Goal: Task Accomplishment & Management: Use online tool/utility

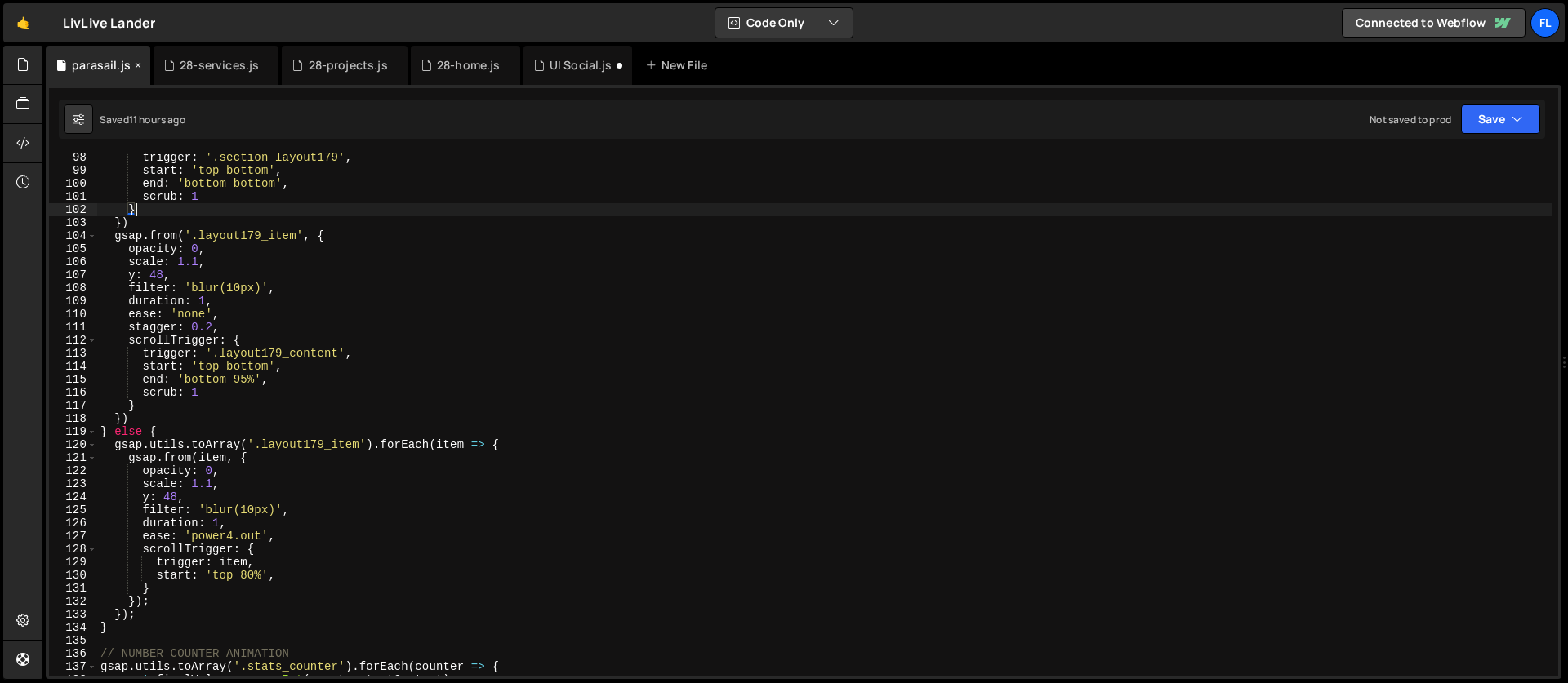
scroll to position [1268, 0]
click at [134, 68] on icon at bounding box center [138, 66] width 12 height 16
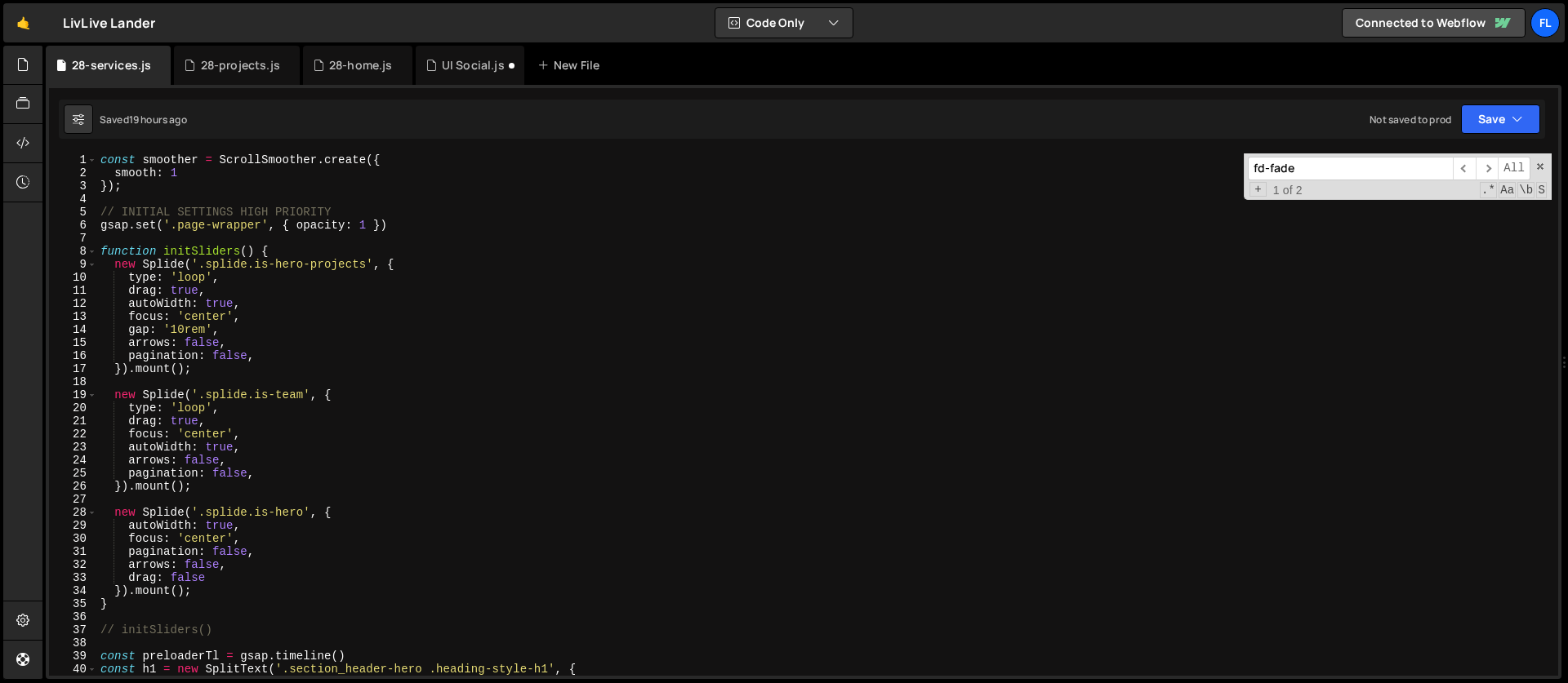
type textarea "arrows: false,"
click at [429, 462] on div "const smoother = ScrollSmoother . create ({ smooth : 1 }) ; // INITIAL SETTINGS…" at bounding box center [823, 427] width 1454 height 548
click at [1340, 170] on input "fd-fade" at bounding box center [1350, 169] width 205 height 24
paste input "header-hero_border"
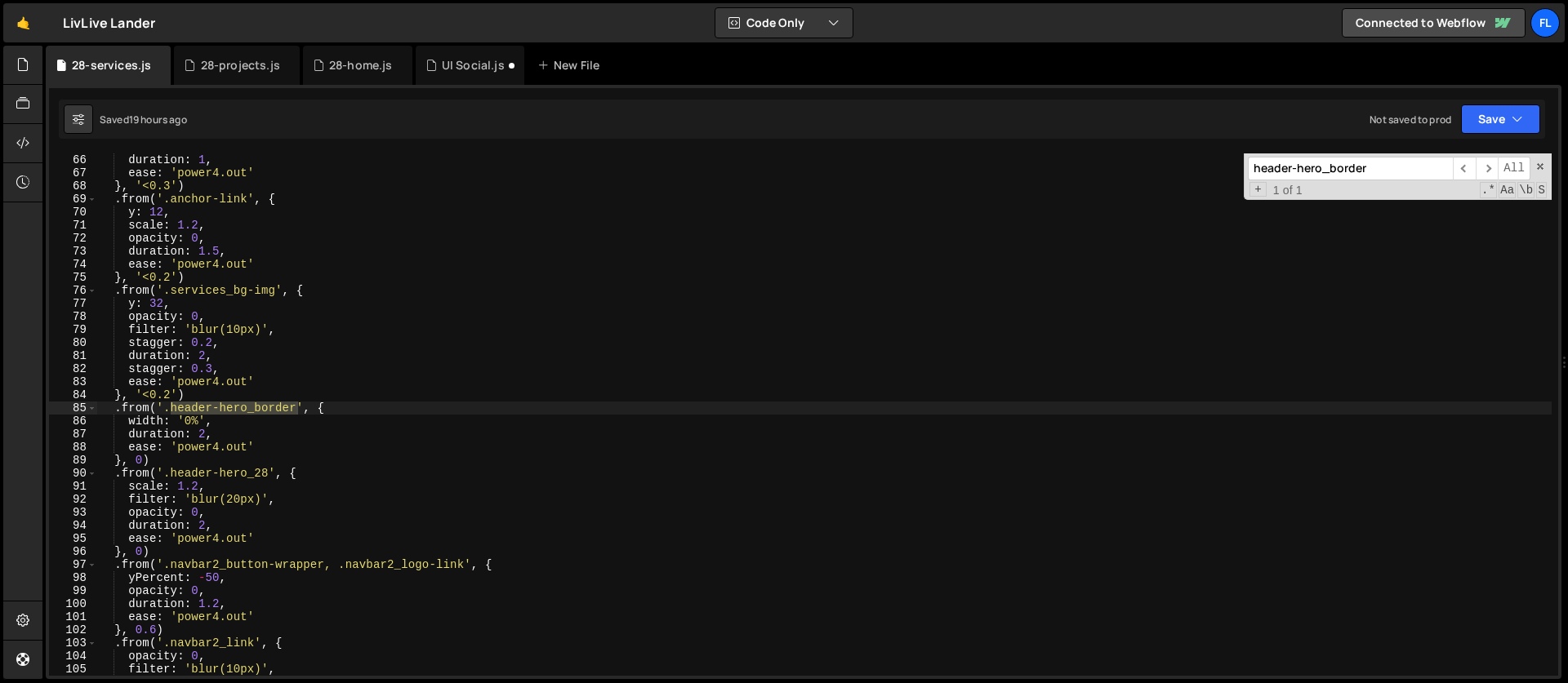
scroll to position [848, 0]
type input "header-hero_border"
click at [141, 424] on div "duration : 1 , ease : 'power4.out' } , '<0.3' ) . from ( '.anchor-link' , { y :…" at bounding box center [823, 427] width 1454 height 548
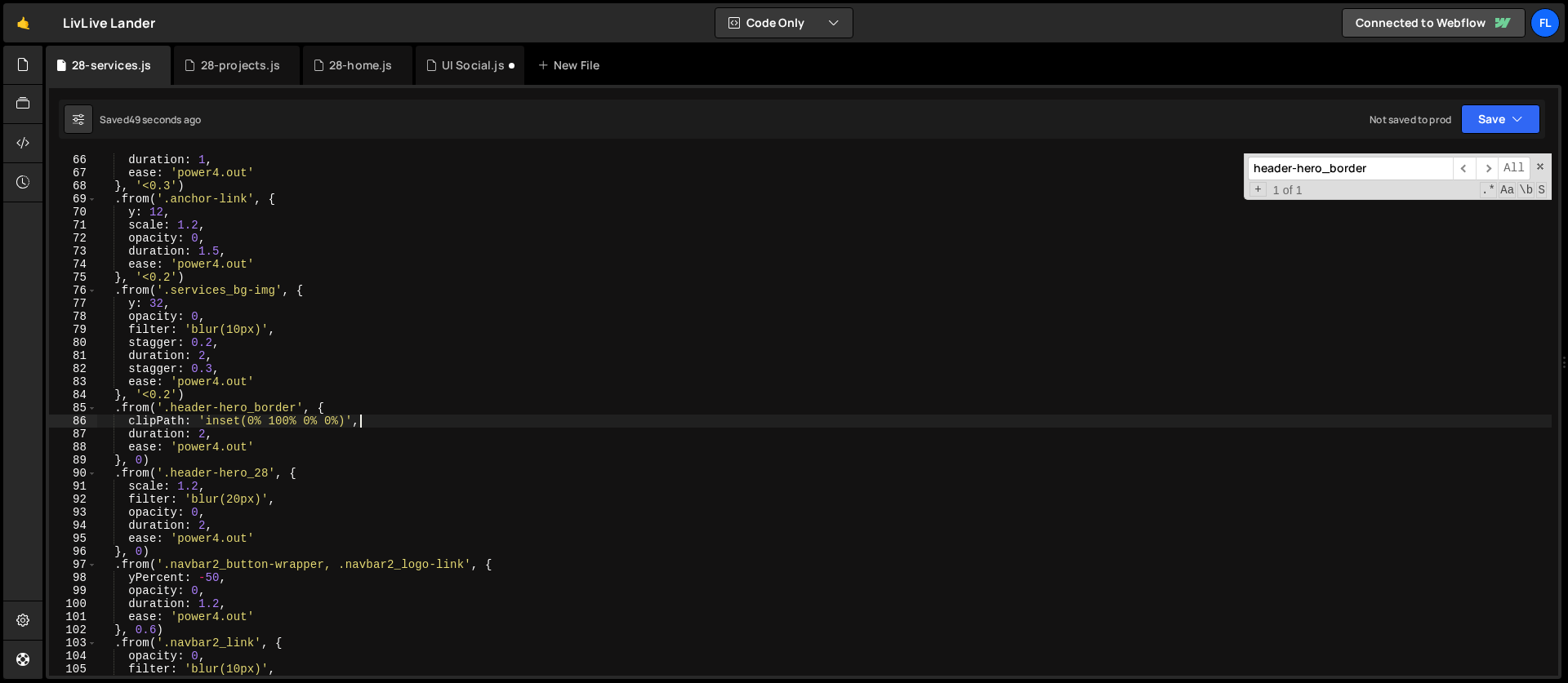
click at [188, 449] on div "duration : 1 , ease : 'power4.out' } , '<0.3' ) . from ( '.anchor-link' , { y :…" at bounding box center [823, 427] width 1454 height 548
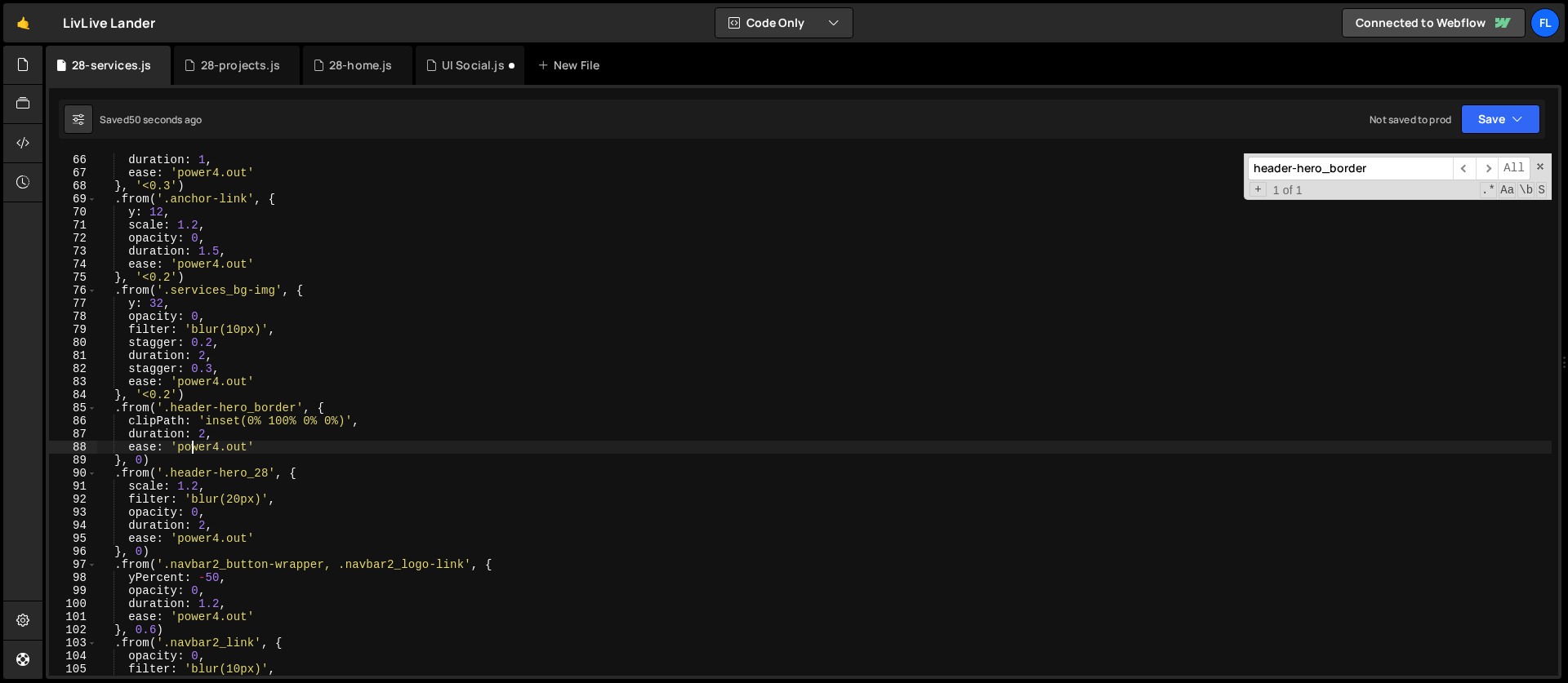
click at [234, 428] on div "duration : 1 , ease : 'power4.out' } , '<0.3' ) . from ( '.anchor-link' , { y :…" at bounding box center [823, 427] width 1454 height 548
click at [252, 420] on div "duration : 1 , ease : 'power4.out' } , '<0.3' ) . from ( '.anchor-link' , { y :…" at bounding box center [823, 427] width 1454 height 548
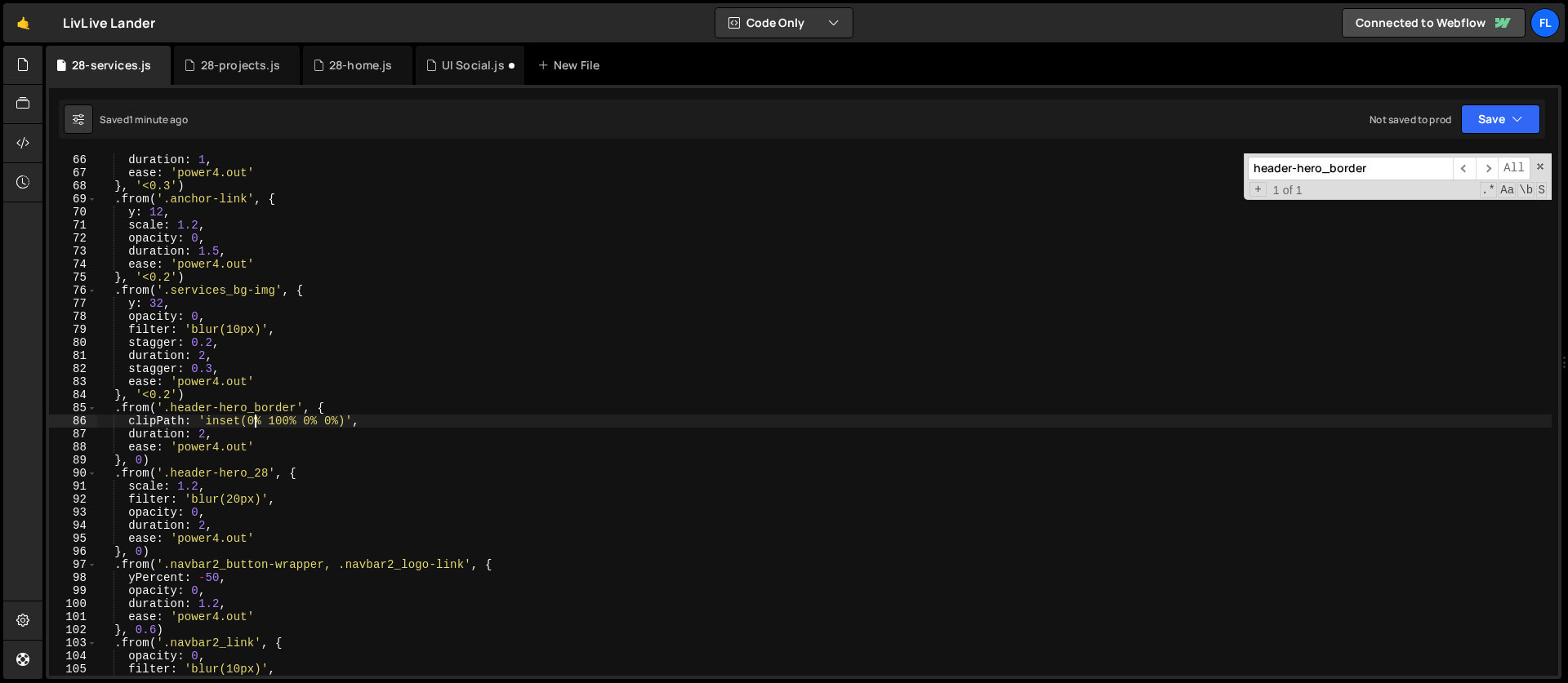
click at [249, 421] on div "duration : 1 , ease : 'power4.out' } , '<0.3' ) . from ( '.anchor-link' , { y :…" at bounding box center [823, 427] width 1454 height 548
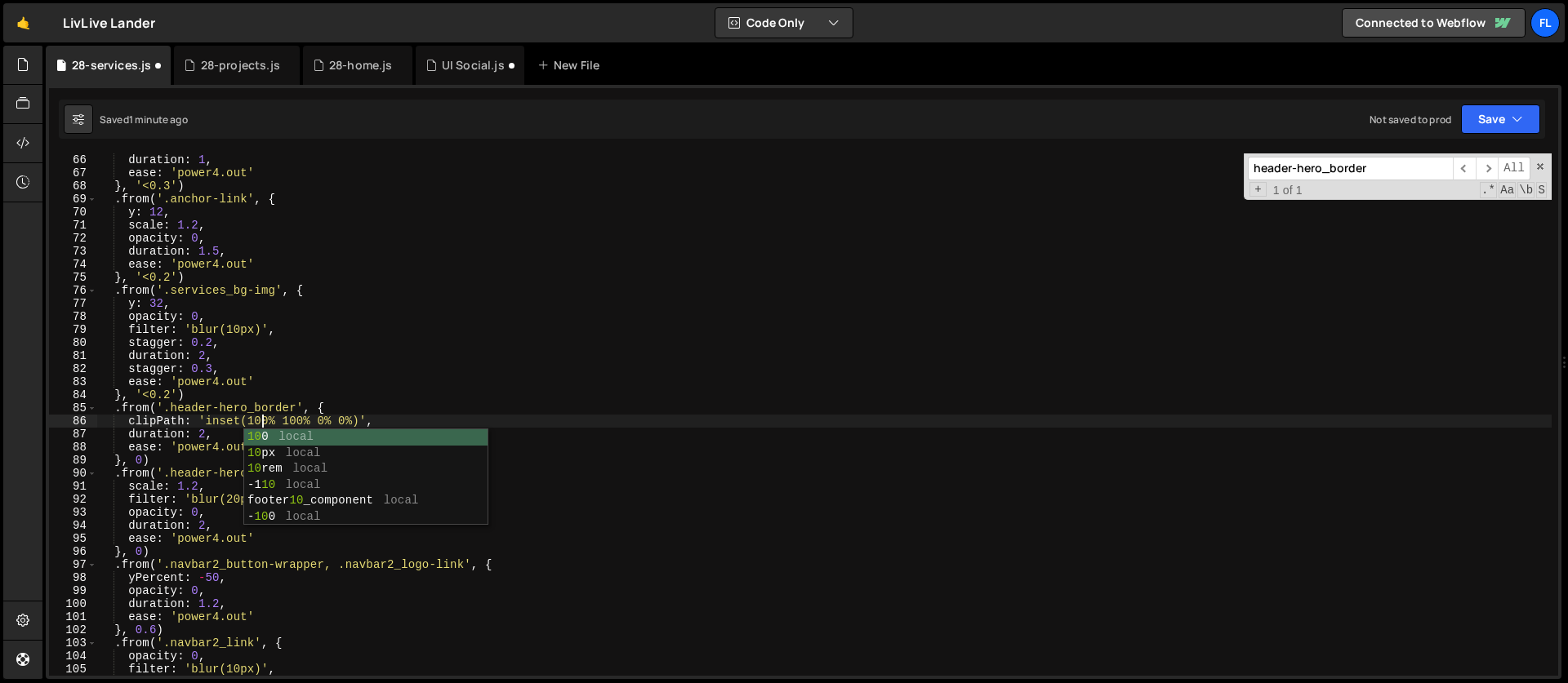
click at [297, 418] on div "duration : 1 , ease : 'power4.out' } , '<0.3' ) . from ( '.anchor-link' , { y :…" at bounding box center [823, 427] width 1454 height 548
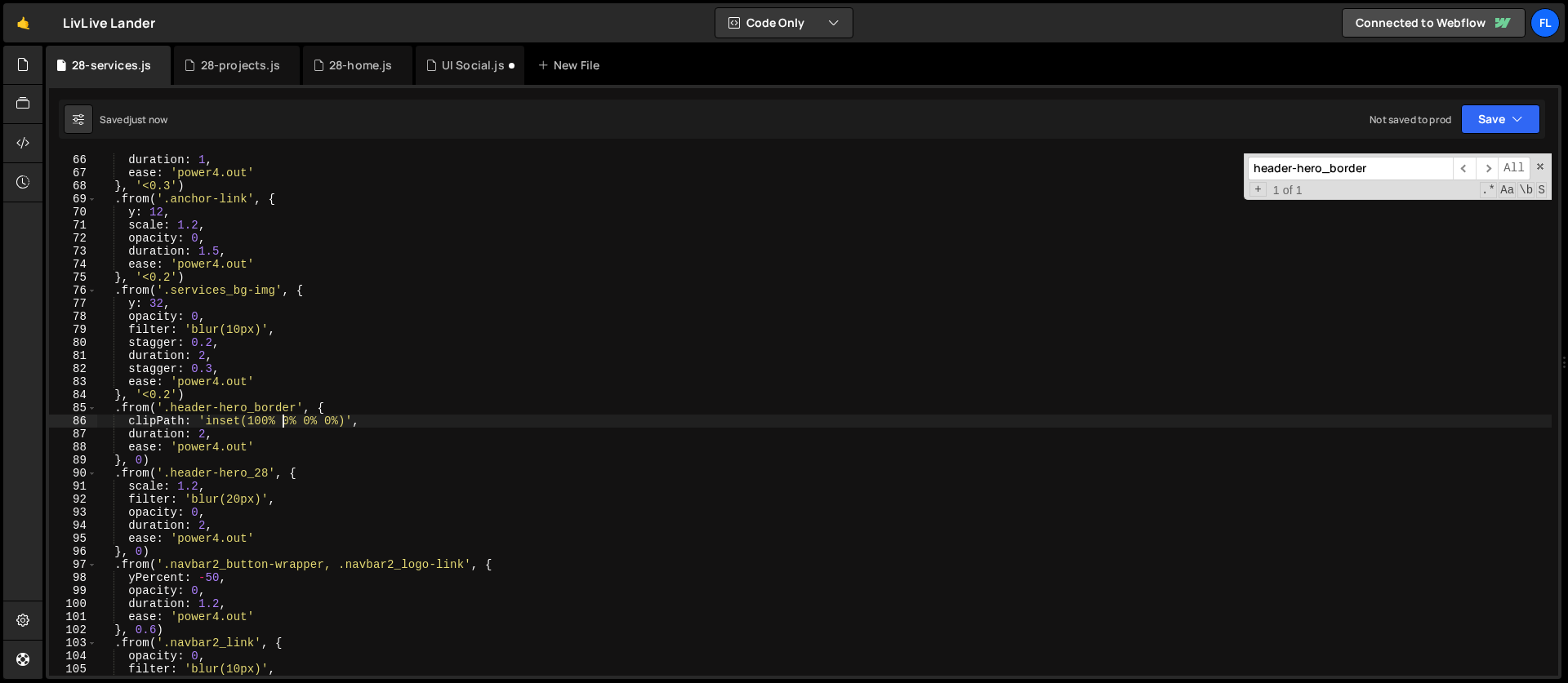
click at [257, 389] on div "duration : 1 , ease : 'power4.out' } , '<0.3' ) . from ( '.anchor-link' , { y :…" at bounding box center [823, 427] width 1454 height 548
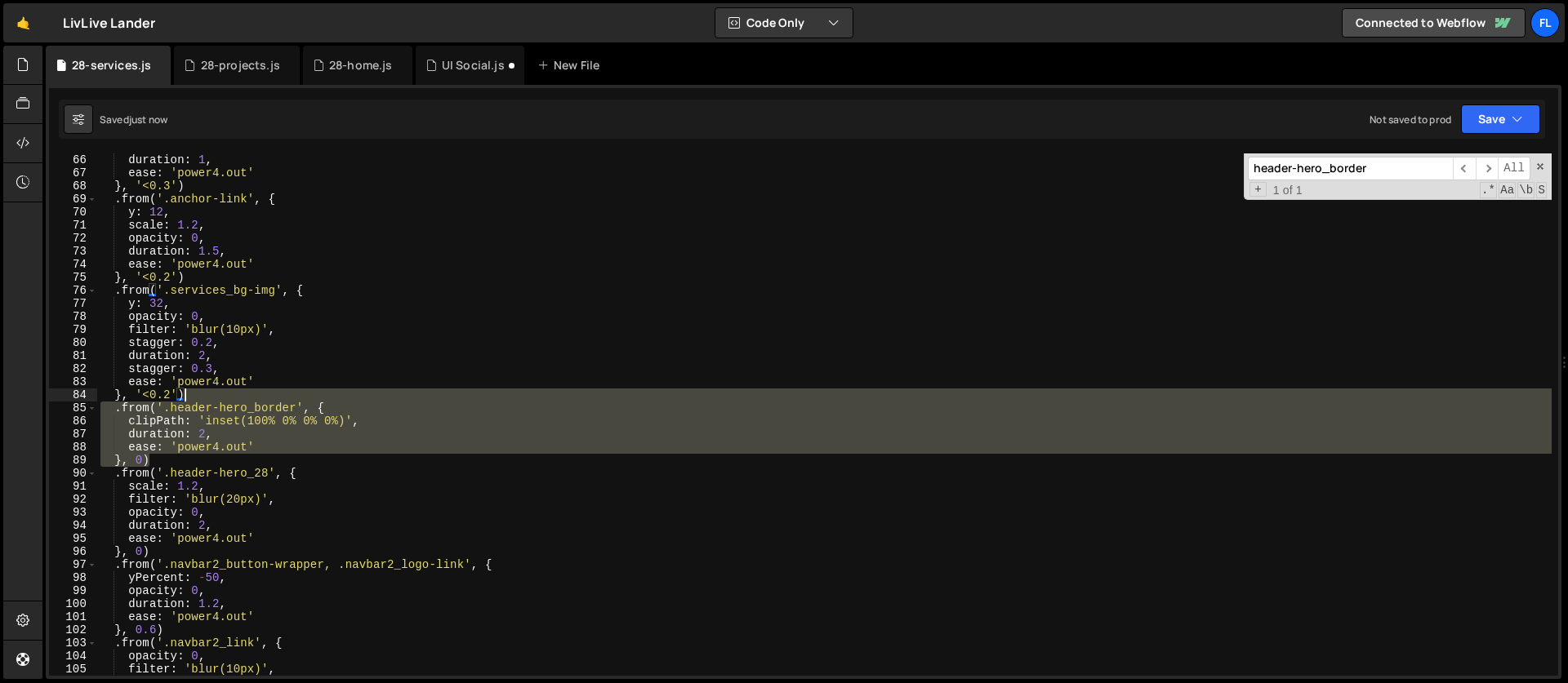
drag, startPoint x: 168, startPoint y: 457, endPoint x: 196, endPoint y: 398, distance: 65.3
click at [196, 398] on div "duration : 1 , ease : 'power4.out' } , '<0.3' ) . from ( '.anchor-link' , { y :…" at bounding box center [823, 427] width 1454 height 548
click at [206, 441] on div "duration : 1 , ease : 'power4.out' } , '<0.3' ) . from ( '.anchor-link' , { y :…" at bounding box center [823, 427] width 1454 height 548
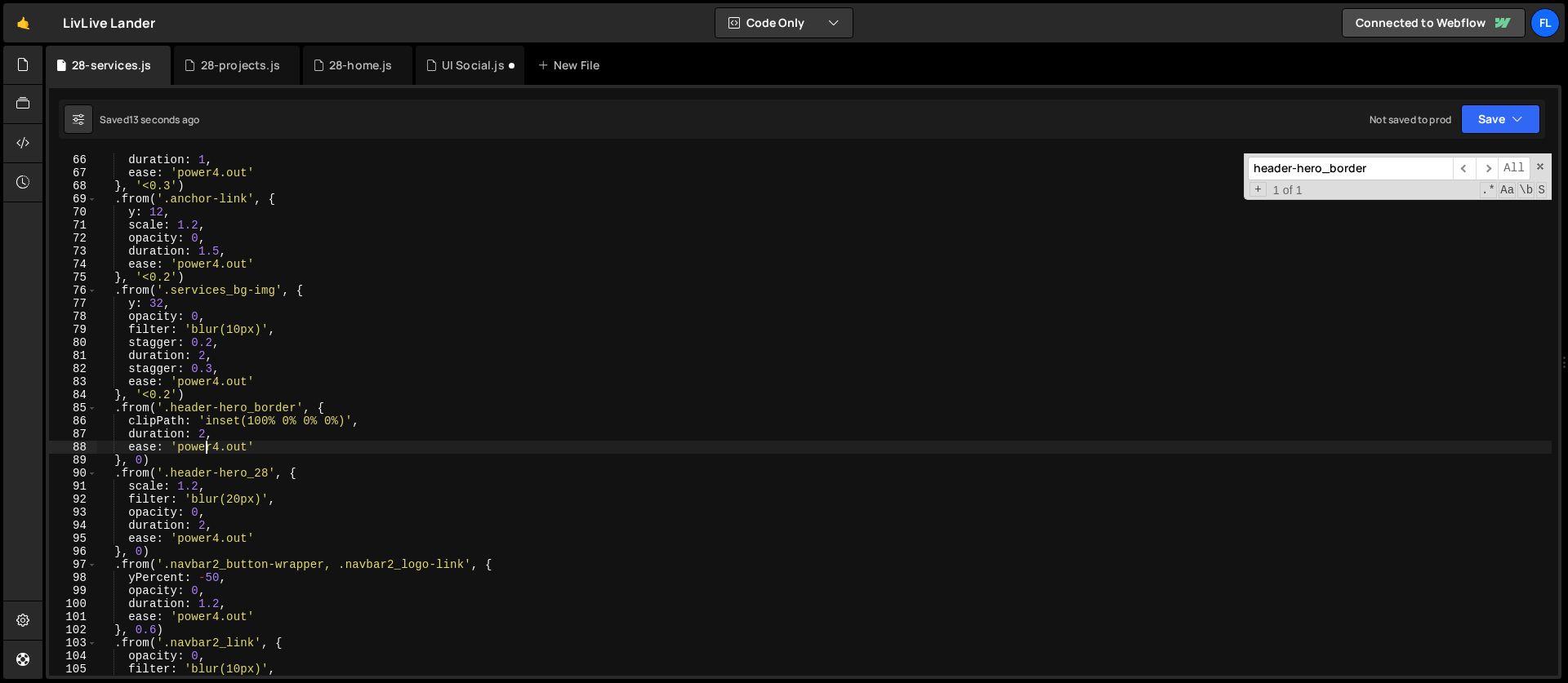
click at [158, 417] on div "duration : 1 , ease : 'power4.out' } , '<0.3' ) . from ( '.anchor-link' , { y :…" at bounding box center [823, 427] width 1454 height 548
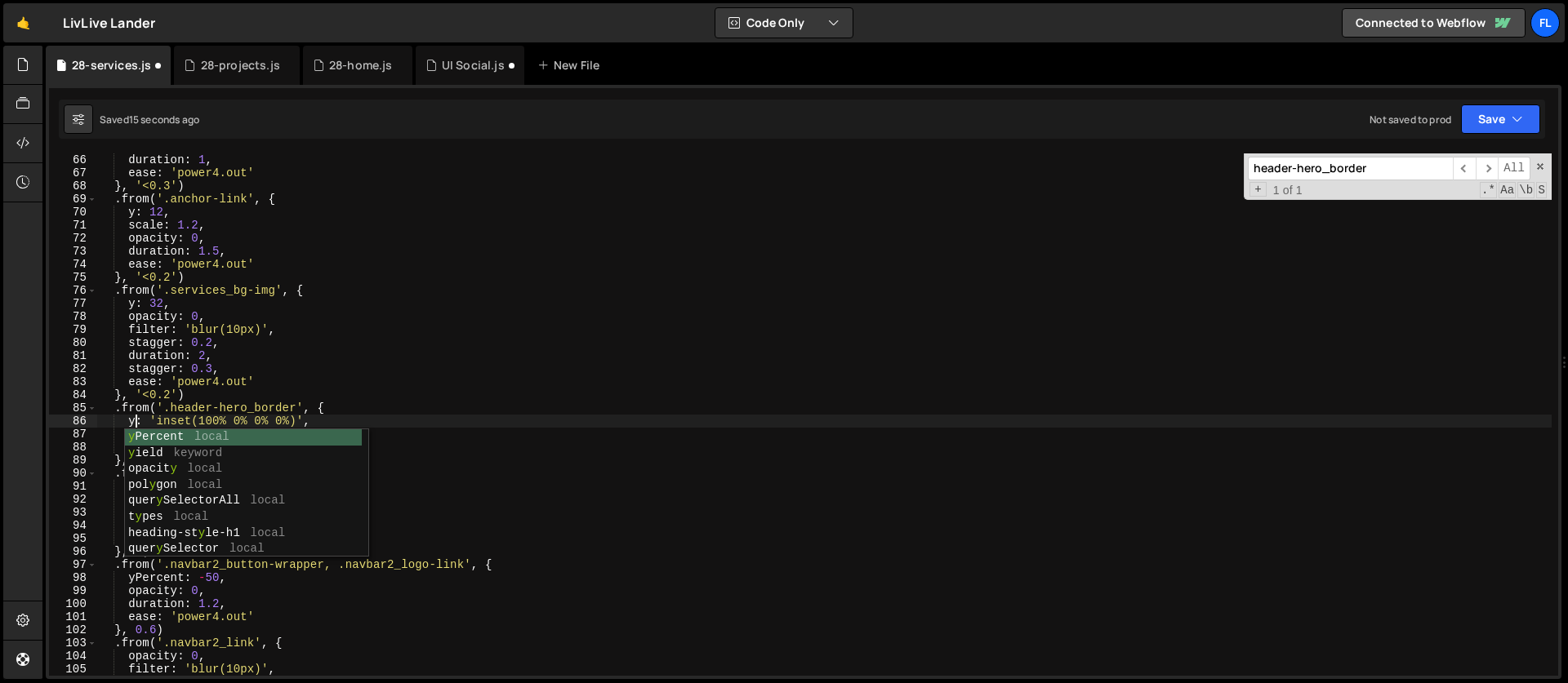
scroll to position [0, 4]
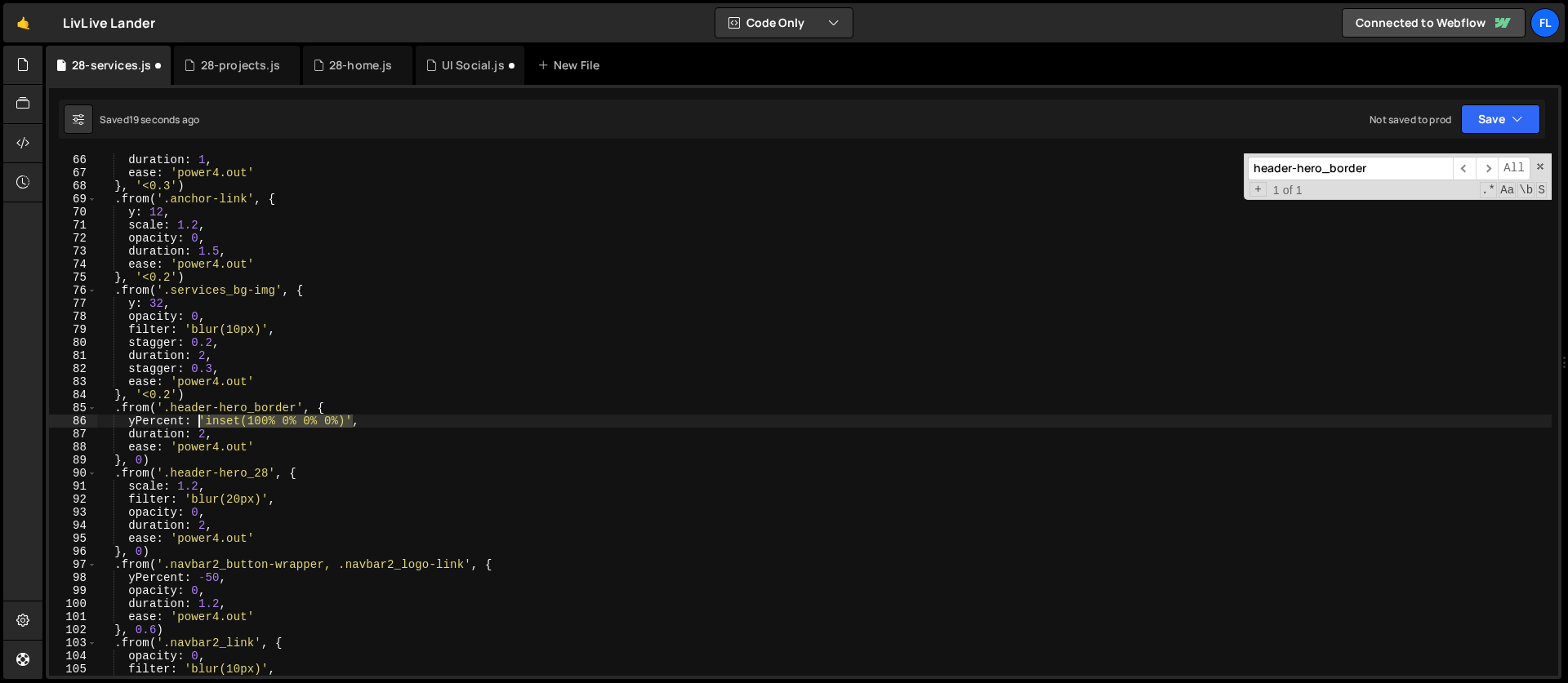
drag, startPoint x: 352, startPoint y: 420, endPoint x: 199, endPoint y: 424, distance: 153.1
click at [199, 424] on div "duration : 1 , ease : 'power4.out' } , '<0.3' ) . from ( '.anchor-link' , { y :…" at bounding box center [823, 427] width 1454 height 548
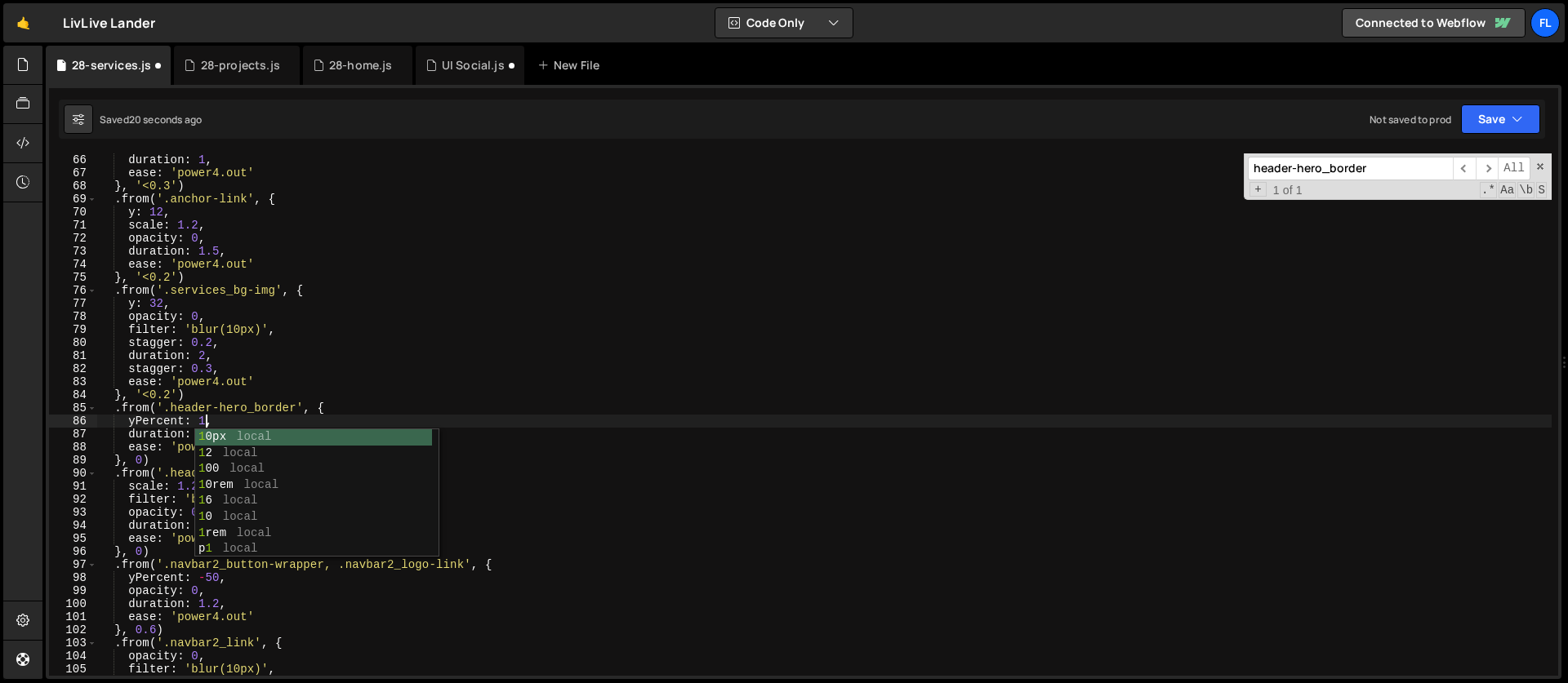
scroll to position [0, 7]
click at [233, 421] on div "duration : 1 , ease : 'power4.out' } , '<0.3' ) . from ( '.anchor-link' , { y :…" at bounding box center [823, 427] width 1454 height 548
click at [228, 416] on div "duration : 1 , ease : 'power4.out' } , '<0.3' ) . from ( '.anchor-link' , { y :…" at bounding box center [823, 427] width 1454 height 548
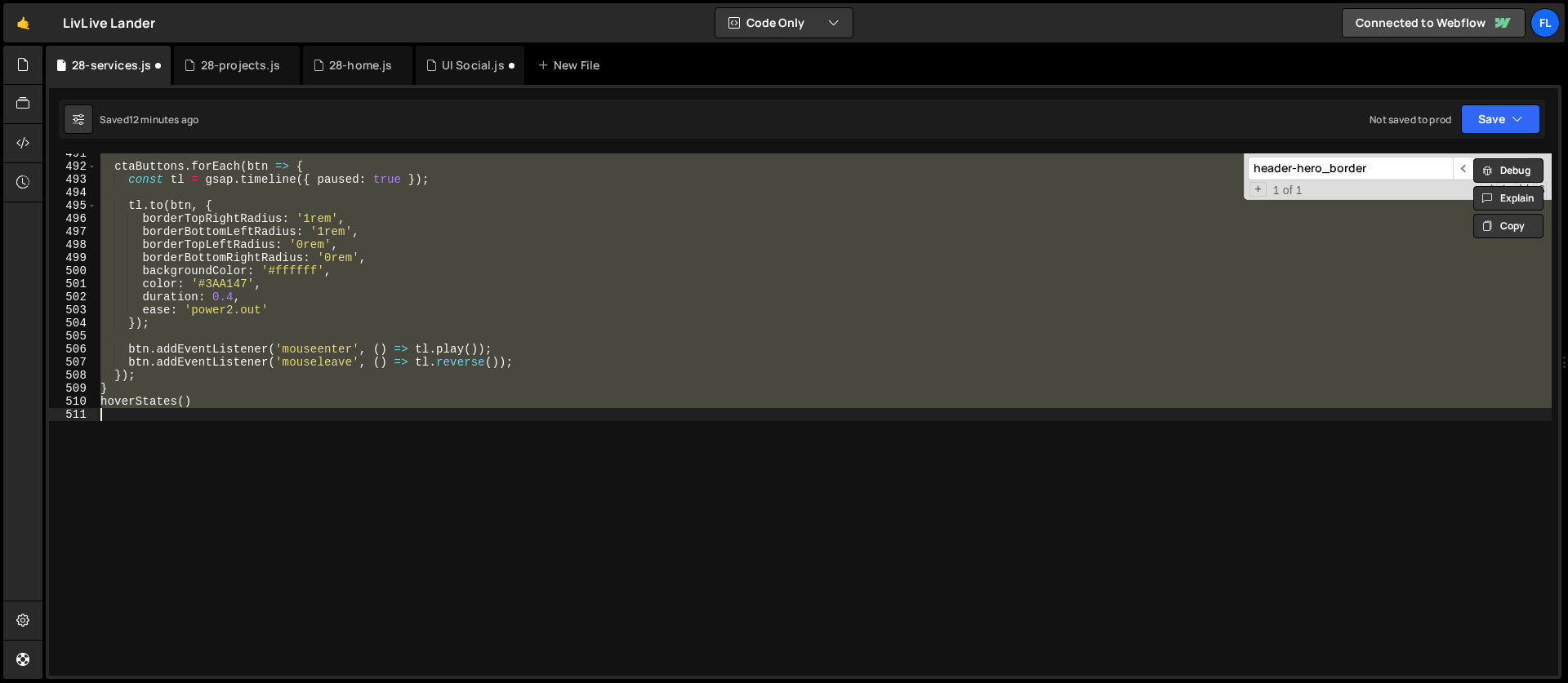
scroll to position [848, 0]
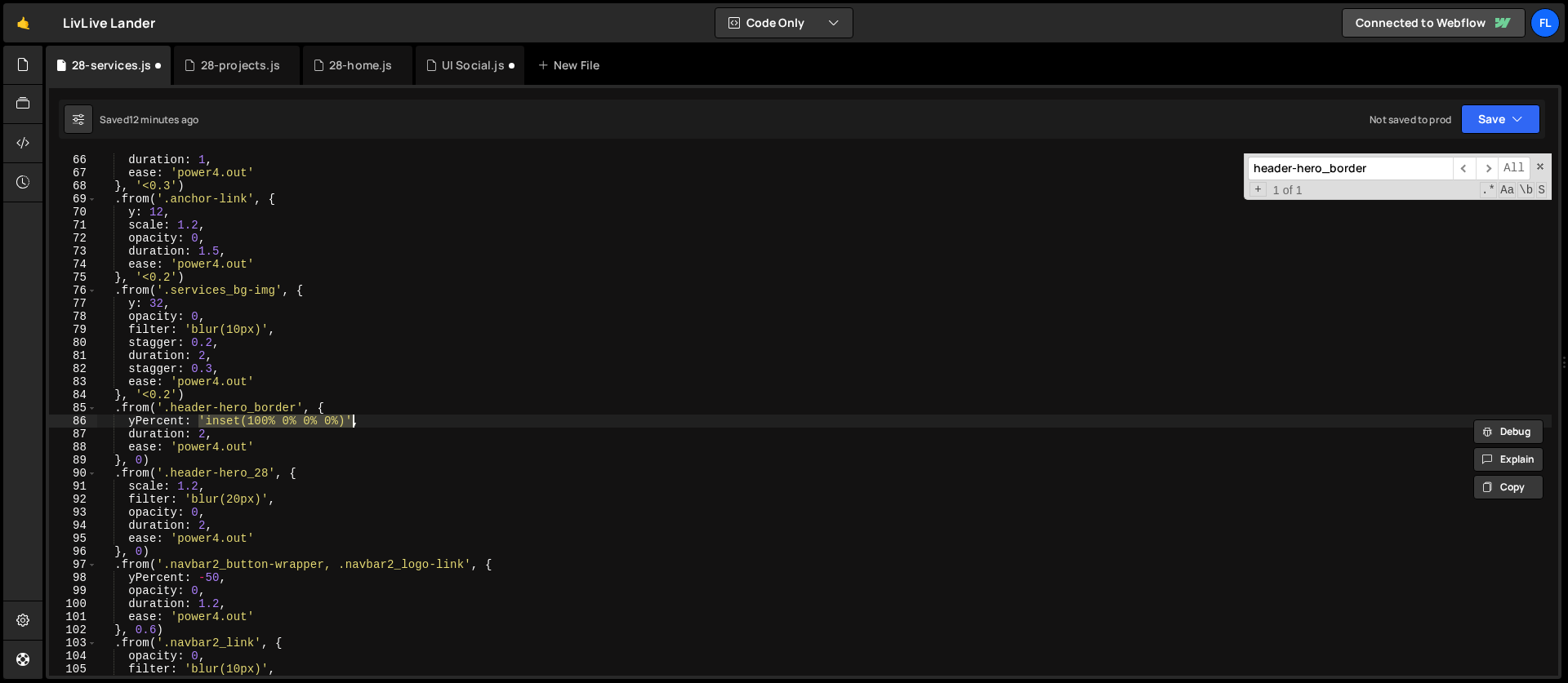
click at [288, 448] on div "duration : 1 , ease : 'power4.out' } , '<0.3' ) . from ( '.anchor-link' , { y :…" at bounding box center [823, 427] width 1454 height 548
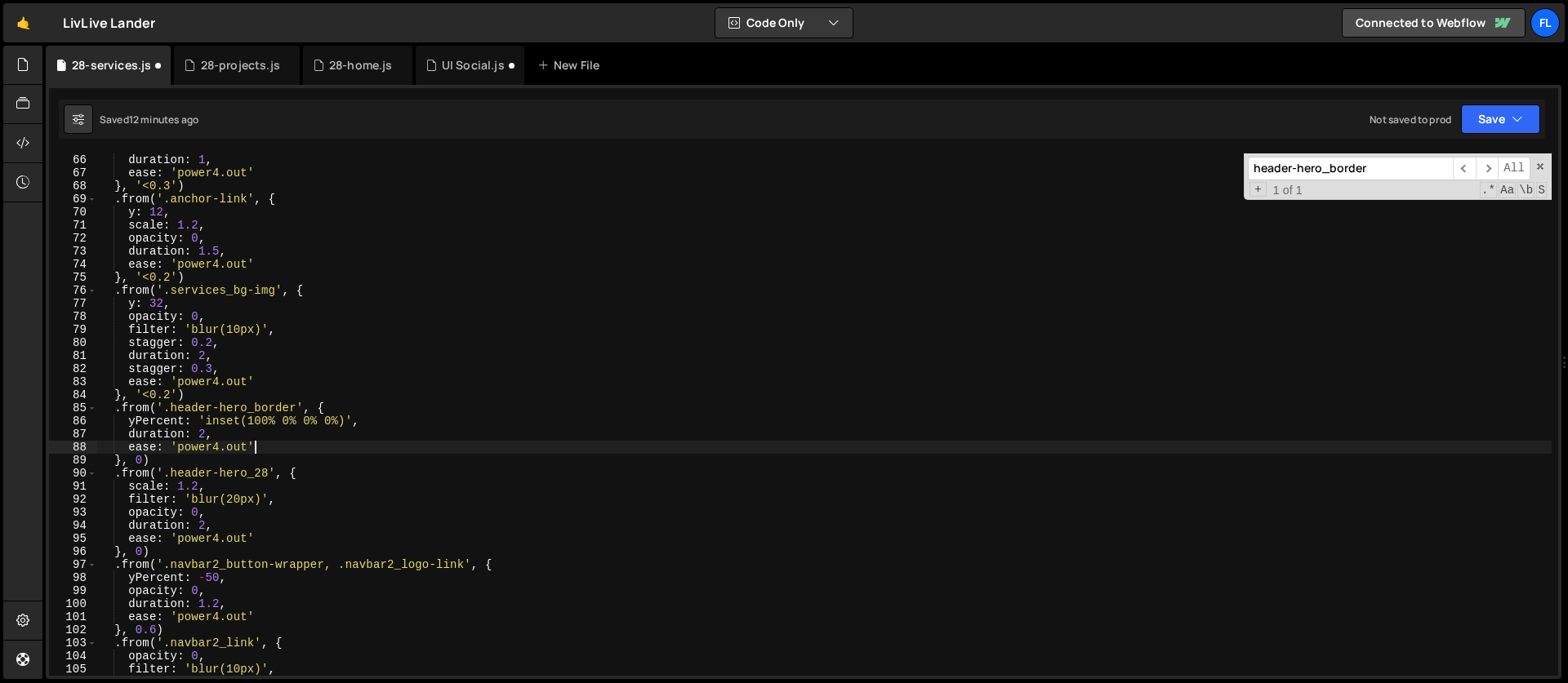
click at [266, 417] on div "duration : 1 , ease : 'power4.out' } , '<0.3' ) . from ( '.anchor-link' , { y :…" at bounding box center [823, 427] width 1454 height 548
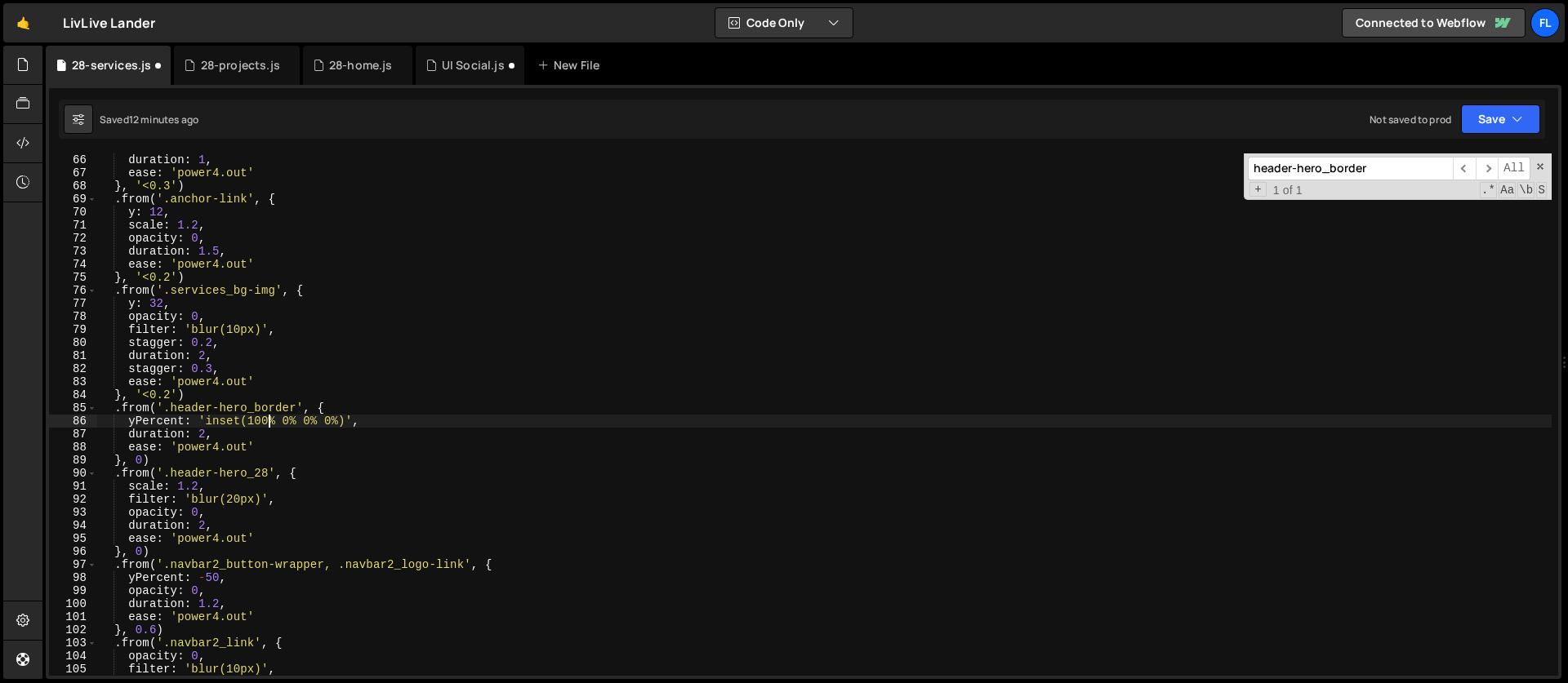
click at [262, 419] on div "duration : 1 , ease : 'power4.out' } , '<0.3' ) . from ( '.anchor-link' , { y :…" at bounding box center [823, 427] width 1454 height 548
click at [270, 415] on div "duration : 1 , ease : 'power4.out' } , '<0.3' ) . from ( '.anchor-link' , { y :…" at bounding box center [823, 427] width 1454 height 548
click at [157, 423] on div "duration : 1 , ease : 'power4.out' } , '<0.3' ) . from ( '.anchor-link' , { y :…" at bounding box center [823, 427] width 1454 height 548
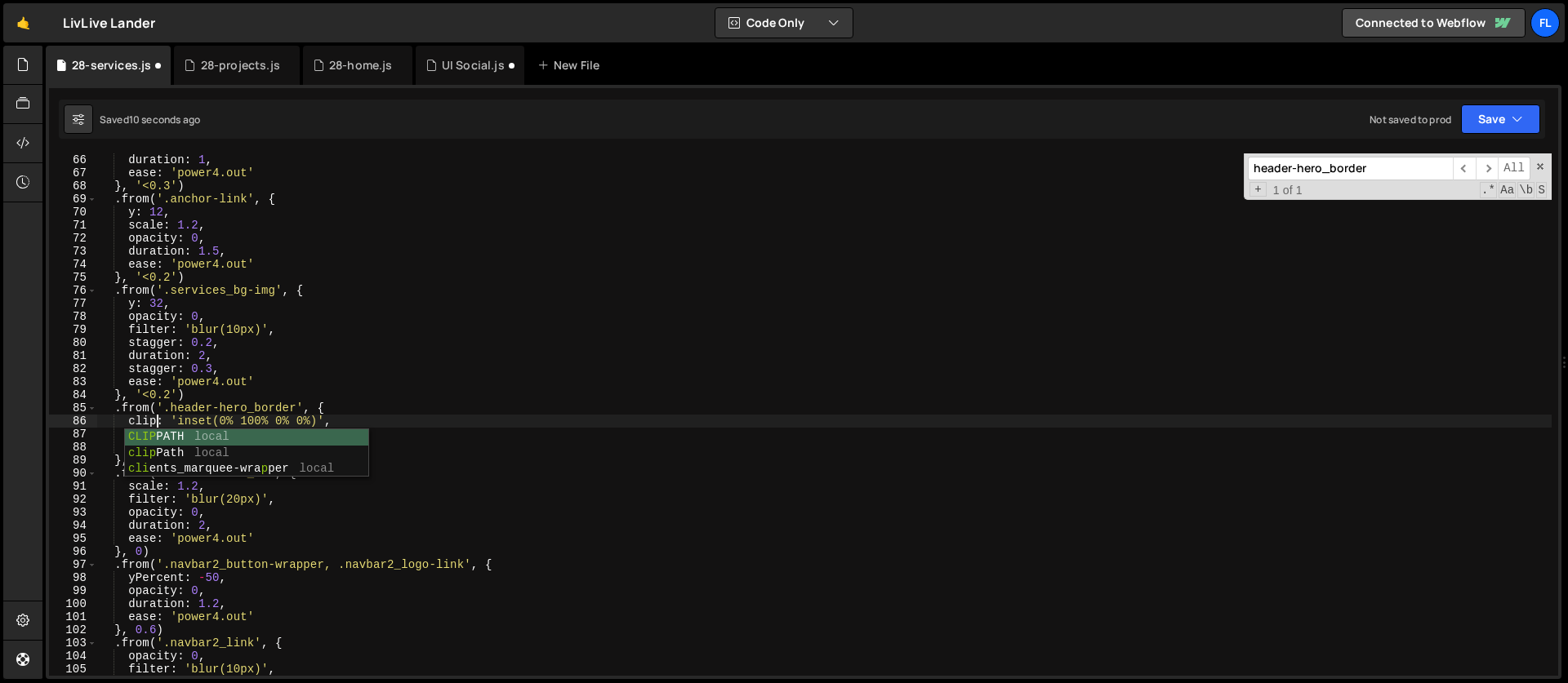
scroll to position [0, 4]
click at [233, 449] on div "duration : 1 , ease : 'power4.out' } , '<0.3' ) . from ( '.anchor-link' , { y :…" at bounding box center [823, 427] width 1454 height 548
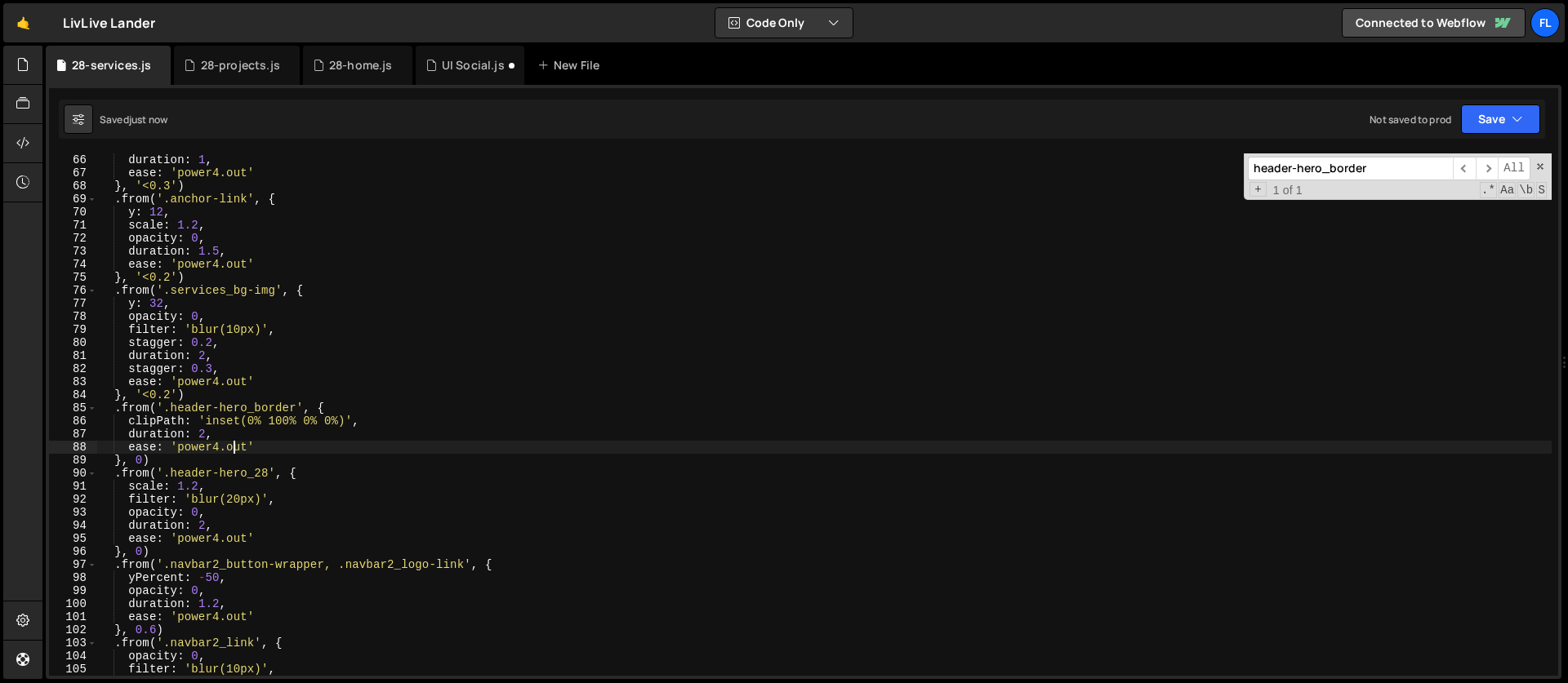
click at [233, 449] on div "duration : 1 , ease : 'power4.out' } , '<0.3' ) . from ( '.anchor-link' , { y :…" at bounding box center [823, 427] width 1454 height 548
click at [208, 450] on div "duration : 1 , ease : 'power4.out' } , '<0.3' ) . from ( '.anchor-link' , { y :…" at bounding box center [823, 427] width 1454 height 548
click at [149, 462] on div "duration : 1 , ease : 'power4.out' } , '<0.3' ) . from ( '.anchor-link' , { y :…" at bounding box center [823, 427] width 1454 height 548
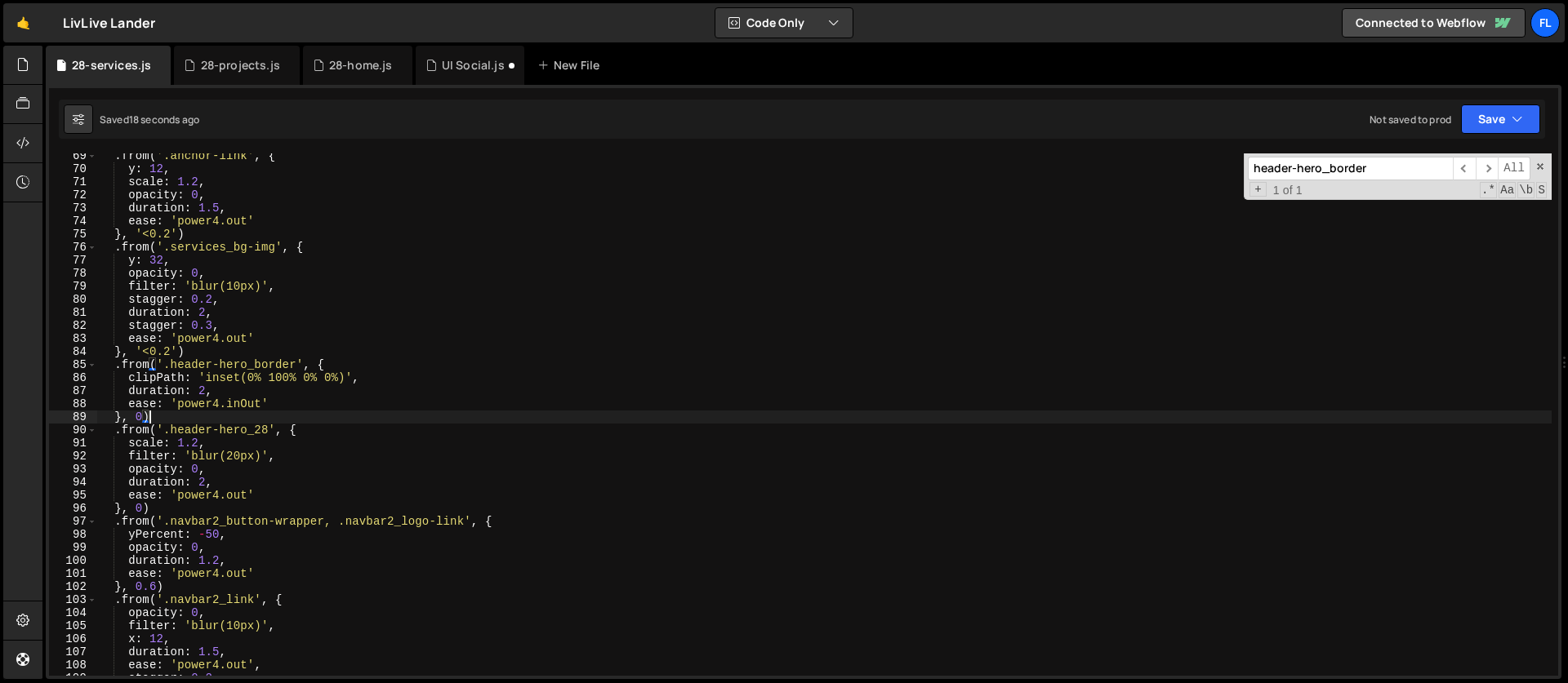
scroll to position [892, 0]
click at [274, 250] on div ". from ( '.anchor-link' , { y : 12 , scale : 1.2 , opacity : 0 , duration : 1.5…" at bounding box center [823, 424] width 1454 height 548
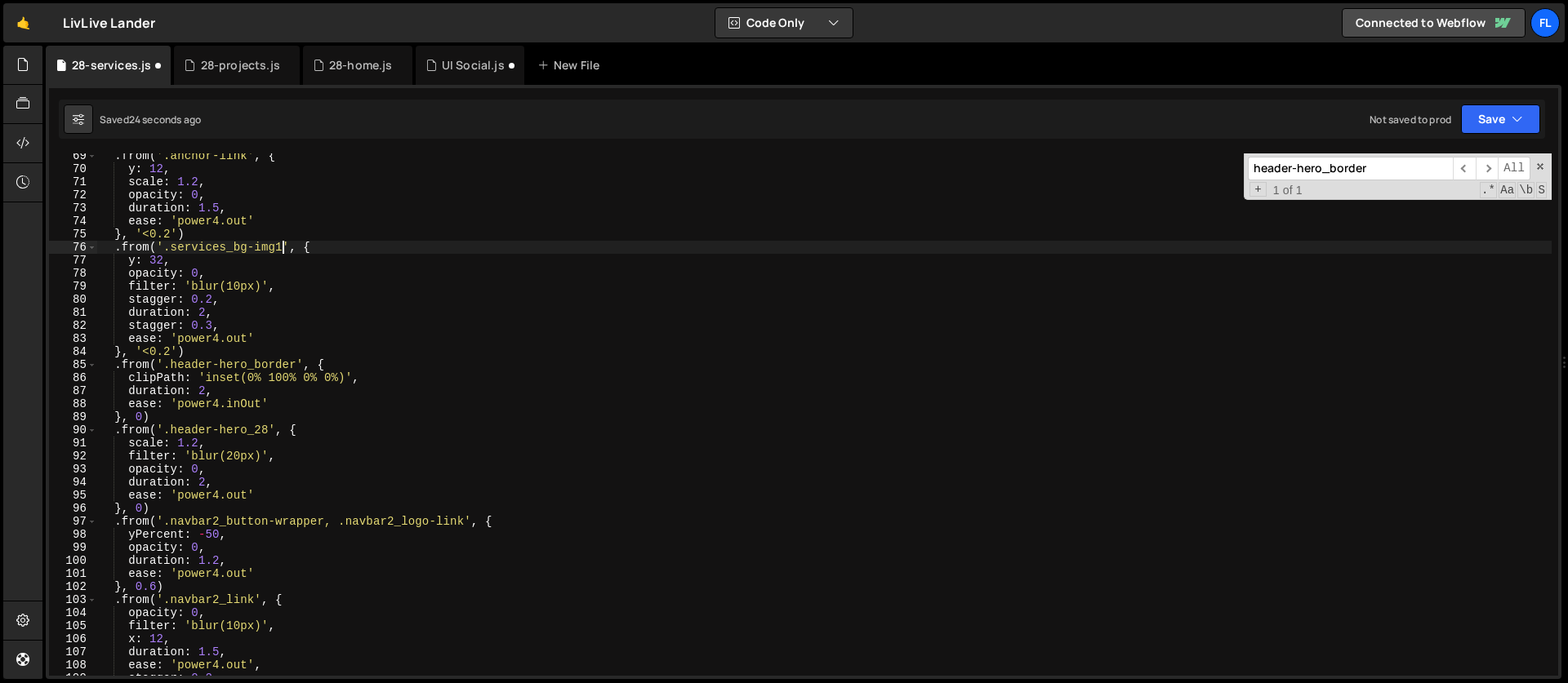
scroll to position [0, 12]
click at [284, 244] on div ". from ( '.anchor-link' , { y : 12 , scale : 1.2 , opacity : 0 , duration : 1.5…" at bounding box center [823, 424] width 1454 height 548
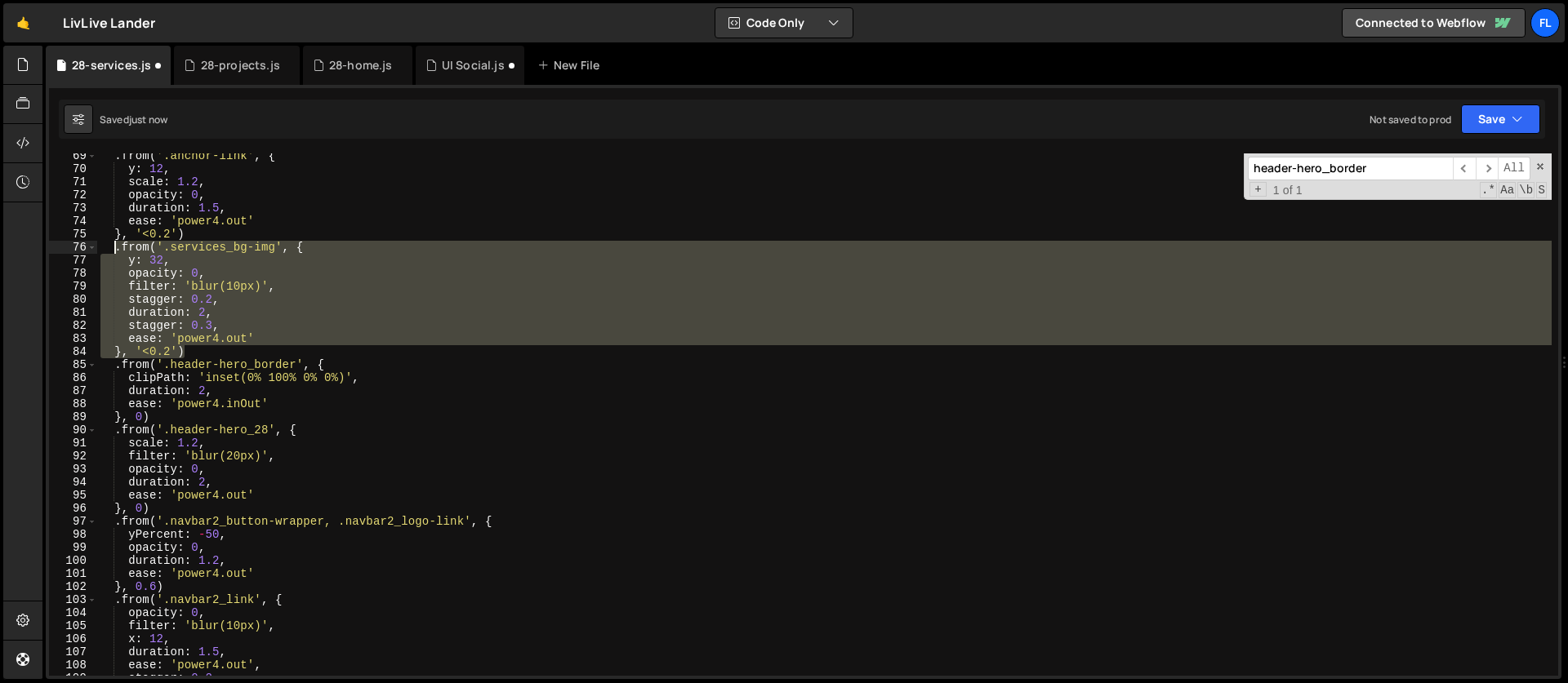
drag, startPoint x: 197, startPoint y: 349, endPoint x: 113, endPoint y: 248, distance: 131.4
click at [113, 248] on div ". from ( '.anchor-link' , { y : 12 , scale : 1.2 , opacity : 0 , duration : 1.5…" at bounding box center [823, 424] width 1454 height 548
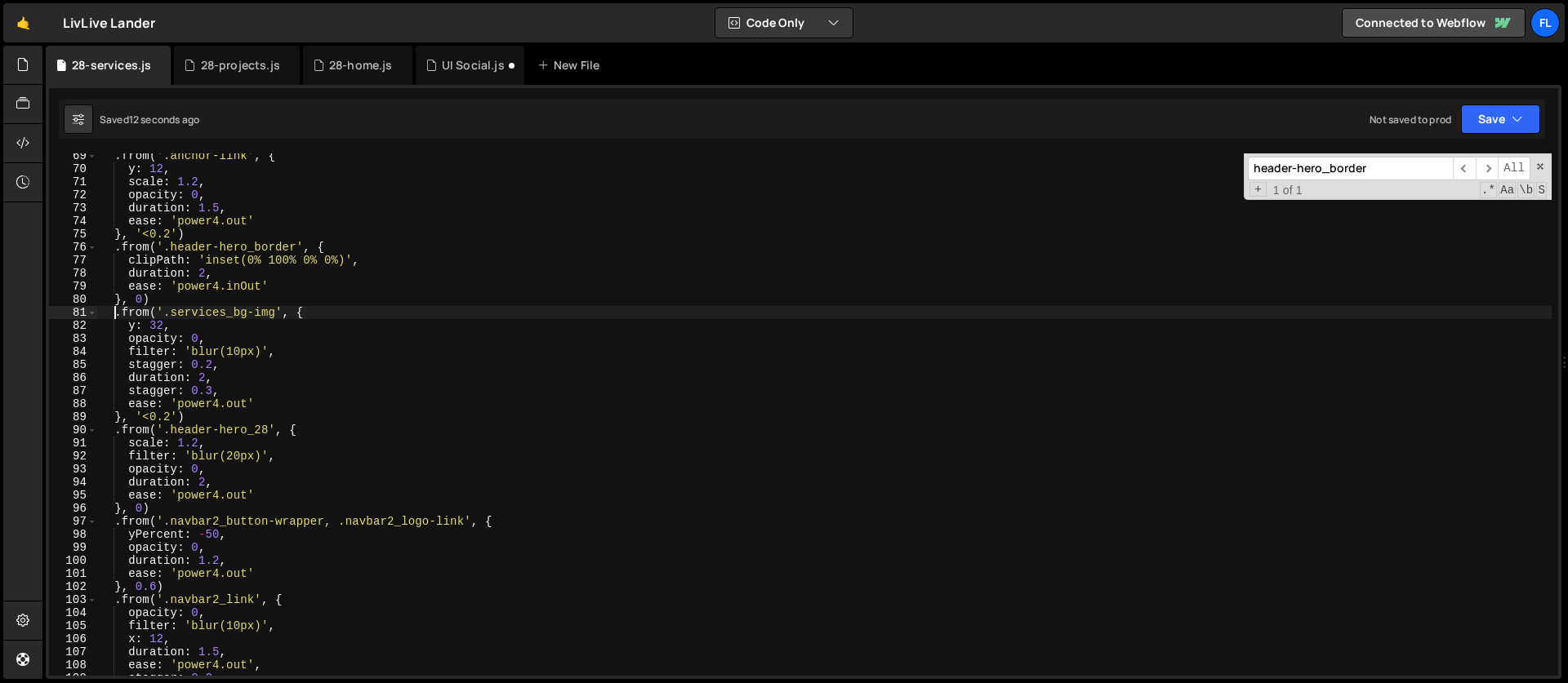
click at [249, 284] on div ". from ( '.anchor-link' , { y : 12 , scale : 1.2 , opacity : 0 , duration : 1.5…" at bounding box center [823, 424] width 1454 height 548
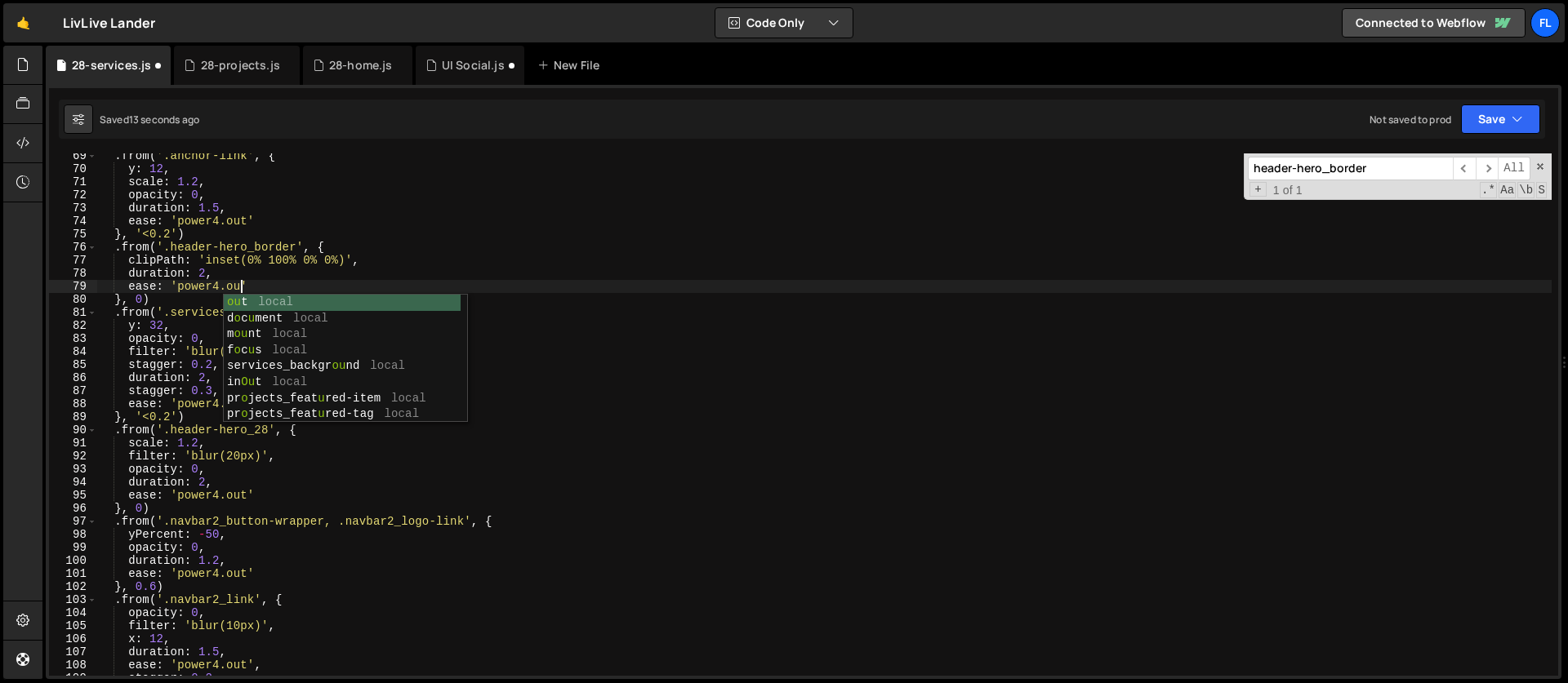
scroll to position [0, 10]
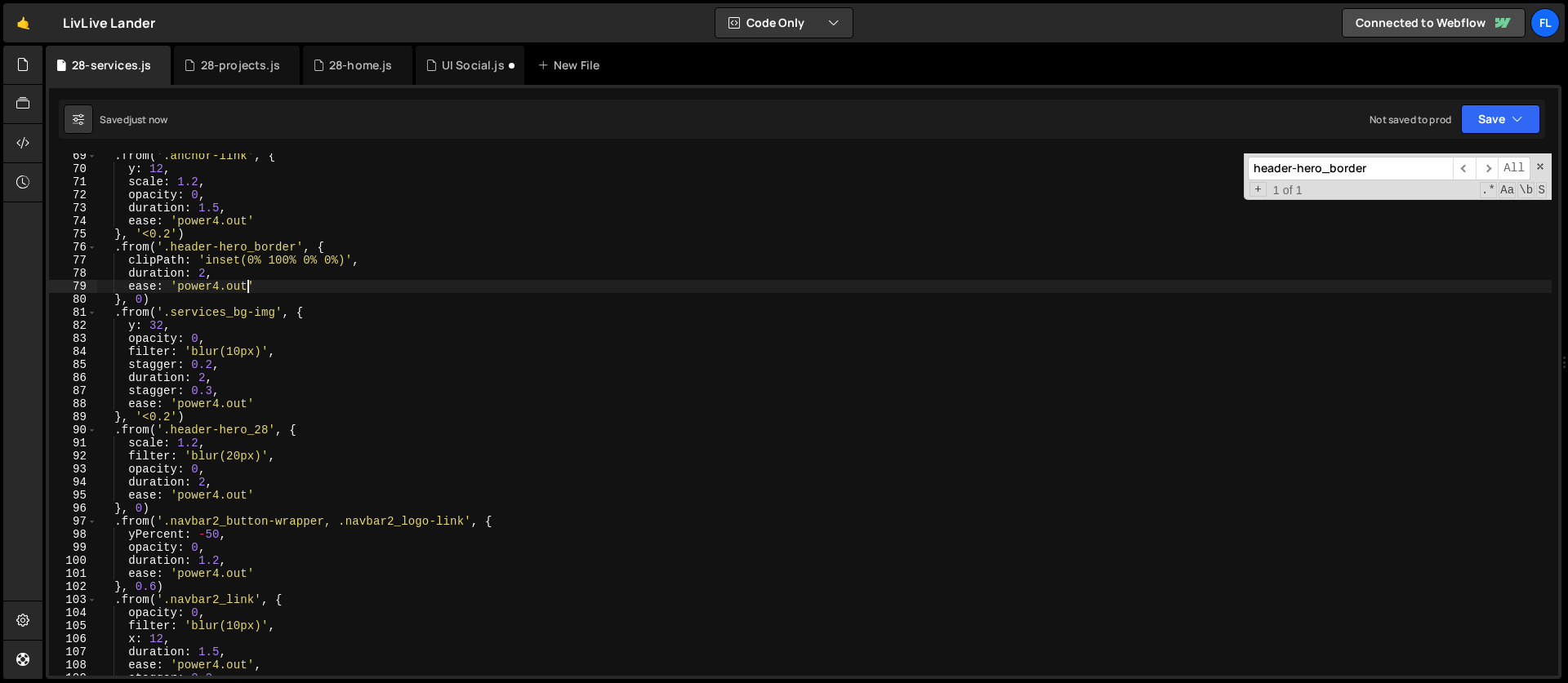
click at [160, 299] on div ". from ( '.anchor-link' , { y : 12 , scale : 1.2 , opacity : 0 , duration : 1.5…" at bounding box center [823, 424] width 1454 height 548
click at [173, 415] on div ". from ( '.anchor-link' , { y : 12 , scale : 1.2 , opacity : 0 , duration : 1.5…" at bounding box center [823, 424] width 1454 height 548
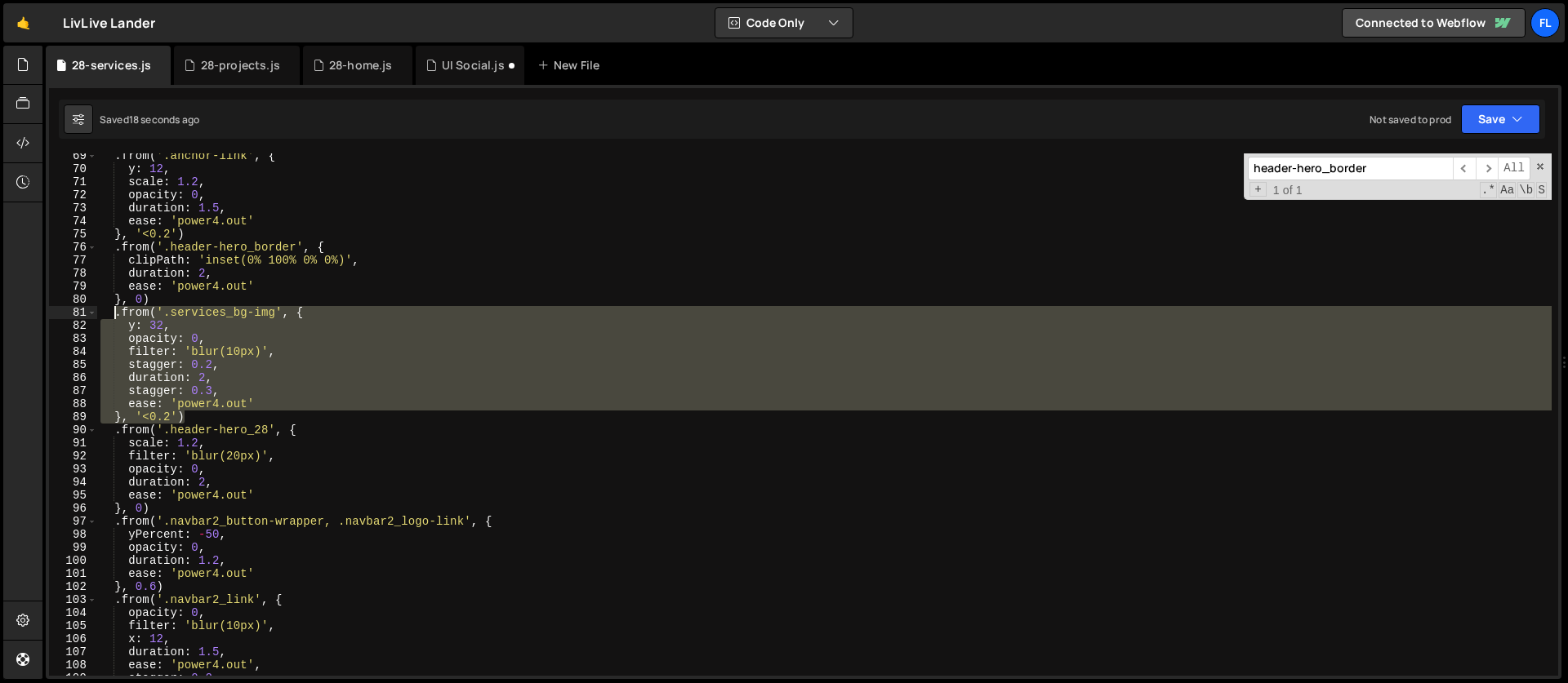
drag, startPoint x: 196, startPoint y: 418, endPoint x: 111, endPoint y: 310, distance: 137.4
click at [111, 310] on div ". from ( '.anchor-link' , { y : 12 , scale : 1.2 , opacity : 0 , duration : 1.5…" at bounding box center [823, 424] width 1454 height 548
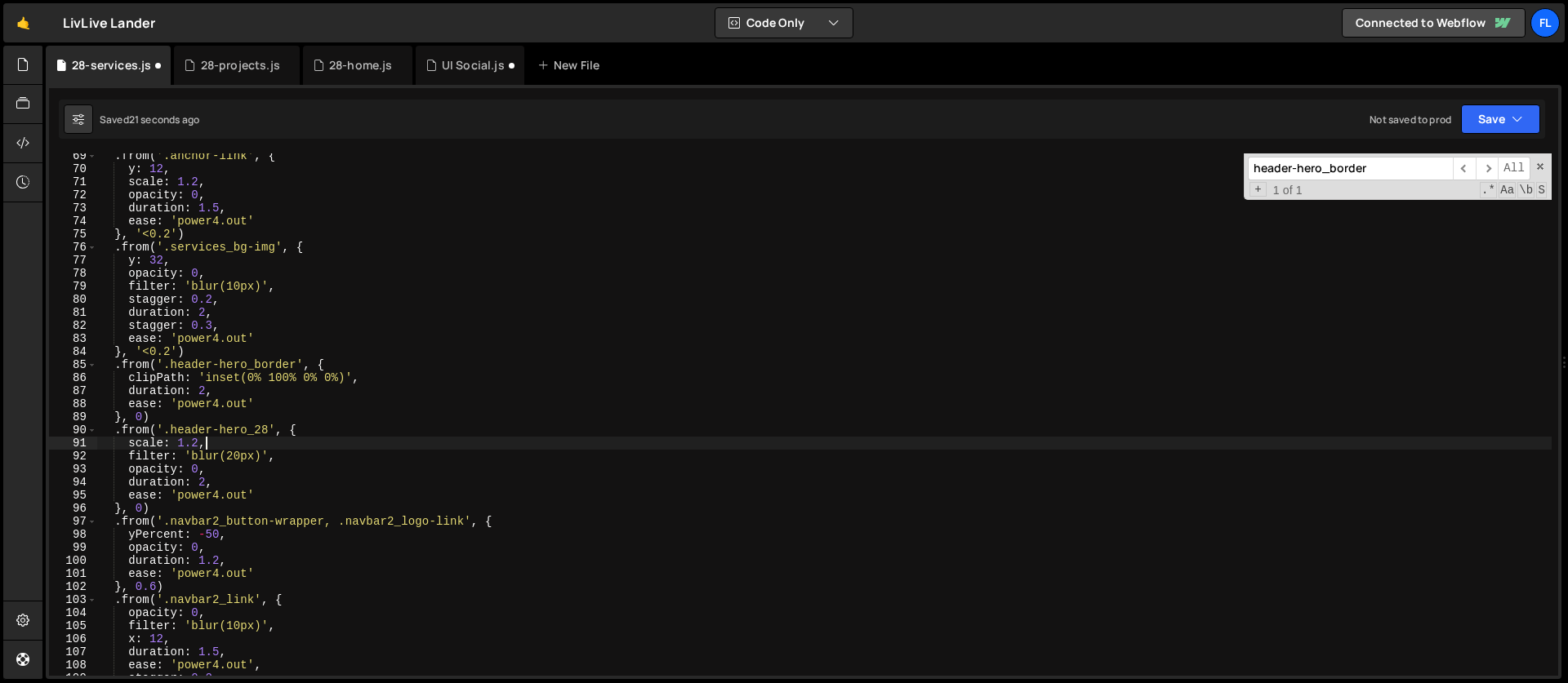
click at [284, 443] on div ". from ( '.anchor-link' , { y : 12 , scale : 1.2 , opacity : 0 , duration : 1.5…" at bounding box center [823, 424] width 1454 height 548
click at [162, 409] on div ". from ( '.anchor-link' , { y : 12 , scale : 1.2 , opacity : 0 , duration : 1.5…" at bounding box center [823, 424] width 1454 height 548
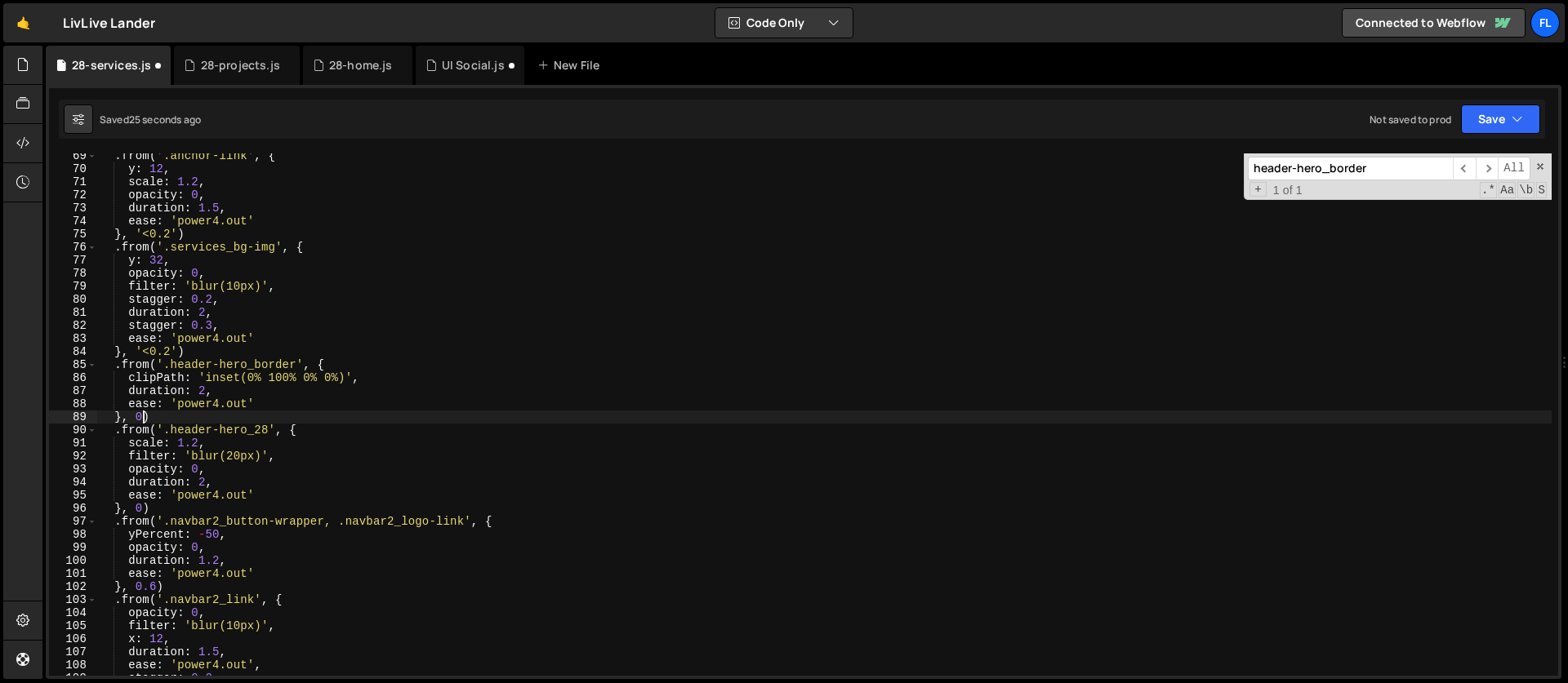
click at [143, 417] on div ". from ( '.anchor-link' , { y : 12 , scale : 1.2 , opacity : 0 , duration : 1.5…" at bounding box center [823, 424] width 1454 height 548
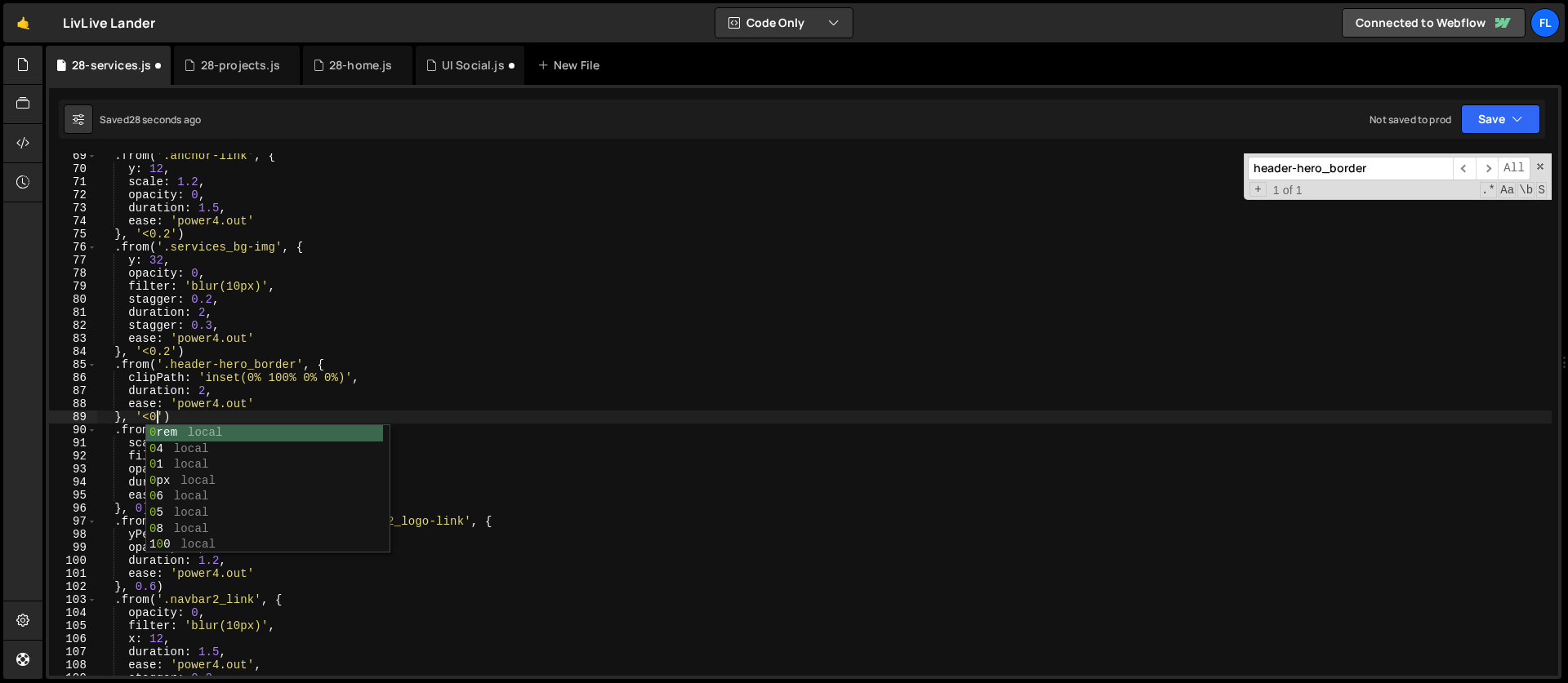
scroll to position [0, 4]
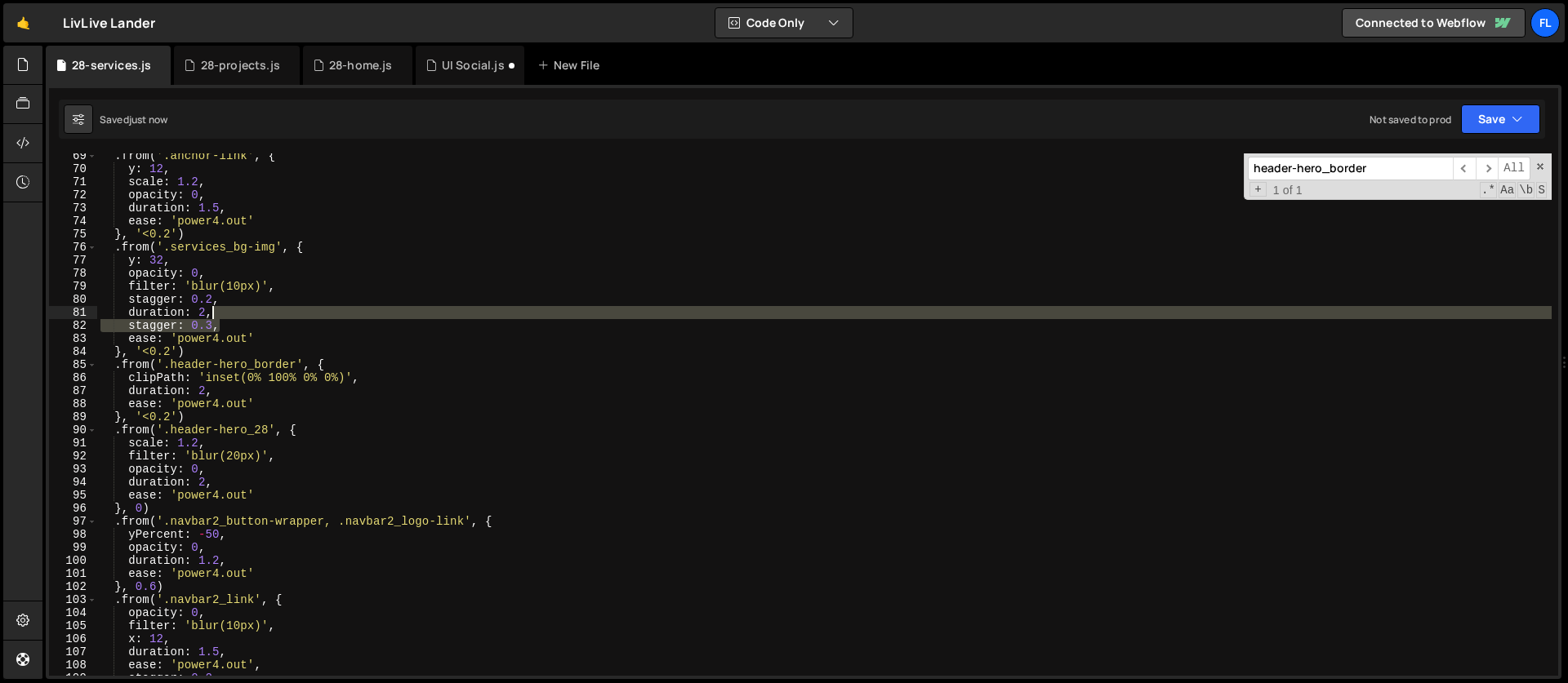
drag, startPoint x: 228, startPoint y: 320, endPoint x: 227, endPoint y: 310, distance: 10.0
click at [227, 310] on div ". from ( '.anchor-link' , { y : 12 , scale : 1.2 , opacity : 0 , duration : 1.5…" at bounding box center [823, 424] width 1454 height 548
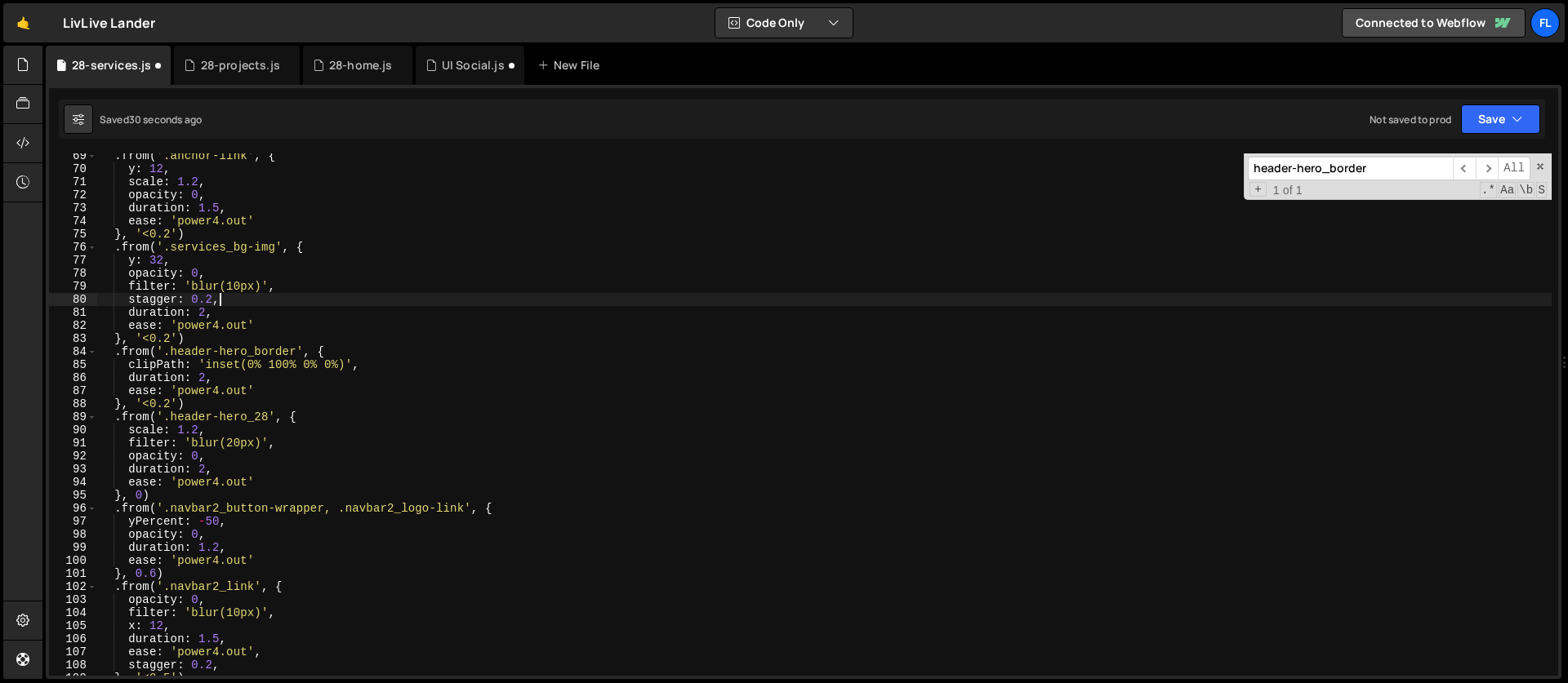
click at [247, 297] on div ". from ( '.anchor-link' , { y : 12 , scale : 1.2 , opacity : 0 , duration : 1.5…" at bounding box center [823, 424] width 1454 height 548
click at [206, 311] on div ". from ( '.anchor-link' , { y : 12 , scale : 1.2 , opacity : 0 , duration : 1.5…" at bounding box center [823, 424] width 1454 height 548
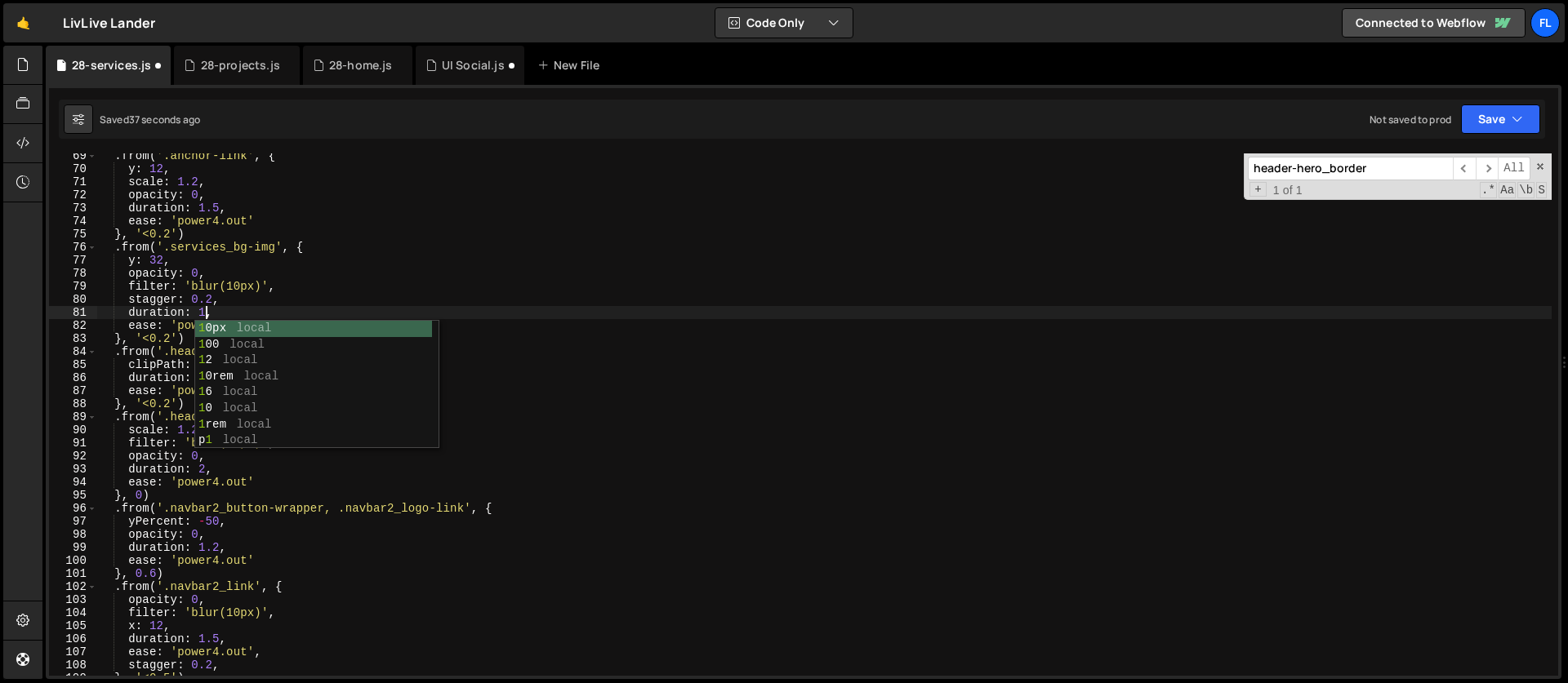
scroll to position [0, 7]
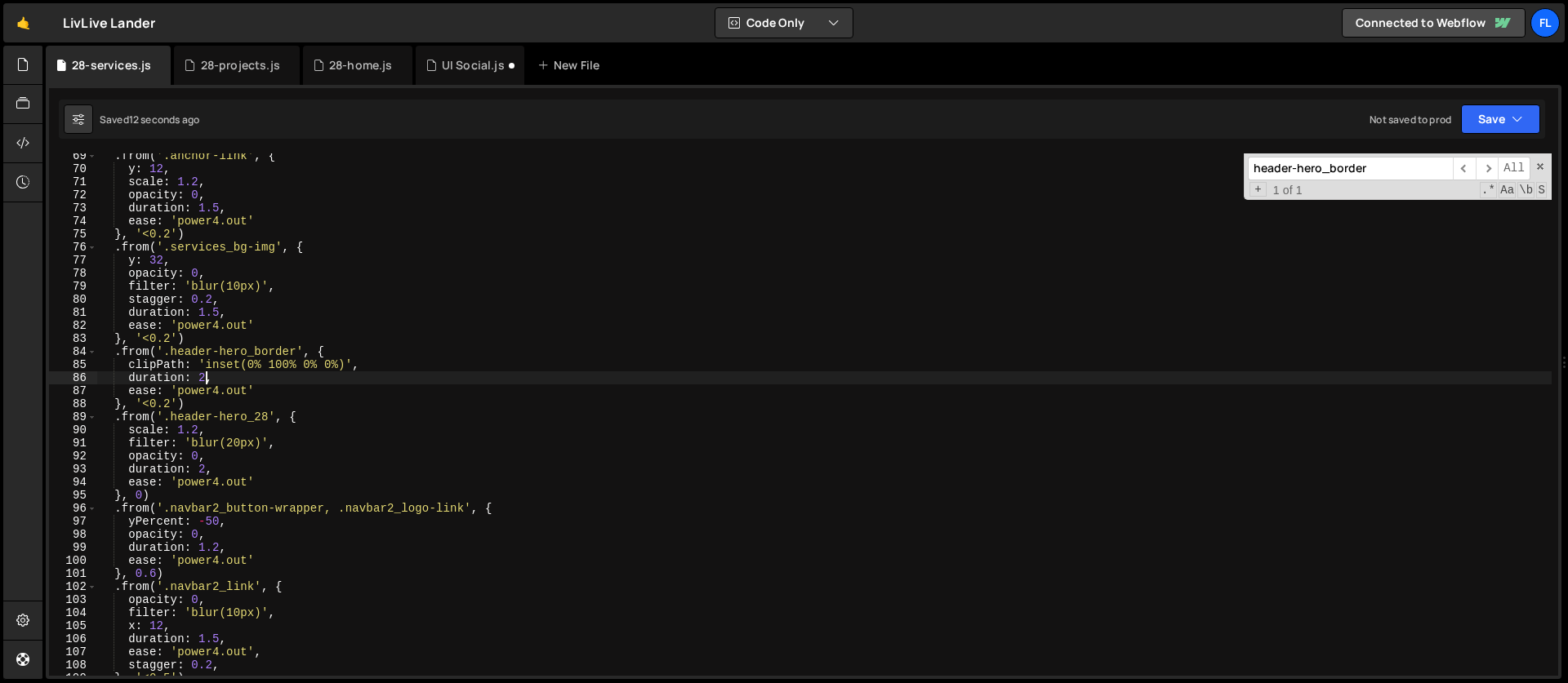
click at [206, 383] on div ". from ( '.anchor-link' , { y : 12 , scale : 1.2 , opacity : 0 , duration : 1.5…" at bounding box center [823, 424] width 1454 height 548
click at [205, 370] on div ". from ( '.anchor-link' , { y : 12 , scale : 1.2 , opacity : 0 , duration : 1.5…" at bounding box center [823, 424] width 1454 height 548
type textarea "clipPath: 'inset(0% 100% 0% 0%)',"
drag, startPoint x: 1378, startPoint y: 173, endPoint x: 1160, endPoint y: 166, distance: 218.1
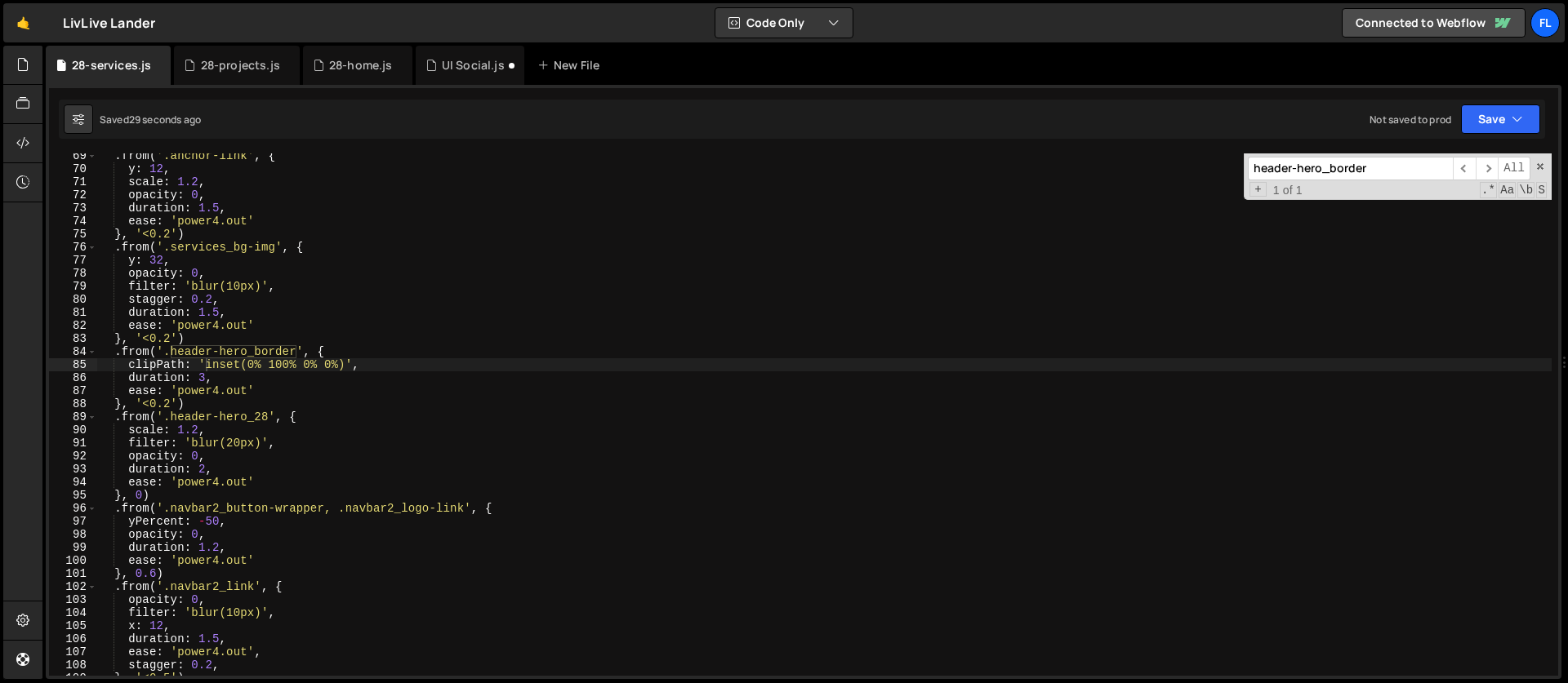
click at [1160, 166] on div ". from ( '.anchor-link' , { y : 12 , scale : 1.2 , opacity : 0 , duration : 1.5…" at bounding box center [823, 415] width 1454 height 522
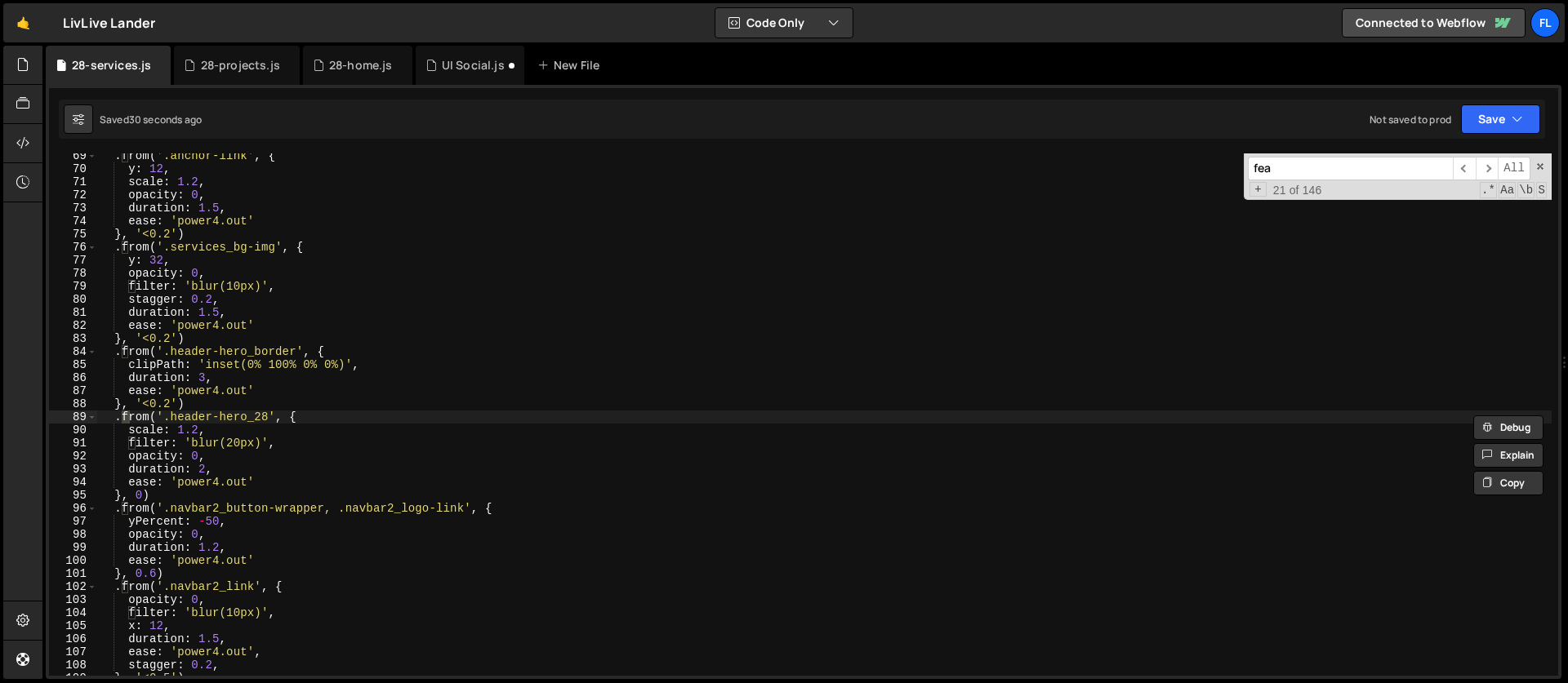
scroll to position [3877, 0]
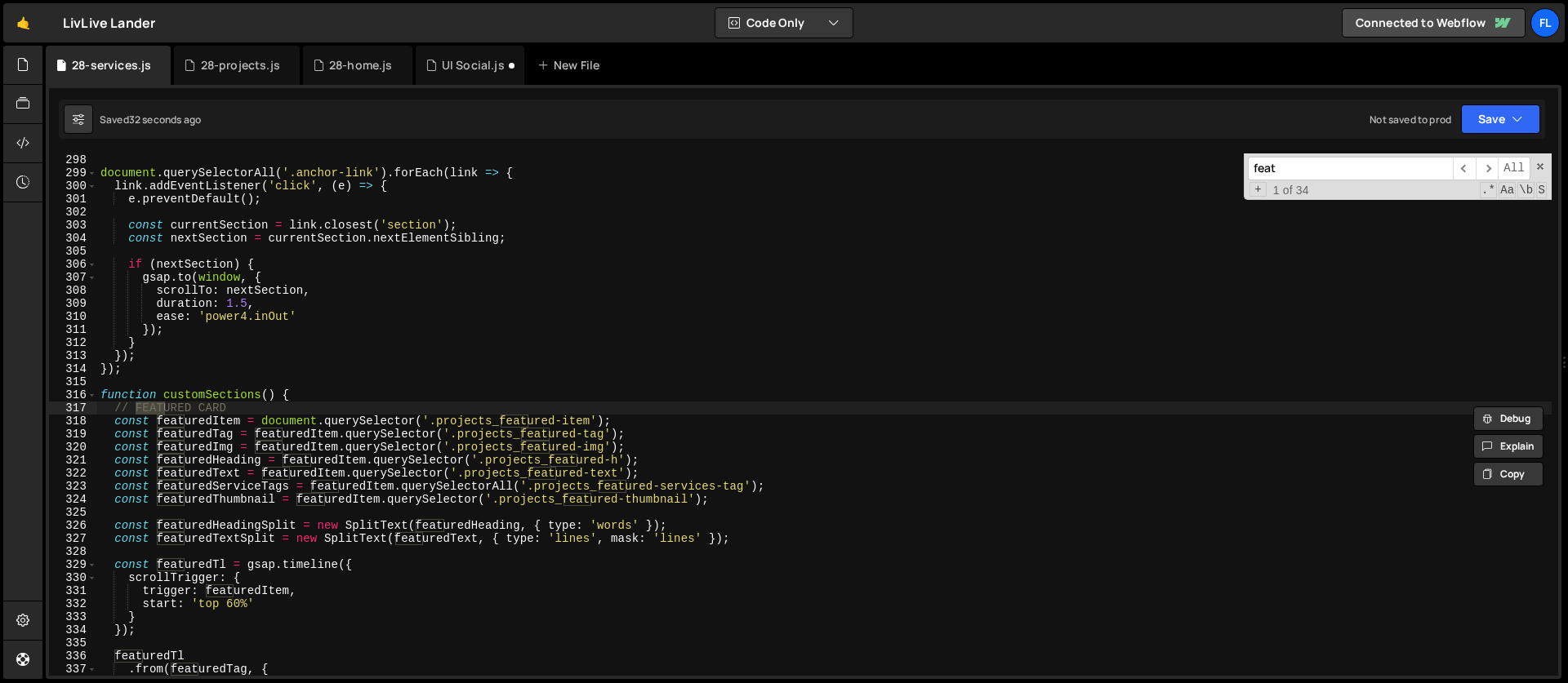
type input "feat"
click at [106, 407] on div "document . querySelectorAll ( '.anchor-link' ) . forEach ( link => { link . add…" at bounding box center [823, 427] width 1454 height 548
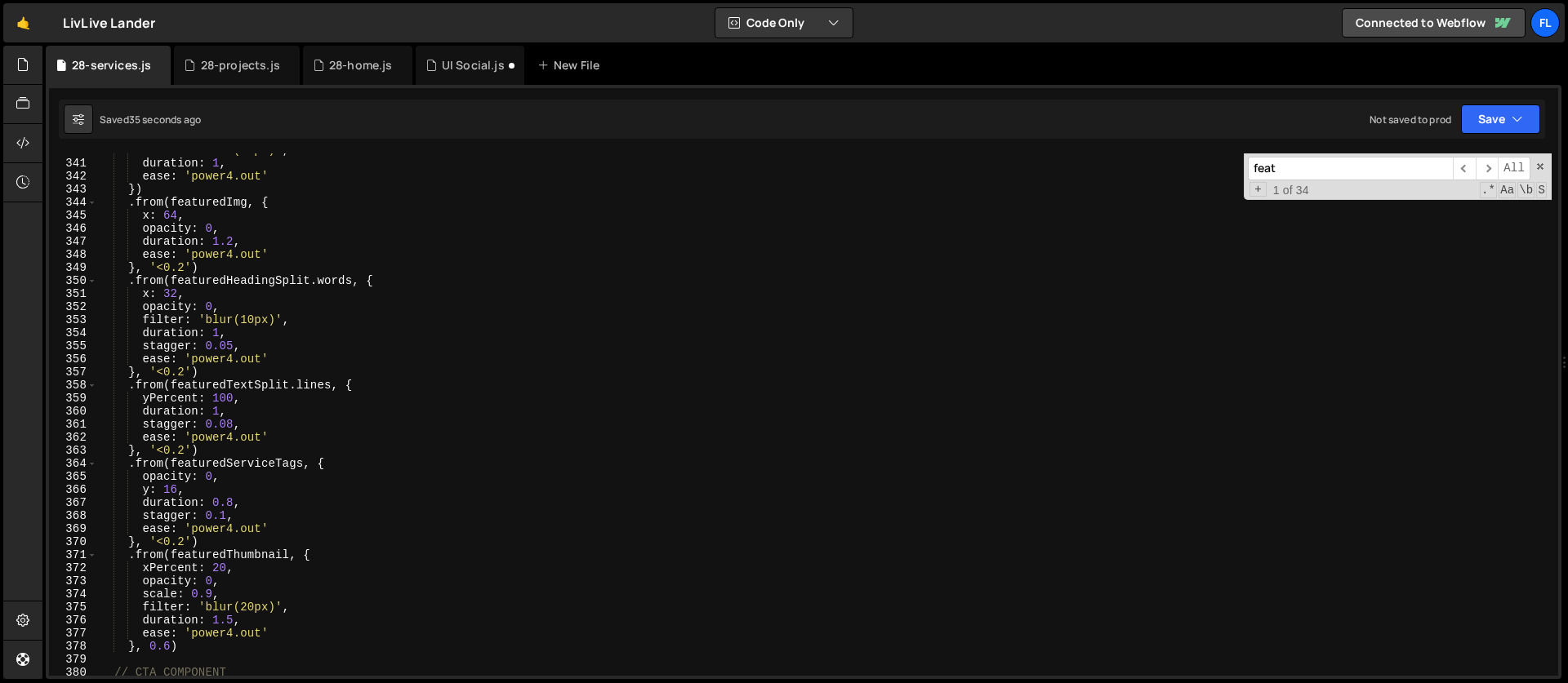
scroll to position [4564, 0]
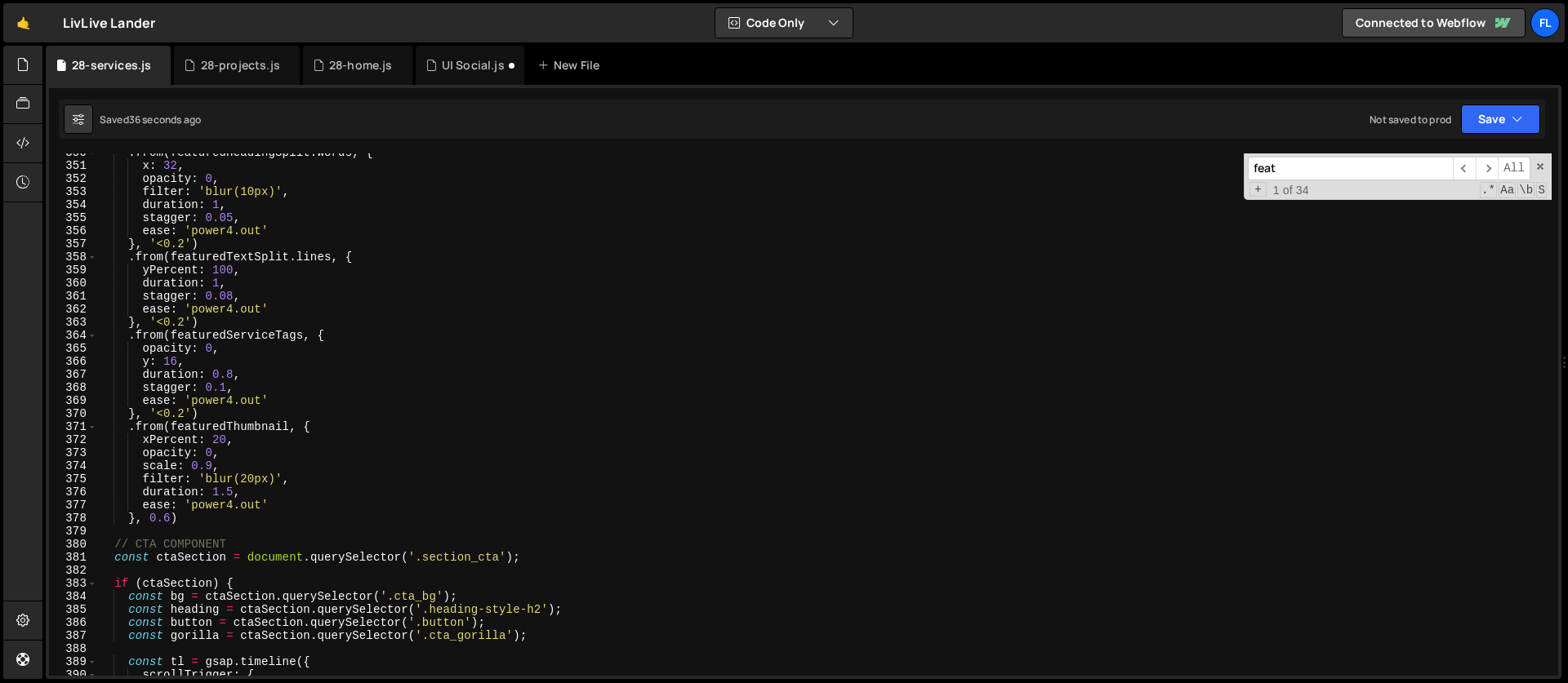
click at [207, 515] on div ". from ( featuredHeadingSplit . words , { x : 32 , opacity : 0 , filter : 'blur…" at bounding box center [823, 420] width 1454 height 548
type textarea "ease: 'power4.out' }, 0.6)"
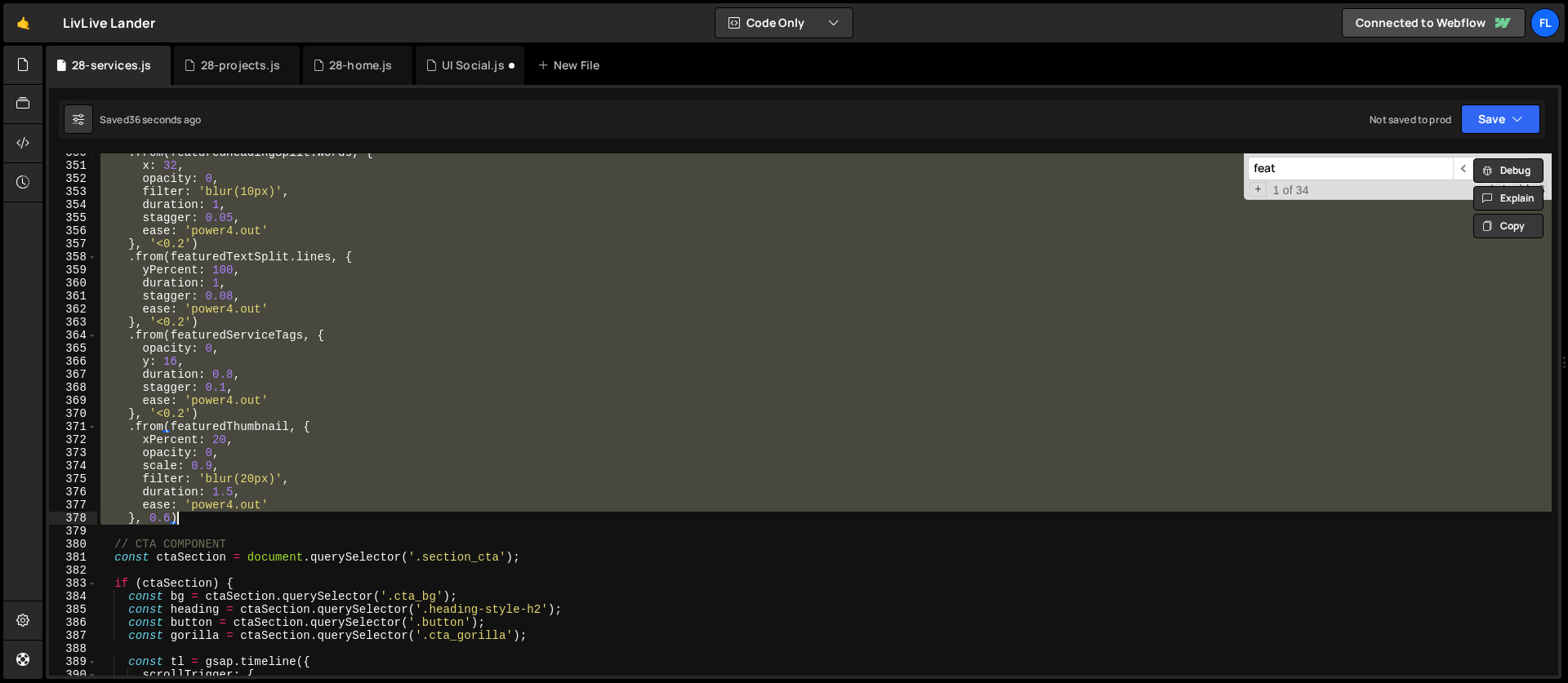
scroll to position [4125, 0]
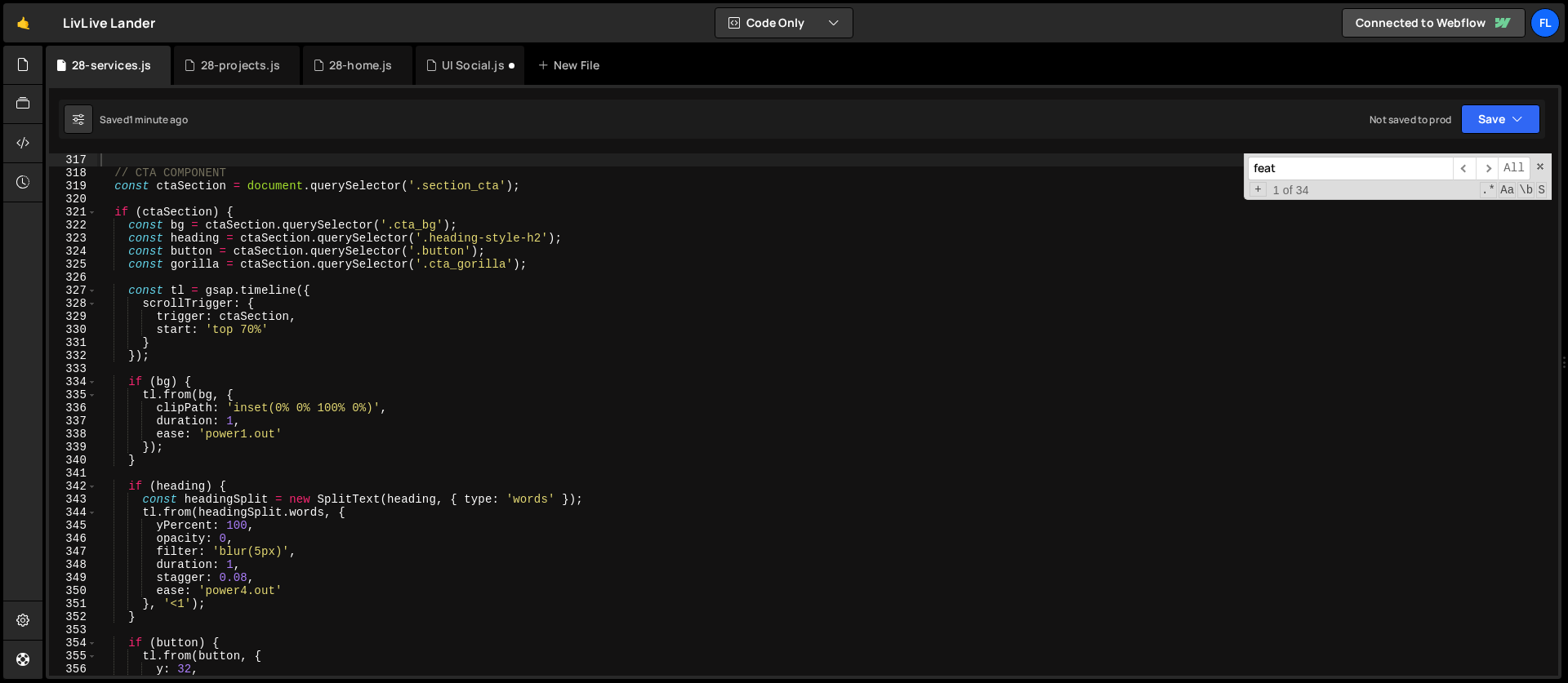
drag, startPoint x: 1311, startPoint y: 171, endPoint x: 1206, endPoint y: 165, distance: 105.2
click at [1206, 165] on div "// CTA COMPONENT const ctaSection = document . querySelector ( '.section_cta' )…" at bounding box center [823, 415] width 1454 height 522
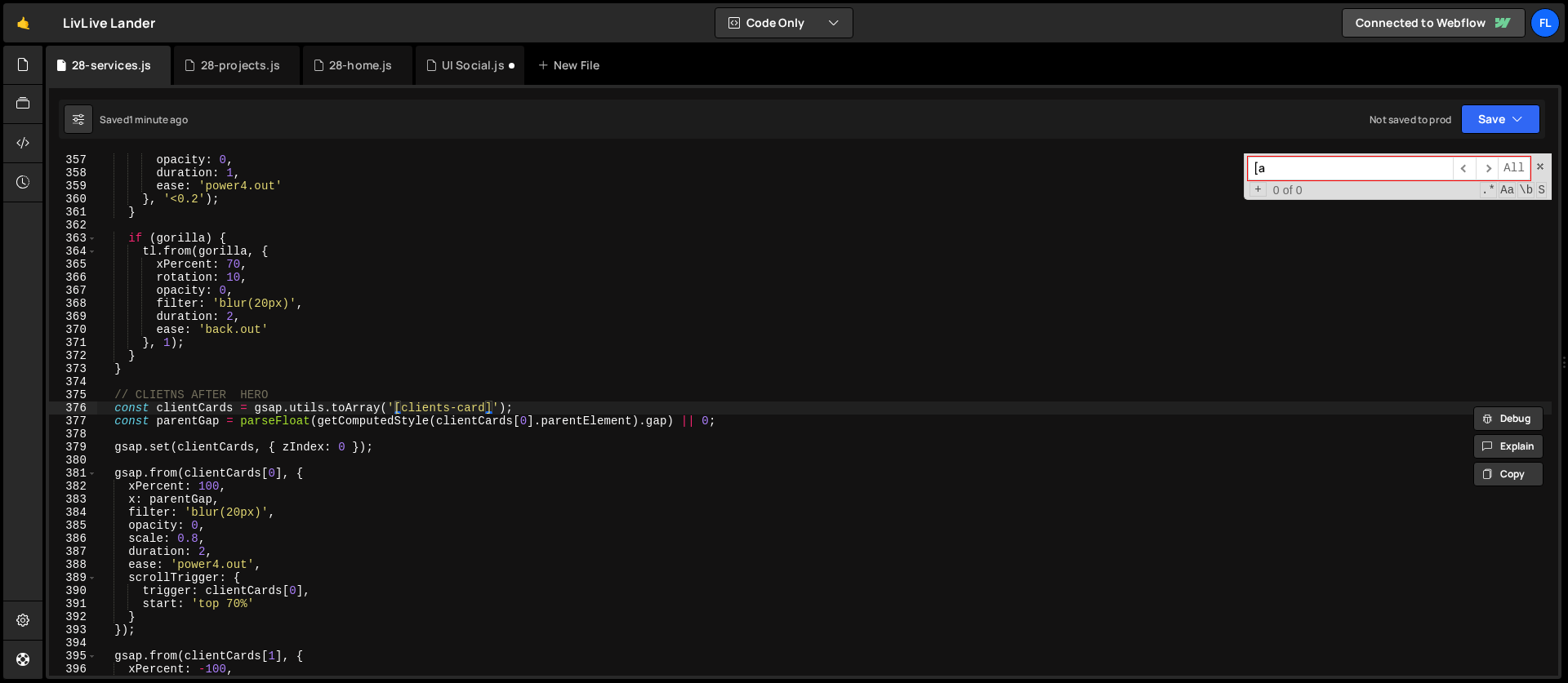
type input "["
type input "parent"
click at [116, 396] on div "opacity : 0 , duration : 1 , ease : 'power4.out' } , '<0.2' ) ; } if ( gorilla …" at bounding box center [823, 427] width 1454 height 548
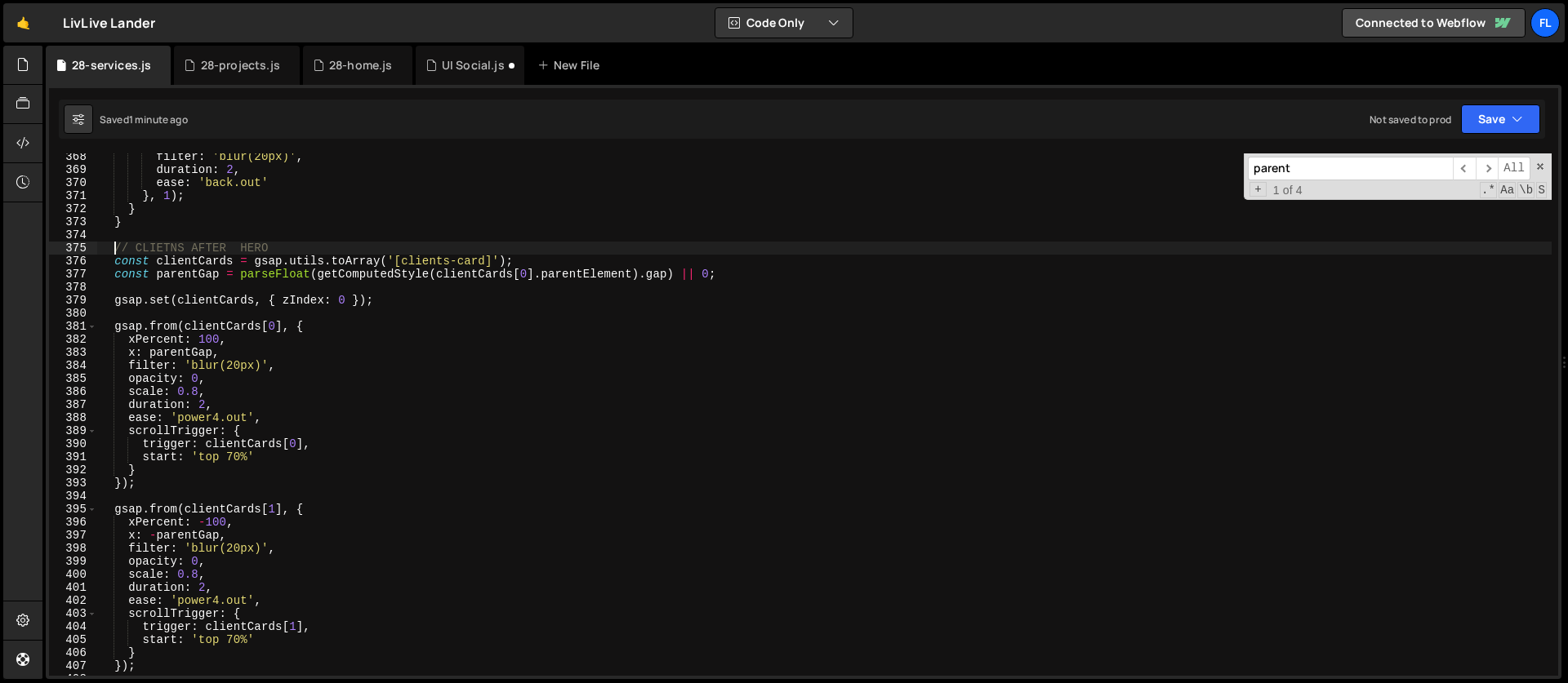
scroll to position [4862, 0]
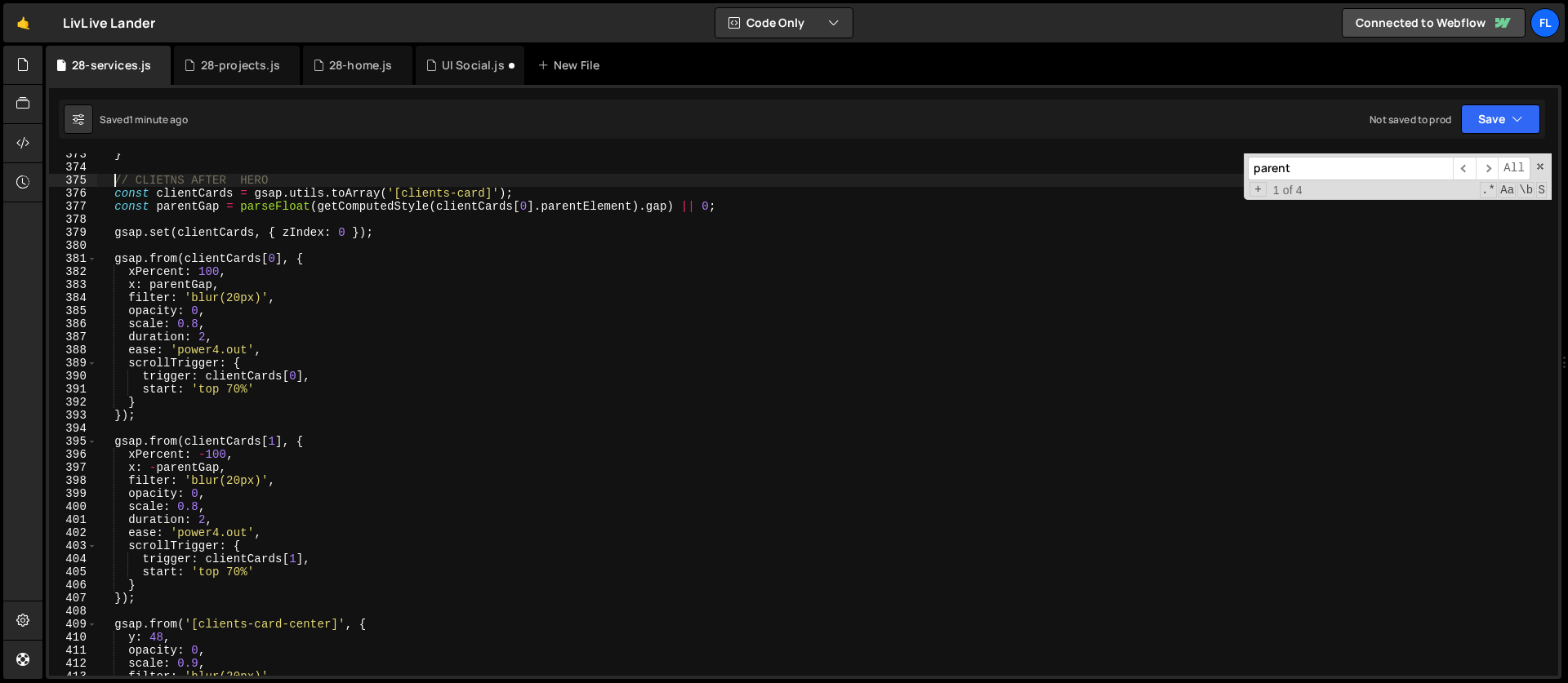
click at [174, 603] on div "} // CLIETNS AFTER HERO const clientCards = gsap . utils . toArray ( '[clients-…" at bounding box center [823, 422] width 1454 height 548
type textarea "} });"
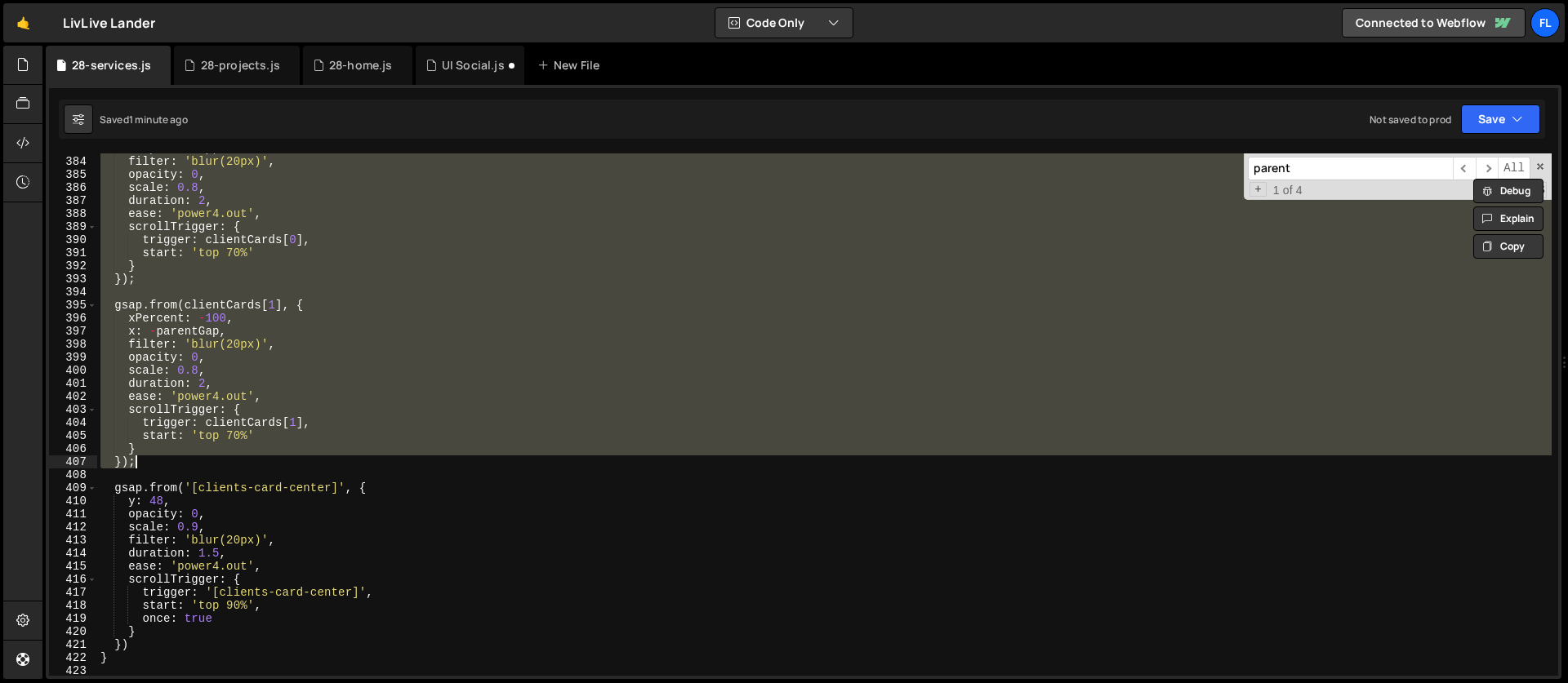
scroll to position [5080, 0]
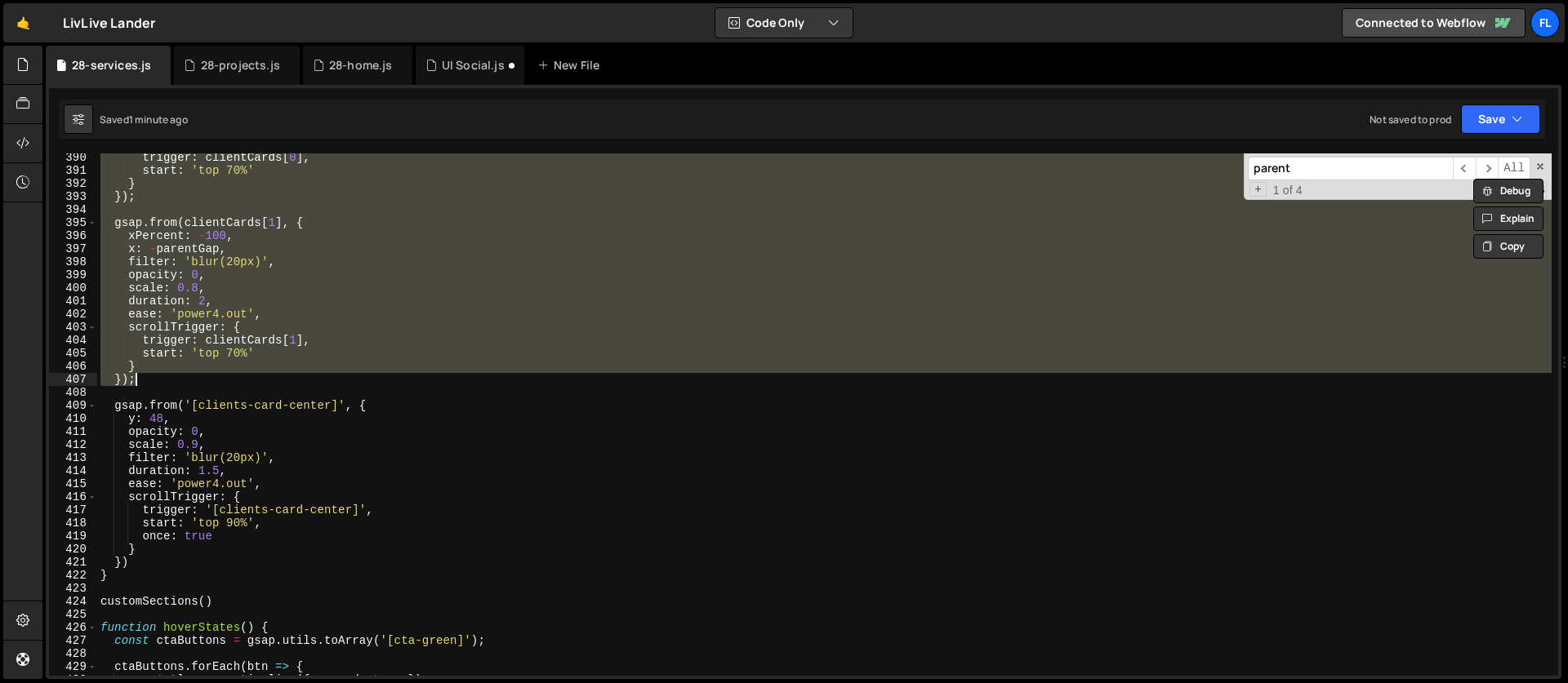
click at [392, 398] on div "trigger : clientCards [ 0 ] , start : 'top 70%' } }) ; gsap . from ( clientCard…" at bounding box center [823, 425] width 1454 height 548
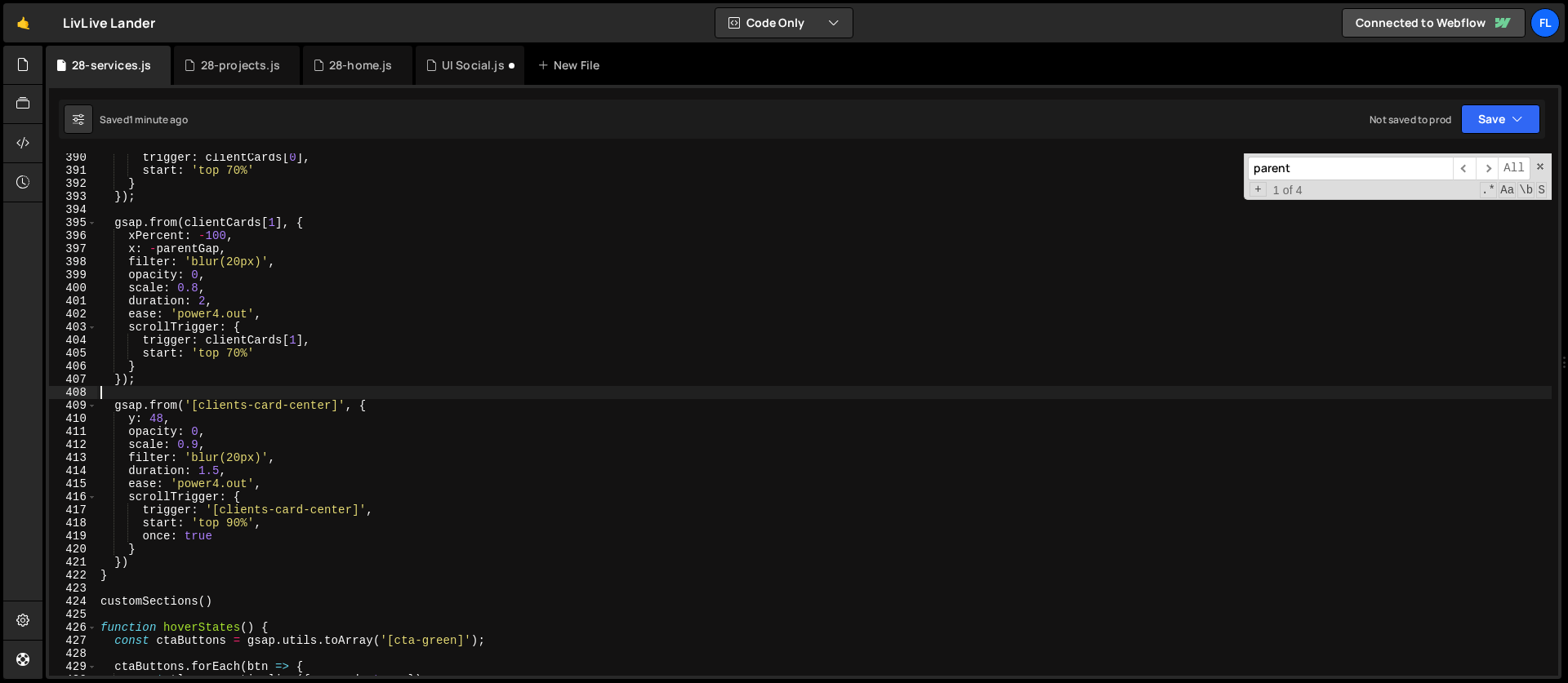
click at [386, 405] on div "trigger : clientCards [ 0 ] , start : 'top 70%' } }) ; gsap . from ( clientCard…" at bounding box center [823, 425] width 1454 height 548
click at [155, 564] on div "trigger : clientCards [ 0 ] , start : 'top 70%' } }) ; gsap . from ( clientCard…" at bounding box center [823, 425] width 1454 height 548
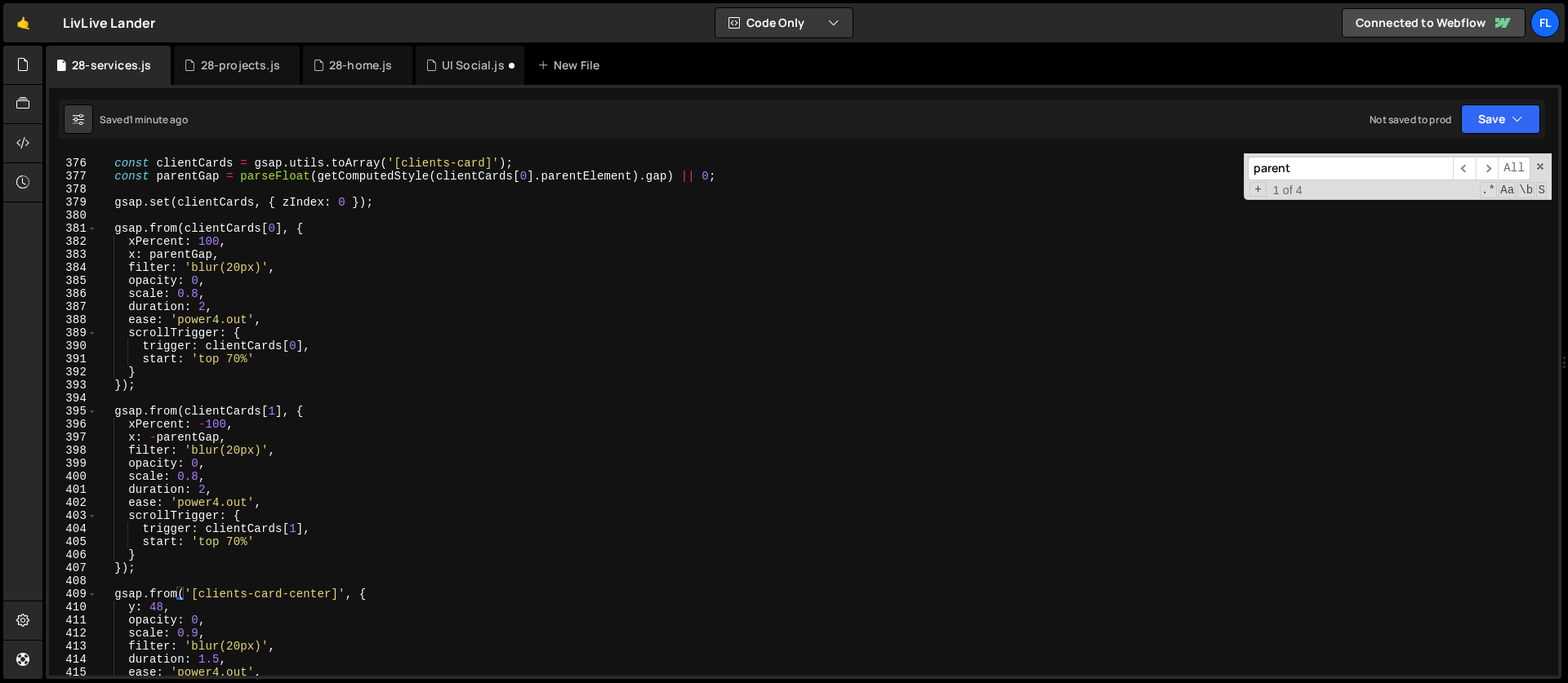
scroll to position [4753, 0]
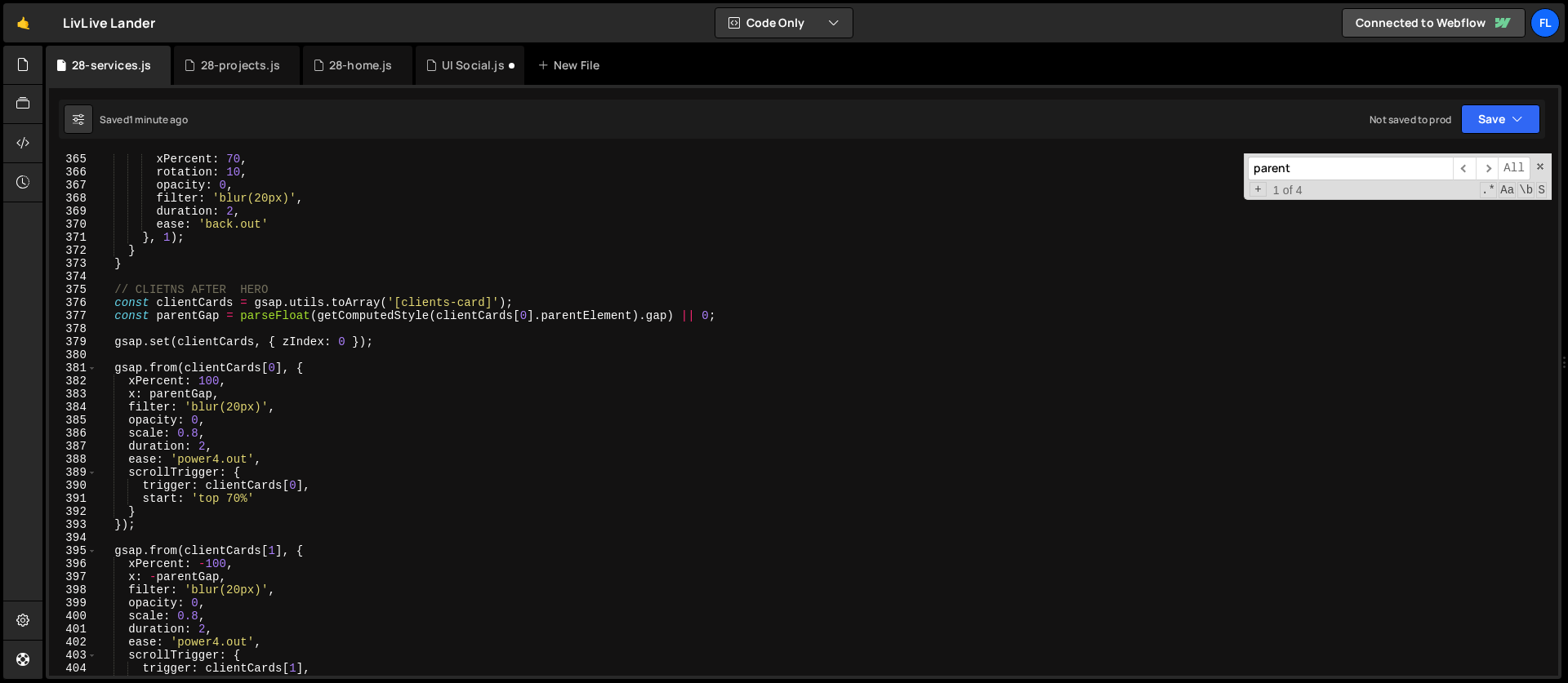
click at [111, 288] on div "xPercent : 70 , rotation : 10 , opacity : 0 , filter : 'blur(20px)' , duration …" at bounding box center [823, 426] width 1454 height 548
type textarea "// CLIETNS AFTER HERO const clientCards = gsap.utils.toArray('[clients-card]');"
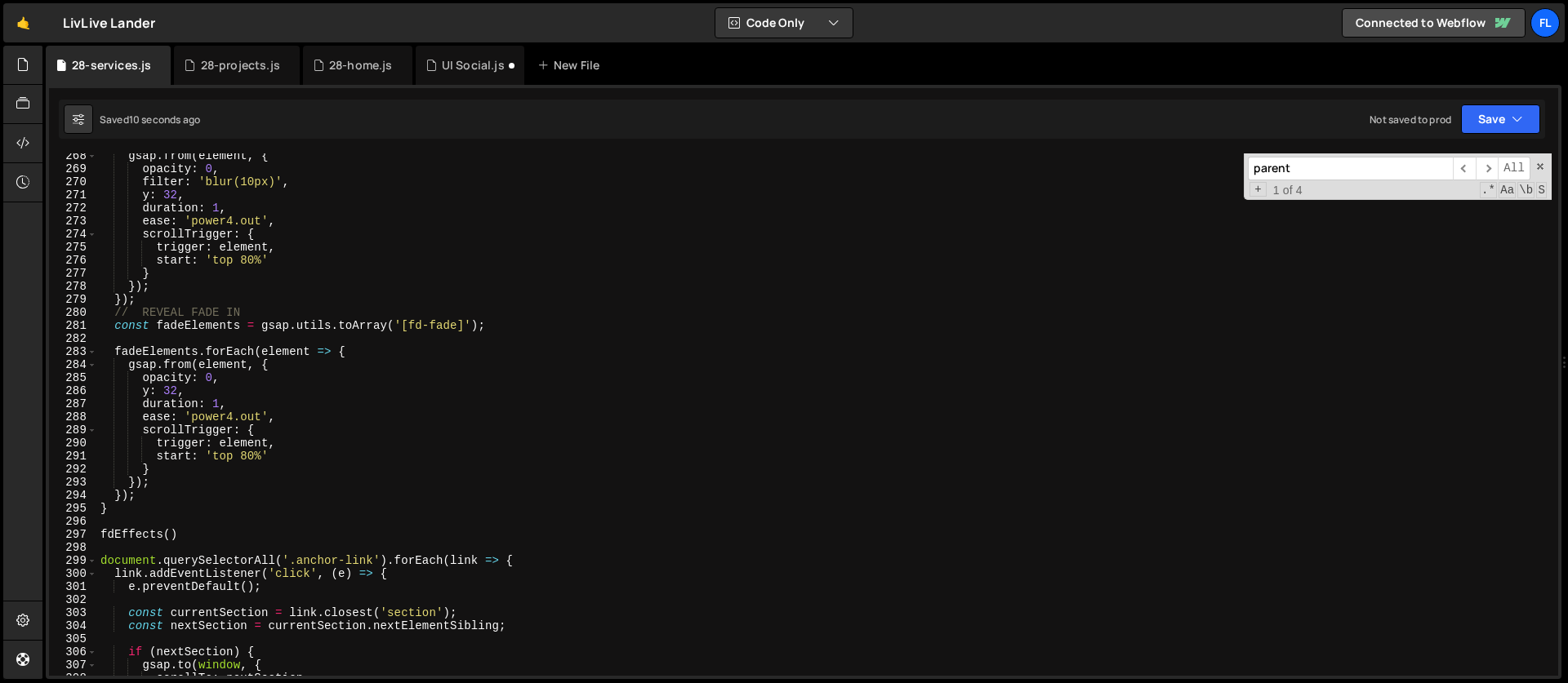
scroll to position [3490, 0]
click at [1544, 166] on span at bounding box center [1540, 166] width 12 height 12
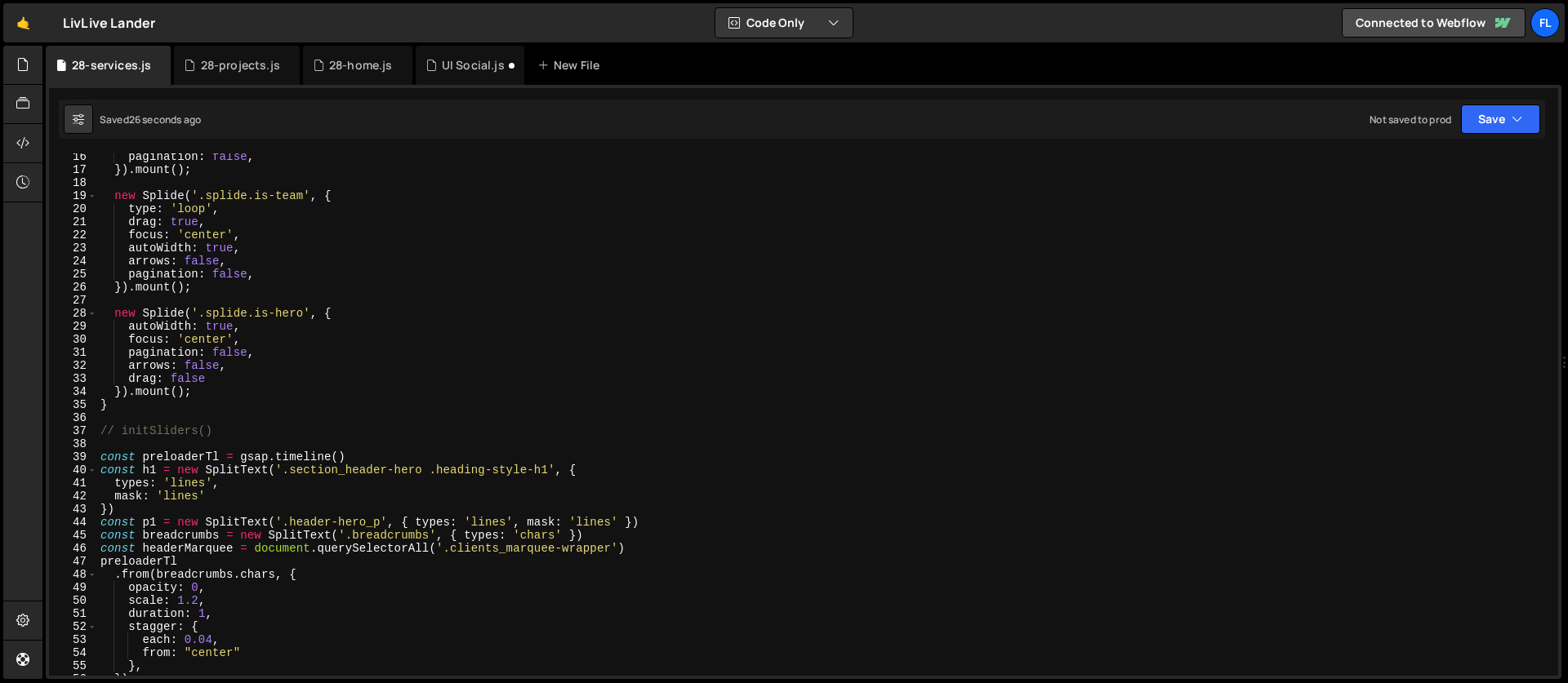
scroll to position [0, 0]
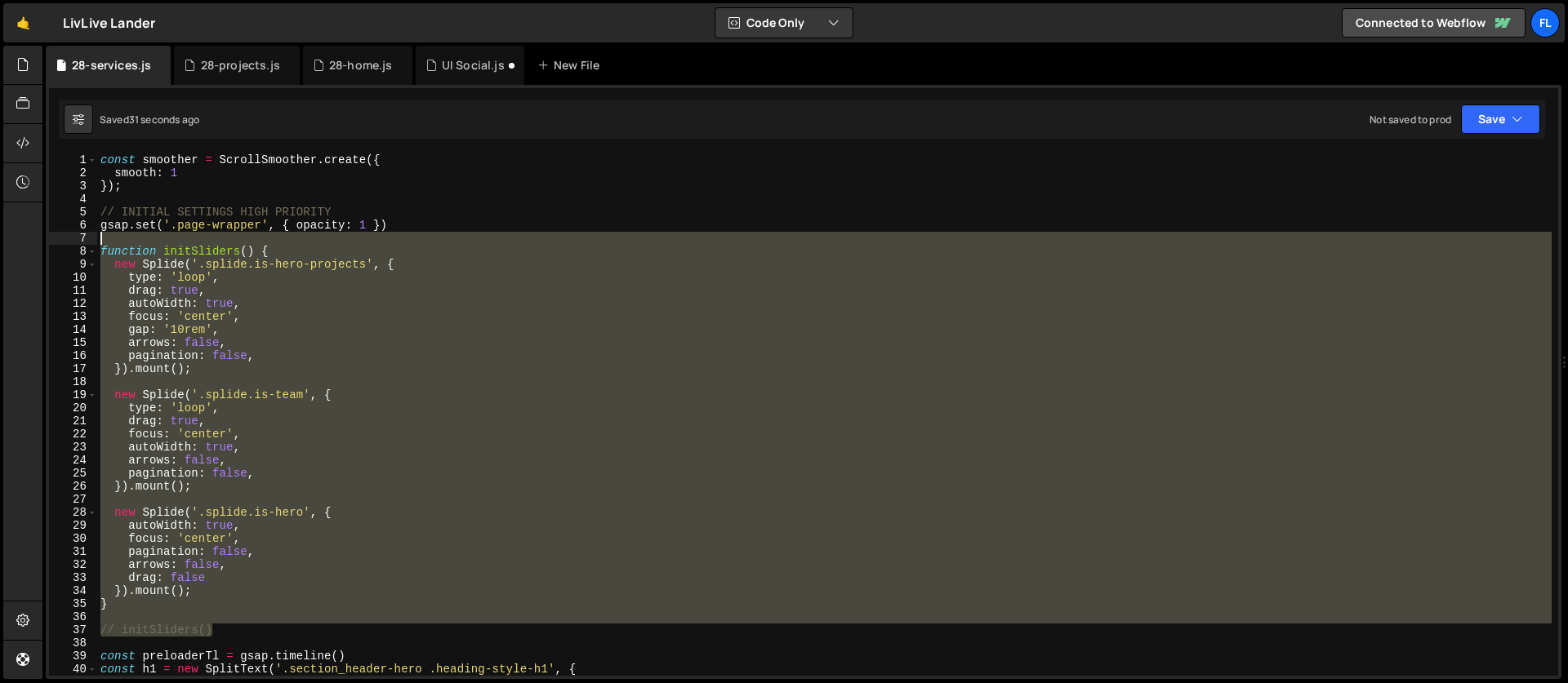
drag, startPoint x: 218, startPoint y: 632, endPoint x: 41, endPoint y: 240, distance: 430.1
click at [41, 240] on div "Hold on a sec... Are you certain you wish to leave this page? Any changes you'v…" at bounding box center [784, 342] width 1568 height 683
type textarea "function initSliders() {"
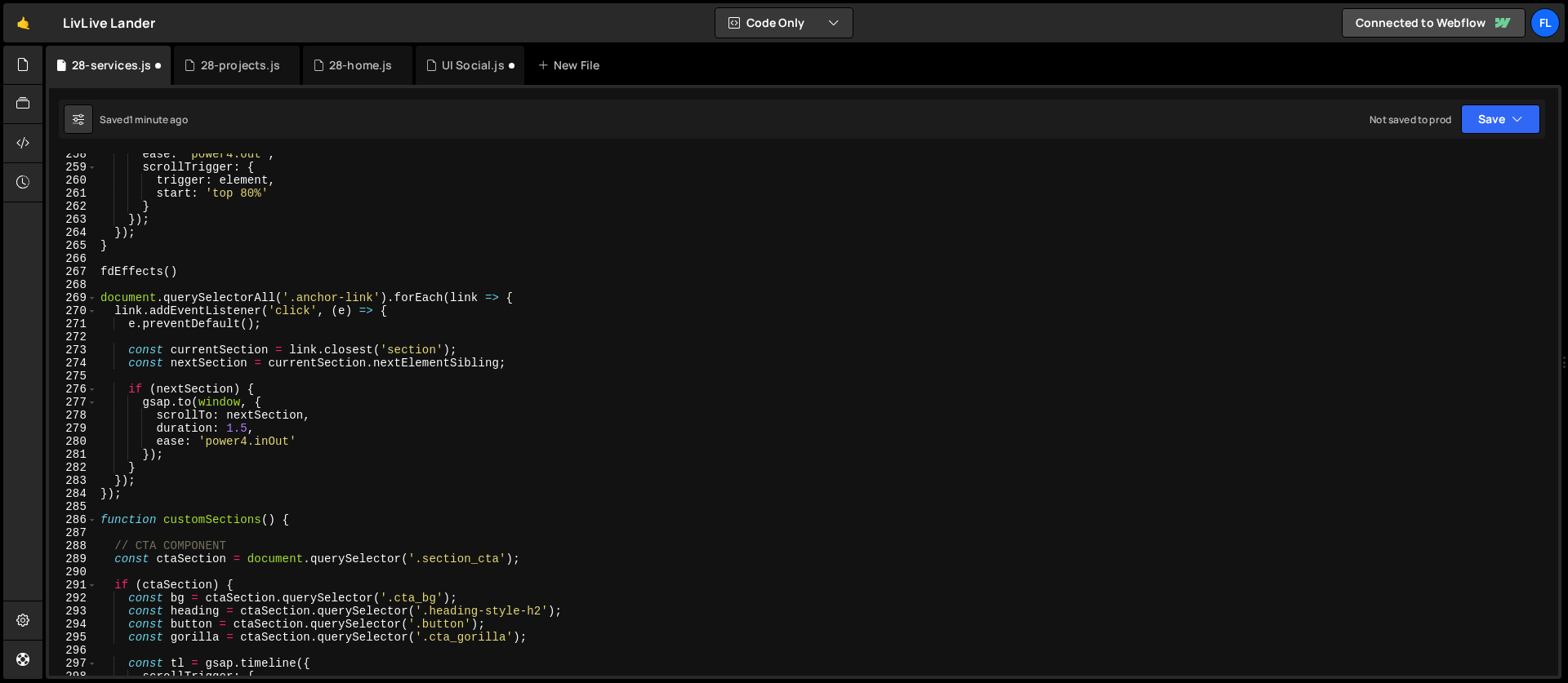
scroll to position [3399, 0]
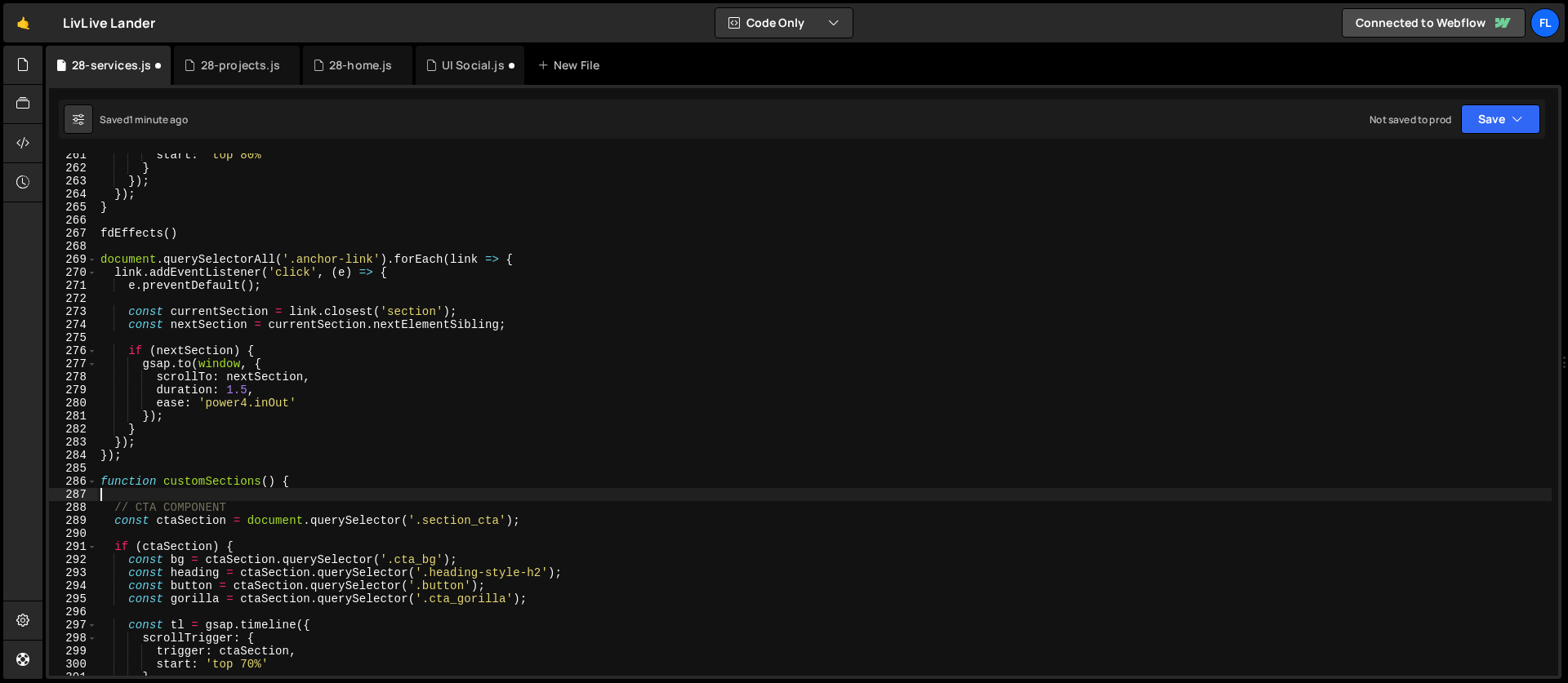
click at [322, 498] on div "start : 'top 80%' } }) ; }) ; } fdEffects ( ) document . querySelectorAll ( '.a…" at bounding box center [823, 423] width 1454 height 548
click at [314, 490] on div "start : 'top 80%' } }) ; }) ; } fdEffects ( ) document . querySelectorAll ( '.a…" at bounding box center [823, 423] width 1454 height 548
click at [309, 484] on div "start : 'top 80%' } }) ; }) ; } fdEffects ( ) document . querySelectorAll ( '.a…" at bounding box center [823, 423] width 1454 height 548
click at [251, 447] on div "start : 'top 80%' } }) ; }) ; } fdEffects ( ) document . querySelectorAll ( '.a…" at bounding box center [823, 423] width 1454 height 548
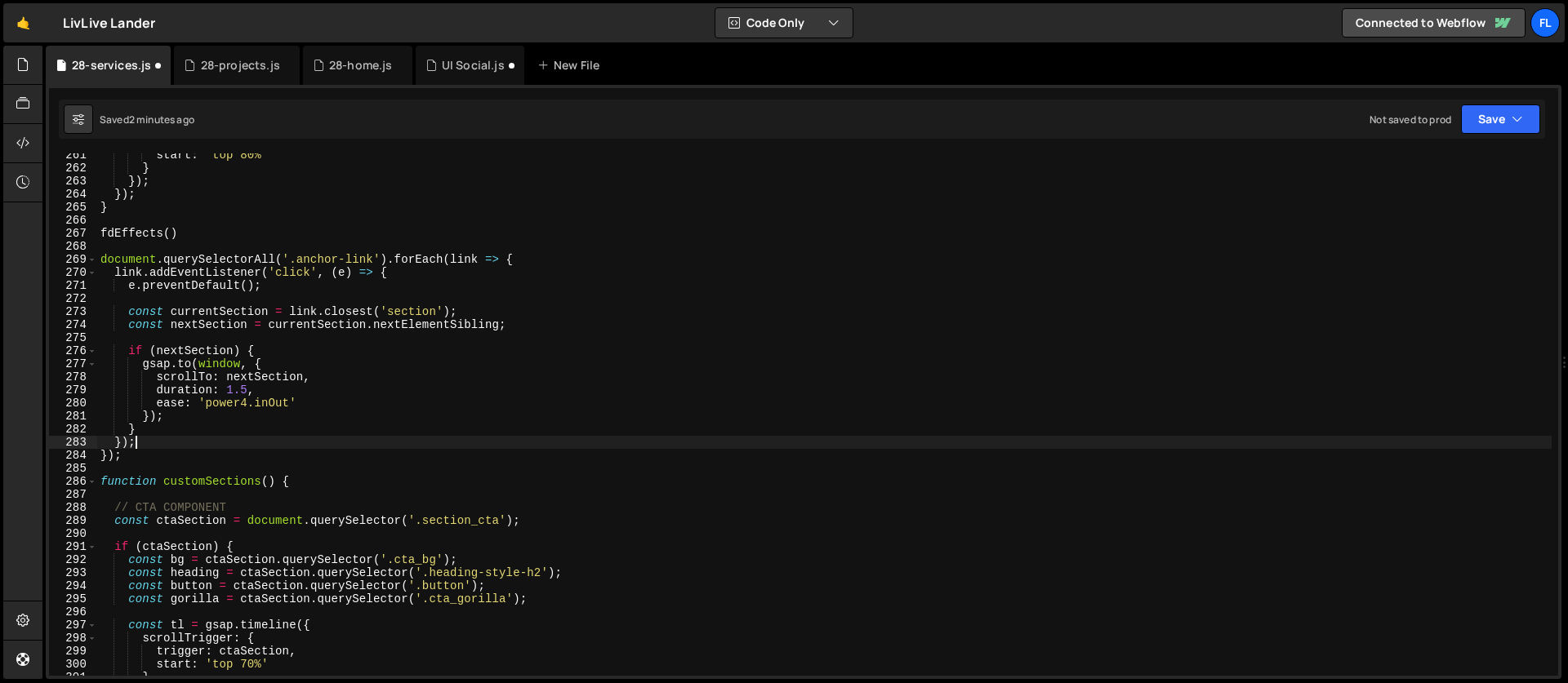
click at [210, 460] on div "start : 'top 80%' } }) ; }) ; } fdEffects ( ) document . querySelectorAll ( '.a…" at bounding box center [823, 423] width 1454 height 548
click at [546, 257] on div "start : 'top 80%' } }) ; }) ; } fdEffects ( ) document . querySelectorAll ( '.a…" at bounding box center [823, 423] width 1454 height 548
click at [493, 376] on div "start : 'top 80%' } }) ; }) ; } fdEffects ( ) document . querySelectorAll ( '.a…" at bounding box center [823, 423] width 1454 height 548
type textarea "scrollTo: nextSection,"
click at [113, 464] on div "start : 'top 80%' } }) ; }) ; } fdEffects ( ) document . querySelectorAll ( '.a…" at bounding box center [823, 423] width 1454 height 548
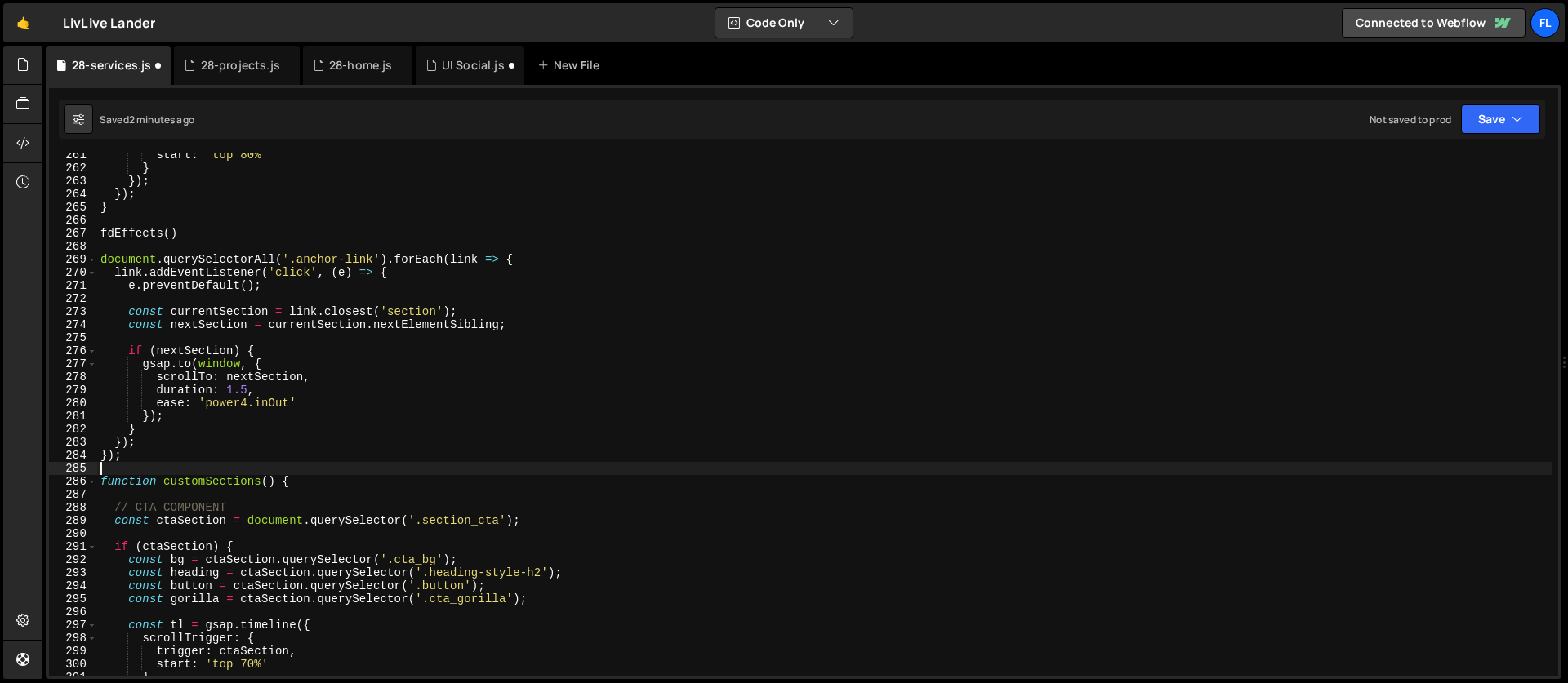
click at [124, 460] on div "start : 'top 80%' } }) ; }) ; } fdEffects ( ) document . querySelectorAll ( '.a…" at bounding box center [823, 423] width 1454 height 548
click at [531, 264] on div "start : 'top 80%' } }) ; }) ; } fdEffects ( ) document . querySelectorAll ( '.a…" at bounding box center [823, 423] width 1454 height 548
click at [202, 449] on div "start : 'top 80%' } }) ; }) ; } fdEffects ( ) document . querySelectorAll ( '.a…" at bounding box center [823, 423] width 1454 height 548
type textarea "});"
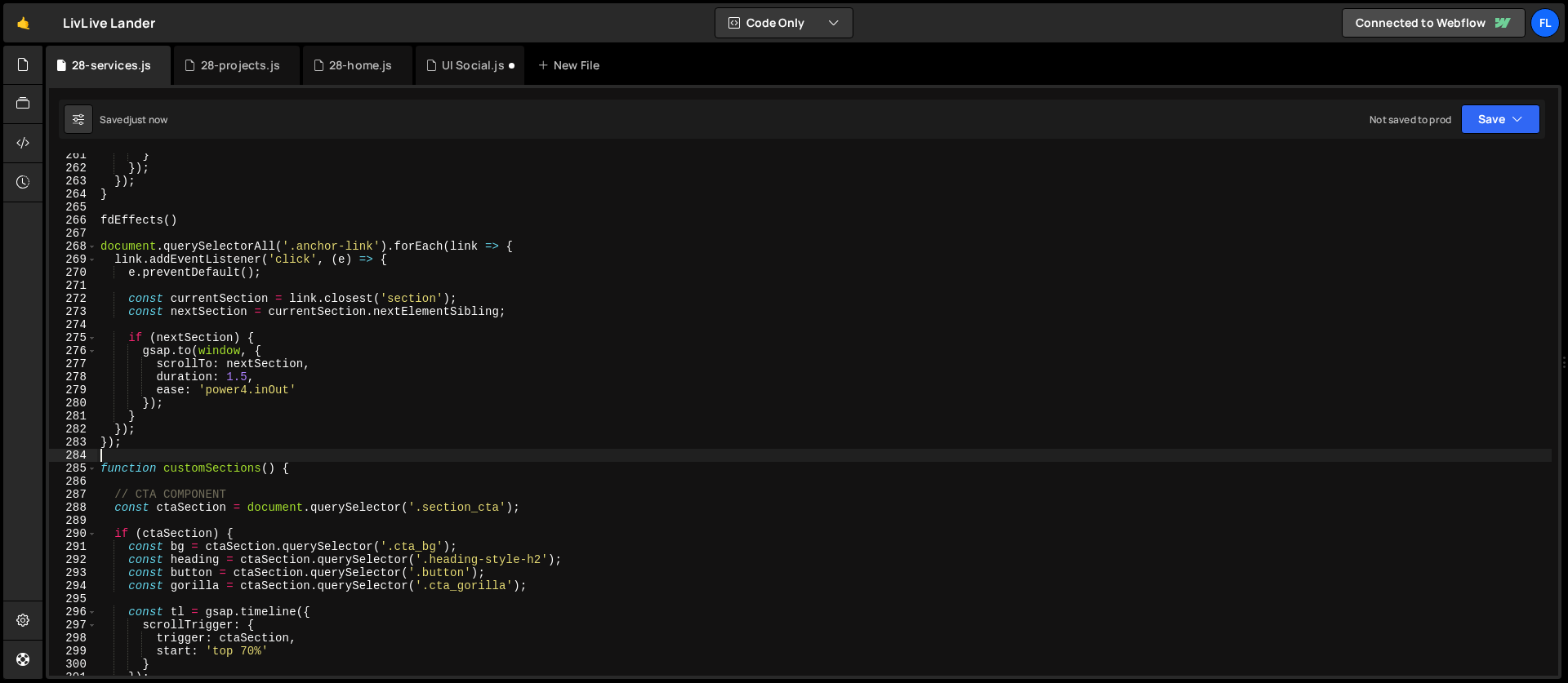
click at [535, 249] on div "} }) ; }) ; } fdEffects ( ) document . querySelectorAll ( '.anchor-link' ) . fo…" at bounding box center [823, 423] width 1454 height 548
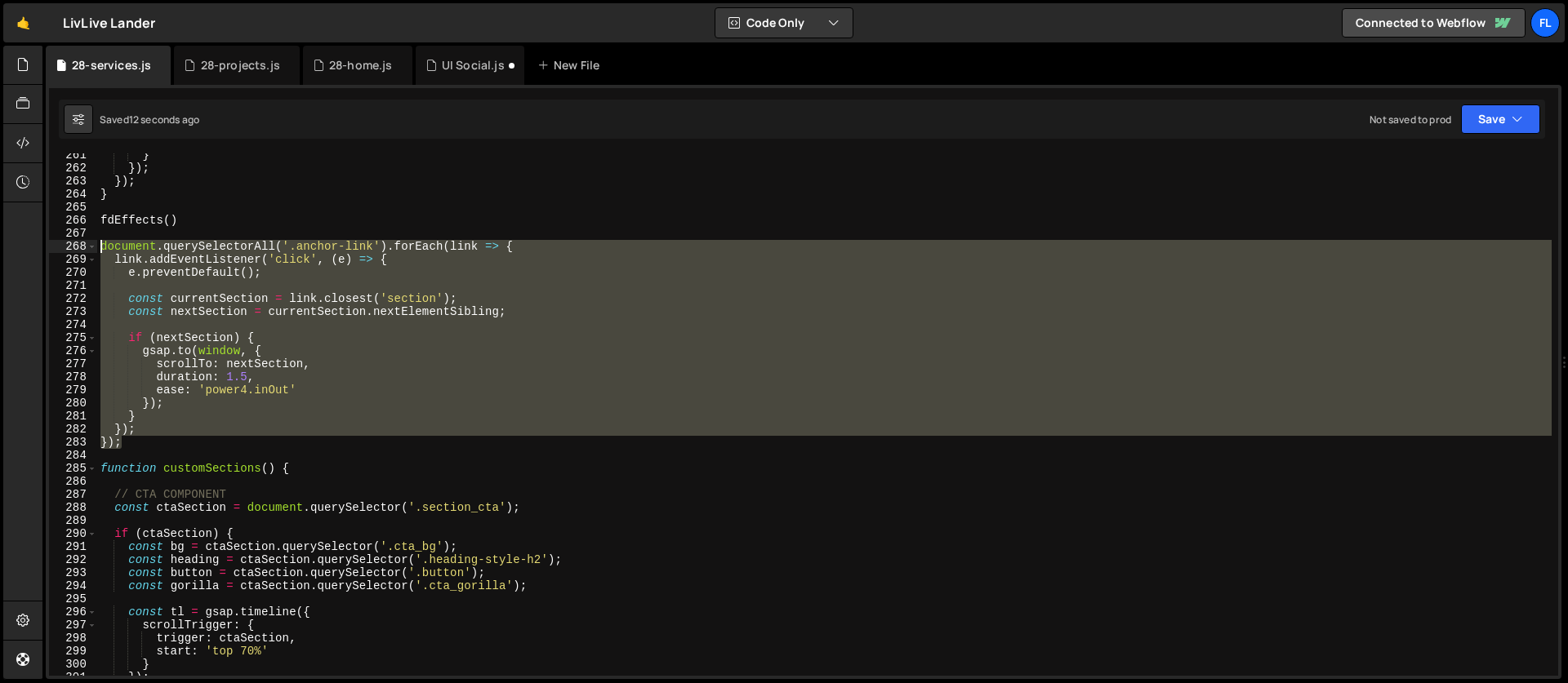
drag, startPoint x: 128, startPoint y: 439, endPoint x: 67, endPoint y: 242, distance: 206.2
click at [67, 242] on div "document.querySelectorAll('.anchor-link').forEach(link => { 261 262 263 264 265…" at bounding box center [803, 415] width 1509 height 522
type textarea "document.querySelectorAll('.anchor-link').forEach(link => { link.addEventListen…"
click at [210, 327] on div "} }) ; }) ; } fdEffects ( ) document . querySelectorAll ( '.anchor-link' ) . fo…" at bounding box center [823, 423] width 1454 height 548
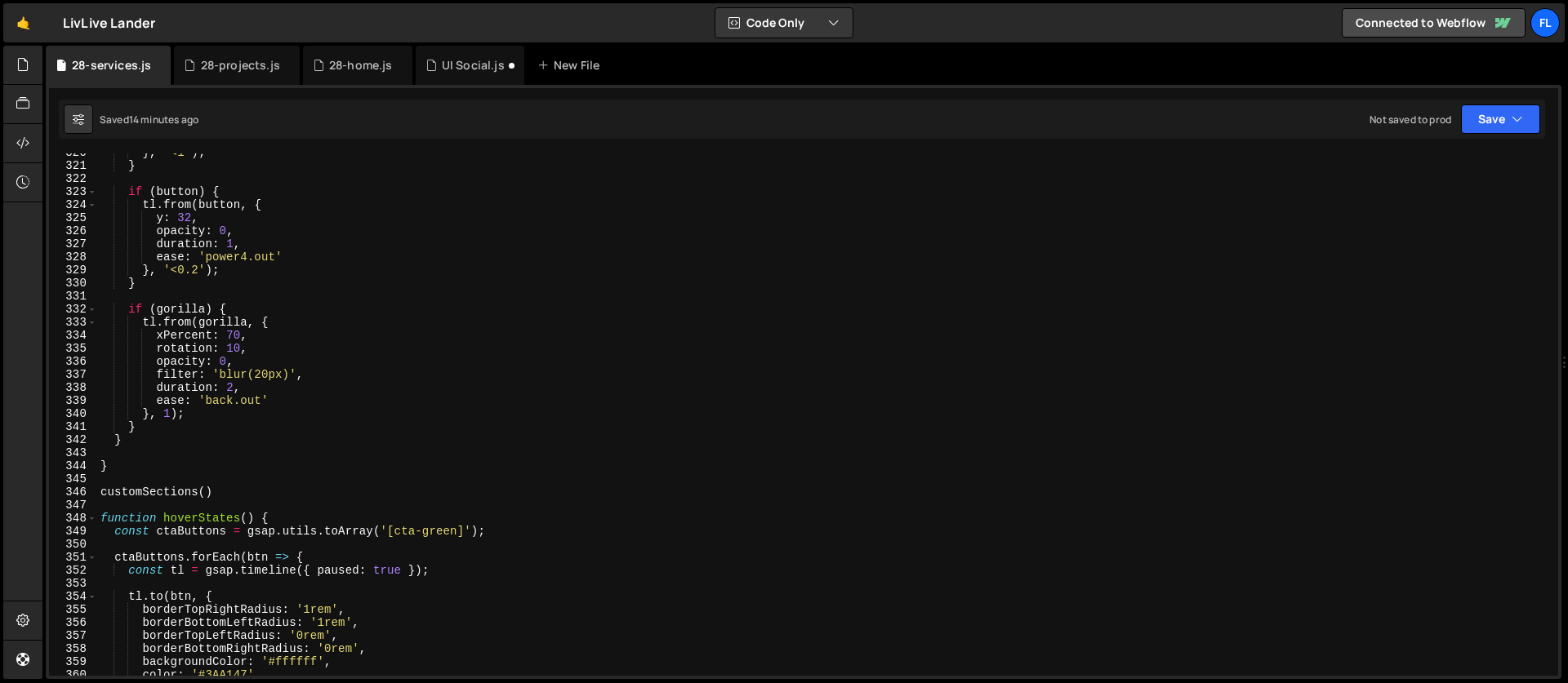
scroll to position [4361, 0]
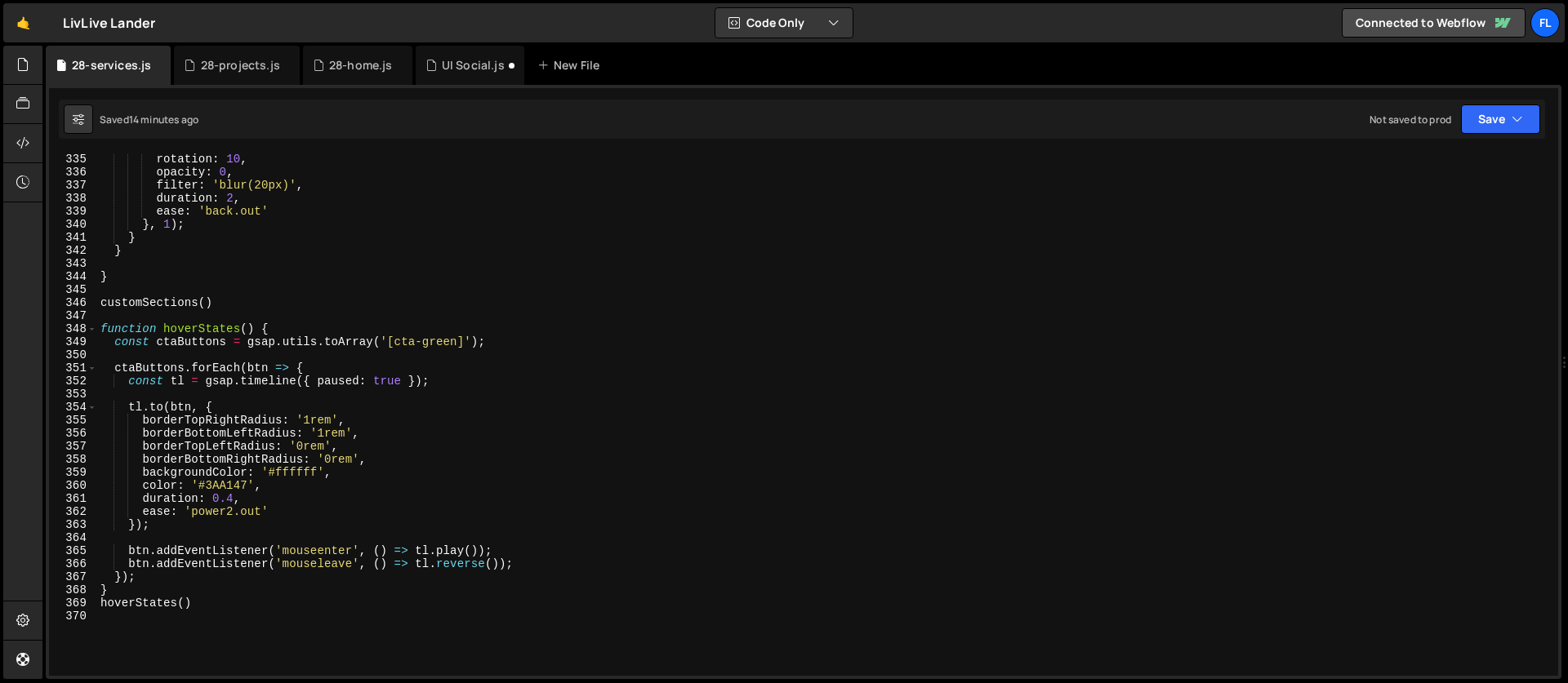
click at [285, 331] on div "rotation : 10 , opacity : 0 , filter : 'blur(20px)' , duration : 2 , ease : 'ba…" at bounding box center [823, 426] width 1454 height 548
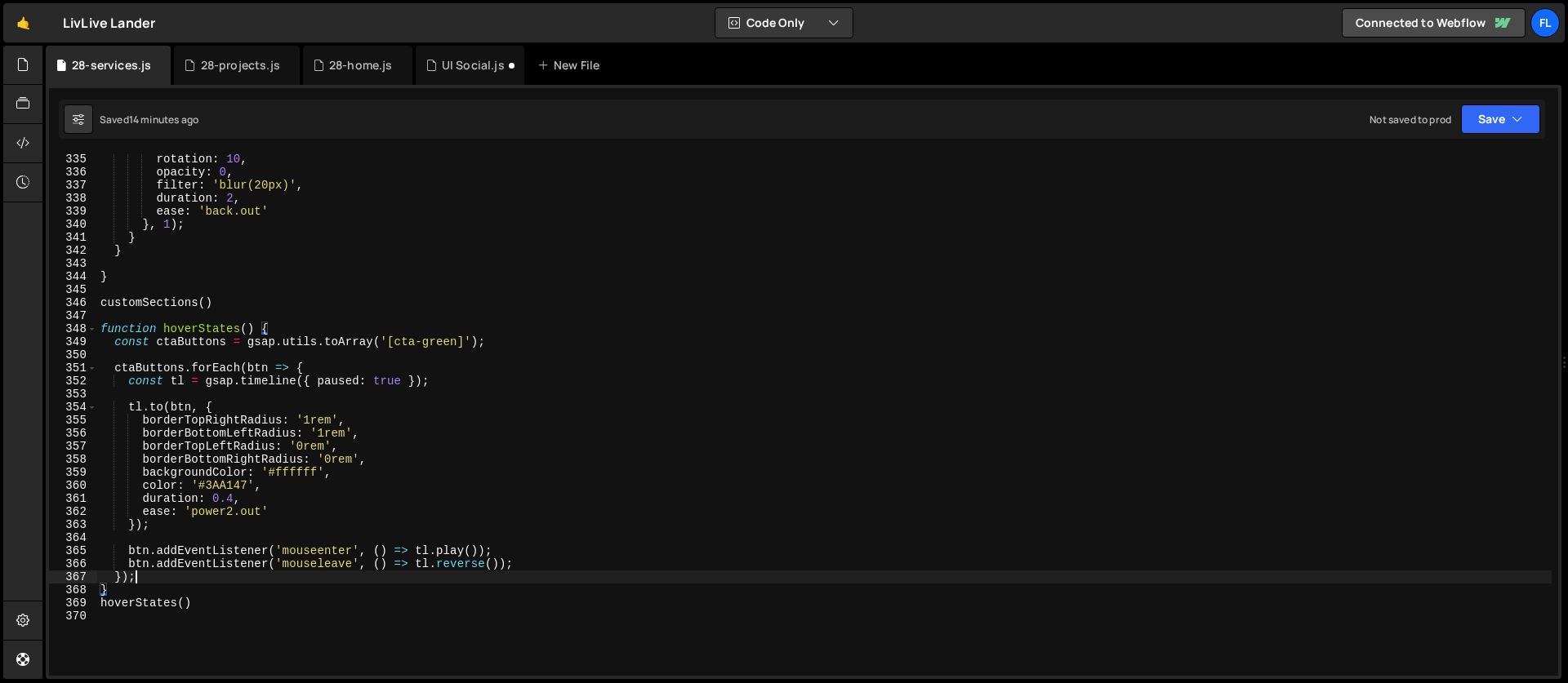
click at [144, 579] on div "rotation : 10 , opacity : 0 , filter : 'blur(20px)' , duration : 2 , ease : 'ba…" at bounding box center [823, 426] width 1454 height 548
type textarea "});"
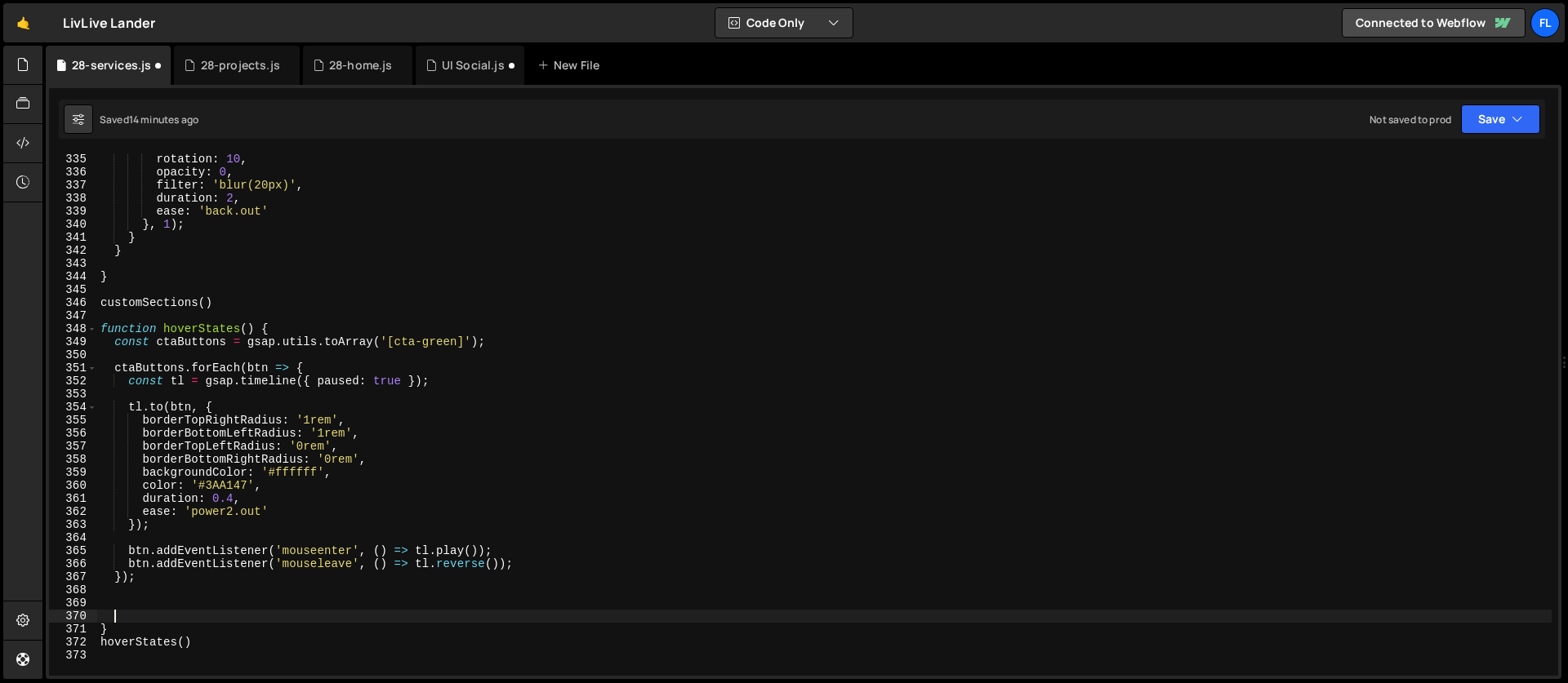
paste textarea "});"
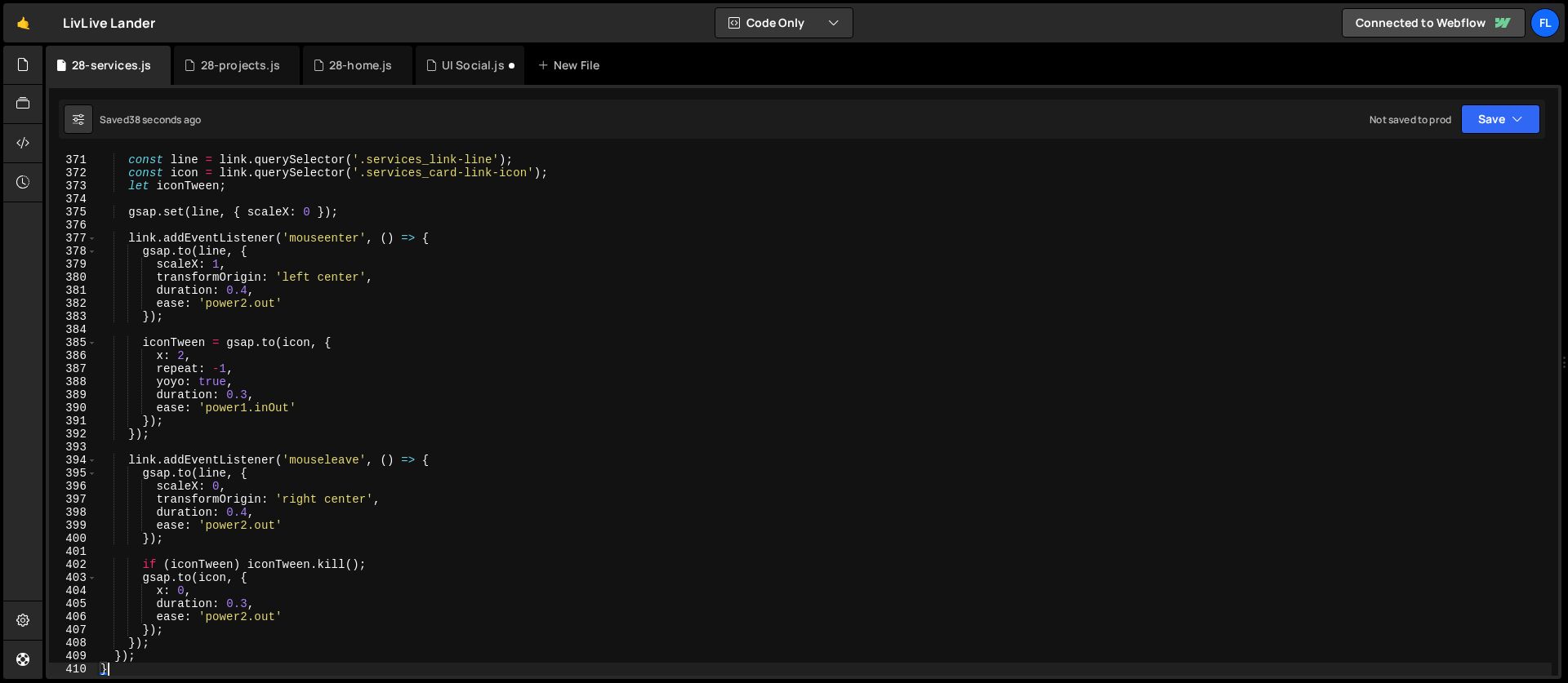
click at [265, 384] on div "const line = link . querySelector ( '.services_link-line' ) ; const icon = link…" at bounding box center [823, 427] width 1454 height 548
click at [249, 394] on div "const line = link . querySelector ( '.services_link-line' ) ; const icon = link…" at bounding box center [823, 427] width 1454 height 548
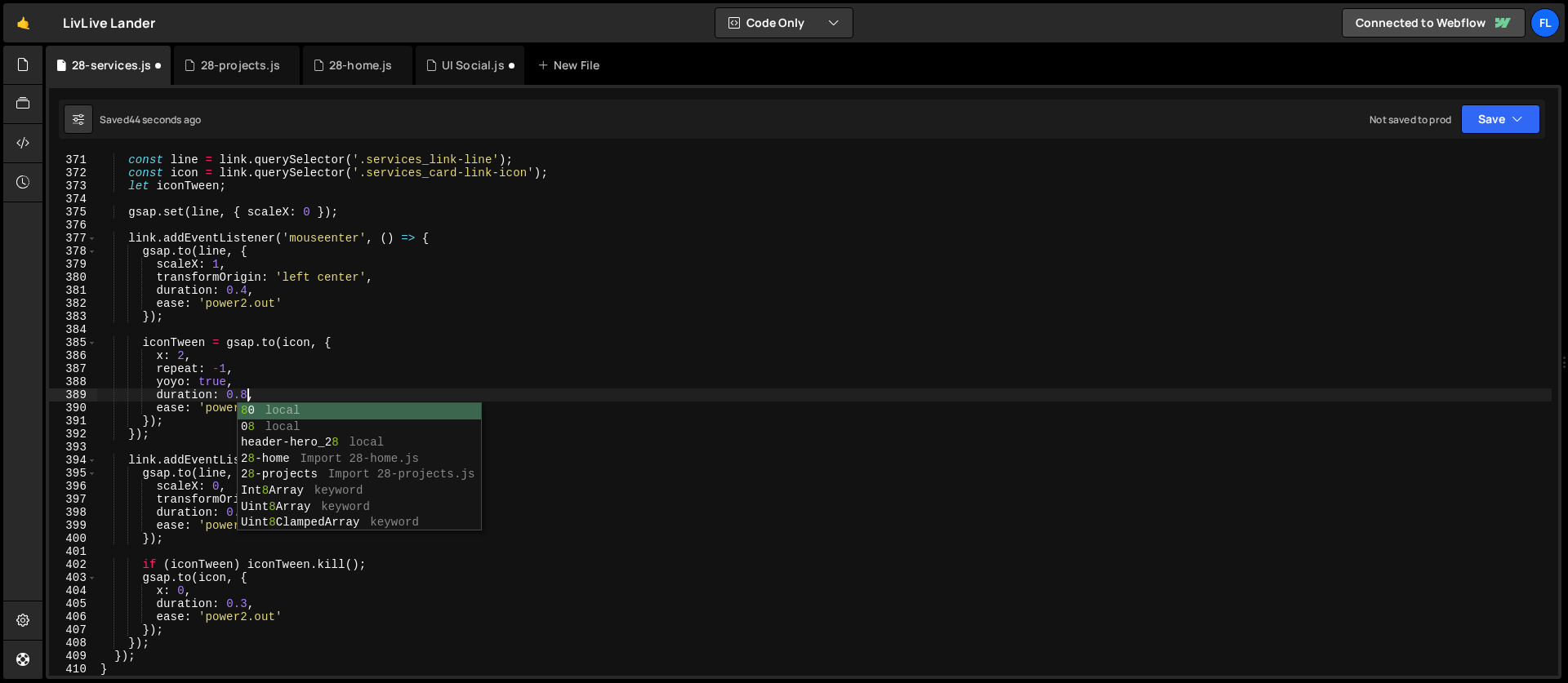
click at [205, 398] on div "const line = link . querySelector ( '.services_link-line' ) ; const icon = link…" at bounding box center [823, 427] width 1454 height 548
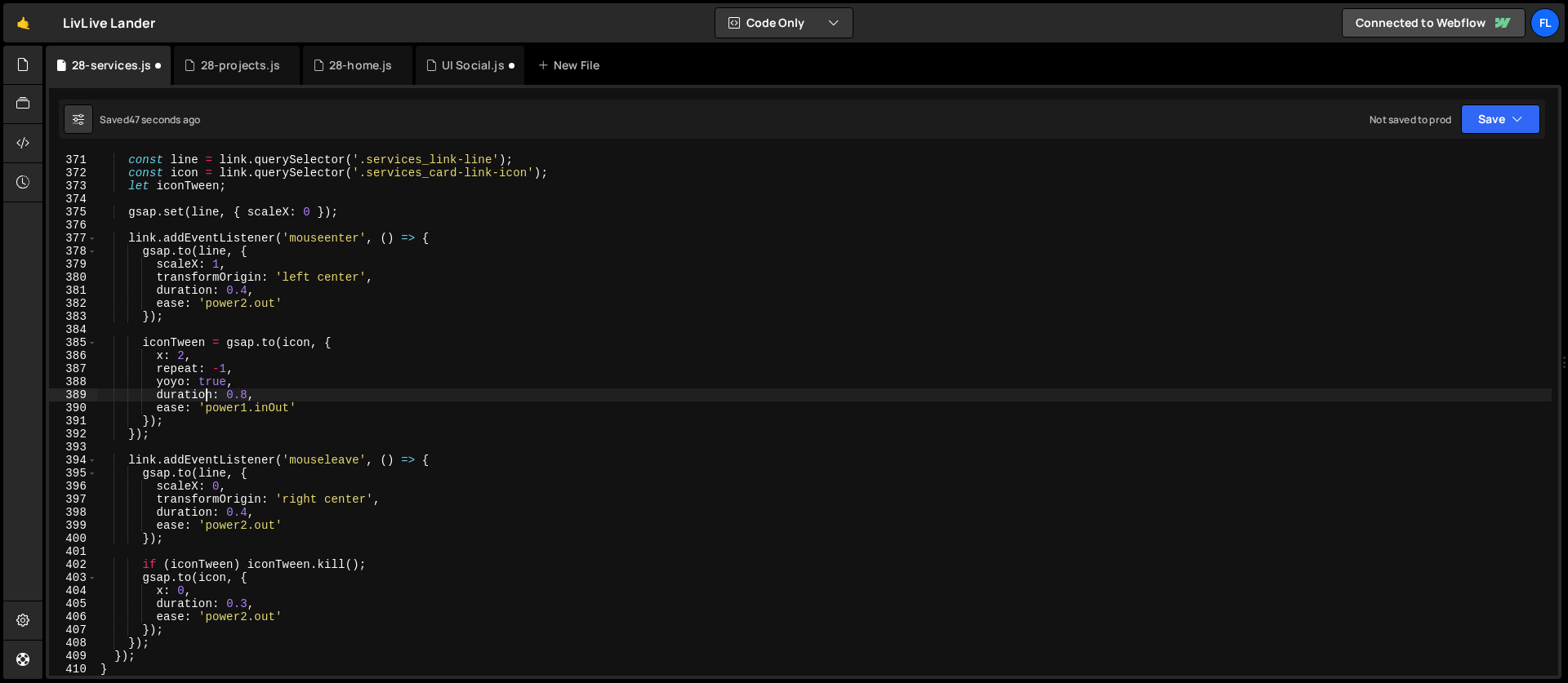
click at [245, 391] on div "const line = link . querySelector ( '.services_link-line' ) ; const icon = link…" at bounding box center [823, 427] width 1454 height 548
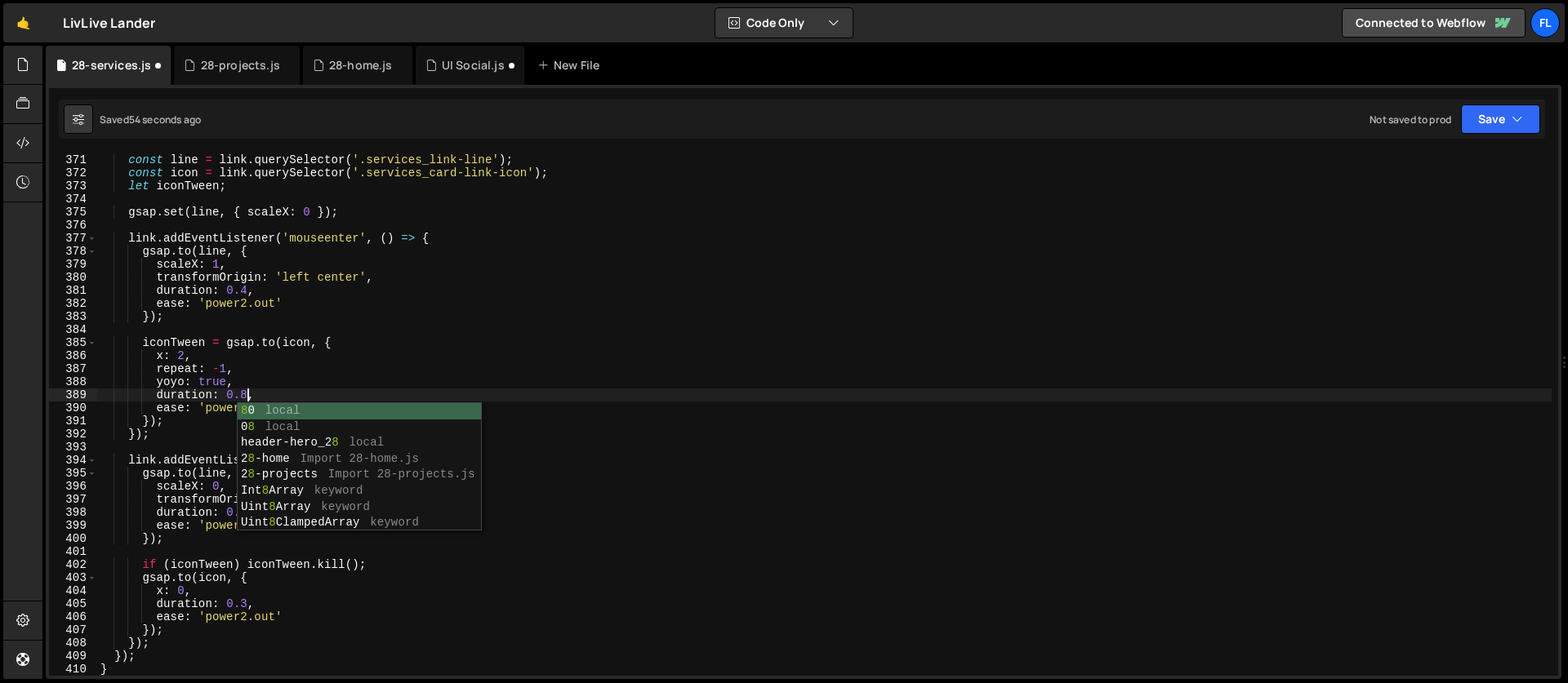
click at [145, 501] on div "const line = link . querySelector ( '.services_link-line' ) ; const icon = link…" at bounding box center [823, 427] width 1454 height 548
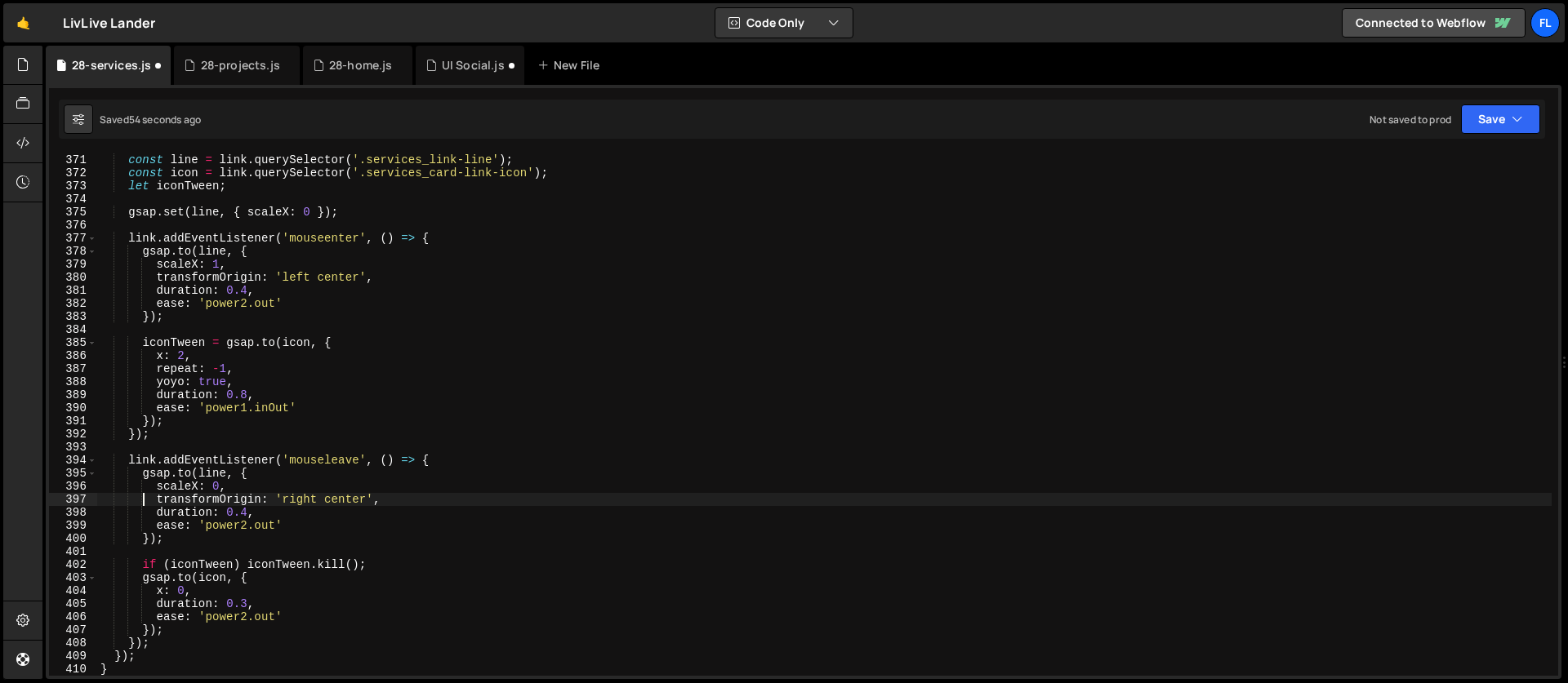
scroll to position [4900, 0]
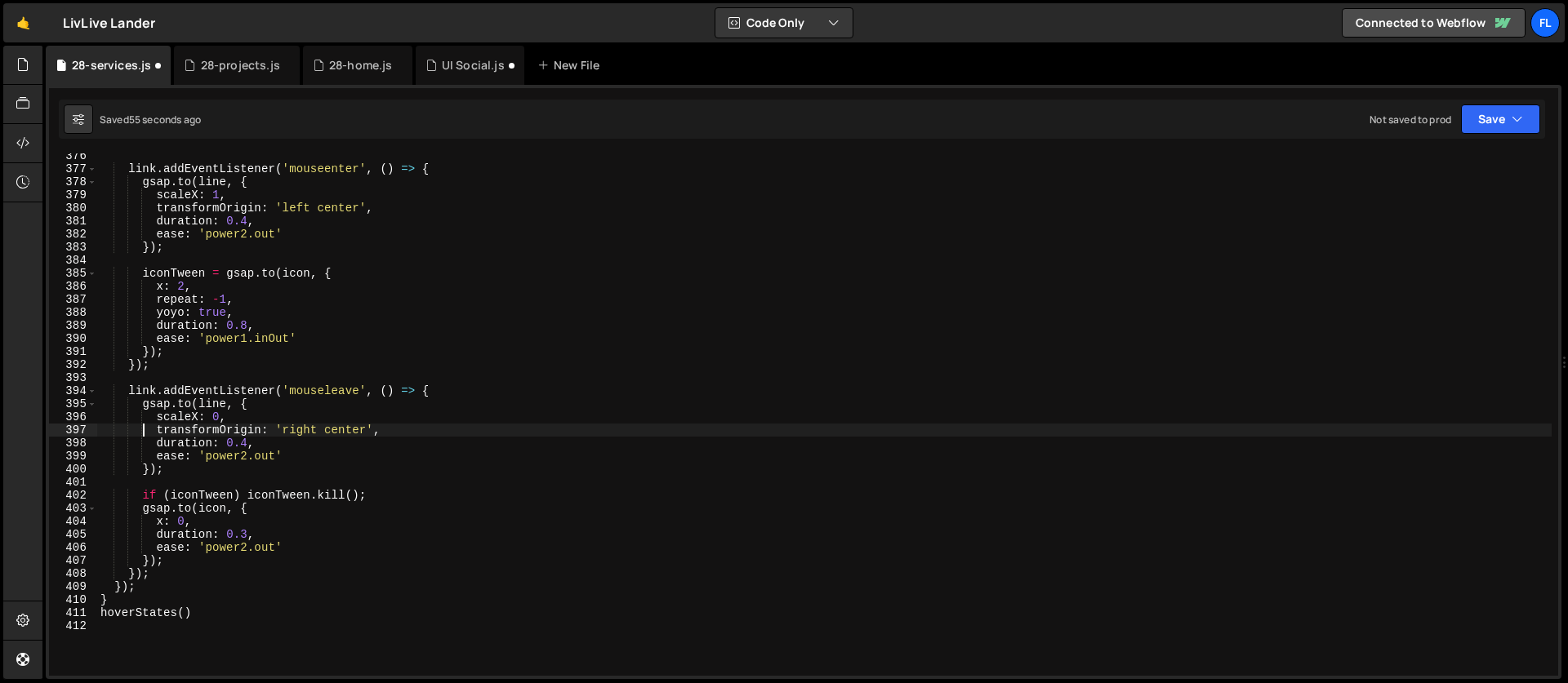
click at [247, 442] on div "link . addEventListener ( 'mouseenter' , ( ) => { gsap . to ( line , { scaleX :…" at bounding box center [823, 424] width 1454 height 548
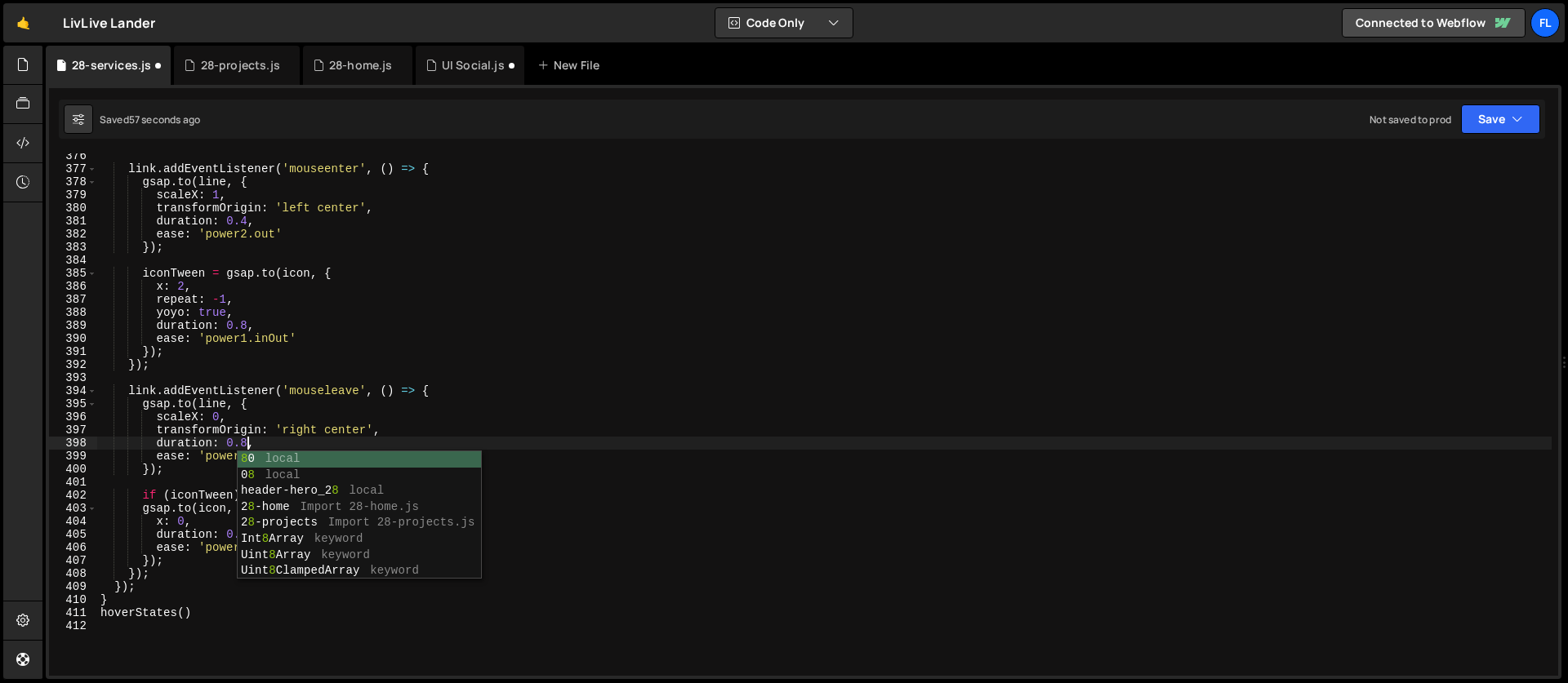
click at [217, 408] on div "link . addEventListener ( 'mouseenter' , ( ) => { gsap . to ( line , { scaleX :…" at bounding box center [823, 424] width 1454 height 548
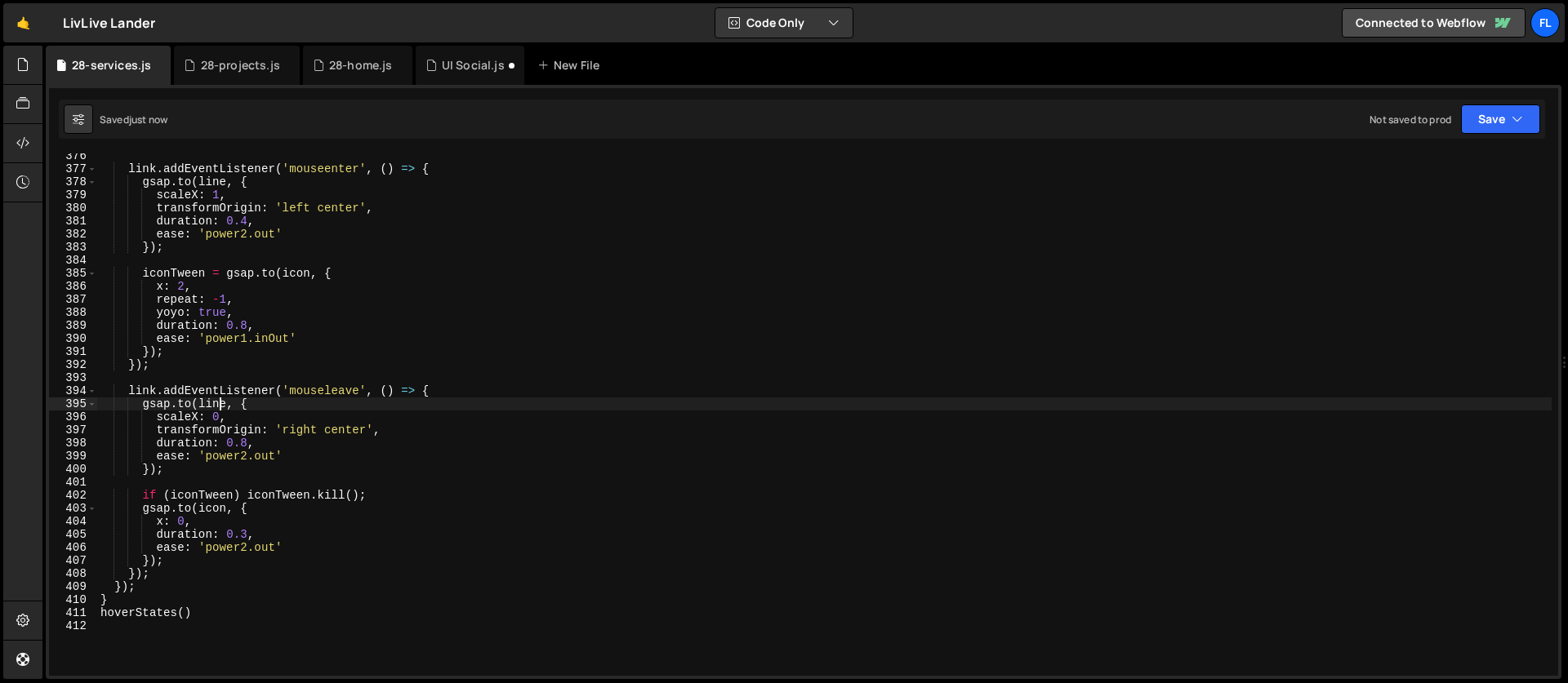
click at [249, 531] on div "link . addEventListener ( 'mouseenter' , ( ) => { gsap . to ( line , { scaleX :…" at bounding box center [823, 424] width 1454 height 548
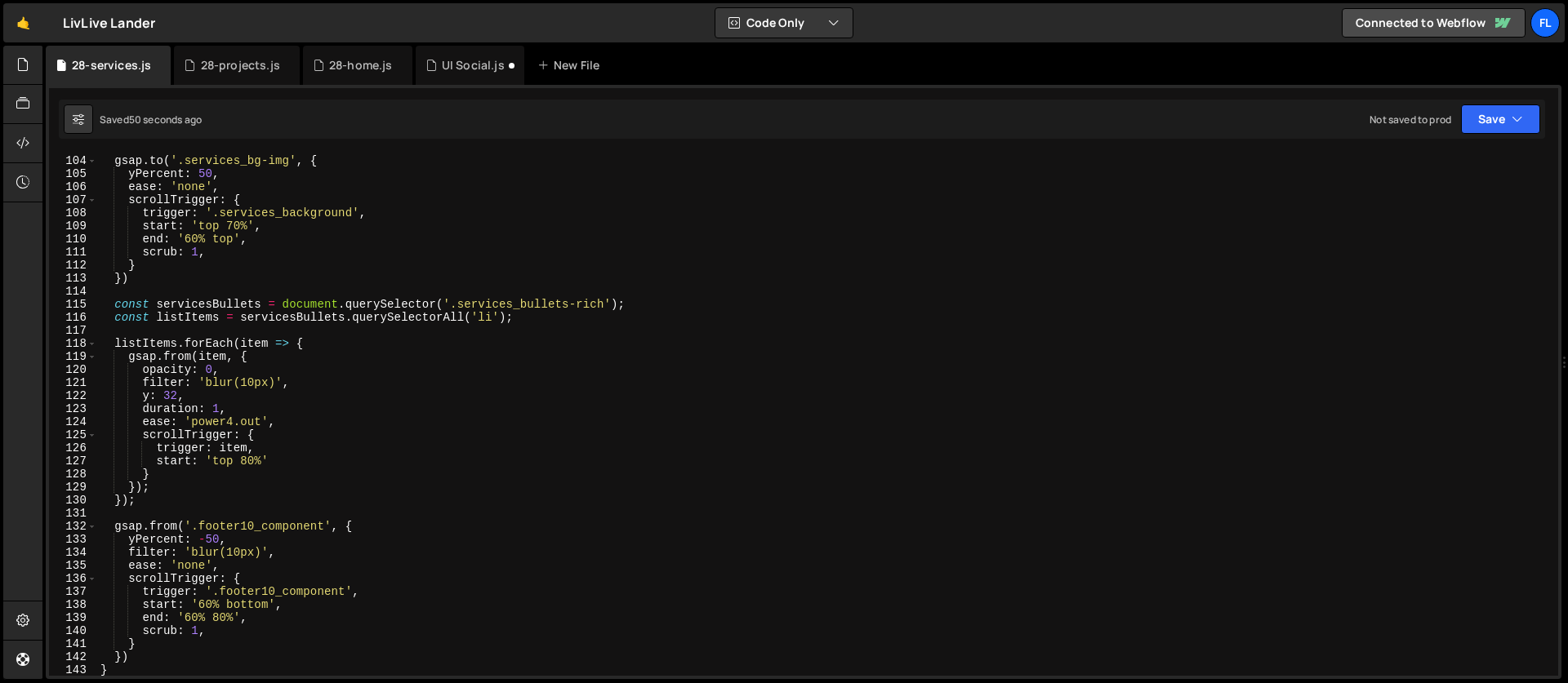
scroll to position [1344, 0]
click at [314, 345] on div "gsap . to ( '.services_bg-img' , { yPercent : 50 , ease : 'none' , scrollTrigge…" at bounding box center [823, 415] width 1454 height 548
click at [264, 411] on div "gsap . to ( '.services_bg-img' , { yPercent : 50 , ease : 'none' , scrollTrigge…" at bounding box center [823, 415] width 1454 height 548
click at [326, 342] on div "gsap . to ( '.services_bg-img' , { yPercent : 50 , ease : 'none' , scrollTrigge…" at bounding box center [823, 415] width 1454 height 548
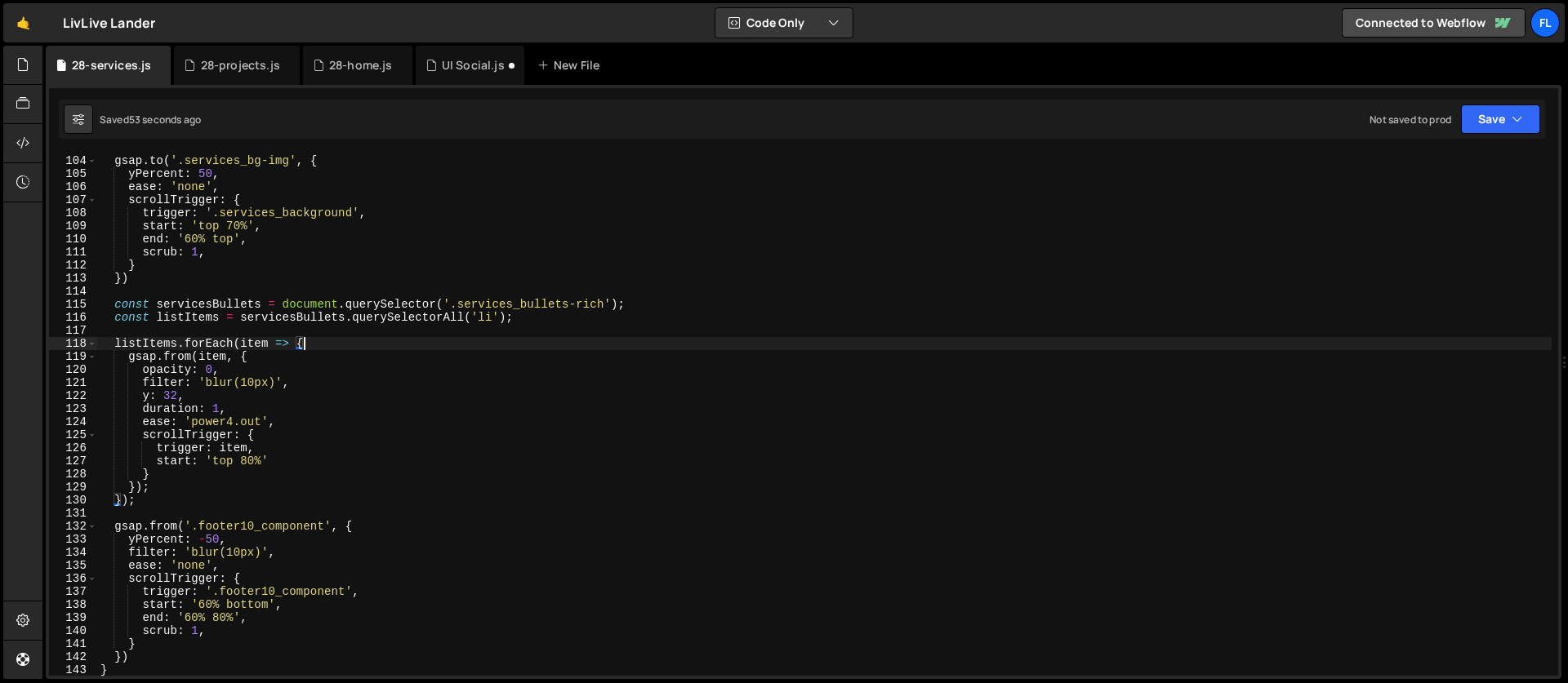
click at [302, 417] on div "gsap . to ( '.services_bg-img' , { yPercent : 50 , ease : 'none' , scrollTrigge…" at bounding box center [823, 415] width 1454 height 548
click at [290, 460] on div "gsap . to ( '.services_bg-img' , { yPercent : 50 , ease : 'none' , scrollTrigge…" at bounding box center [823, 415] width 1454 height 548
type textarea "start: 'top 80%',"
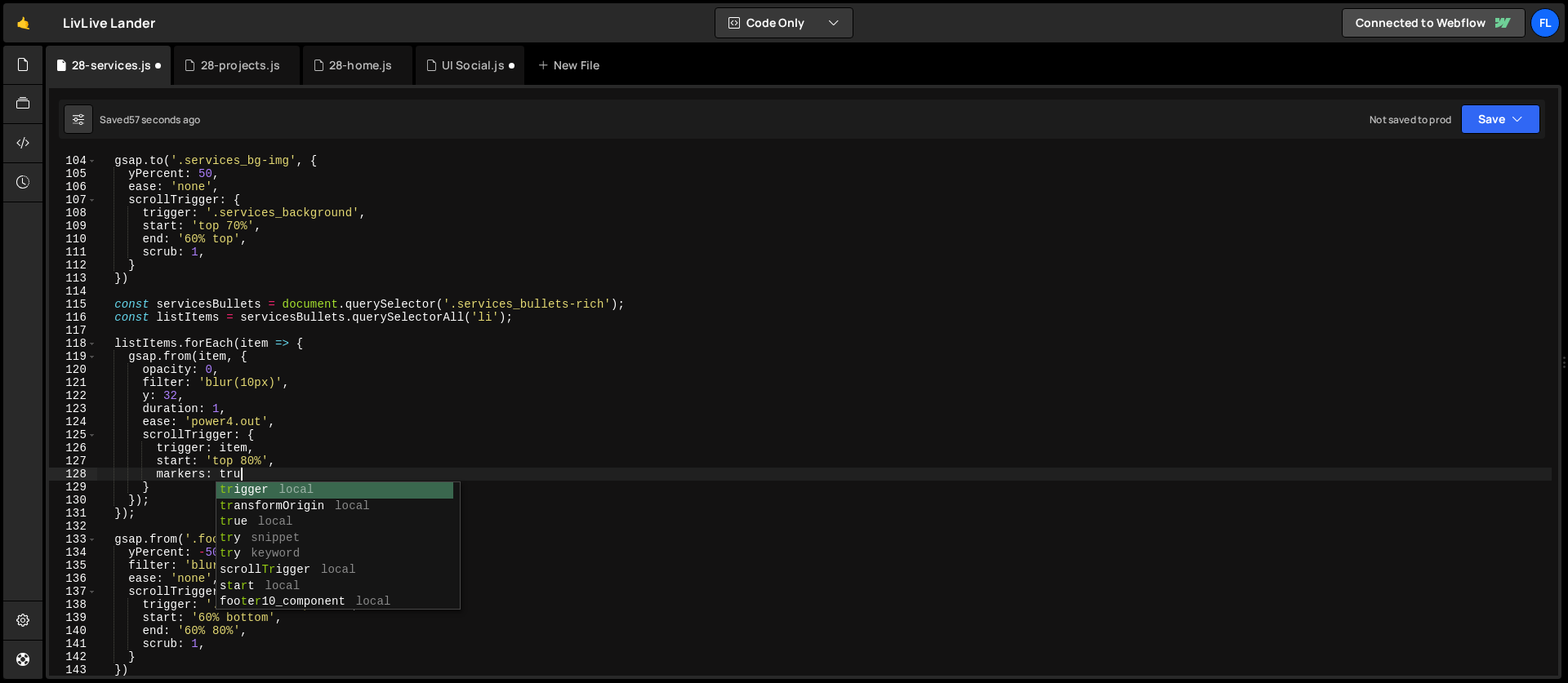
scroll to position [0, 9]
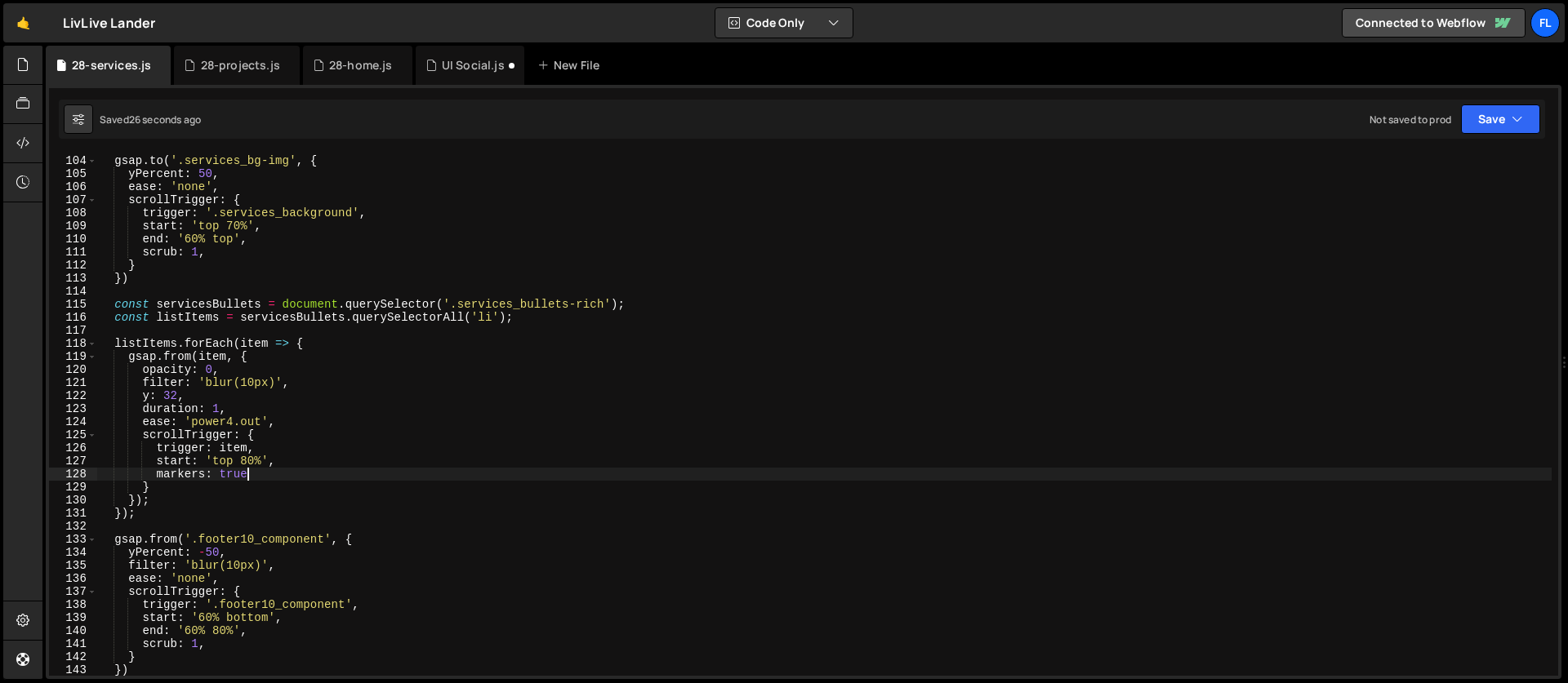
click at [316, 342] on div "gsap . to ( '.services_bg-img' , { yPercent : 50 , ease : 'none' , scrollTrigge…" at bounding box center [823, 415] width 1454 height 548
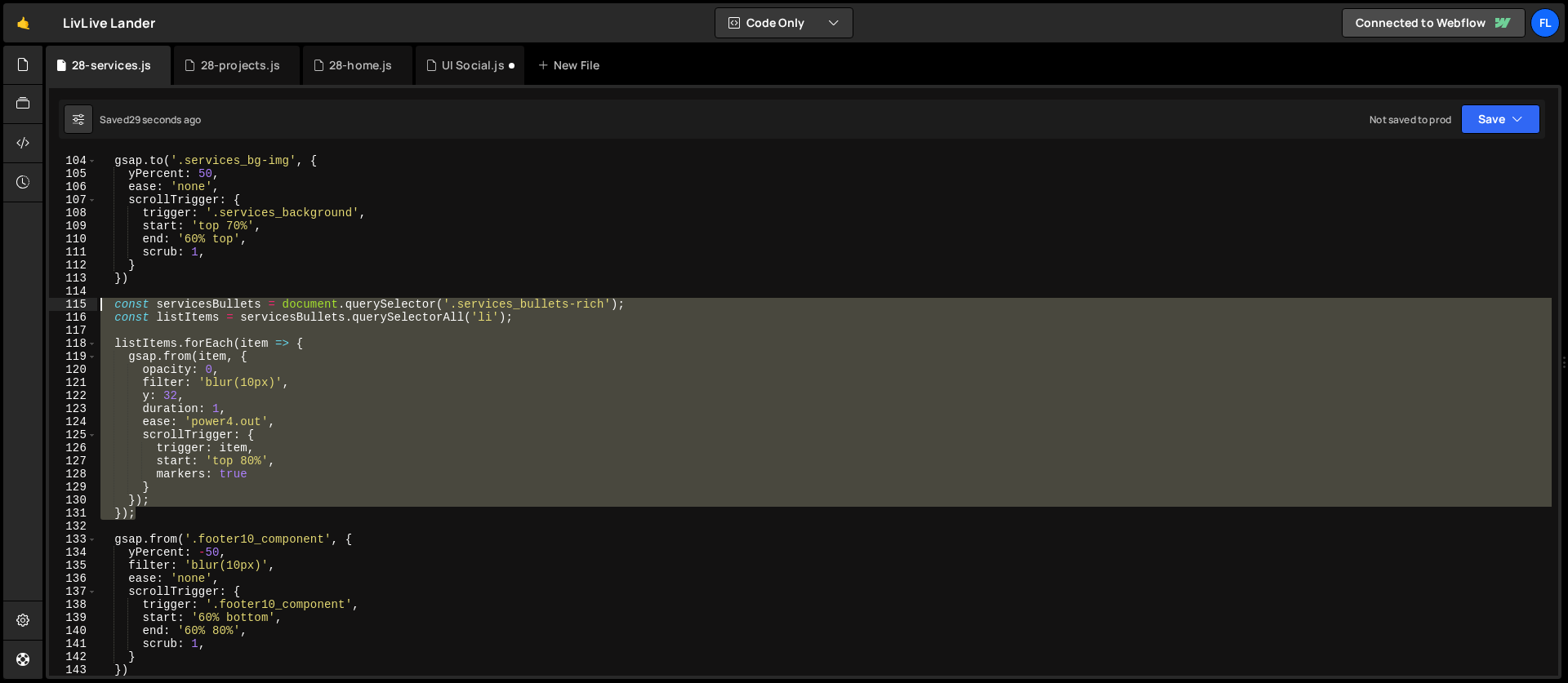
drag, startPoint x: 148, startPoint y: 515, endPoint x: 92, endPoint y: 306, distance: 216.4
click at [92, 306] on div "listItems.forEach(item => { 103 104 105 106 107 108 109 110 111 112 113 114 115…" at bounding box center [803, 415] width 1509 height 522
type textarea "const servicesBullets = document.querySelector('.services_bullets-rich'); const…"
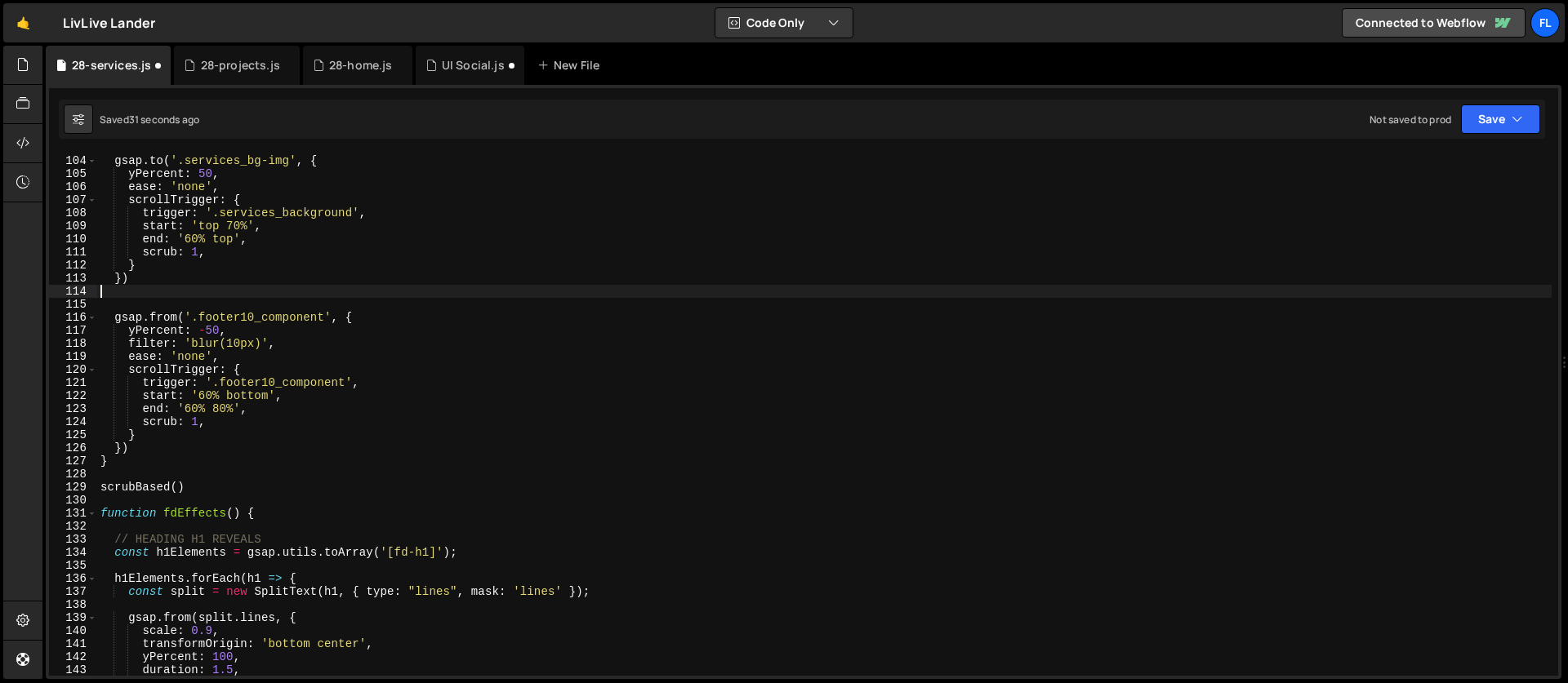
type textarea "})"
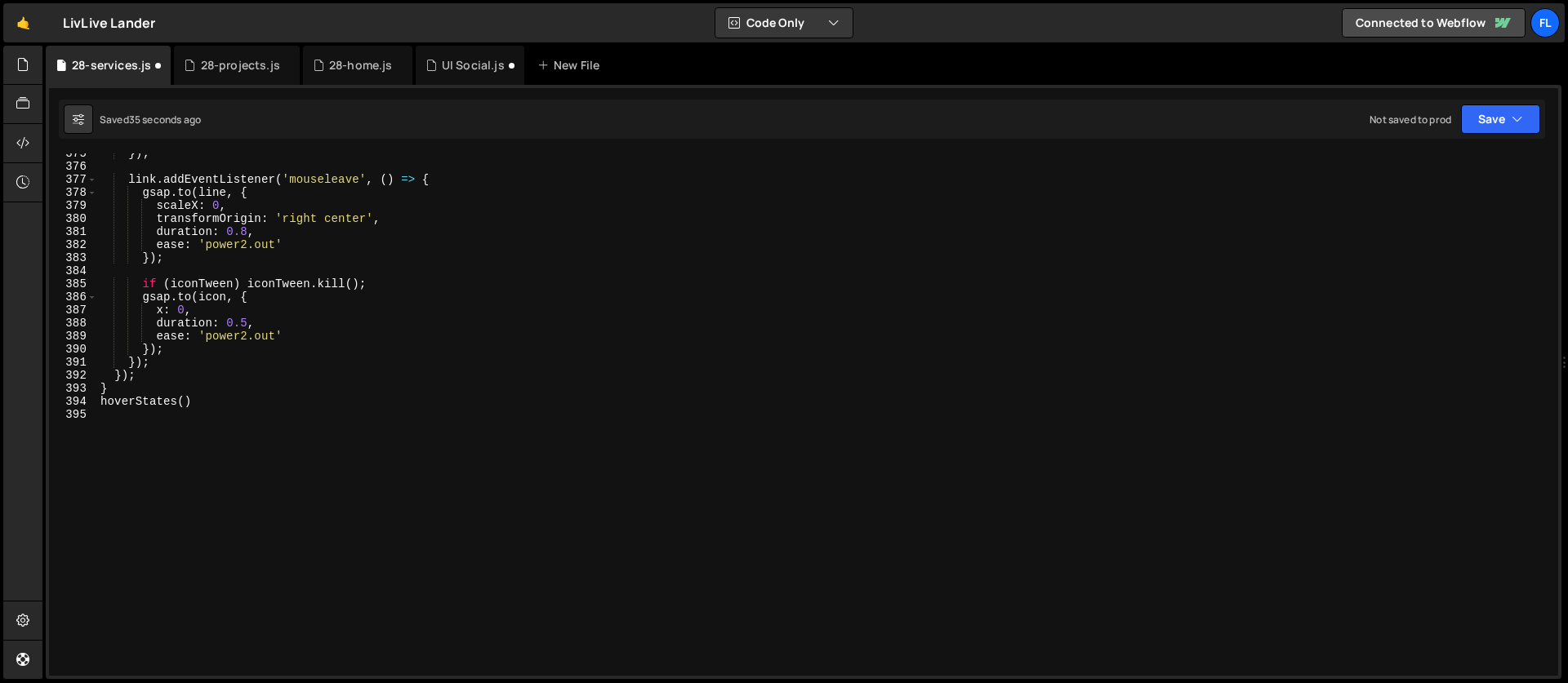
scroll to position [4889, 0]
click at [212, 438] on div "}) ; link . addEventListener ( 'mouseleave' , ( ) => { gsap . to ( line , { sca…" at bounding box center [823, 421] width 1454 height 548
paste textarea "});"
type textarea "});"
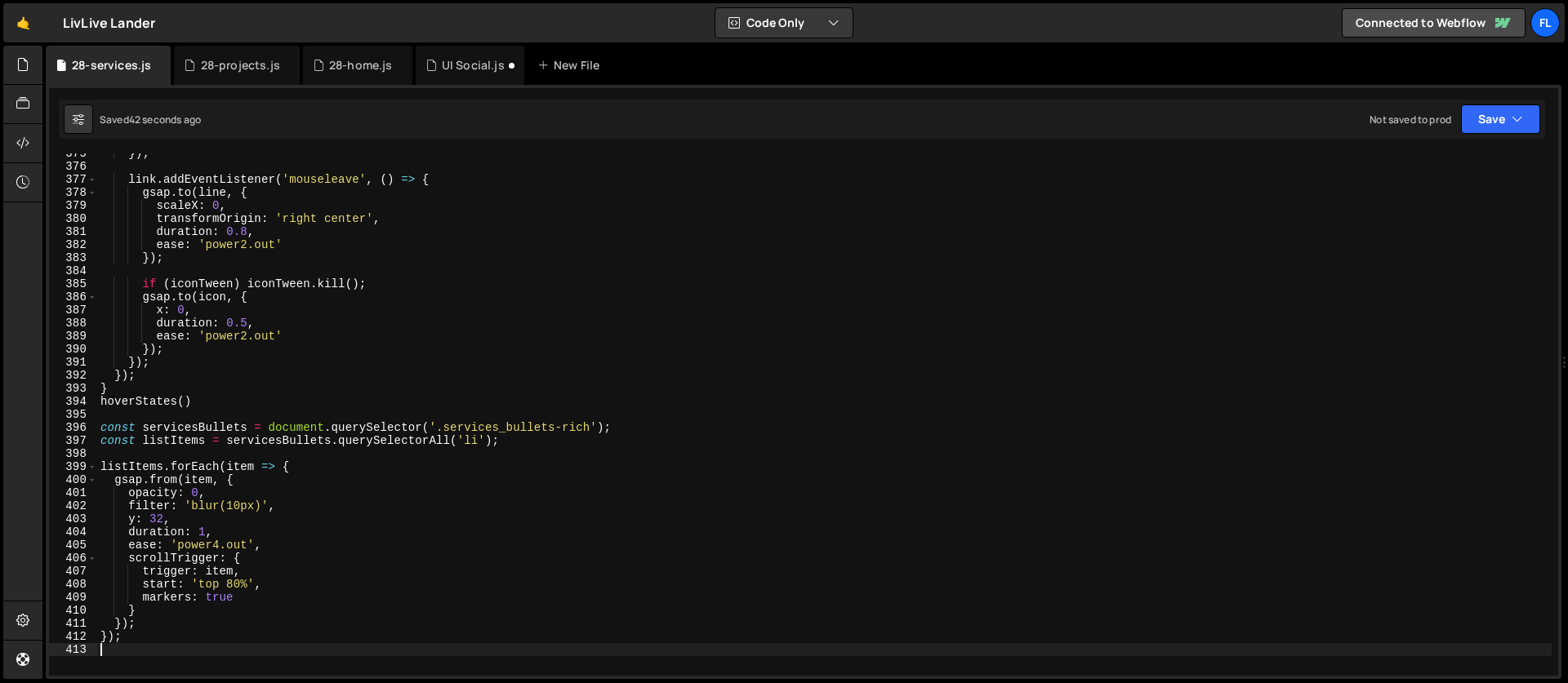
click at [390, 442] on div "}) ; link . addEventListener ( 'mouseleave' , ( ) => { gsap . to ( line , { sca…" at bounding box center [823, 421] width 1454 height 548
click at [620, 426] on div "}) ; link . addEventListener ( 'mouseleave' , ( ) => { gsap . to ( line , { sca…" at bounding box center [823, 421] width 1454 height 548
click at [309, 468] on div "}) ; link . addEventListener ( 'mouseleave' , ( ) => { gsap . to ( line , { sca…" at bounding box center [823, 421] width 1454 height 548
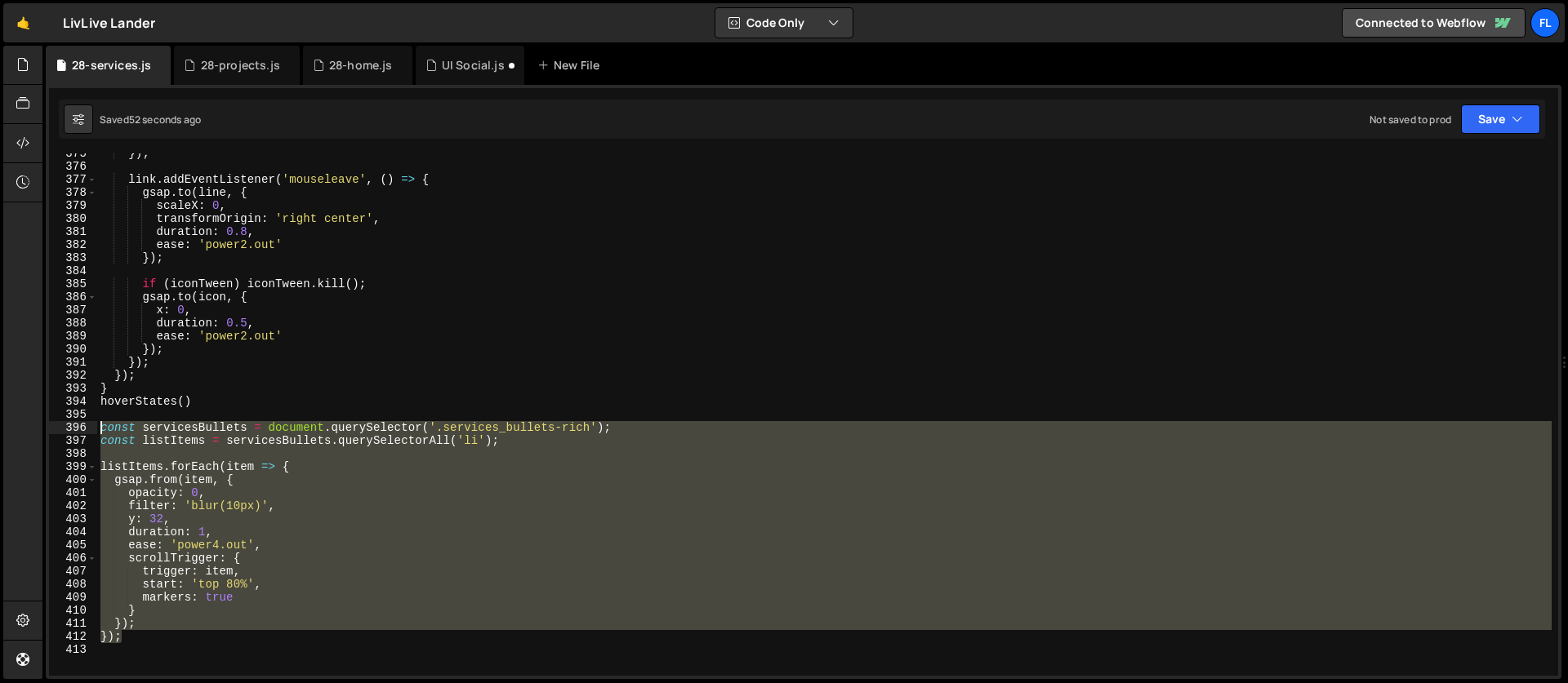
drag, startPoint x: 126, startPoint y: 636, endPoint x: 63, endPoint y: 432, distance: 213.5
click at [63, 432] on div "listItems.forEach(item => { 375 376 377 378 379 380 381 382 383 384 385 386 387…" at bounding box center [803, 415] width 1509 height 522
type textarea "const servicesBullets = document.querySelector('.services_bullets-rich'); const…"
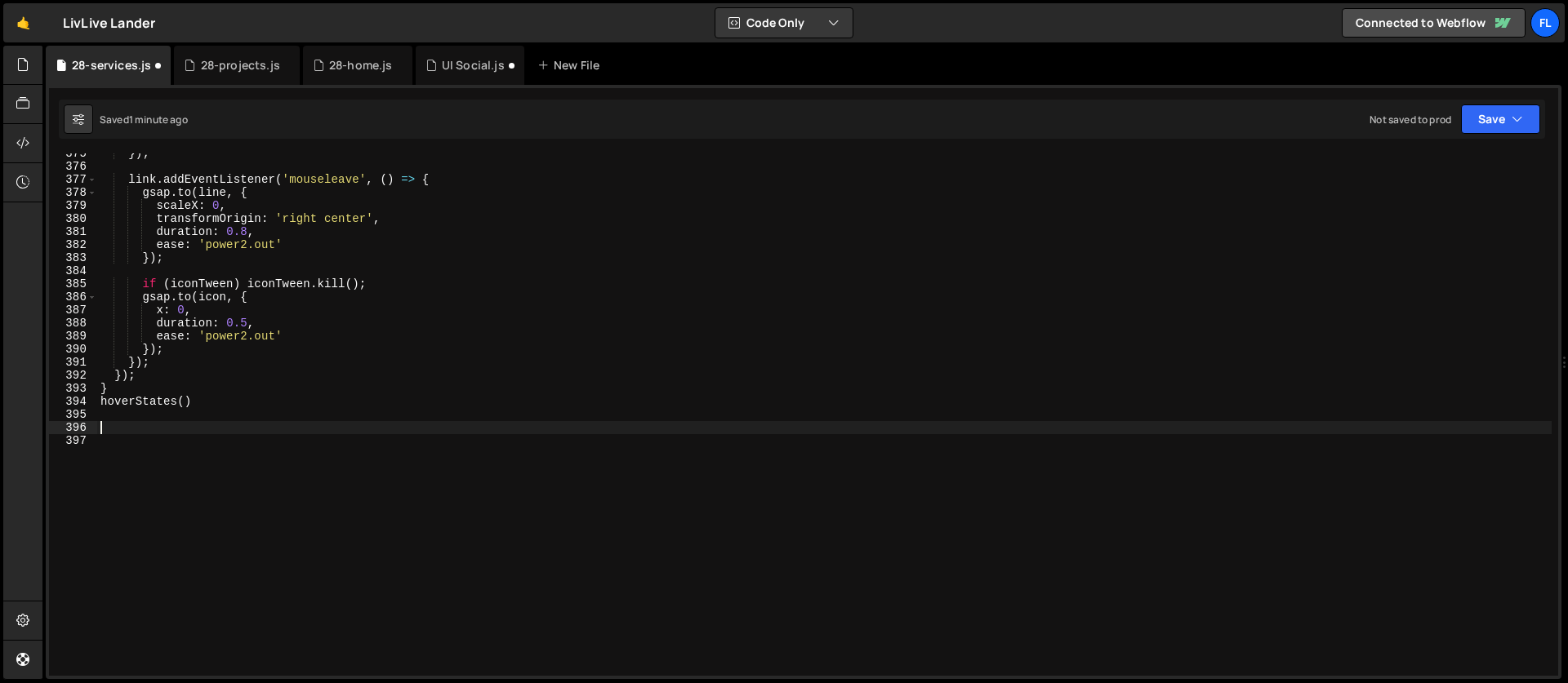
click at [141, 428] on div "}) ; link . addEventListener ( 'mouseleave' , ( ) => { gsap . to ( line , { sca…" at bounding box center [823, 421] width 1454 height 548
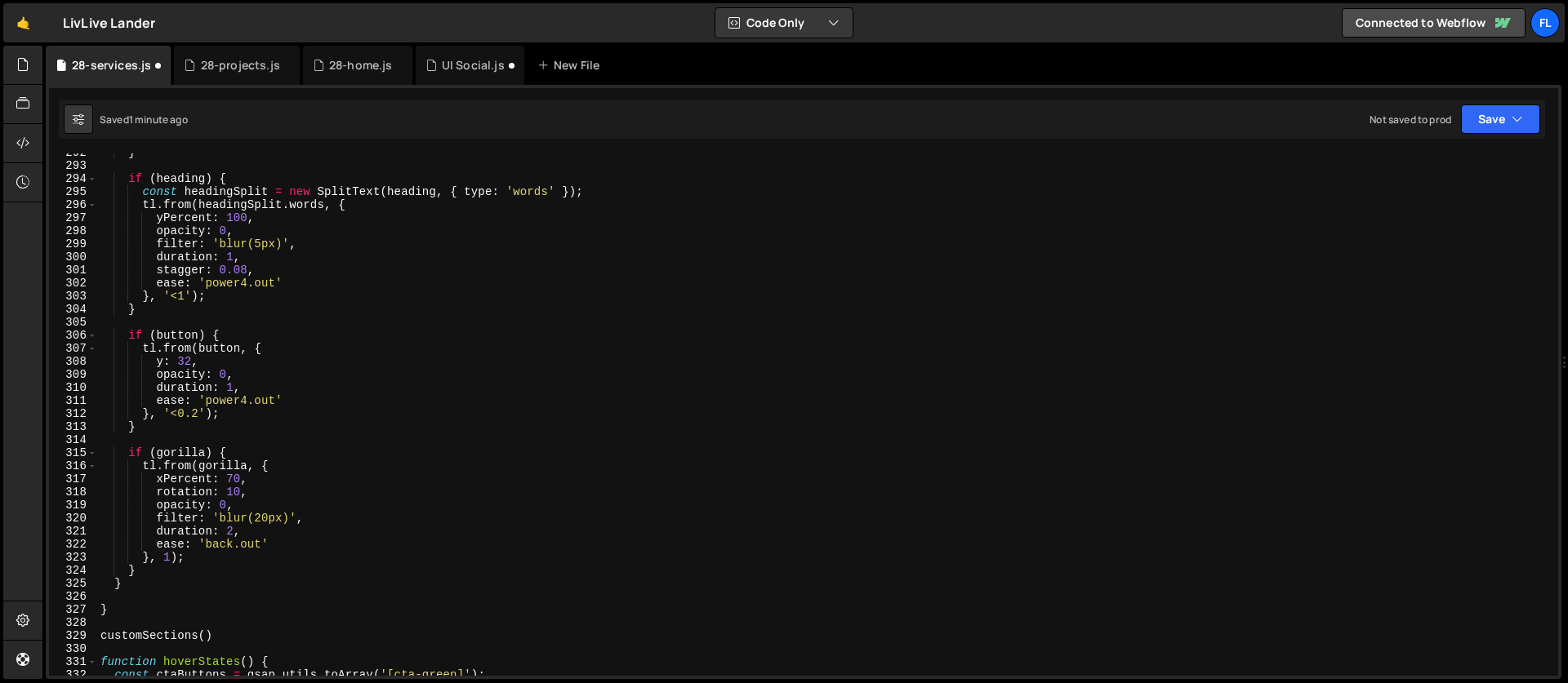
scroll to position [3806, 0]
click at [377, 403] on div "} if ( heading ) { const headingSplit = new SplitText ( heading , { type : 'wor…" at bounding box center [823, 420] width 1454 height 548
type textarea "ease: 'power4.out'"
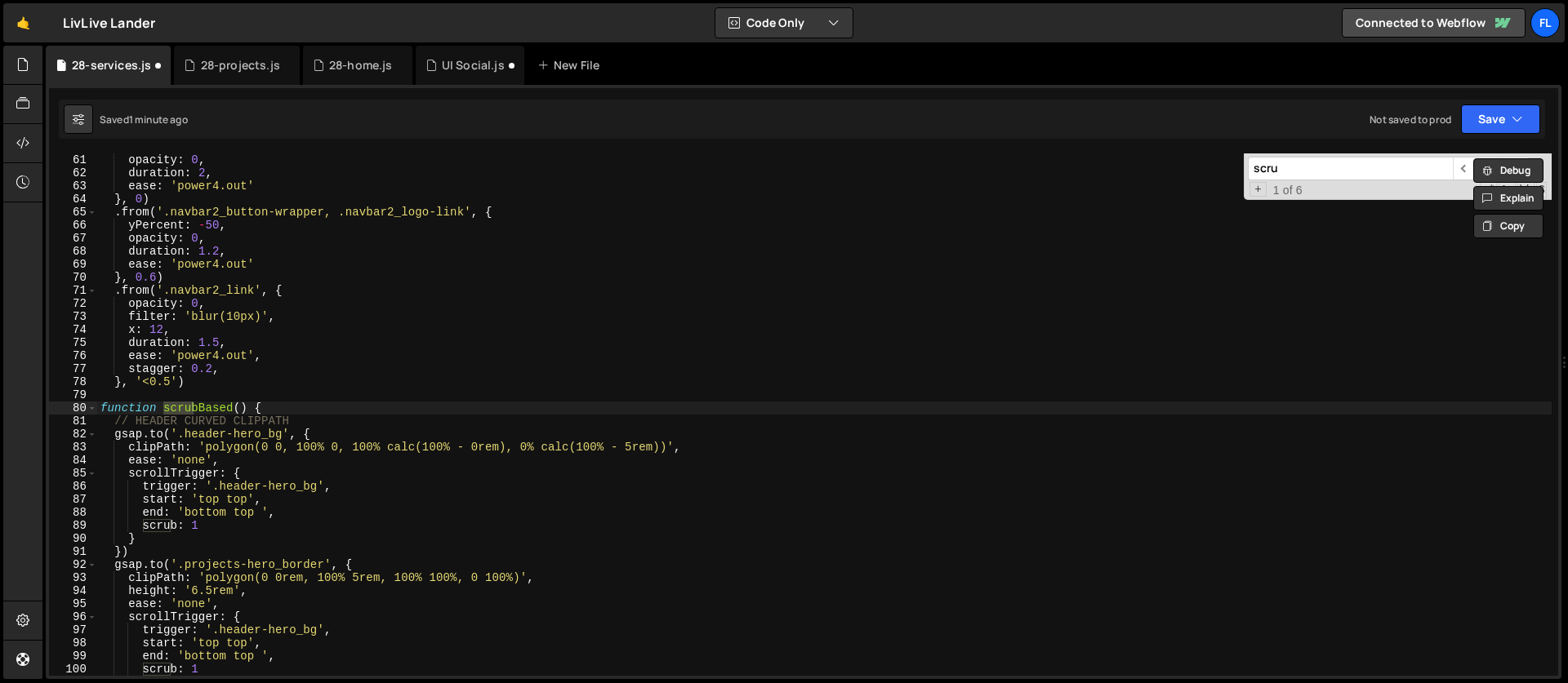
scroll to position [783, 0]
type input "scrub"
click at [273, 415] on div "opacity : 0 , duration : 2 , ease : 'power4.out' } , 0 ) . from ( '.navbar2_but…" at bounding box center [823, 427] width 1454 height 548
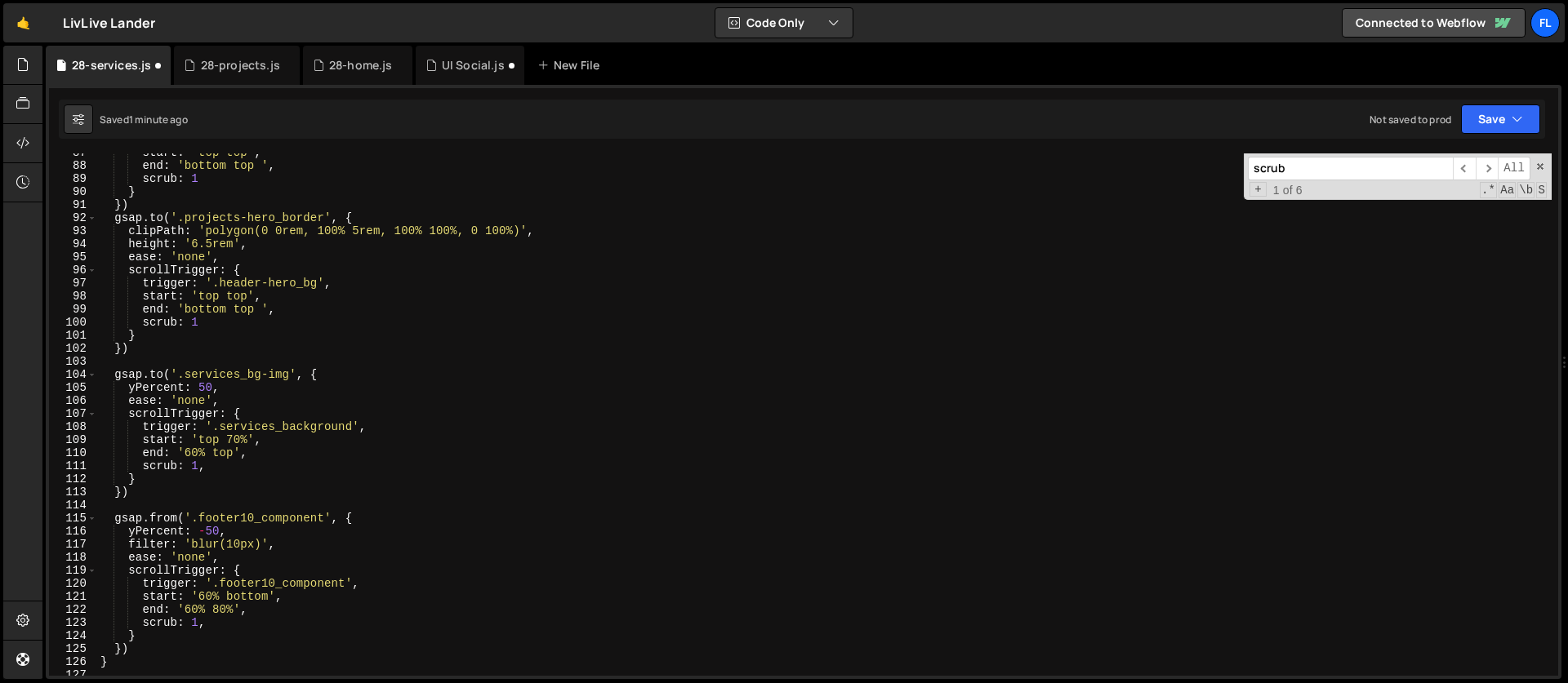
scroll to position [1131, 0]
click at [138, 487] on div "start : 'top top' , end : 'bottom top ' , scrub : 1 } }) gsap . to ( '.projects…" at bounding box center [823, 418] width 1454 height 548
type textarea "})"
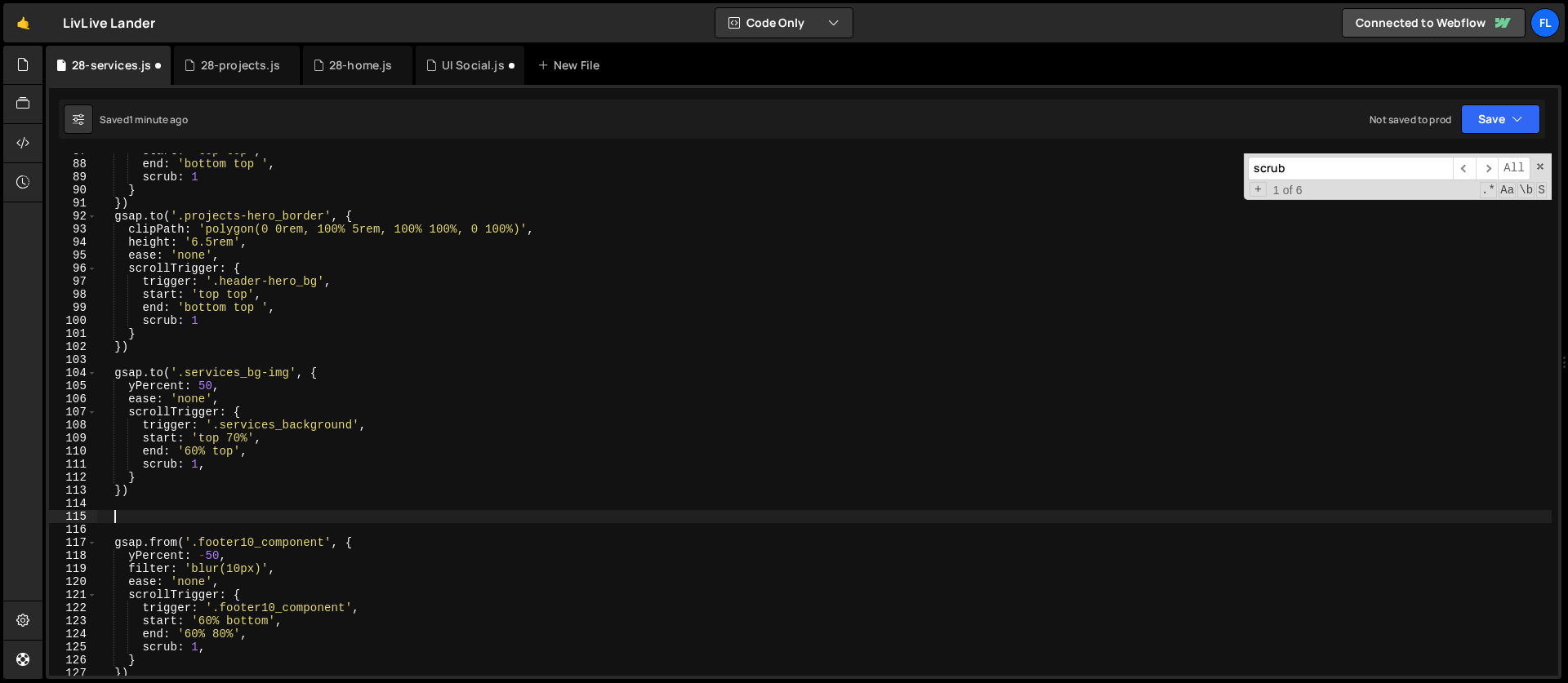
paste textarea "});"
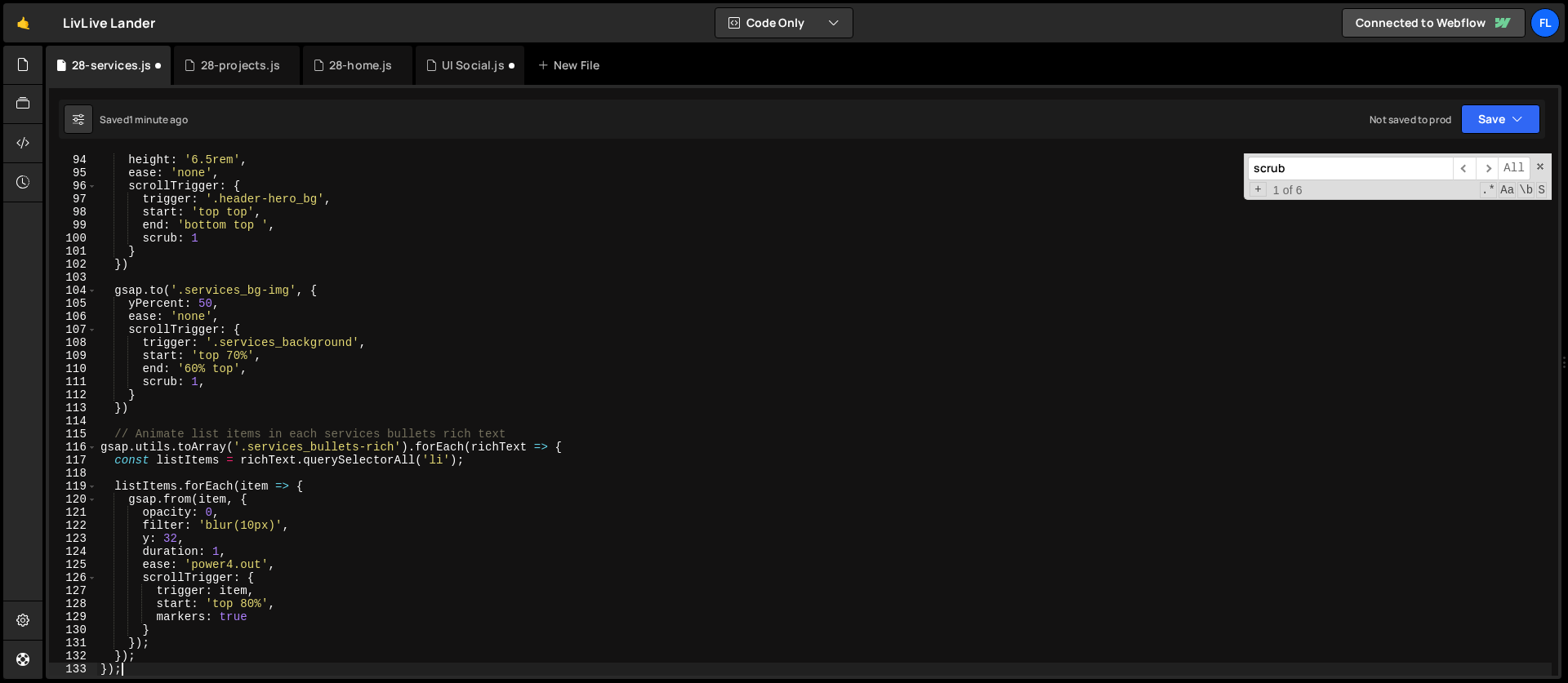
scroll to position [1214, 0]
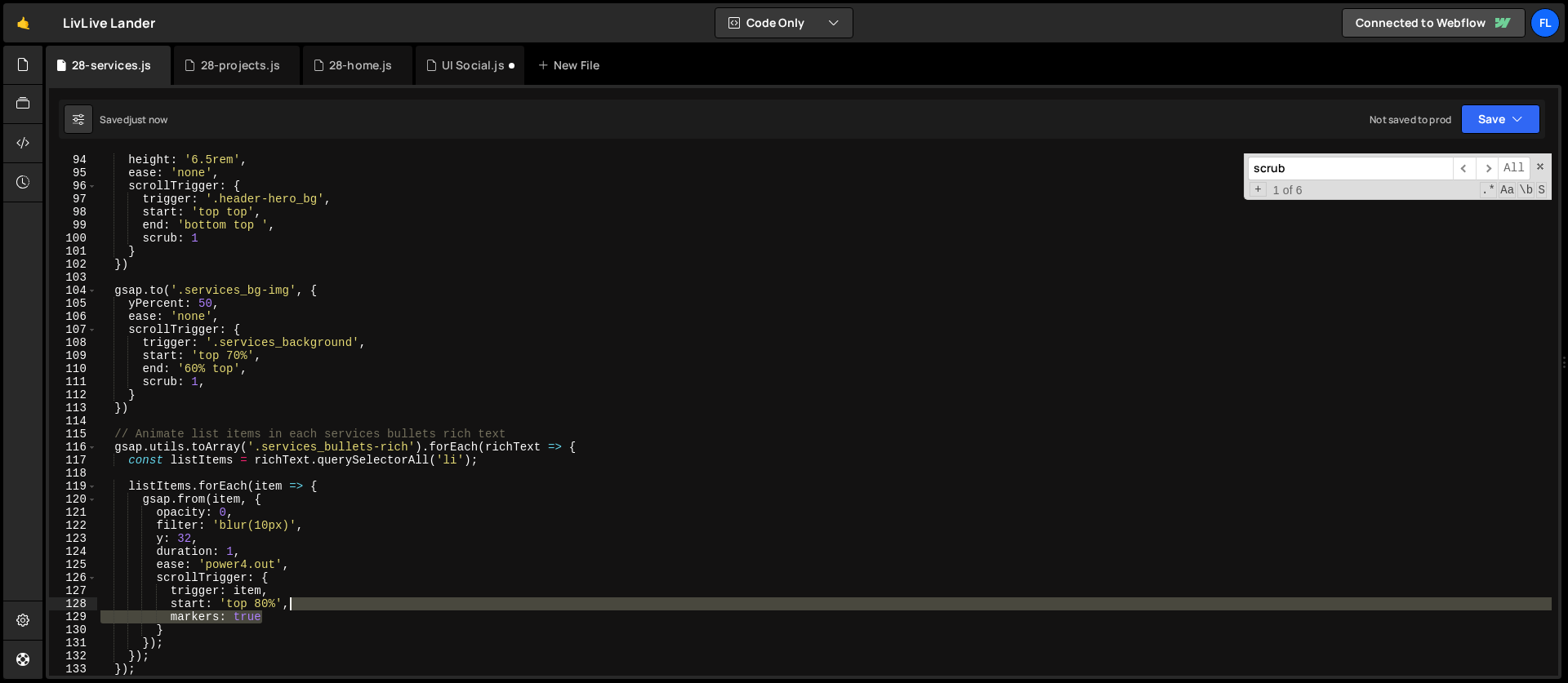
drag, startPoint x: 277, startPoint y: 618, endPoint x: 314, endPoint y: 607, distance: 38.6
click at [314, 607] on div "height : '6.5rem' , ease : 'none' , scrollTrigger : { trigger : '.header-hero_b…" at bounding box center [823, 427] width 1454 height 548
type textarea "start: 'top 80%',"
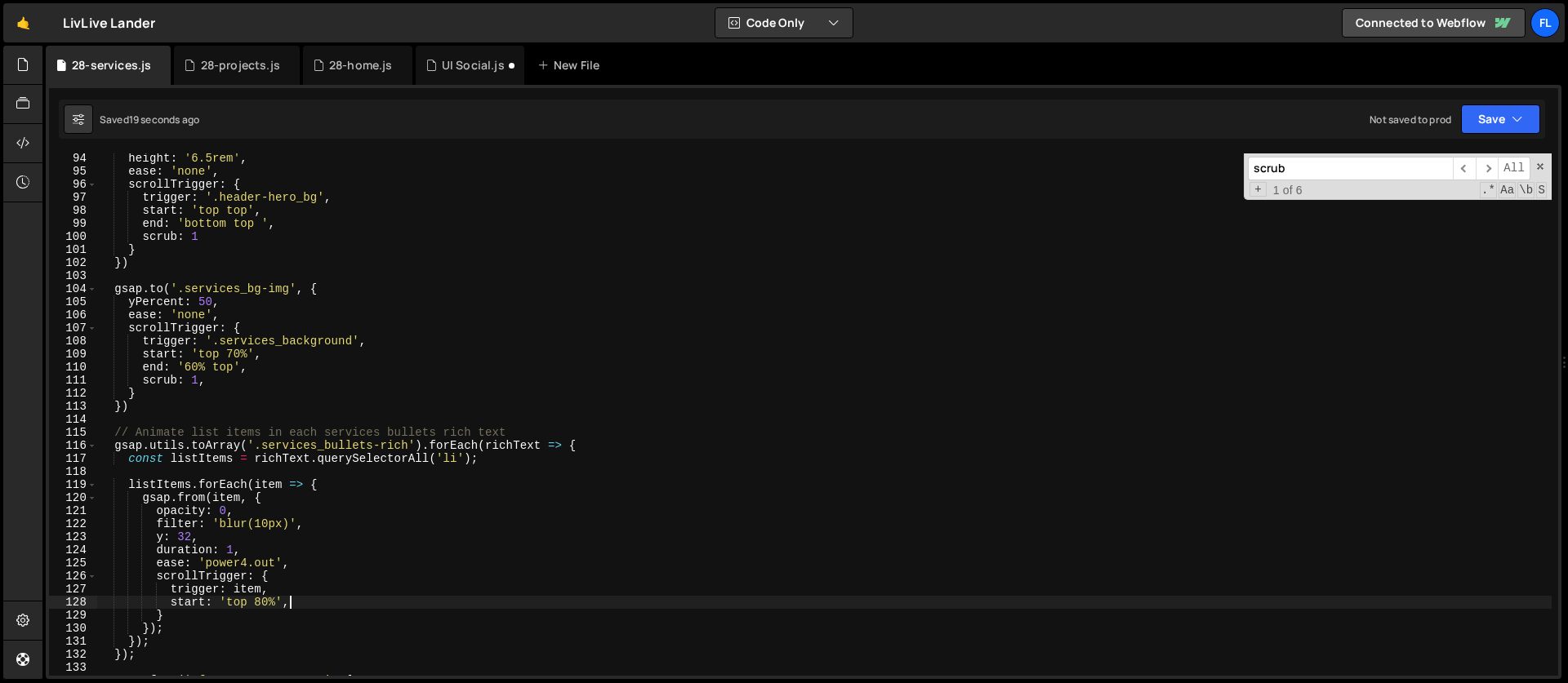
scroll to position [1276, 0]
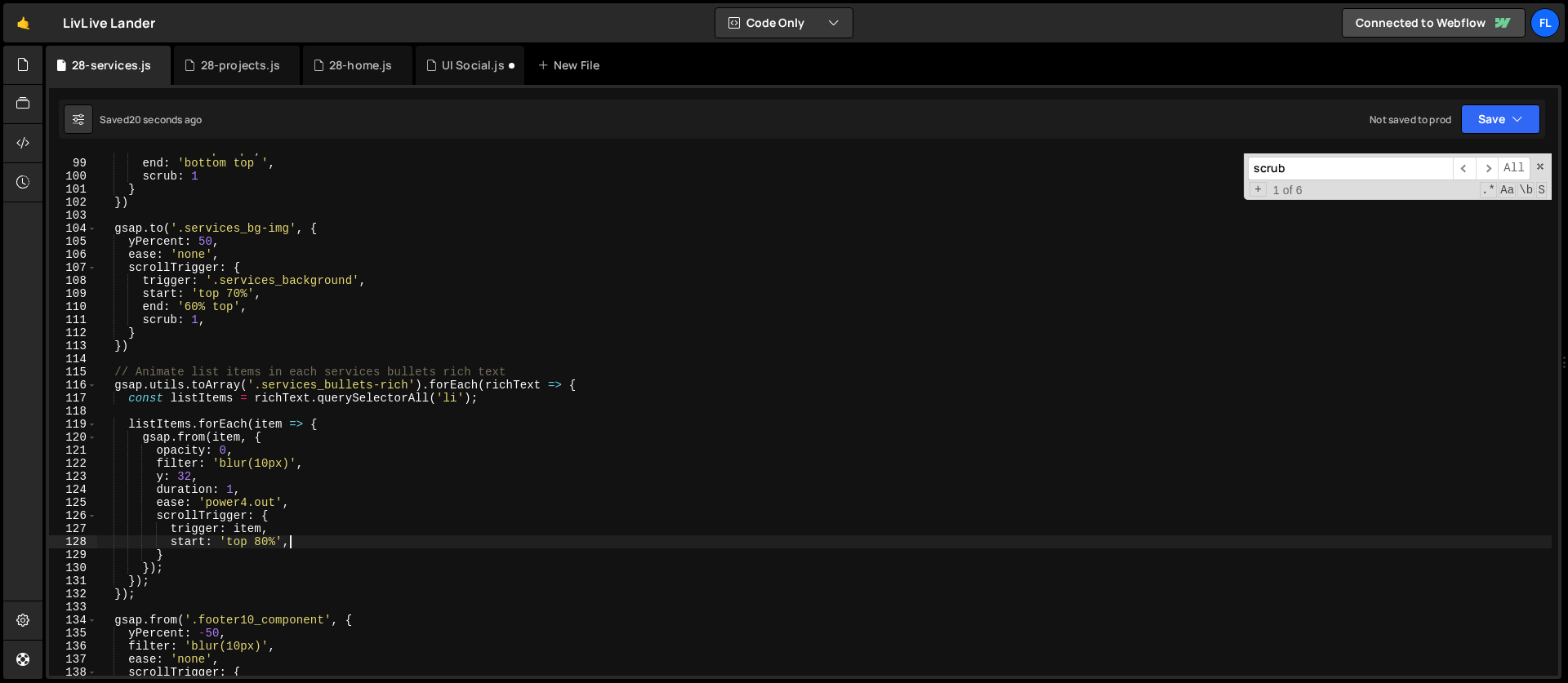
click at [337, 417] on div "start : 'top top' , end : 'bottom top ' , scrub : 1 } }) gsap . to ( '.services…" at bounding box center [823, 417] width 1454 height 548
click at [341, 420] on div "start : 'top top' , end : 'bottom top ' , scrub : 1 } }) gsap . to ( '.services…" at bounding box center [823, 417] width 1454 height 548
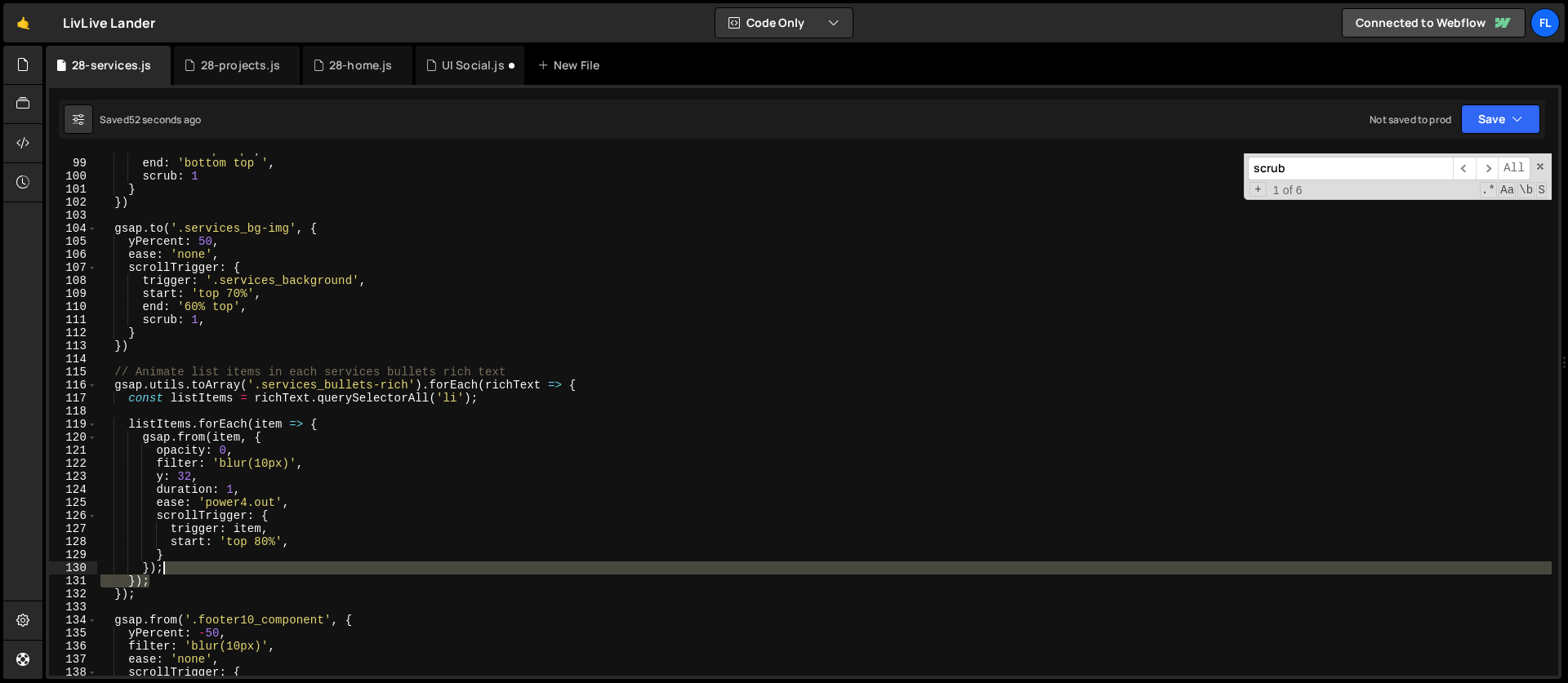
drag, startPoint x: 156, startPoint y: 579, endPoint x: 186, endPoint y: 569, distance: 31.6
click at [186, 569] on div "start : 'top top' , end : 'bottom top ' , scrub : 1 } }) gsap . to ( '.services…" at bounding box center [823, 417] width 1454 height 548
type textarea "});"
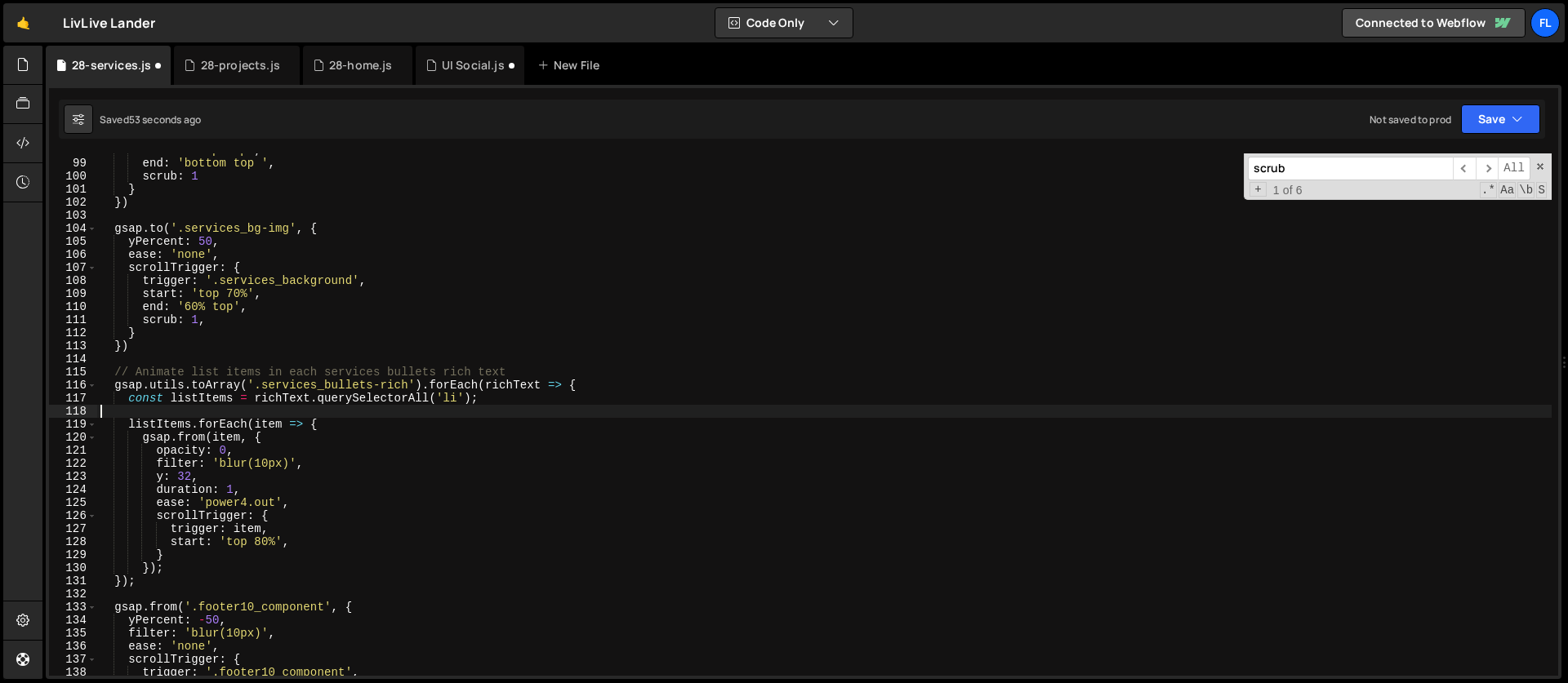
click at [338, 412] on div "start : 'top top' , end : 'bottom top ' , scrub : 1 } }) gsap . to ( '.services…" at bounding box center [823, 417] width 1454 height 548
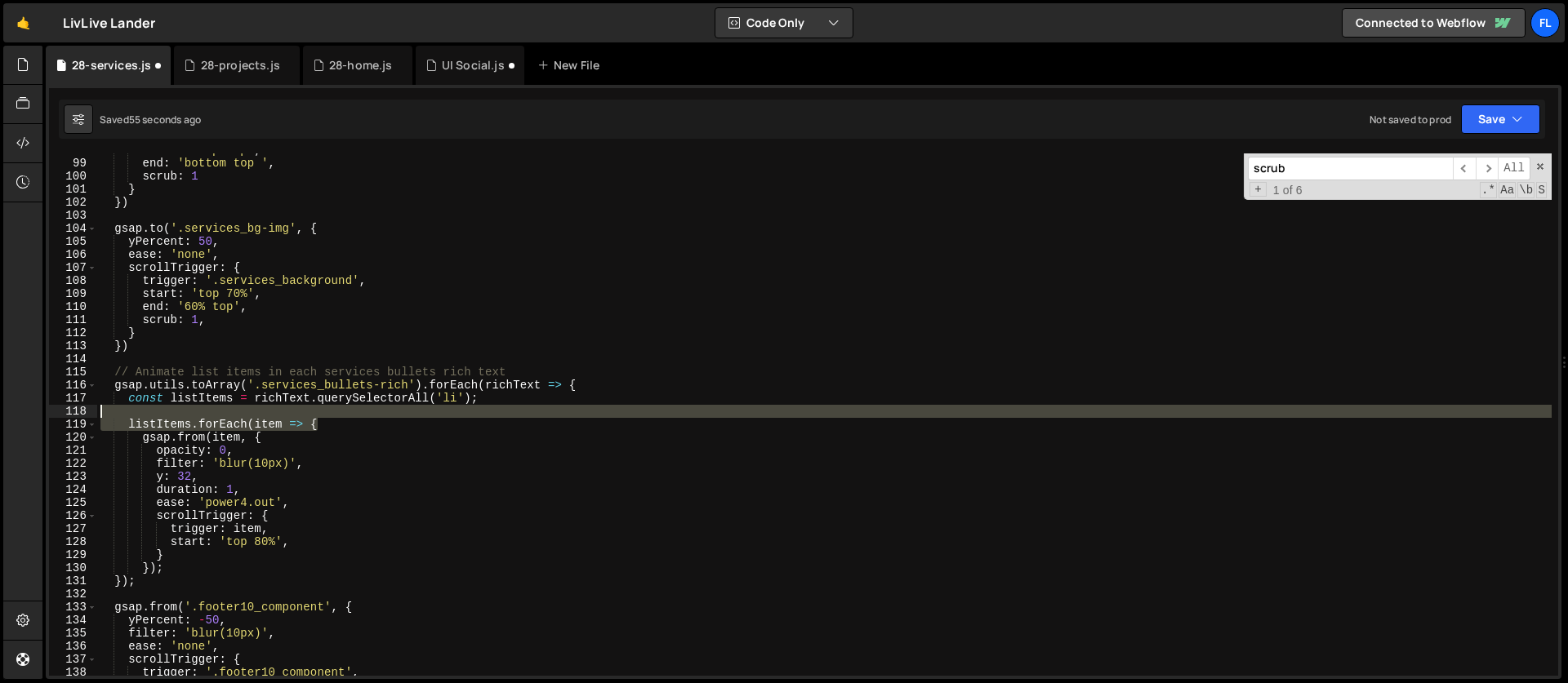
click at [337, 417] on div "start : 'top top' , end : 'bottom top ' , scrub : 1 } }) gsap . to ( '.services…" at bounding box center [823, 417] width 1454 height 548
type textarea "listItems.forEach(item => {"
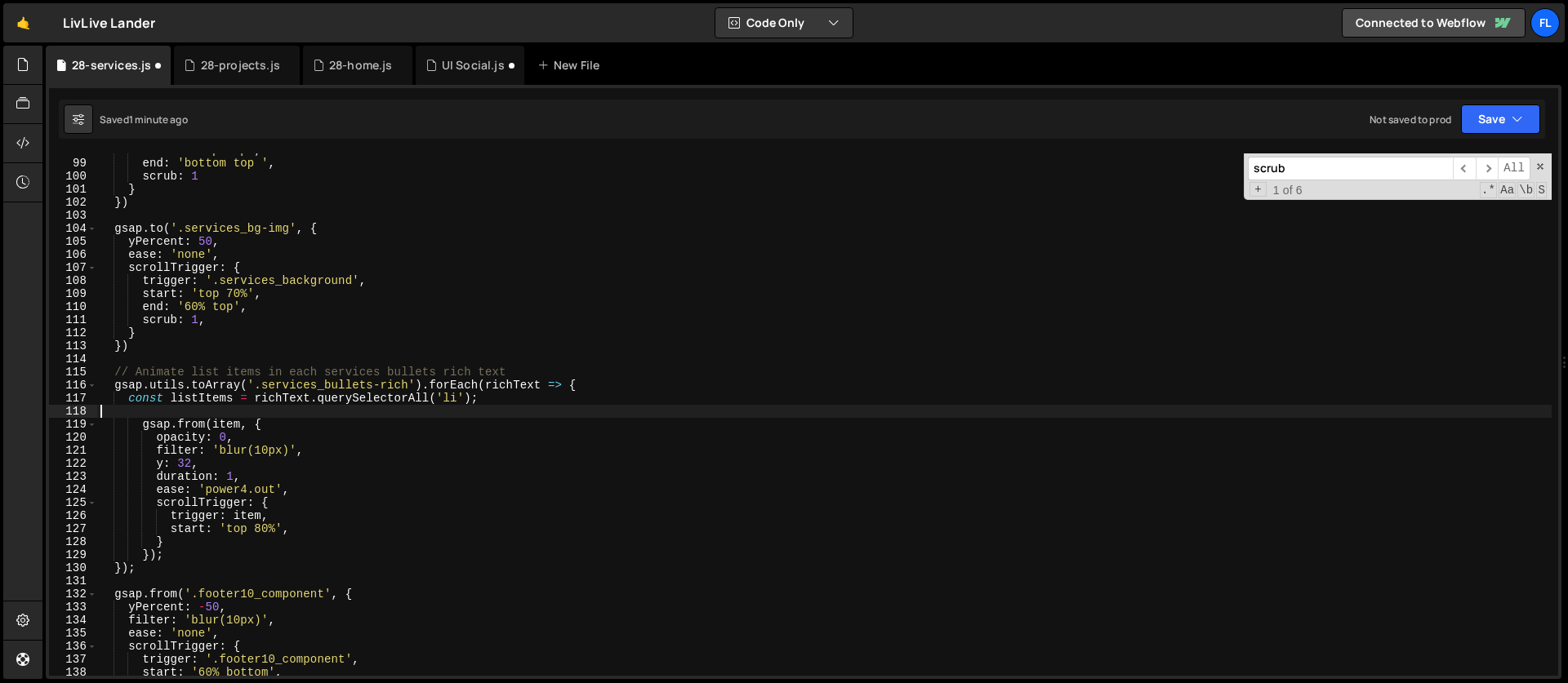
click at [243, 516] on div "start : 'top top' , end : 'bottom top ' , scrub : 1 } }) gsap . to ( '.services…" at bounding box center [823, 417] width 1454 height 548
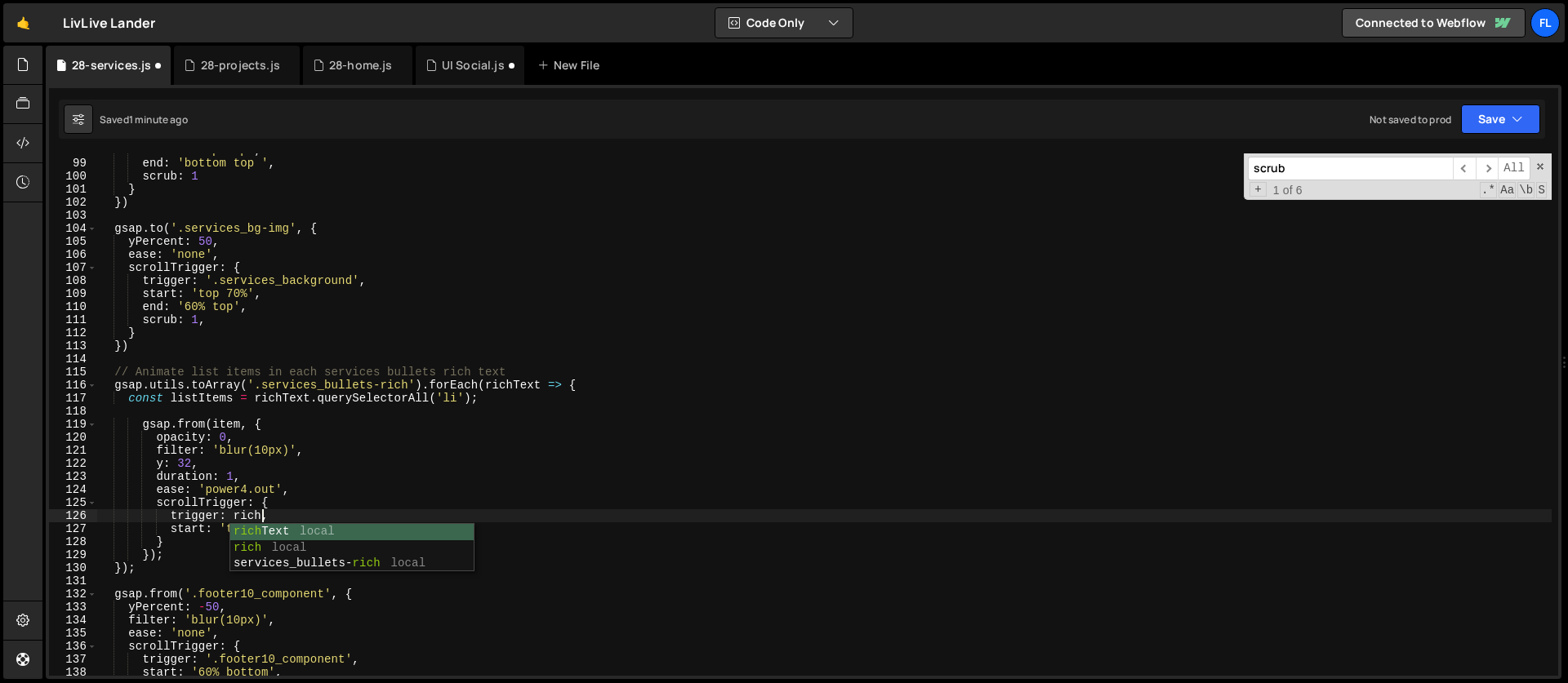
scroll to position [0, 11]
click at [265, 466] on div "start : 'top top' , end : 'bottom top ' , scrub : 1 } }) gsap . to ( '.services…" at bounding box center [823, 417] width 1454 height 548
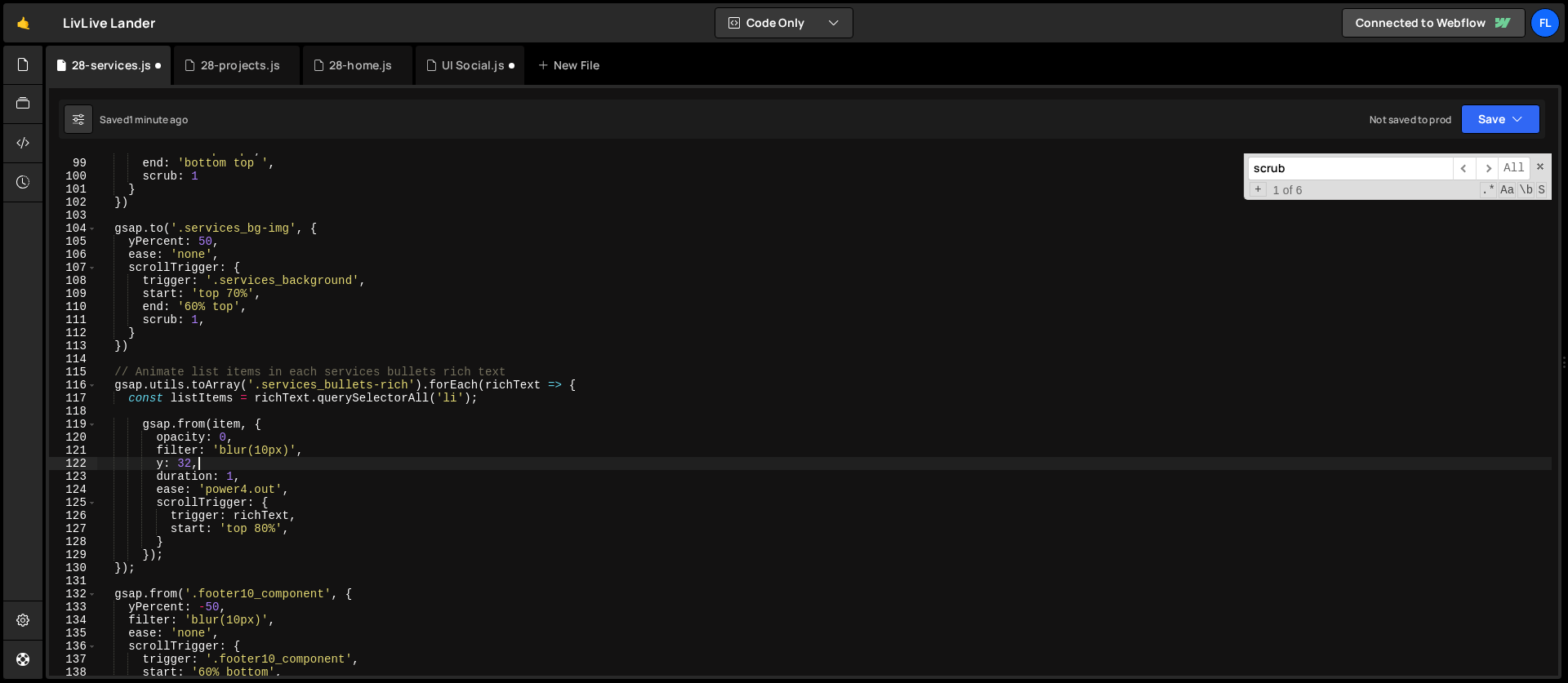
scroll to position [0, 5]
click at [252, 479] on div "start : 'top top' , end : 'bottom top ' , scrub : 1 } }) gsap . to ( '.services…" at bounding box center [823, 417] width 1454 height 548
type textarea "duration: 1,"
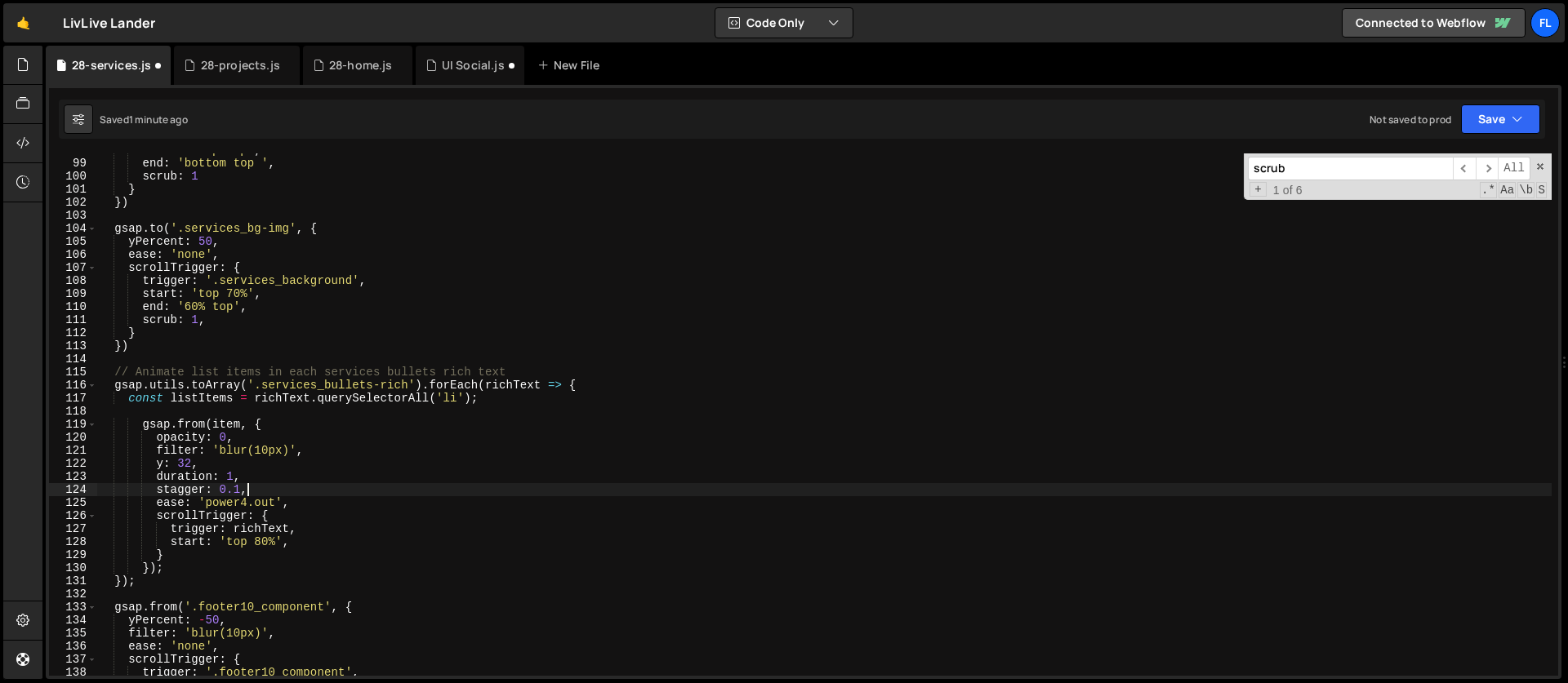
scroll to position [0, 8]
click at [300, 507] on div "start : 'top top' , end : 'bottom top ' , scrub : 1 } }) gsap . to ( '.services…" at bounding box center [823, 417] width 1454 height 548
click at [293, 489] on div "start : 'top top' , end : 'bottom top ' , scrub : 1 } }) gsap . to ( '.services…" at bounding box center [823, 417] width 1454 height 548
click at [287, 474] on div "start : 'top top' , end : 'bottom top ' , scrub : 1 } }) gsap . to ( '.services…" at bounding box center [823, 417] width 1454 height 548
type textarea "duration: 1,"
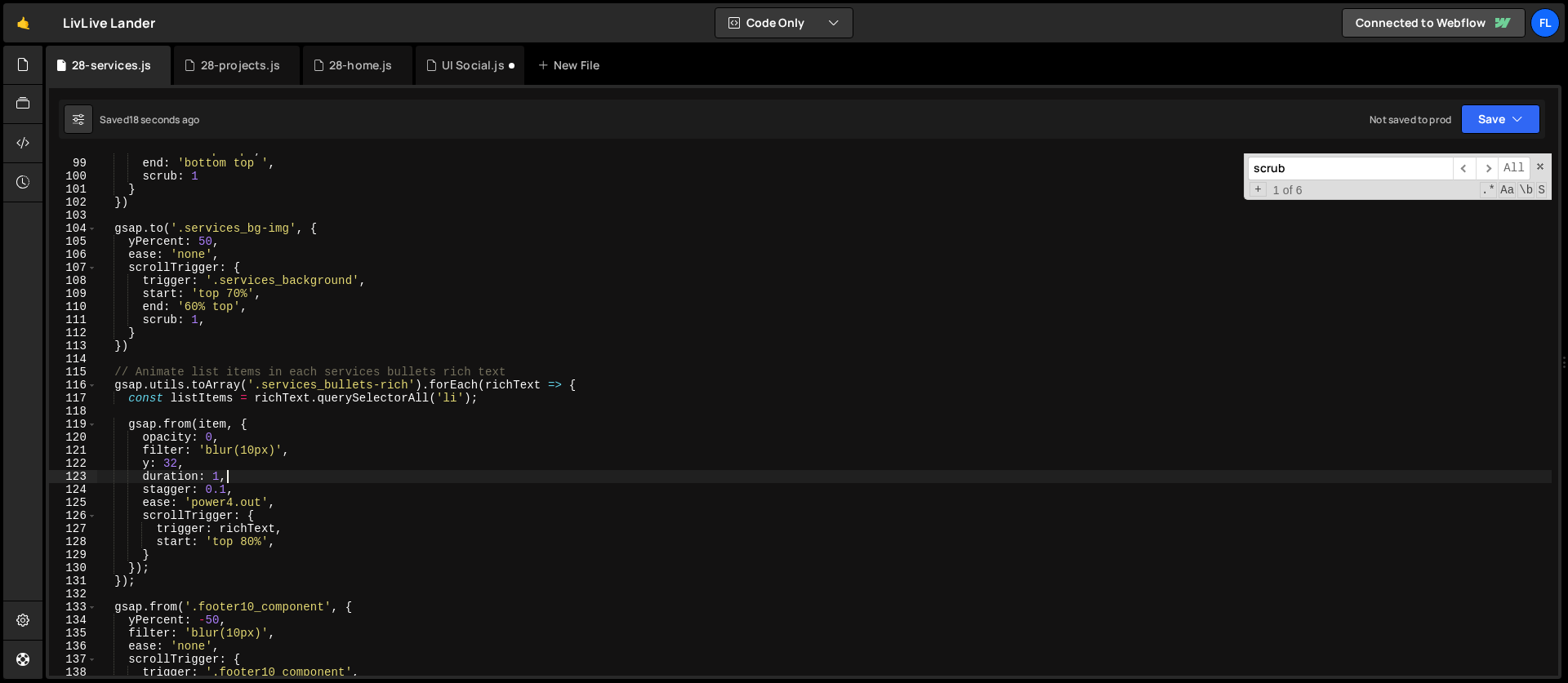
click at [276, 417] on div "start : 'top top' , end : 'bottom top ' , scrub : 1 } }) gsap . to ( '.services…" at bounding box center [823, 417] width 1454 height 548
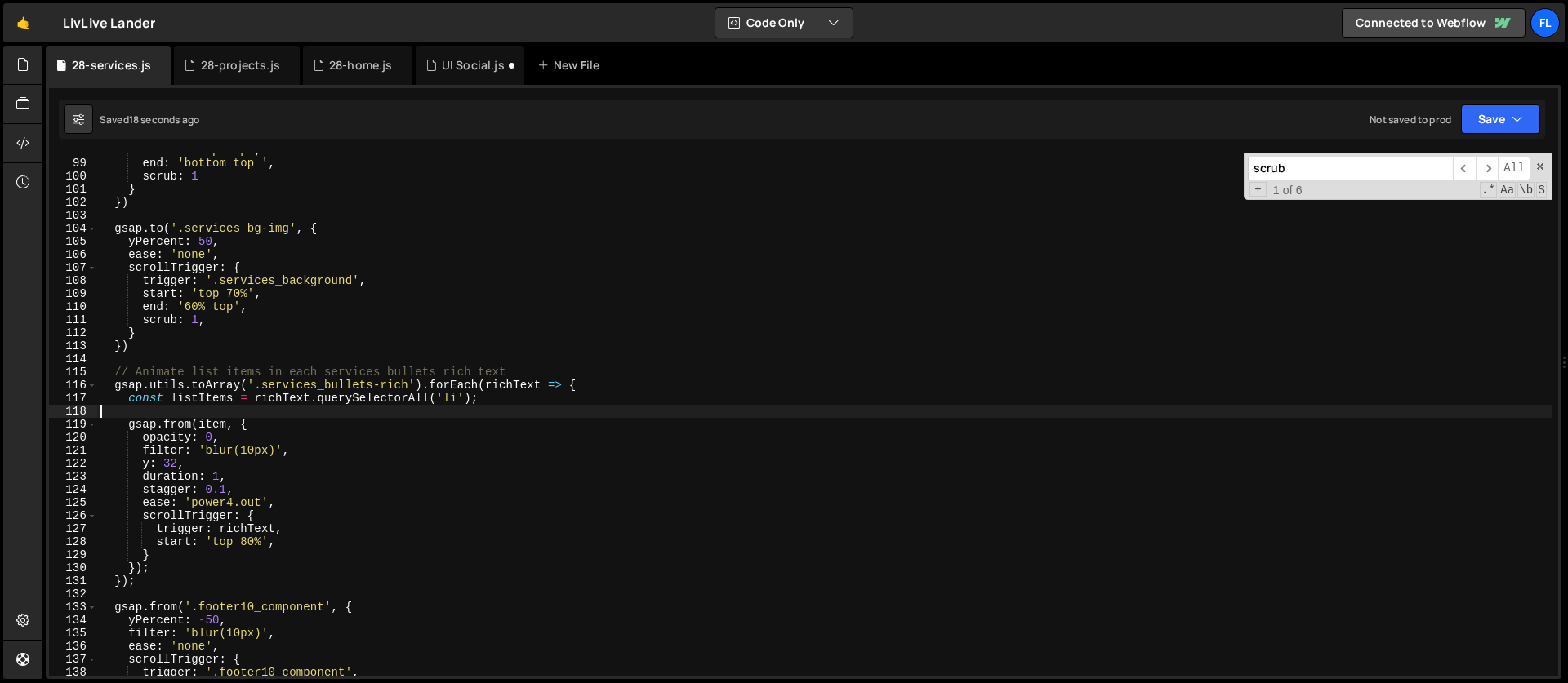
click at [271, 424] on div "start : 'top top' , end : 'bottom top ' , scrub : 1 } }) gsap . to ( '.services…" at bounding box center [823, 417] width 1454 height 548
click at [597, 385] on div "start : 'top top' , end : 'bottom top ' , scrub : 1 } }) gsap . to ( '.services…" at bounding box center [823, 417] width 1454 height 548
type textarea "gsap.utils.toArray('.services_bullets-rich').forEach(richText => {"
click at [389, 409] on div "start : 'top top' , end : 'bottom top ' , scrub : 1 } }) gsap . to ( '.services…" at bounding box center [823, 417] width 1454 height 548
click at [218, 425] on div "start : 'top top' , end : 'bottom top ' , scrub : 1 } }) gsap . to ( '.services…" at bounding box center [823, 417] width 1454 height 548
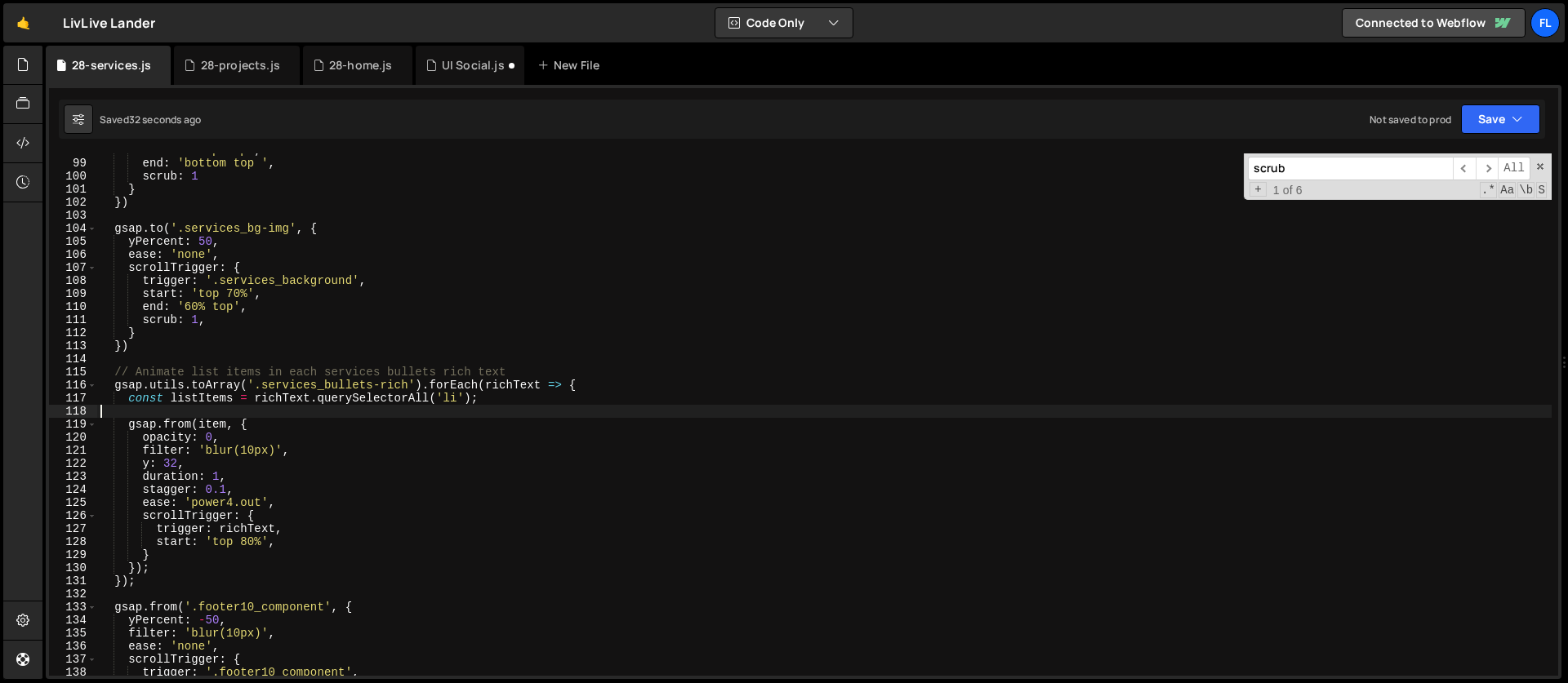
click at [218, 425] on div "start : 'top top' , end : 'bottom top ' , scrub : 1 } }) gsap . to ( '.services…" at bounding box center [823, 417] width 1454 height 548
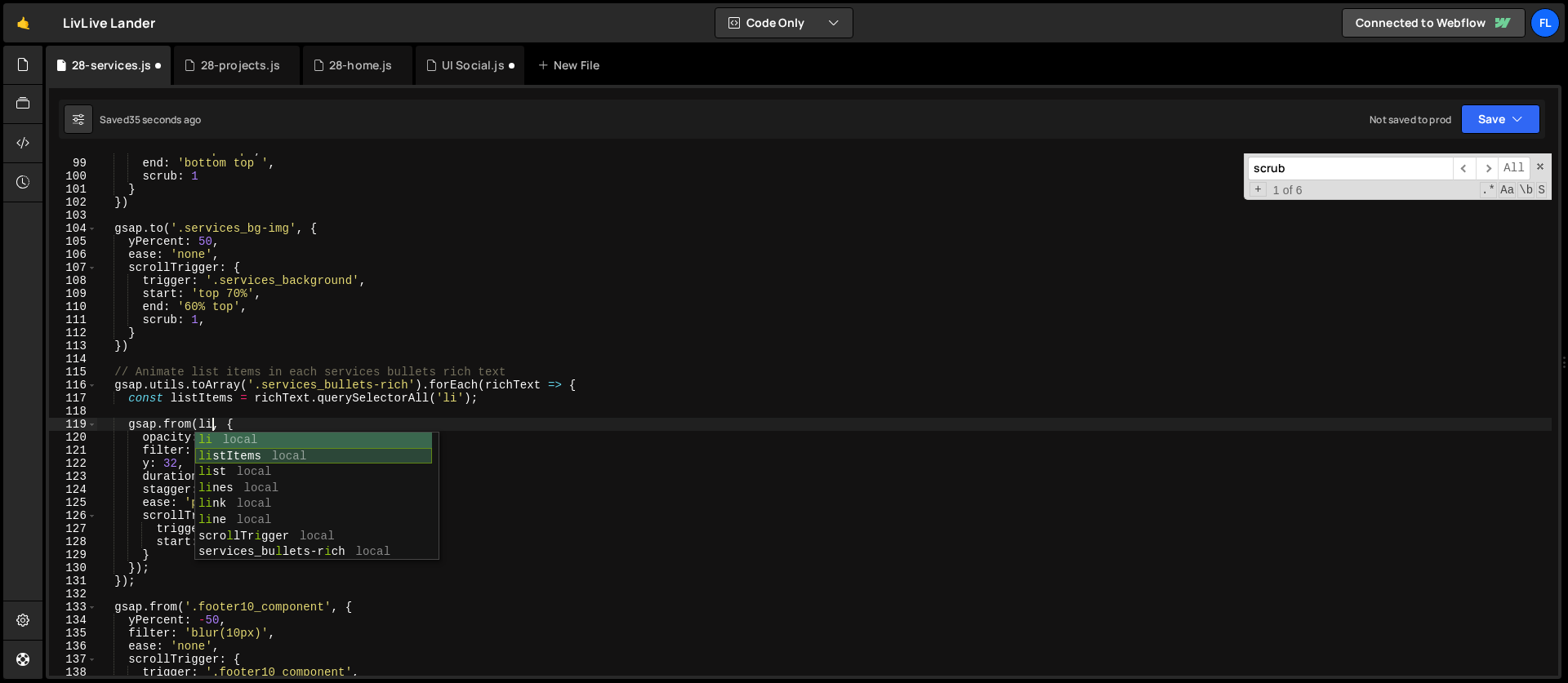
click at [255, 461] on div "li local li stItems local li st local li nes local li nk local li ne local scro…" at bounding box center [313, 512] width 237 height 160
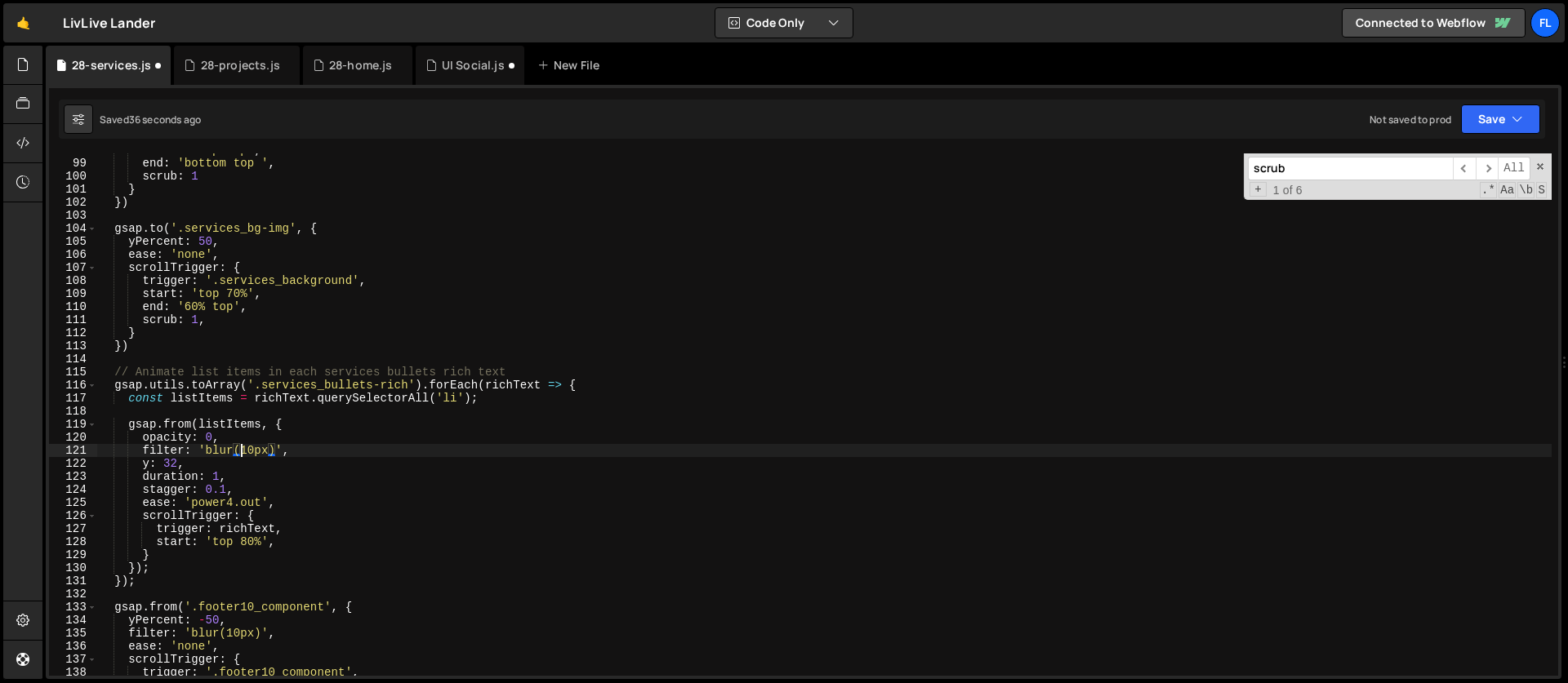
click at [241, 455] on div "start : 'top top' , end : 'bottom top ' , scrub : 1 } }) gsap . to ( '.services…" at bounding box center [823, 417] width 1454 height 548
click at [248, 445] on div "start : 'top top' , end : 'bottom top ' , scrub : 1 } }) gsap . to ( '.services…" at bounding box center [823, 417] width 1454 height 548
click at [254, 447] on div "start : 'top top' , end : 'bottom top ' , scrub : 1 } }) gsap . to ( '.services…" at bounding box center [823, 417] width 1454 height 548
type textarea "filter: 'blur(5px)',"
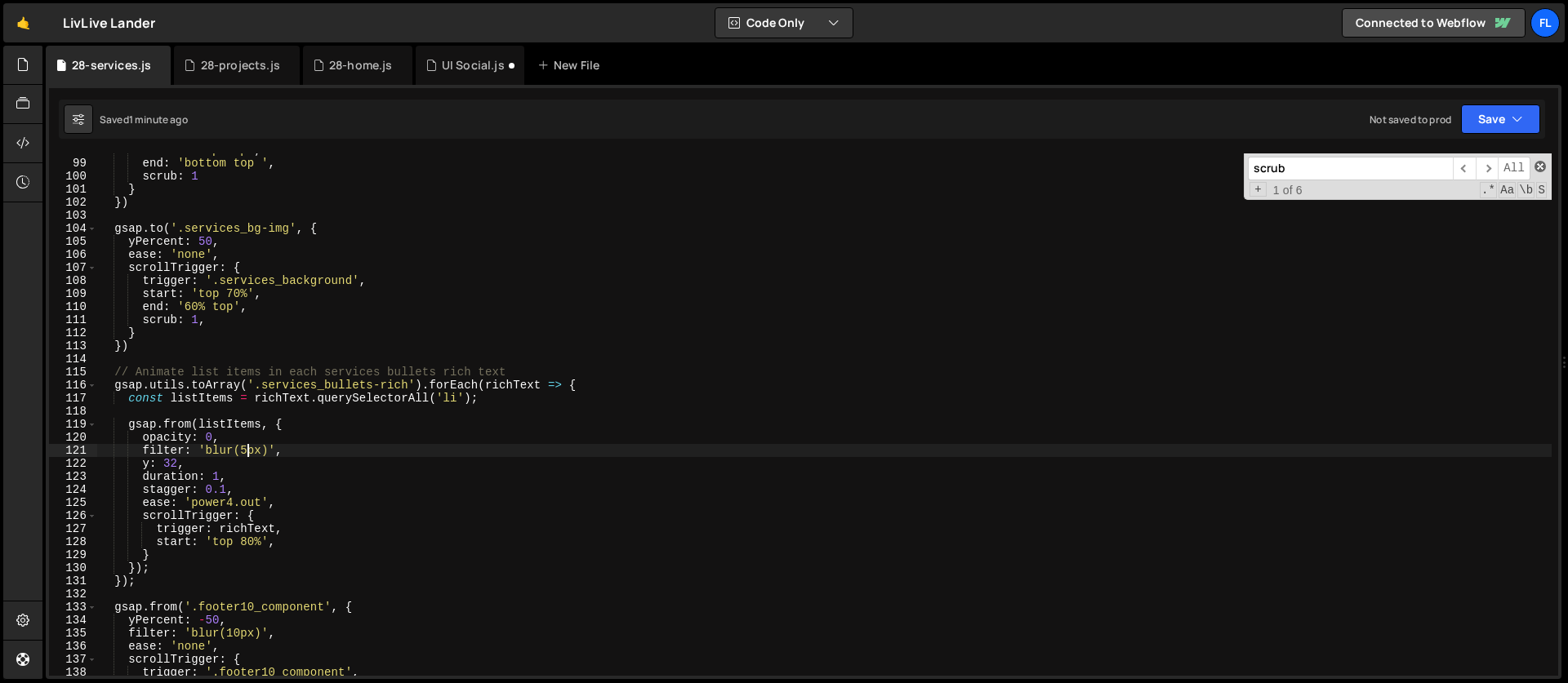
click at [1536, 163] on span at bounding box center [1540, 166] width 12 height 12
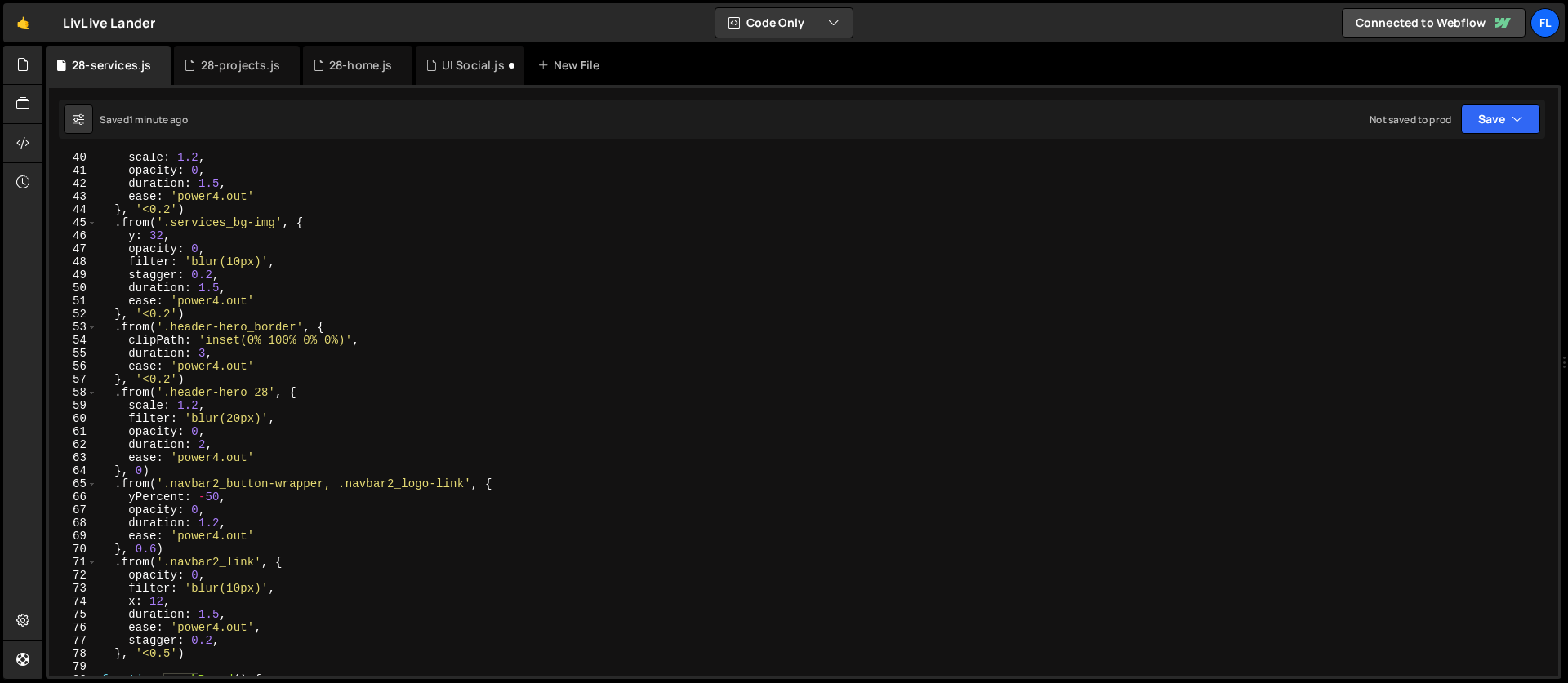
scroll to position [0, 0]
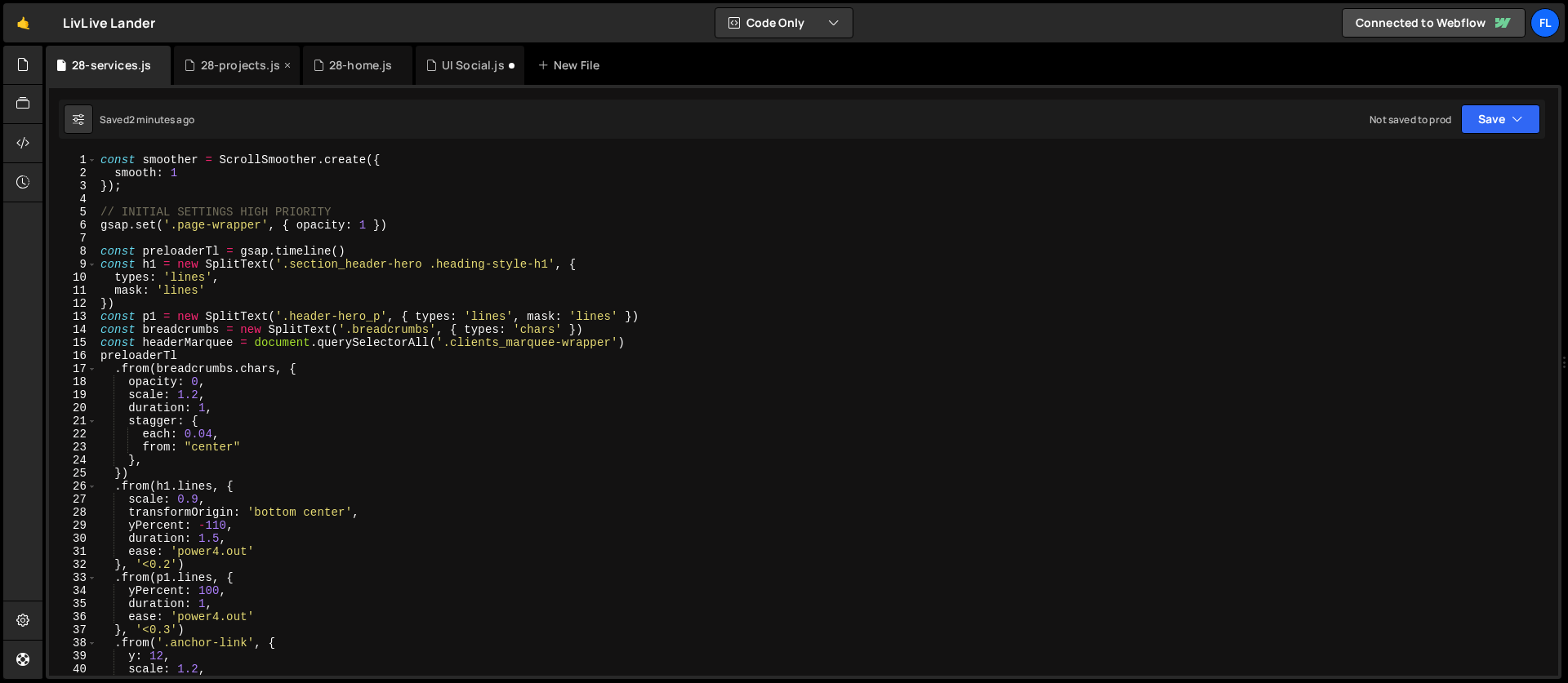
click at [212, 65] on div "28-projects.js" at bounding box center [240, 66] width 79 height 16
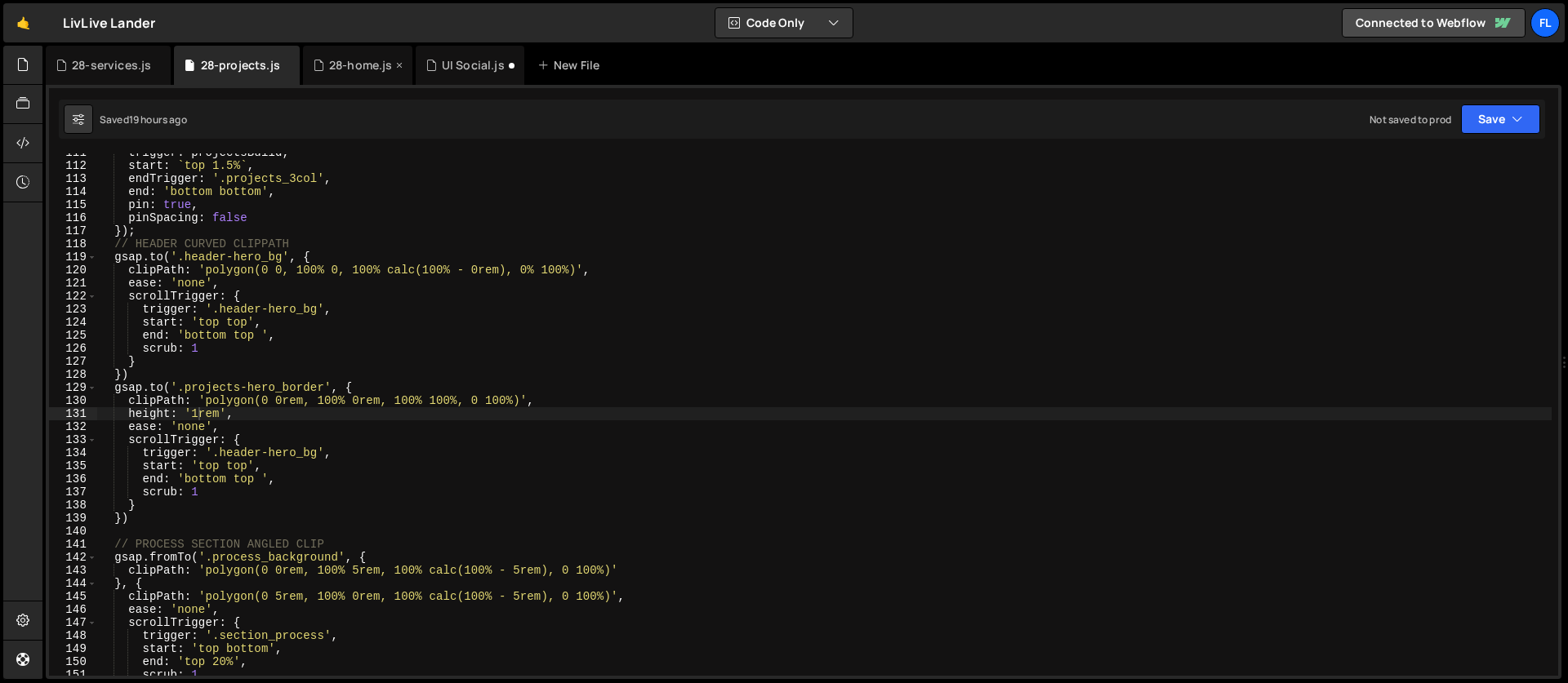
click at [355, 58] on div "28-home.js" at bounding box center [361, 66] width 64 height 16
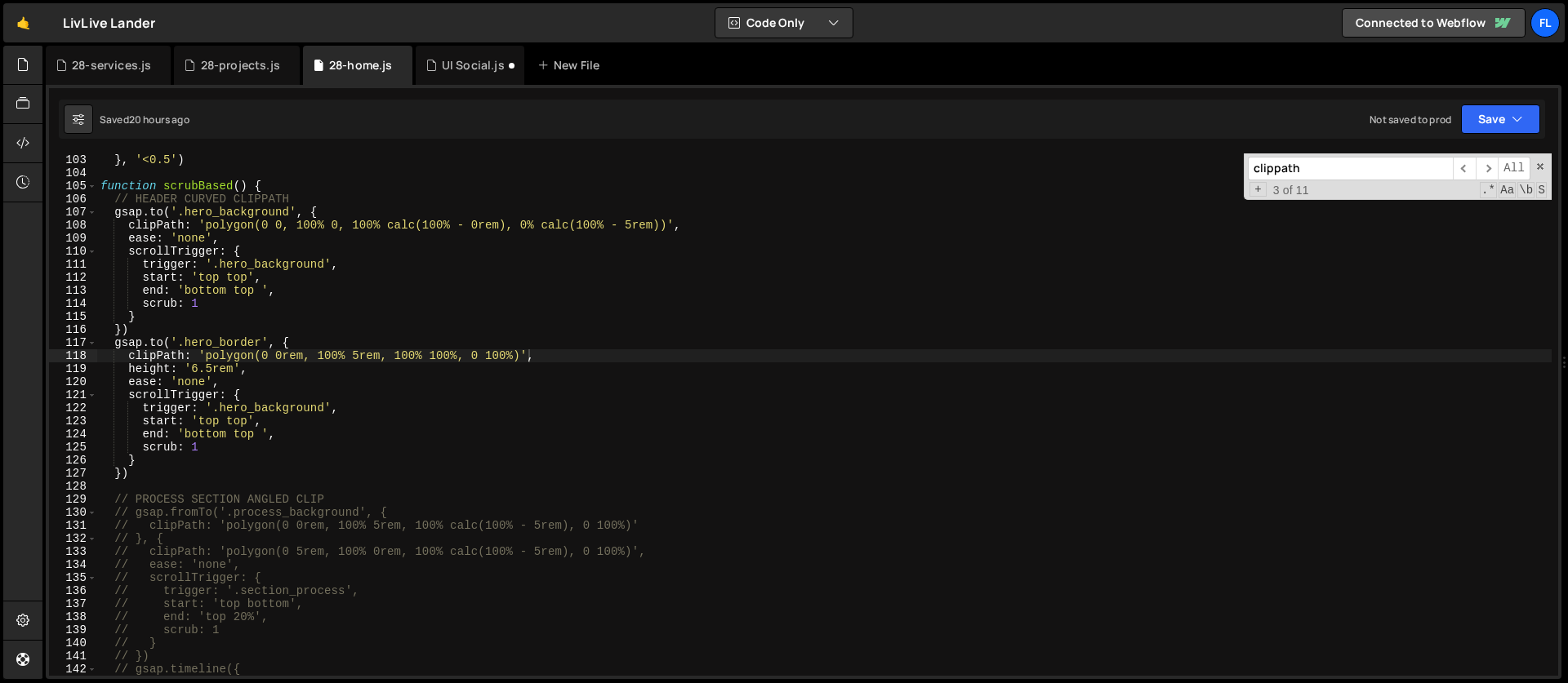
type textarea "clipPath: 'polygon(0 0rem, 100% 5rem, 100% 100%, 0 100%)',"
click at [1138, 353] on div "} , '<0.5' ) function scrubBased ( ) { // HEADER CURVED CLIPPATH gsap . to ( '.…" at bounding box center [823, 427] width 1454 height 548
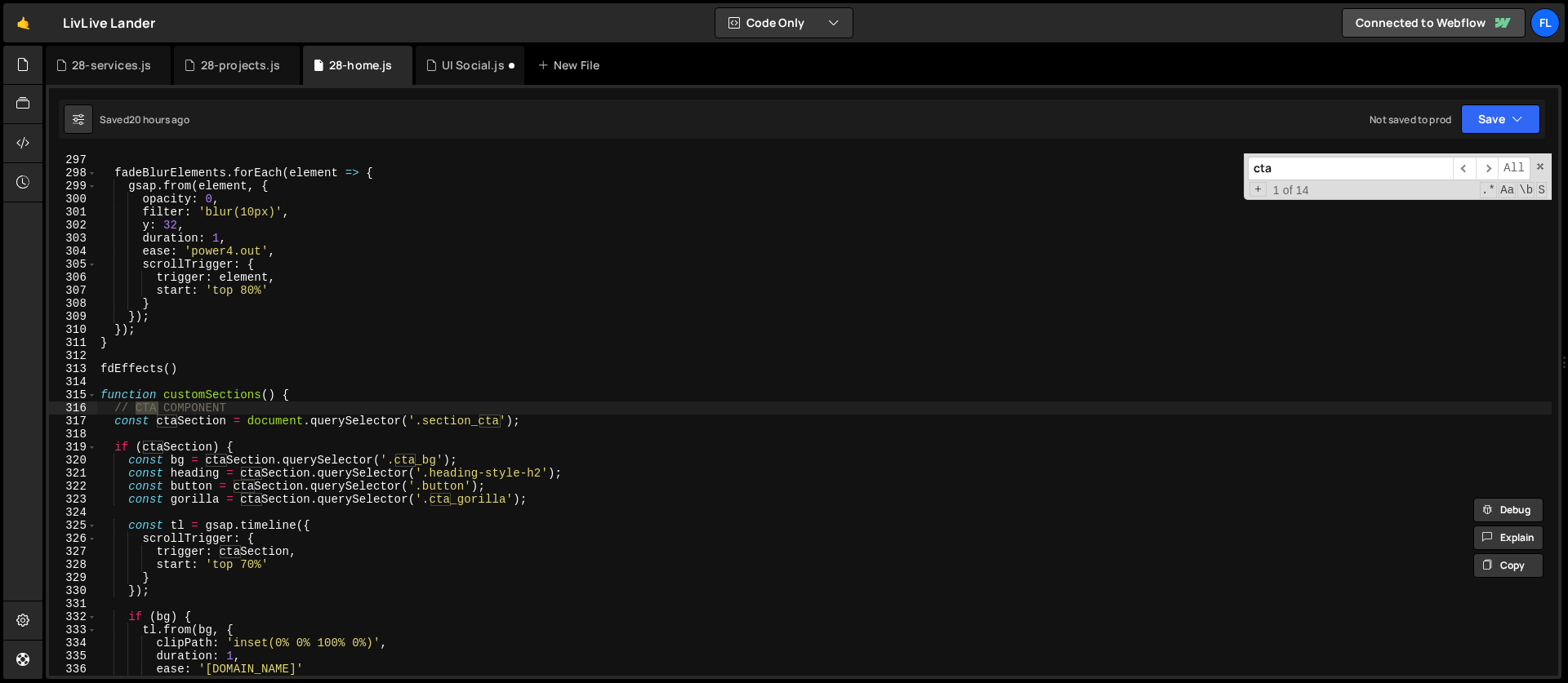
type input "cta"
click at [109, 401] on div "fadeBlurElements . forEach ( element => { gsap . from ( element , { opacity : 0…" at bounding box center [823, 427] width 1454 height 548
click at [106, 407] on div "fadeBlurElements . forEach ( element => { gsap . from ( element , { opacity : 0…" at bounding box center [823, 427] width 1454 height 548
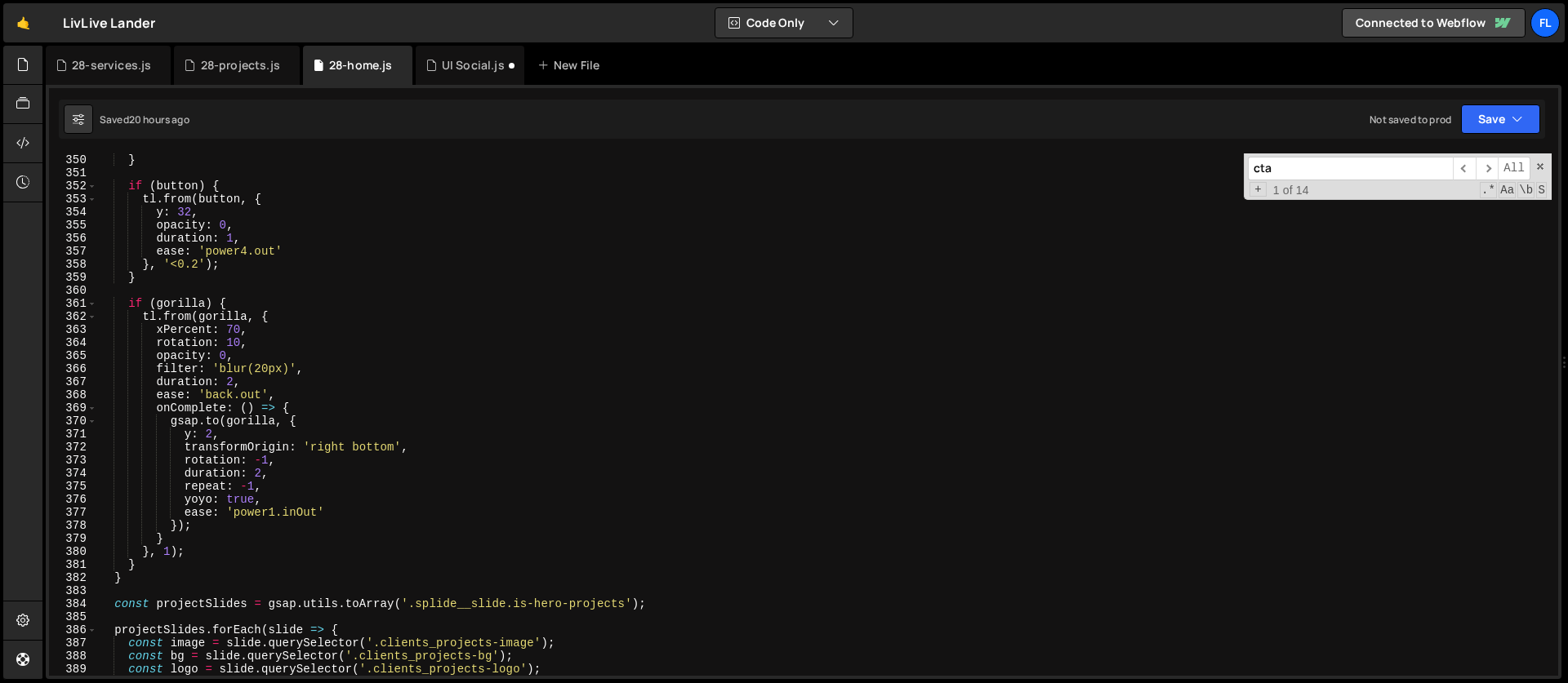
scroll to position [4629, 0]
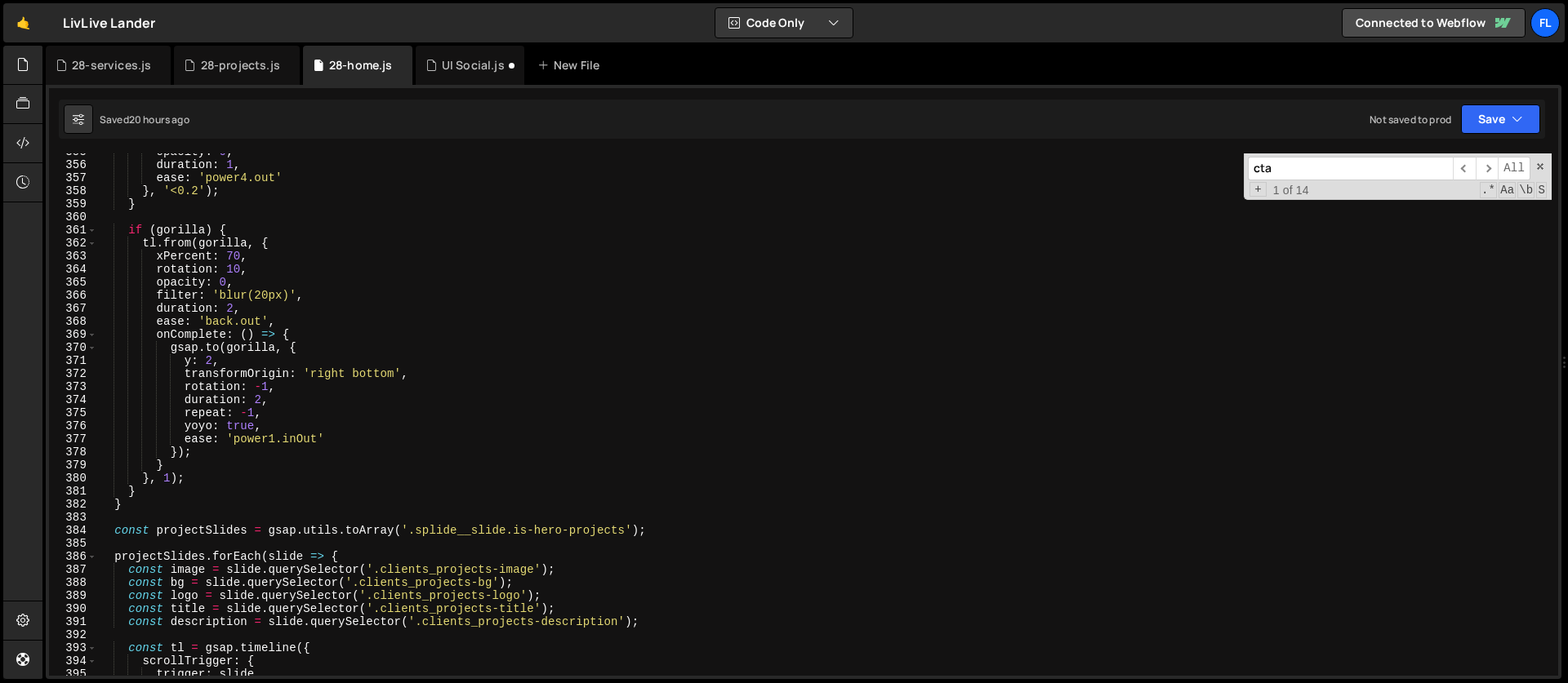
click at [164, 505] on div "opacity : 0 , duration : 1 , ease : 'power4.out' } , '<0.2' ) ; } if ( gorilla …" at bounding box center [823, 419] width 1454 height 548
type textarea "} }"
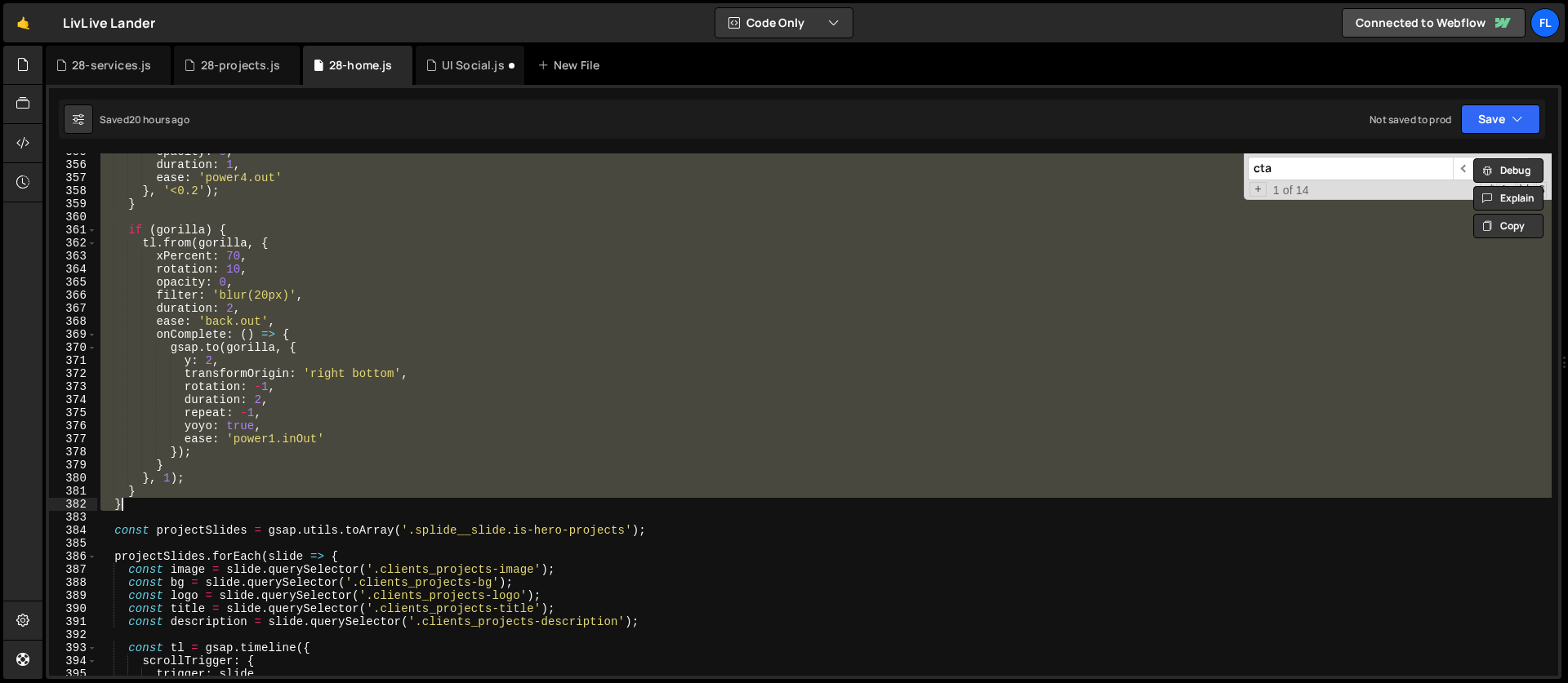
scroll to position [0, 2]
click at [232, 58] on div "28-projects.js" at bounding box center [240, 66] width 79 height 16
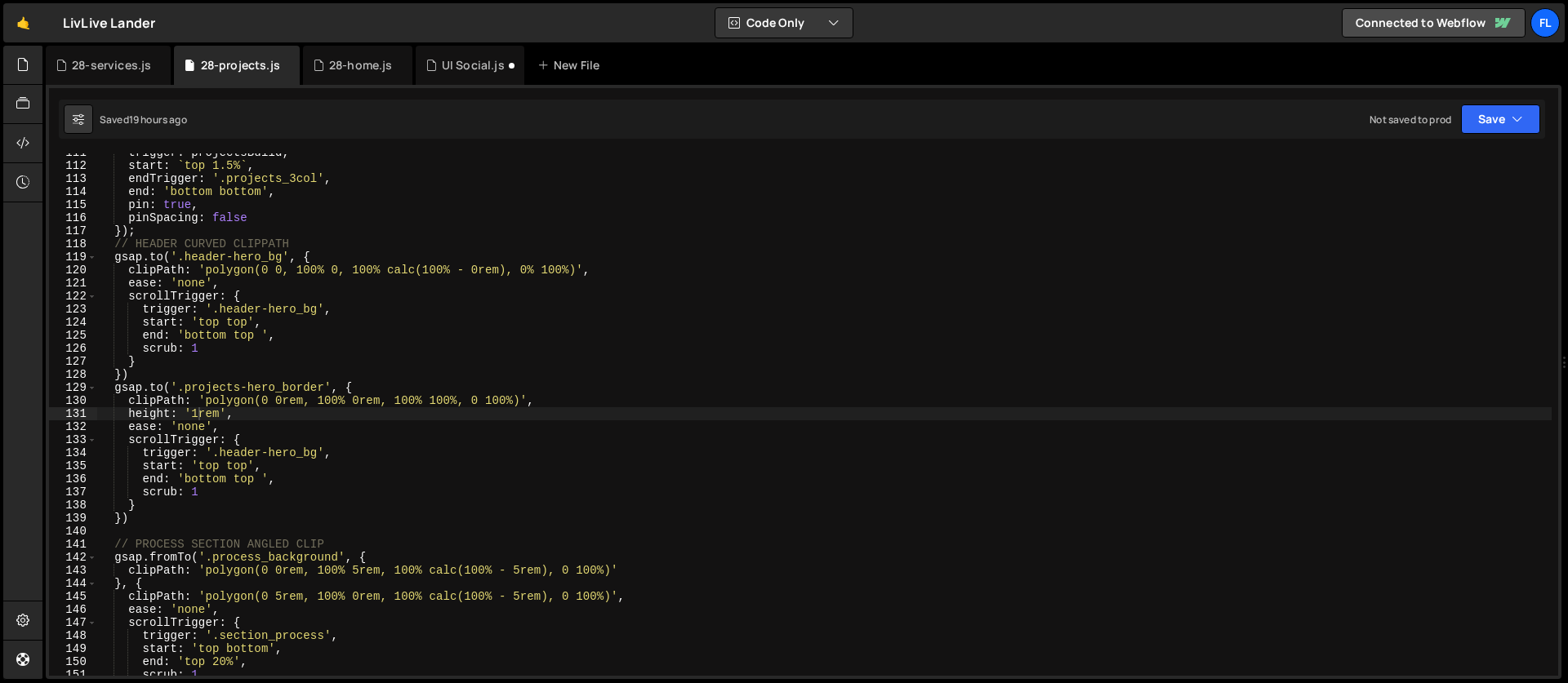
type textarea "trigger: '.header-hero_bg',"
click at [1208, 310] on div "trigger : projectsBuild , start : ` top 1.5% ` , endTrigger : '.projects_3col' …" at bounding box center [823, 420] width 1454 height 548
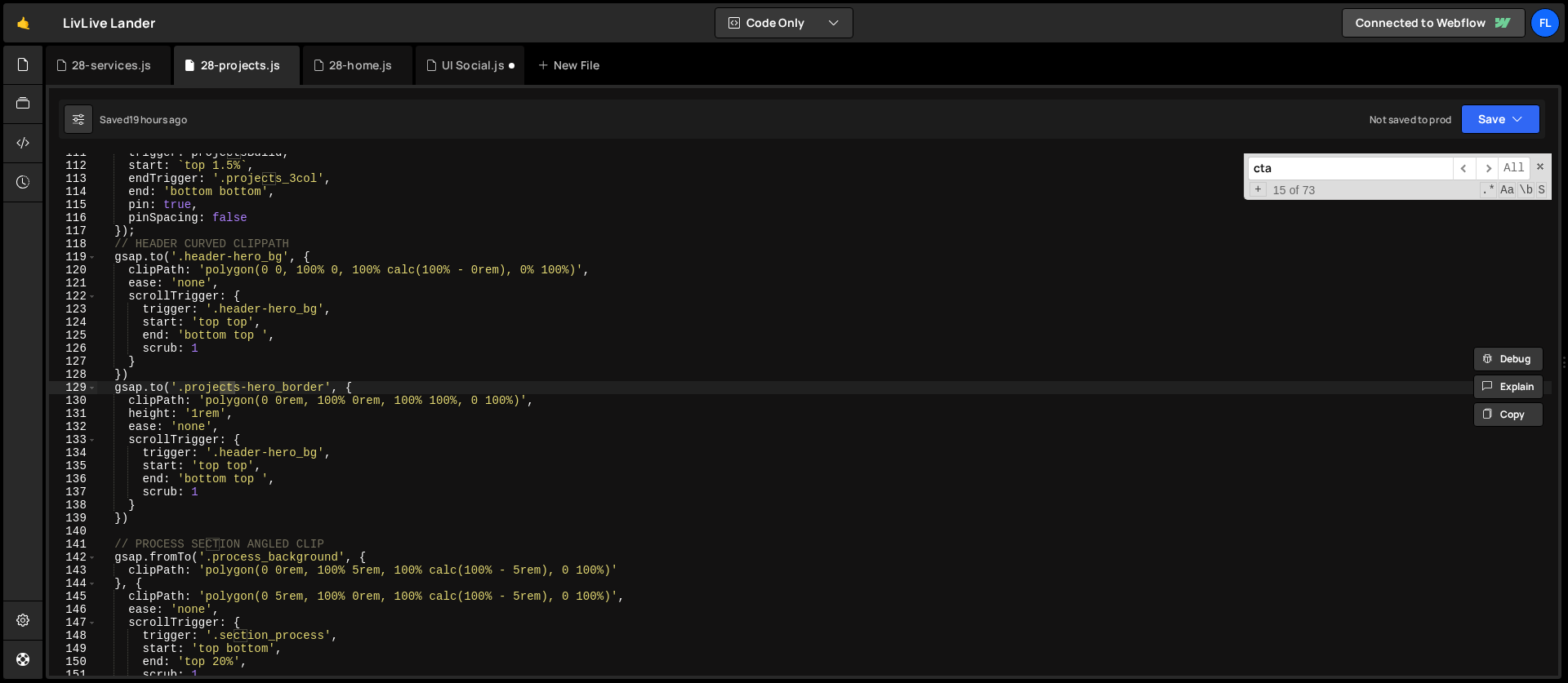
scroll to position [4843, 0]
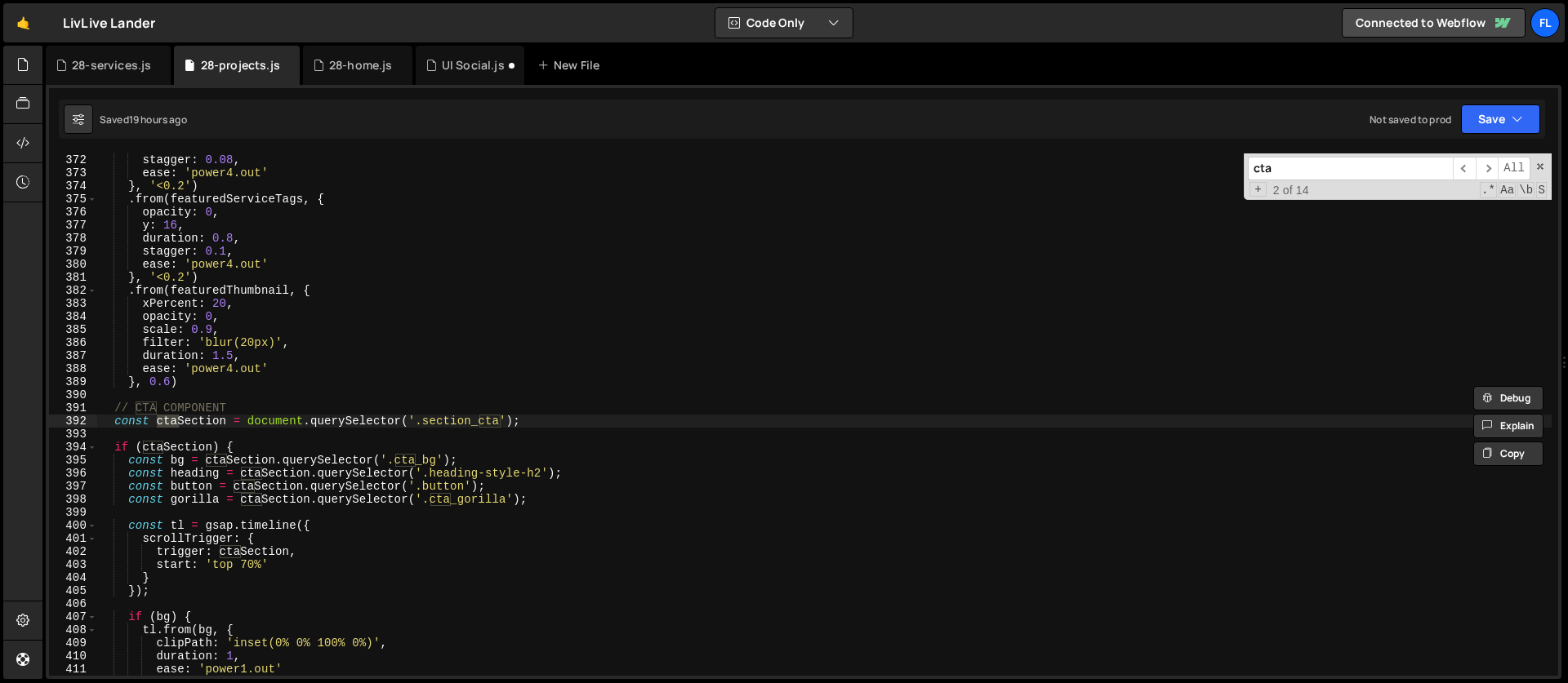
type input "cta"
click at [117, 405] on div "stagger : 0.08 , ease : 'power4.out' } , '<0.2' ) . from ( featuredServiceTags …" at bounding box center [823, 427] width 1454 height 548
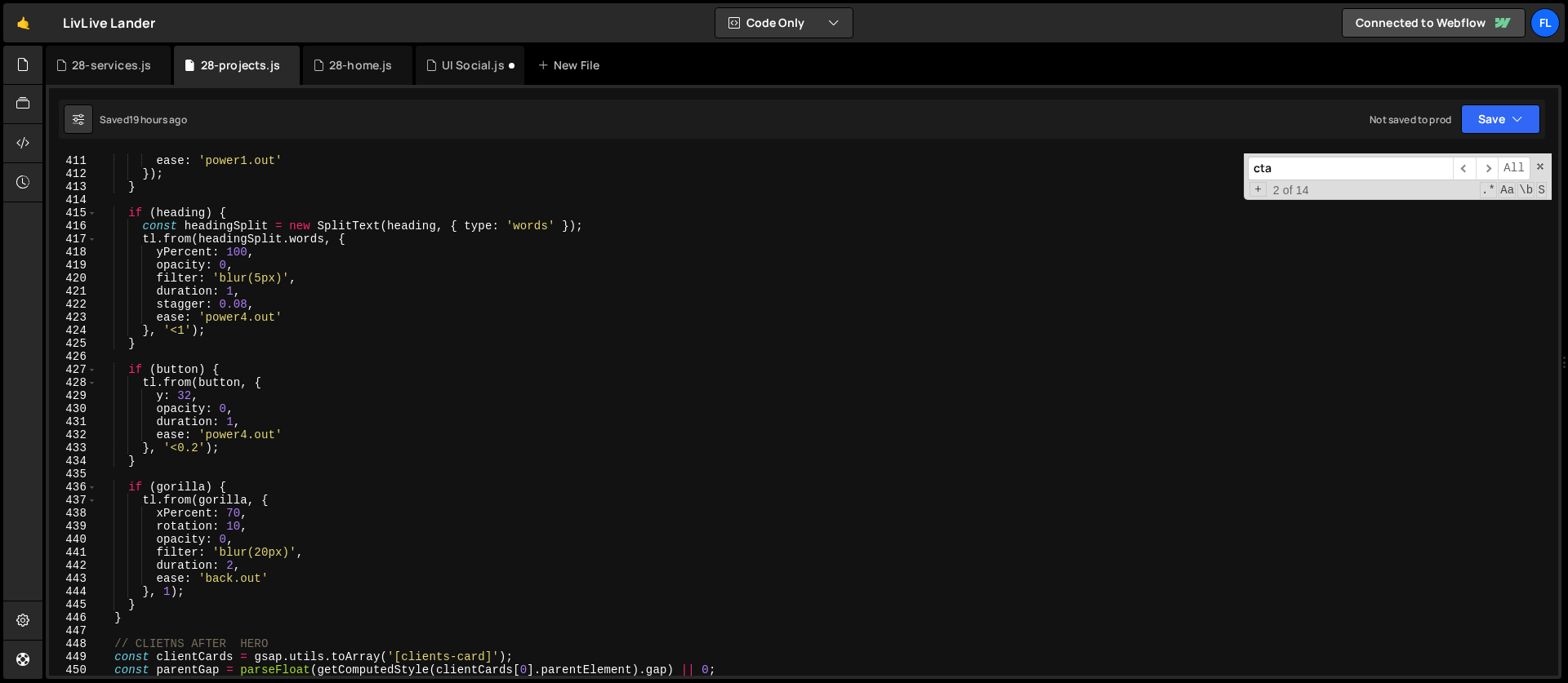
scroll to position [5398, 0]
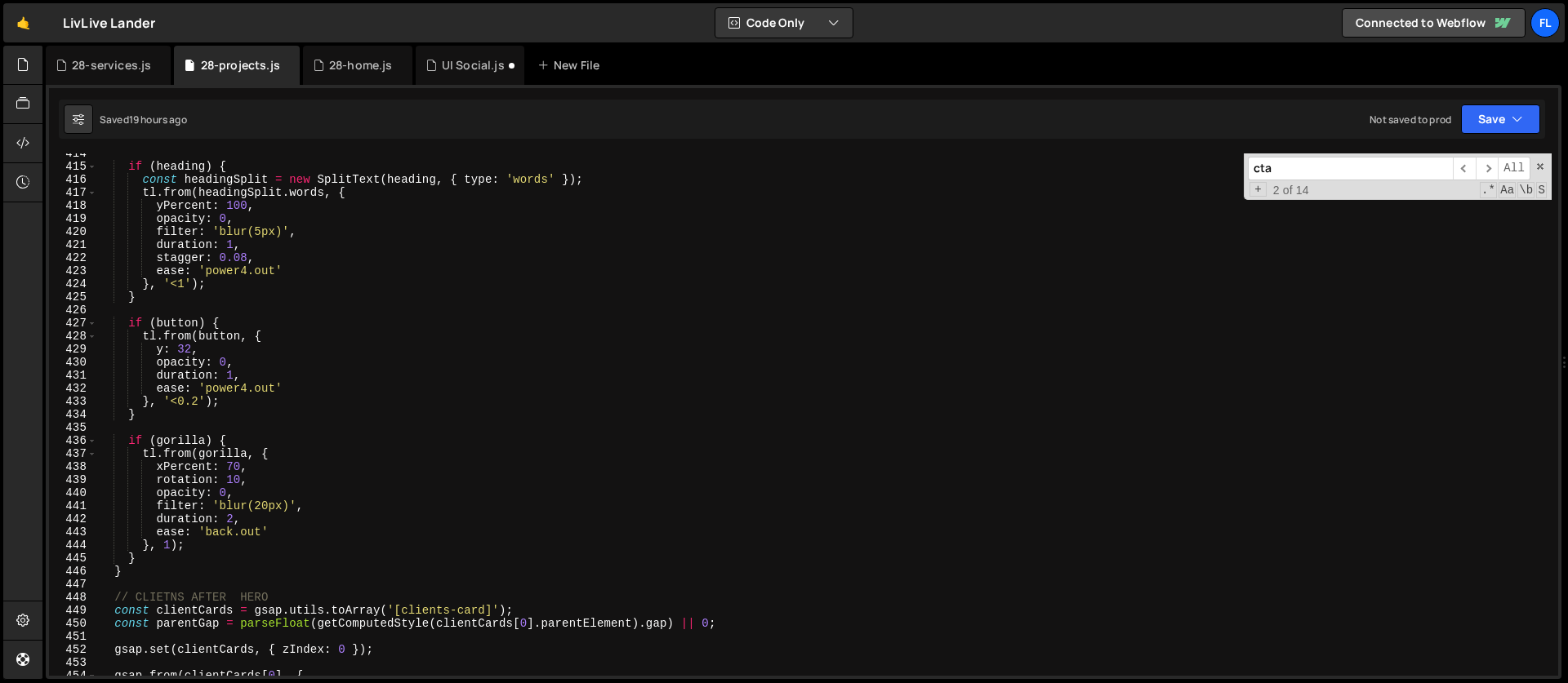
click at [145, 573] on div "if ( heading ) { const headingSplit = new SplitText ( heading , { type : 'words…" at bounding box center [823, 421] width 1454 height 548
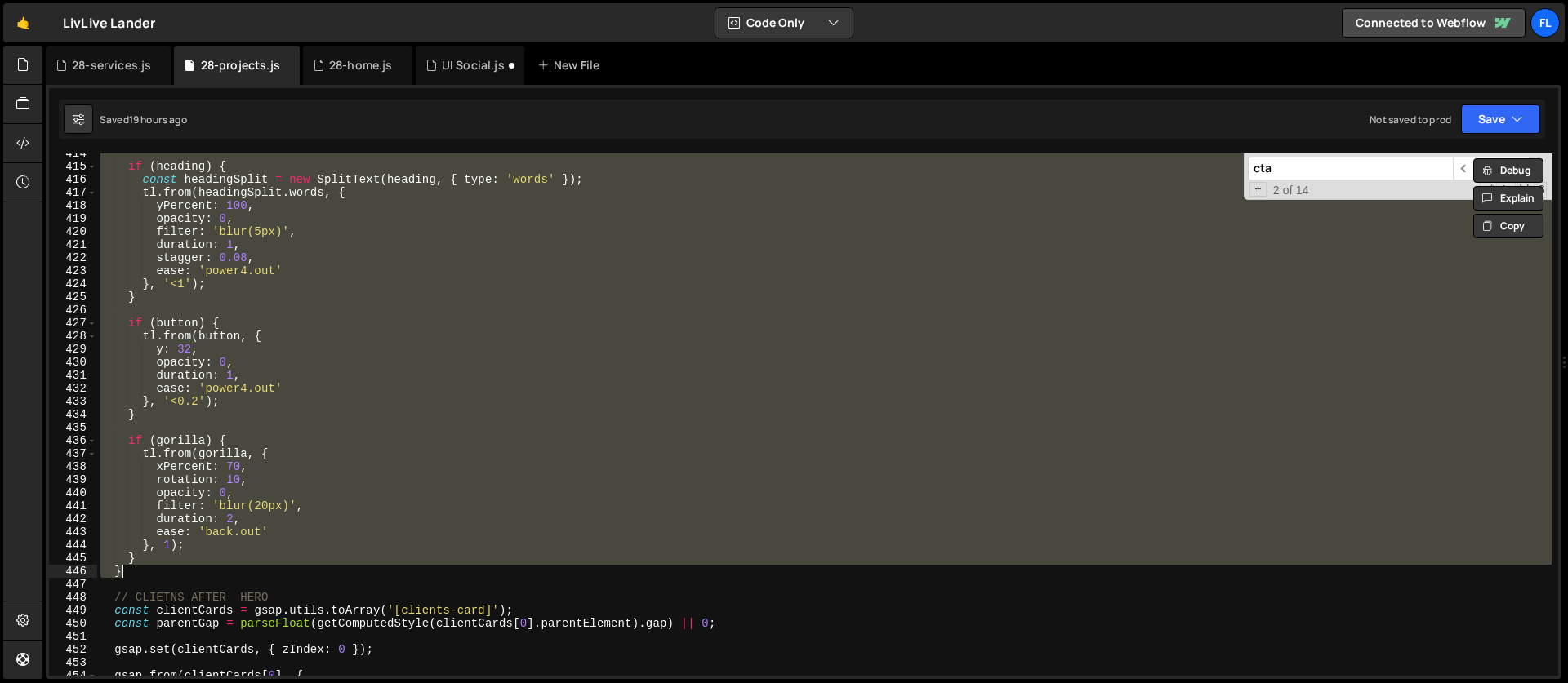
scroll to position [0, 2]
paste textarea
type textarea "}"
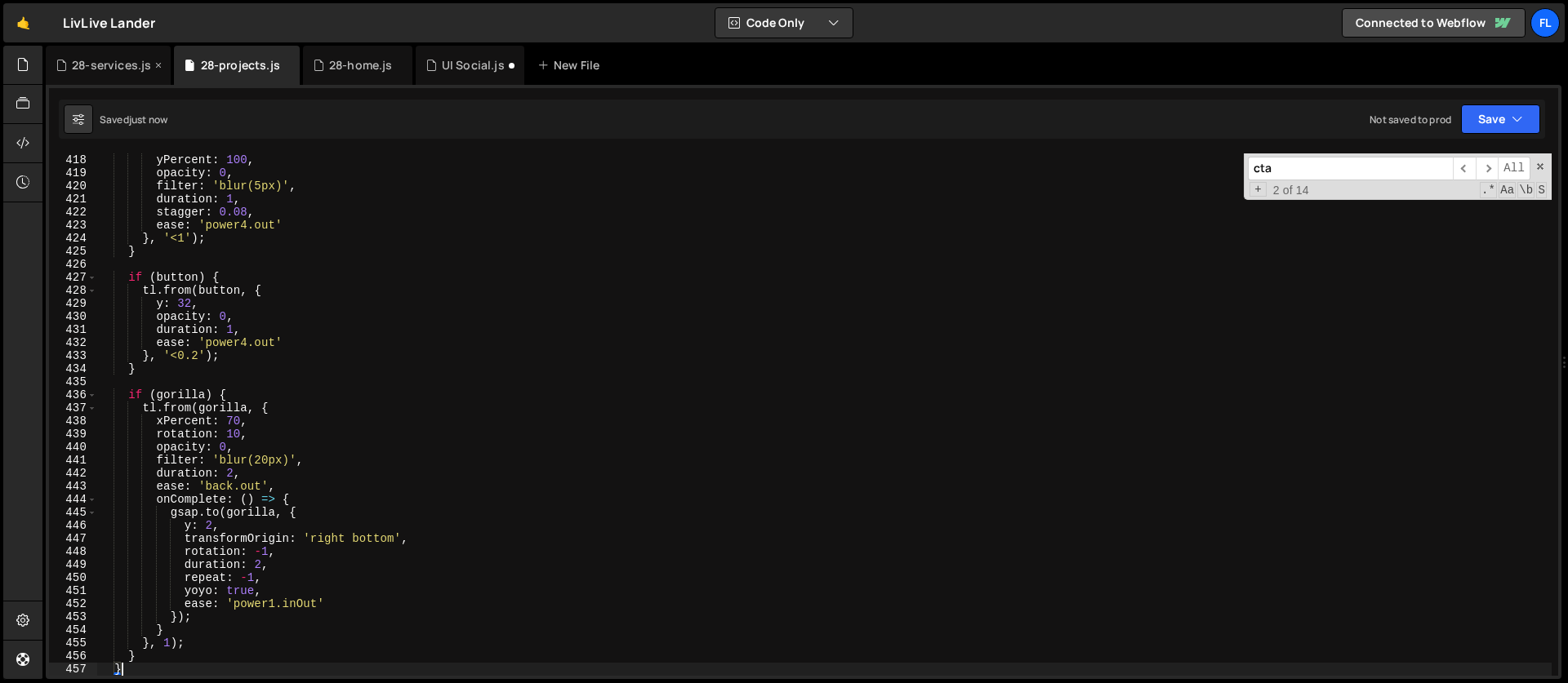
click at [103, 56] on div "28-services.js" at bounding box center [108, 65] width 125 height 39
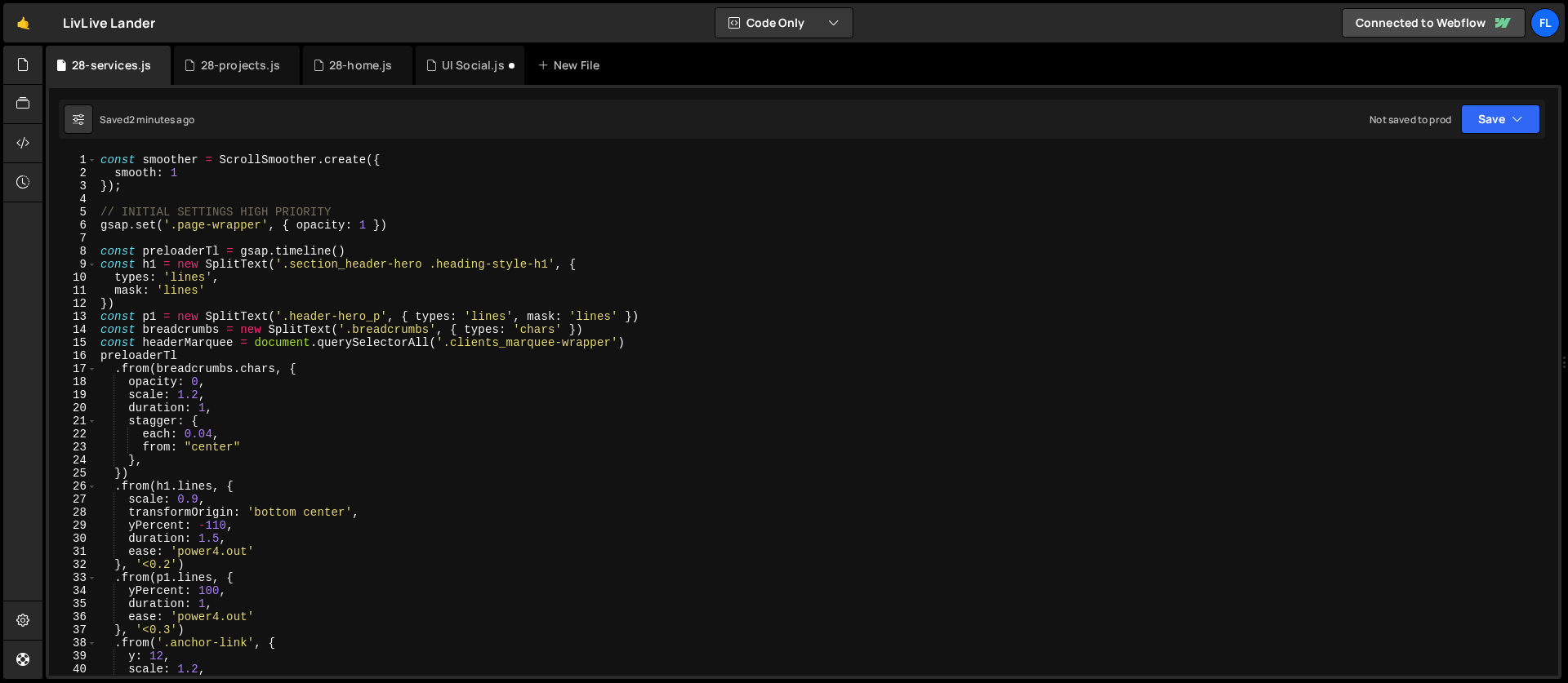
click at [959, 302] on div "const smoother = ScrollSmoother . create ({ smooth : 1 }) ; // INITIAL SETTINGS…" at bounding box center [823, 427] width 1454 height 548
type textarea "})"
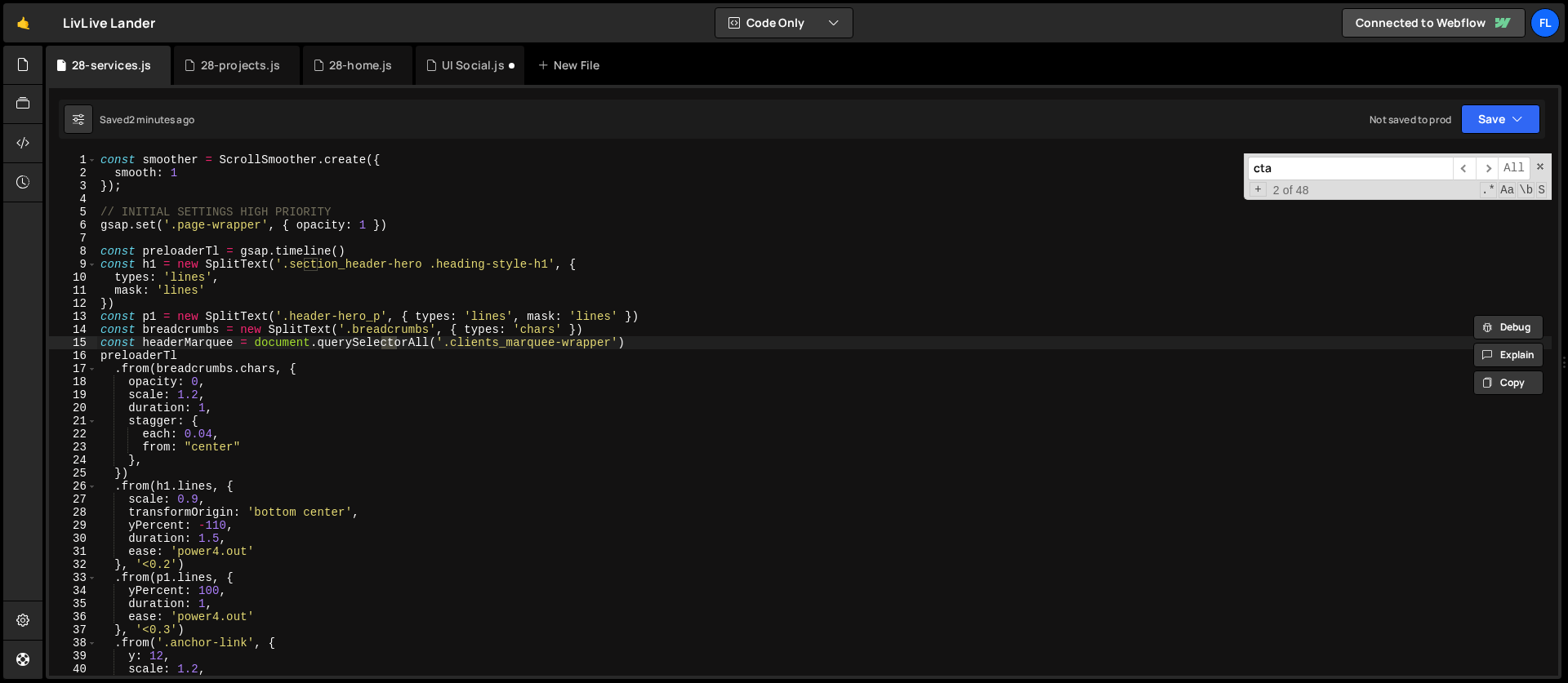
scroll to position [3498, 0]
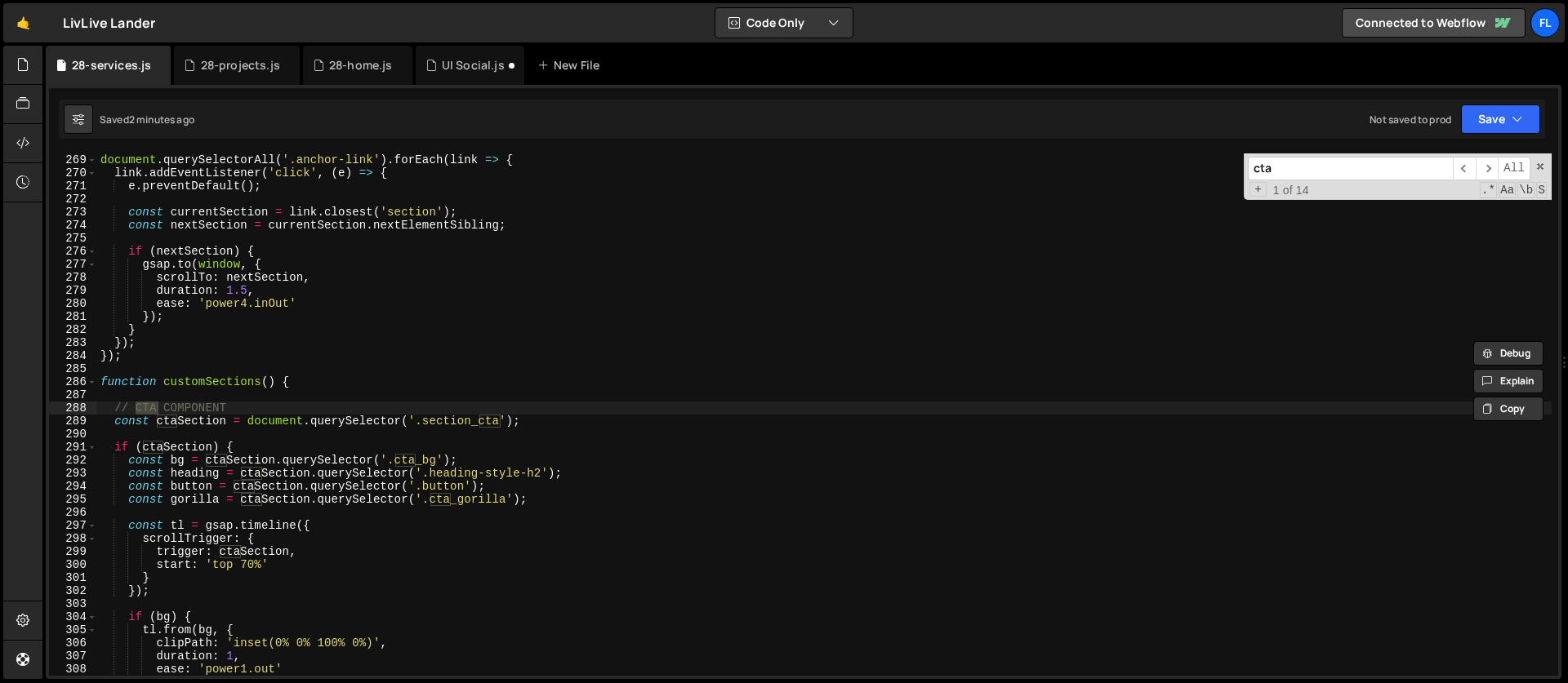
type input "cta"
click at [113, 407] on div "document . querySelectorAll ( '.anchor-link' ) . forEach ( link => { link . add…" at bounding box center [823, 427] width 1454 height 548
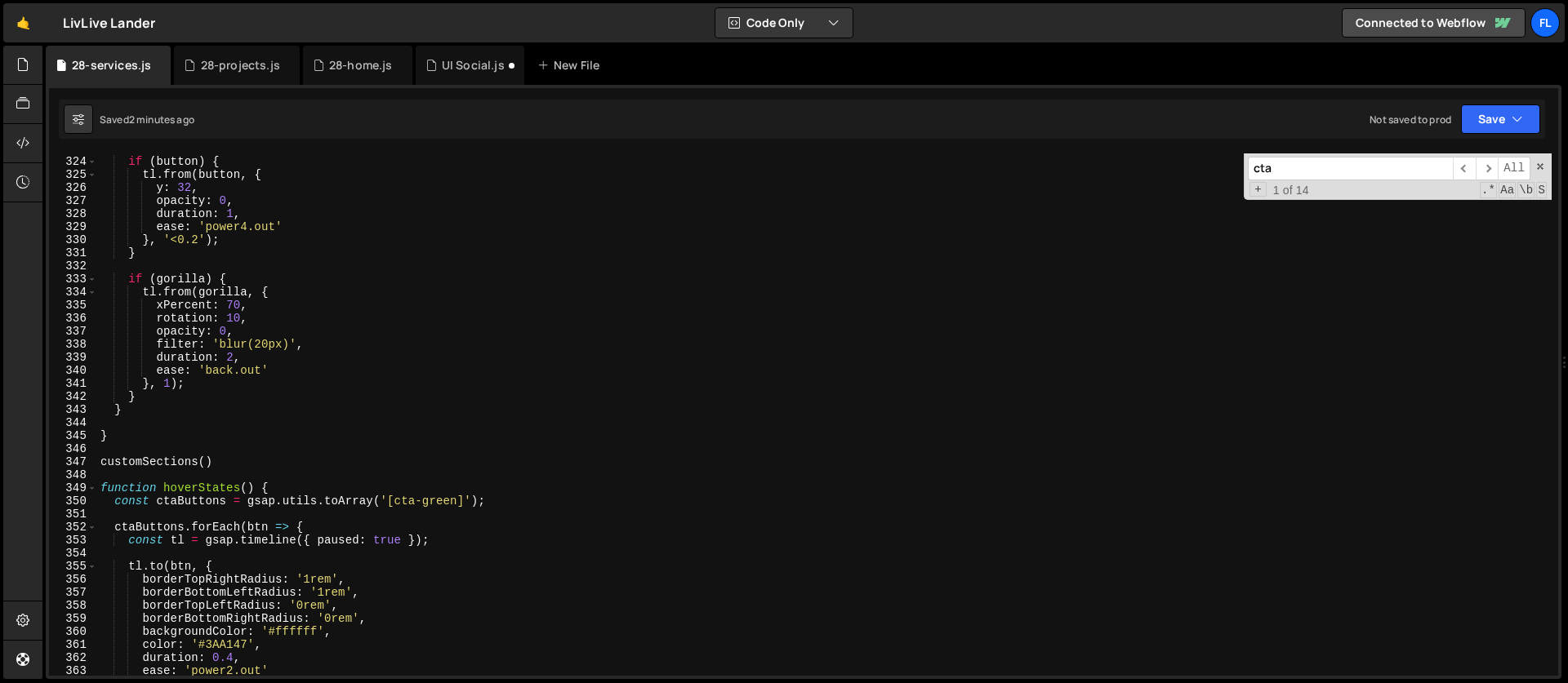
scroll to position [4217, 0]
click at [123, 432] on div "if ( button ) { tl . from ( button , { y : 32 , opacity : 0 , duration : 1 , ea…" at bounding box center [823, 427] width 1454 height 548
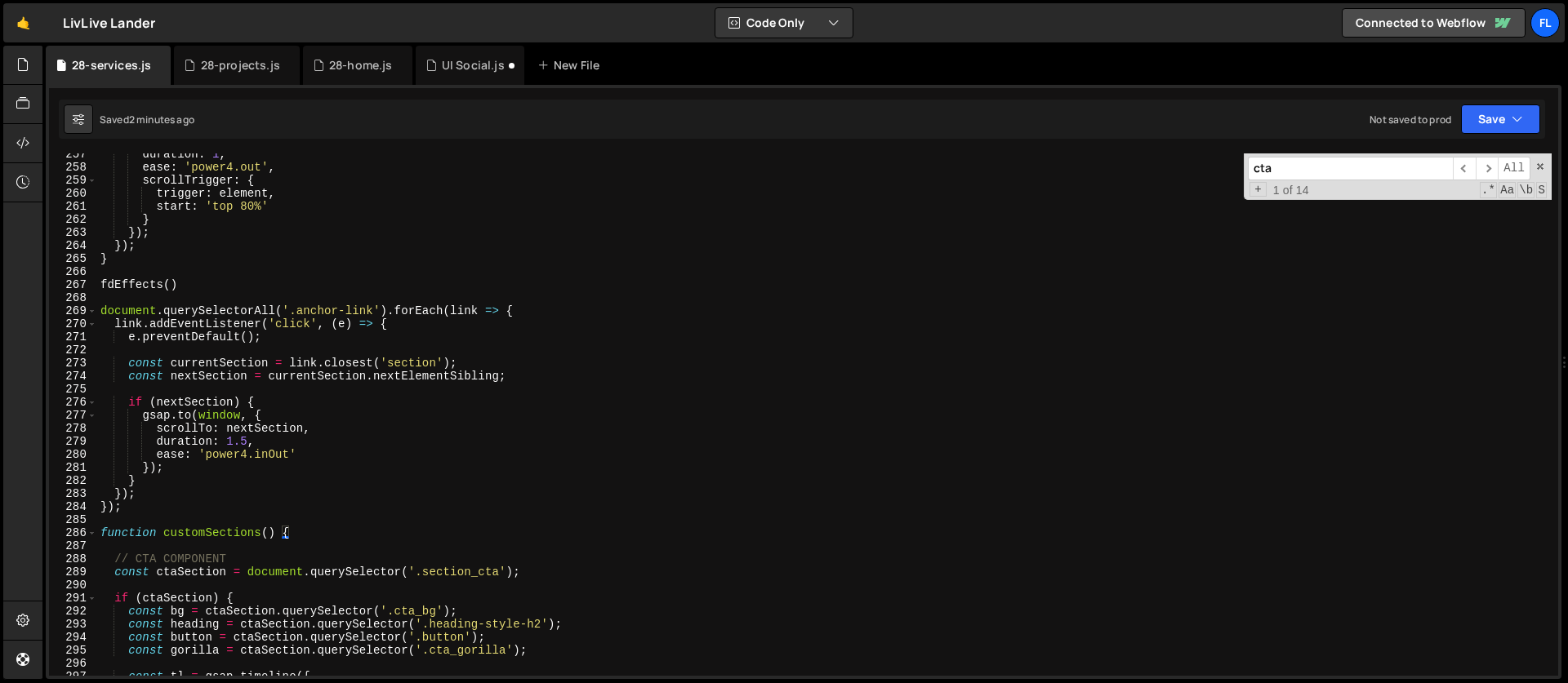
scroll to position [3418, 0]
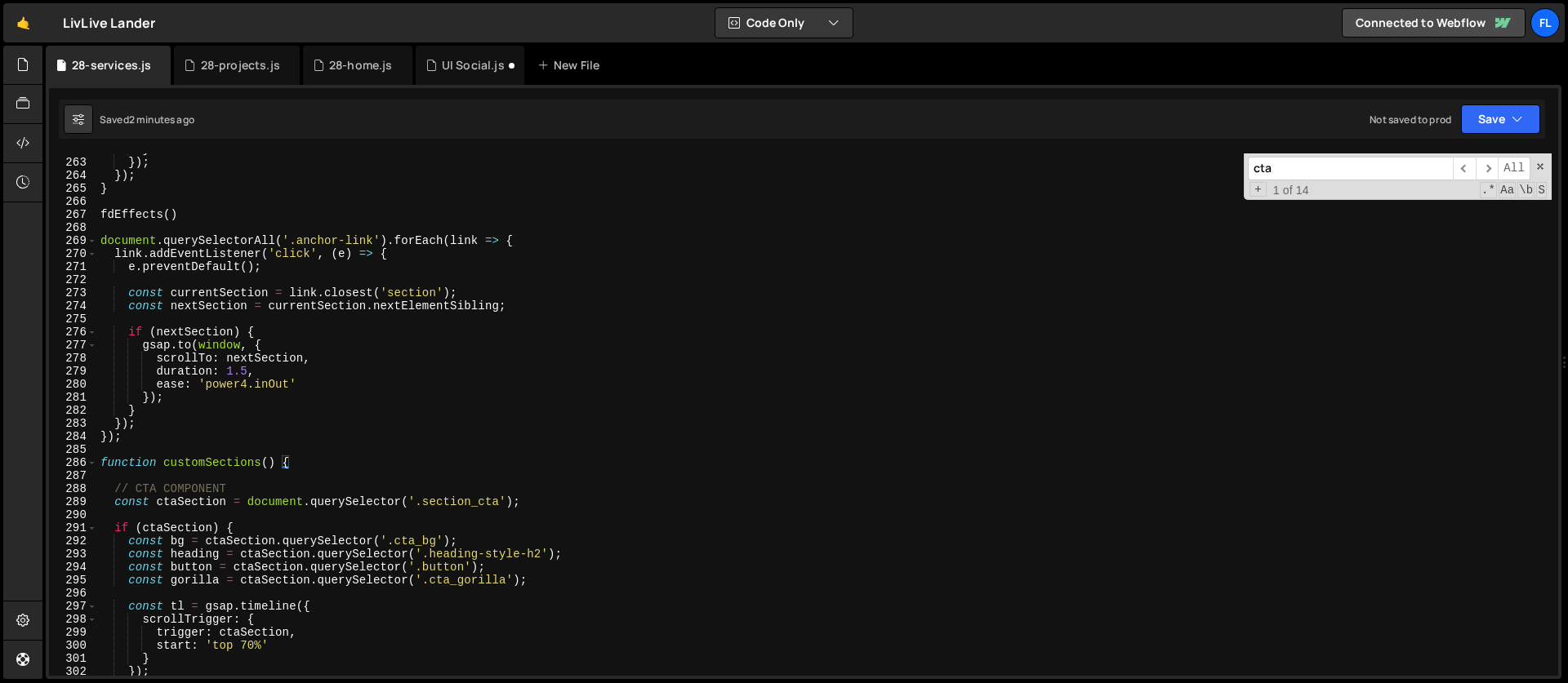
click at [115, 487] on div "} }) ; }) ; } fdEffects ( ) document . querySelectorAll ( '.anchor-link' ) . fo…" at bounding box center [823, 416] width 1454 height 548
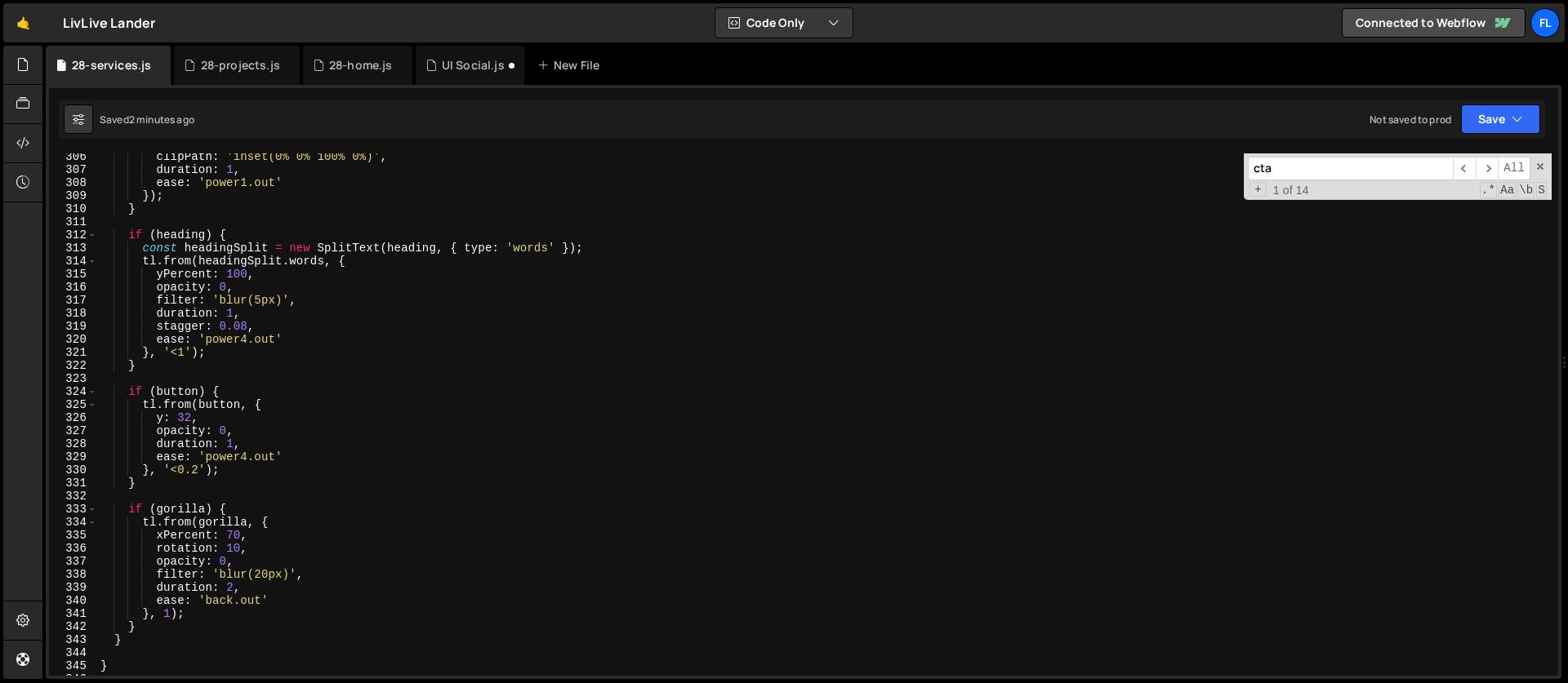
scroll to position [4034, 0]
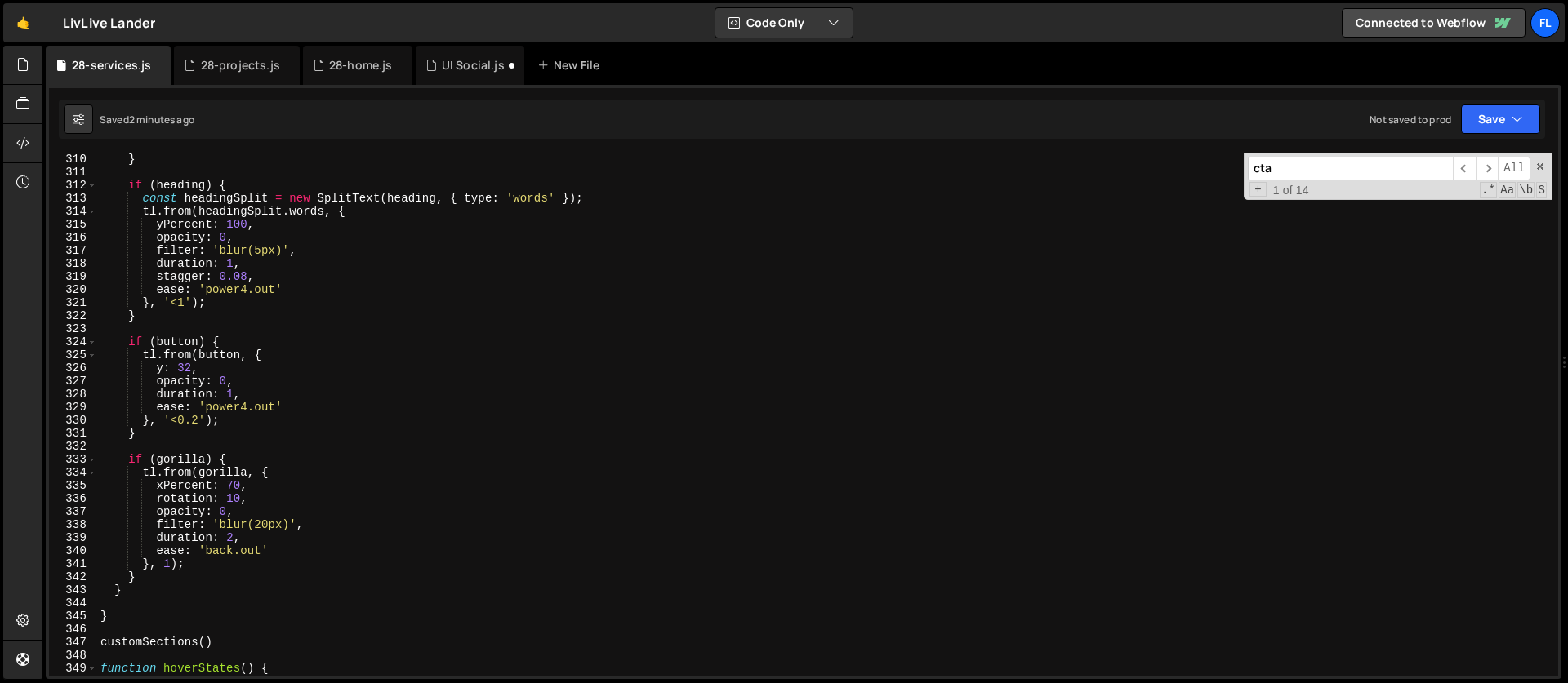
click at [143, 584] on div "} if ( heading ) { const headingSplit = new SplitText ( heading , { type : 'wor…" at bounding box center [823, 426] width 1454 height 548
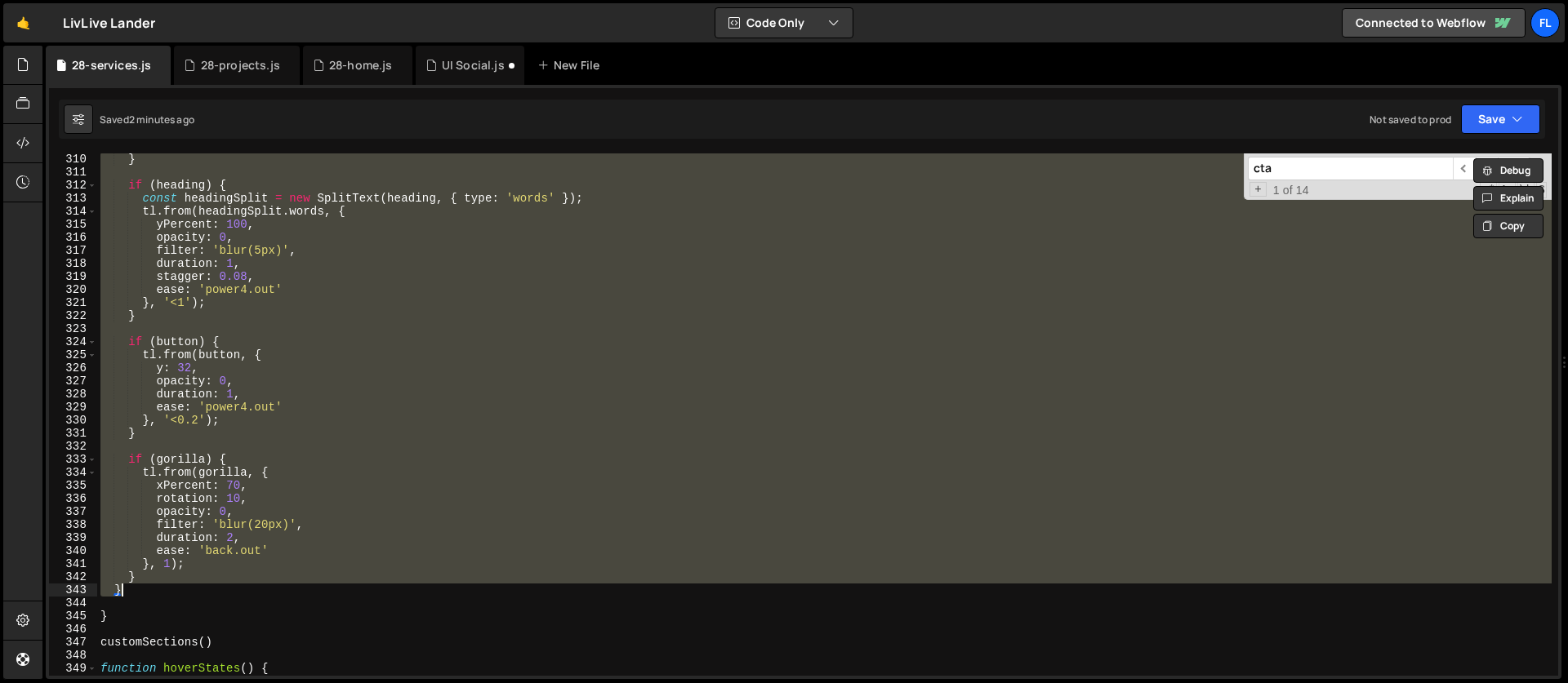
paste textarea
type textarea "}"
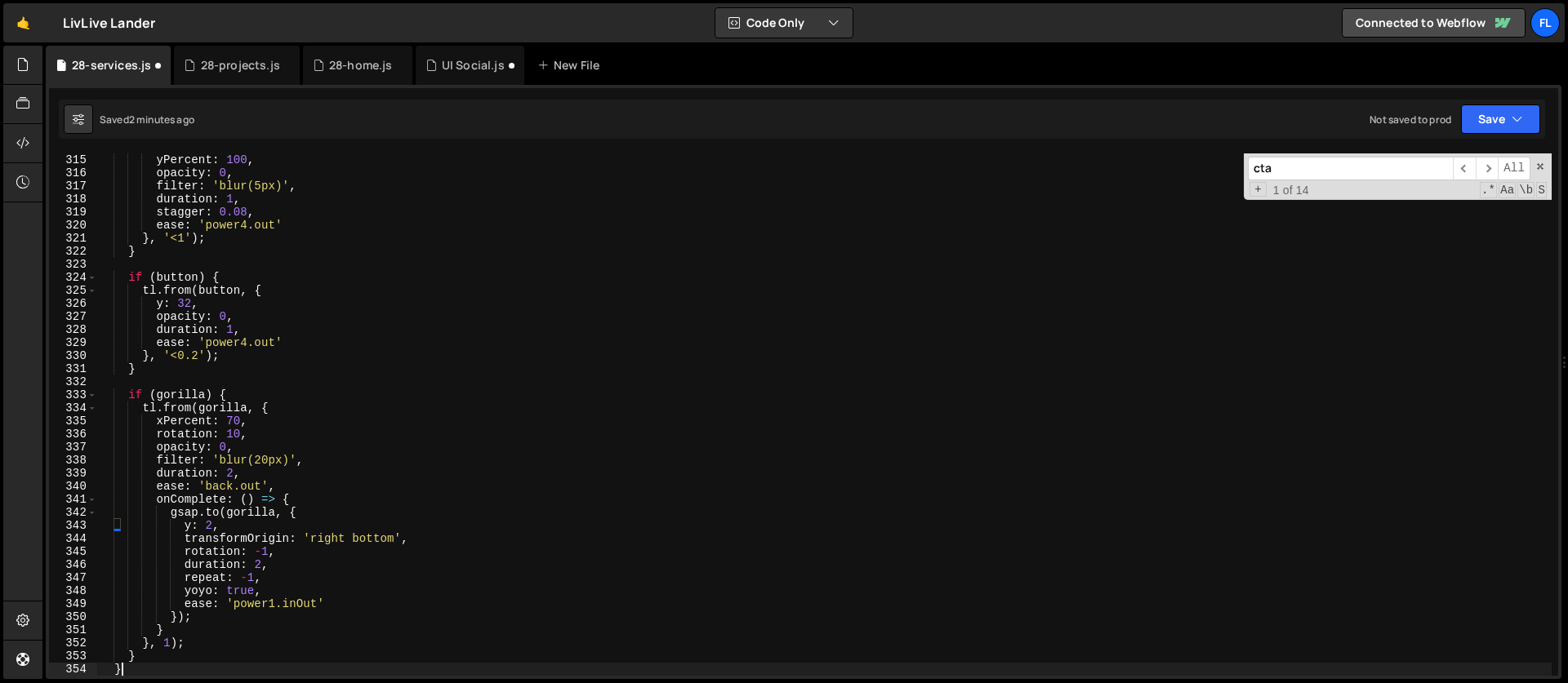
scroll to position [4099, 0]
click at [222, 61] on div "28-projects.js" at bounding box center [240, 66] width 79 height 16
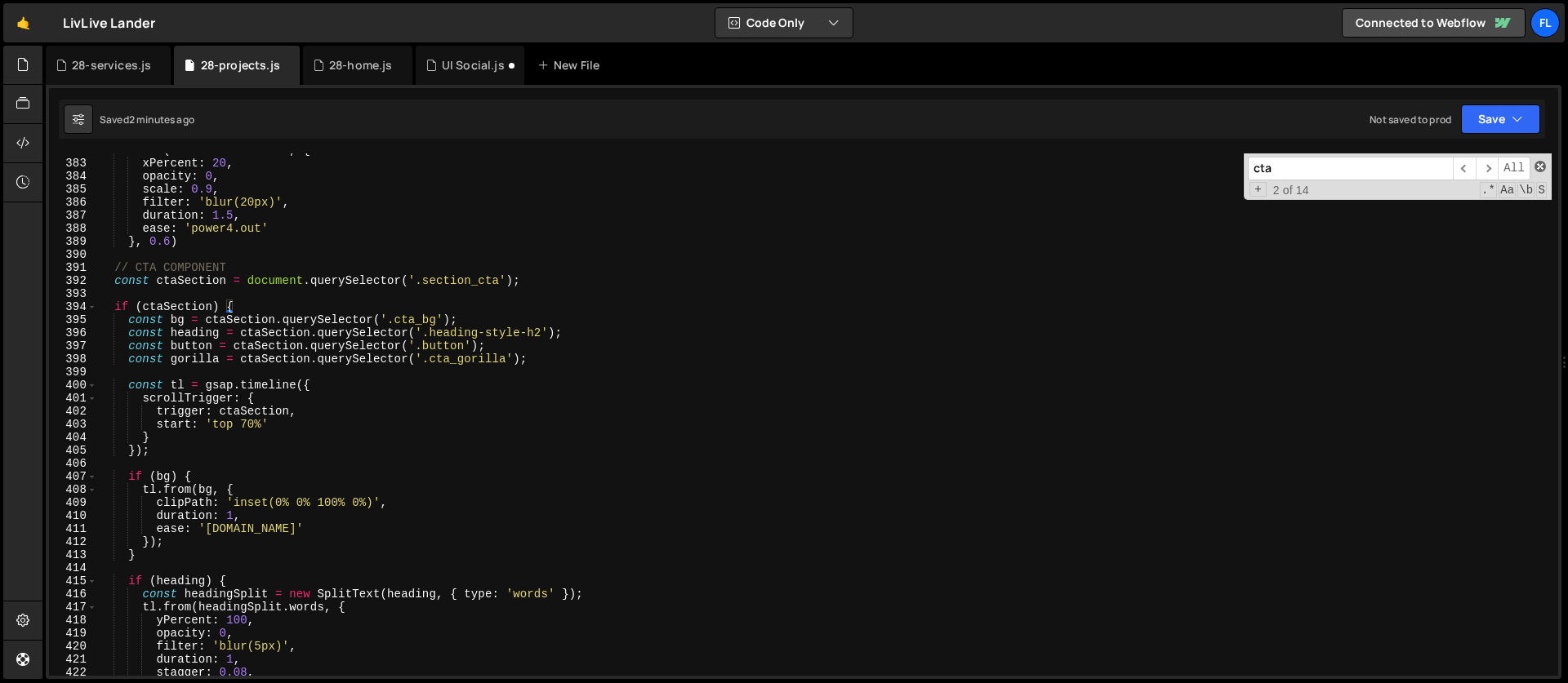
click at [1539, 164] on span at bounding box center [1540, 166] width 12 height 12
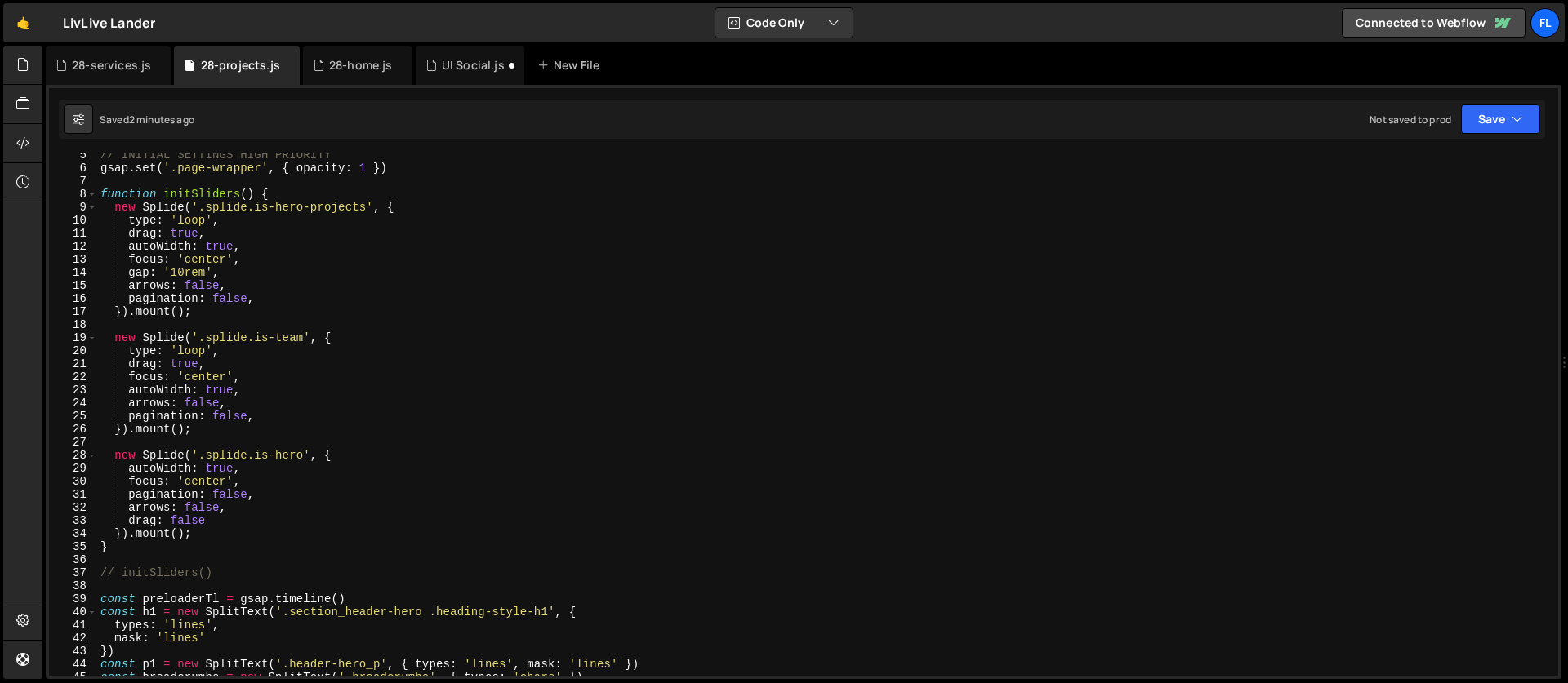
scroll to position [0, 0]
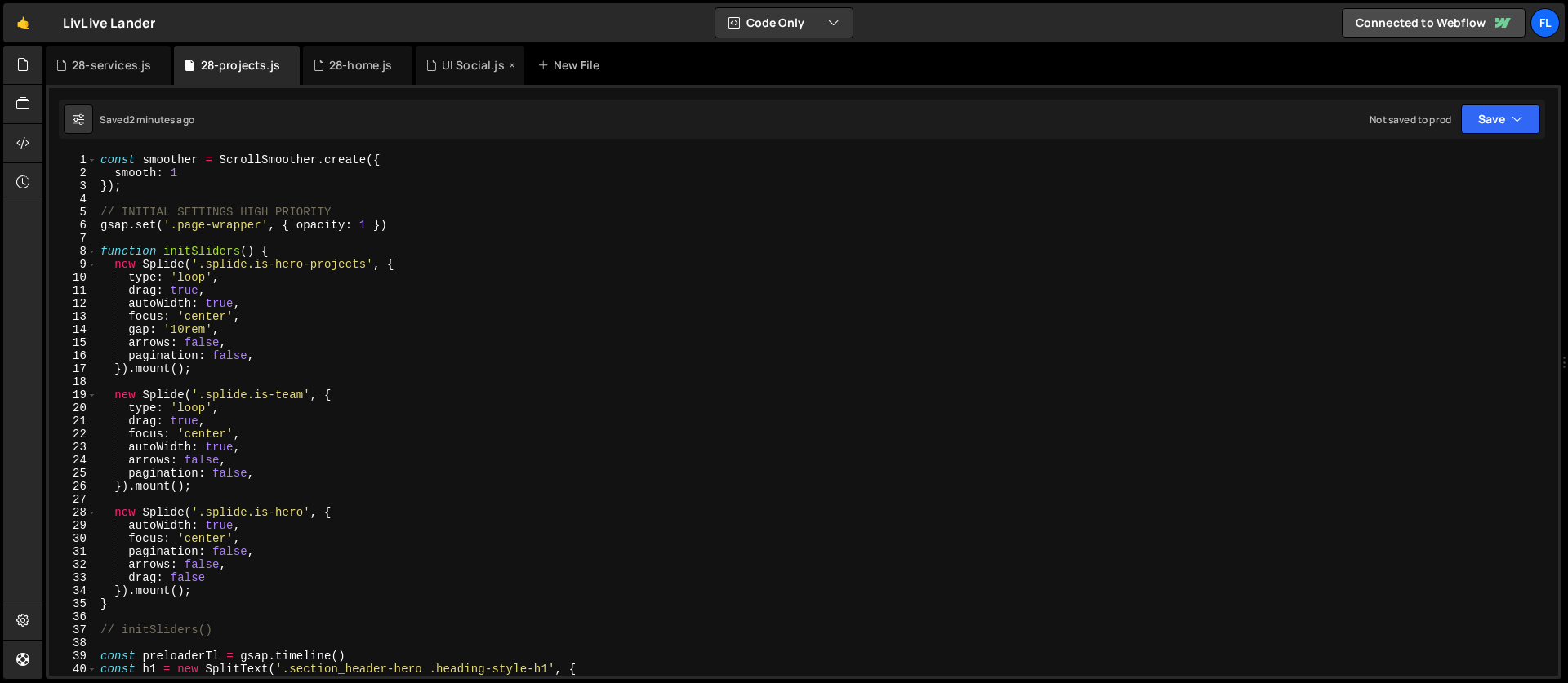
click at [450, 61] on div "UI Social.js" at bounding box center [472, 66] width 63 height 16
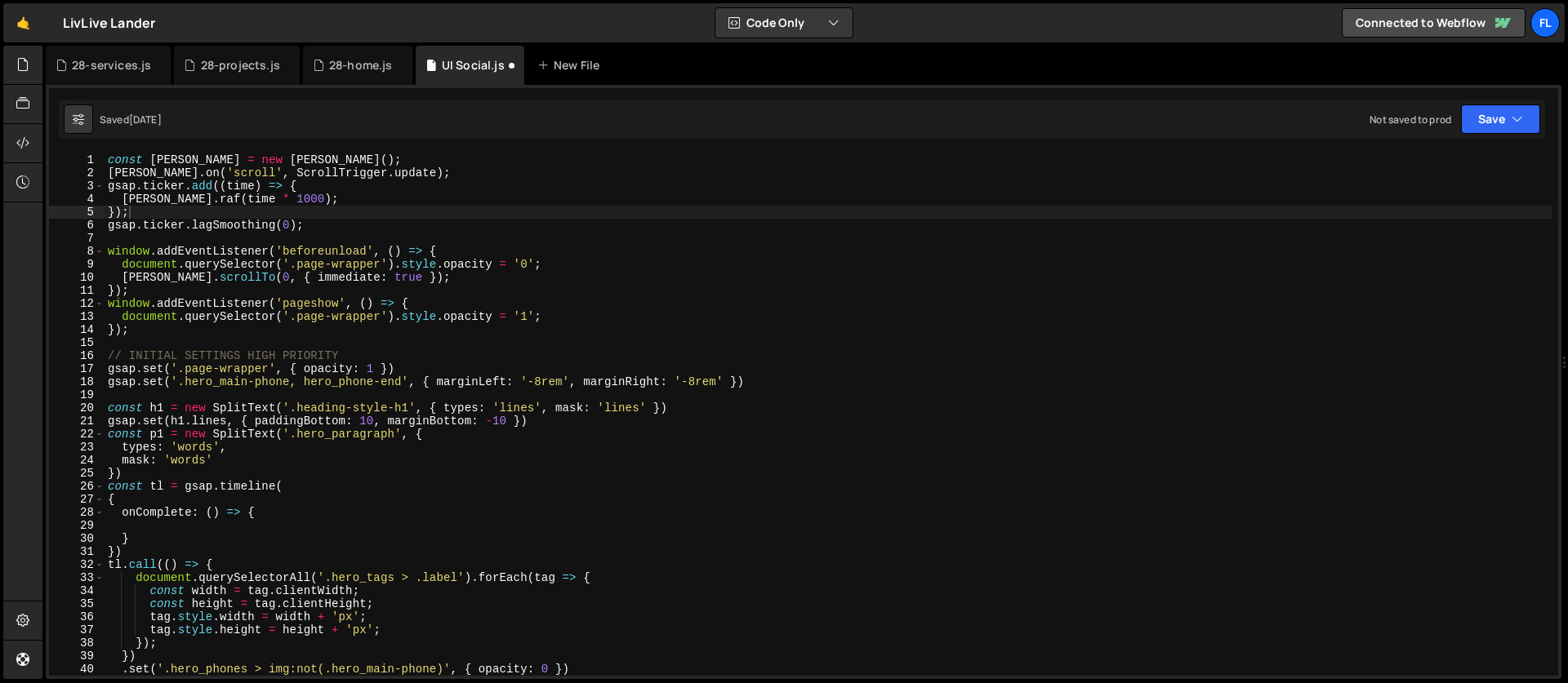
click at [178, 233] on div "const [PERSON_NAME] = new [PERSON_NAME] ( ) ; [PERSON_NAME] . on ( 'scroll' , S…" at bounding box center [827, 427] width 1446 height 548
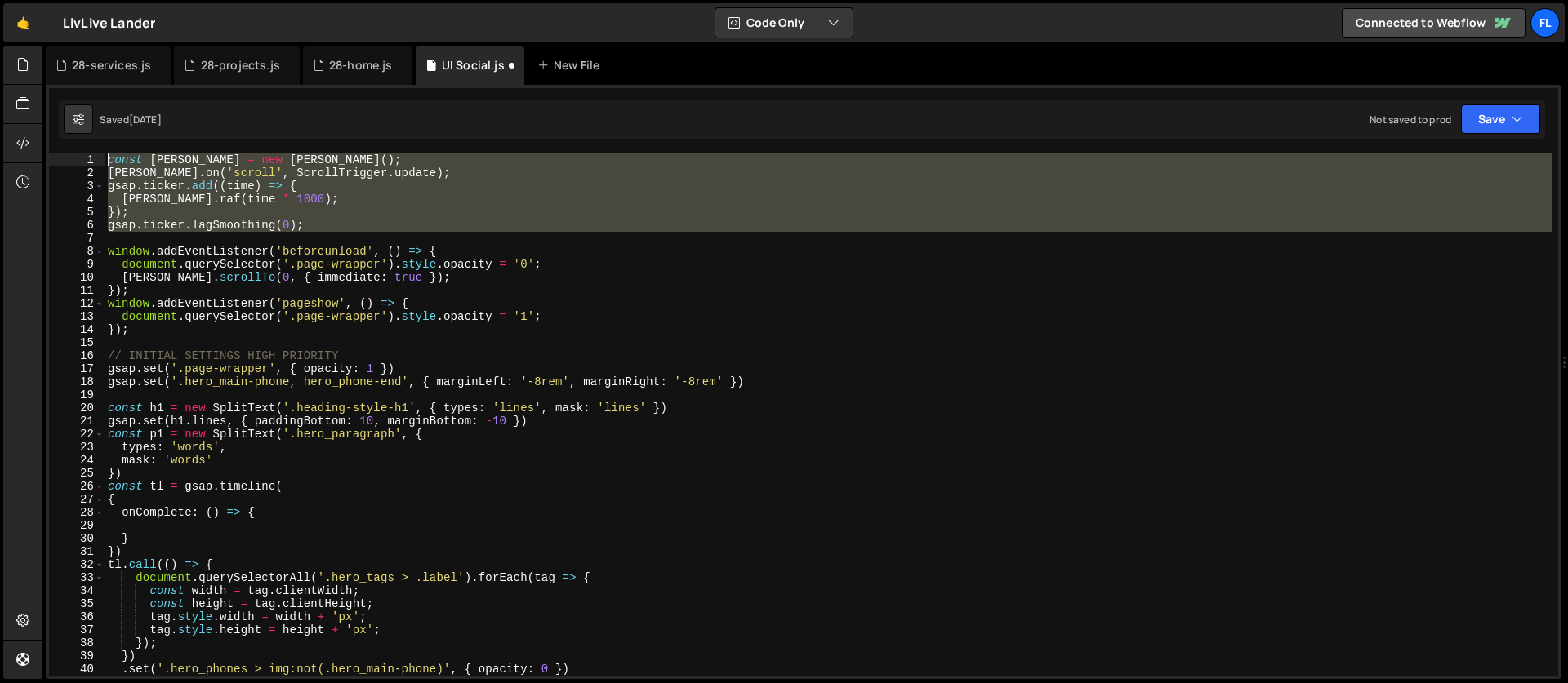
drag, startPoint x: 142, startPoint y: 243, endPoint x: 85, endPoint y: 144, distance: 114.2
click at [85, 144] on div "1 2 3 4 5 6 7 8 9 10 11 12 13 14 15 16 17 18 19 20 21 22 23 24 25 26 27 28 29 3…" at bounding box center [803, 382] width 1515 height 594
type textarea "const [PERSON_NAME] = new [PERSON_NAME](); [PERSON_NAME].on('scroll', ScrollTri…"
click at [97, 66] on div "28-services.js" at bounding box center [111, 66] width 79 height 16
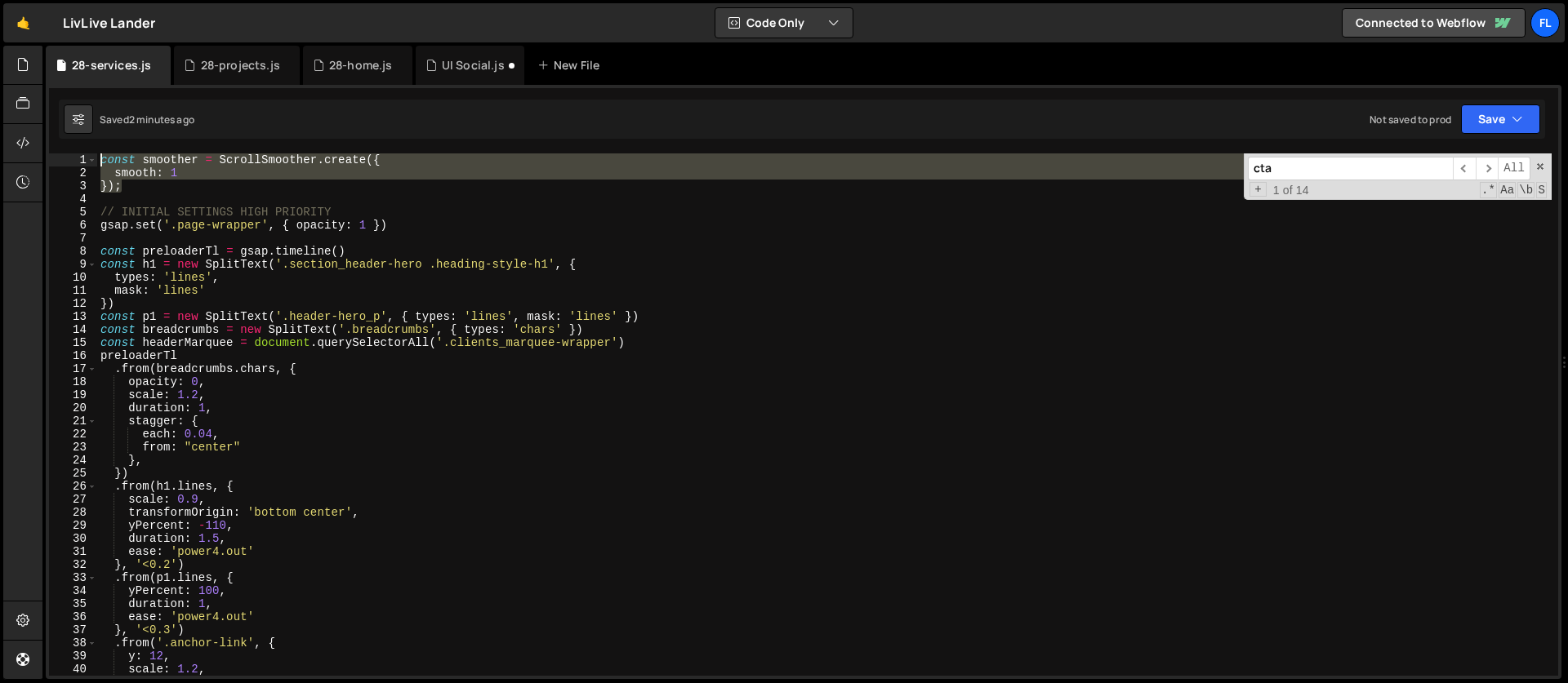
drag, startPoint x: 142, startPoint y: 182, endPoint x: 58, endPoint y: 142, distance: 93.0
click at [58, 142] on div "const [PERSON_NAME] = new [PERSON_NAME](); [PERSON_NAME].on('scroll', ScrollTri…" at bounding box center [803, 382] width 1515 height 594
type textarea "const smoother = ScrollSmoother.create({ smooth: 1"
paste textarea
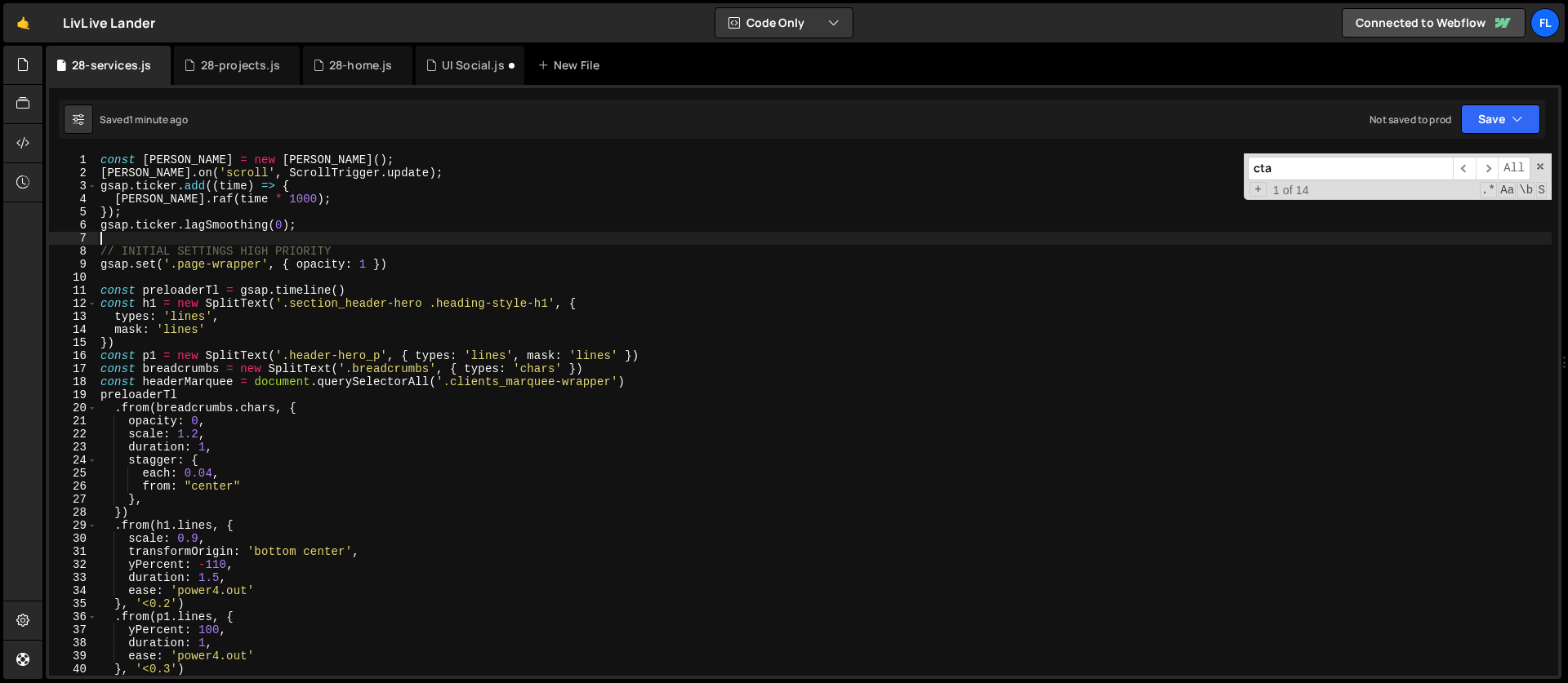
click at [136, 242] on div "const [PERSON_NAME] = new [PERSON_NAME] ( ) ; [PERSON_NAME] . on ( 'scroll' , S…" at bounding box center [823, 427] width 1454 height 548
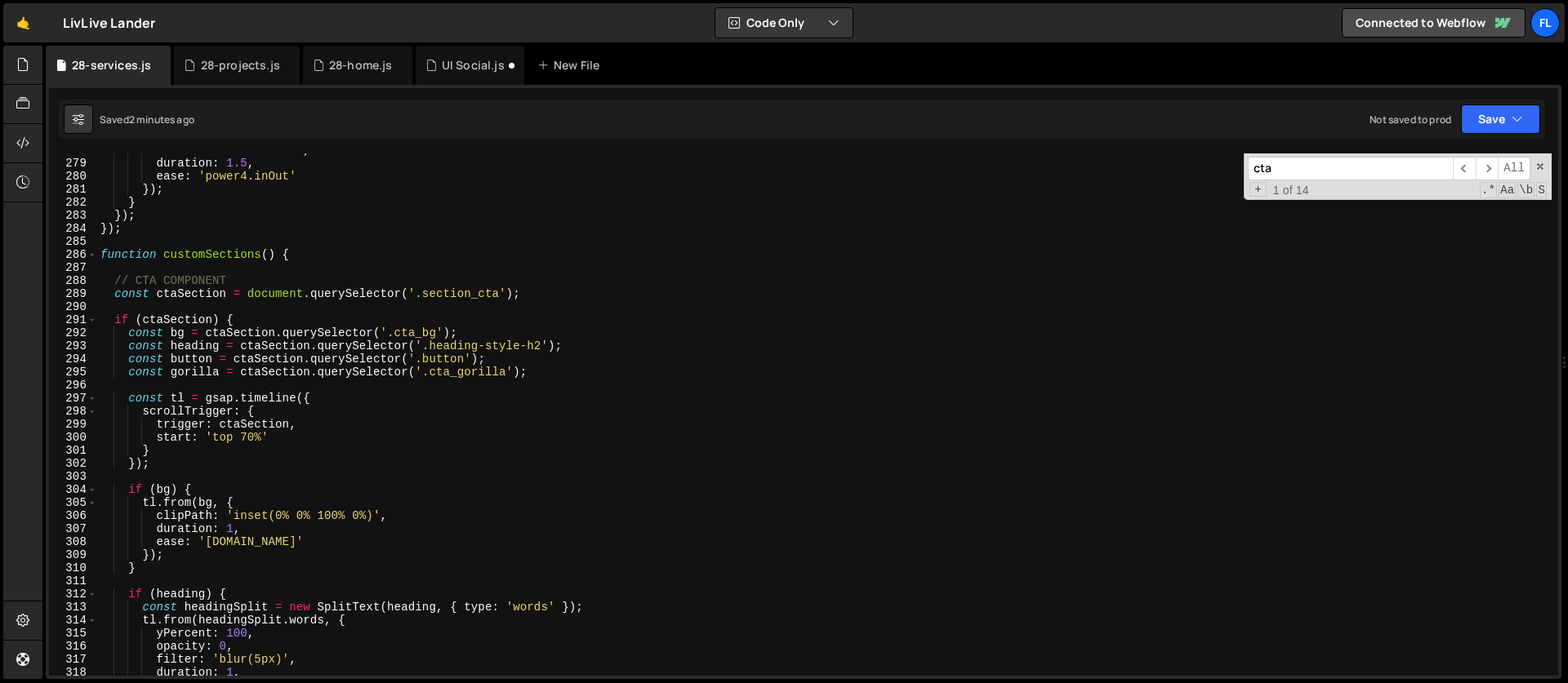
scroll to position [3699, 0]
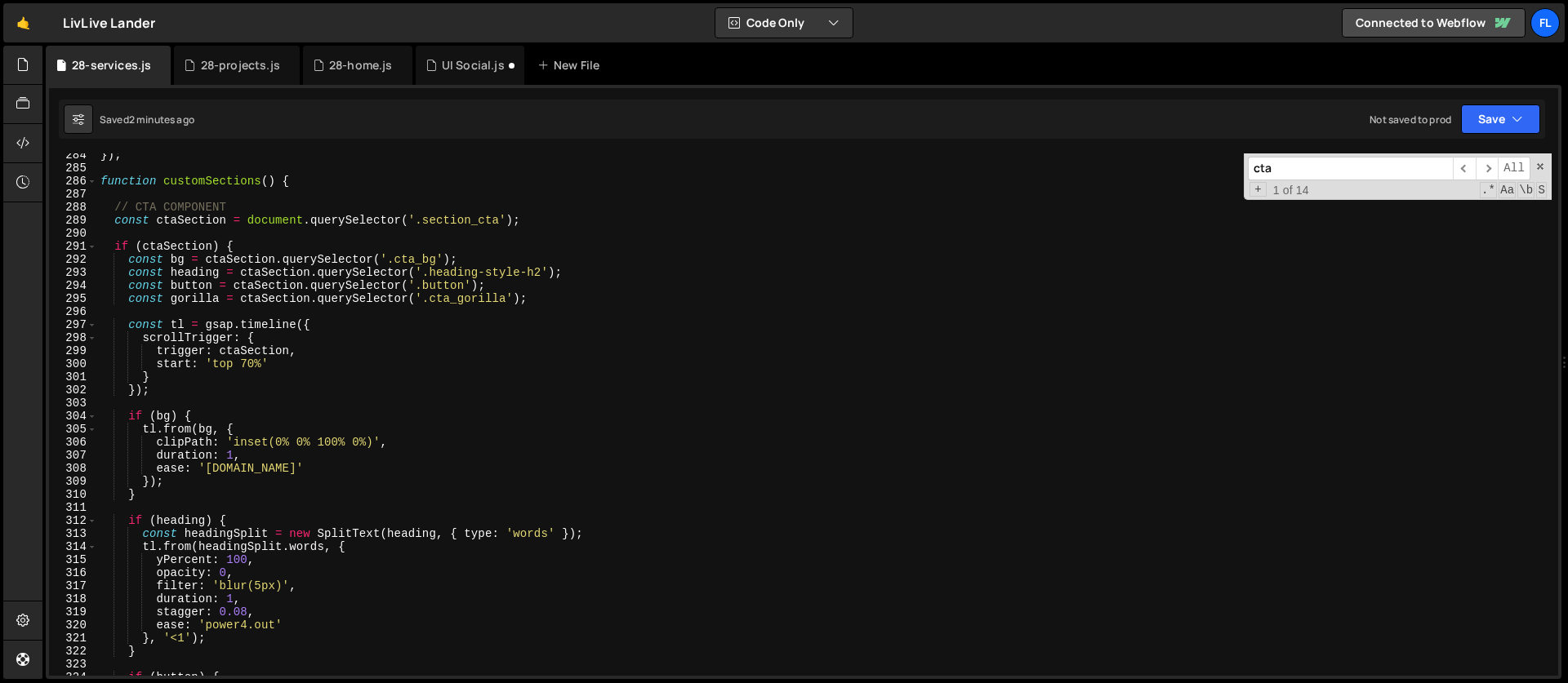
click at [245, 429] on div "}) ; function customSections ( ) { // CTA COMPONENT const ctaSection = document…" at bounding box center [823, 423] width 1454 height 548
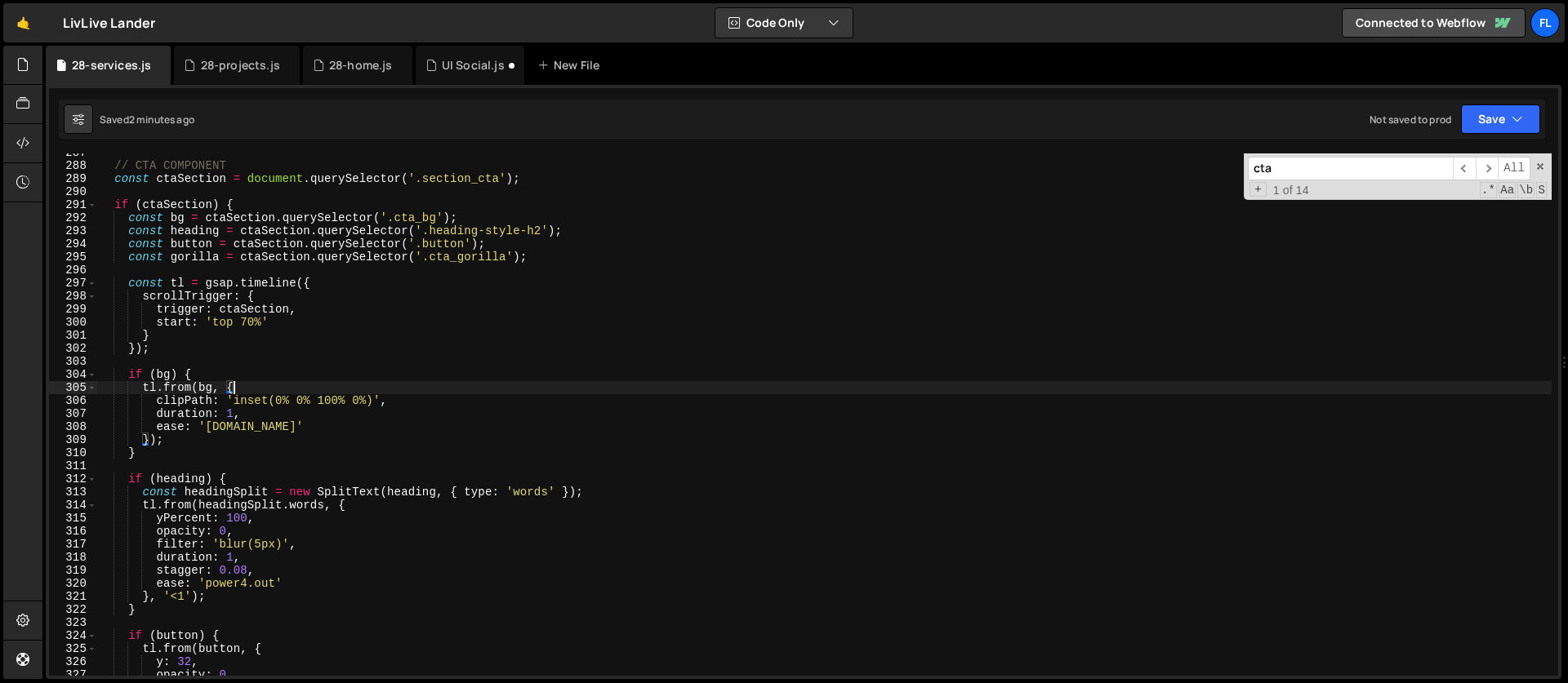
scroll to position [3741, 0]
click at [241, 410] on div "// CTA COMPONENT const ctaSection = document . querySelector ( '.section_cta' )…" at bounding box center [823, 420] width 1454 height 548
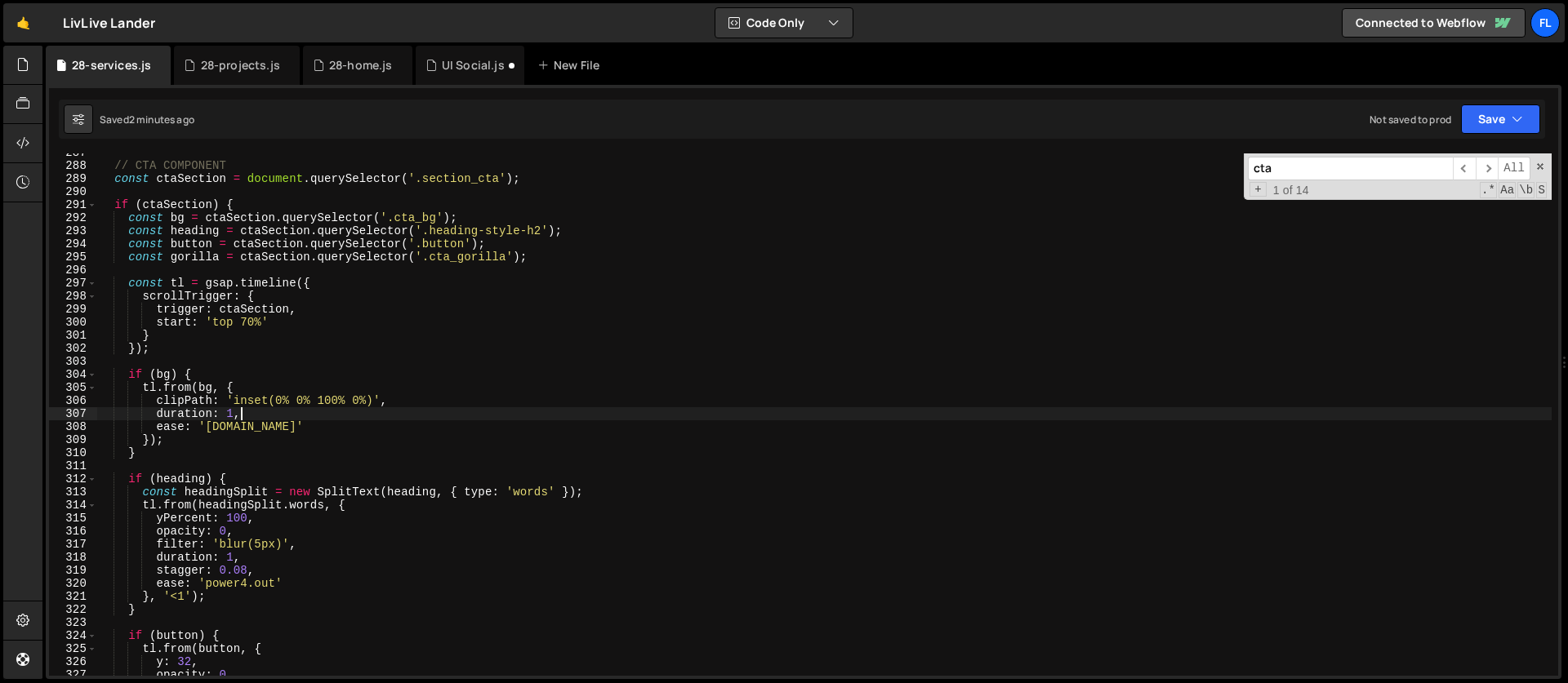
click at [238, 379] on div "// CTA COMPONENT const ctaSection = document . querySelector ( '.section_cta' )…" at bounding box center [823, 420] width 1454 height 548
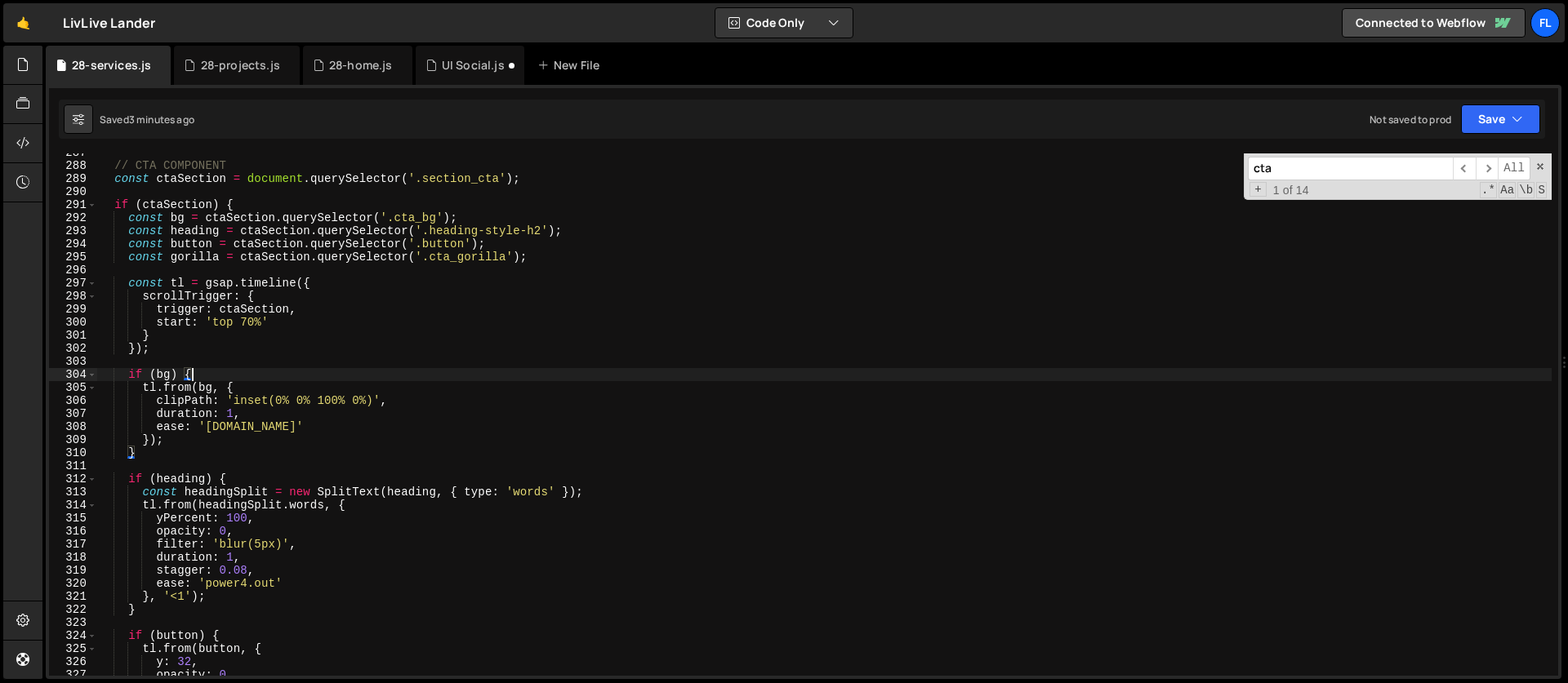
click at [306, 387] on div "// CTA COMPONENT const ctaSection = document . querySelector ( '.section_cta' )…" at bounding box center [823, 420] width 1454 height 548
click at [157, 387] on div "// CTA COMPONENT const ctaSection = document . querySelector ( '.section_cta' )…" at bounding box center [823, 420] width 1454 height 548
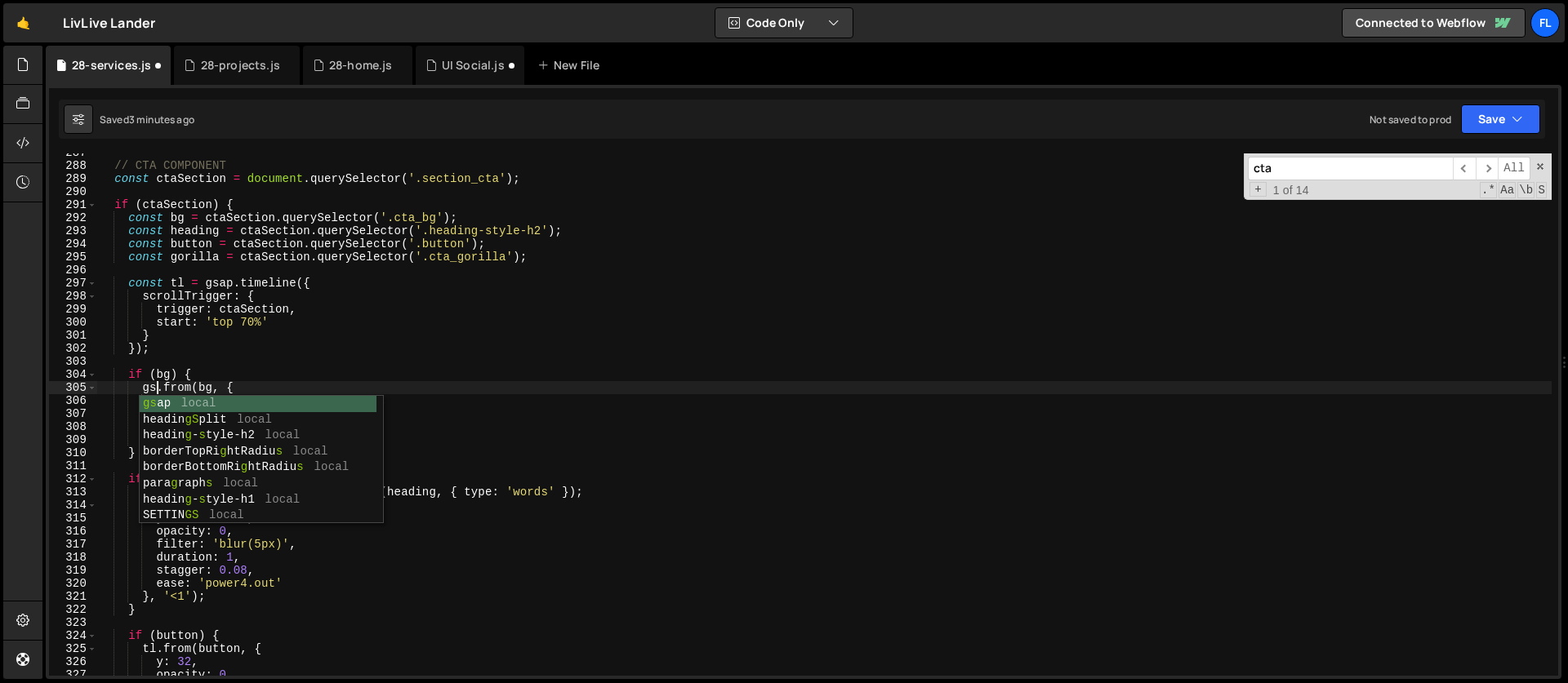
scroll to position [0, 5]
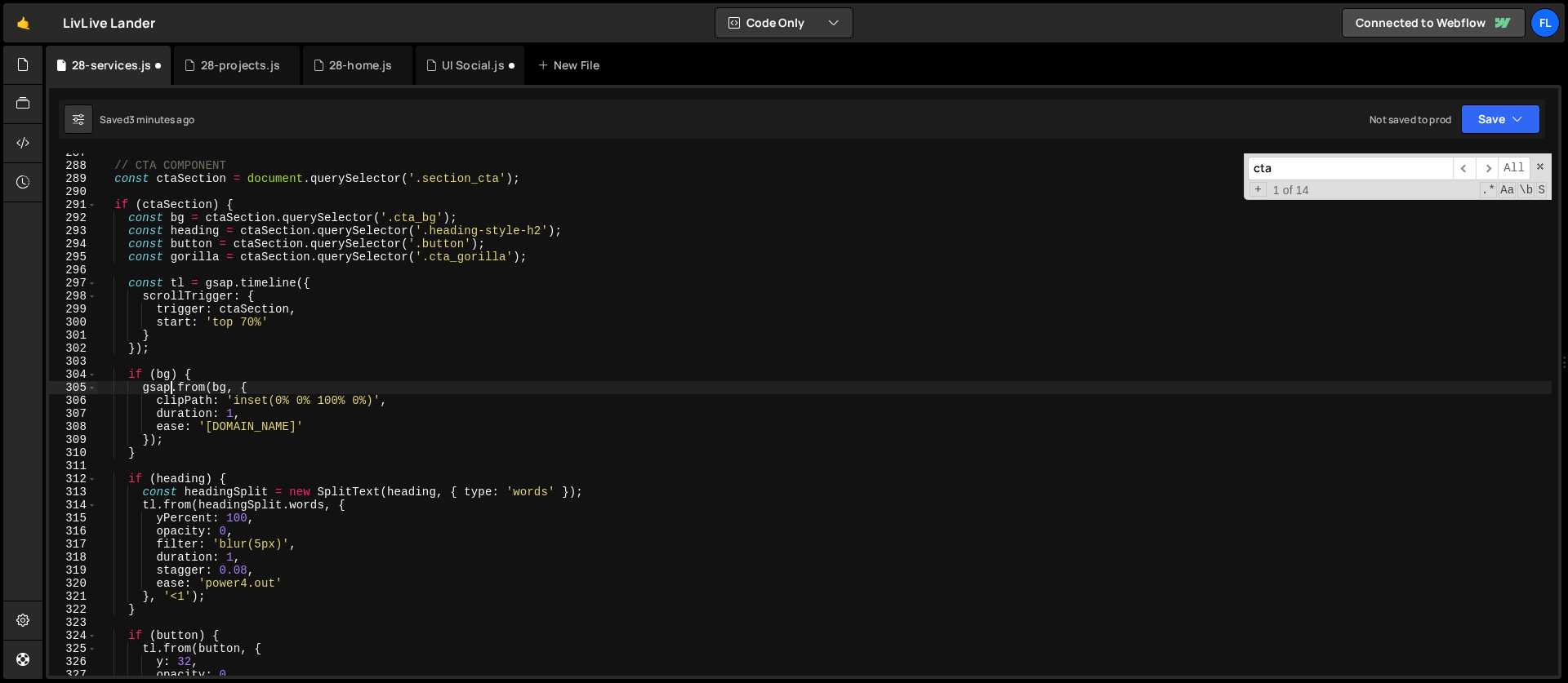
click at [260, 386] on div "// CTA COMPONENT const ctaSection = document . querySelector ( '.section_cta' )…" at bounding box center [823, 420] width 1454 height 548
click at [183, 595] on div "// CTA COMPONENT const ctaSection = document . querySelector ( '.section_cta' )…" at bounding box center [823, 420] width 1454 height 548
drag, startPoint x: 270, startPoint y: 426, endPoint x: 207, endPoint y: 426, distance: 63.0
click at [207, 426] on div "// CTA COMPONENT const ctaSection = document . querySelector ( '.section_cta' )…" at bounding box center [823, 420] width 1454 height 548
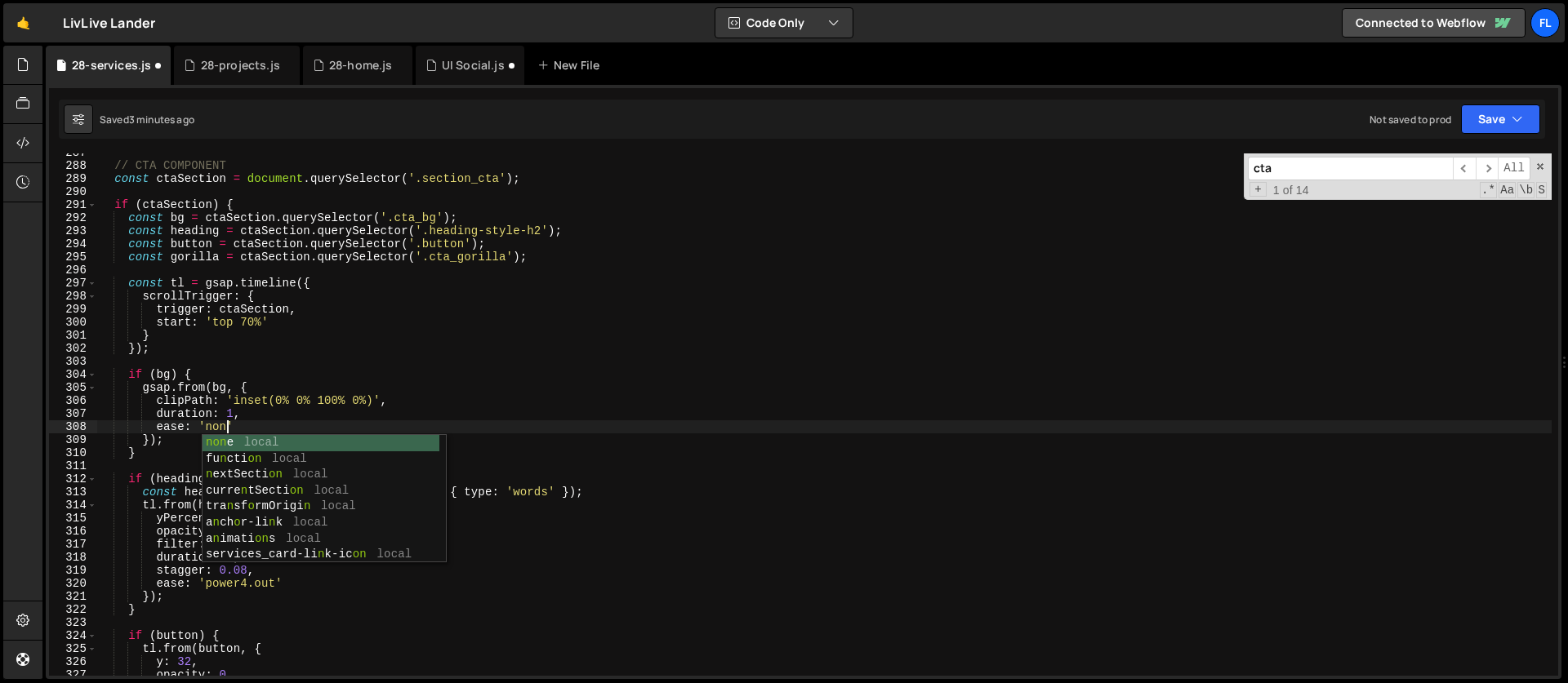
scroll to position [0, 9]
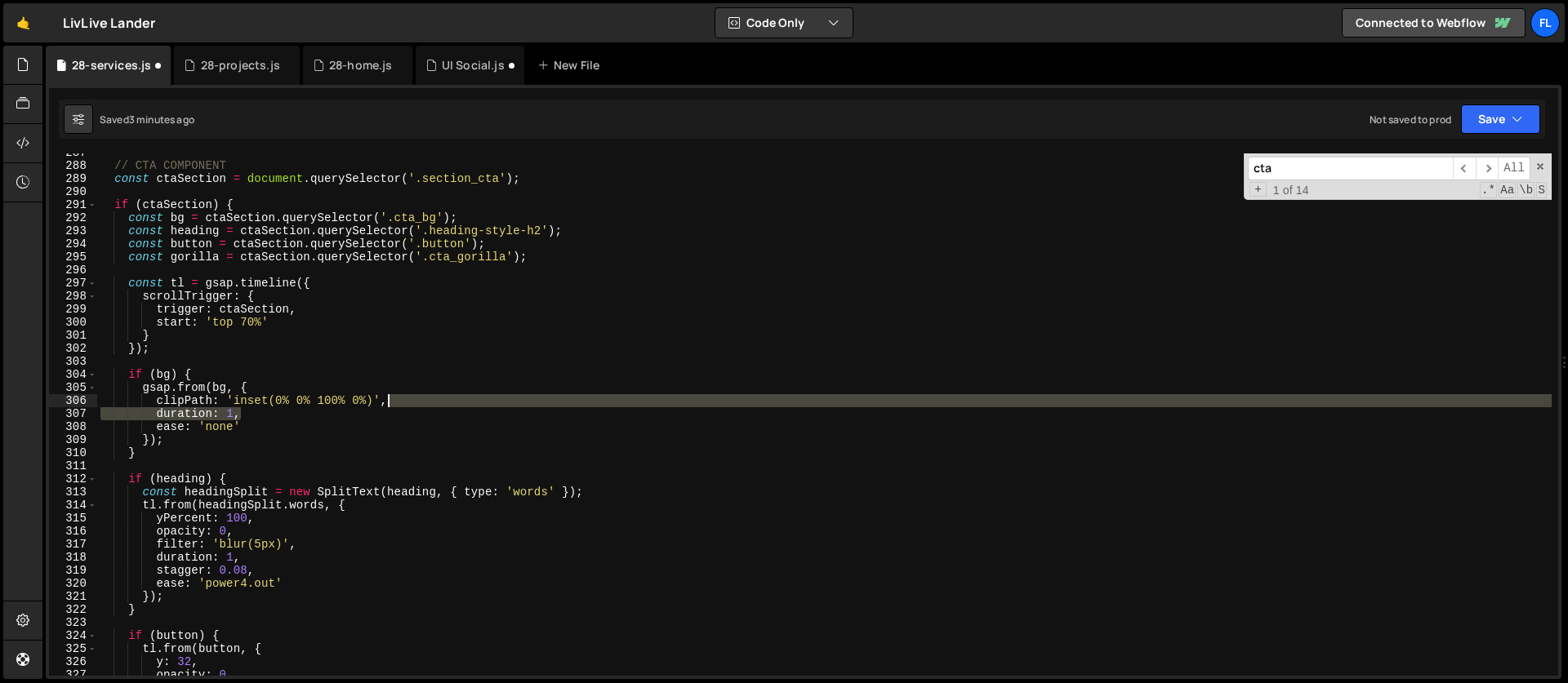
drag, startPoint x: 252, startPoint y: 415, endPoint x: 423, endPoint y: 404, distance: 171.4
click at [423, 404] on div "// CTA COMPONENT const ctaSection = document . querySelector ( '.section_cta' )…" at bounding box center [823, 420] width 1454 height 548
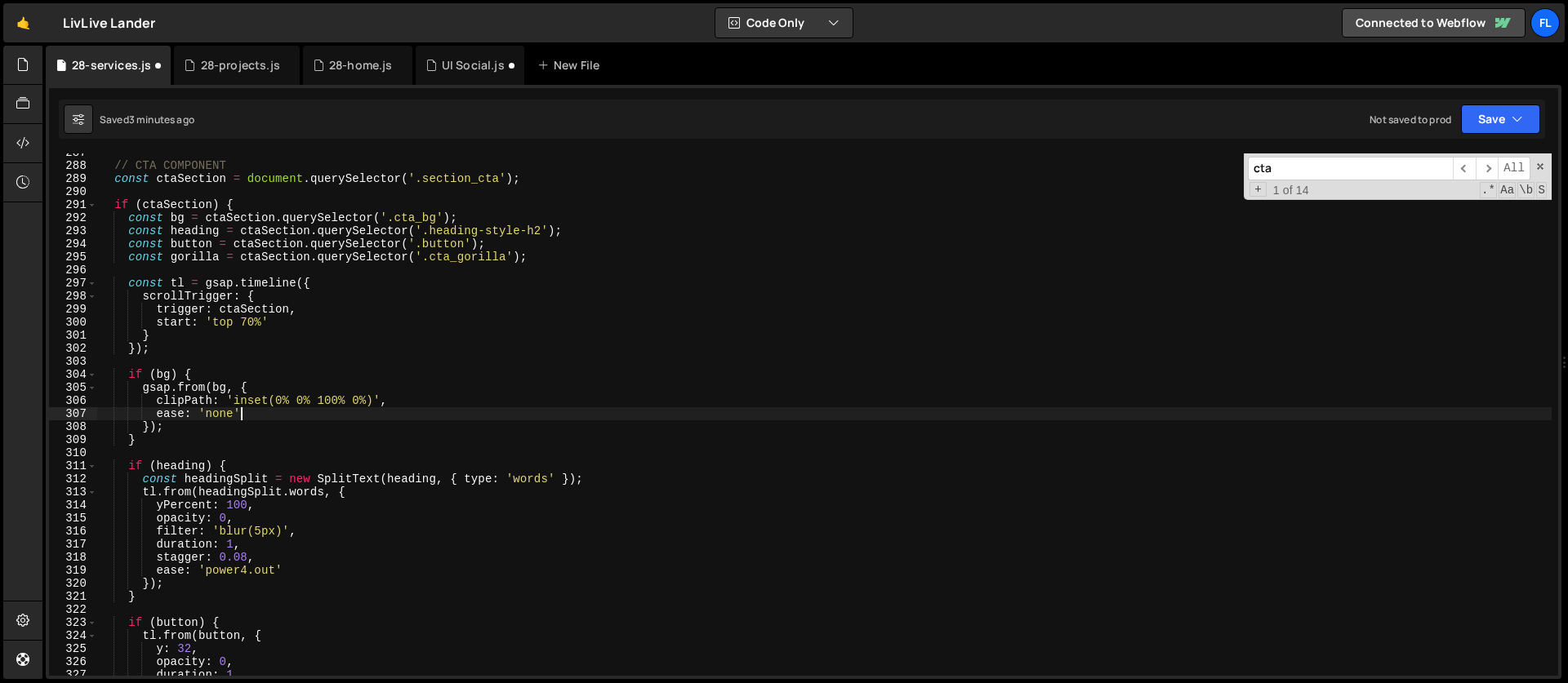
click at [265, 411] on div "// CTA COMPONENT const ctaSection = document . querySelector ( '.section_cta' )…" at bounding box center [823, 420] width 1454 height 548
type textarea "ease: 'none',"
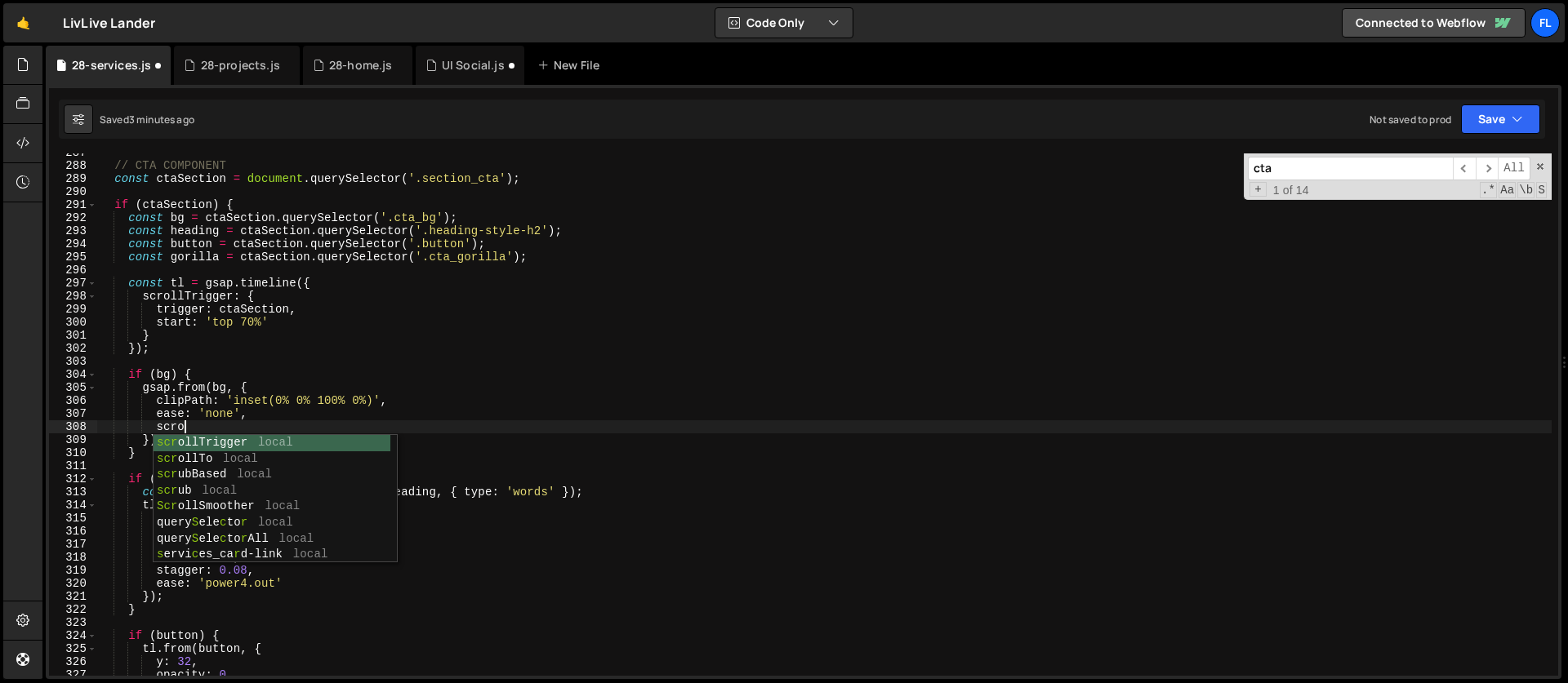
scroll to position [0, 5]
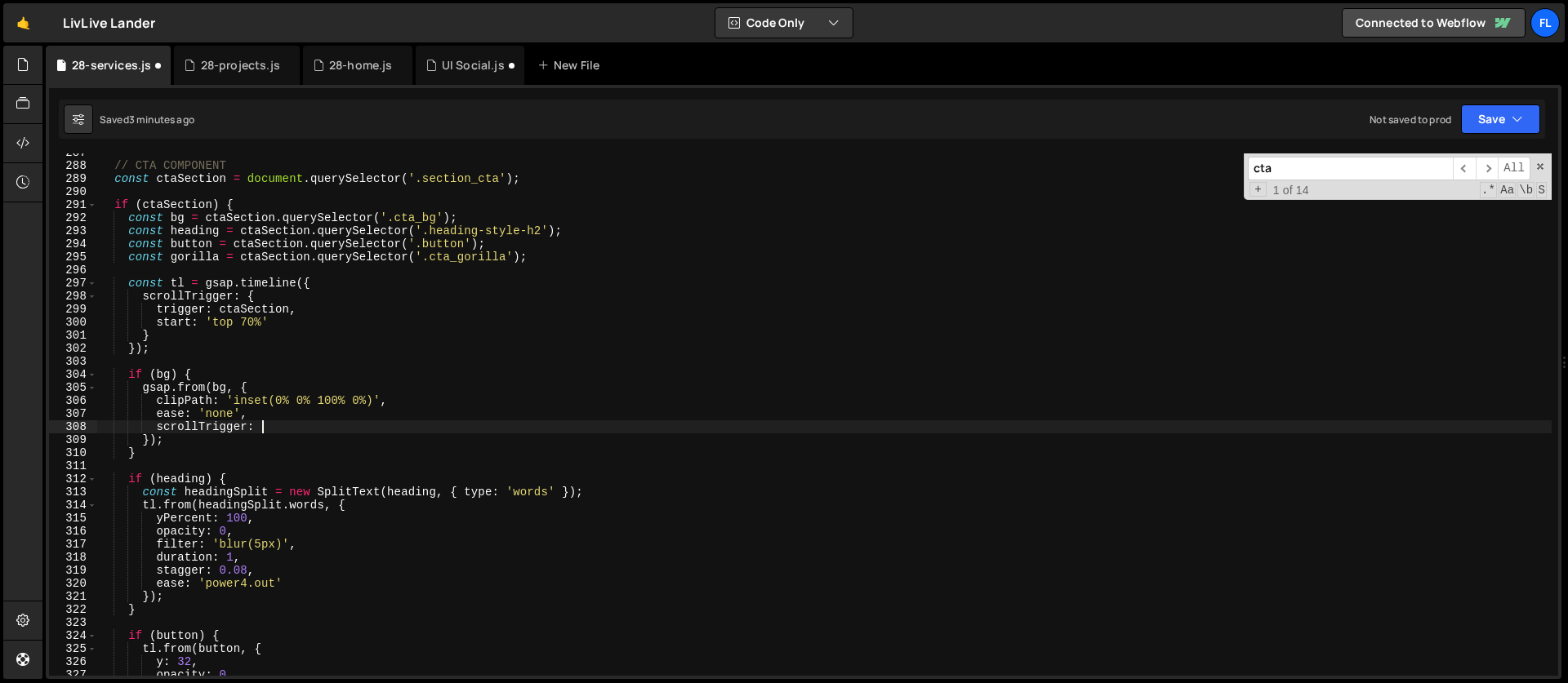
type textarea "scrollTrigger: {"
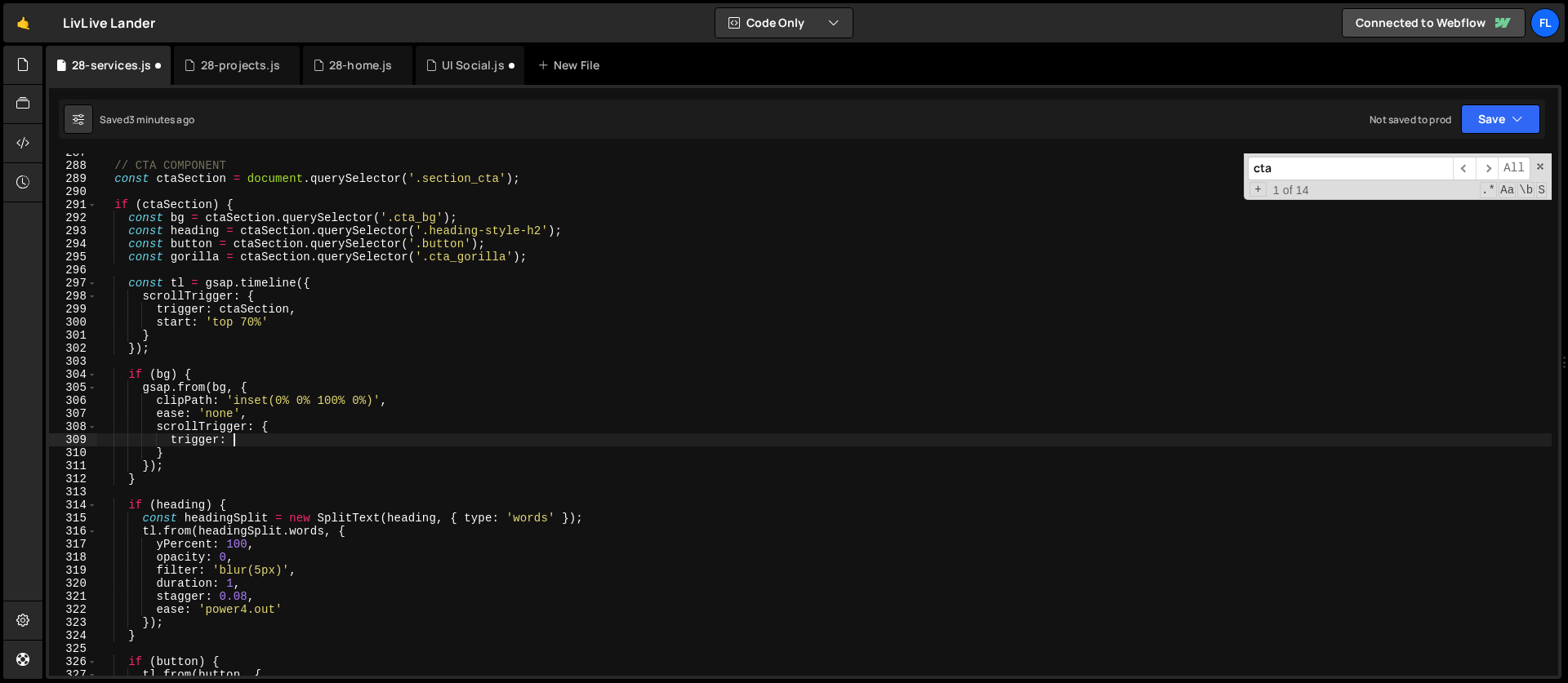
scroll to position [0, 9]
type textarea "trigger: ctaSection,"
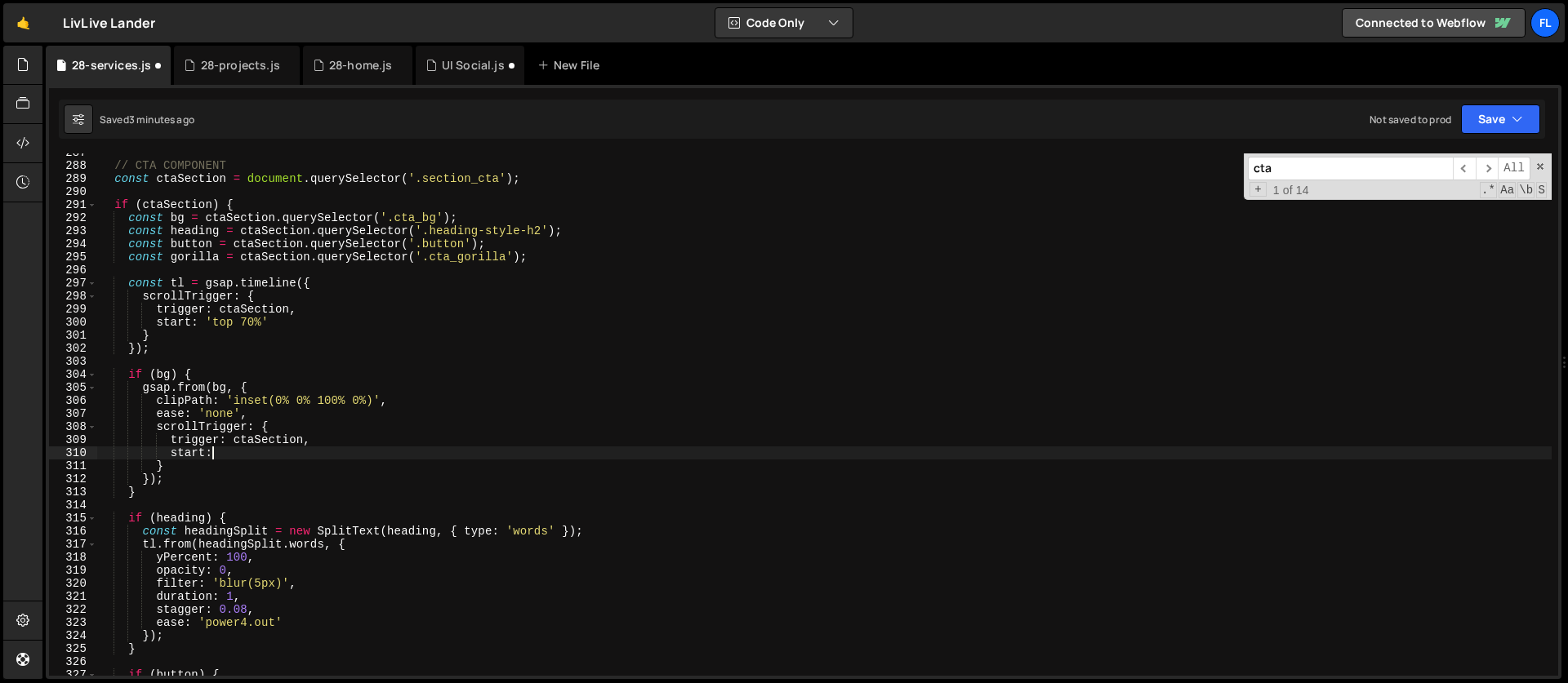
scroll to position [0, 7]
type textarea "start: 'top bottom','"
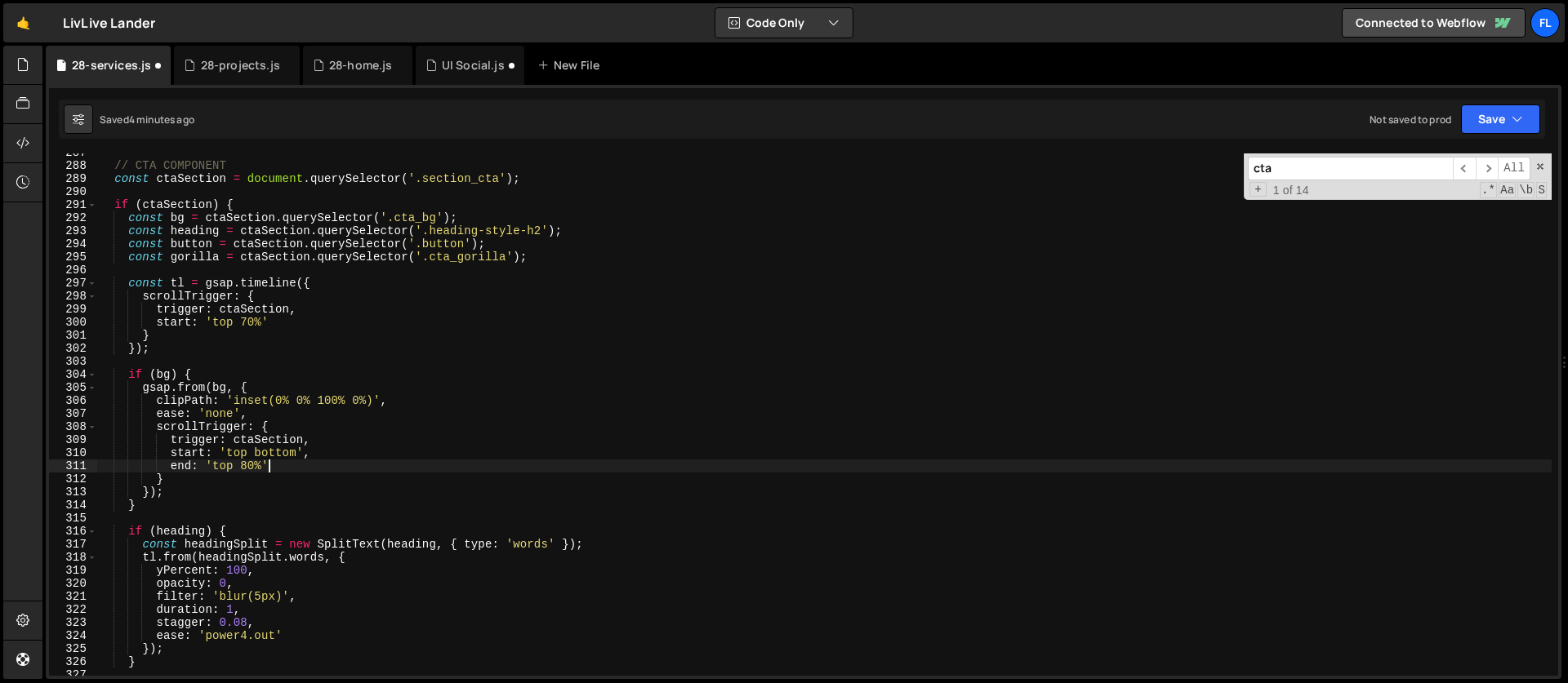
type textarea "end: 'top 80%',"
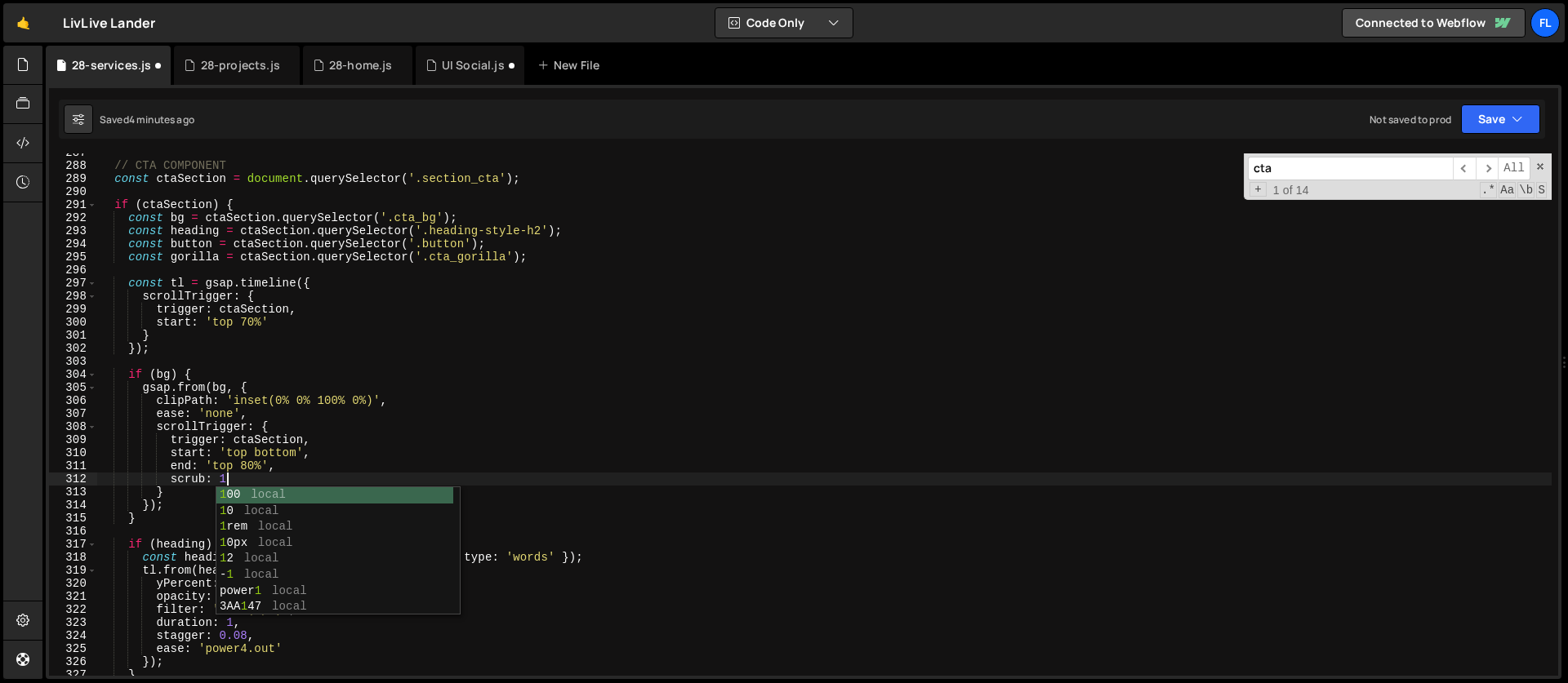
click at [215, 425] on div "// CTA COMPONENT const ctaSection = document . querySelector ( '.section_cta' )…" at bounding box center [823, 420] width 1454 height 548
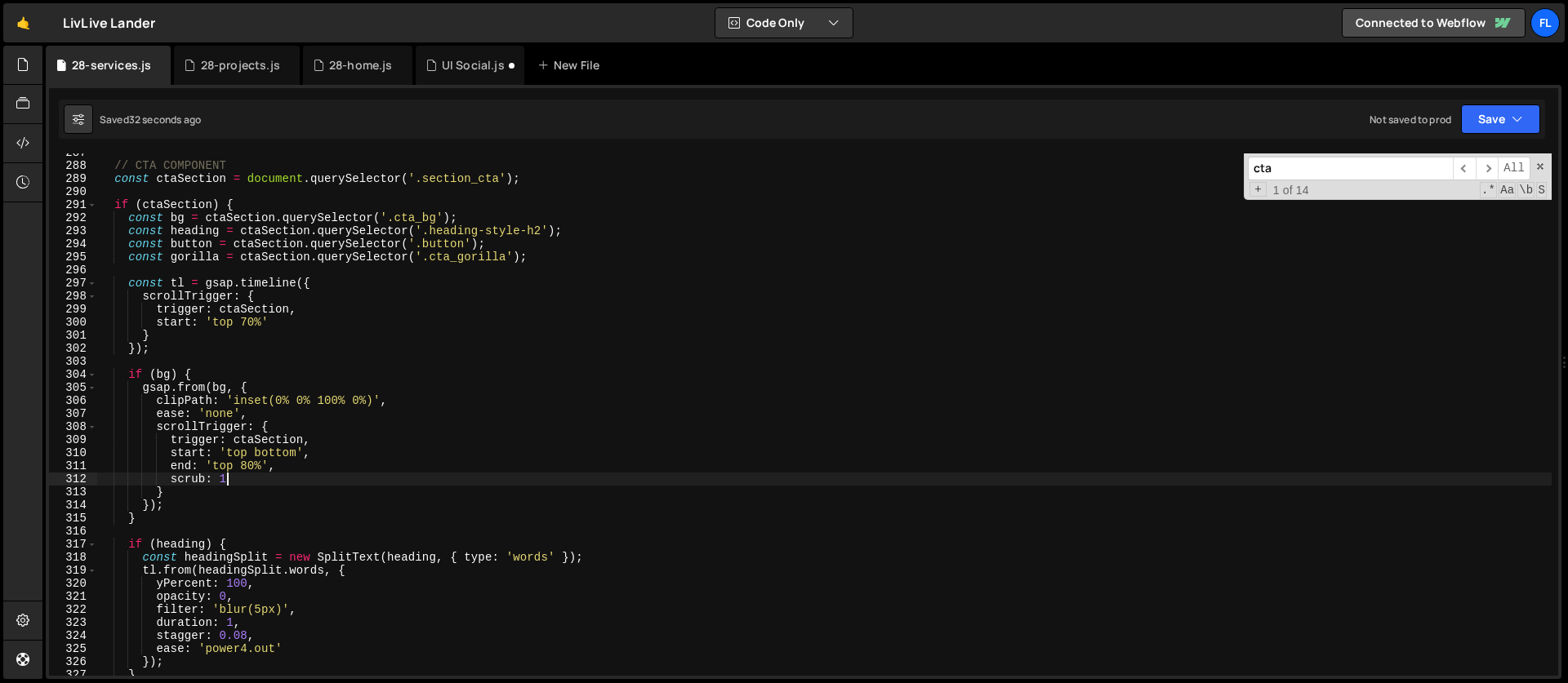
click at [249, 478] on div "// CTA COMPONENT const ctaSection = document . querySelector ( '.section_cta' )…" at bounding box center [823, 420] width 1454 height 548
type textarea "scrub: 1,"
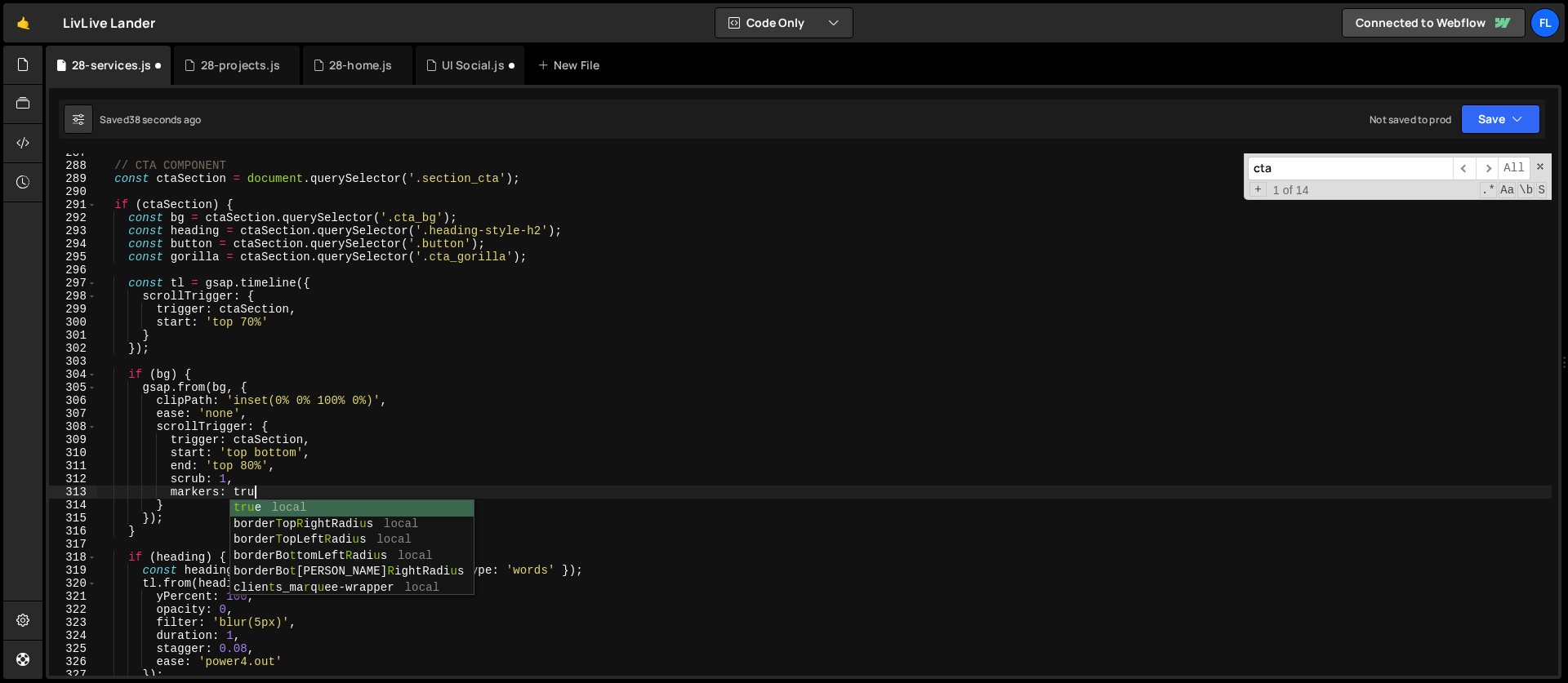
scroll to position [0, 10]
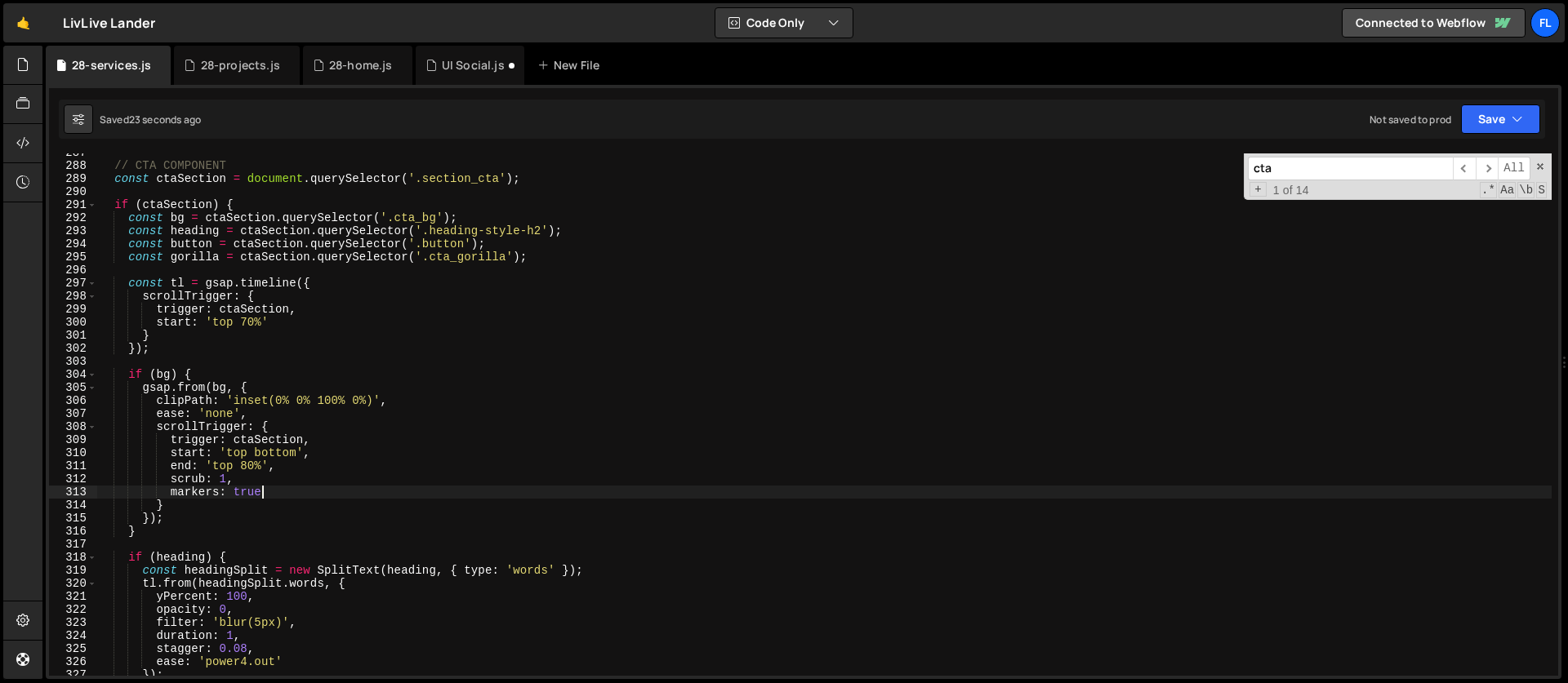
click at [324, 530] on div "// CTA COMPONENT const ctaSection = document . querySelector ( '.section_cta' )…" at bounding box center [823, 420] width 1454 height 548
click at [246, 464] on div "// CTA COMPONENT const ctaSection = document . querySelector ( '.section_cta' )…" at bounding box center [823, 420] width 1454 height 548
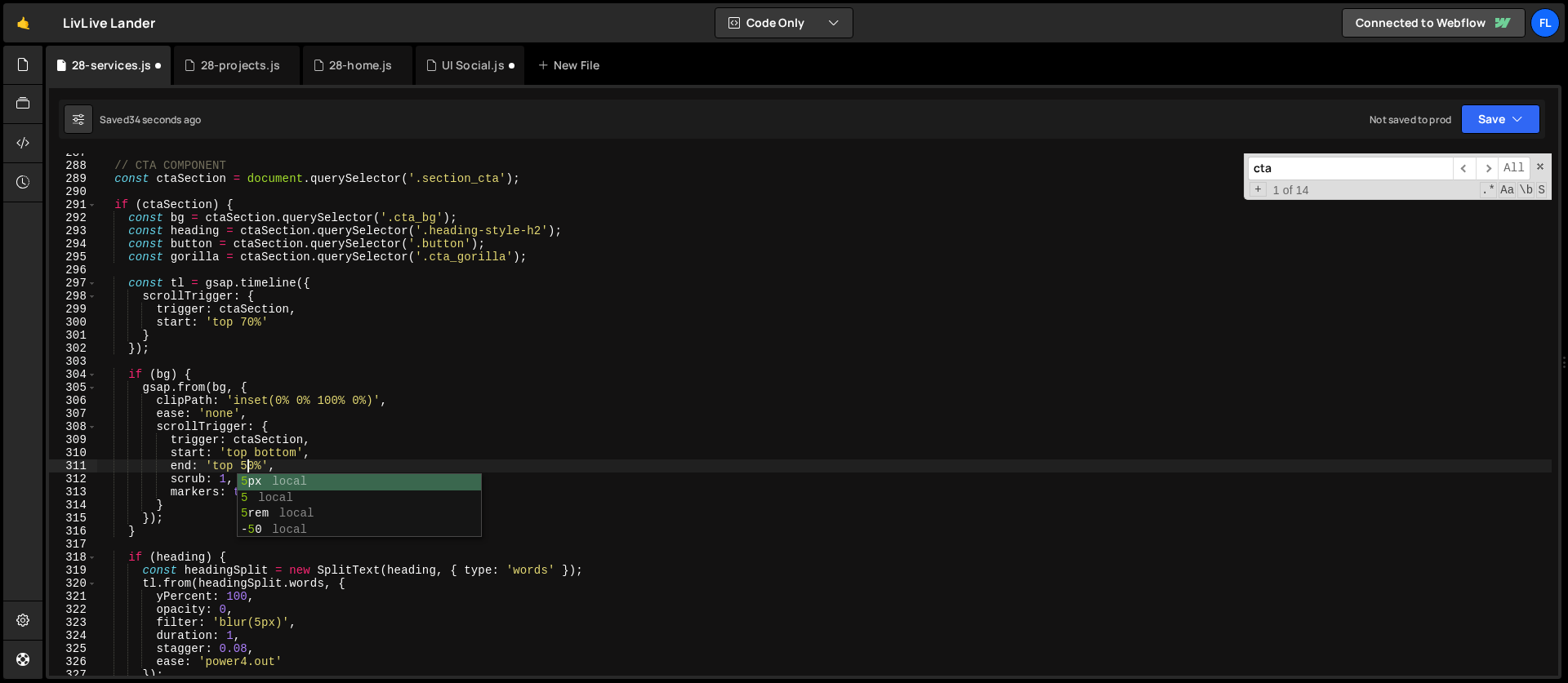
scroll to position [0, 10]
click at [295, 471] on div "// CTA COMPONENT const ctaSection = document . querySelector ( '.section_cta' )…" at bounding box center [823, 420] width 1454 height 548
click at [275, 455] on div "// CTA COMPONENT const ctaSection = document . querySelector ( '.section_cta' )…" at bounding box center [823, 420] width 1454 height 548
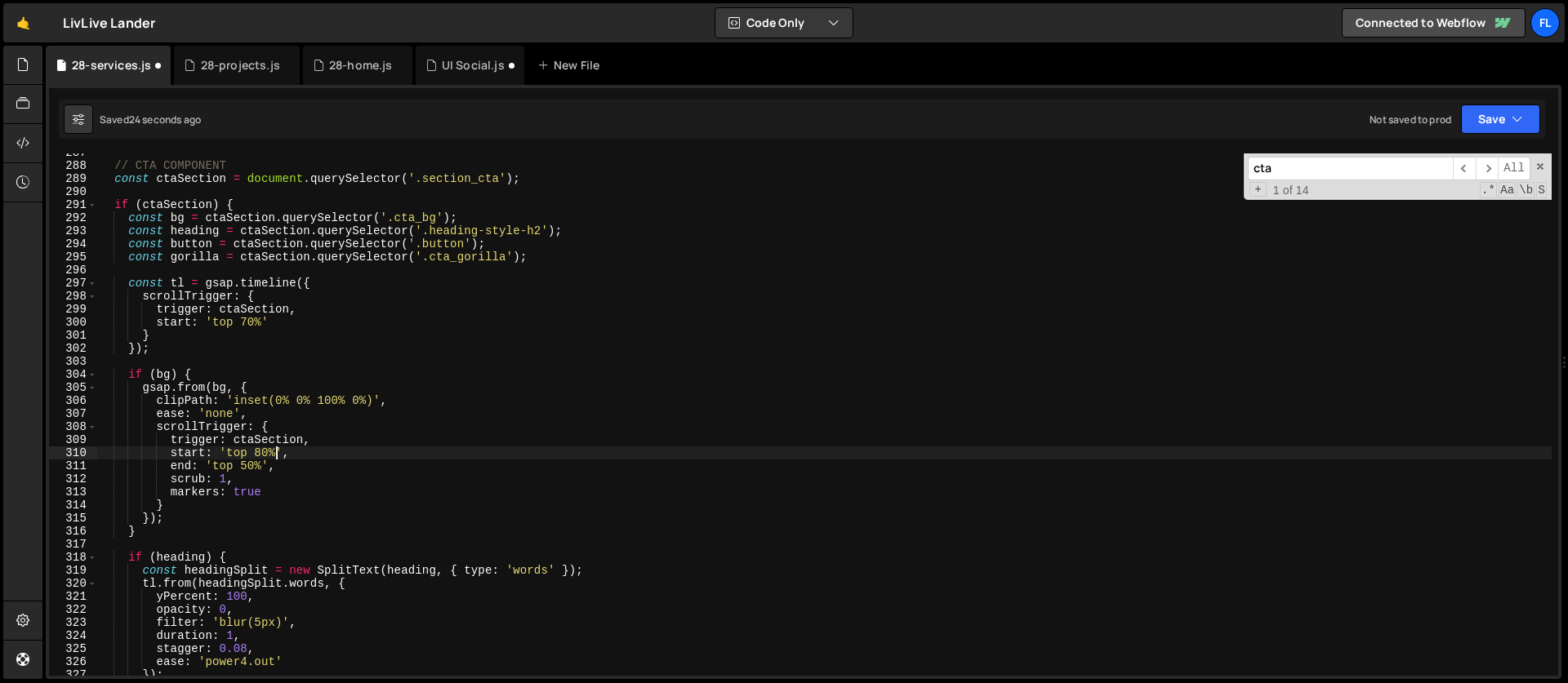
click at [249, 464] on div "// CTA COMPONENT const ctaSection = document . querySelector ( '.section_cta' )…" at bounding box center [823, 420] width 1454 height 548
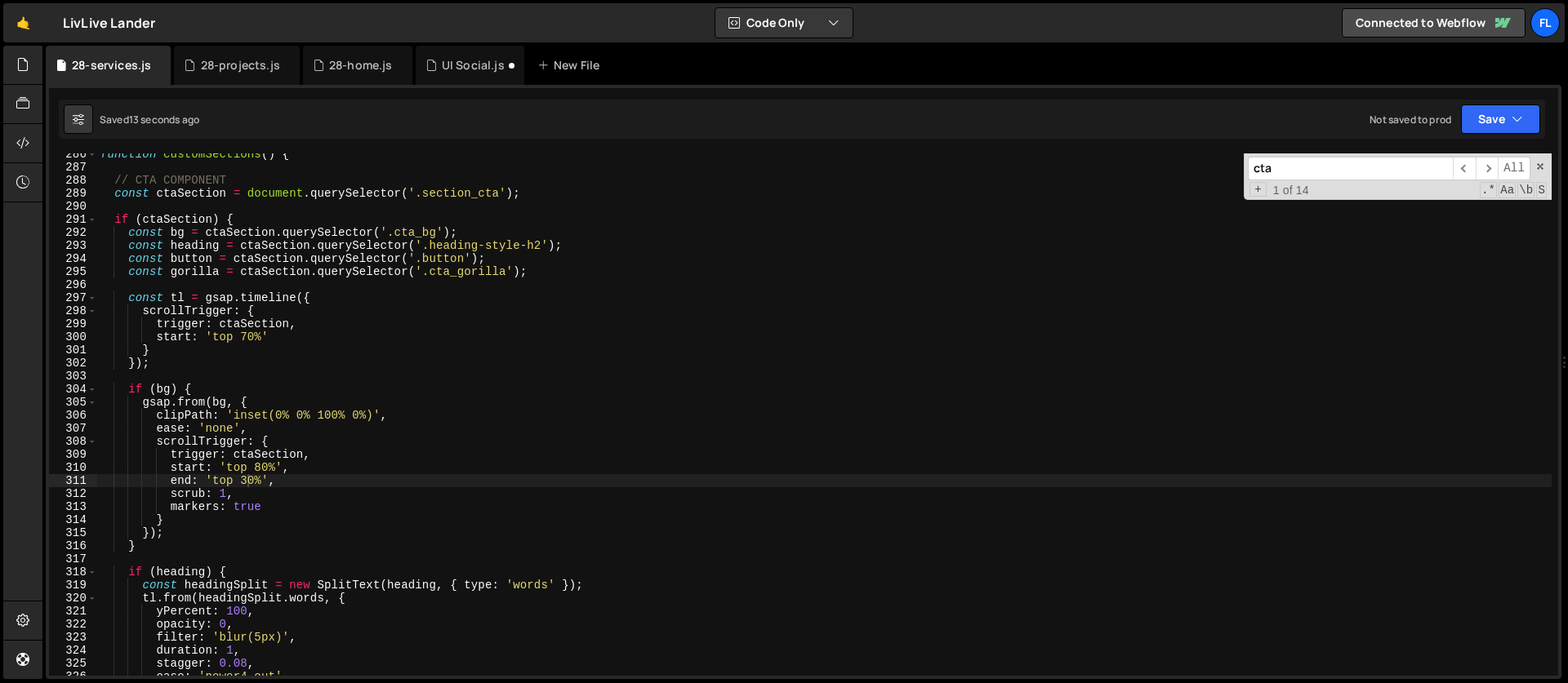
scroll to position [3726, 0]
click at [264, 466] on div "function customSections ( ) { // CTA COMPONENT const ctaSection = document . qu…" at bounding box center [823, 422] width 1454 height 548
click at [217, 476] on div "function customSections ( ) { // CTA COMPONENT const ctaSection = document . qu…" at bounding box center [823, 422] width 1454 height 548
click at [251, 478] on div "function customSections ( ) { // CTA COMPONENT const ctaSection = document . qu…" at bounding box center [823, 422] width 1454 height 548
click at [260, 467] on div "function customSections ( ) { // CTA COMPONENT const ctaSection = document . qu…" at bounding box center [823, 422] width 1454 height 548
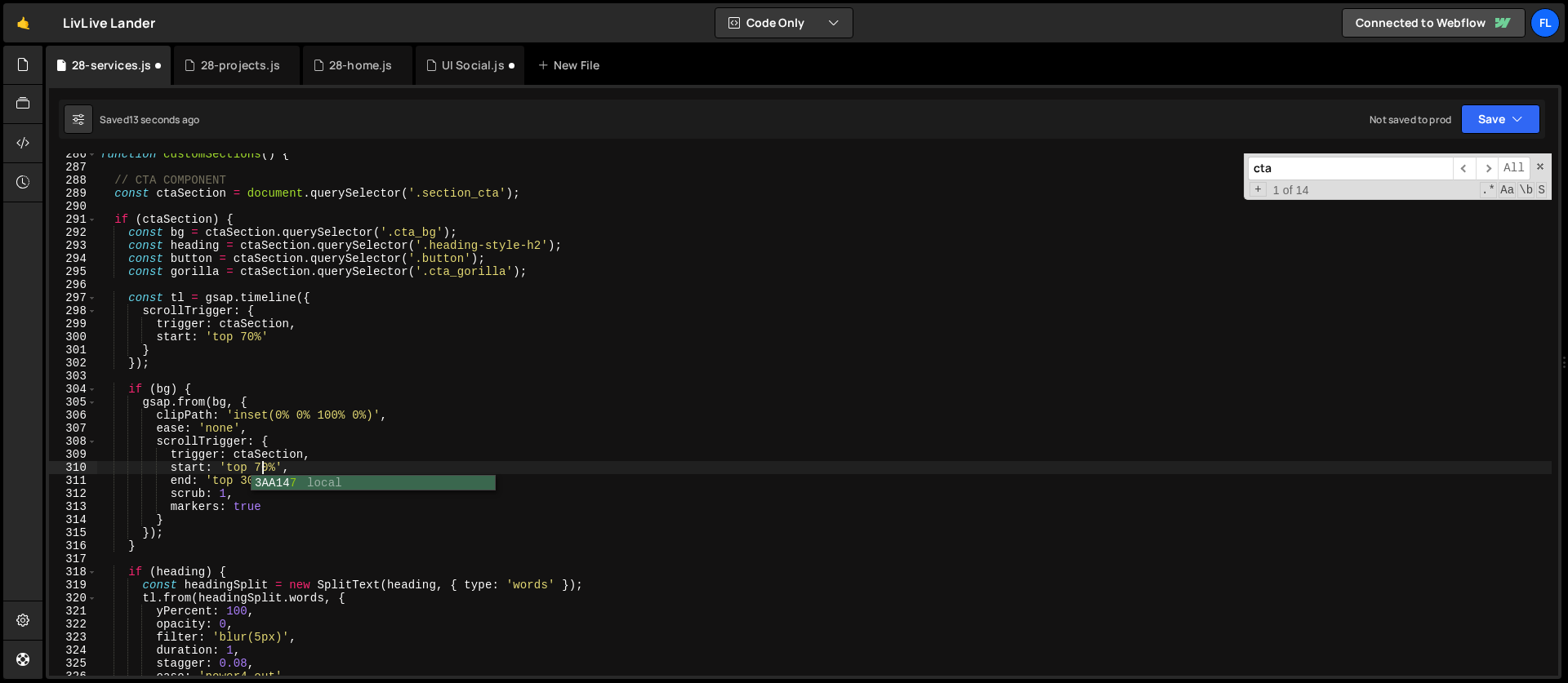
click at [242, 479] on div "function customSections ( ) { // CTA COMPONENT const ctaSection = document . qu…" at bounding box center [823, 422] width 1454 height 548
click at [249, 479] on div "function customSections ( ) { // CTA COMPONENT const ctaSection = document . qu…" at bounding box center [823, 422] width 1454 height 548
click at [218, 401] on div "function customSections ( ) { // CTA COMPONENT const ctaSection = document . qu…" at bounding box center [823, 422] width 1454 height 548
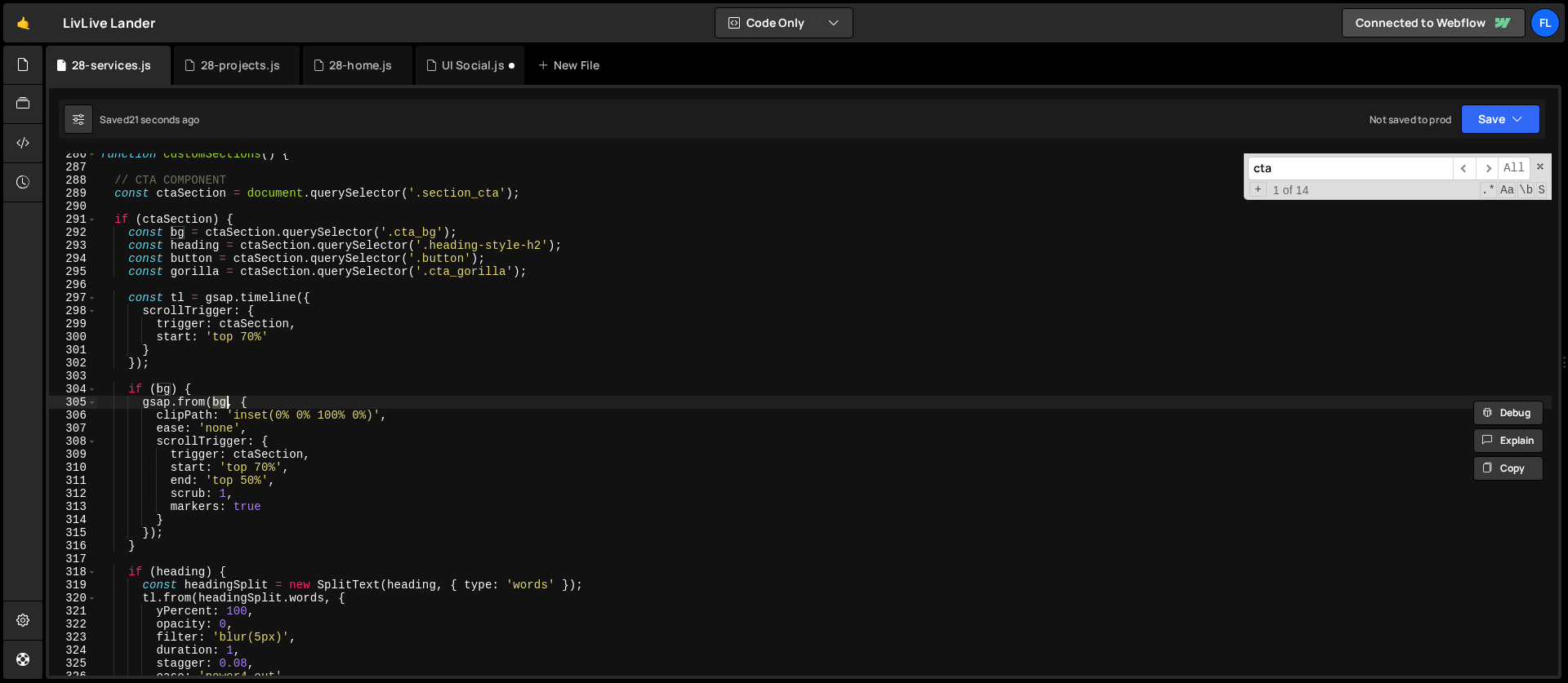
scroll to position [0, 9]
click at [210, 386] on div "function customSections ( ) { // CTA COMPONENT const ctaSection = document . qu…" at bounding box center [823, 422] width 1454 height 548
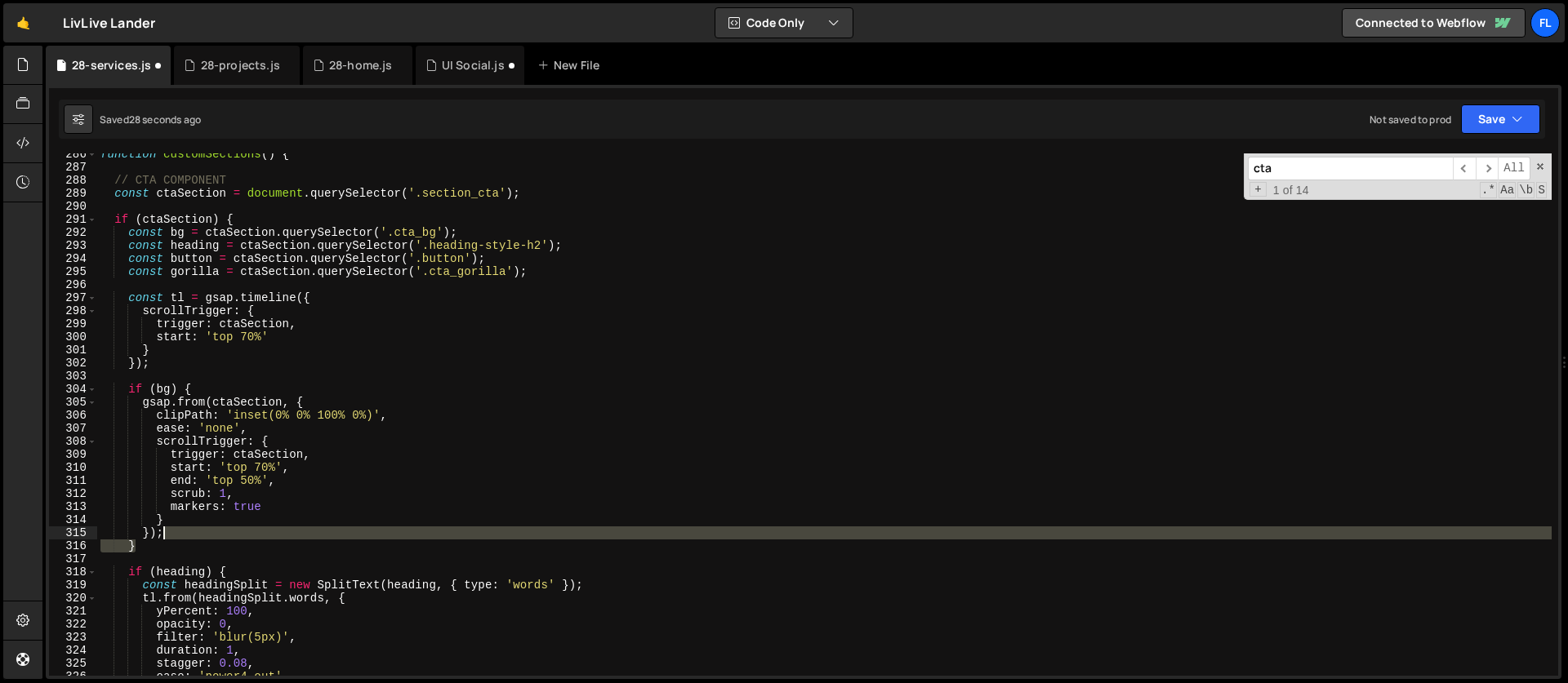
drag, startPoint x: 146, startPoint y: 543, endPoint x: 178, endPoint y: 538, distance: 32.4
click at [178, 538] on div "function customSections ( ) { // CTA COMPONENT const ctaSection = document . qu…" at bounding box center [823, 422] width 1454 height 548
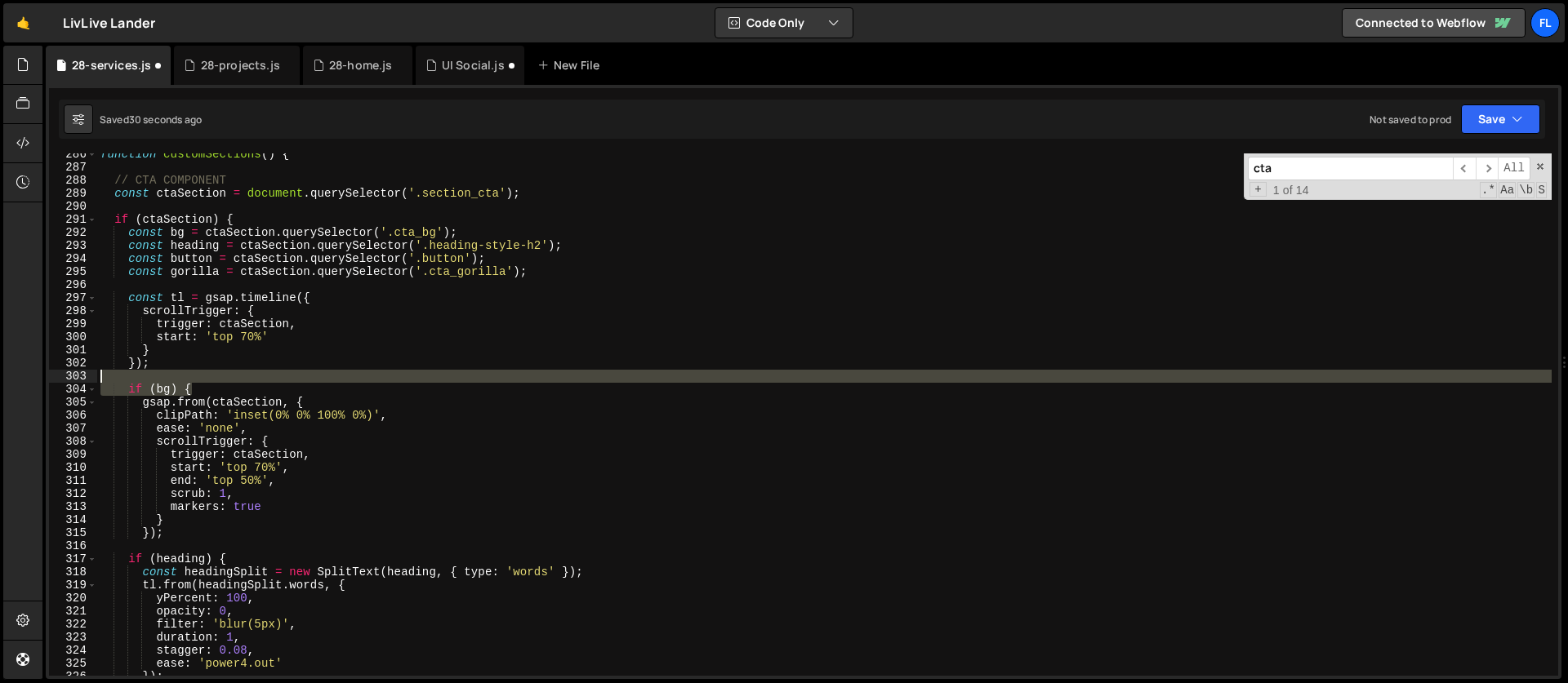
drag, startPoint x: 207, startPoint y: 388, endPoint x: 205, endPoint y: 379, distance: 9.2
click at [205, 379] on div "function customSections ( ) { // CTA COMPONENT const ctaSection = document . qu…" at bounding box center [823, 422] width 1454 height 548
type textarea "if (bg) {"
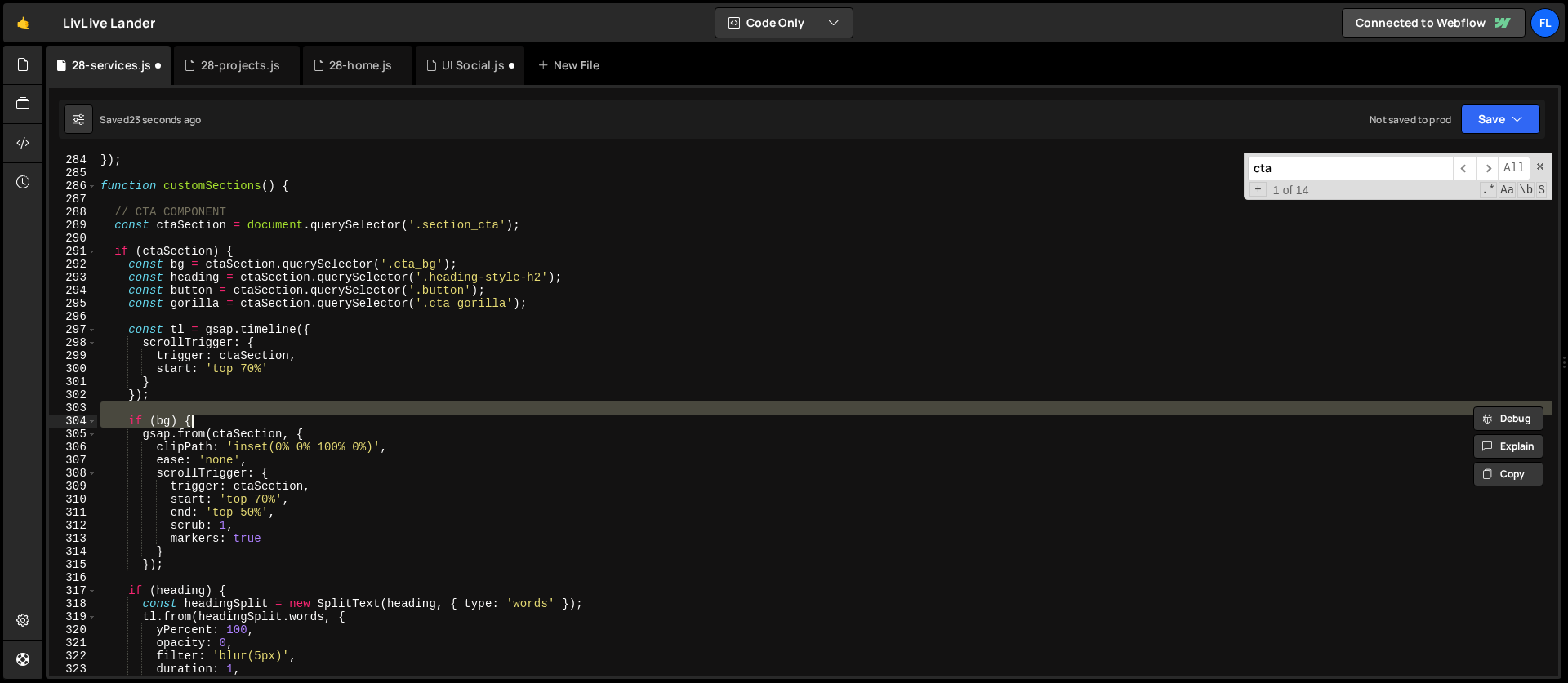
scroll to position [3694, 0]
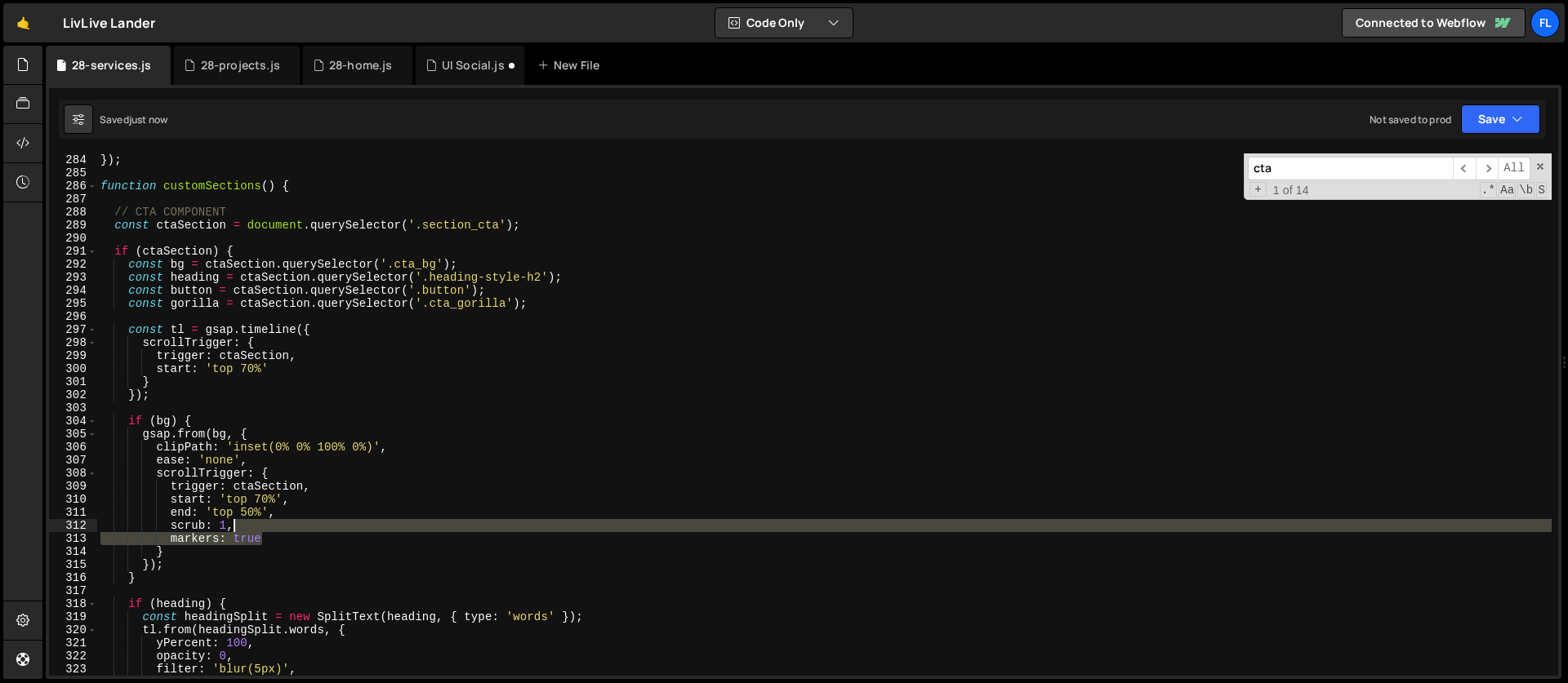
drag, startPoint x: 277, startPoint y: 534, endPoint x: 275, endPoint y: 525, distance: 9.2
click at [275, 525] on div "}) ; function customSections ( ) { // CTA COMPONENT const ctaSection = document…" at bounding box center [823, 427] width 1454 height 548
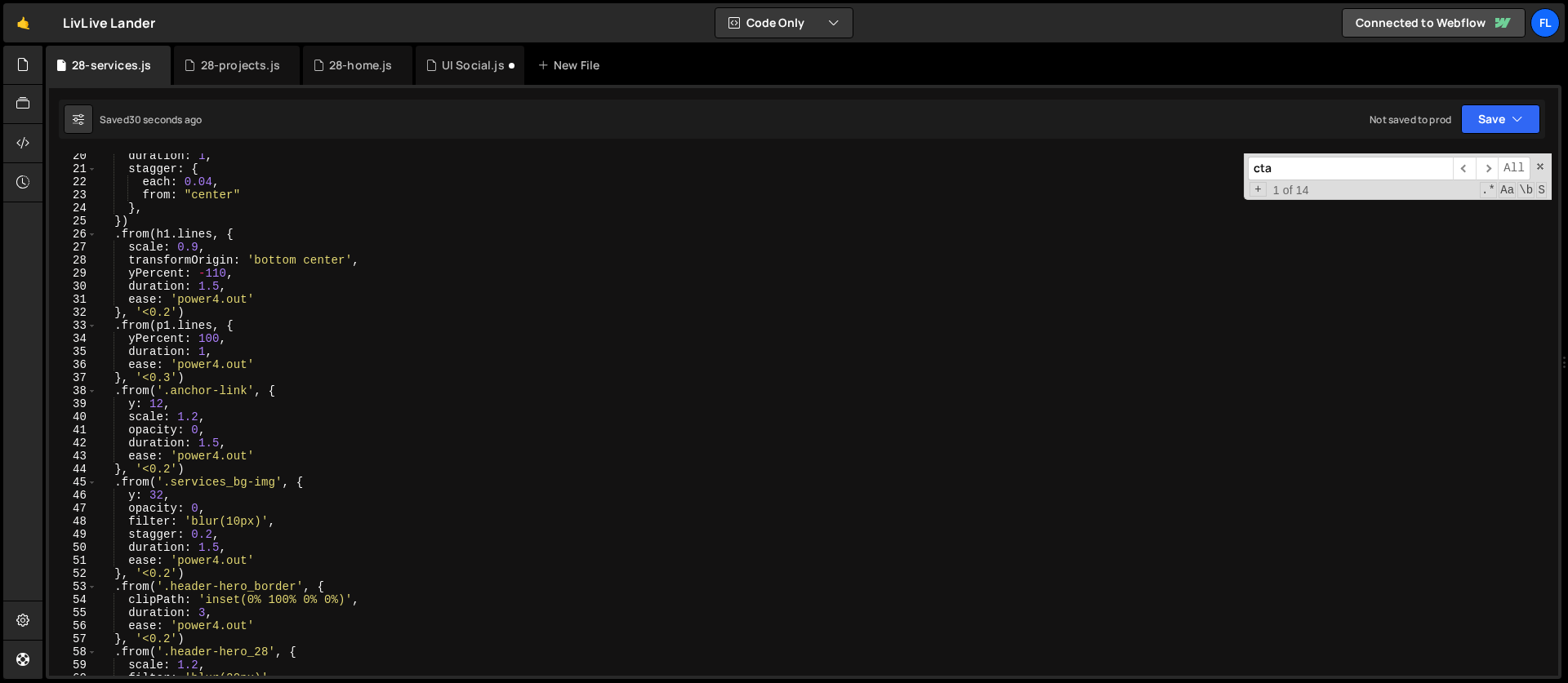
scroll to position [333, 0]
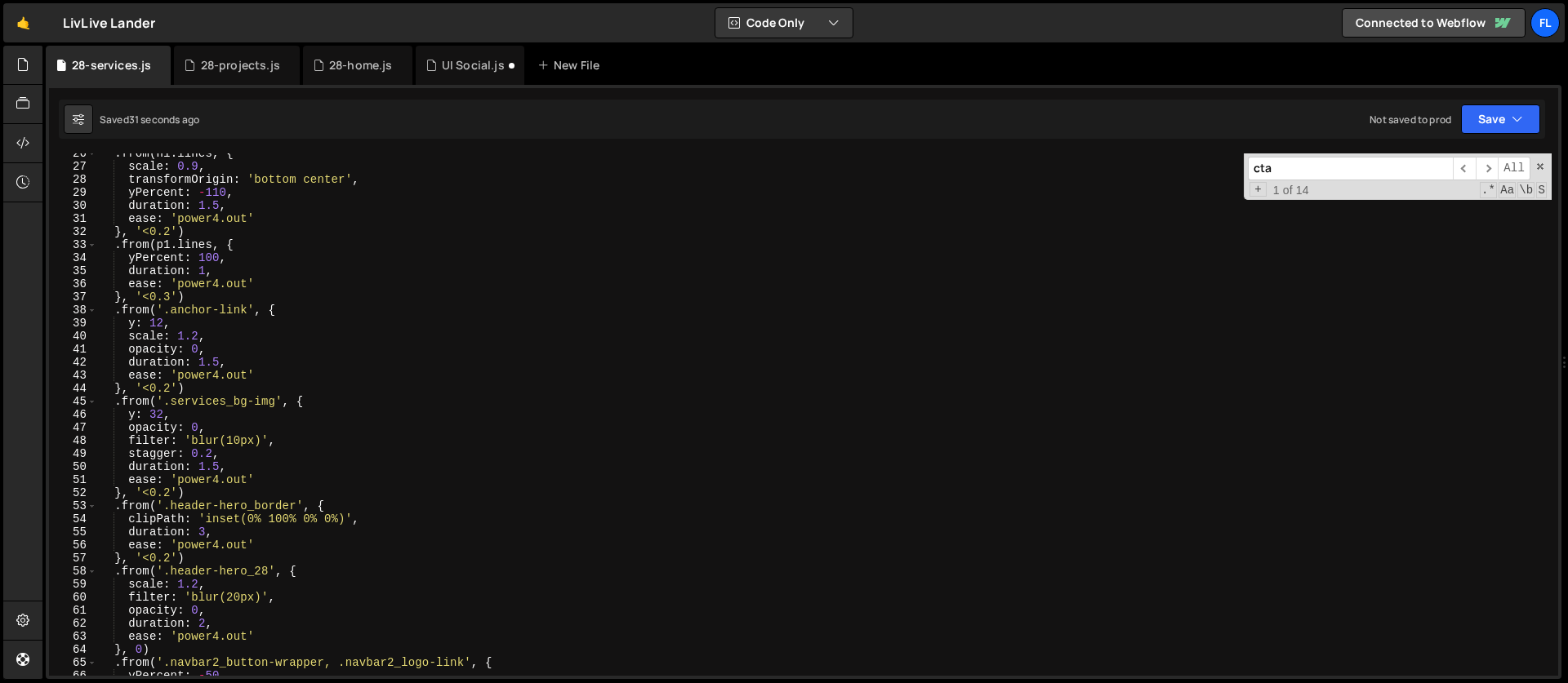
click at [328, 402] on div ". from ( h1 . lines , { scale : 0.9 , transformOrigin : 'bottom center' , yPerc…" at bounding box center [823, 421] width 1454 height 548
click at [343, 508] on div ". from ( h1 . lines , { scale : 0.9 , transformOrigin : 'bottom center' , yPerc…" at bounding box center [823, 421] width 1454 height 548
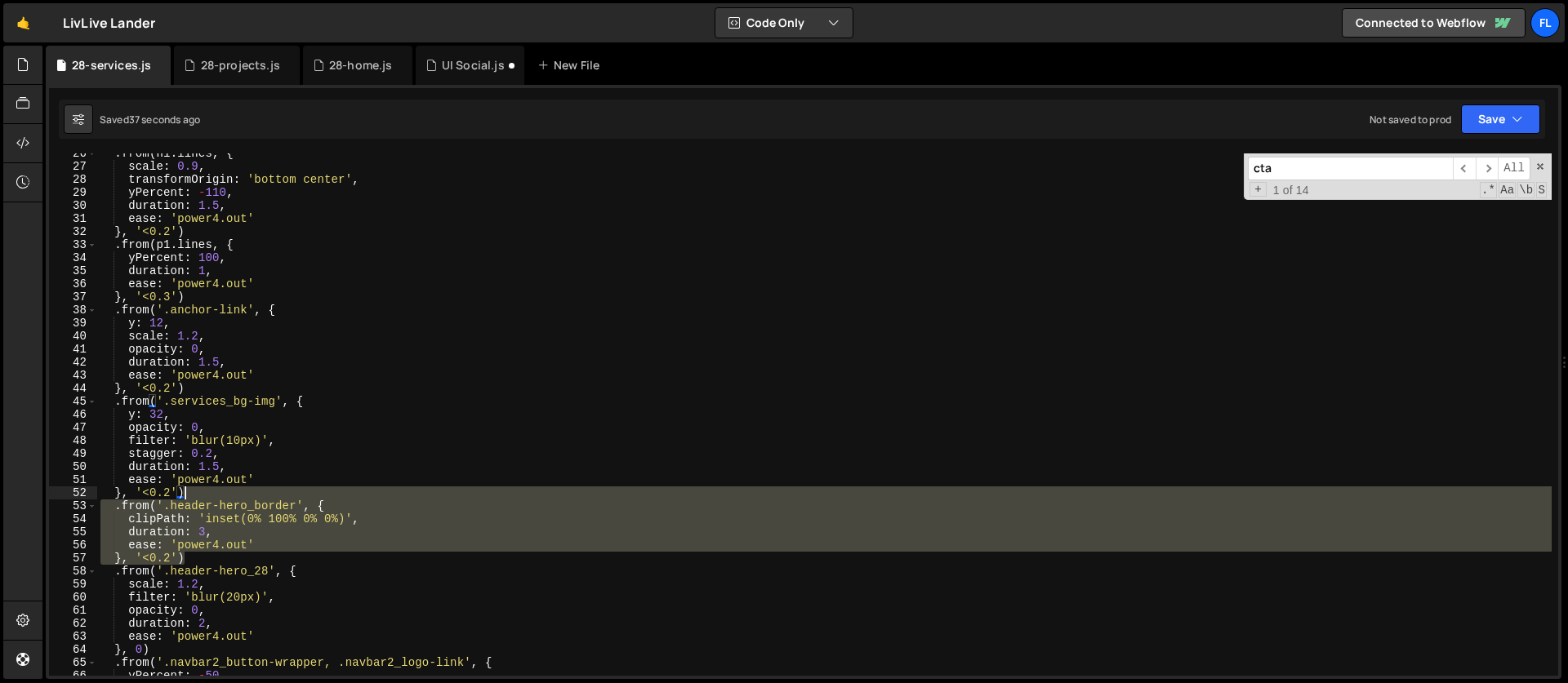
drag, startPoint x: 197, startPoint y: 556, endPoint x: 199, endPoint y: 498, distance: 58.0
click at [199, 498] on div ". from ( h1 . lines , { scale : 0.9 , transformOrigin : 'bottom center' , yPerc…" at bounding box center [823, 421] width 1454 height 548
type textarea "}, '<0.2') .from('.header-hero_border', {"
click at [216, 68] on div "28-projects.js" at bounding box center [240, 66] width 79 height 16
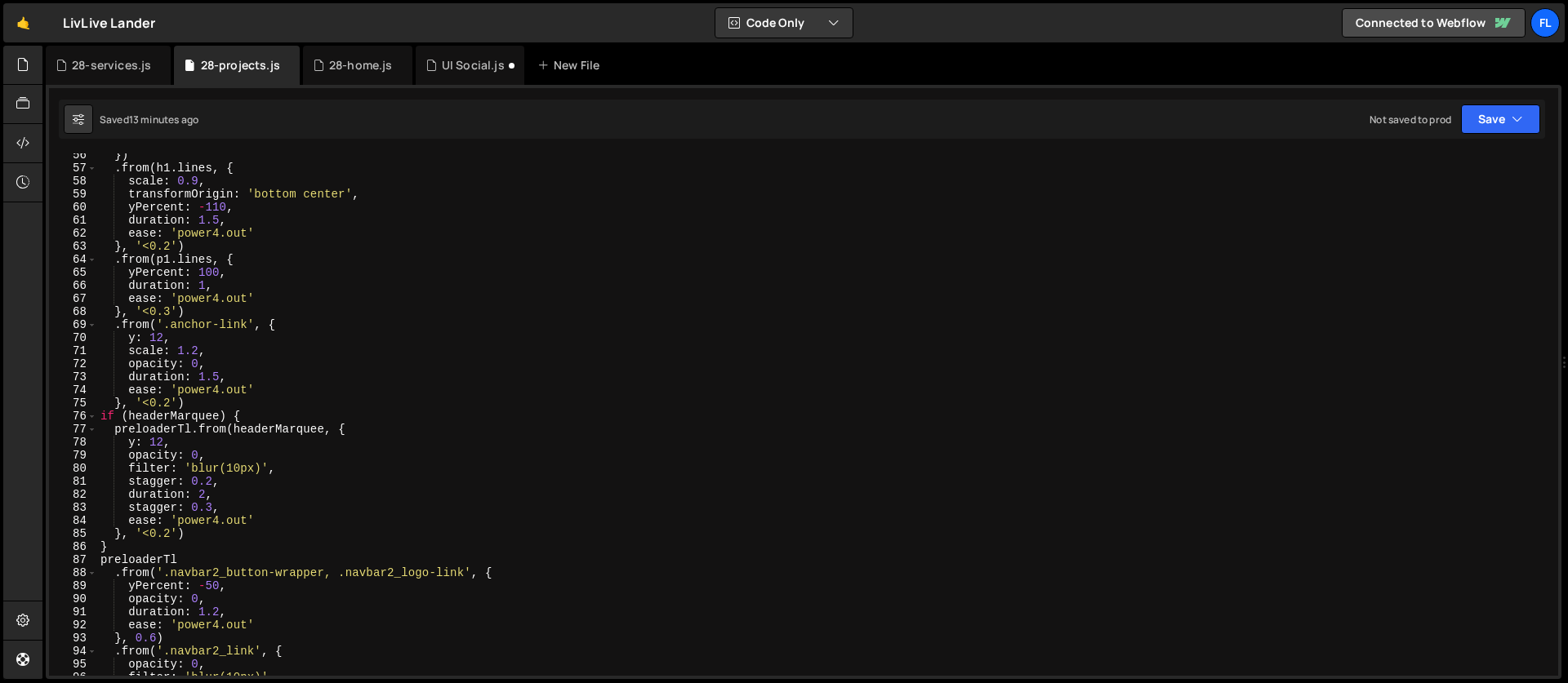
scroll to position [741, 0]
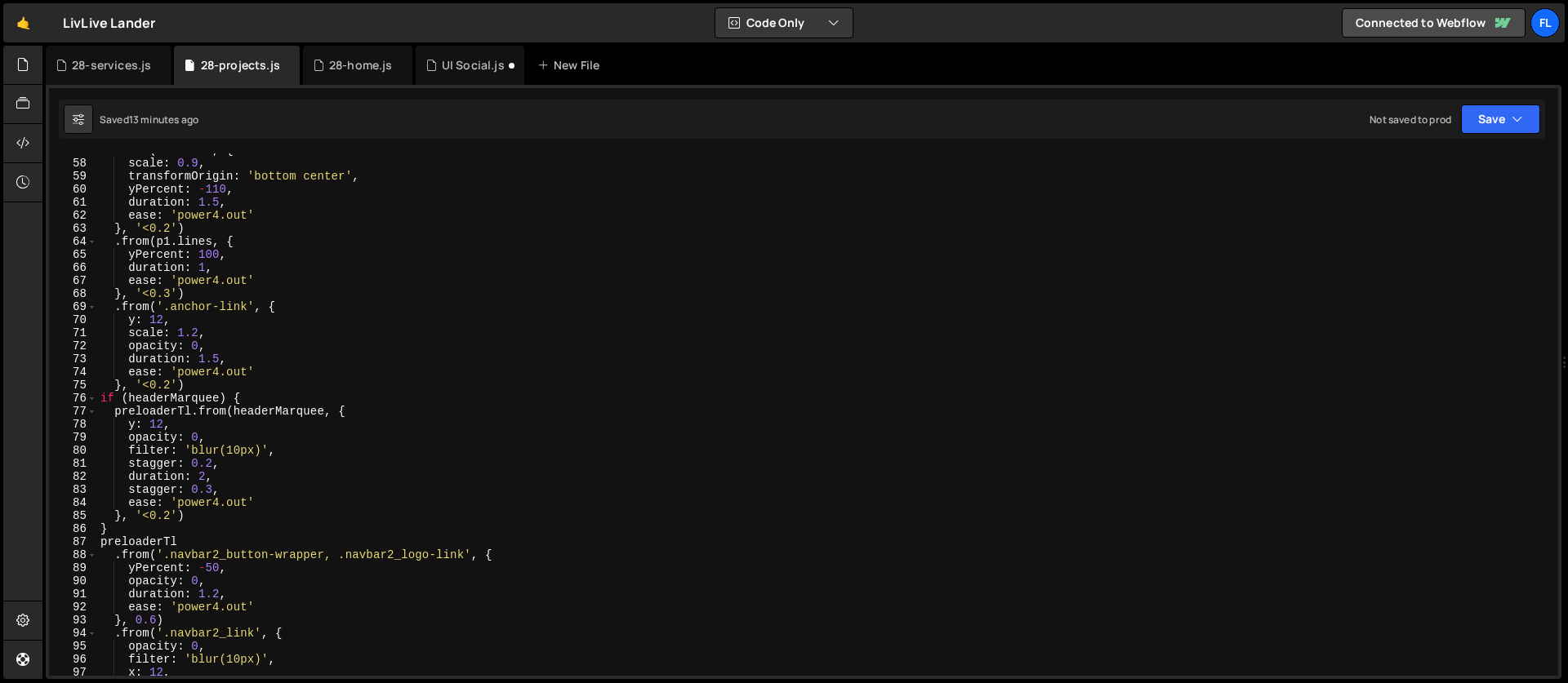
click at [242, 395] on div ". from ( h1 . lines , { scale : 0.9 , transformOrigin : 'bottom center' , yPerc…" at bounding box center [823, 417] width 1454 height 548
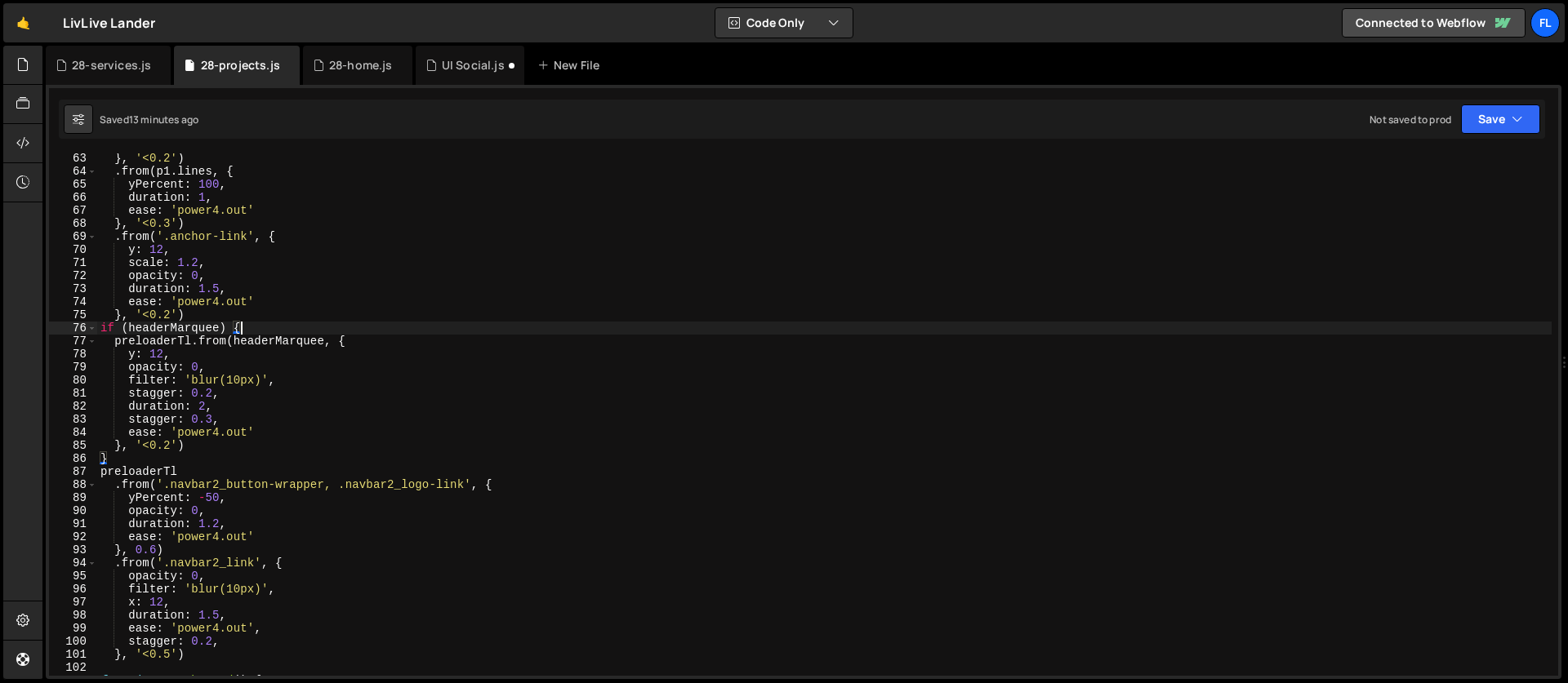
scroll to position [824, 0]
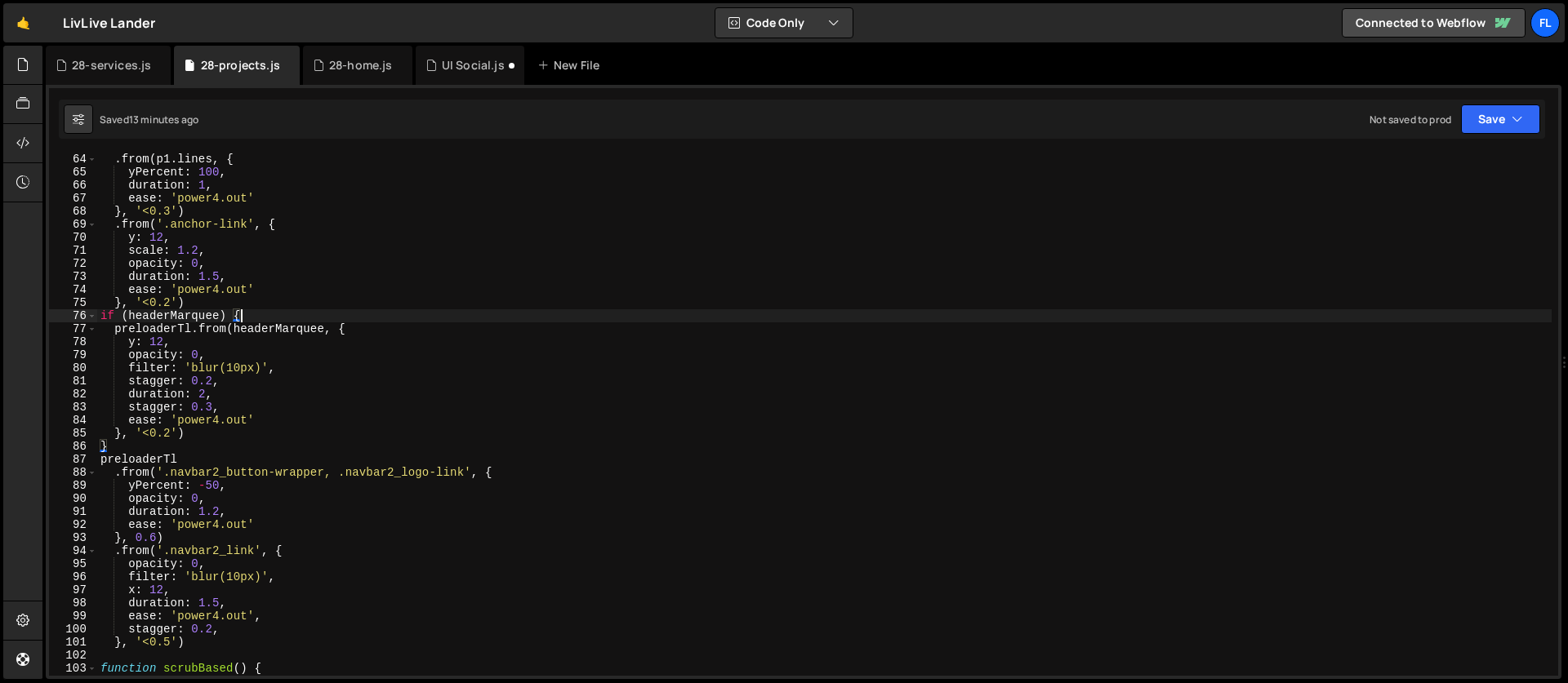
click at [196, 461] on div ". from ( p1 . lines , { yPercent : 100 , duration : 1 , ease : 'power4.out' } ,…" at bounding box center [823, 426] width 1454 height 548
type textarea "preloaderTl"
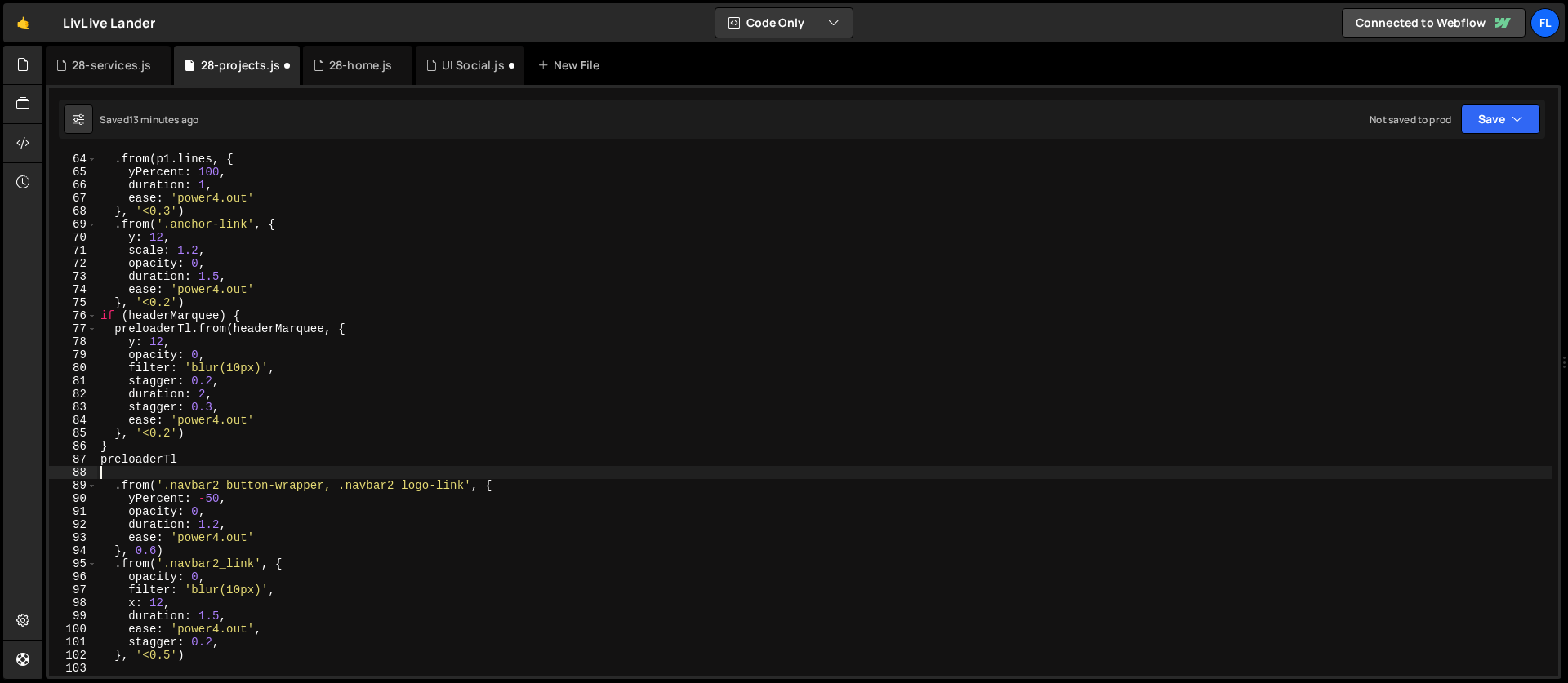
scroll to position [0, 0]
paste textarea "}, '<0.2')"
type textarea "}, '<0.2')"
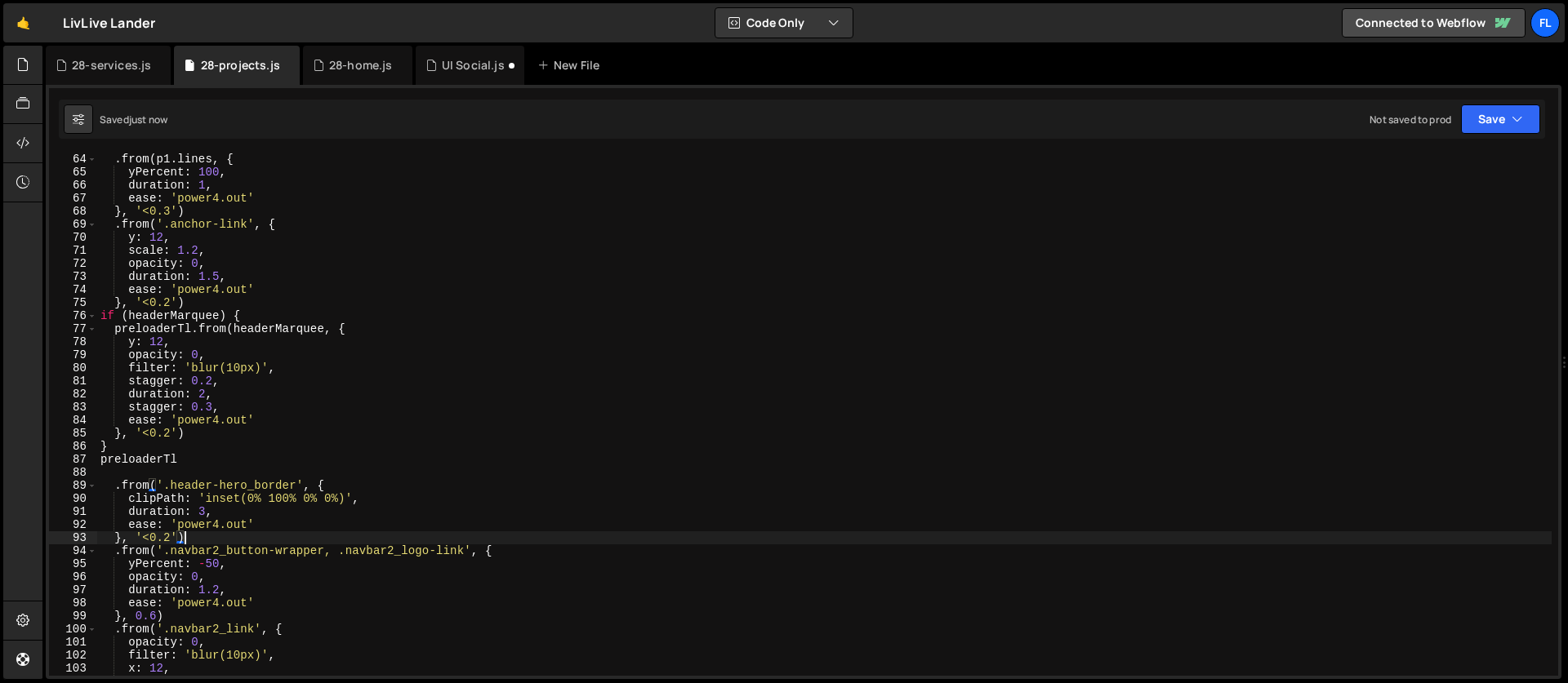
click at [123, 471] on div ". from ( p1 . lines , { yPercent : 100 , duration : 1 , ease : 'power4.out' } ,…" at bounding box center [823, 426] width 1454 height 548
type textarea "preloaderTl"
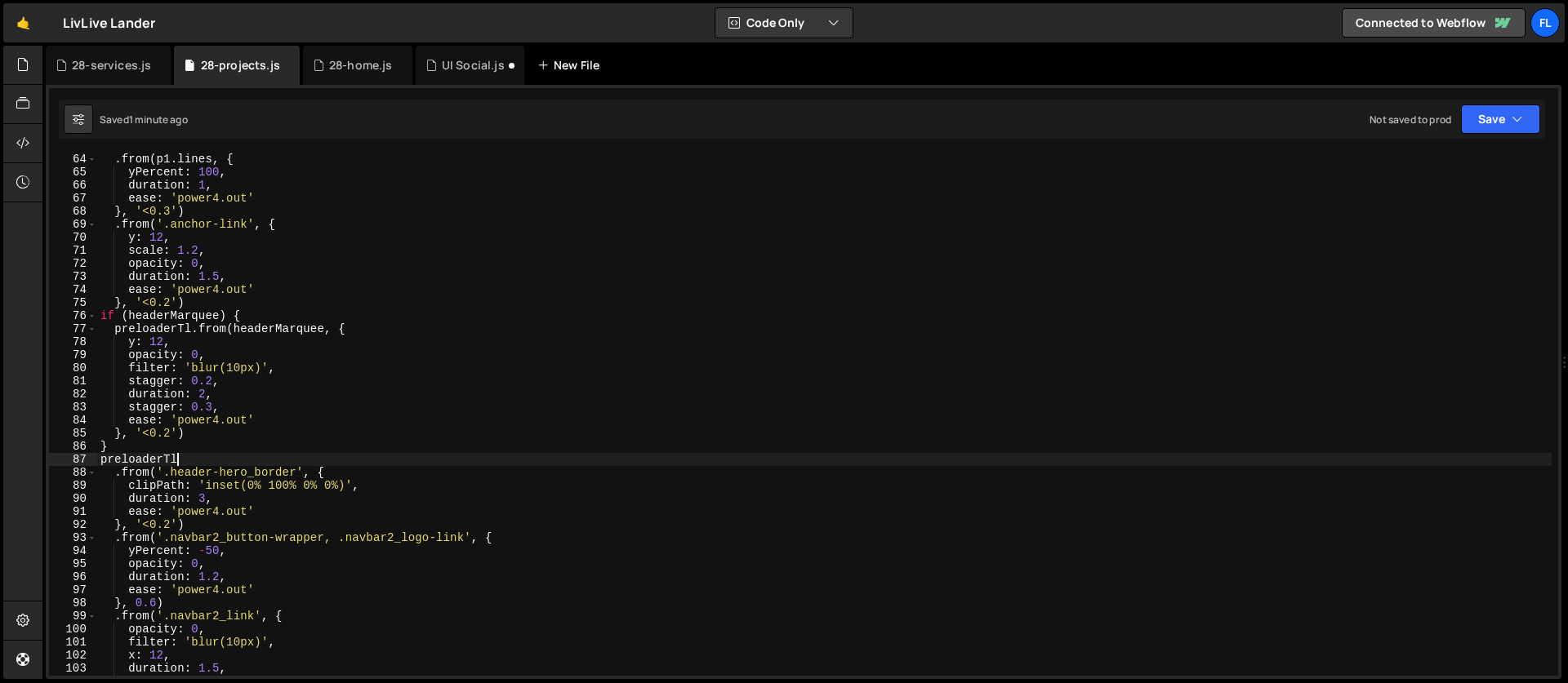
click at [568, 67] on div "New File" at bounding box center [571, 66] width 69 height 16
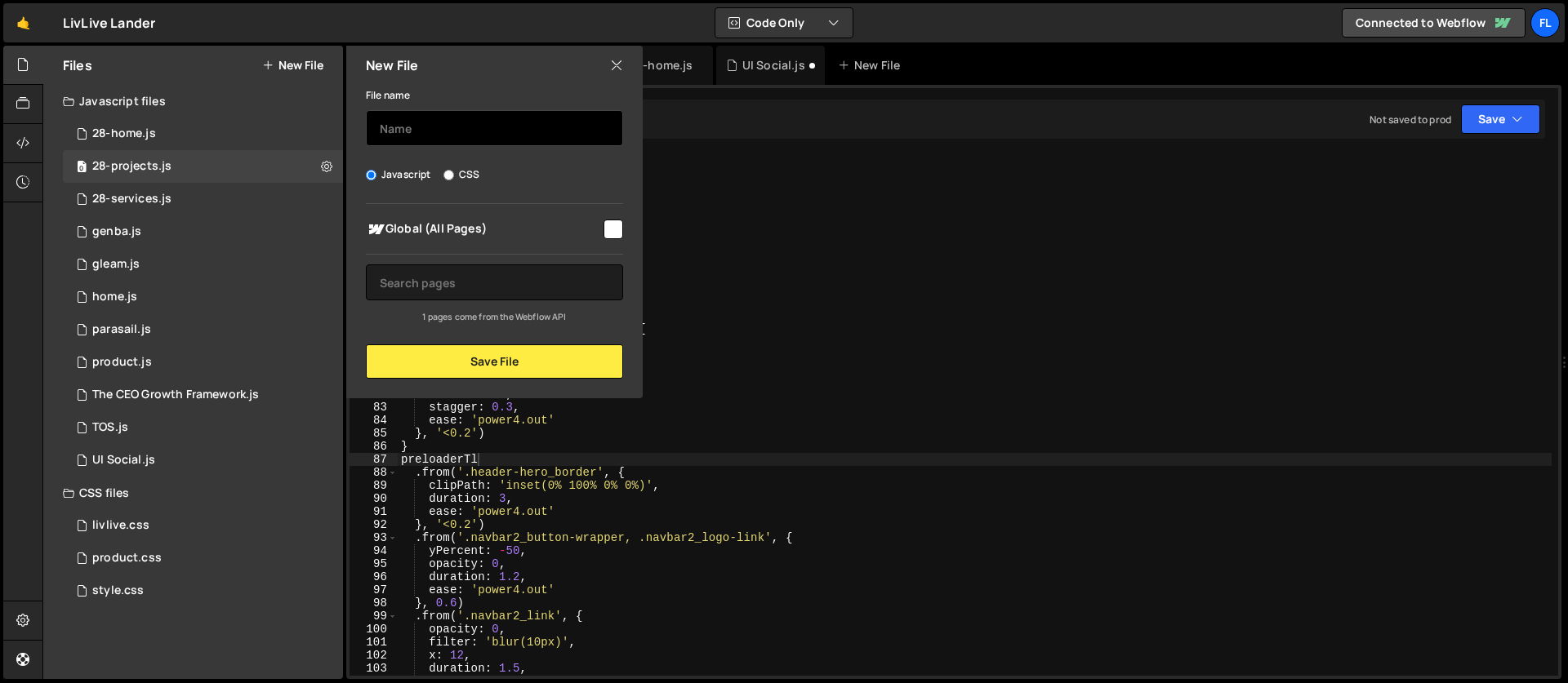
click at [442, 126] on input "text" at bounding box center [493, 128] width 257 height 36
type input "28-process"
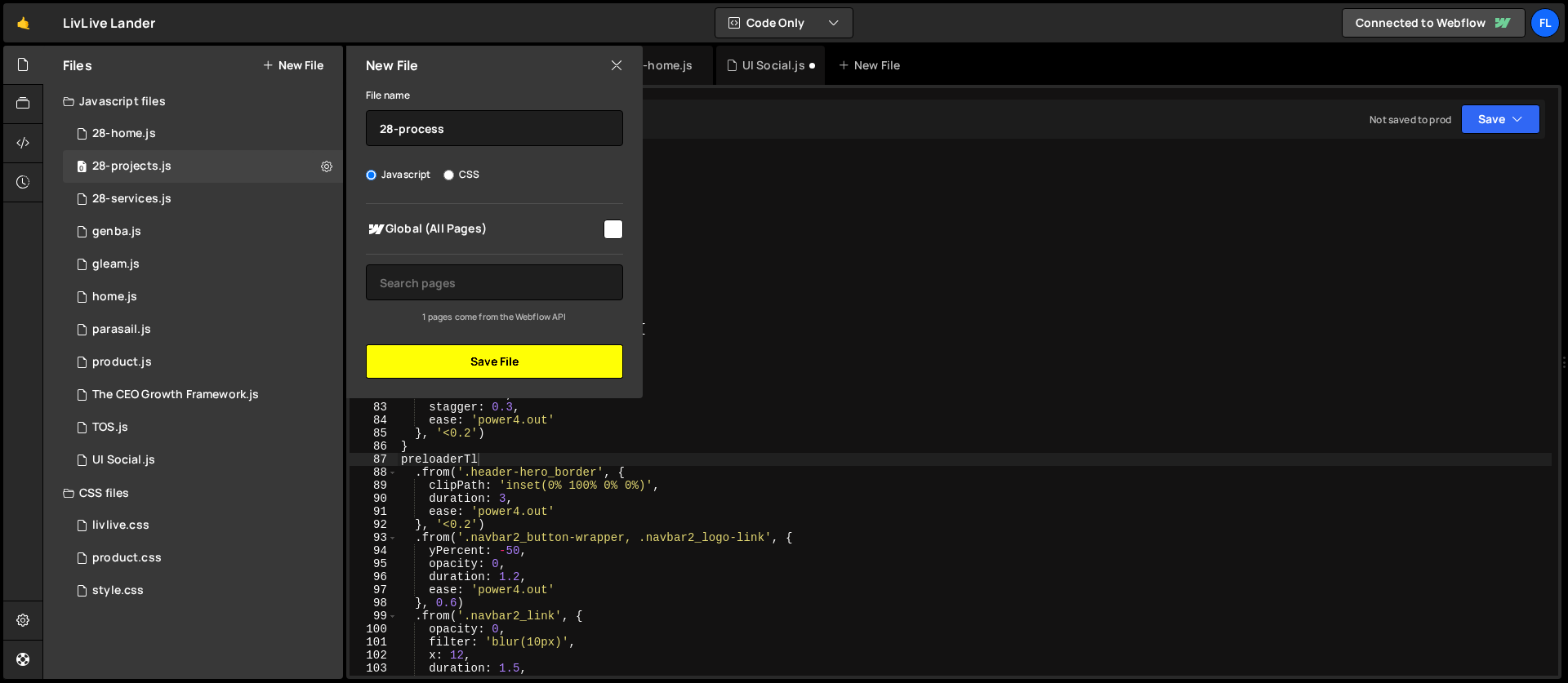
click at [483, 369] on button "Save File" at bounding box center [493, 362] width 257 height 35
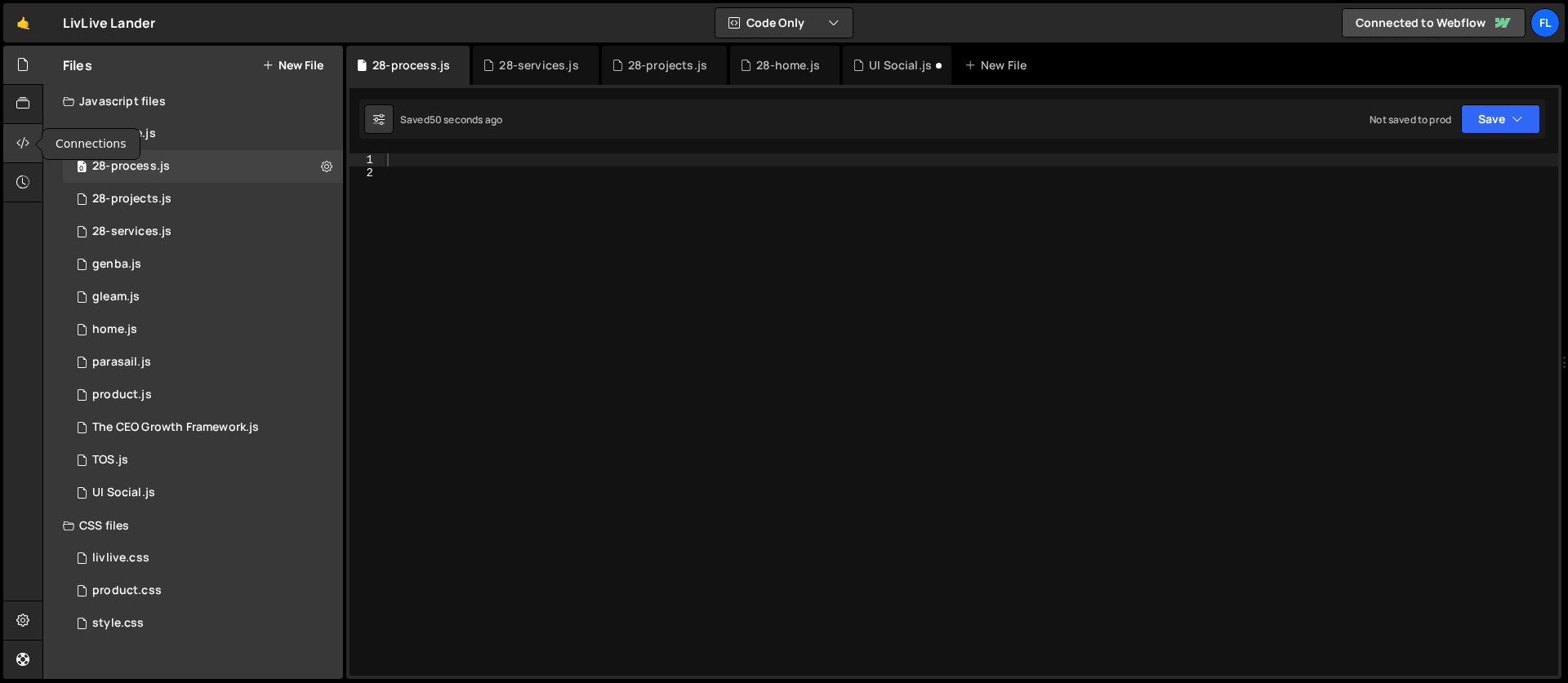
click at [16, 146] on icon at bounding box center [23, 143] width 13 height 18
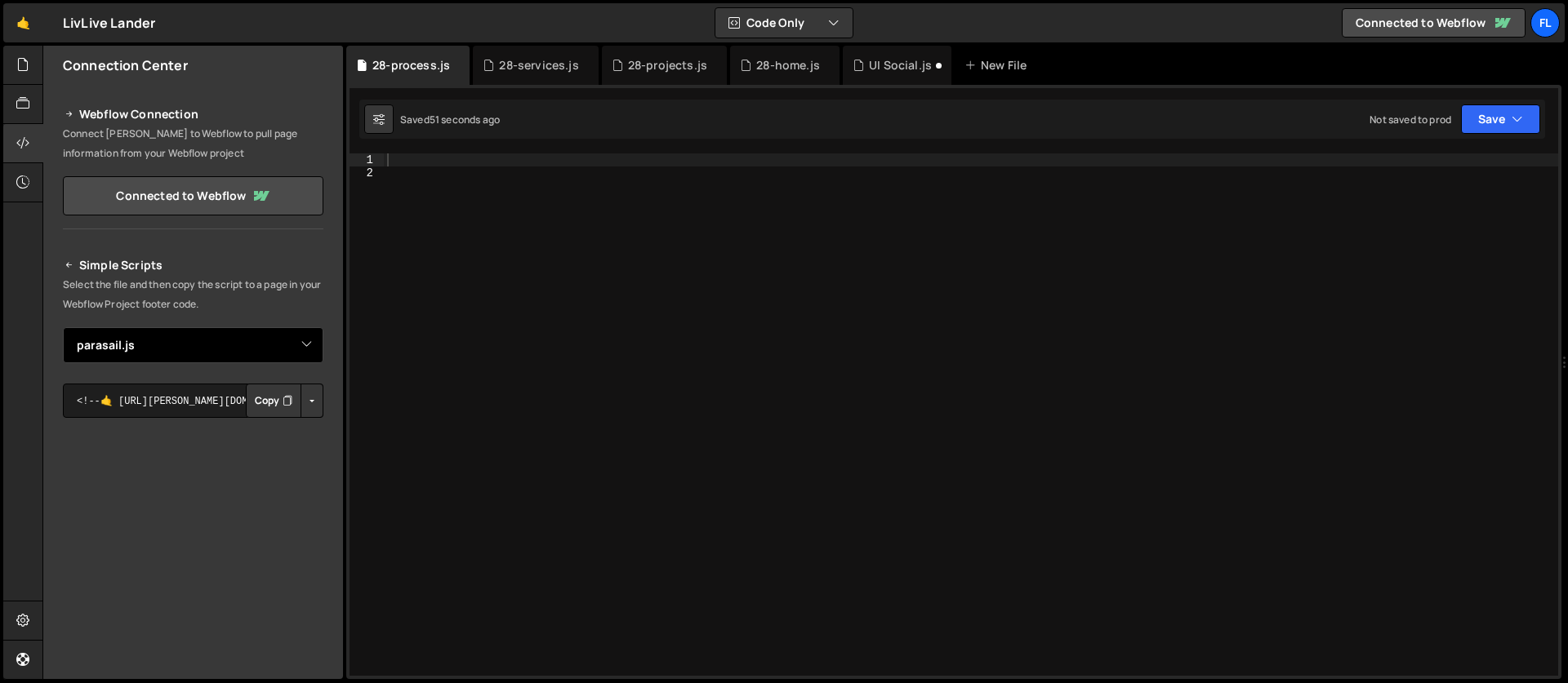
click at [132, 331] on select "Select File 28-home.js genba.js gleam.js home.js product.js The CEO Growth Fram…" at bounding box center [193, 344] width 260 height 36
select select "47750"
click at [63, 327] on select "Select File 28-home.js genba.js gleam.js home.js product.js The CEO Growth Fram…" at bounding box center [193, 344] width 260 height 36
click at [264, 405] on button "Copy" at bounding box center [273, 401] width 56 height 35
click at [26, 152] on div at bounding box center [24, 143] width 40 height 39
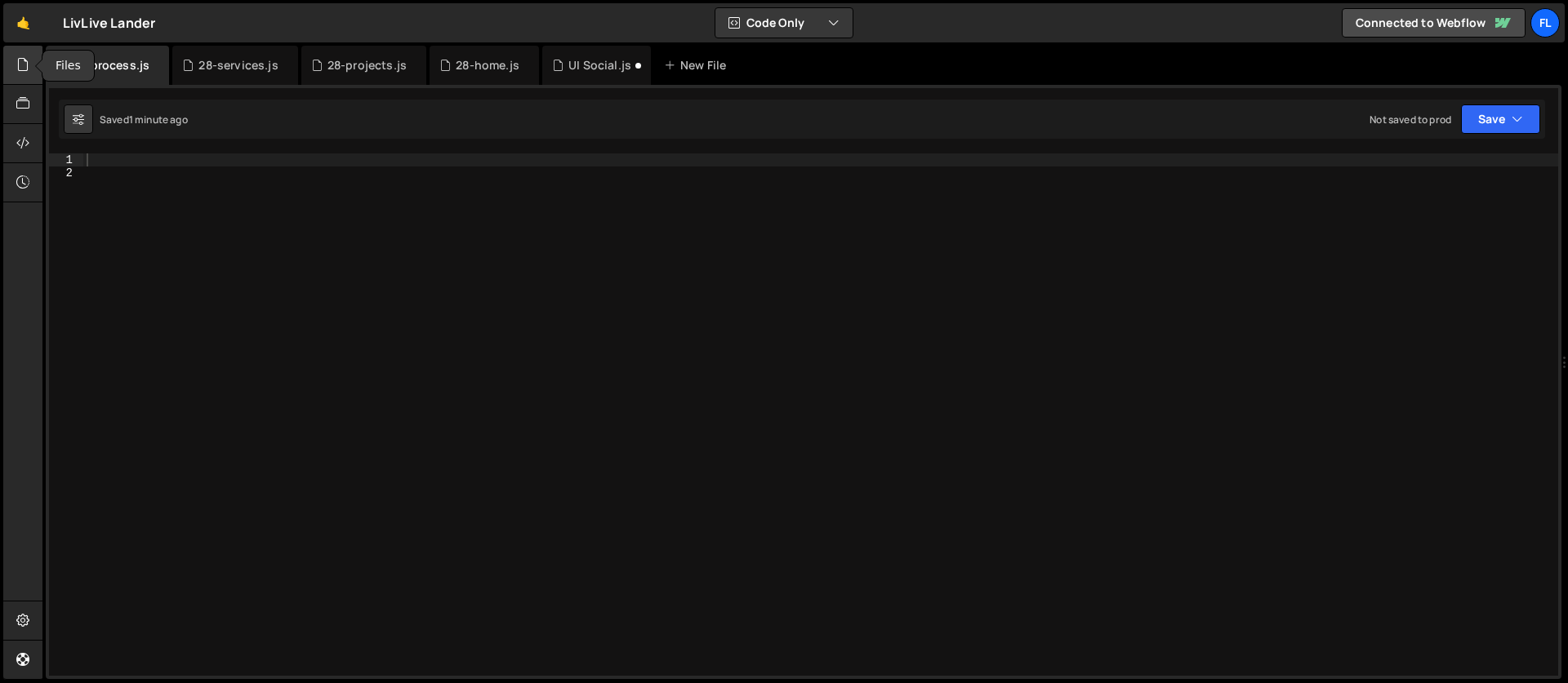
click at [23, 61] on icon at bounding box center [23, 65] width 13 height 18
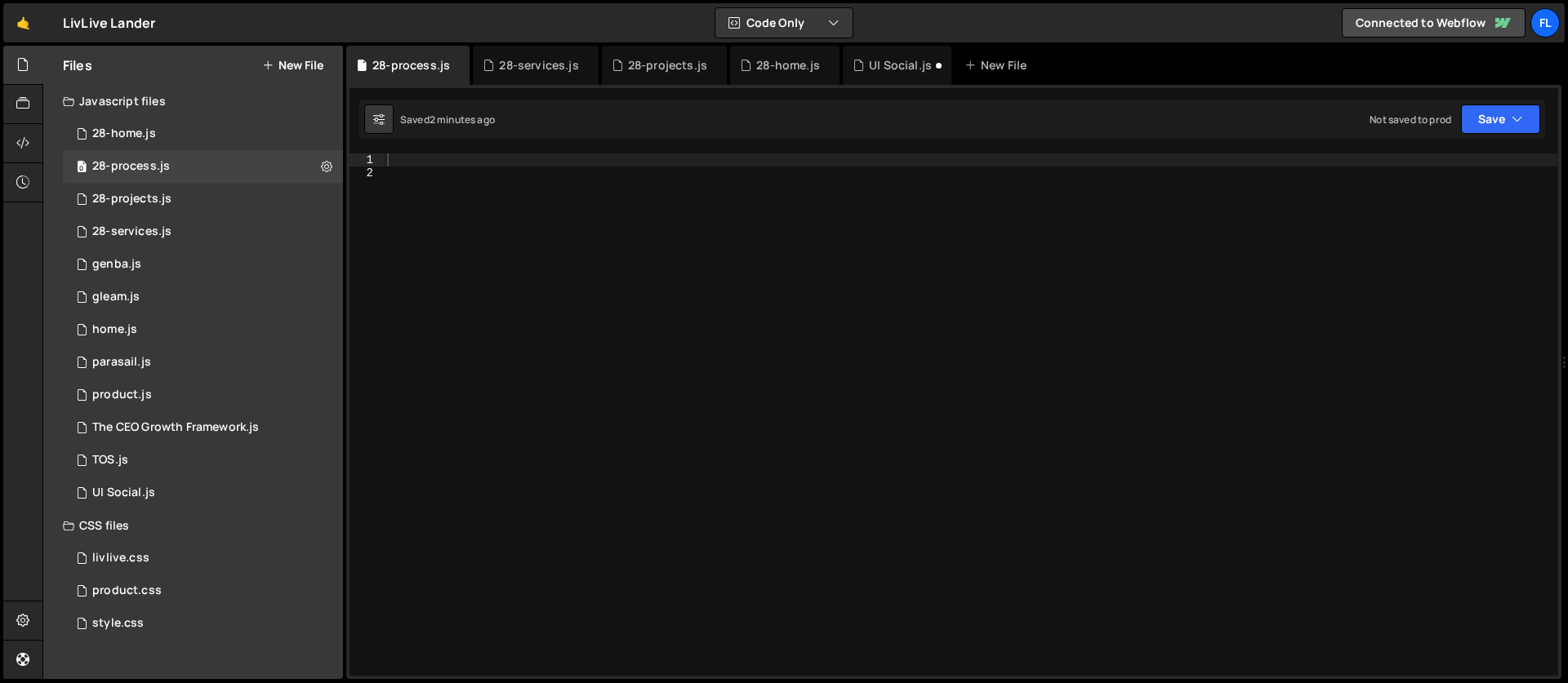
click at [432, 166] on div at bounding box center [970, 427] width 1174 height 548
click at [424, 159] on div at bounding box center [970, 427] width 1174 height 548
click at [18, 64] on icon at bounding box center [23, 65] width 13 height 18
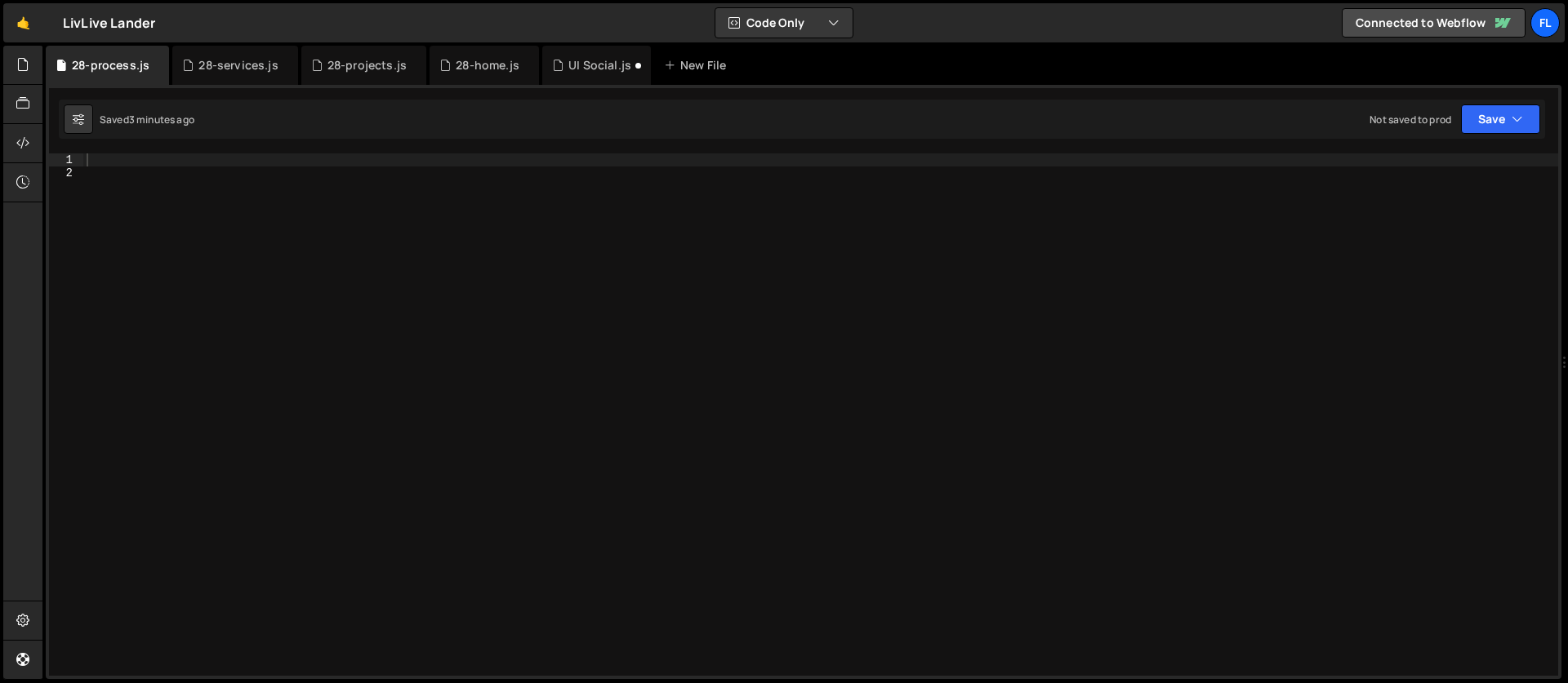
click at [376, 286] on div at bounding box center [821, 427] width 1475 height 548
click at [96, 174] on div at bounding box center [821, 427] width 1475 height 548
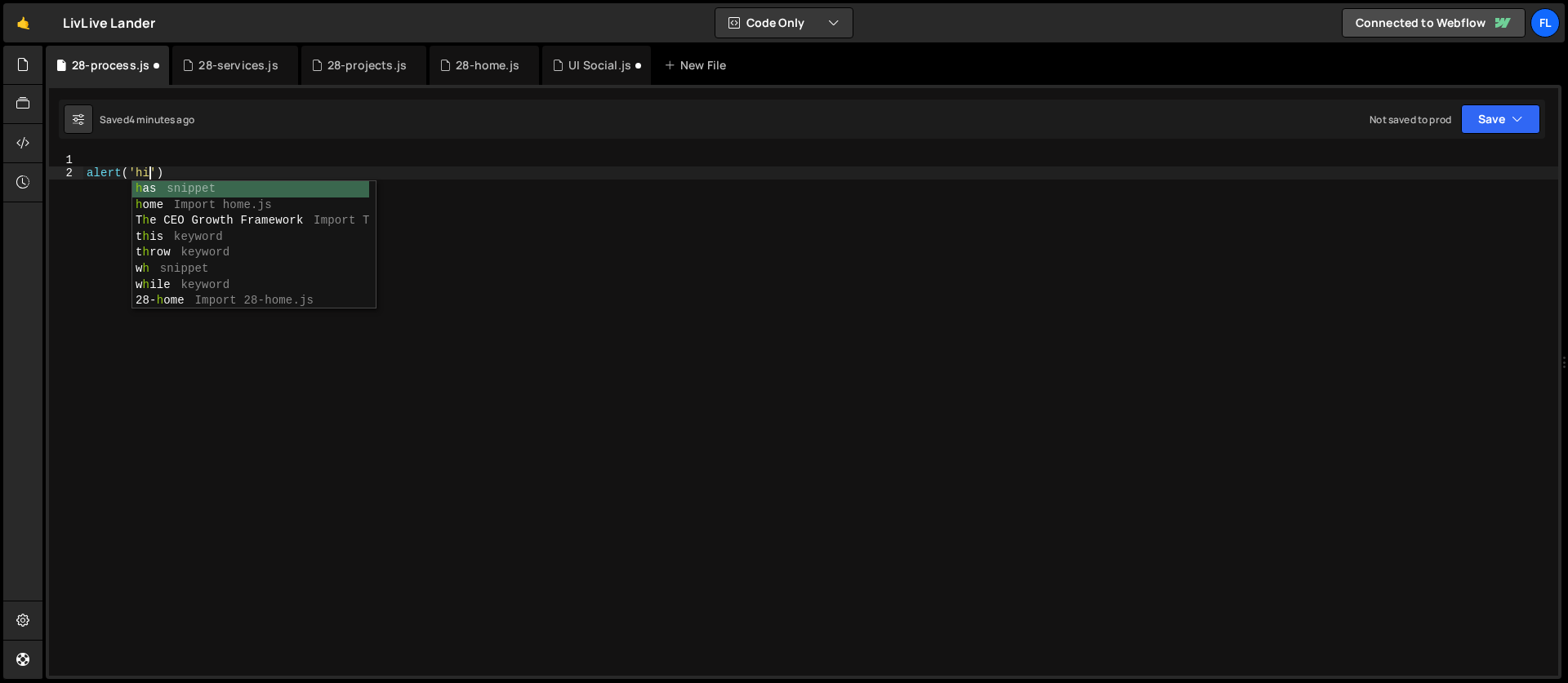
type textarea "alert('hi)"
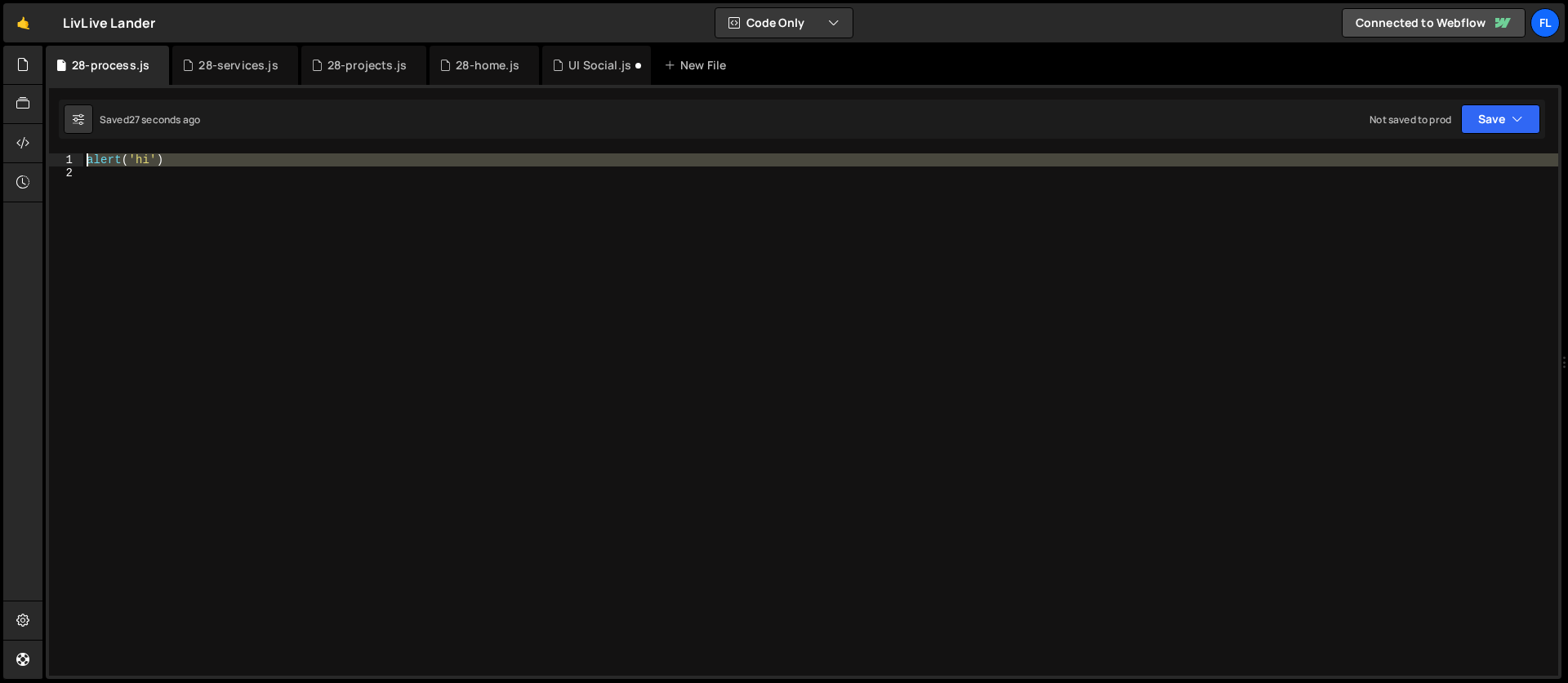
drag, startPoint x: 156, startPoint y: 192, endPoint x: 92, endPoint y: 140, distance: 82.5
click at [92, 140] on div "const [PERSON_NAME] = new [PERSON_NAME](); [PERSON_NAME].on('scroll', ScrollTri…" at bounding box center [803, 382] width 1515 height 594
type textarea "alert('hi')"
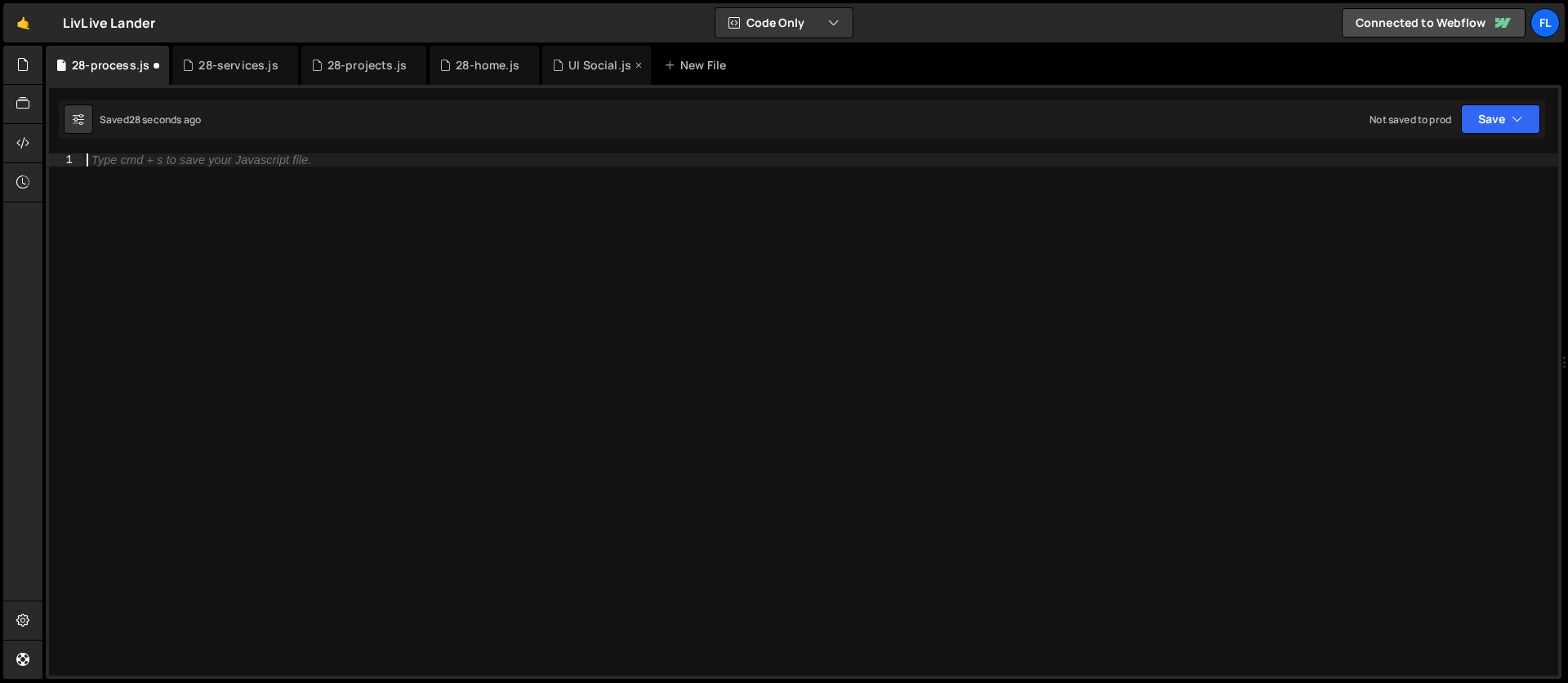
click at [598, 59] on div "UI Social.js" at bounding box center [599, 66] width 63 height 16
type textarea "const lenis = new Lenis();"
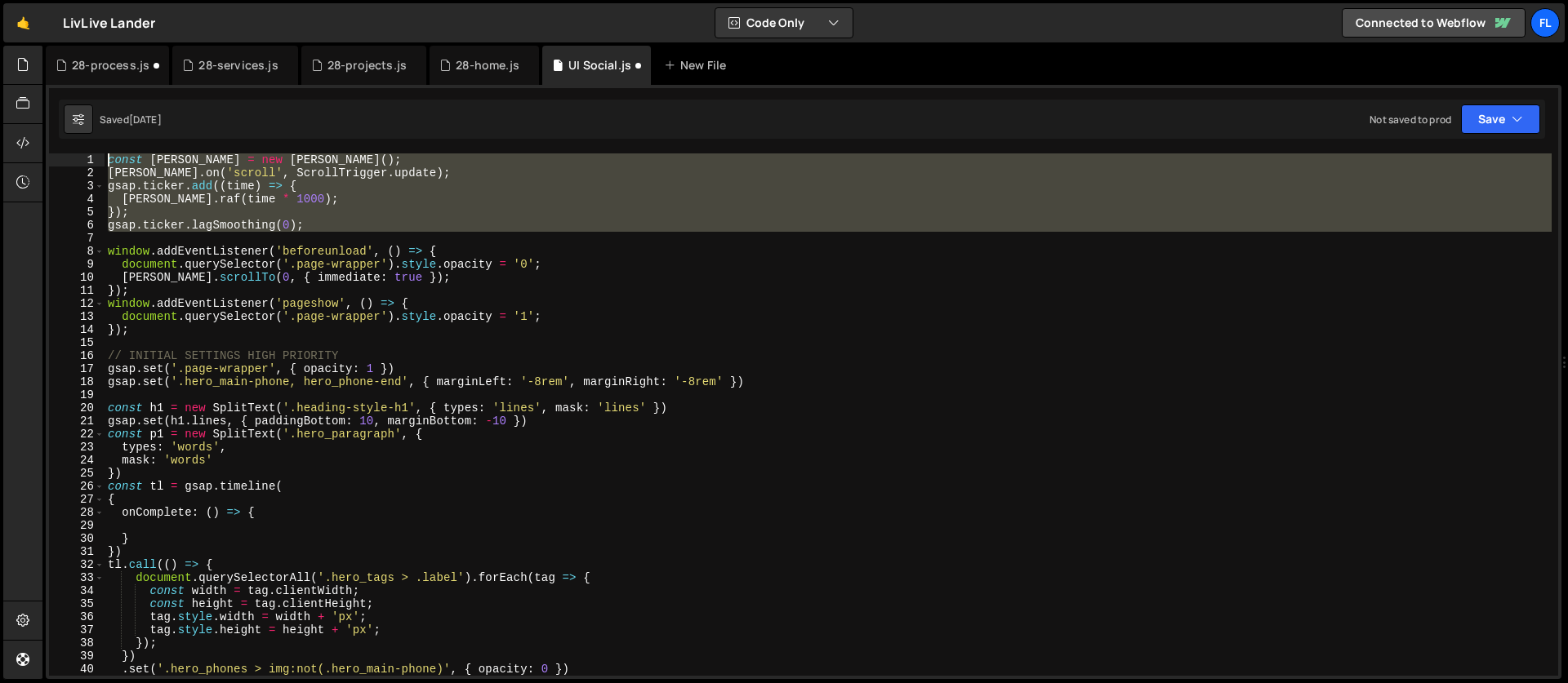
drag, startPoint x: 121, startPoint y: 235, endPoint x: 48, endPoint y: 135, distance: 123.8
click at [48, 135] on div "1 2 3 4 5 6 7 8 9 10 11 12 13 14 15 16 17 18 19 20 21 22 23 24 25 26 27 28 29 3…" at bounding box center [803, 382] width 1515 height 594
type textarea "const [PERSON_NAME] = new [PERSON_NAME](); [PERSON_NAME].on('scroll', ScrollTri…"
click at [112, 55] on div "28-process.js" at bounding box center [107, 65] width 123 height 39
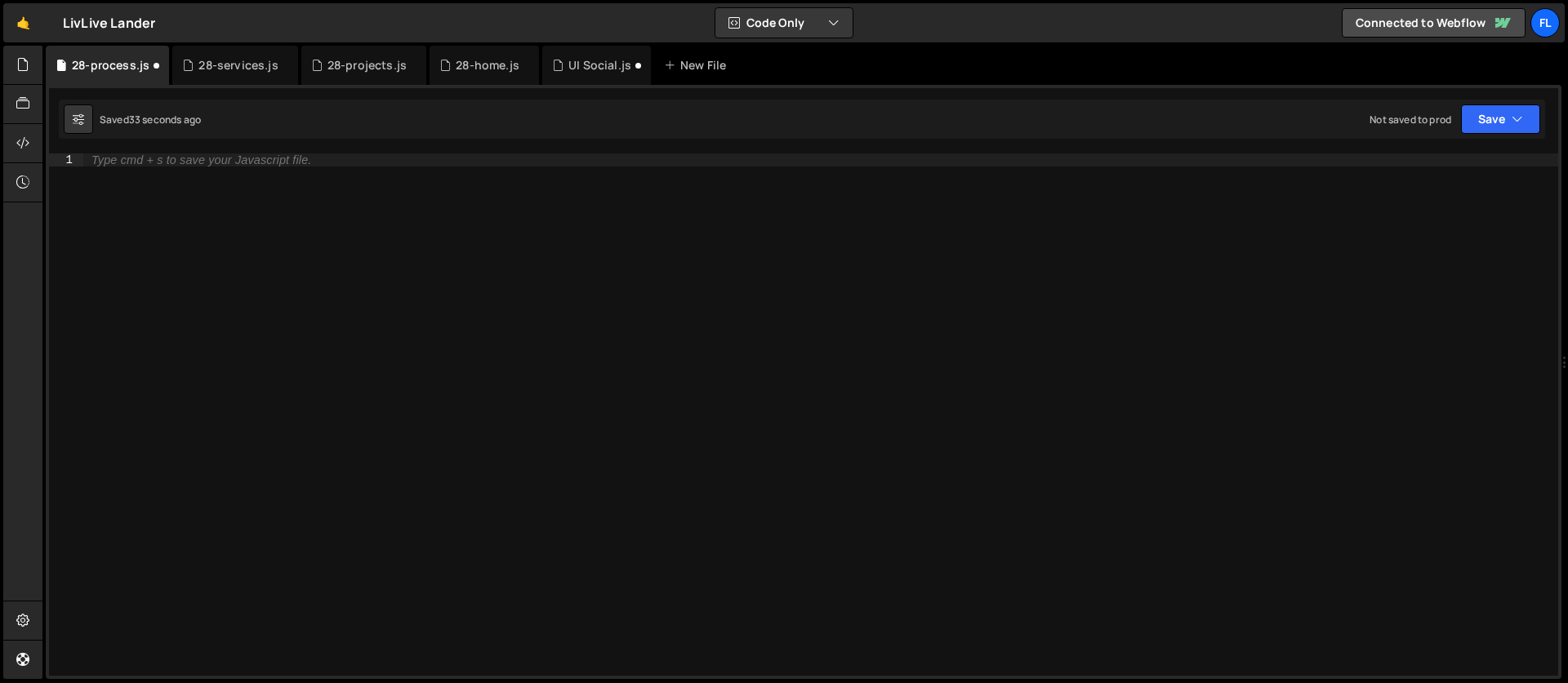
click at [115, 154] on div "Type cmd + s to save your Javascript file." at bounding box center [201, 160] width 219 height 12
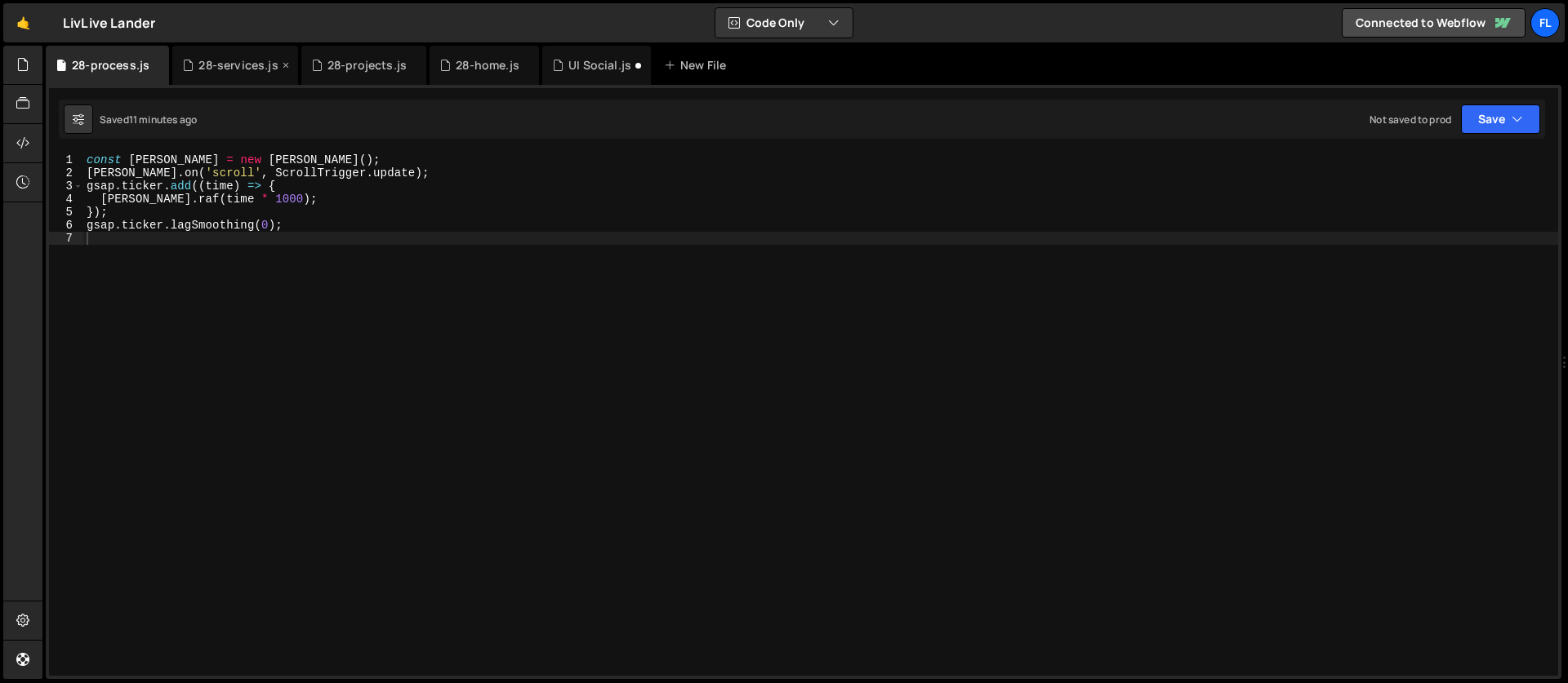
click at [219, 63] on div "28-services.js" at bounding box center [238, 66] width 79 height 16
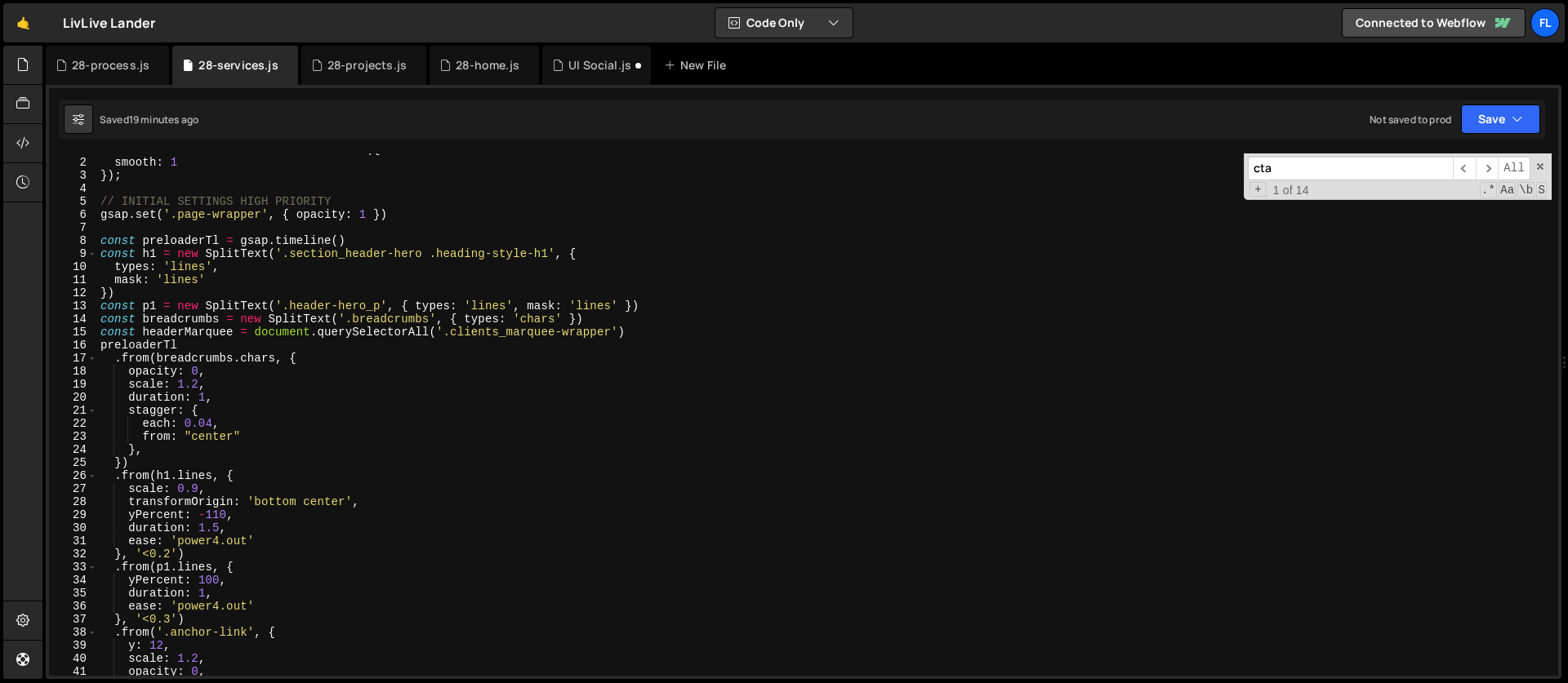
scroll to position [11, 0]
drag, startPoint x: 1537, startPoint y: 163, endPoint x: 1347, endPoint y: 191, distance: 192.1
click at [1537, 163] on span at bounding box center [1540, 166] width 12 height 12
type textarea "}, '<0.2')"
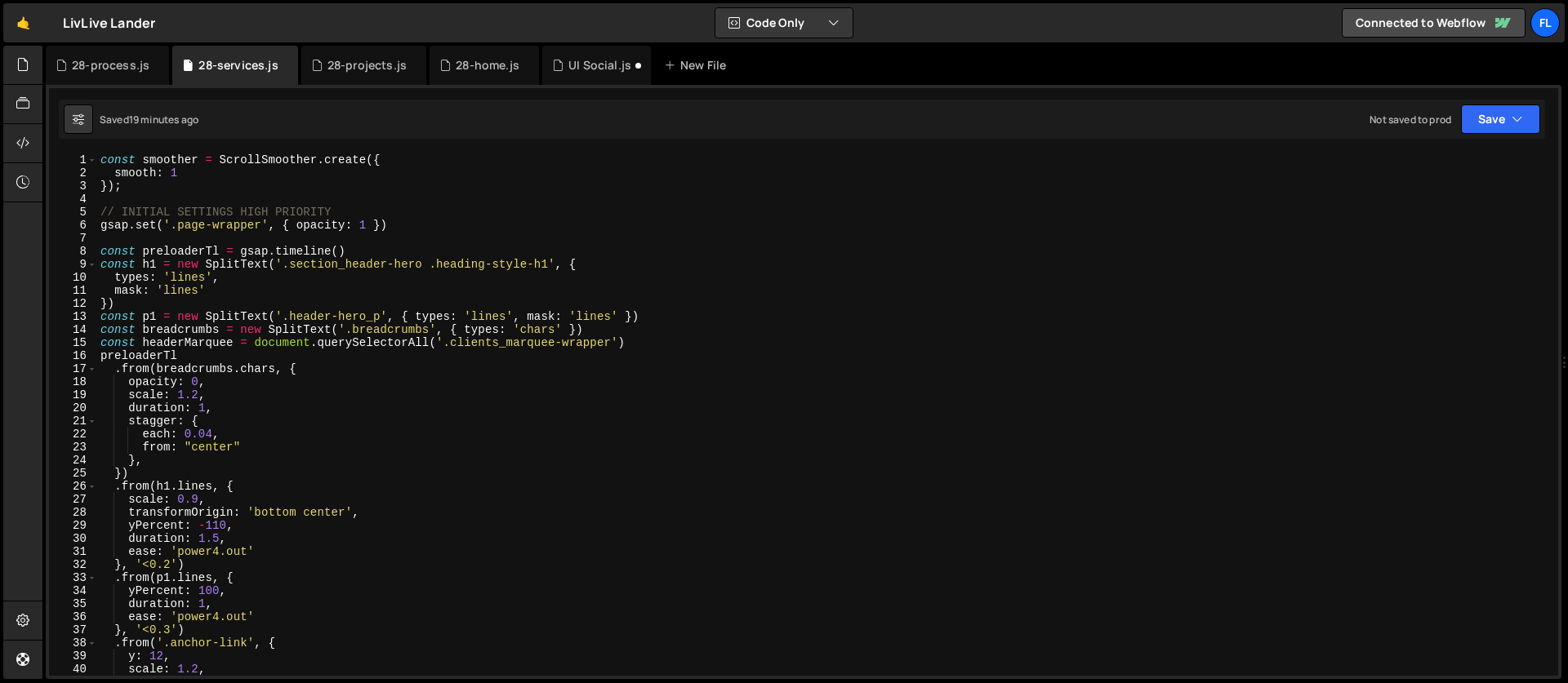
scroll to position [0, 0]
click at [107, 71] on div "28-process.js" at bounding box center [111, 66] width 78 height 16
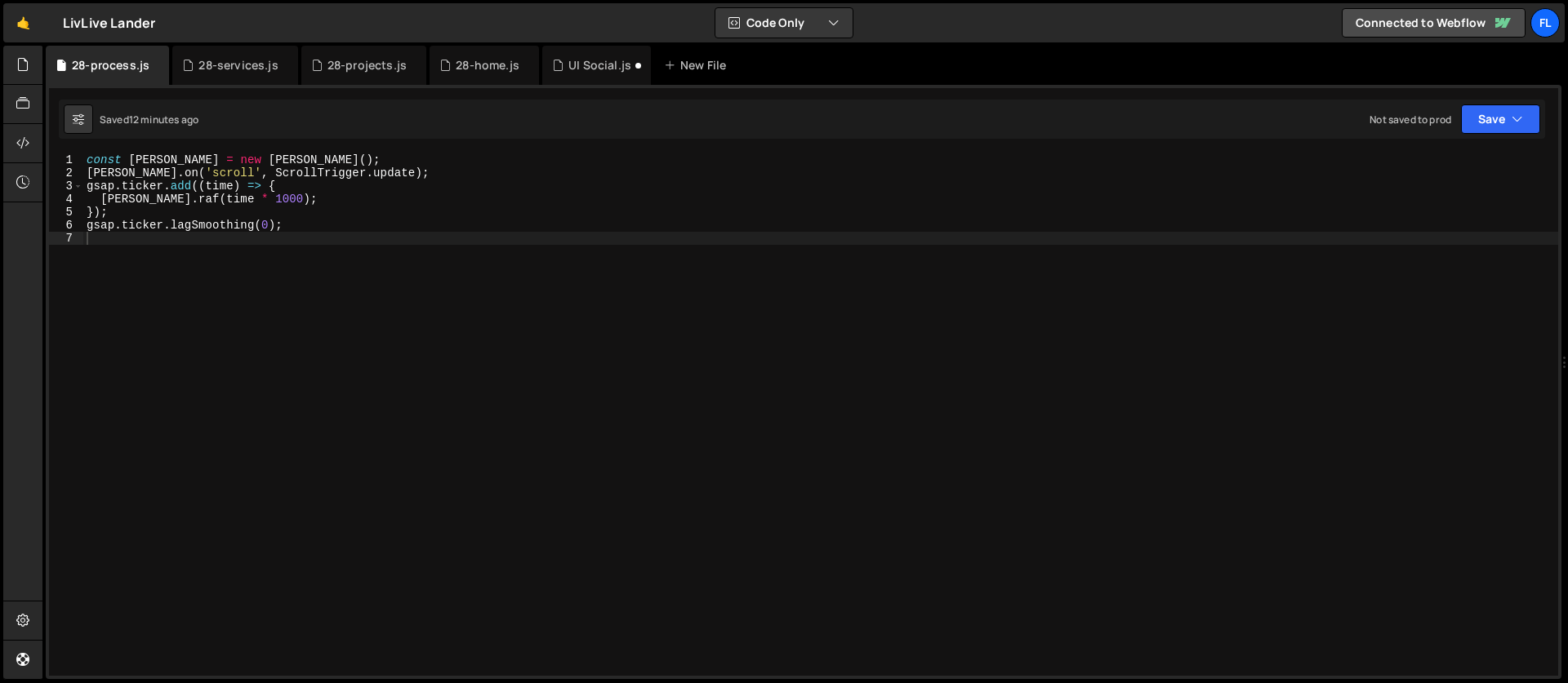
drag, startPoint x: 127, startPoint y: 260, endPoint x: 67, endPoint y: 159, distance: 117.5
click at [67, 159] on div "1 2 3 4 5 6 7 const [PERSON_NAME] = new [PERSON_NAME] ( ) ; [PERSON_NAME] . on …" at bounding box center [803, 415] width 1509 height 522
type textarea "const [PERSON_NAME] = new [PERSON_NAME](); [PERSON_NAME].on('scroll', ScrollTri…"
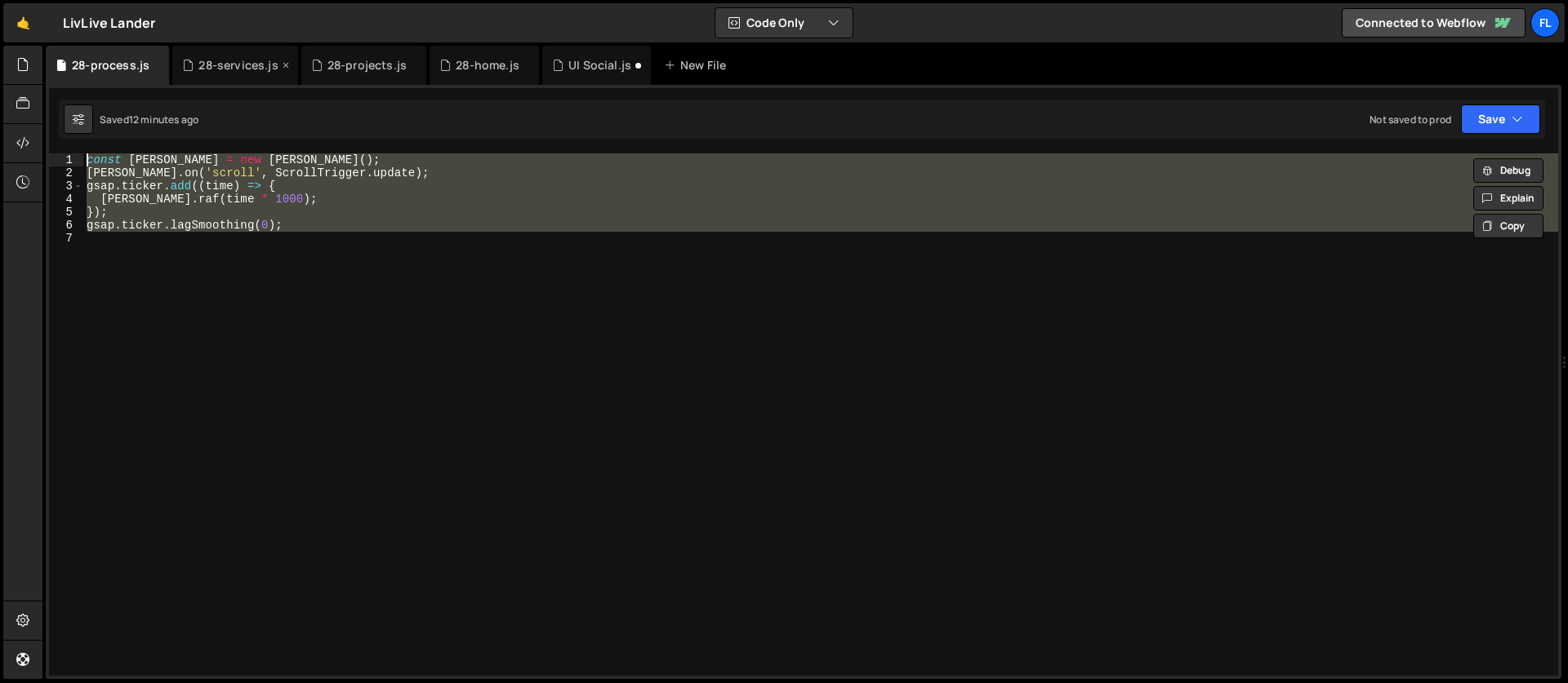
click at [221, 68] on div "28-services.js" at bounding box center [238, 66] width 79 height 16
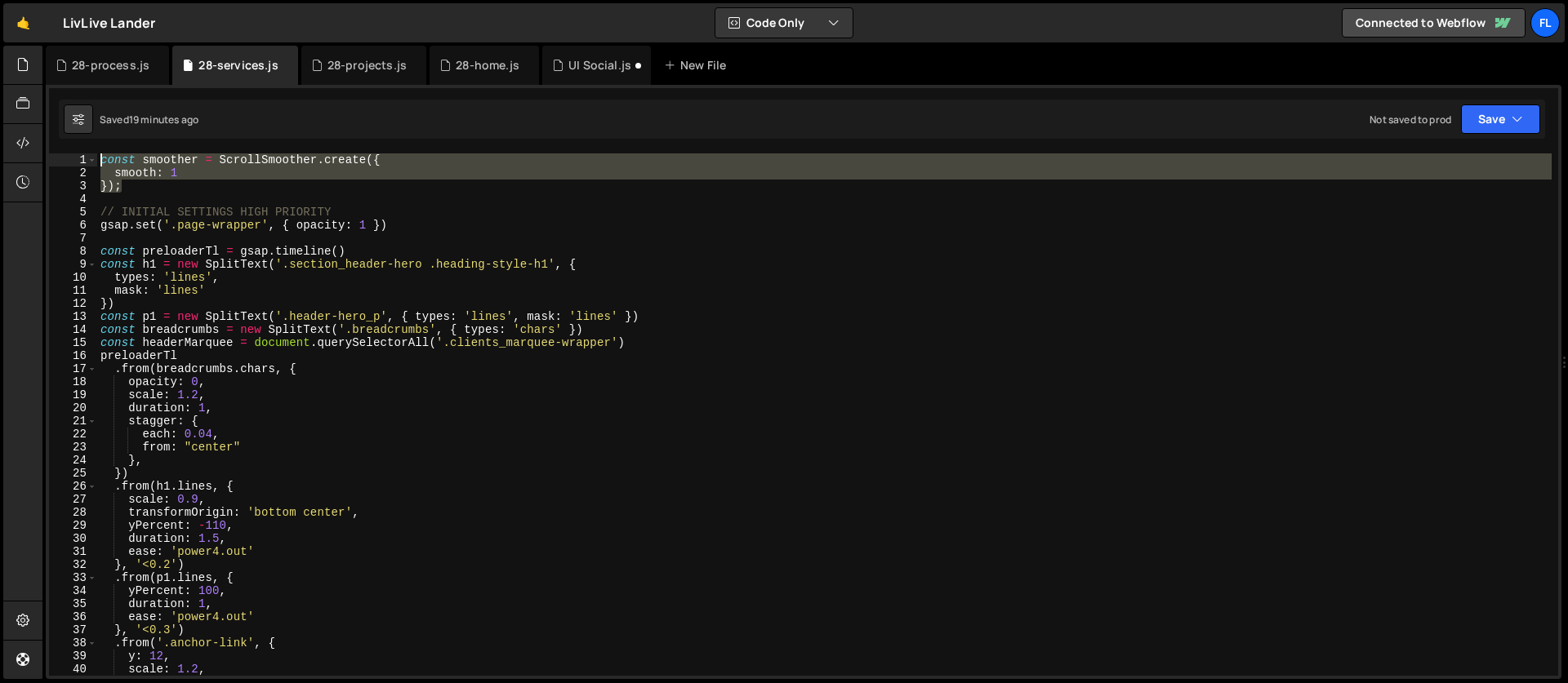
drag, startPoint x: 143, startPoint y: 184, endPoint x: 92, endPoint y: 133, distance: 72.1
click at [92, 133] on div "Debug Explain Copy 28-process.js 28-services.js 28-projects.js 28-home.js UI So…" at bounding box center [803, 363] width 1515 height 634
type textarea "const smoother = ScrollSmoother.create({ smooth: 1"
paste textarea
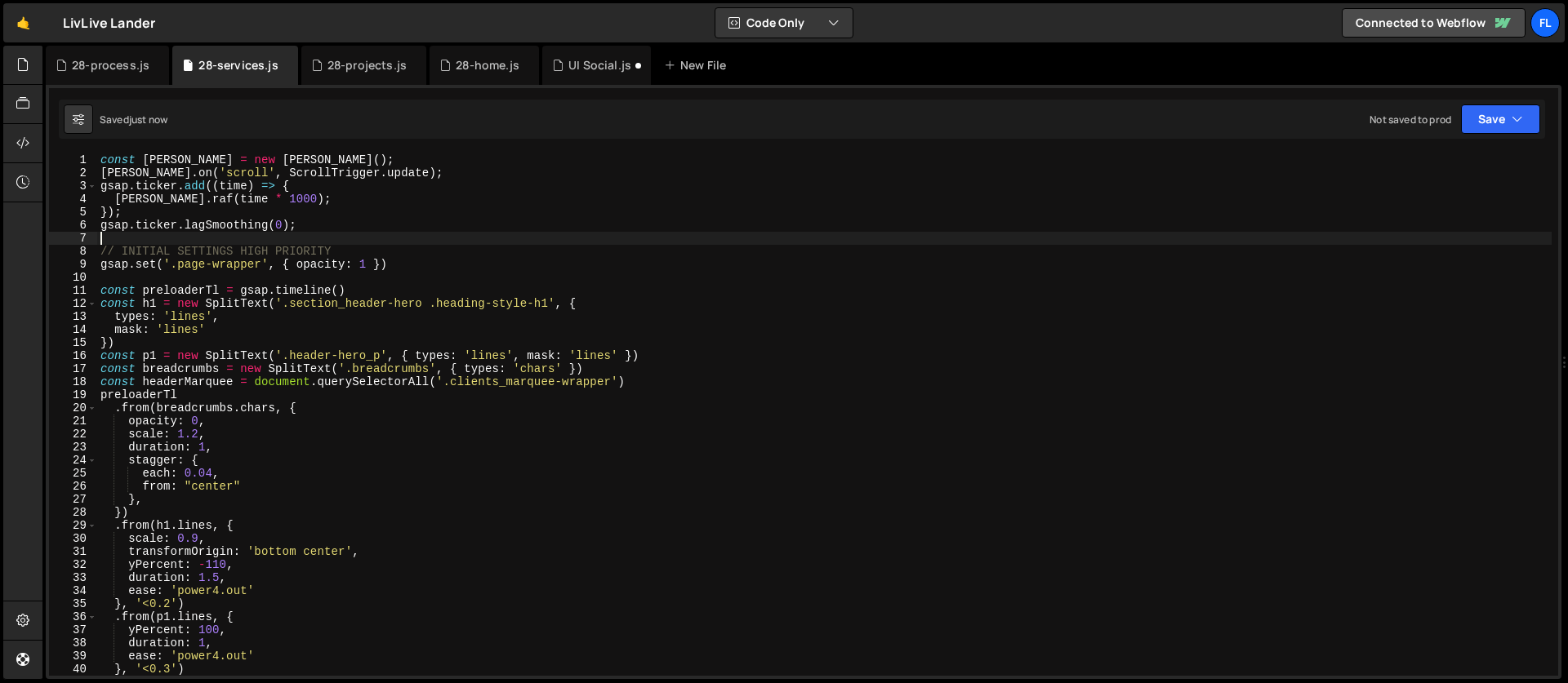
click at [199, 221] on div "const [PERSON_NAME] = new [PERSON_NAME] ( ) ; [PERSON_NAME] . on ( 'scroll' , S…" at bounding box center [823, 427] width 1454 height 548
type textarea "gsap.ticker.lagSmoothing(0);"
click at [164, 240] on div "const [PERSON_NAME] = new [PERSON_NAME] ( ) ; [PERSON_NAME] . on ( 'scroll' , S…" at bounding box center [823, 427] width 1454 height 548
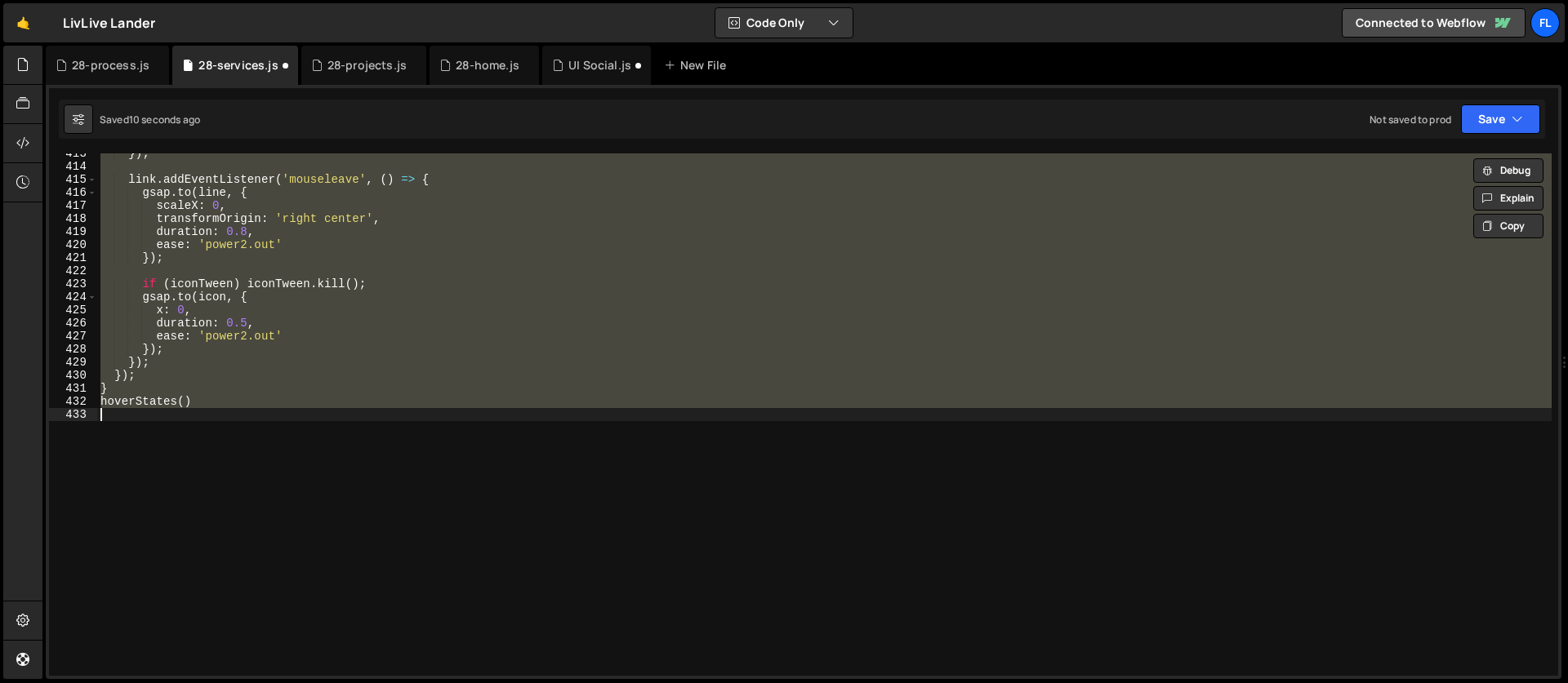
scroll to position [5385, 0]
type textarea "smooth: 1 });"
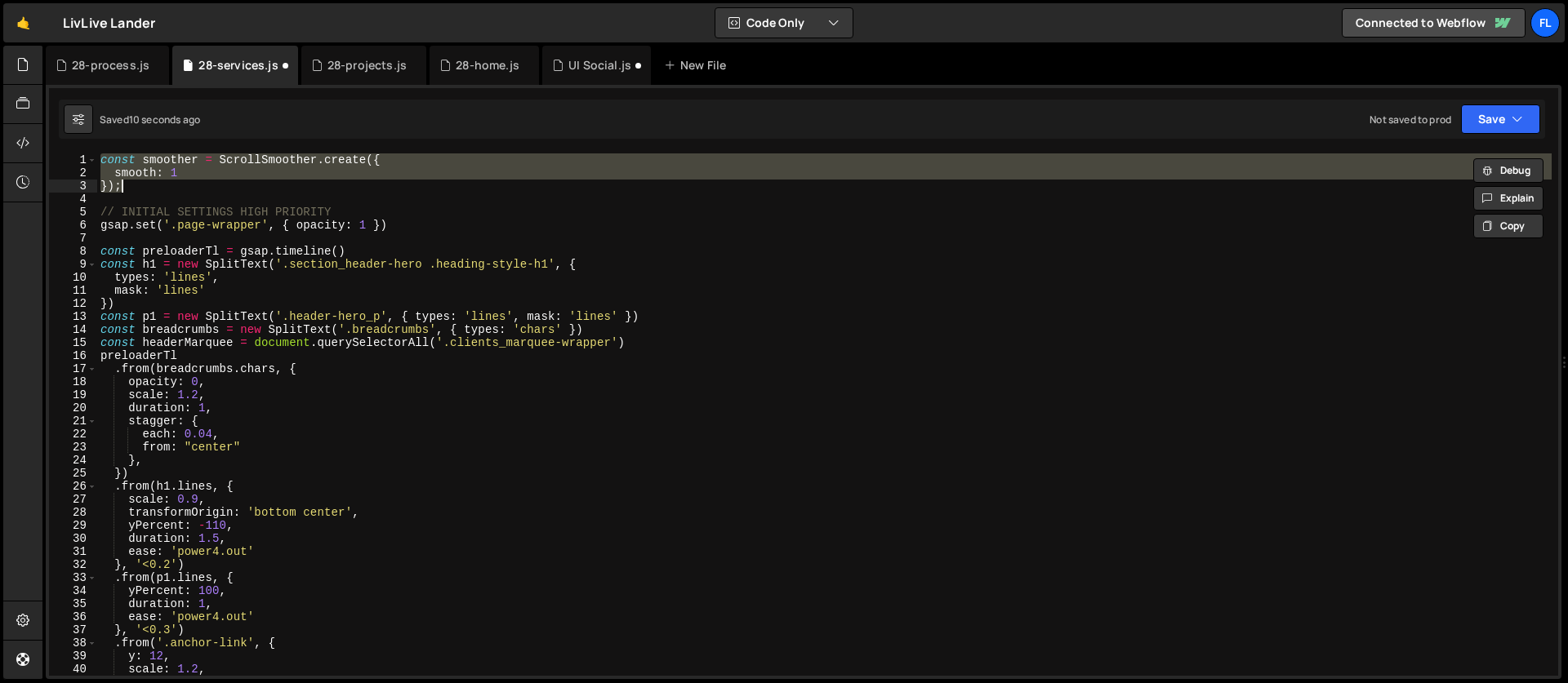
scroll to position [0, 0]
click at [91, 58] on div "28-process.js" at bounding box center [111, 66] width 78 height 16
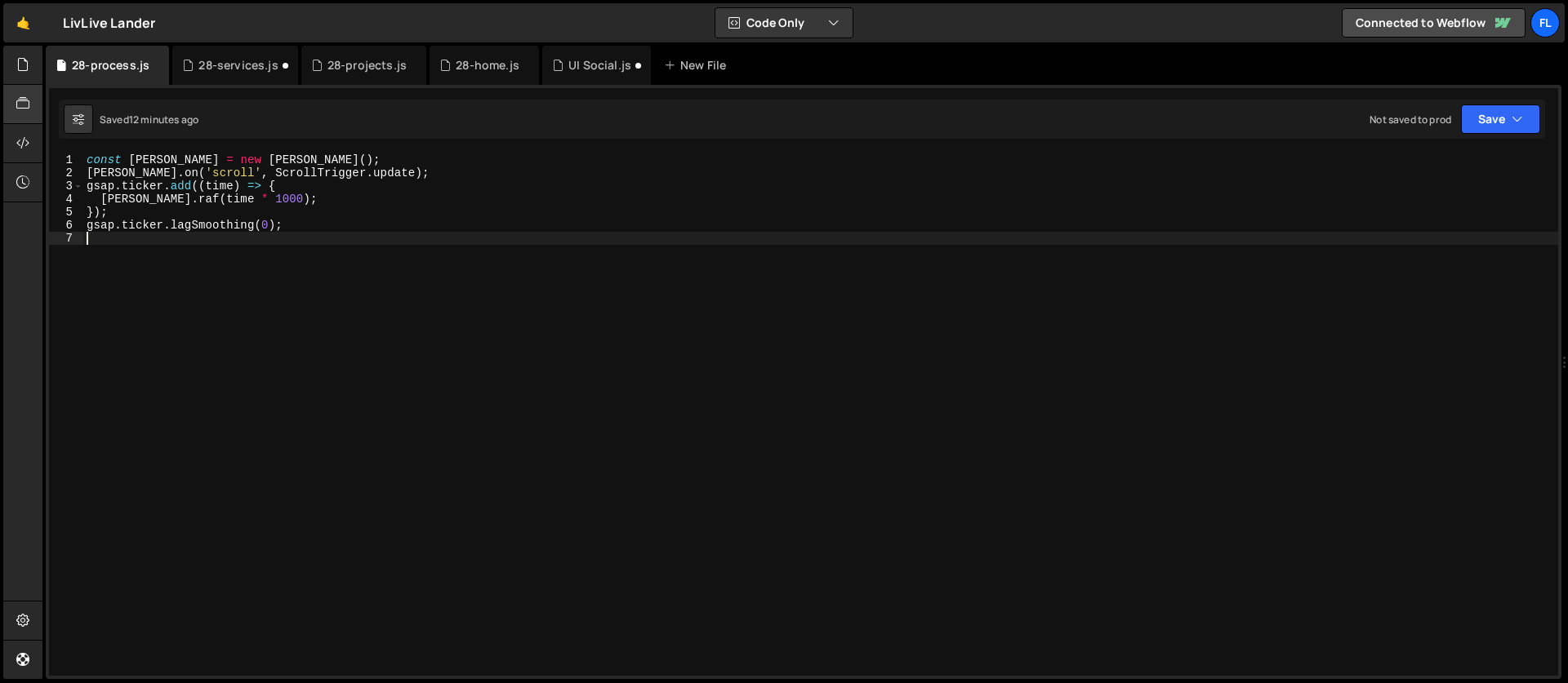
drag, startPoint x: 154, startPoint y: 299, endPoint x: 31, endPoint y: 114, distance: 222.2
click at [31, 114] on div "Hold on a sec... Are you certain you wish to leave this page? Any changes you'v…" at bounding box center [784, 342] width 1568 height 683
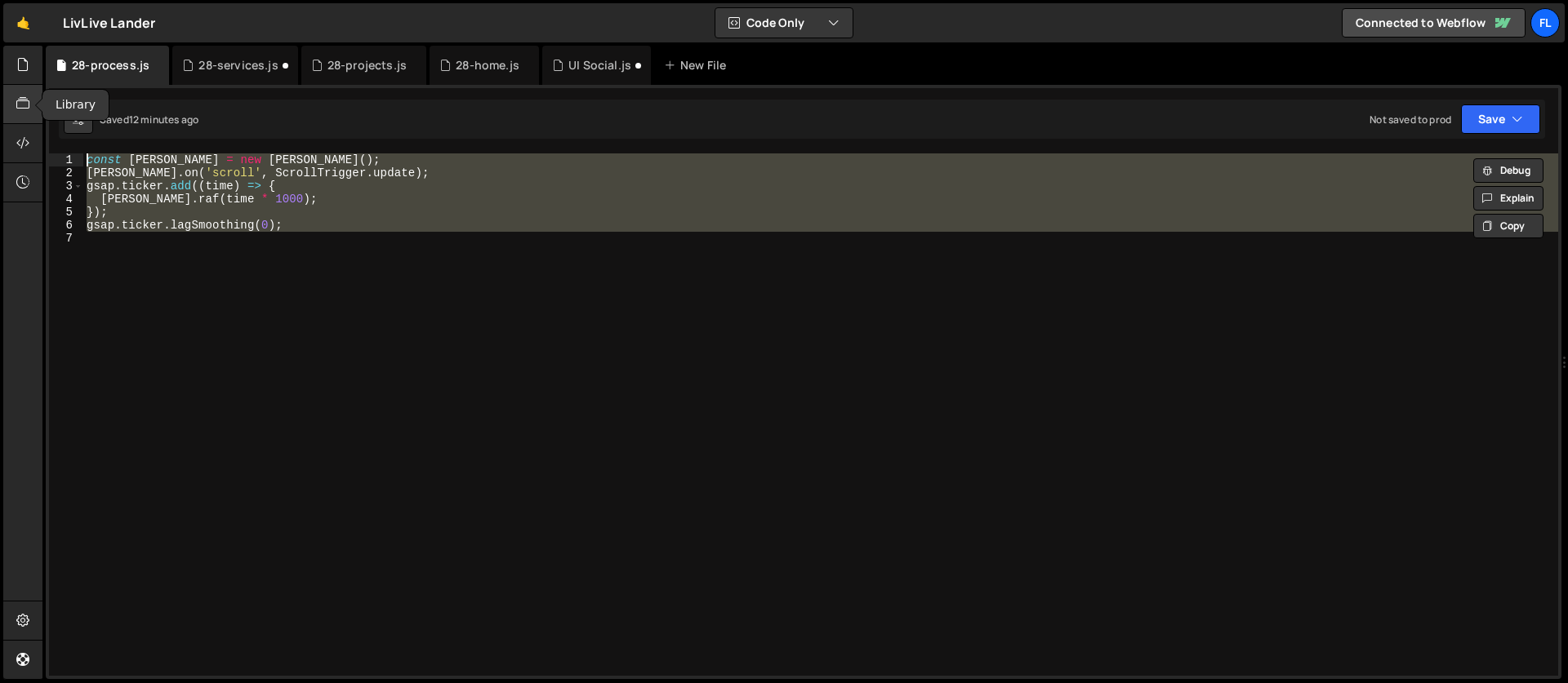
paste textarea "}"
type textarea "});"
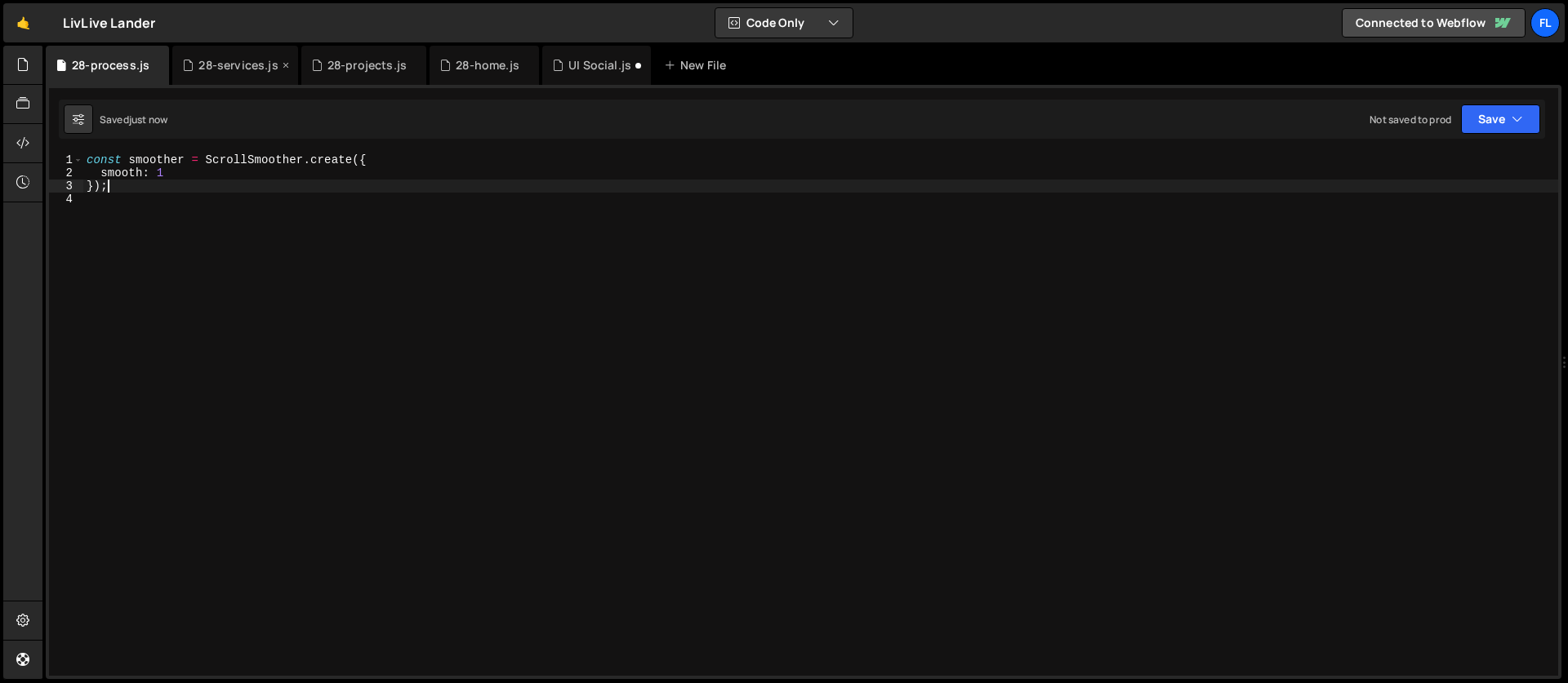
click at [235, 70] on div "28-services.js" at bounding box center [238, 66] width 79 height 16
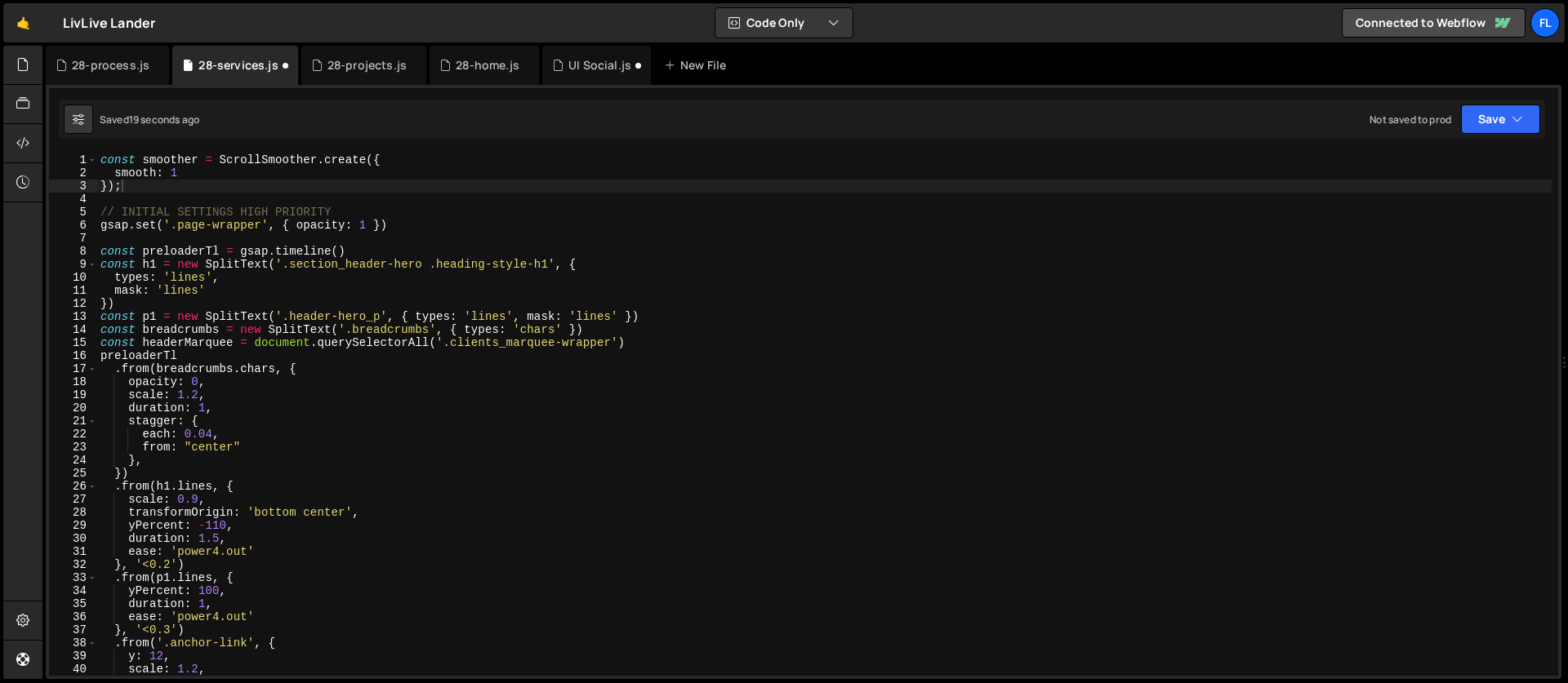
click at [236, 210] on div "const smoother = ScrollSmoother . create ({ smooth : 1 }) ; // INITIAL SETTINGS…" at bounding box center [823, 427] width 1454 height 548
type textarea "// INITIAL SETTINGS HIGH PRIORITY"
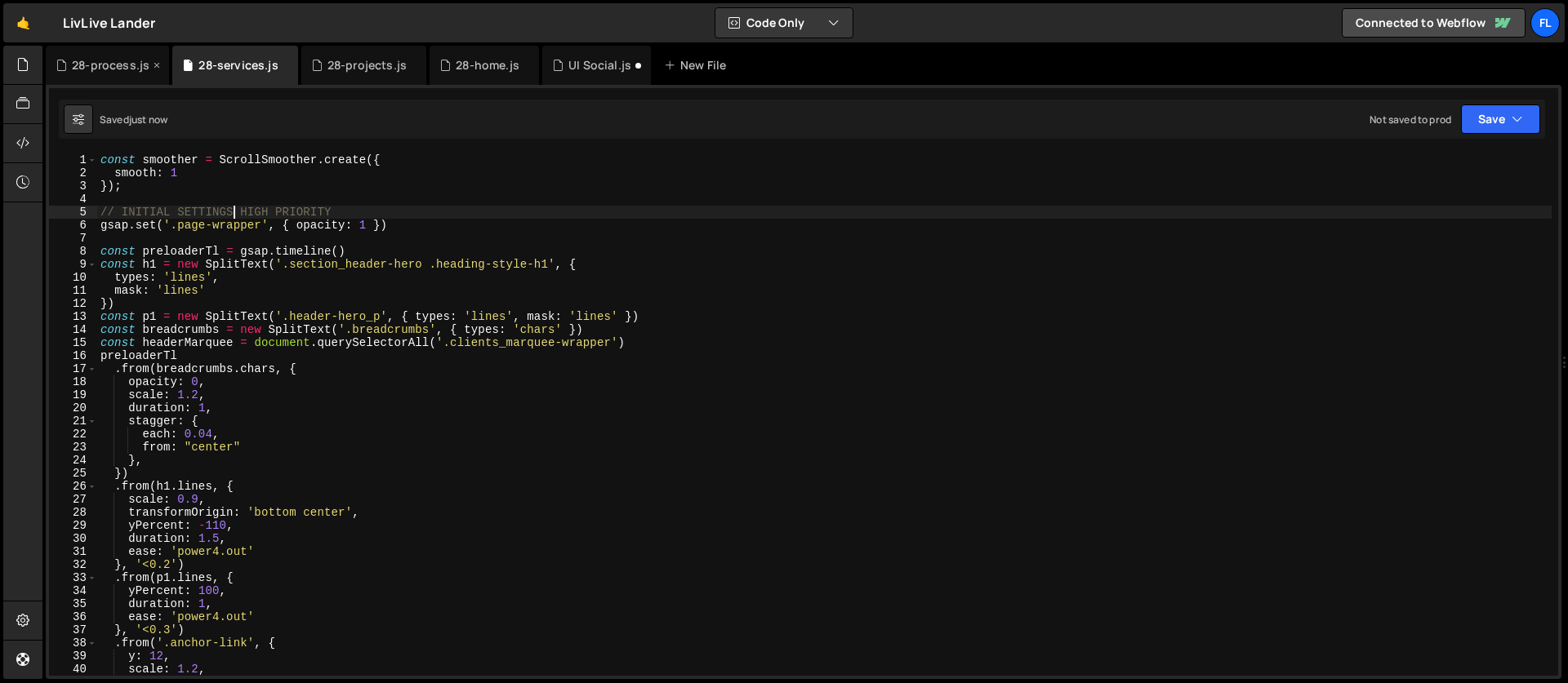
click at [97, 53] on div "28-process.js" at bounding box center [107, 65] width 123 height 39
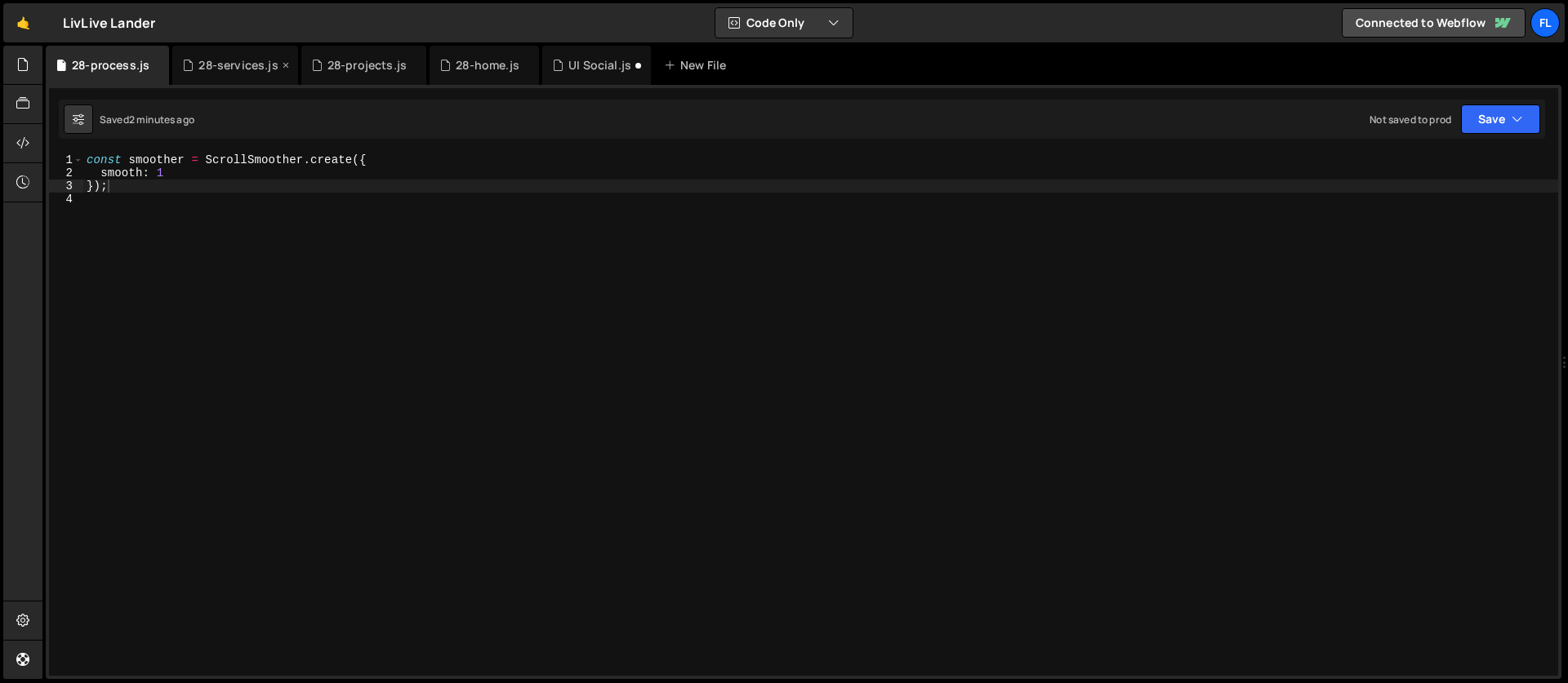
click at [226, 59] on div "28-services.js" at bounding box center [238, 66] width 79 height 16
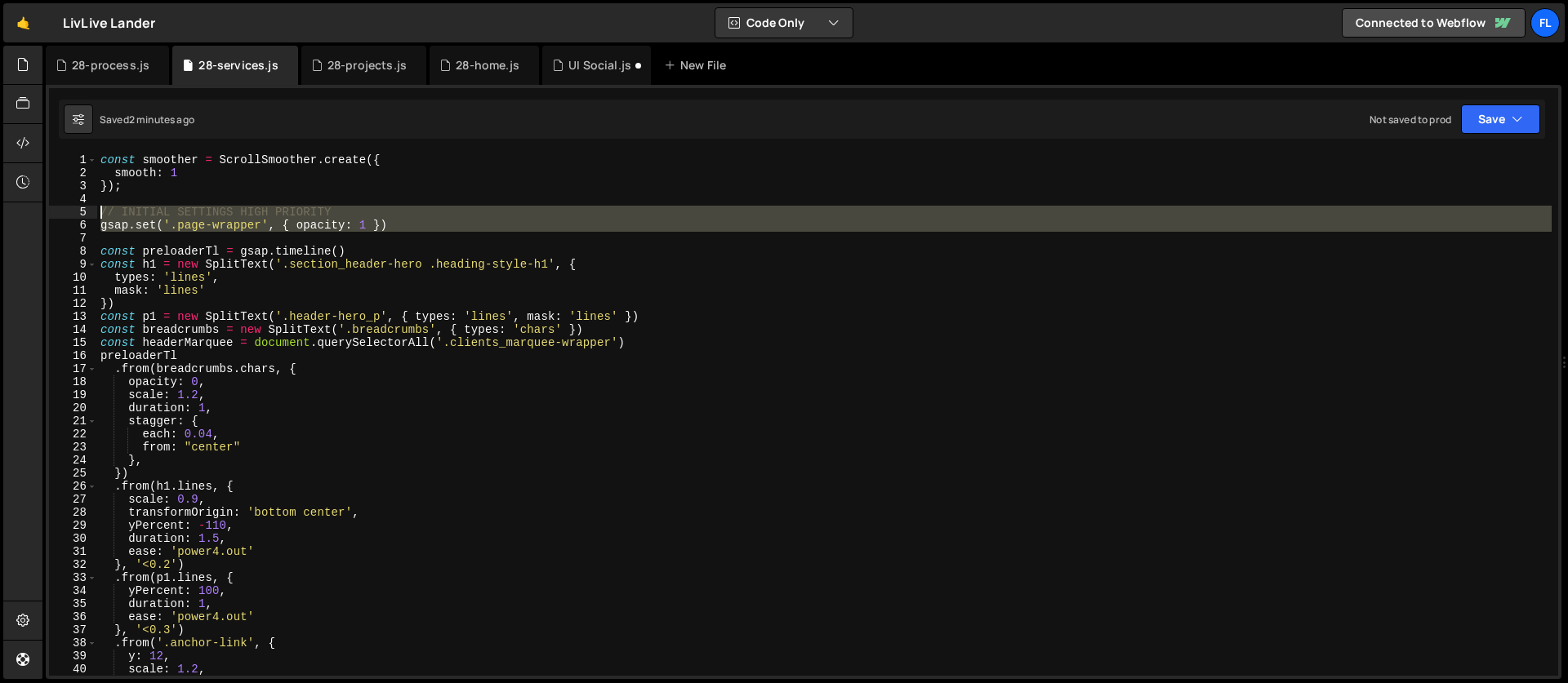
drag, startPoint x: 105, startPoint y: 234, endPoint x: 83, endPoint y: 214, distance: 29.7
click at [83, 214] on div "1 2 3 4 5 6 7 8 9 10 11 12 13 14 15 16 17 18 19 20 21 22 23 24 25 26 27 28 29 3…" at bounding box center [803, 415] width 1509 height 522
type textarea "// INITIAL SETTINGS HIGH PRIORITY gsap.set('.page-wrapper', { opacity: 1 })"
click at [89, 82] on div "28-process.js" at bounding box center [107, 65] width 123 height 39
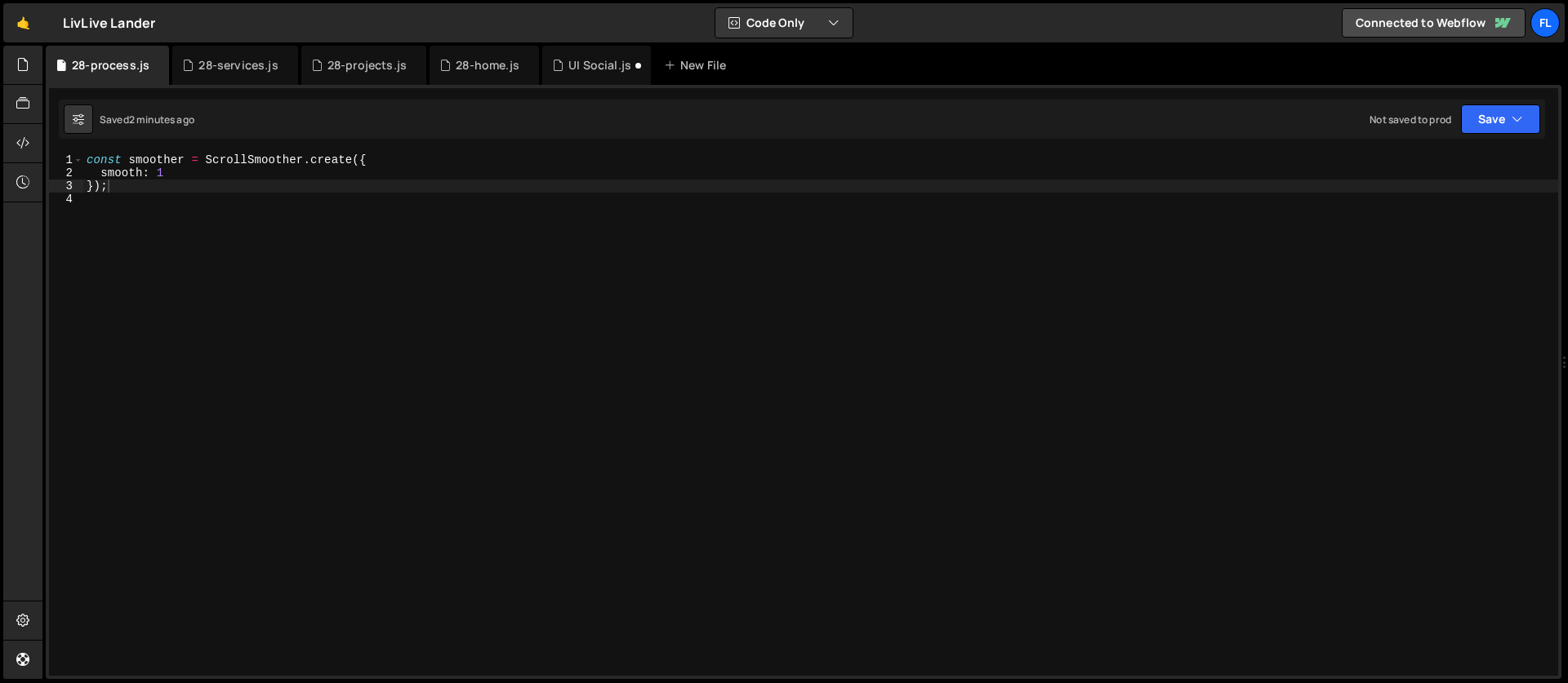
click at [111, 210] on div "const smoother = ScrollSmoother . create ({ smooth : 1 }) ;" at bounding box center [821, 427] width 1475 height 548
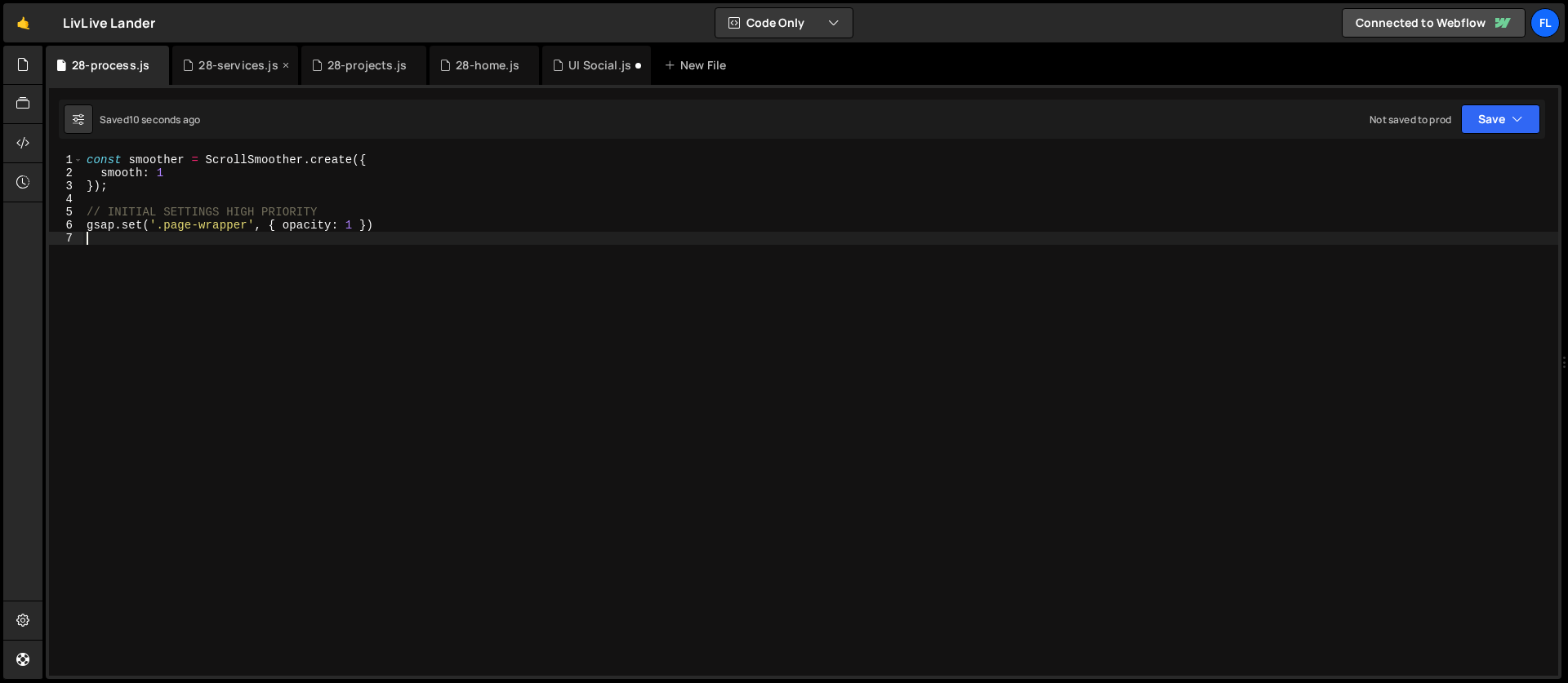
click at [217, 69] on div "28-services.js" at bounding box center [238, 66] width 79 height 16
type textarea "// INITIAL SETTINGS HIGH PRIORITY"
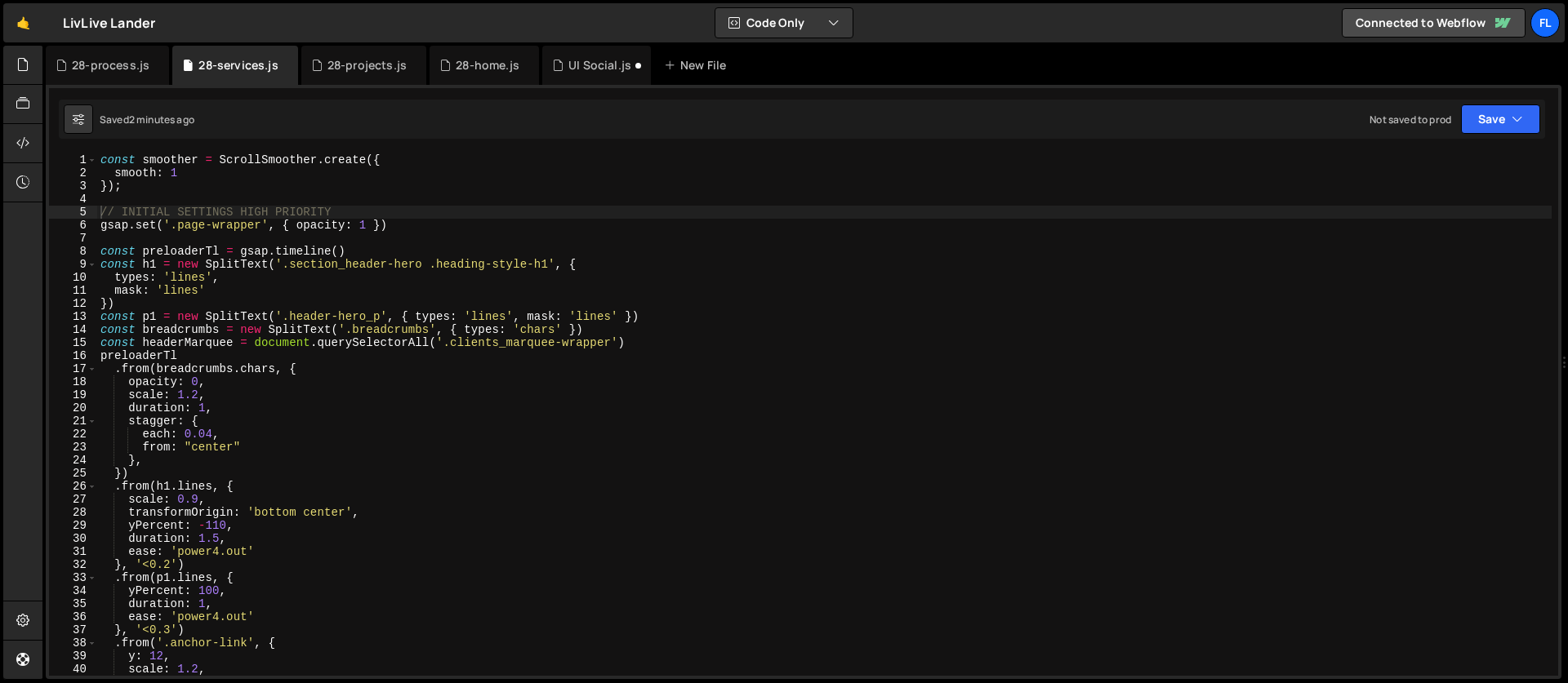
click at [101, 237] on div "const smoother = ScrollSmoother . create ({ smooth : 1 }) ; // INITIAL SETTINGS…" at bounding box center [823, 427] width 1454 height 548
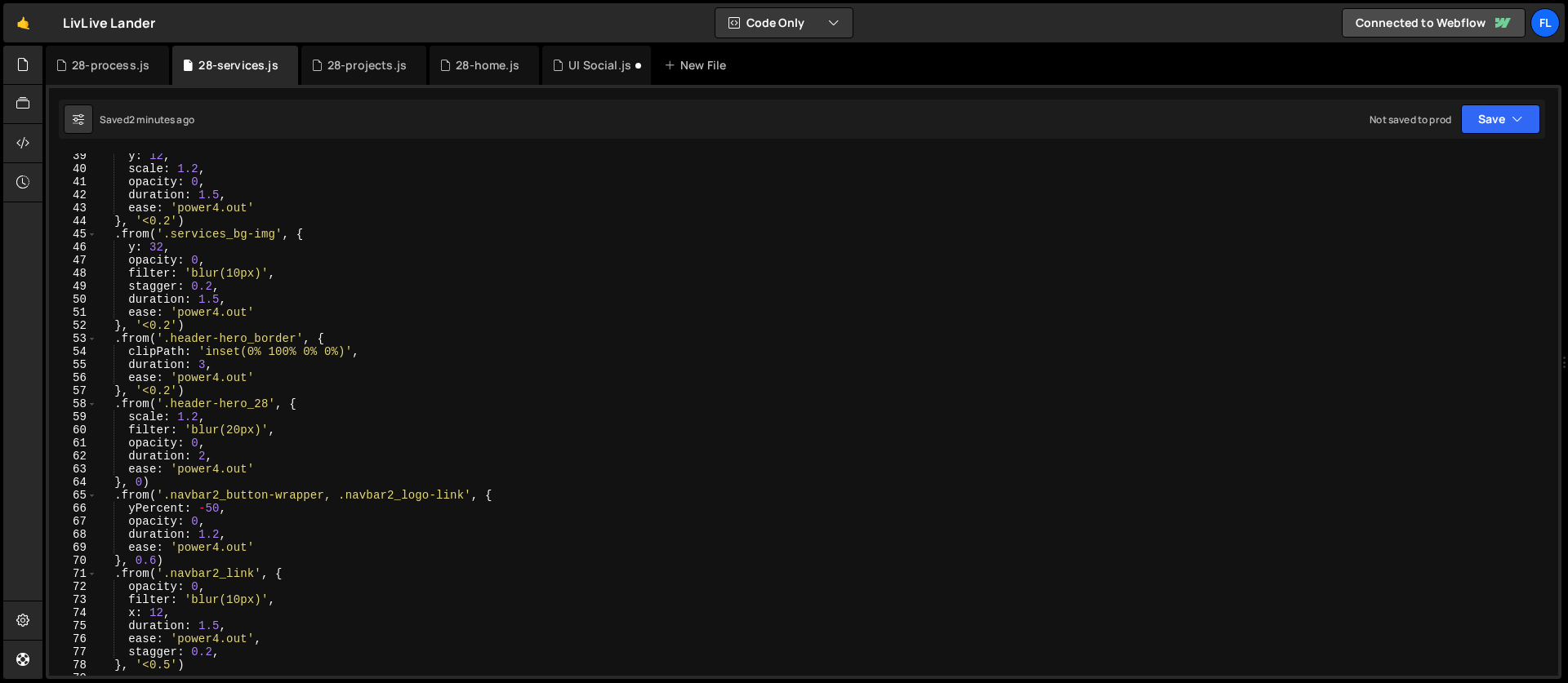
scroll to position [673, 0]
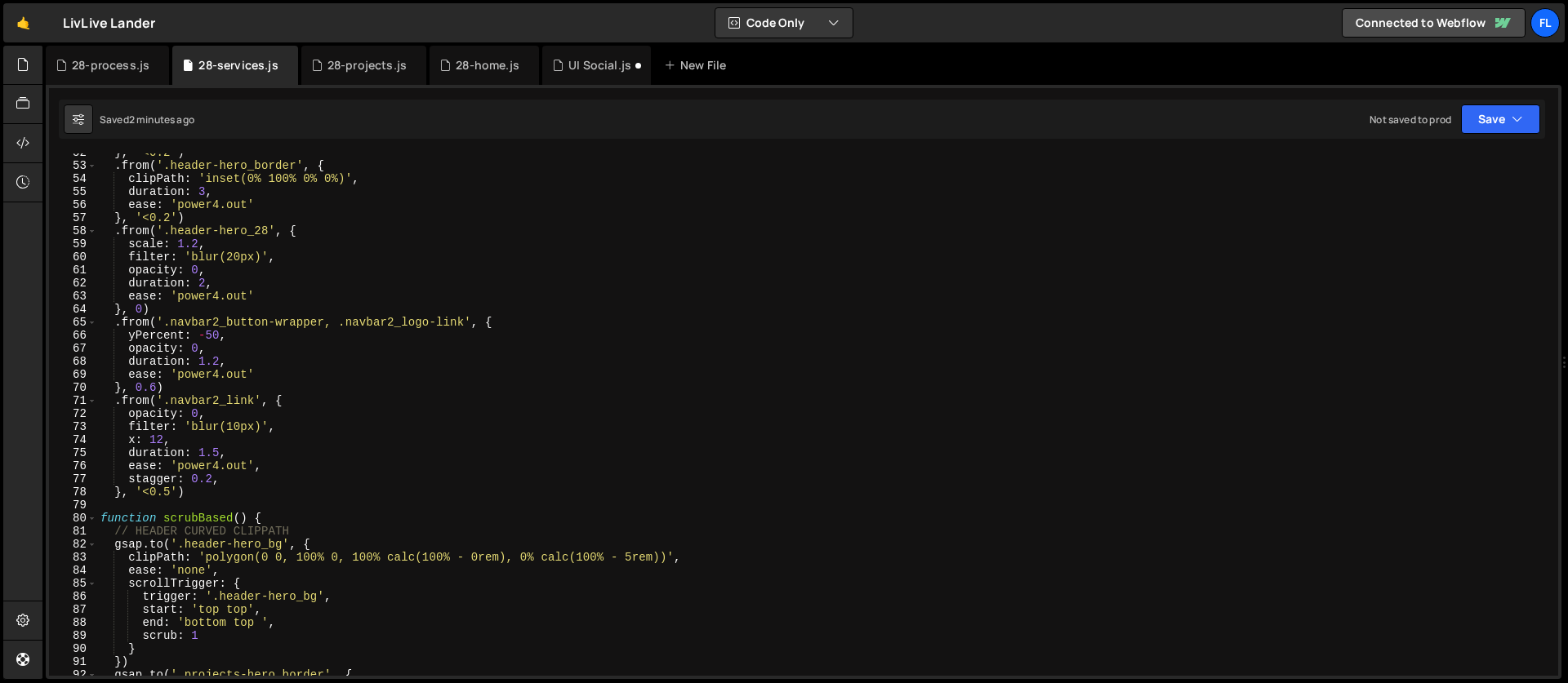
click at [207, 499] on div "} , '<0.2' ) . from ( '.header-hero_border' , { clipPath : 'inset(0% 100% 0% 0%…" at bounding box center [823, 420] width 1454 height 548
type textarea "}, '<0.5')"
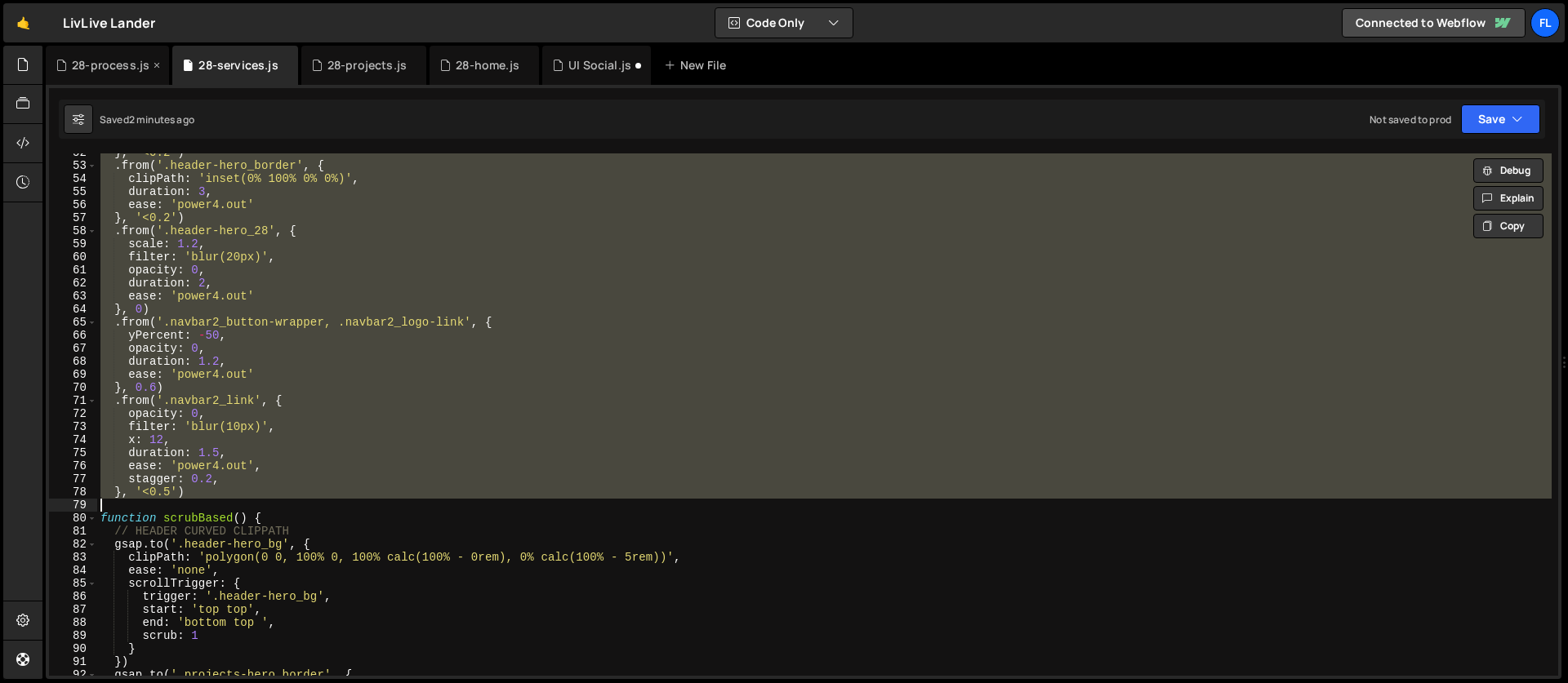
click at [102, 65] on div "28-process.js" at bounding box center [111, 66] width 78 height 16
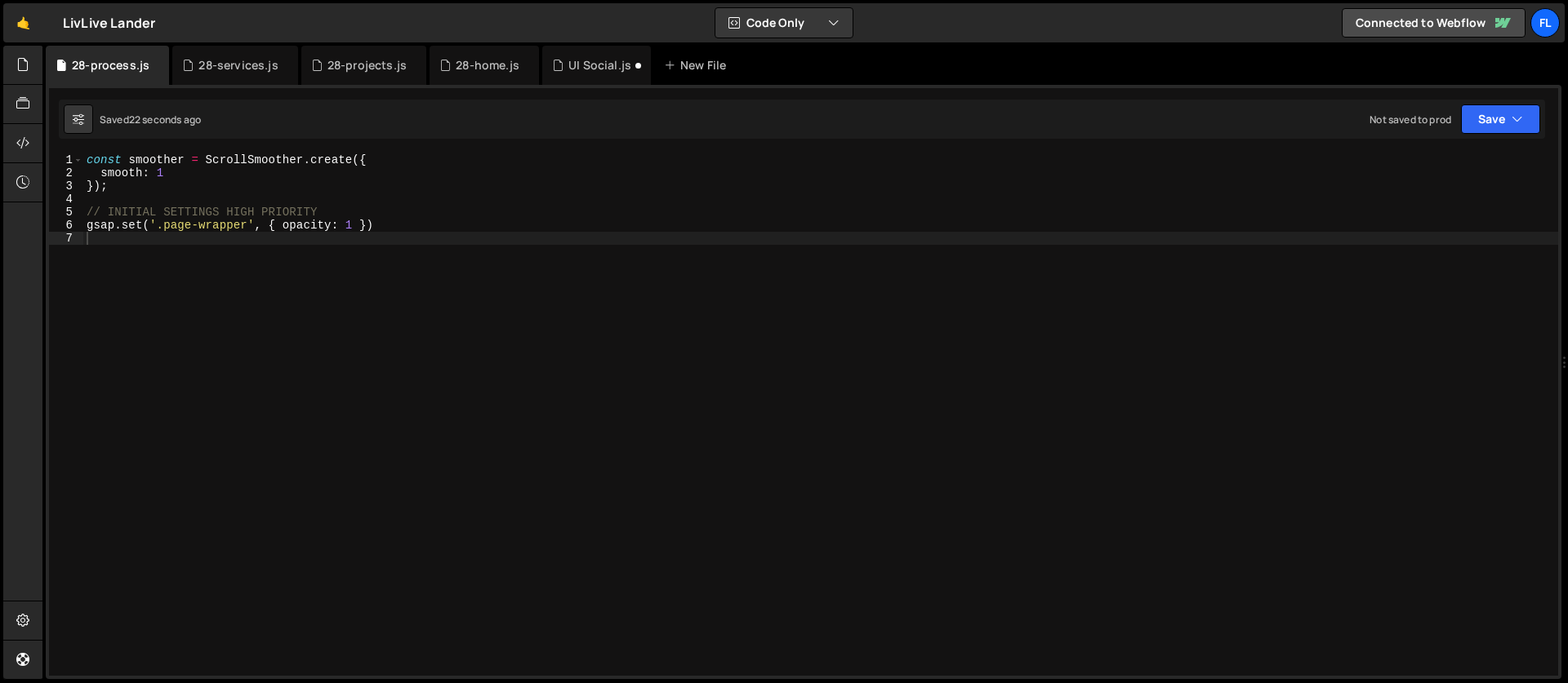
click at [124, 244] on div "const smoother = ScrollSmoother . create ({ smooth : 1 }) ; // INITIAL SETTINGS…" at bounding box center [821, 427] width 1475 height 548
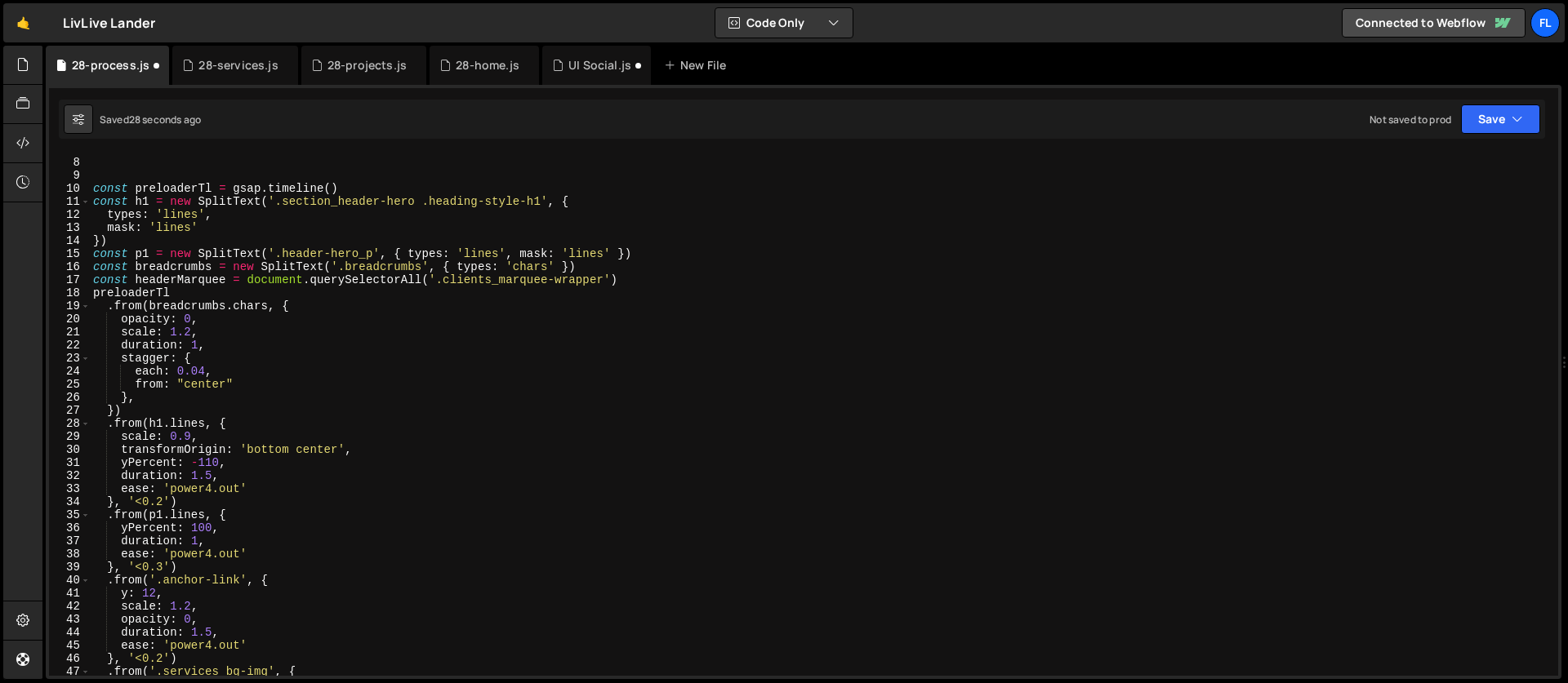
scroll to position [74, 0]
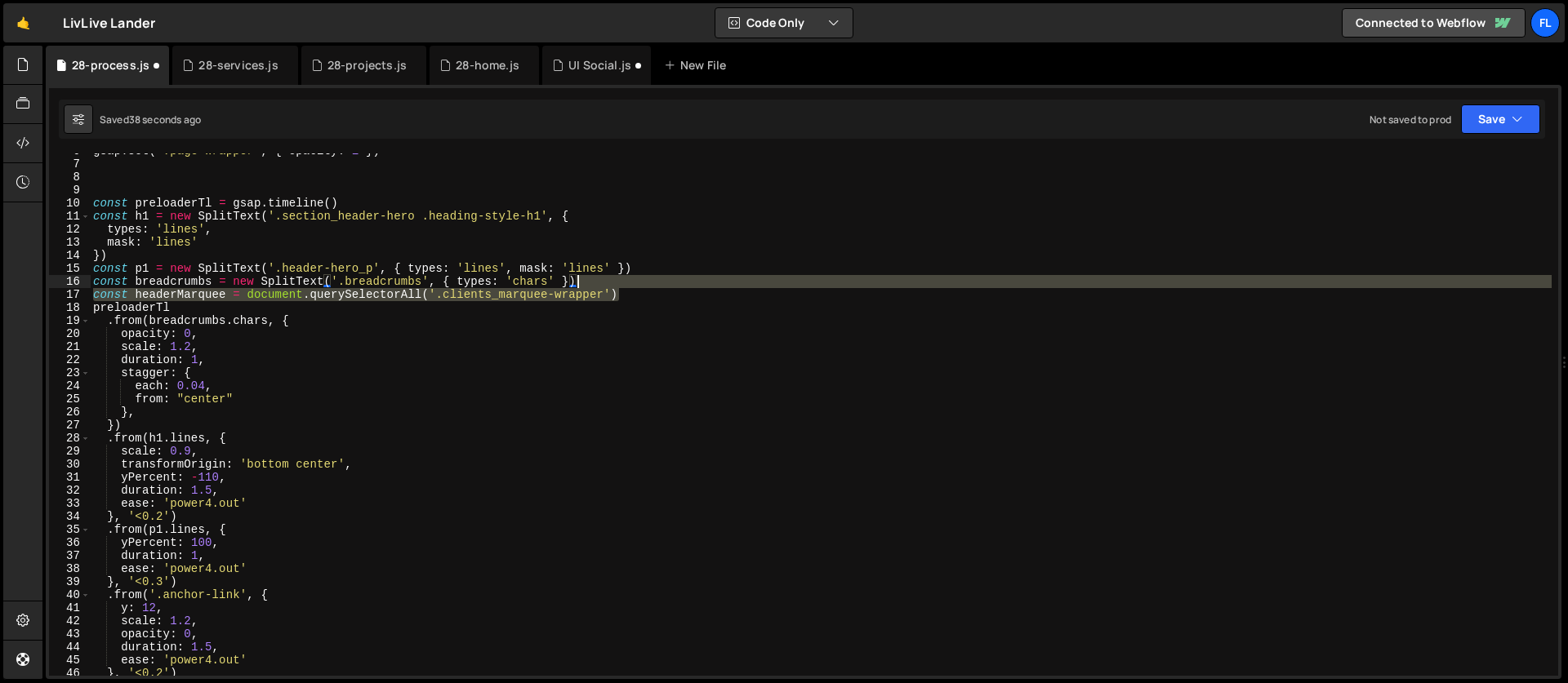
click at [638, 286] on div "gsap . set ( '.page-wrapper' , { opacity : 1 }) const preloaderTl = gsap . time…" at bounding box center [820, 418] width 1461 height 548
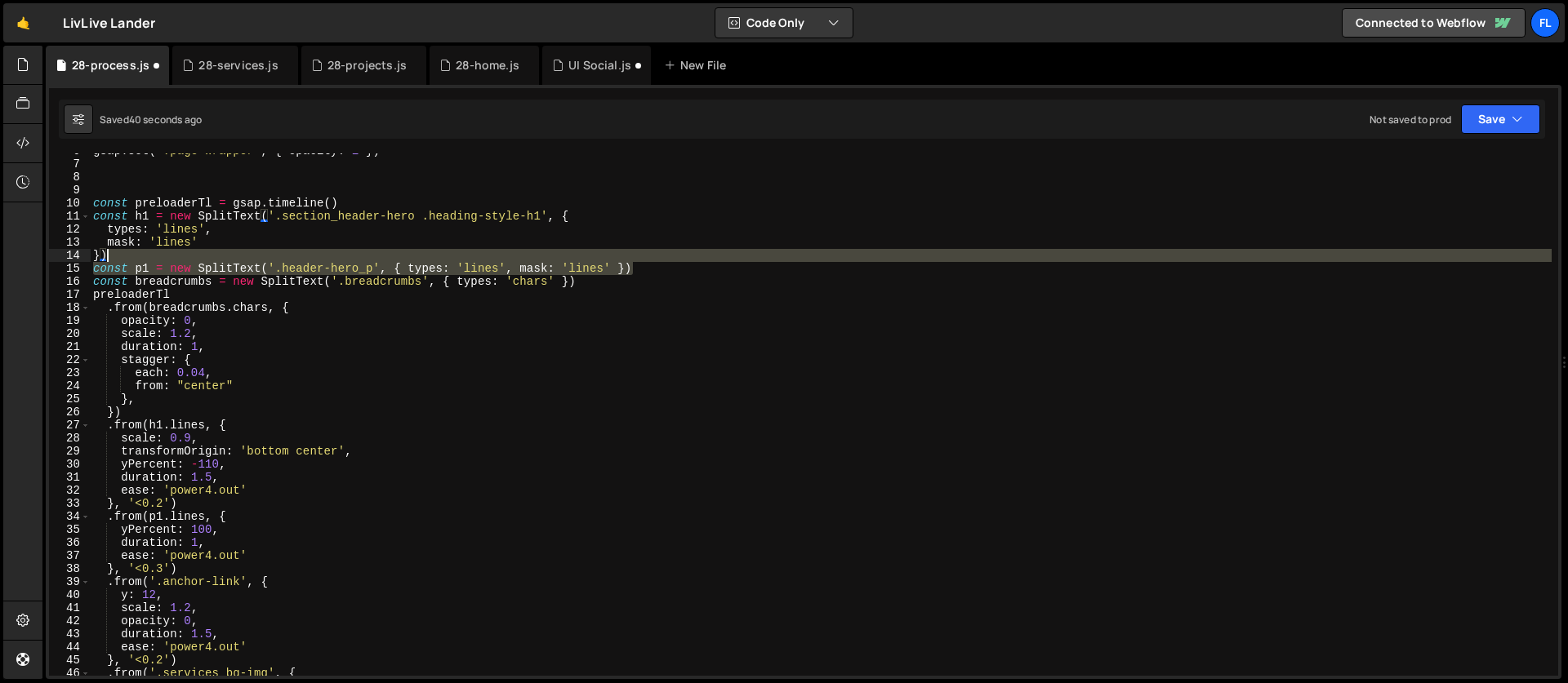
click at [657, 262] on div "gsap . set ( '.page-wrapper' , { opacity : 1 }) const preloaderTl = gsap . time…" at bounding box center [820, 418] width 1461 height 548
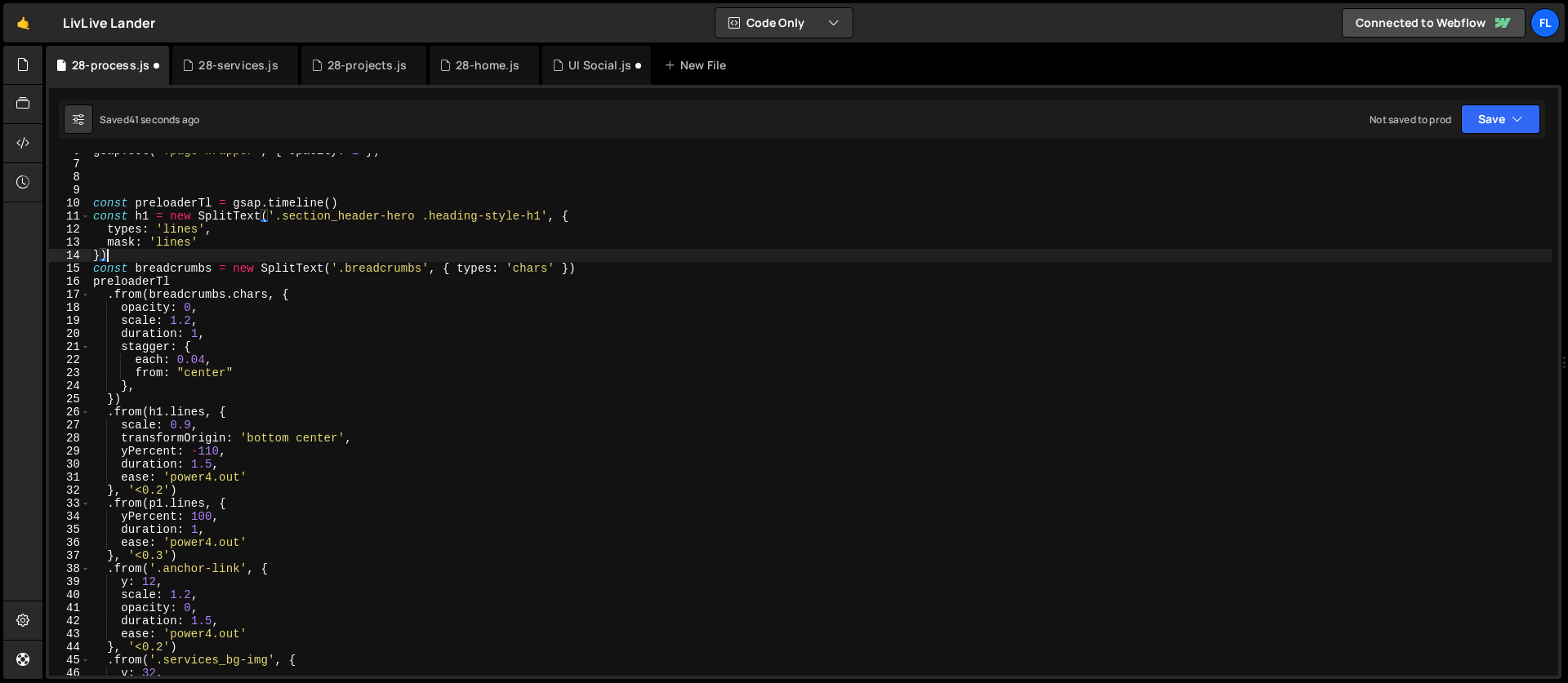
click at [146, 334] on div "gsap . set ( '.page-wrapper' , { opacity : 1 }) const preloaderTl = gsap . time…" at bounding box center [820, 418] width 1461 height 548
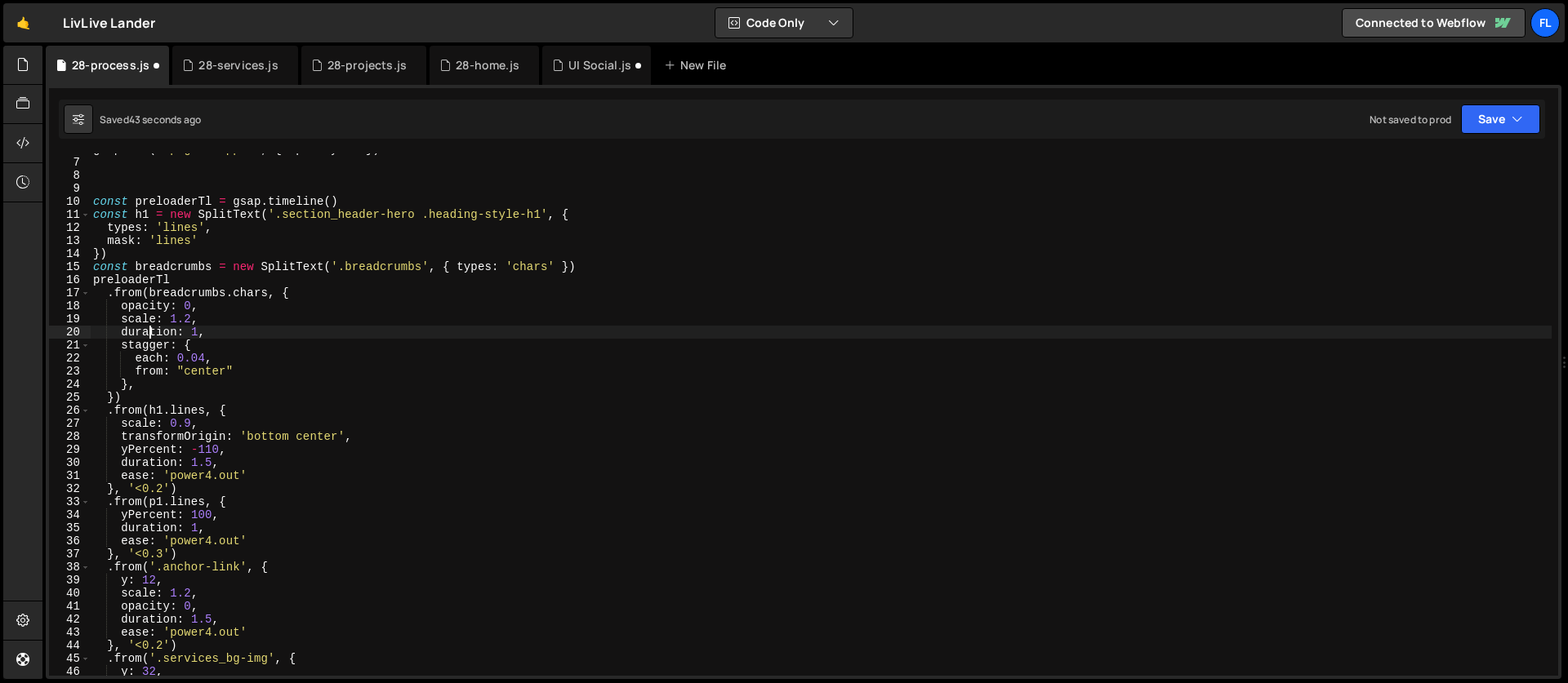
scroll to position [140, 0]
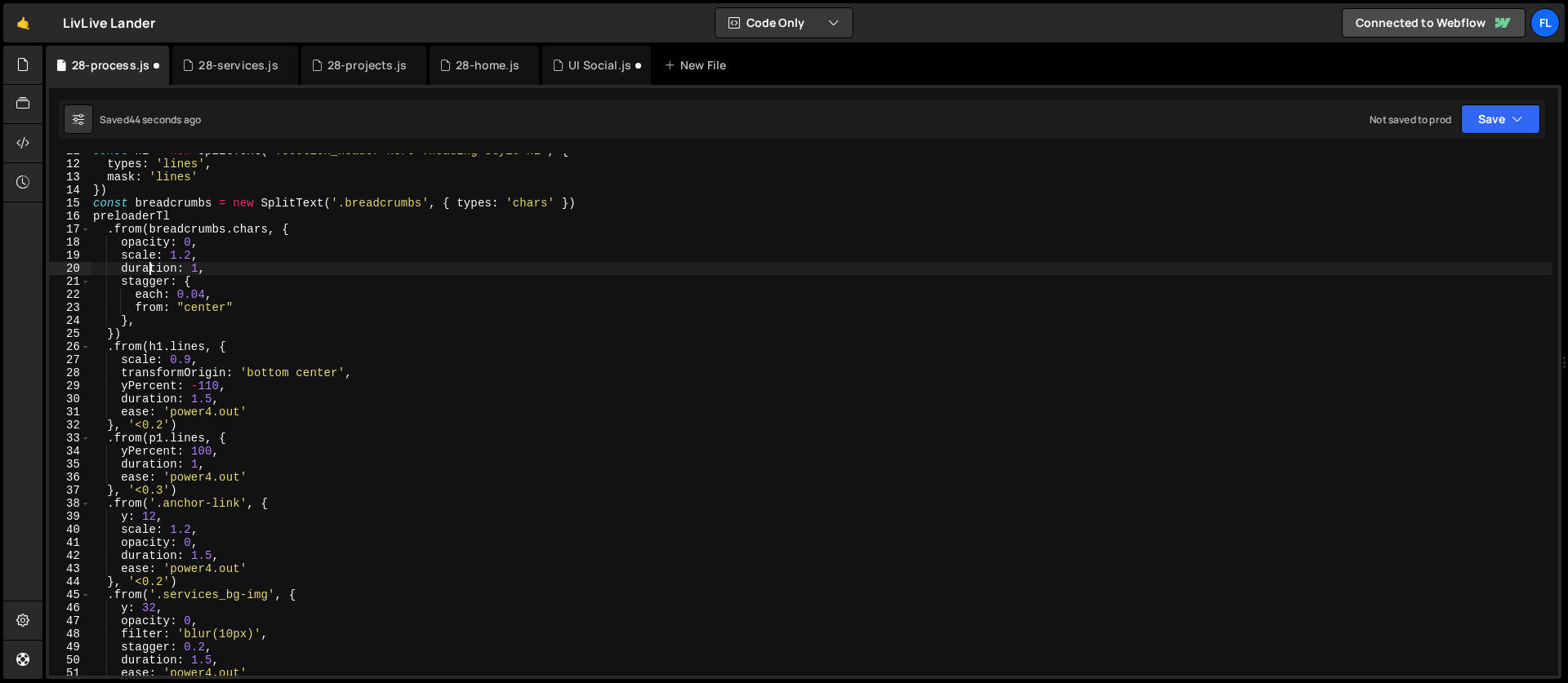
click at [252, 433] on div "const h1 = new SplitText ( '.section_header-hero .heading-style-h1' , { types :…" at bounding box center [820, 418] width 1461 height 548
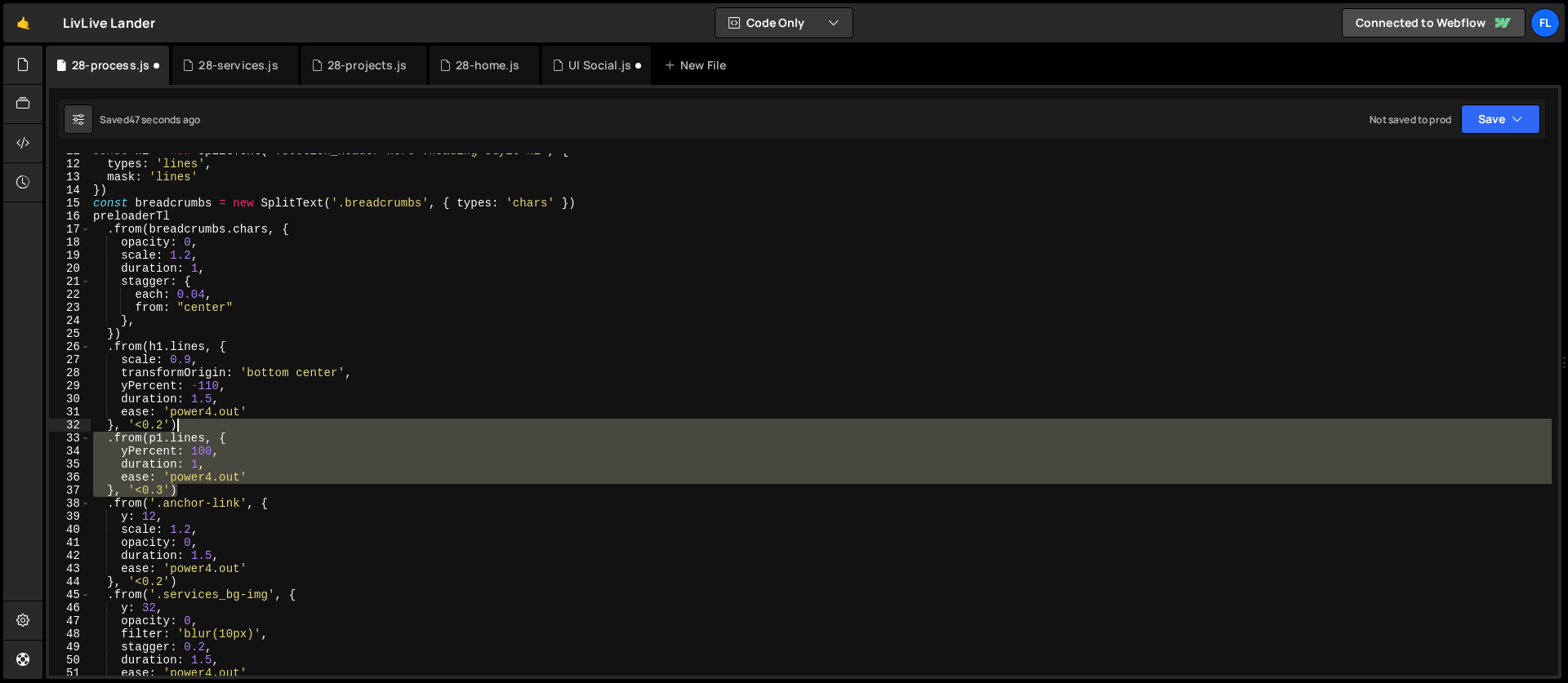
drag, startPoint x: 186, startPoint y: 488, endPoint x: 196, endPoint y: 428, distance: 60.8
click at [196, 428] on div "const h1 = new SplitText ( '.section_header-hero .heading-style-h1' , { types :…" at bounding box center [820, 418] width 1461 height 548
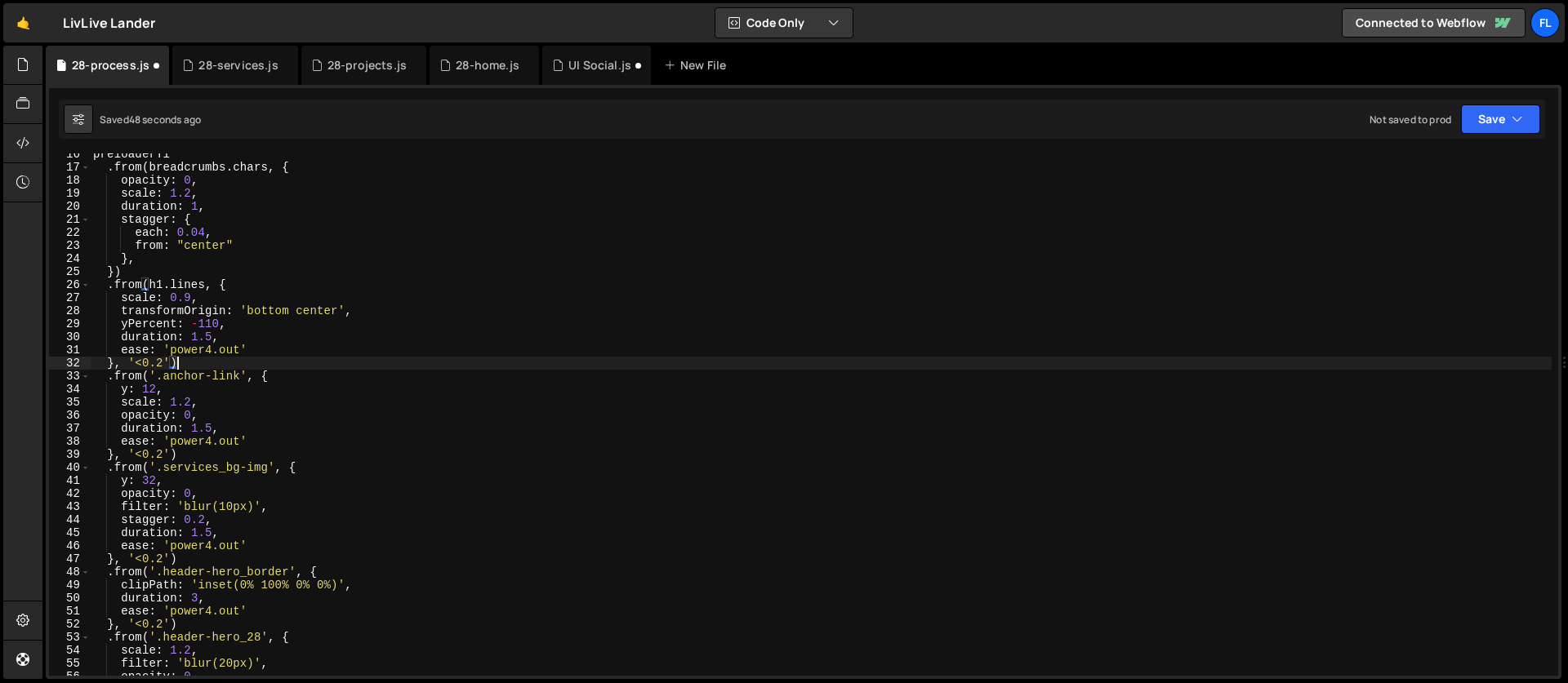
scroll to position [215, 0]
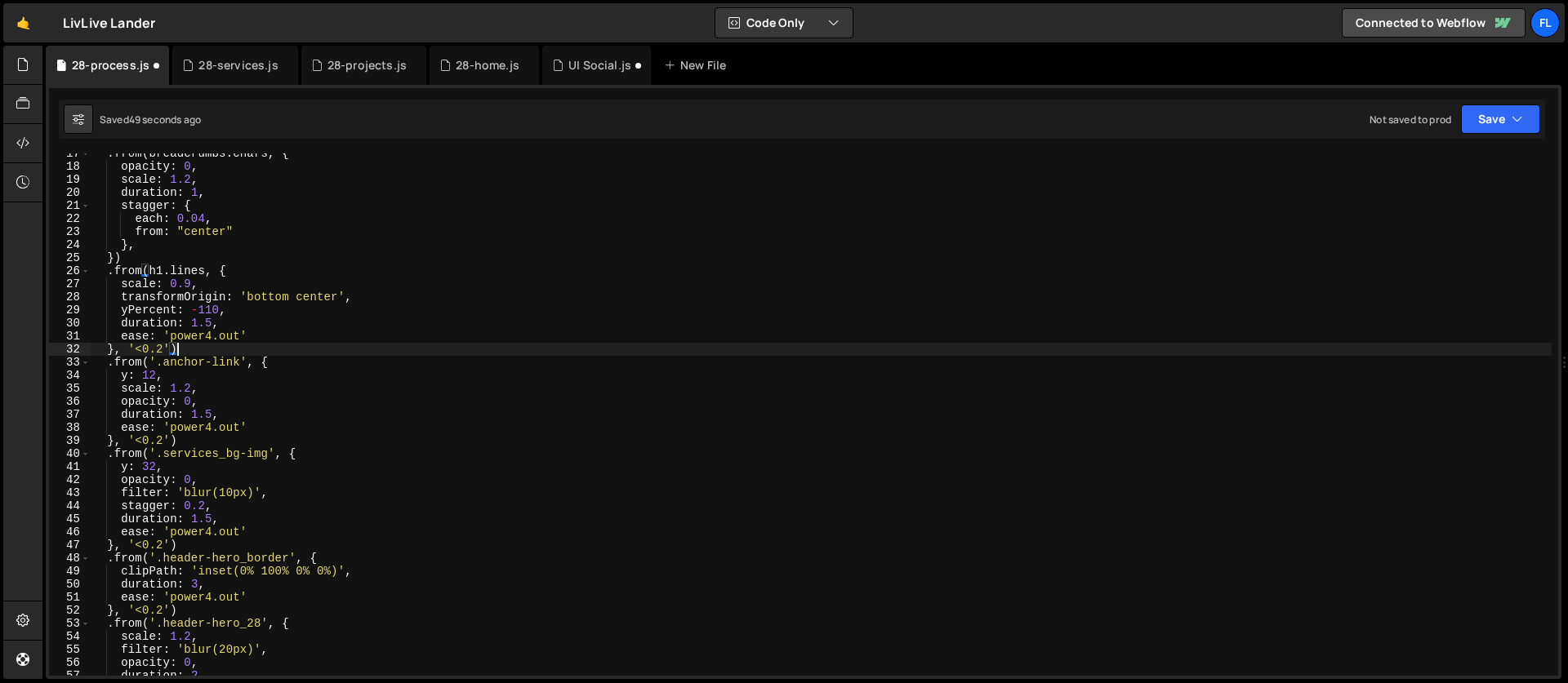
click at [318, 450] on div ". from ( breadcrumbs . chars , { opacity : 0 , scale : 1.2 , duration : 1 , sta…" at bounding box center [820, 421] width 1461 height 548
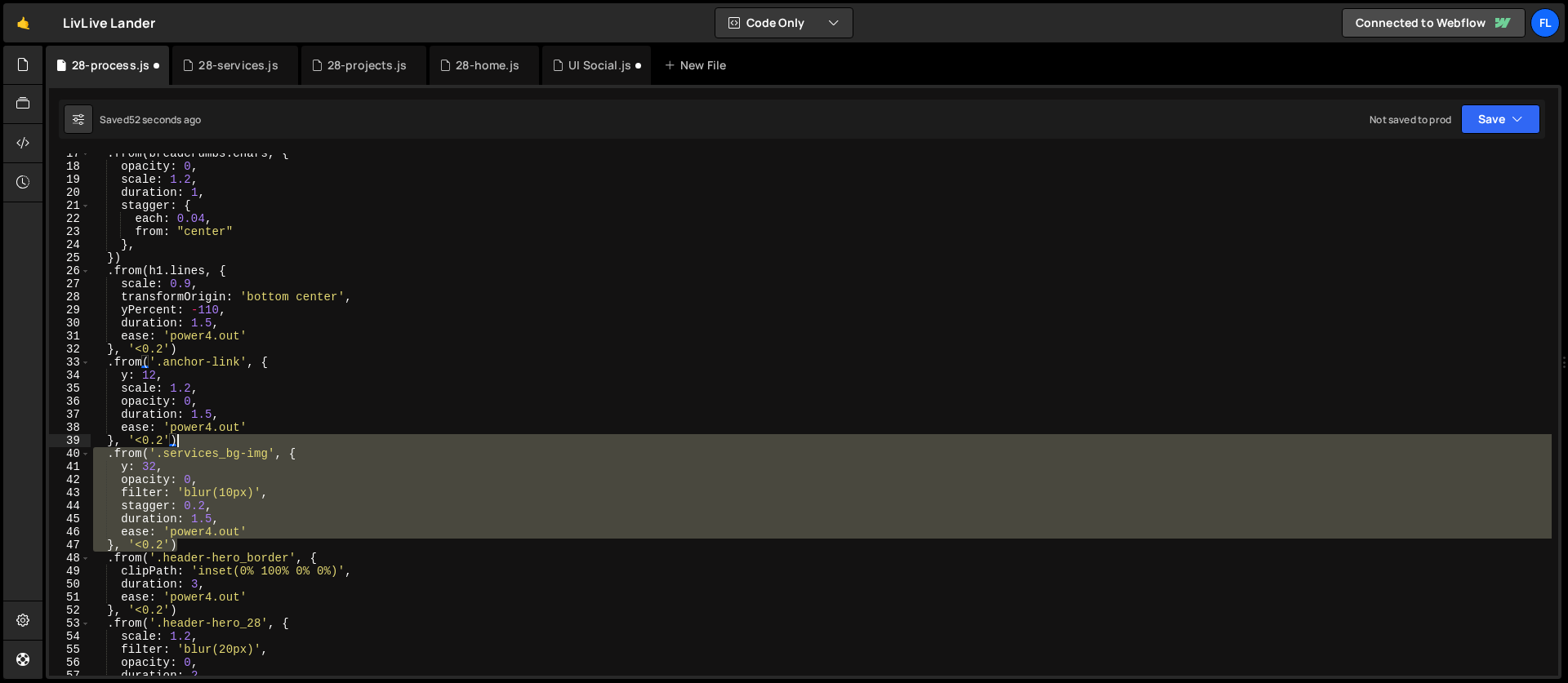
drag, startPoint x: 198, startPoint y: 545, endPoint x: 187, endPoint y: 443, distance: 102.6
click at [187, 443] on div ". from ( breadcrumbs . chars , { opacity : 0 , scale : 1.2 , duration : 1 , sta…" at bounding box center [820, 421] width 1461 height 548
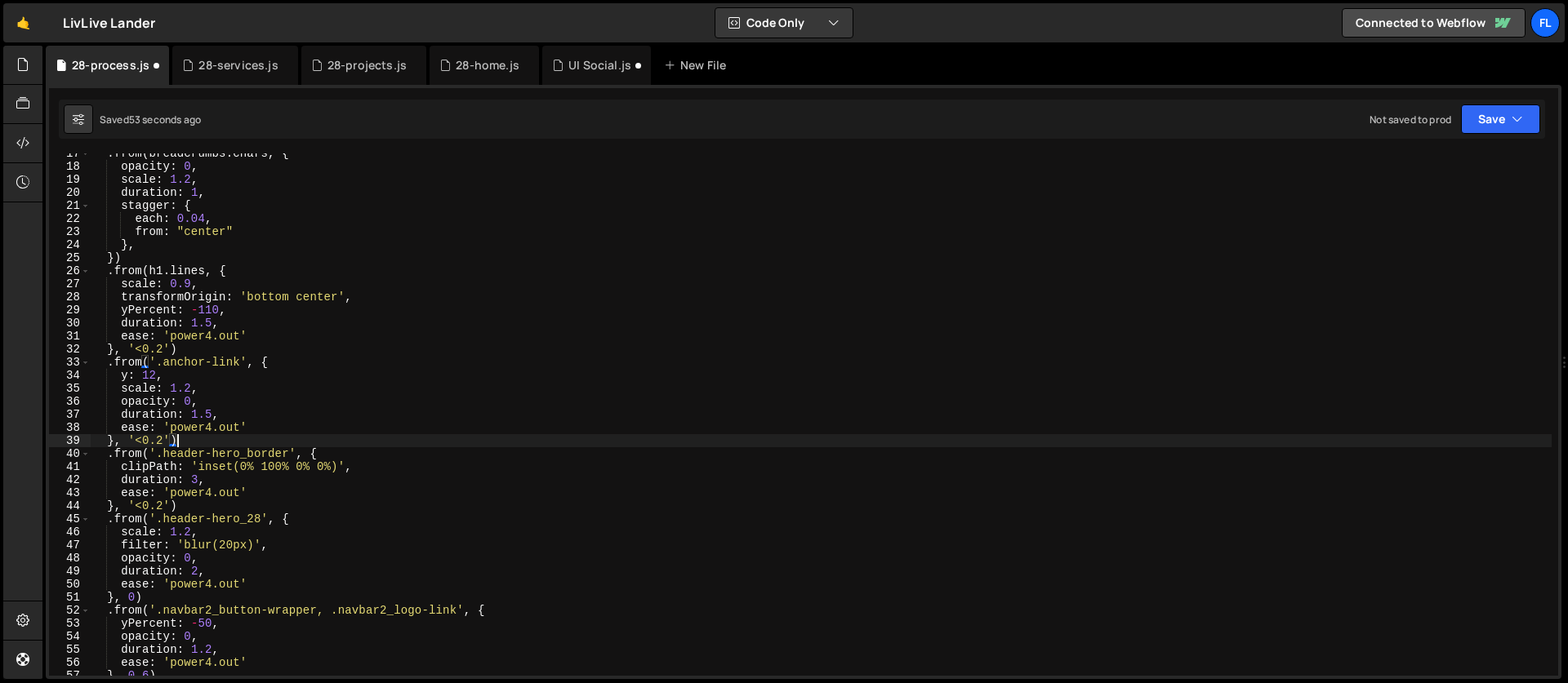
click at [339, 456] on div ". from ( breadcrumbs . chars , { opacity : 0 , scale : 1.2 , duration : 1 , sta…" at bounding box center [820, 421] width 1461 height 548
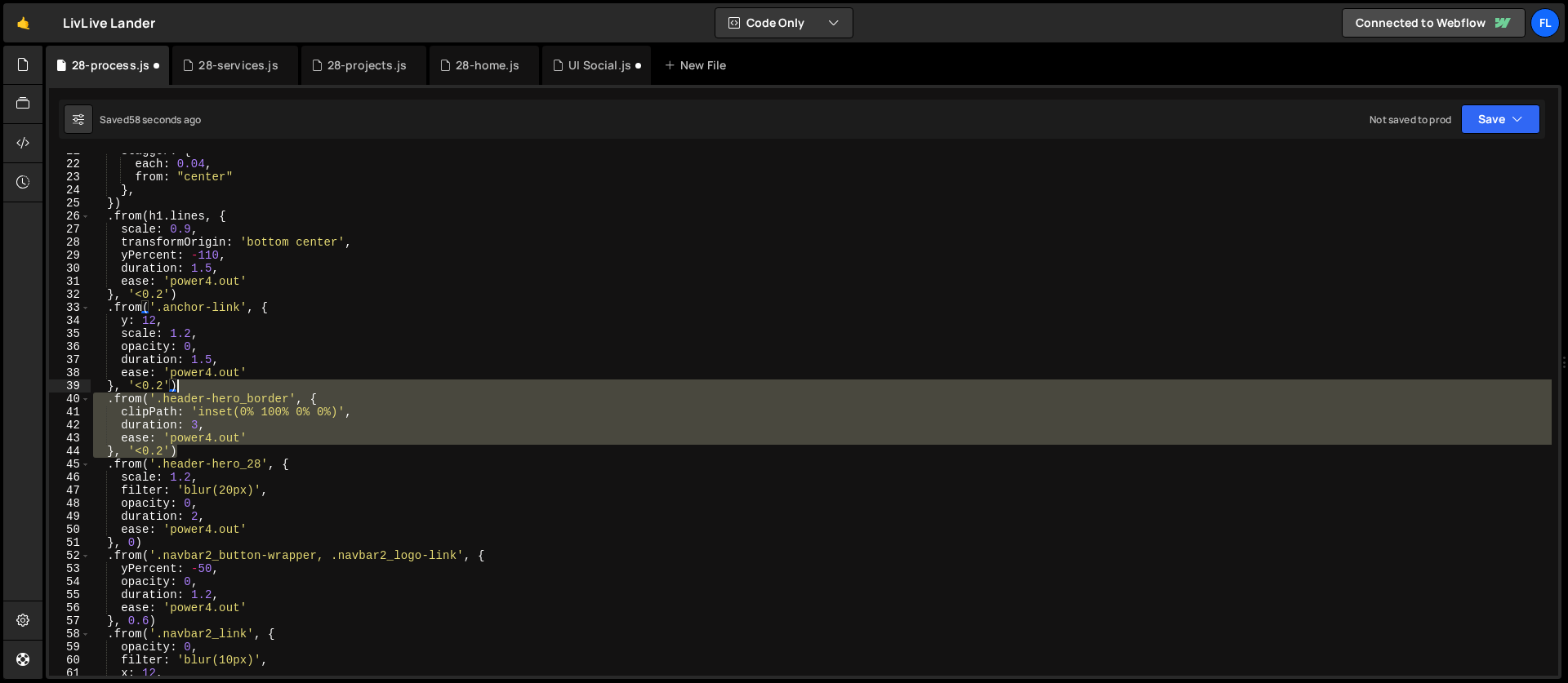
drag, startPoint x: 193, startPoint y: 448, endPoint x: 199, endPoint y: 384, distance: 64.3
click at [199, 384] on div "stagger : { each : 0.04 , from : "center" } , }) . from ( h1 . lines , { scale …" at bounding box center [820, 418] width 1461 height 548
type textarea "}, '<0.2')"
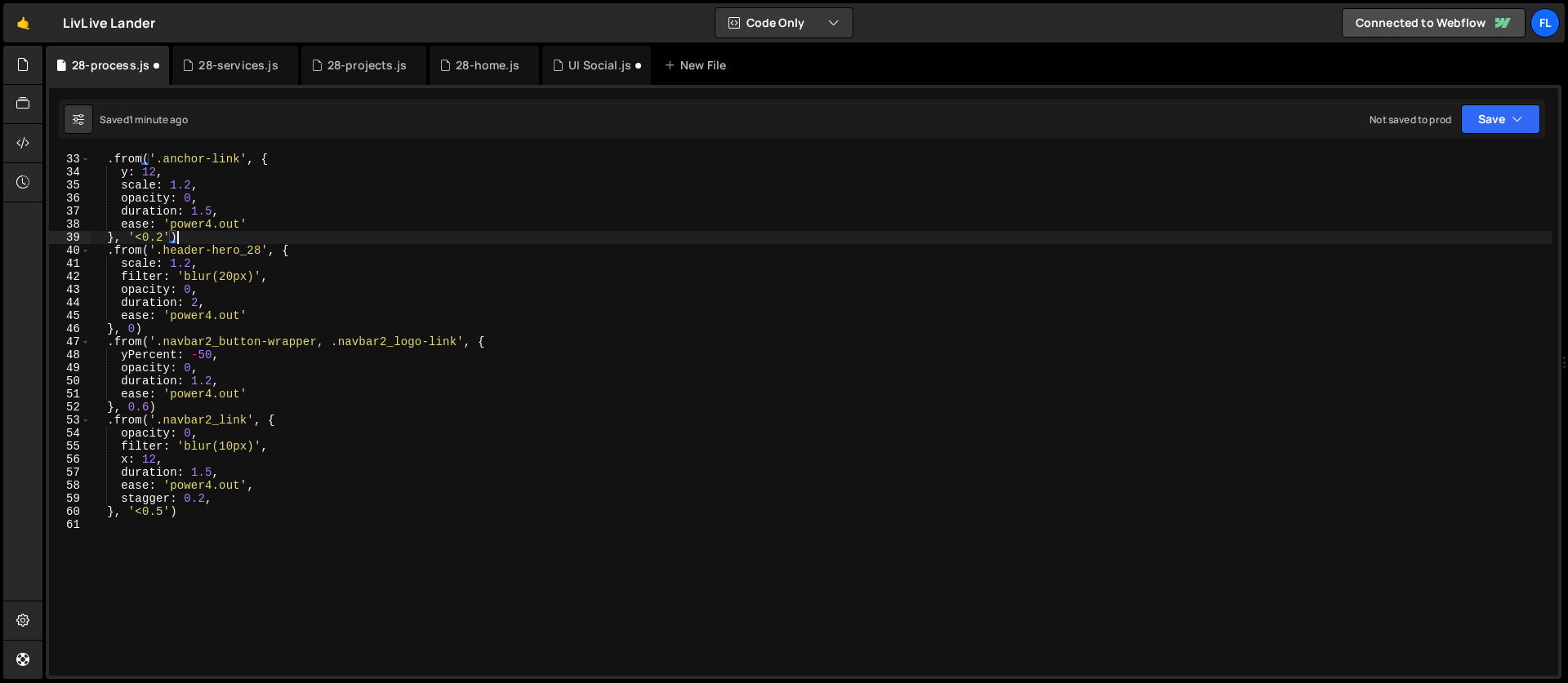
scroll to position [529, 0]
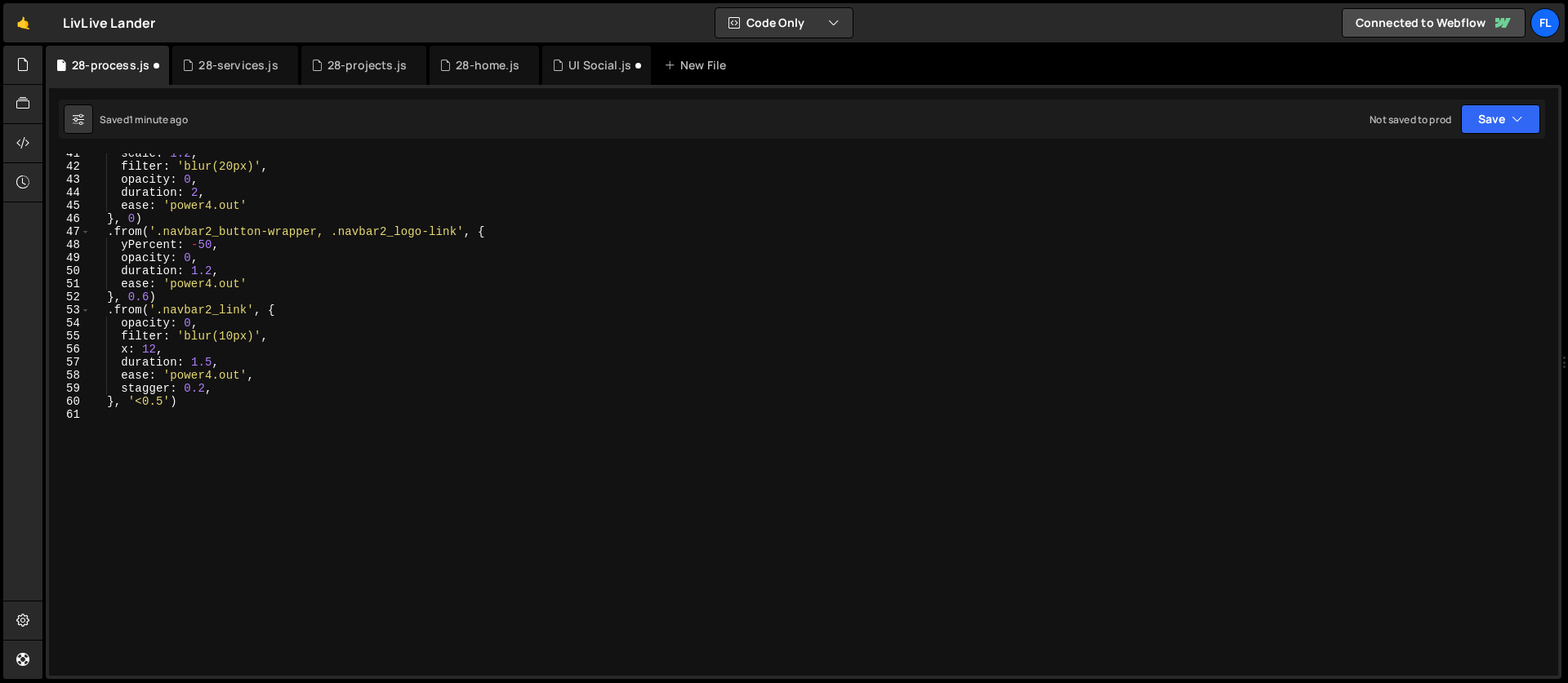
click at [183, 470] on div "scale : 1.2 , filter : 'blur(20px)' , opacity : 0 , duration : 2 , ease : 'powe…" at bounding box center [820, 421] width 1461 height 548
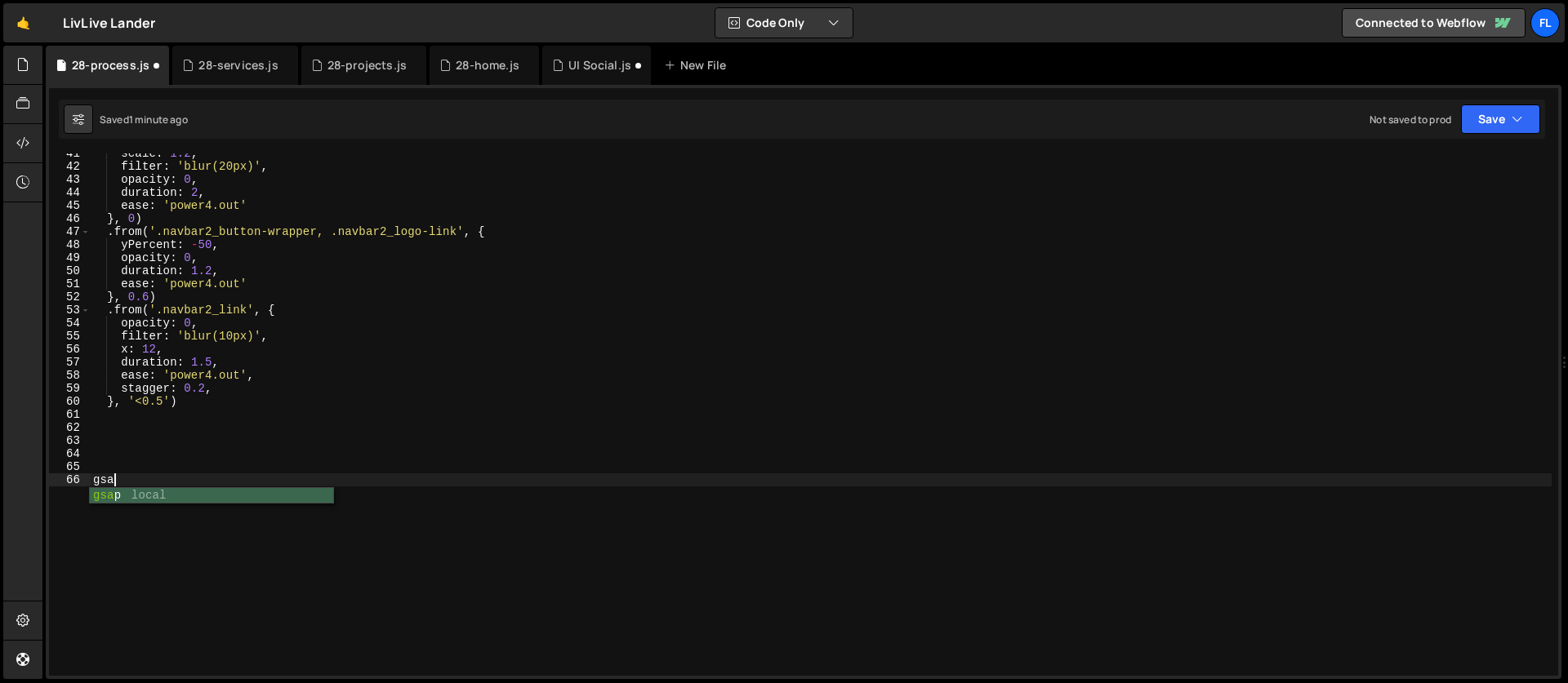
scroll to position [0, 1]
paste textarea "}, '<0.2')"
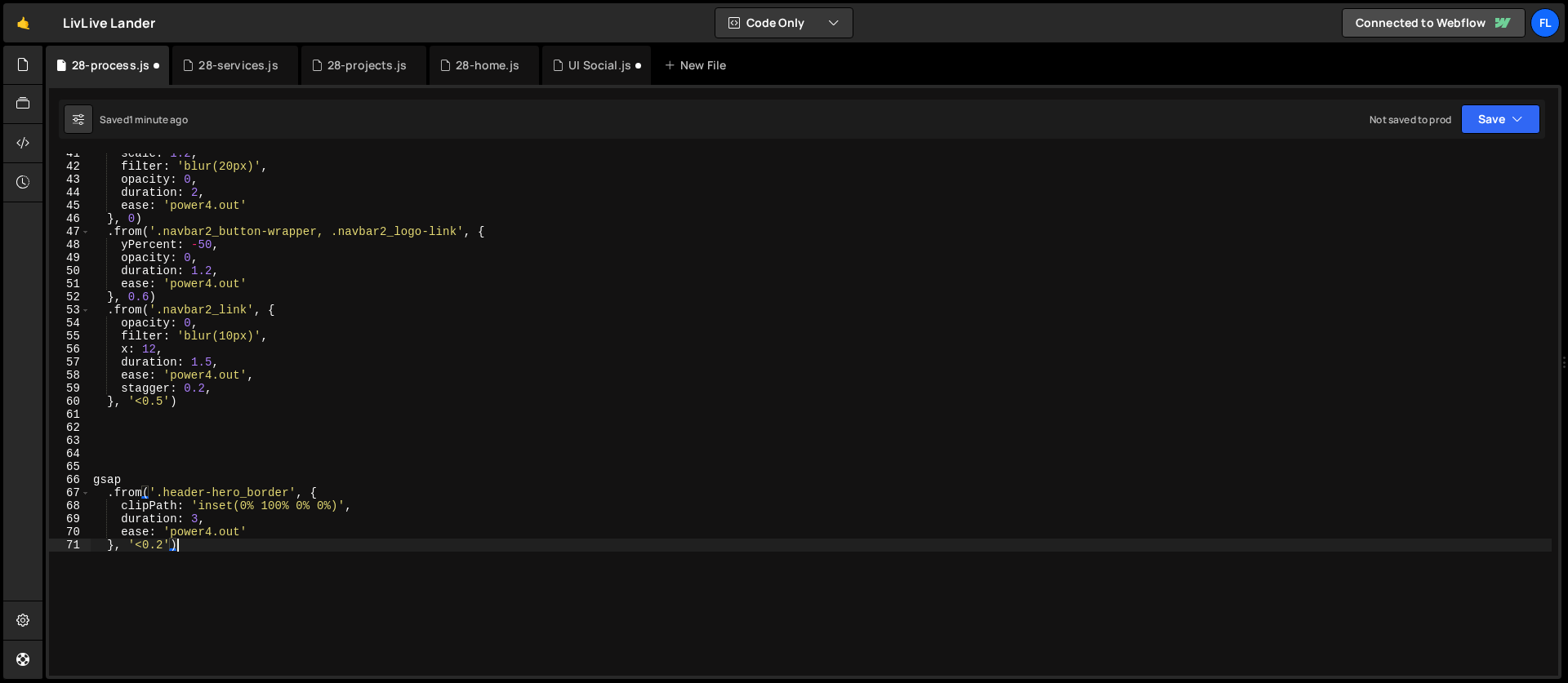
click at [264, 532] on div "scale : 1.2 , filter : 'blur(20px)' , opacity : 0 , duration : 2 , ease : 'powe…" at bounding box center [820, 421] width 1461 height 548
type textarea "ease: 'power4.out',"
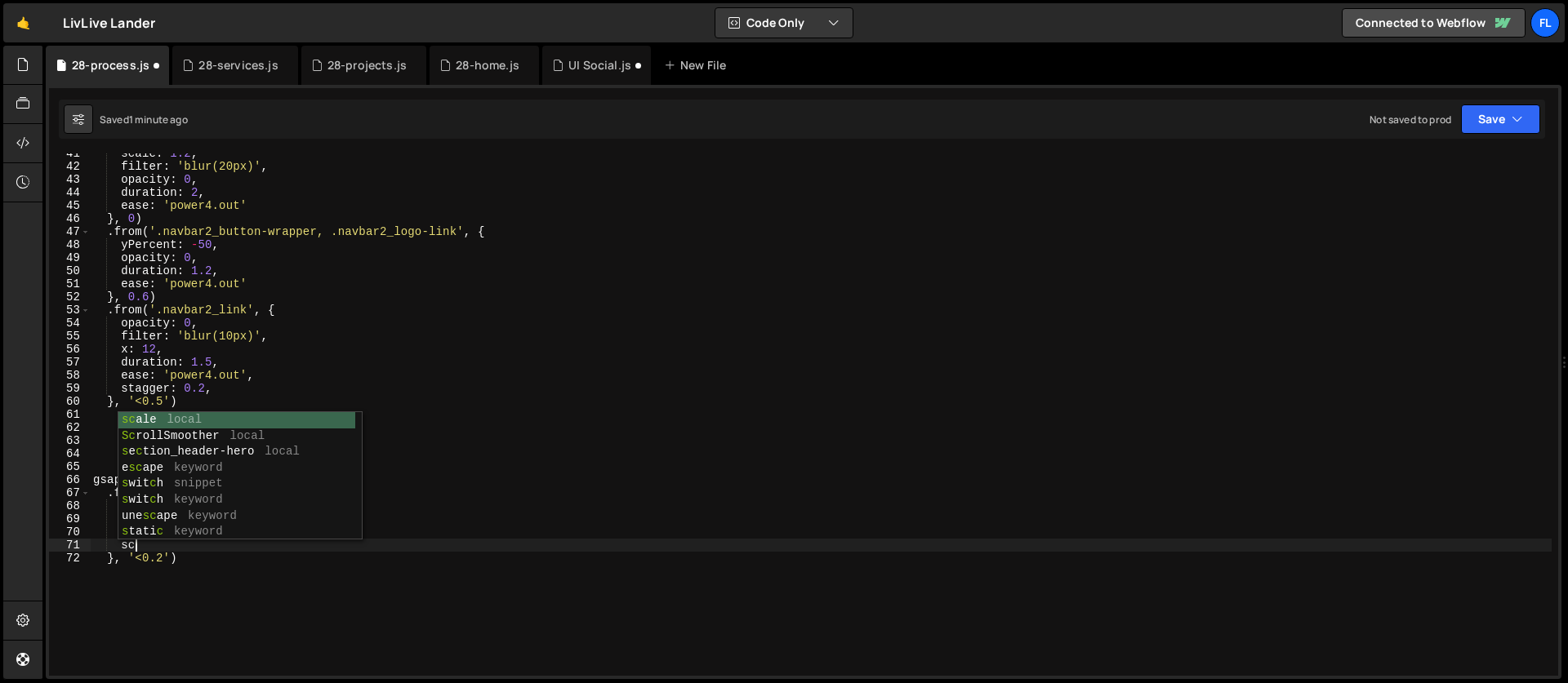
scroll to position [0, 3]
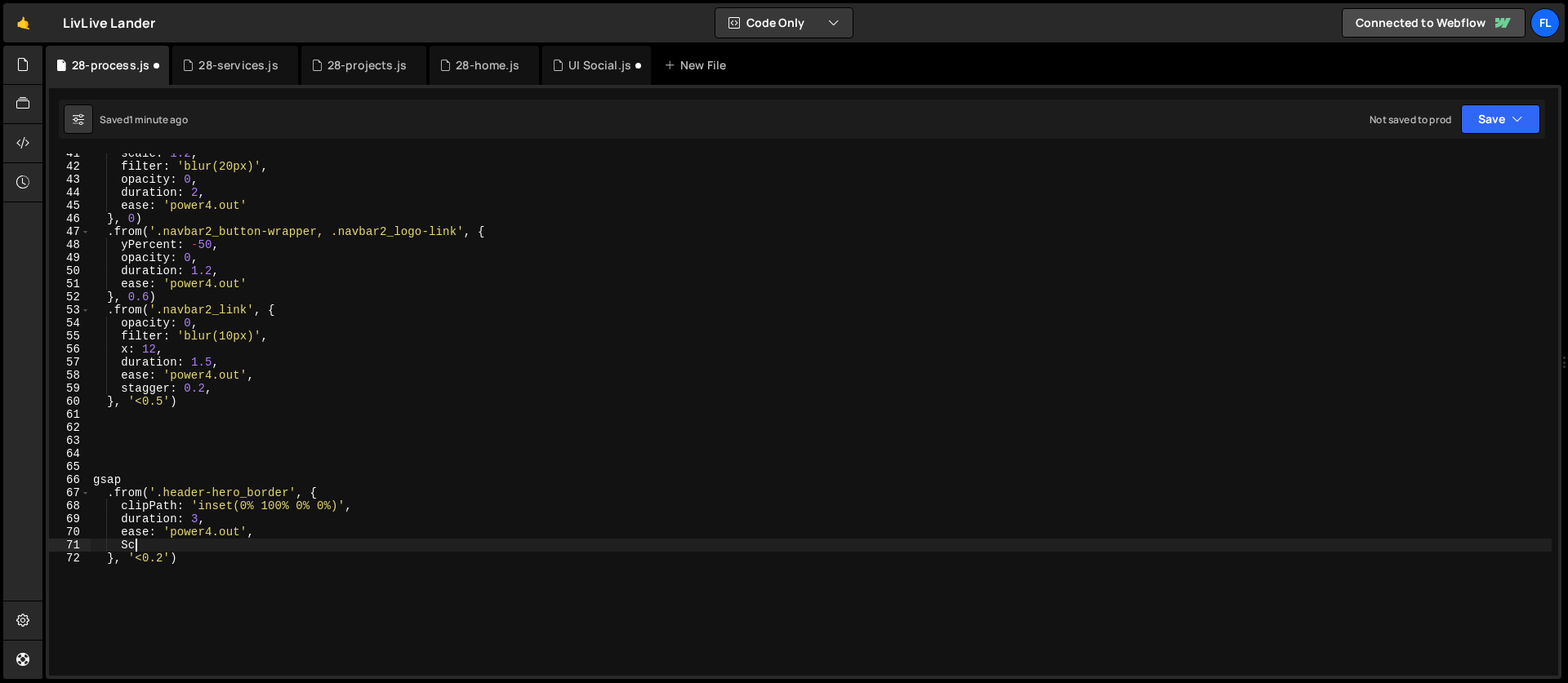
type textarea "S"
type textarea "scrollTrigger: {"
paste textarea "section_header-hero"
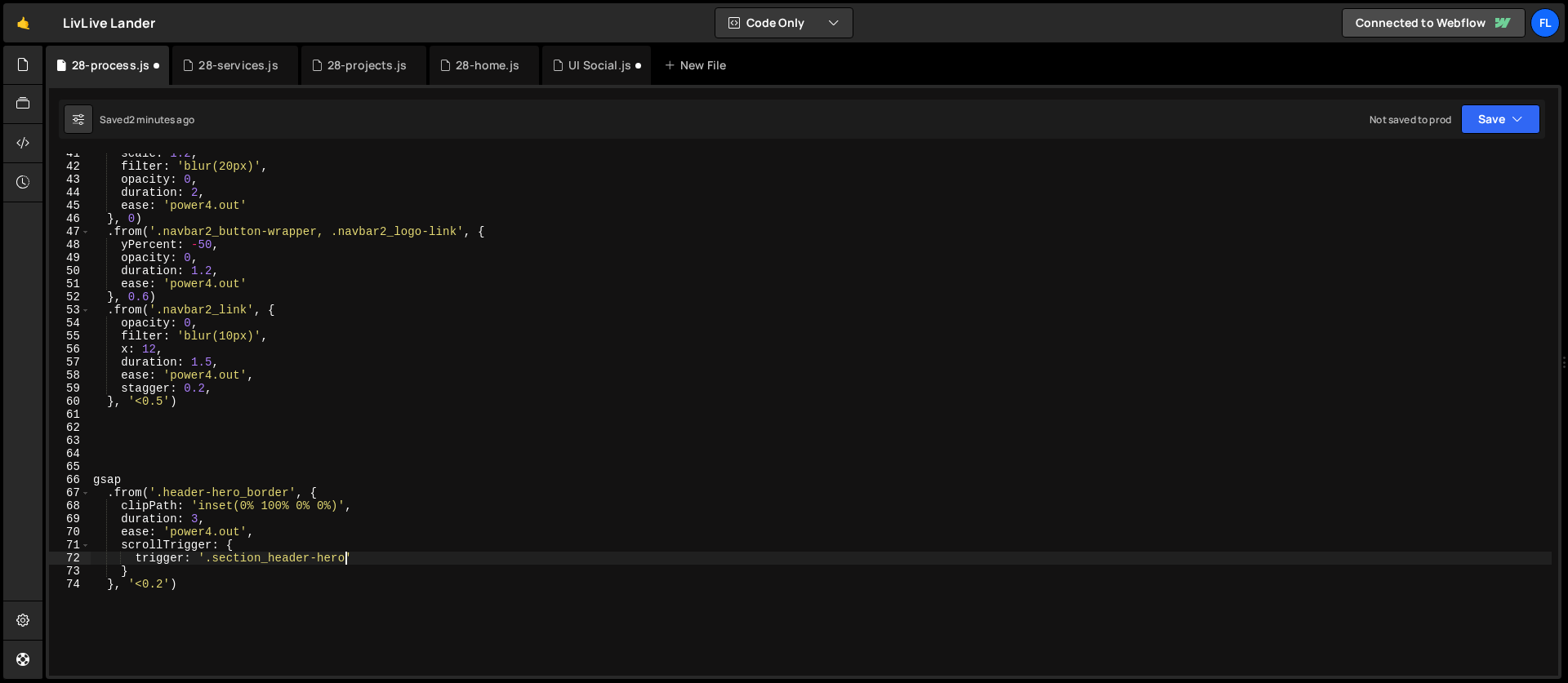
click at [289, 532] on div "scale : 1.2 , filter : 'blur(20px)' , opacity : 0 , duration : 2 , ease : 'powe…" at bounding box center [820, 421] width 1461 height 548
click at [246, 518] on div "scale : 1.2 , filter : 'blur(20px)' , opacity : 0 , duration : 2 , ease : 'powe…" at bounding box center [820, 421] width 1461 height 548
click at [276, 517] on div "scale : 1.2 , filter : 'blur(20px)' , opacity : 0 , duration : 2 , ease : 'powe…" at bounding box center [820, 421] width 1461 height 548
click at [395, 552] on div "scale : 1.2 , filter : 'blur(20px)' , opacity : 0 , duration : 2 , ease : 'powe…" at bounding box center [820, 421] width 1461 height 548
type textarea "trigger: '.section_header-hero',"
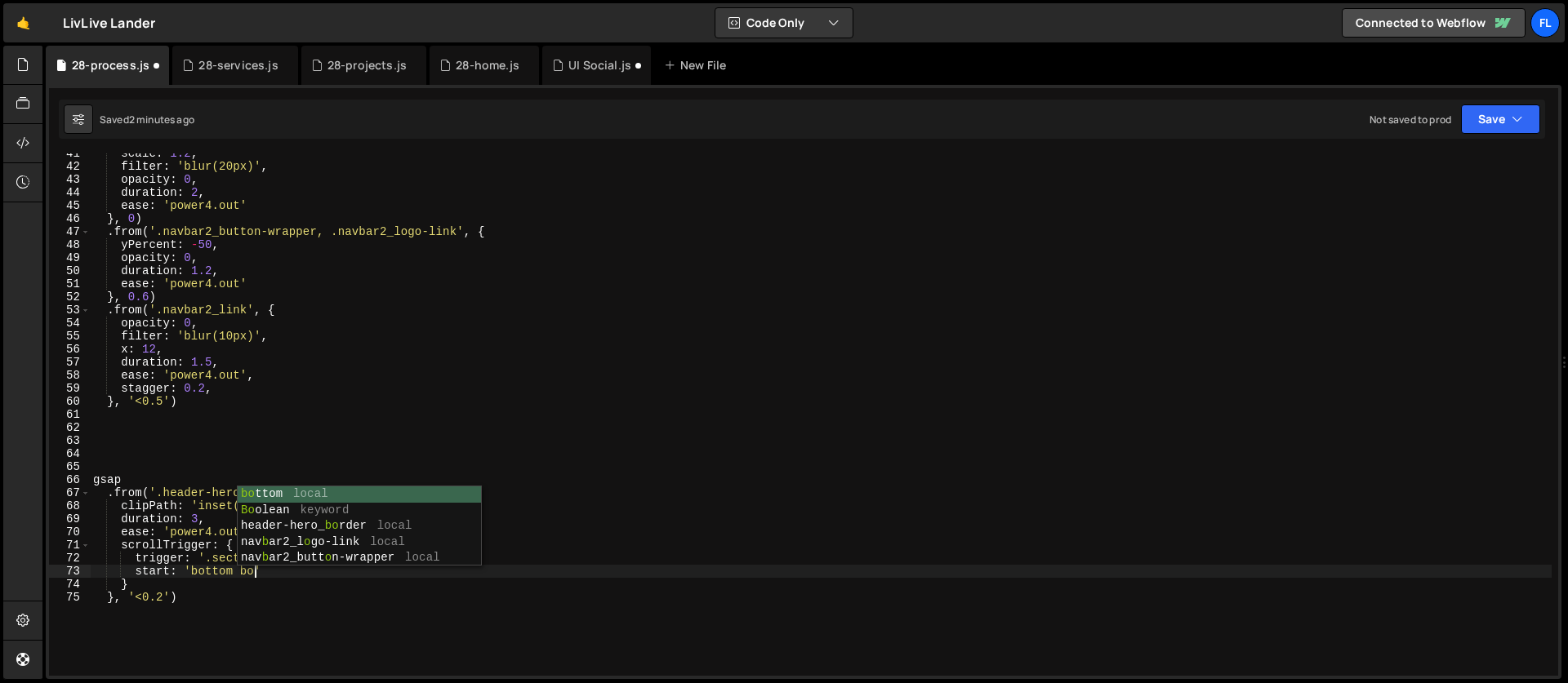
scroll to position [0, 12]
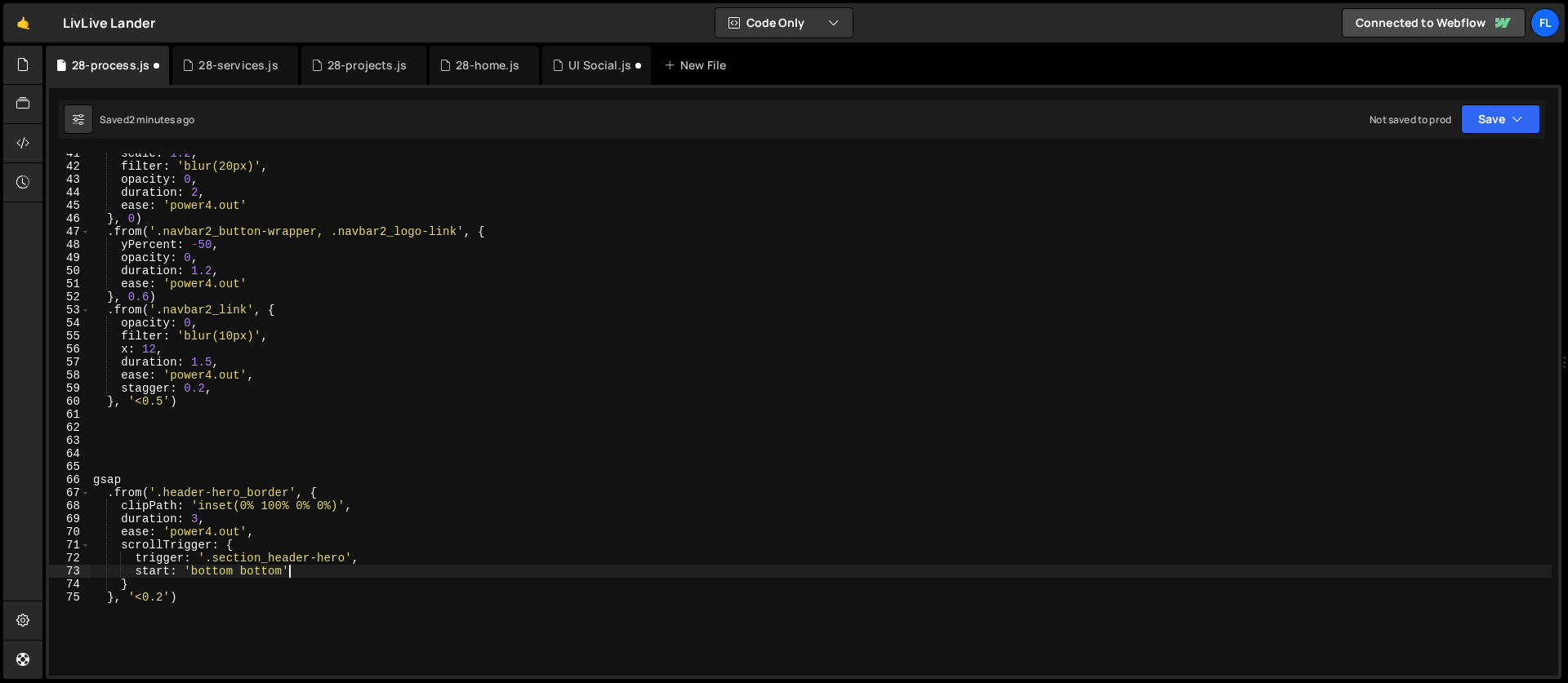
type textarea "start: 'bottom bottom','"
type textarea "end: 'bottom 70%',"
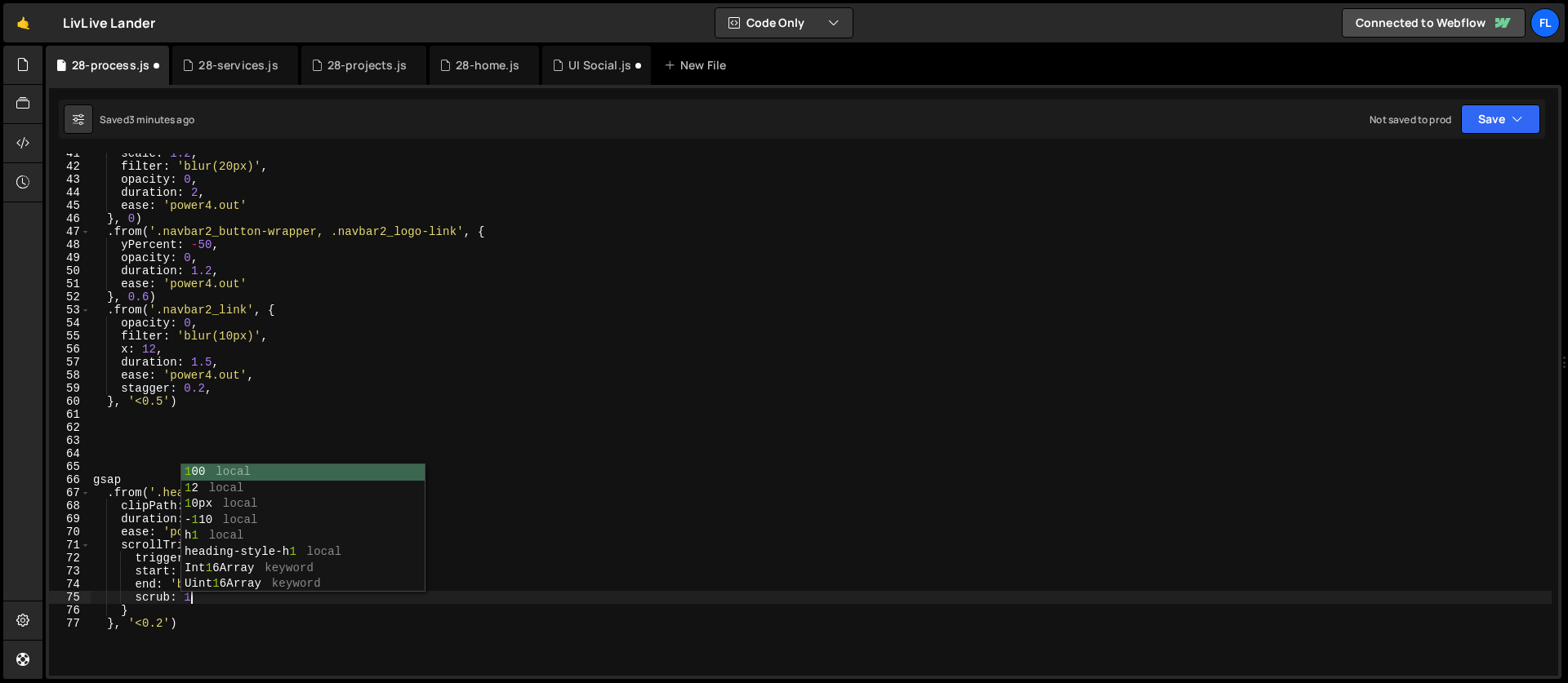
click at [170, 625] on div "scale : 1.2 , filter : 'blur(20px)' , opacity : 0 , duration : 2 , ease : 'powe…" at bounding box center [820, 421] width 1461 height 548
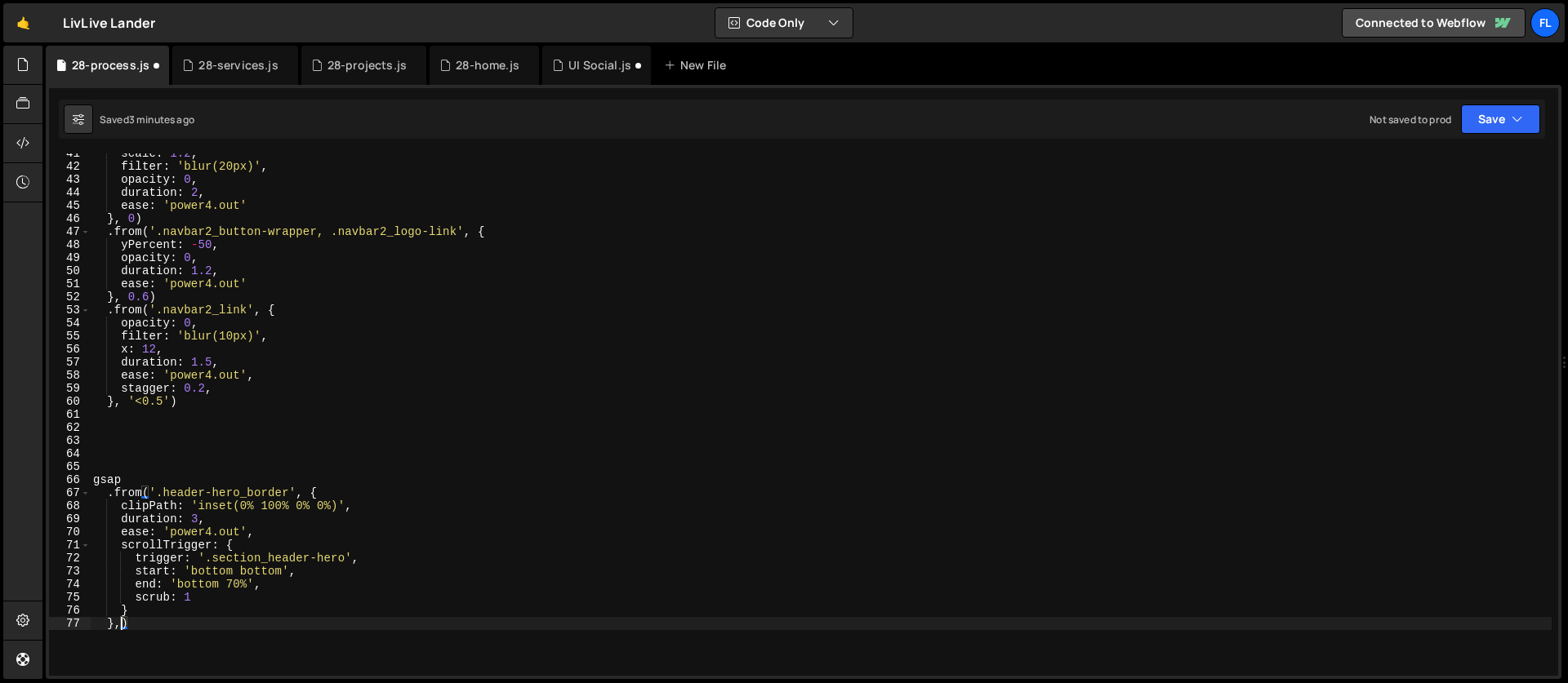
scroll to position [0, 1]
click at [128, 481] on div "scale : 1.2 , filter : 'blur(20px)' , opacity : 0 , duration : 2 , ease : 'powe…" at bounding box center [820, 421] width 1461 height 548
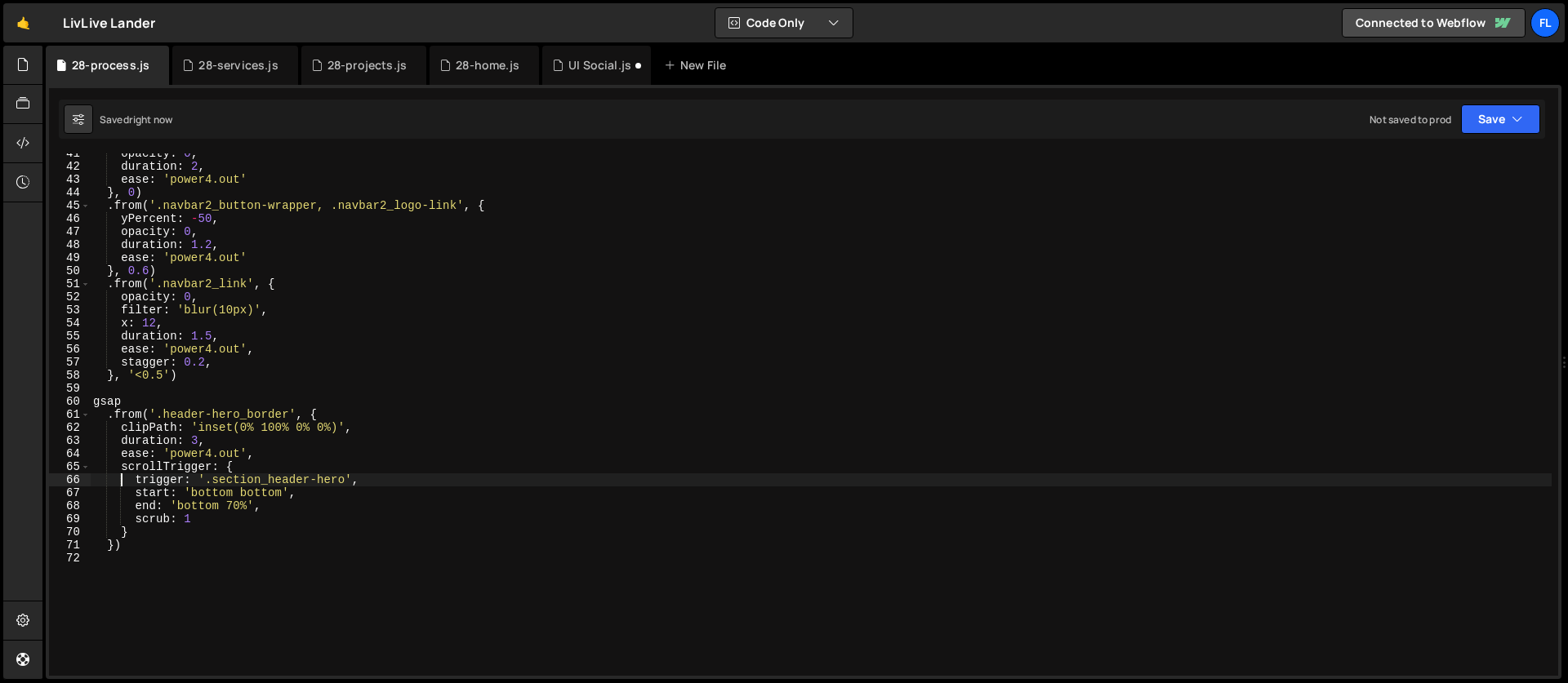
click at [110, 415] on div "opacity : 0 , duration : 2 , ease : 'power4.out' } , 0 ) . from ( '.navbar2_but…" at bounding box center [820, 421] width 1461 height 548
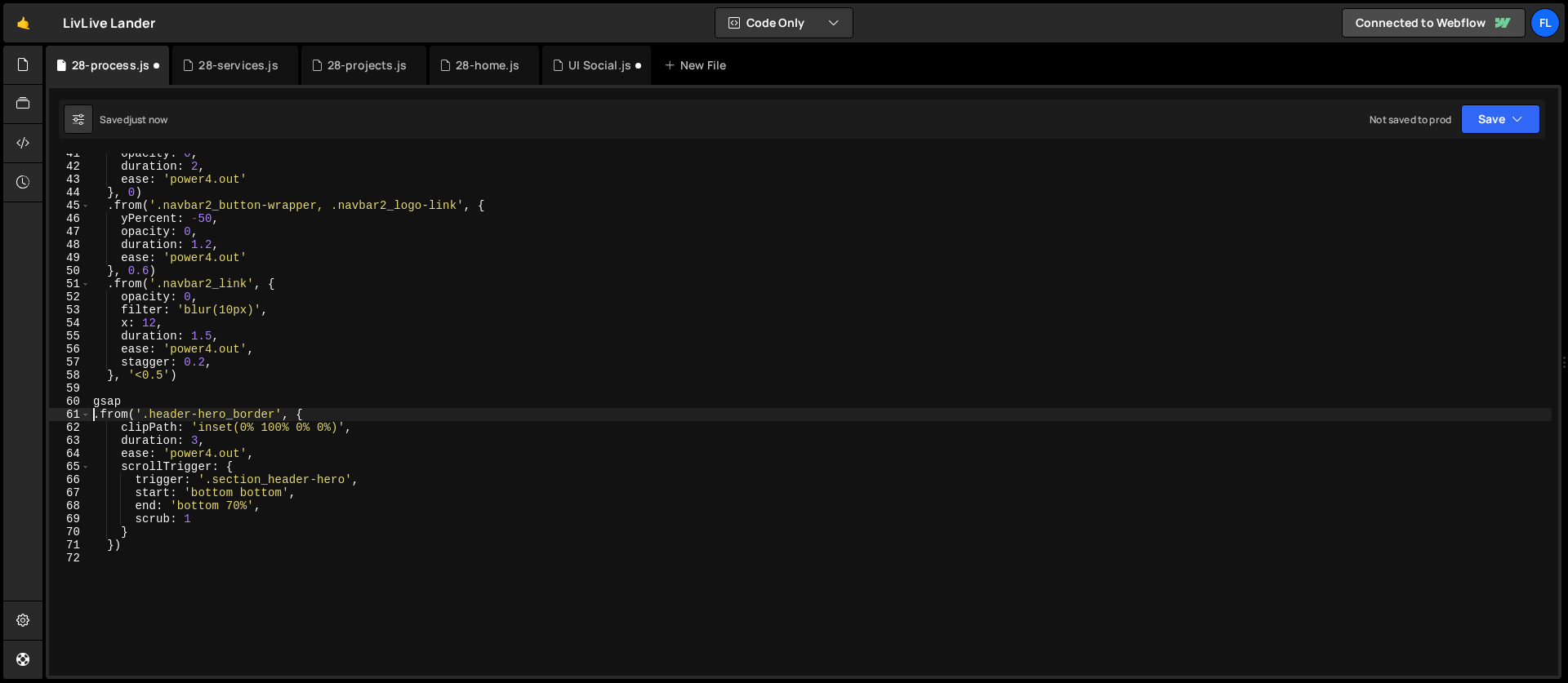
type textarea "gsap.from('.header-hero_border', {"
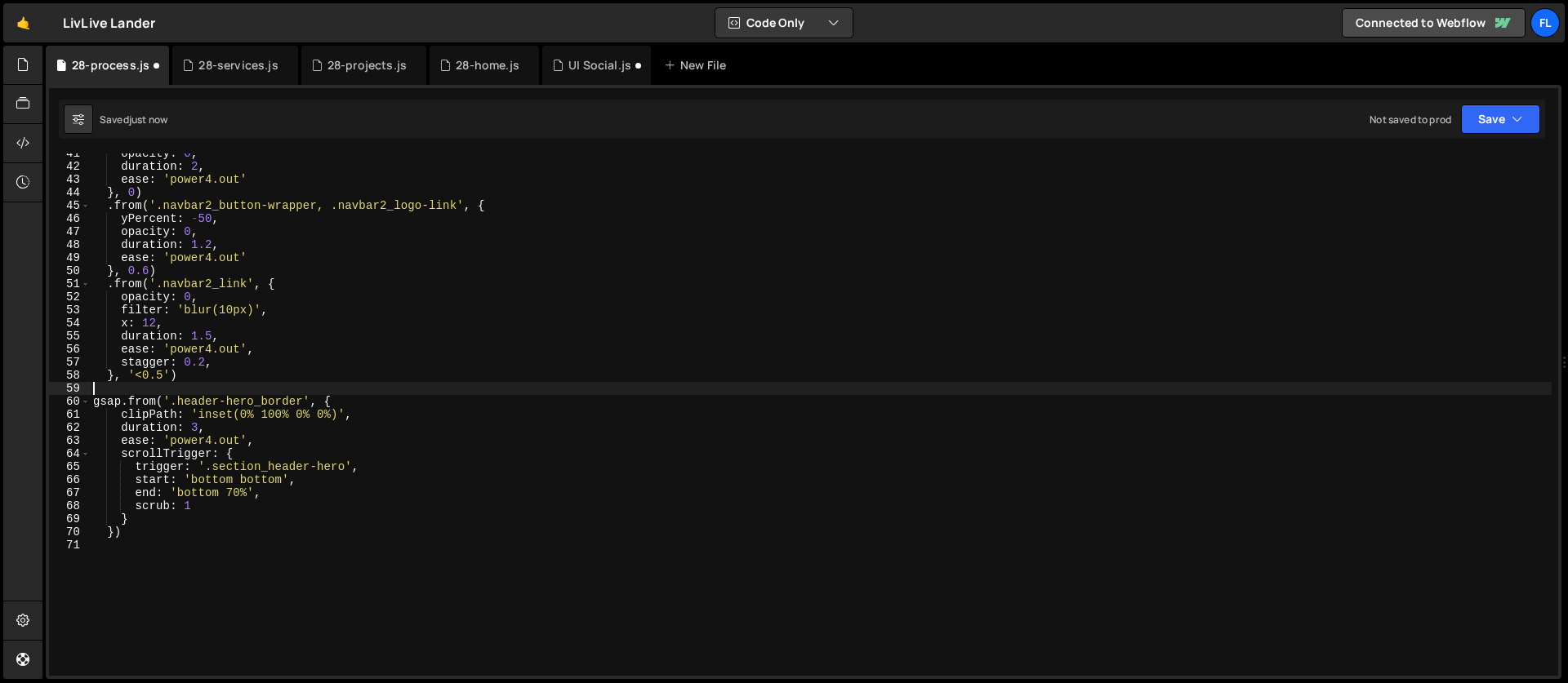
click at [107, 390] on div "opacity : 0 , duration : 2 , ease : 'power4.out' } , 0 ) . from ( '.navbar2_but…" at bounding box center [820, 421] width 1461 height 548
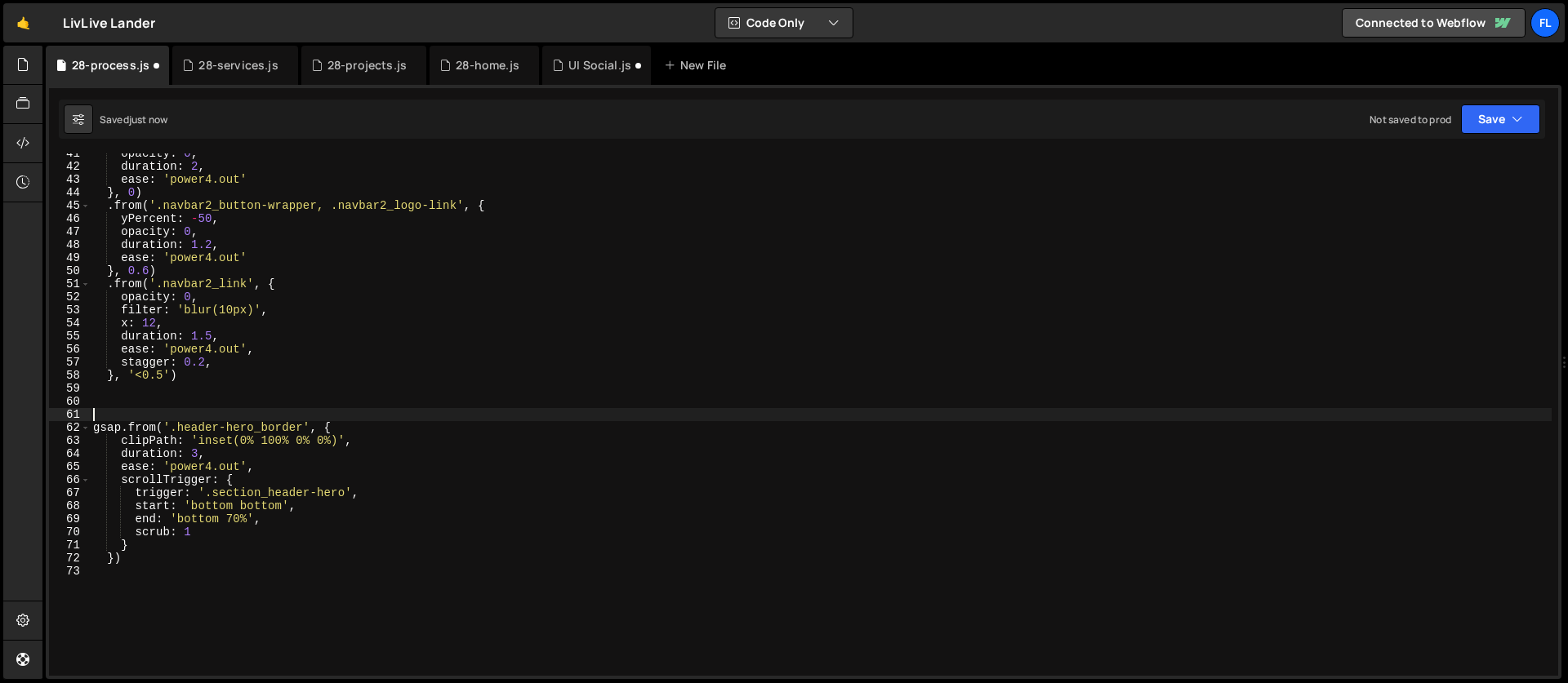
click at [237, 563] on div "opacity : 0 , duration : 2 , ease : 'power4.out' } , 0 ) . from ( '.navbar2_but…" at bounding box center [820, 421] width 1461 height 548
type textarea "})"
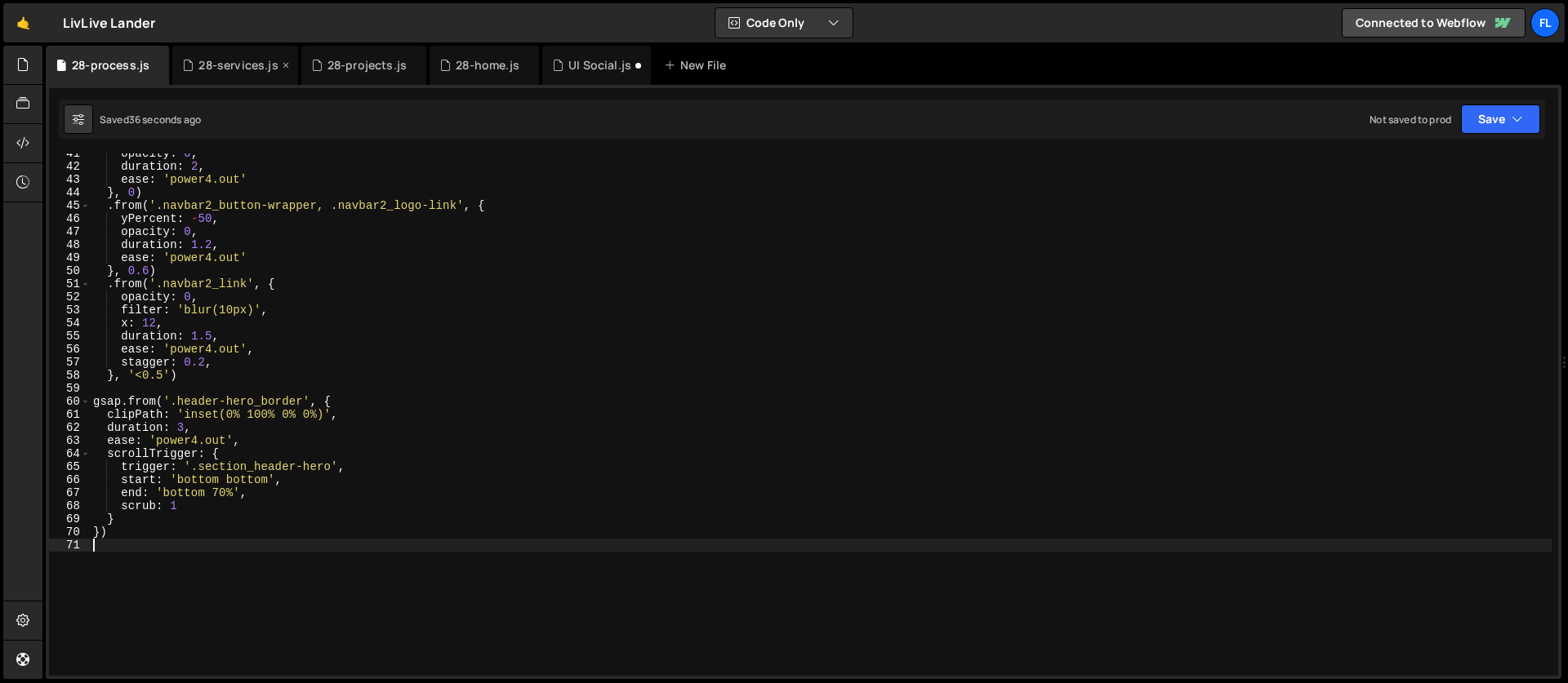
click at [207, 73] on div "28-services.js" at bounding box center [235, 65] width 125 height 39
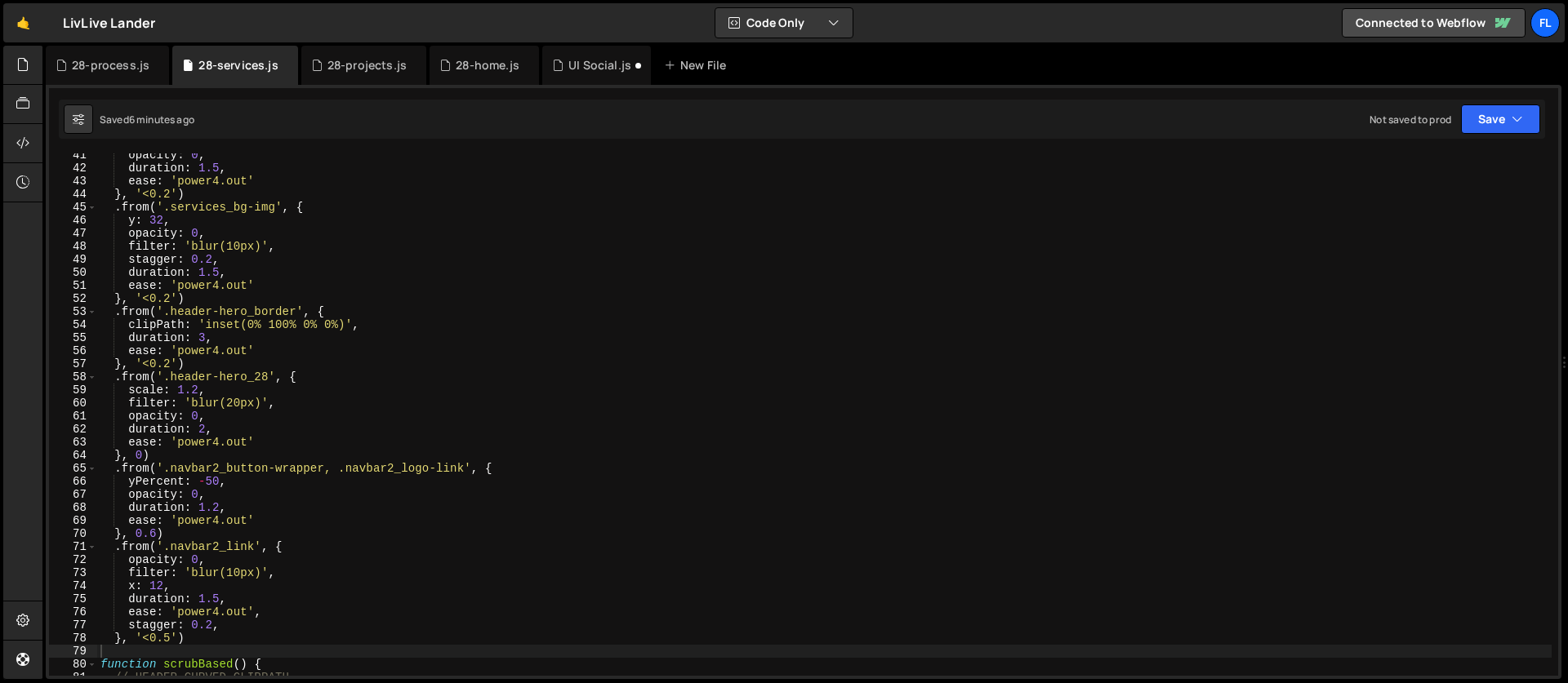
scroll to position [511, 0]
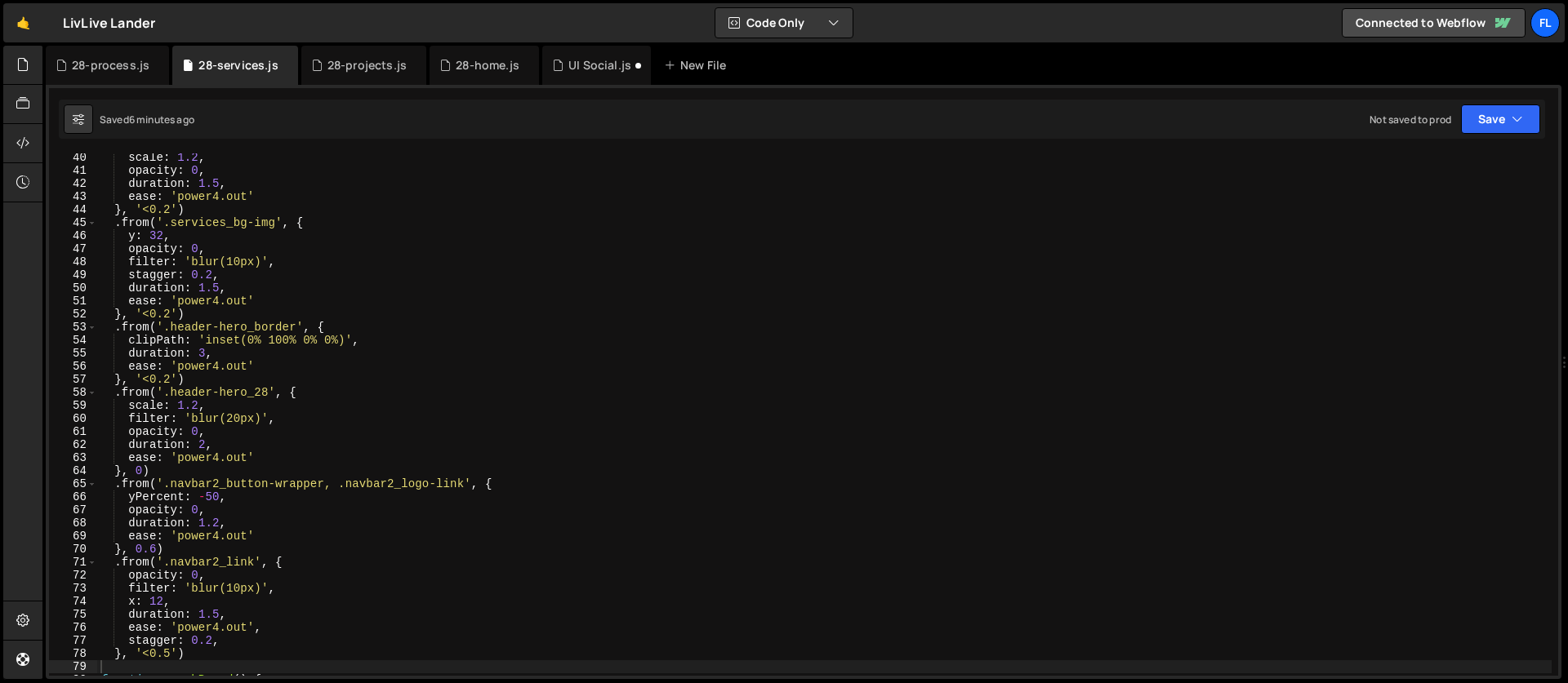
click at [310, 226] on div "scale : 1.2 , opacity : 0 , duration : 1.5 , ease : 'power4.out' } , '<0.2' ) .…" at bounding box center [823, 425] width 1454 height 548
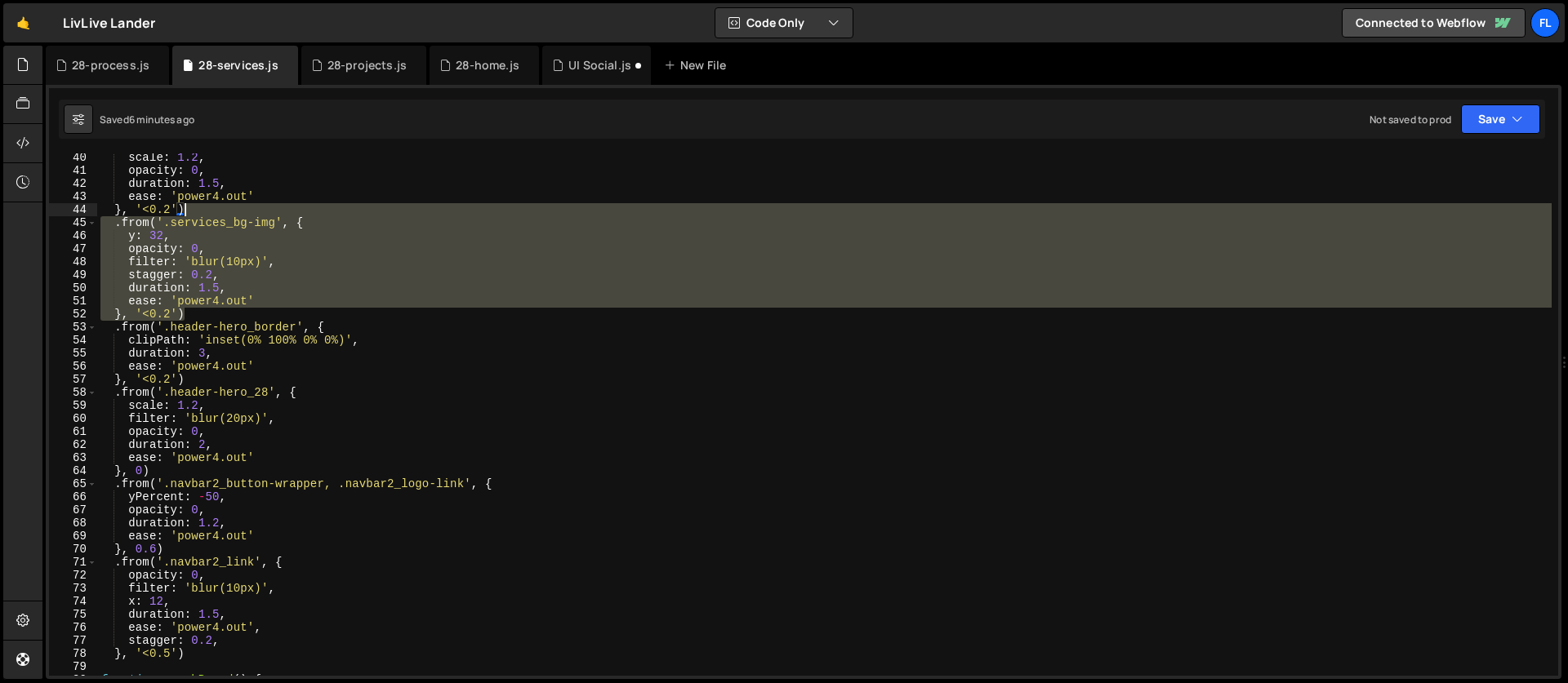
drag, startPoint x: 188, startPoint y: 310, endPoint x: 197, endPoint y: 213, distance: 97.4
click at [197, 213] on div "scale : 1.2 , opacity : 0 , duration : 1.5 , ease : 'power4.out' } , '<0.2' ) .…" at bounding box center [823, 425] width 1454 height 548
click at [111, 64] on div "28-process.js" at bounding box center [111, 66] width 78 height 16
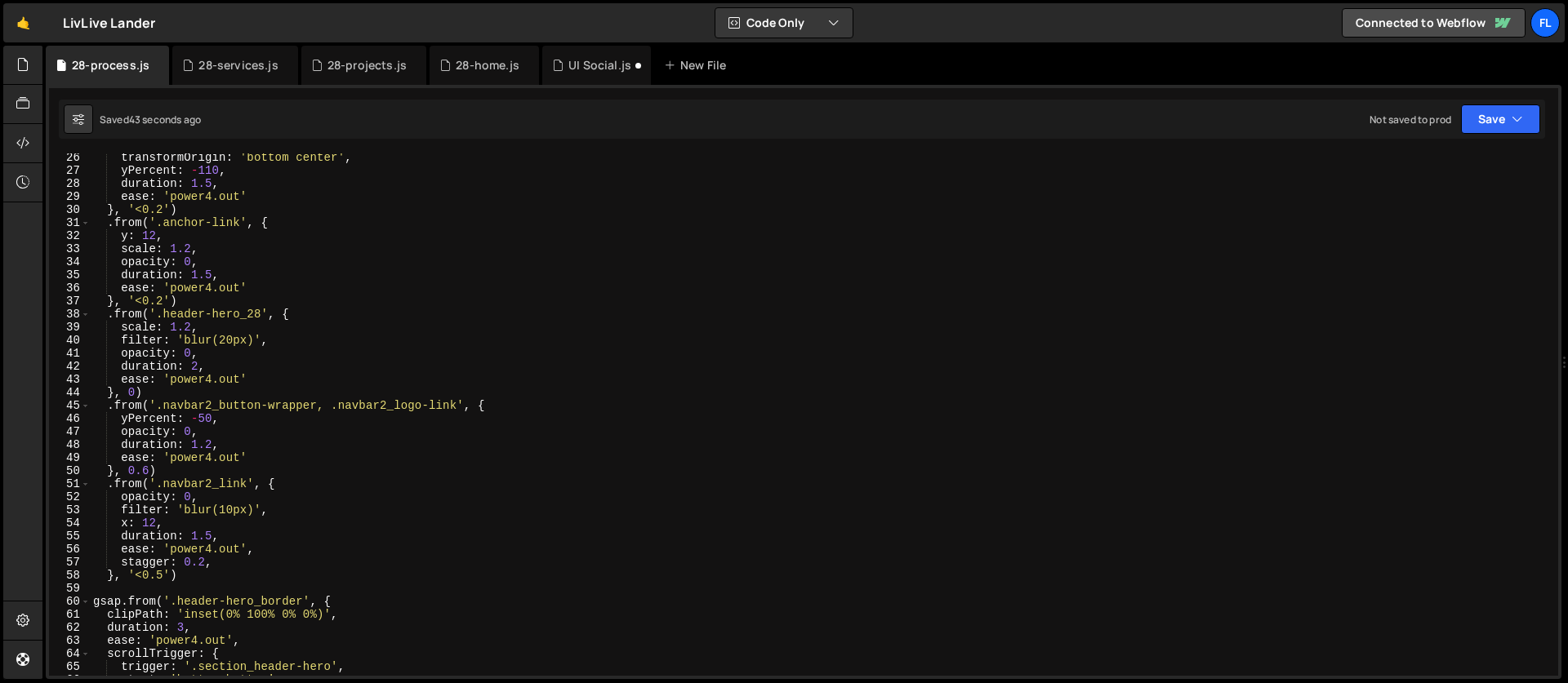
scroll to position [217, 0]
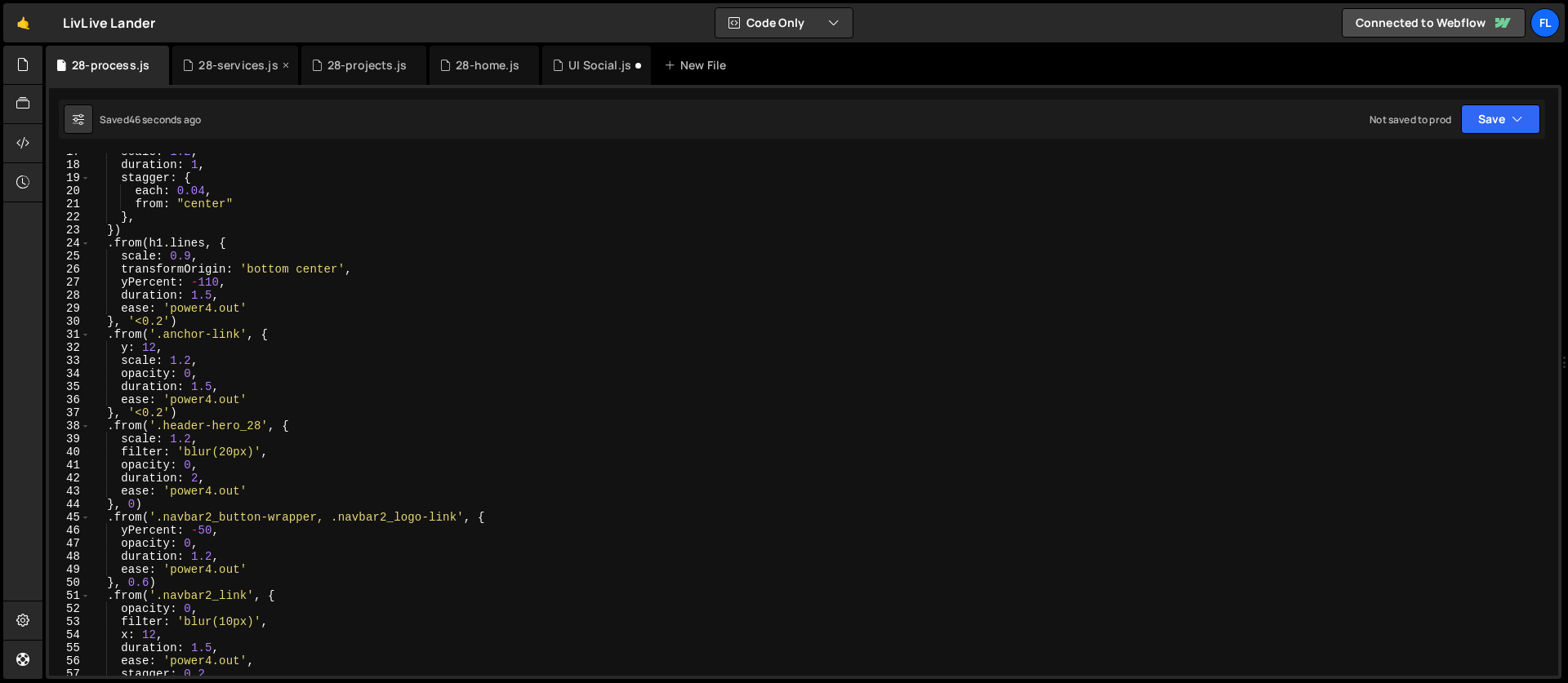
click at [207, 62] on div "28-services.js" at bounding box center [238, 66] width 79 height 16
type textarea "}, '<0.2')"
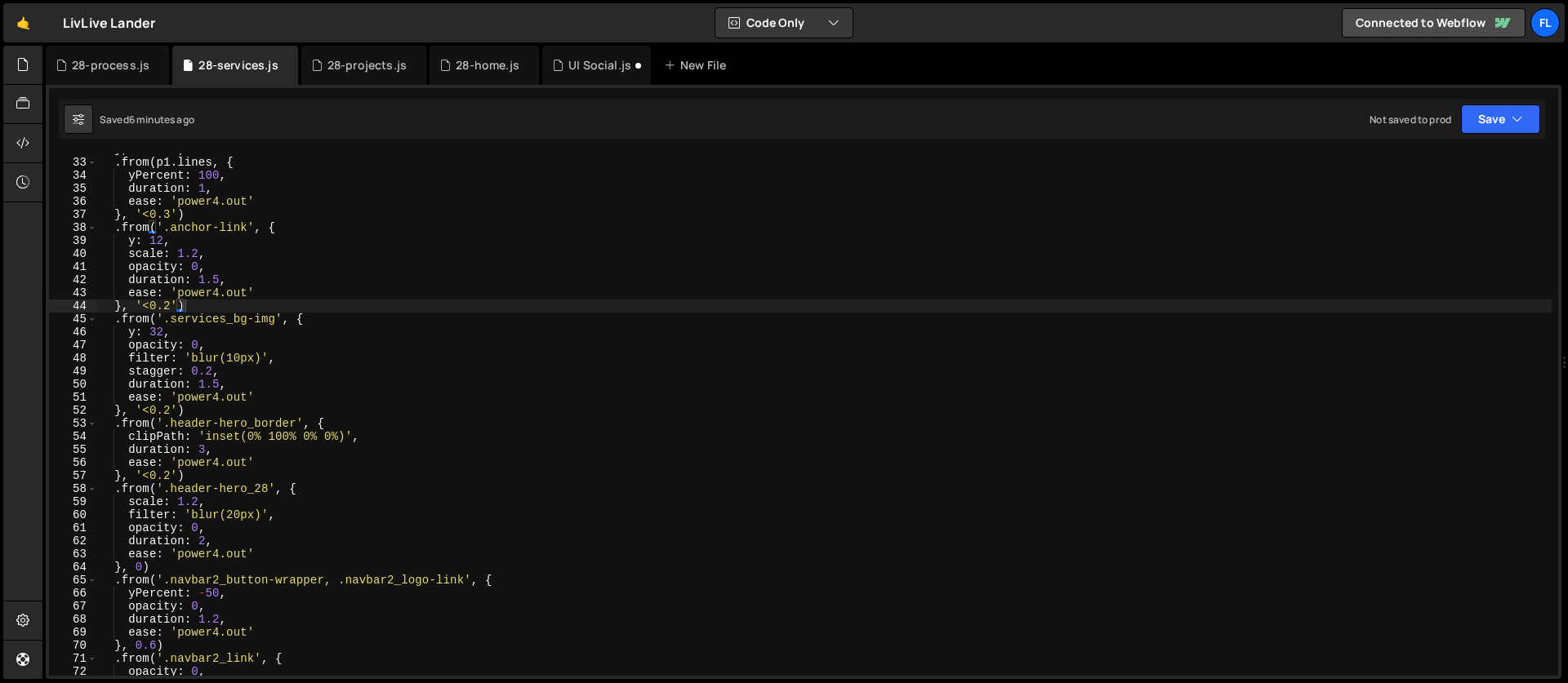
scroll to position [415, 0]
click at [89, 68] on div "28-process.js" at bounding box center [111, 66] width 78 height 16
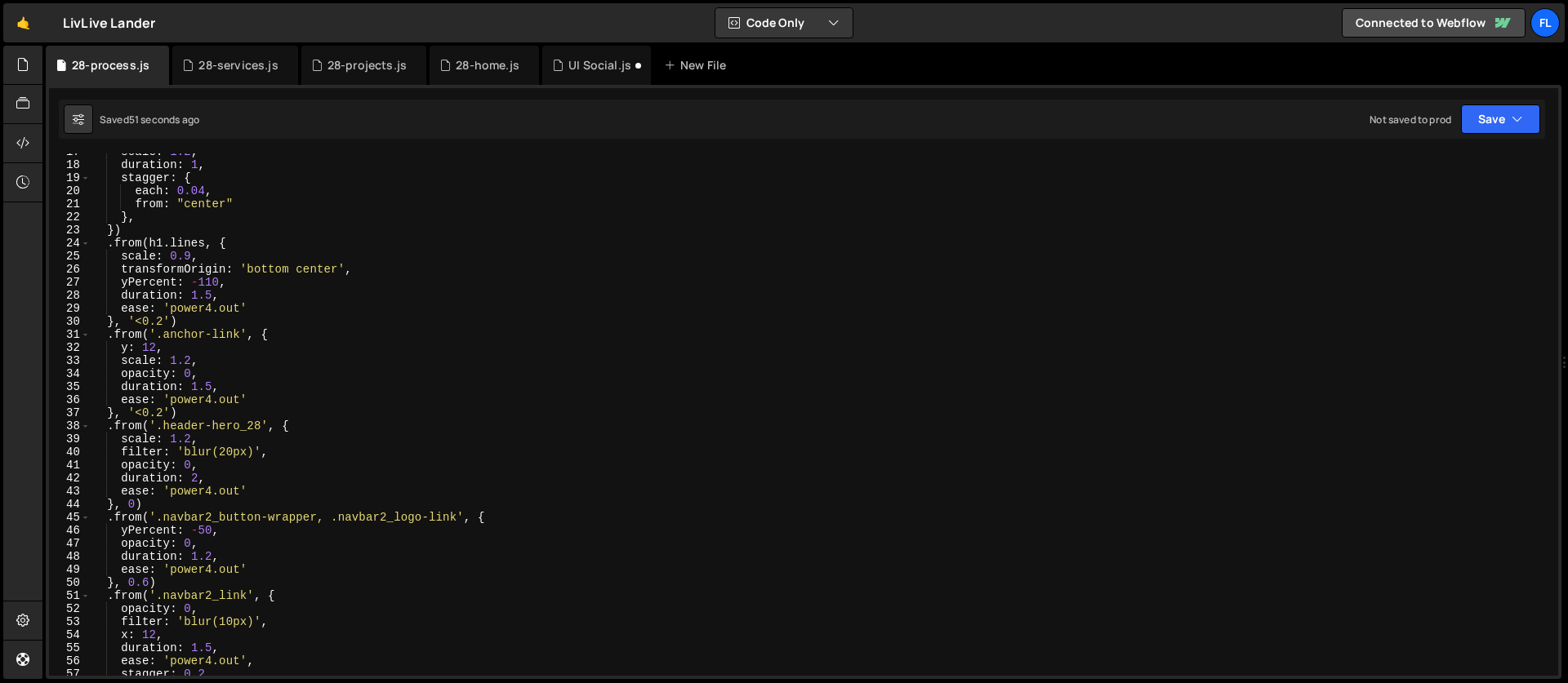
click at [289, 335] on div "scale : 1.2 , duration : 1 , stagger : { each : 0.04 , from : "center" } , }) .…" at bounding box center [820, 419] width 1461 height 548
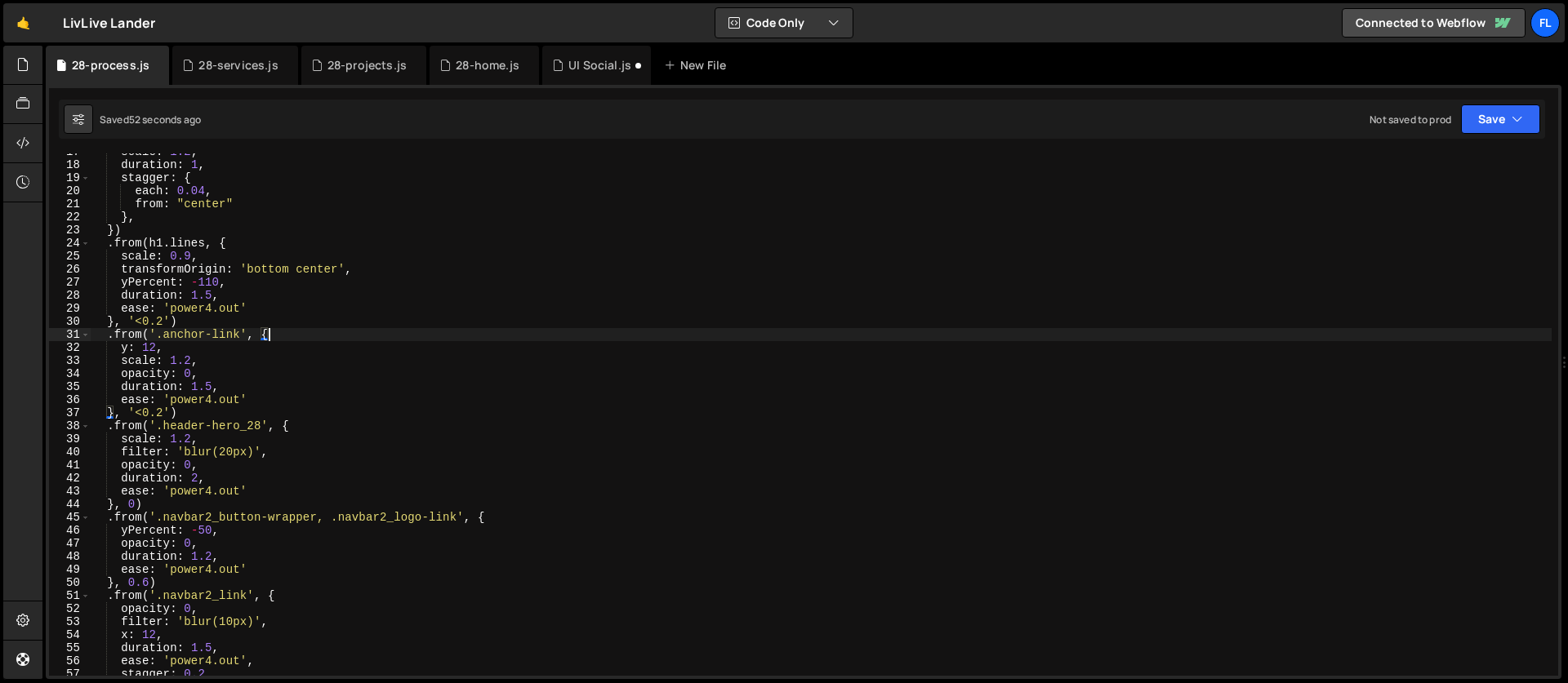
click at [196, 415] on div "scale : 1.2 , duration : 1 , stagger : { each : 0.04 , from : "center" } , }) .…" at bounding box center [820, 419] width 1461 height 548
type textarea "}, '<0.2')"
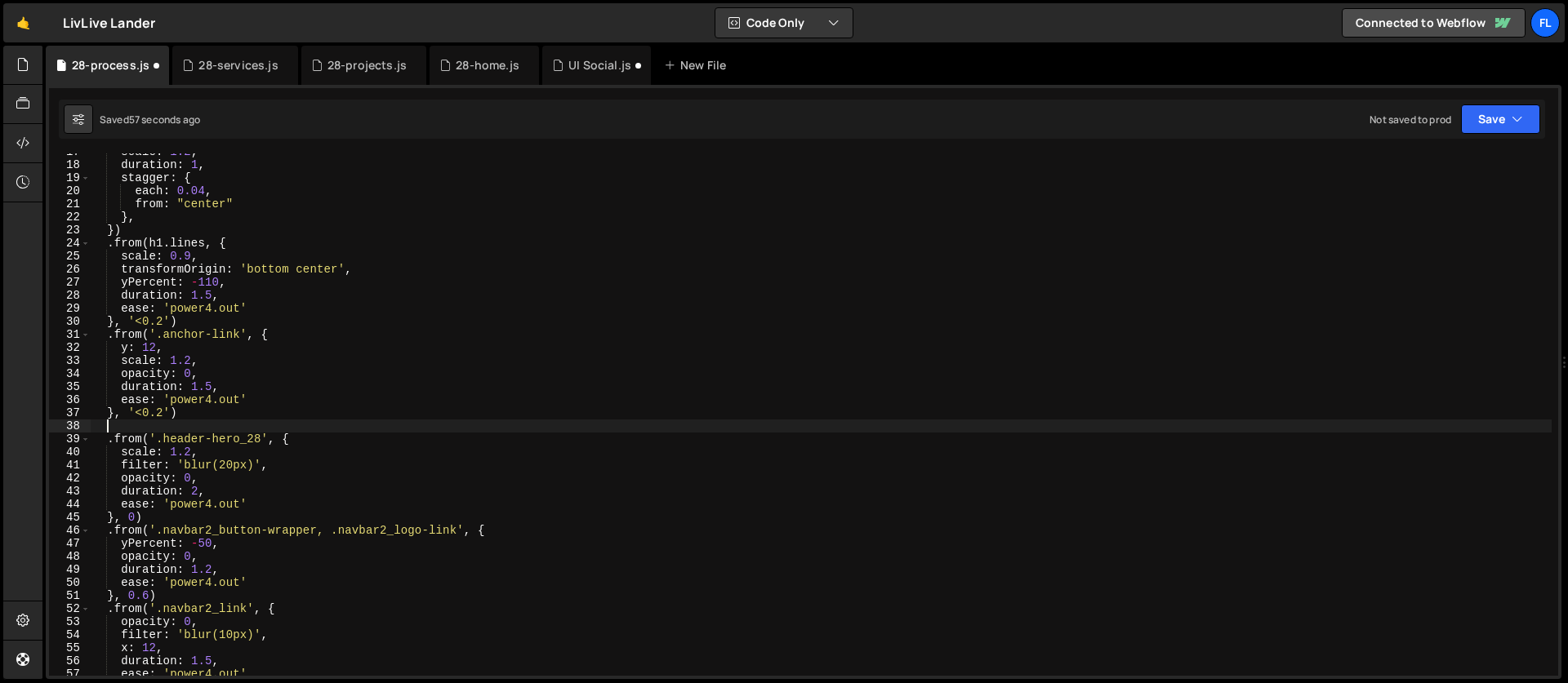
paste textarea "}, '<0.2')"
type textarea "}, '<0.2')"
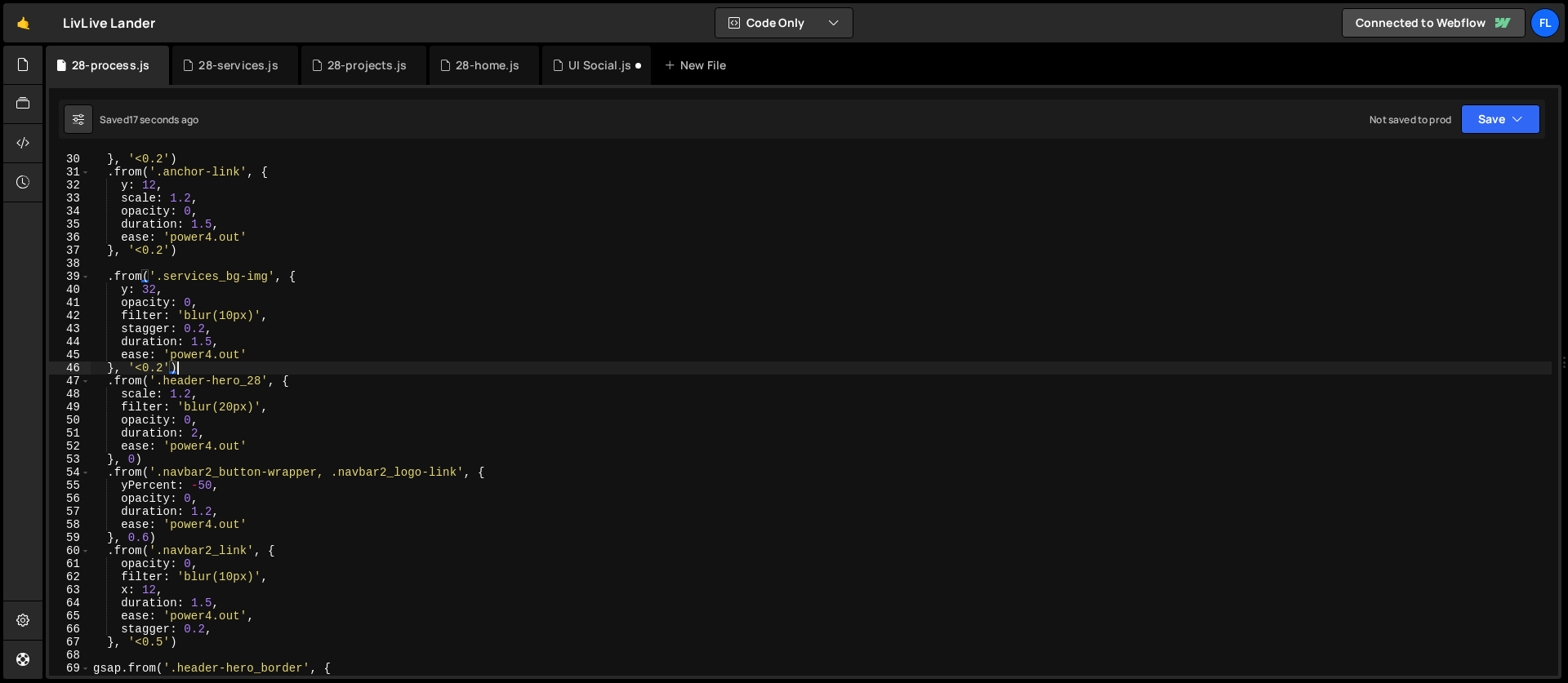
scroll to position [379, 0]
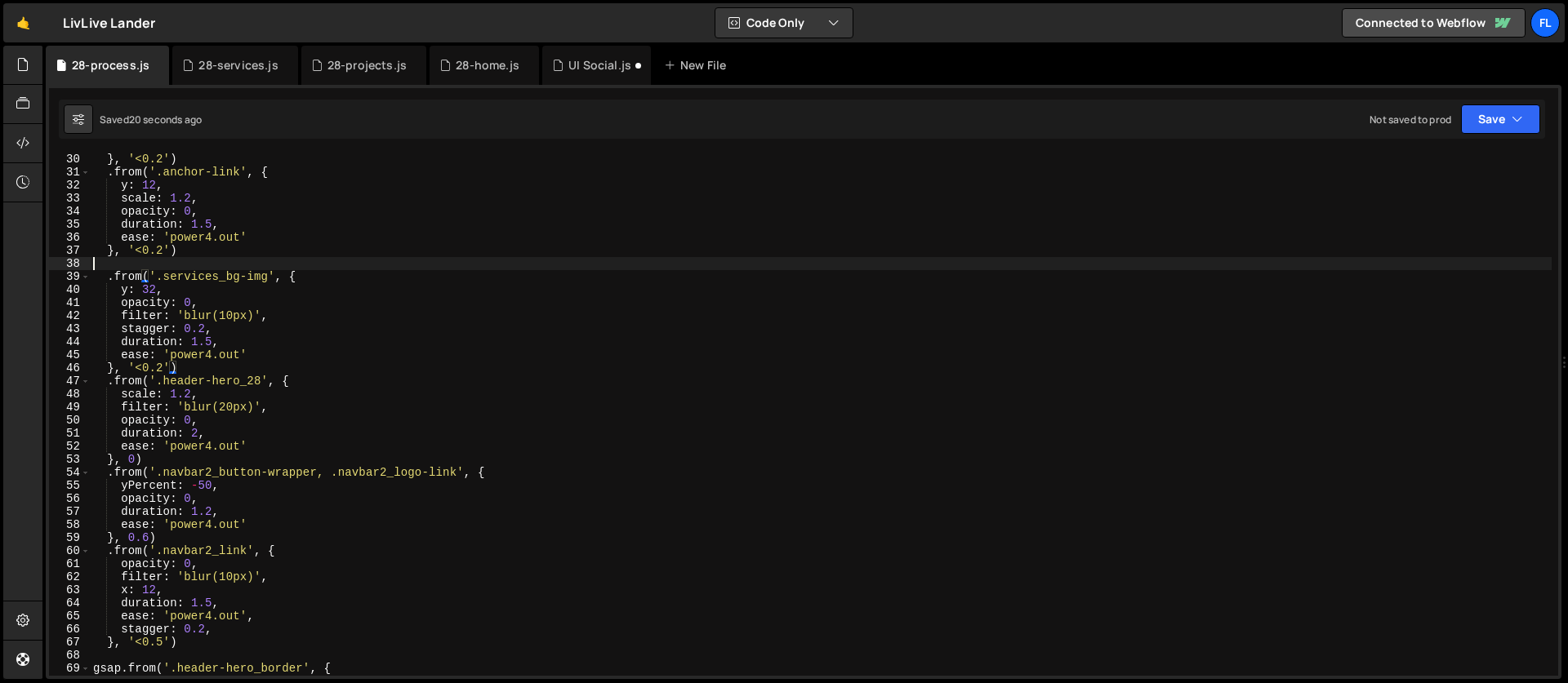
click at [118, 264] on div "} , '<0.2' ) . from ( '.anchor-link' , { y : 12 , scale : 1.2 , opacity : 0 , d…" at bounding box center [820, 426] width 1461 height 548
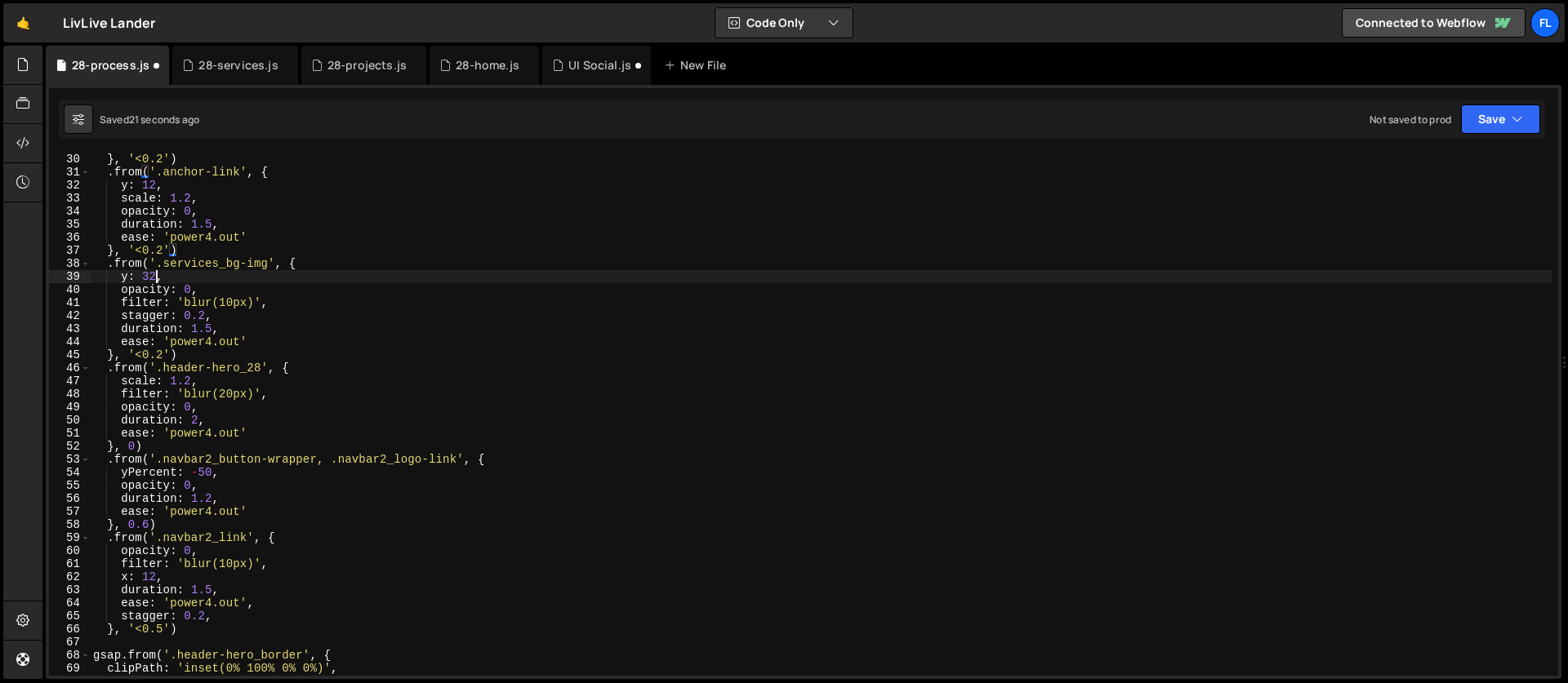
click at [158, 278] on div "} , '<0.2' ) . from ( '.anchor-link' , { y : 12 , scale : 1.2 , opacity : 0 , d…" at bounding box center [820, 426] width 1461 height 548
drag, startPoint x: 271, startPoint y: 262, endPoint x: 164, endPoint y: 261, distance: 107.0
click at [164, 261] on div "} , '<0.2' ) . from ( '.anchor-link' , { y : 12 , scale : 1.2 , opacity : 0 , d…" at bounding box center [820, 426] width 1461 height 548
paste textarea "process_flow"
type textarea ".from('.process_flow-img', {"
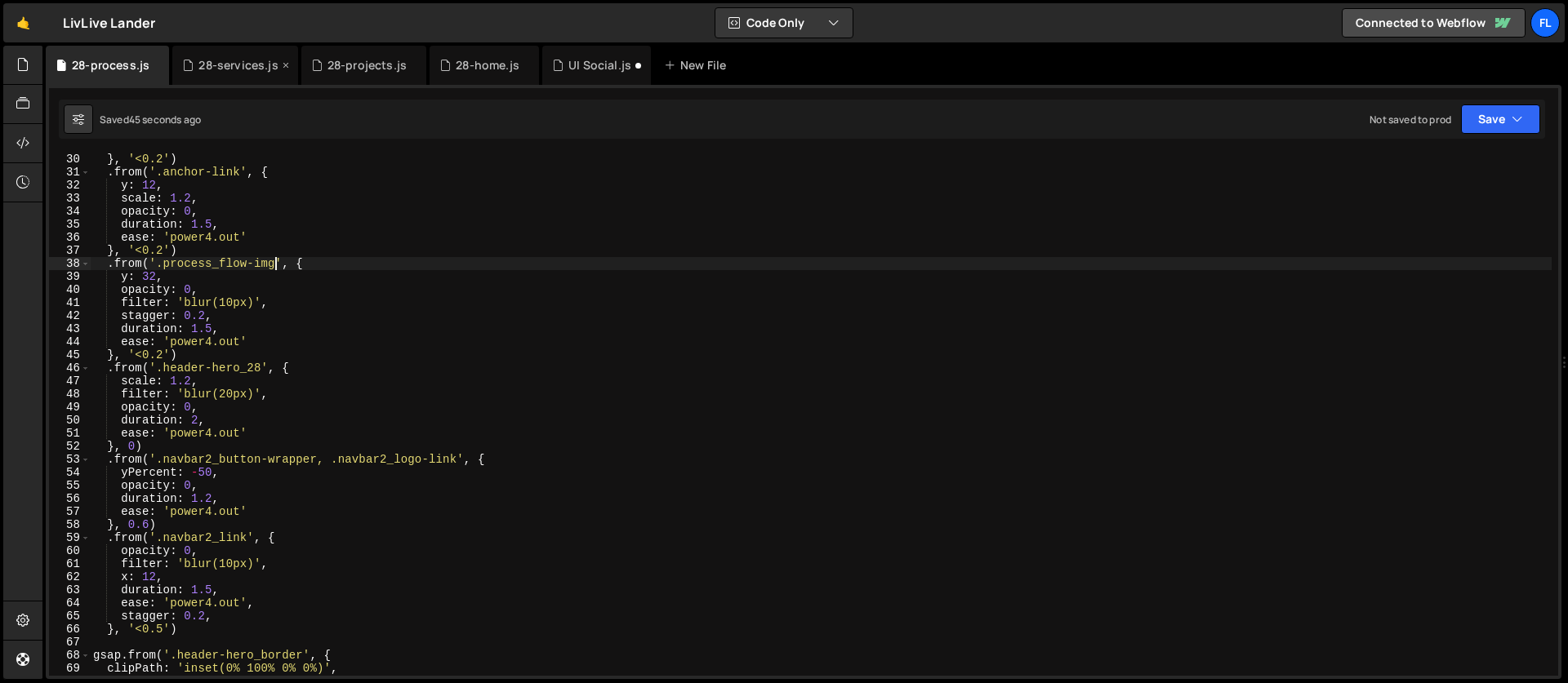
click at [207, 68] on div "28-services.js" at bounding box center [238, 66] width 79 height 16
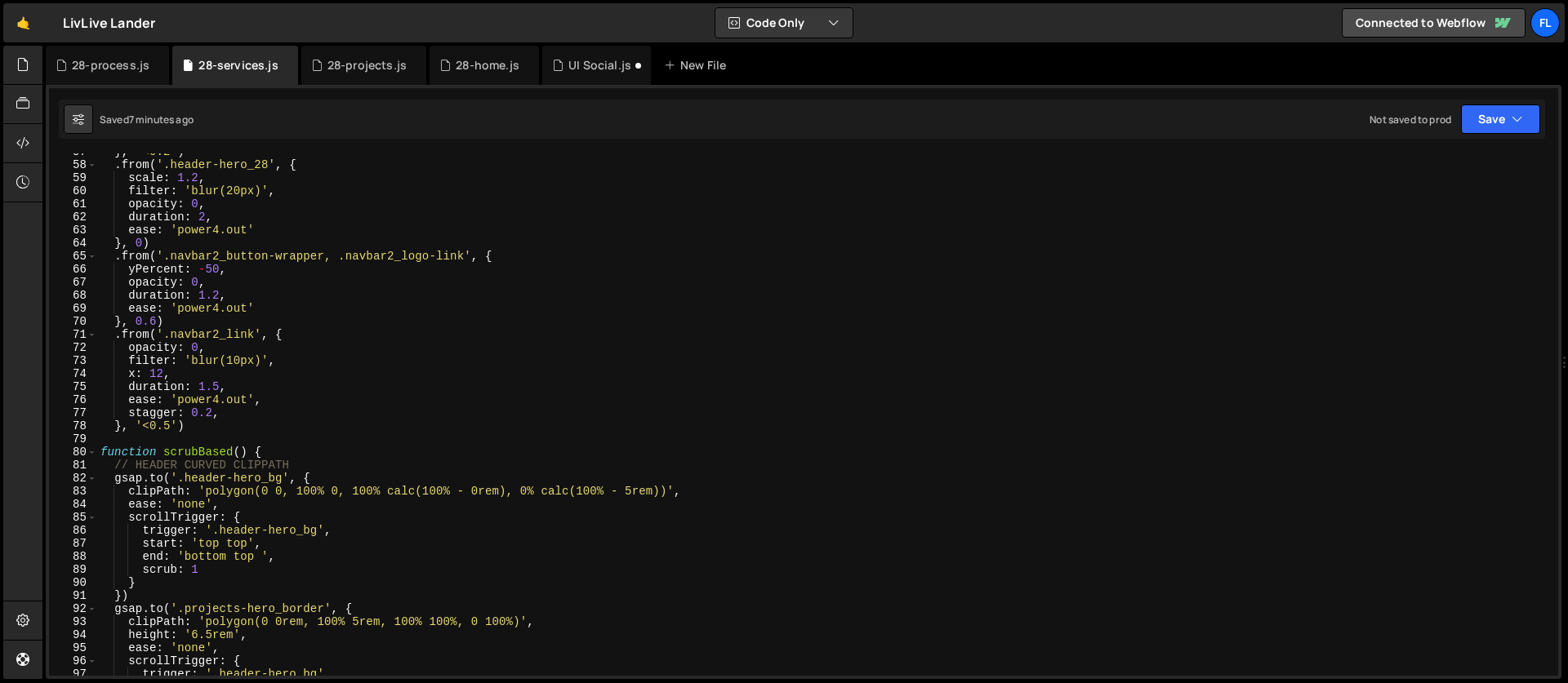
scroll to position [844, 0]
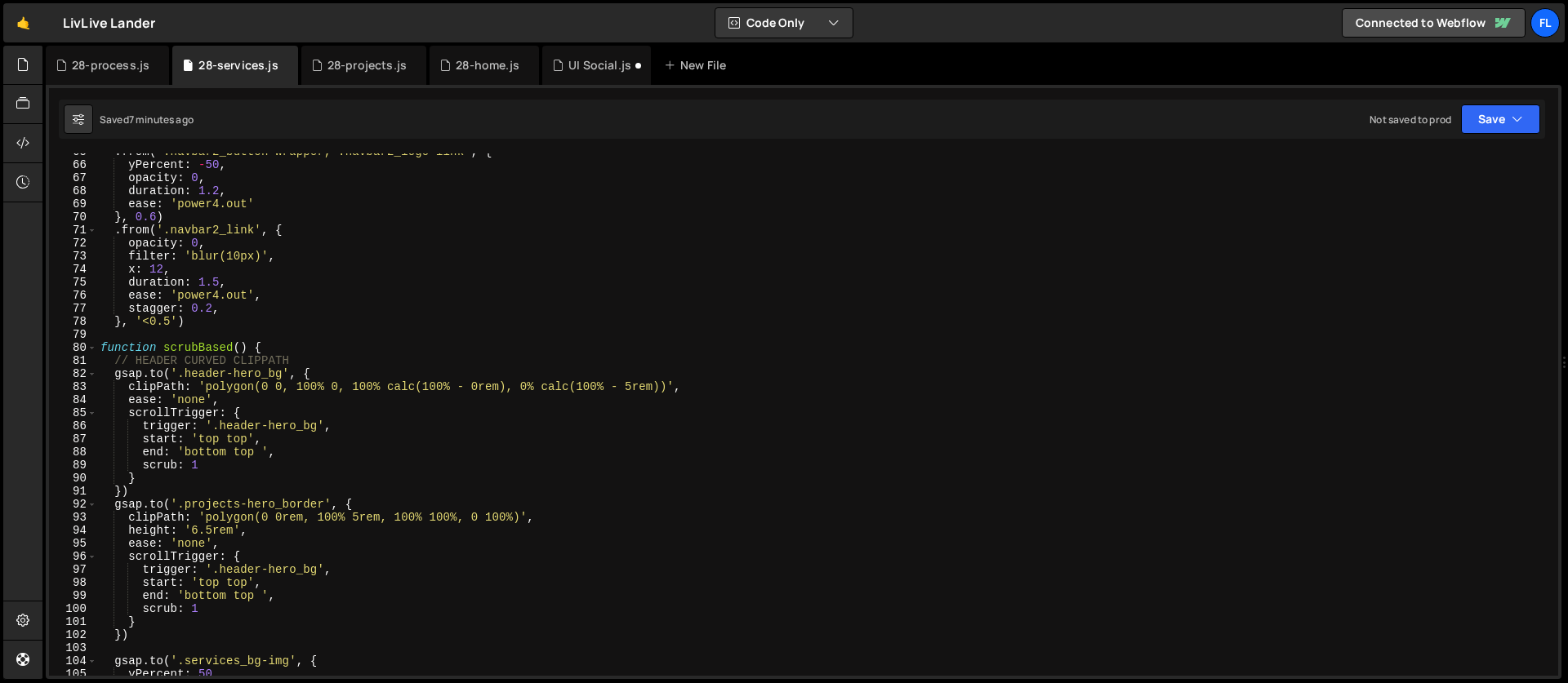
click at [280, 347] on div ". from ( '.navbar2_button-wrapper, .navbar2_logo-link' , { yPercent : - 50 , op…" at bounding box center [823, 419] width 1454 height 548
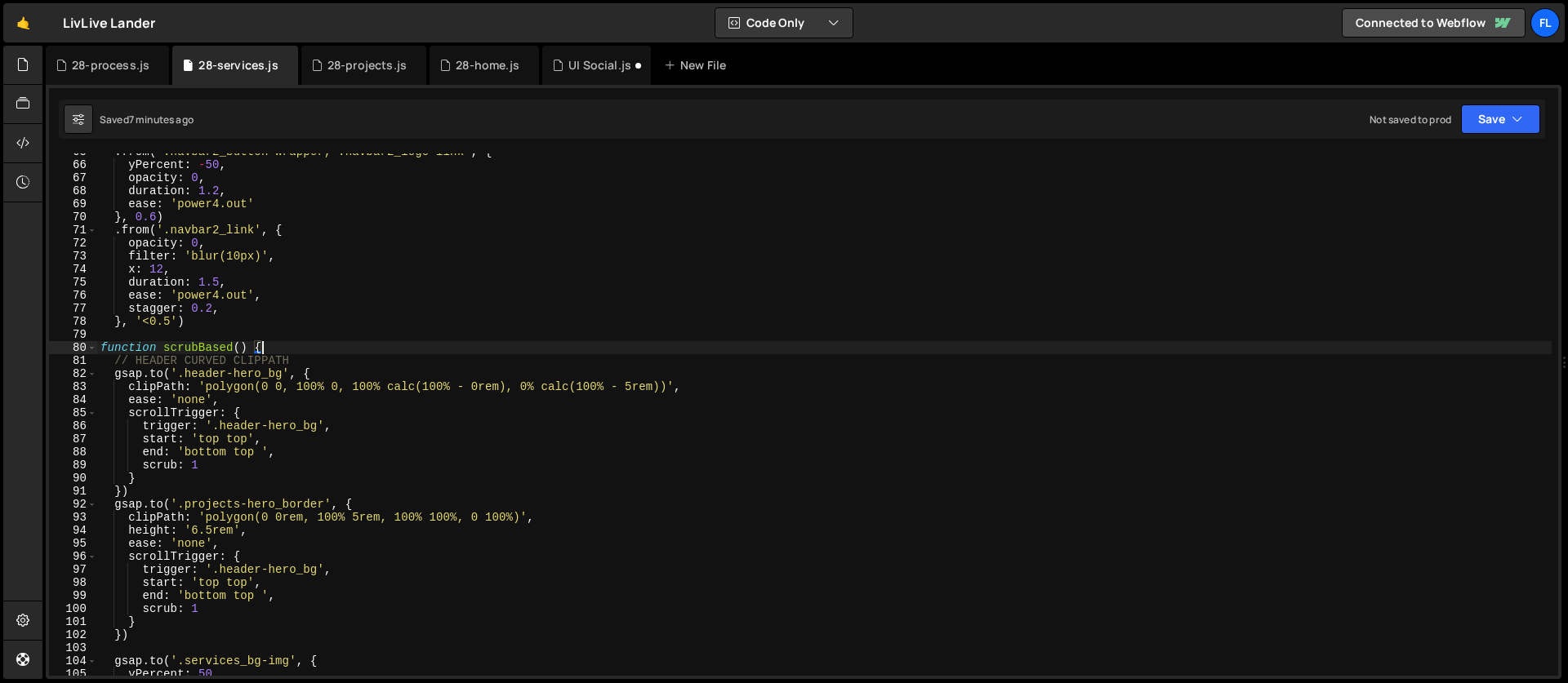
click at [100, 350] on div ". from ( '.navbar2_button-wrapper, .navbar2_logo-link' , { yPercent : - 50 , op…" at bounding box center [823, 419] width 1454 height 548
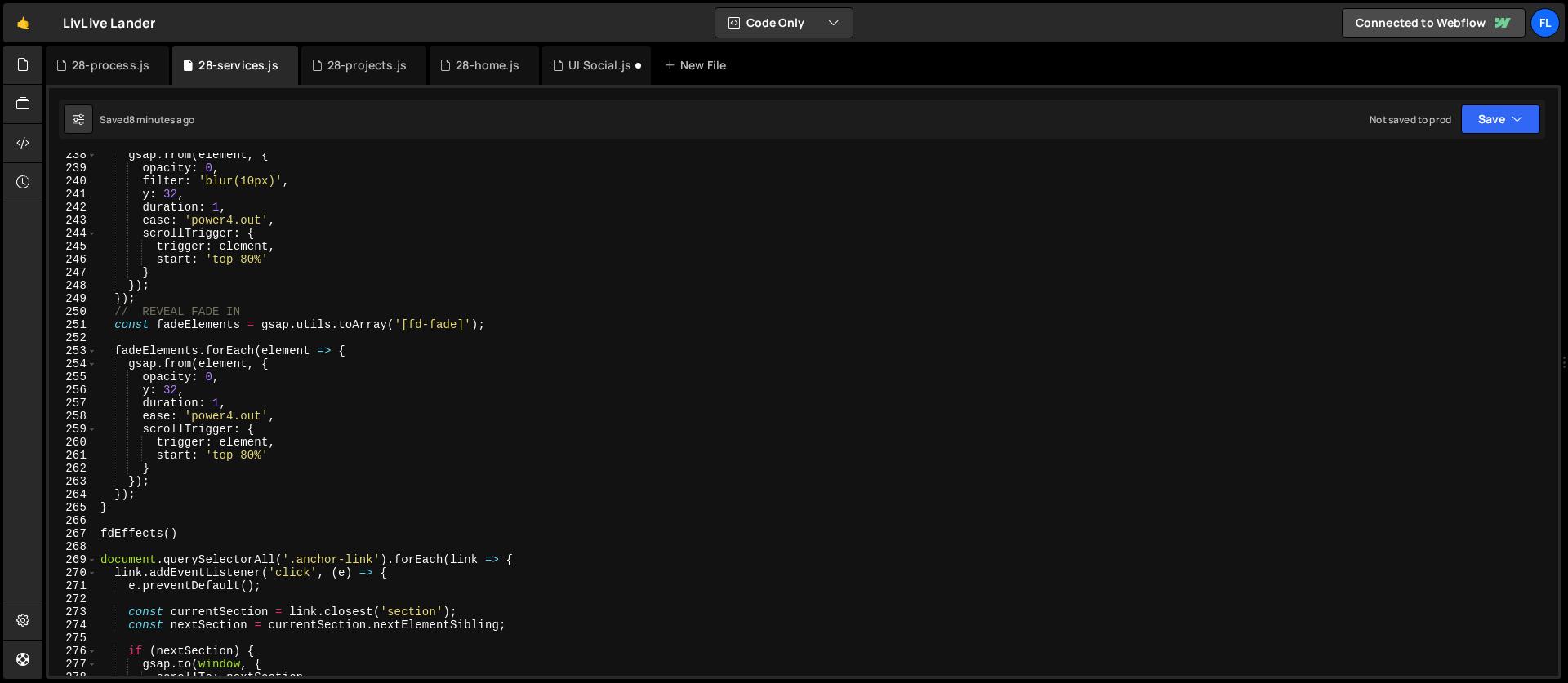
scroll to position [3176, 0]
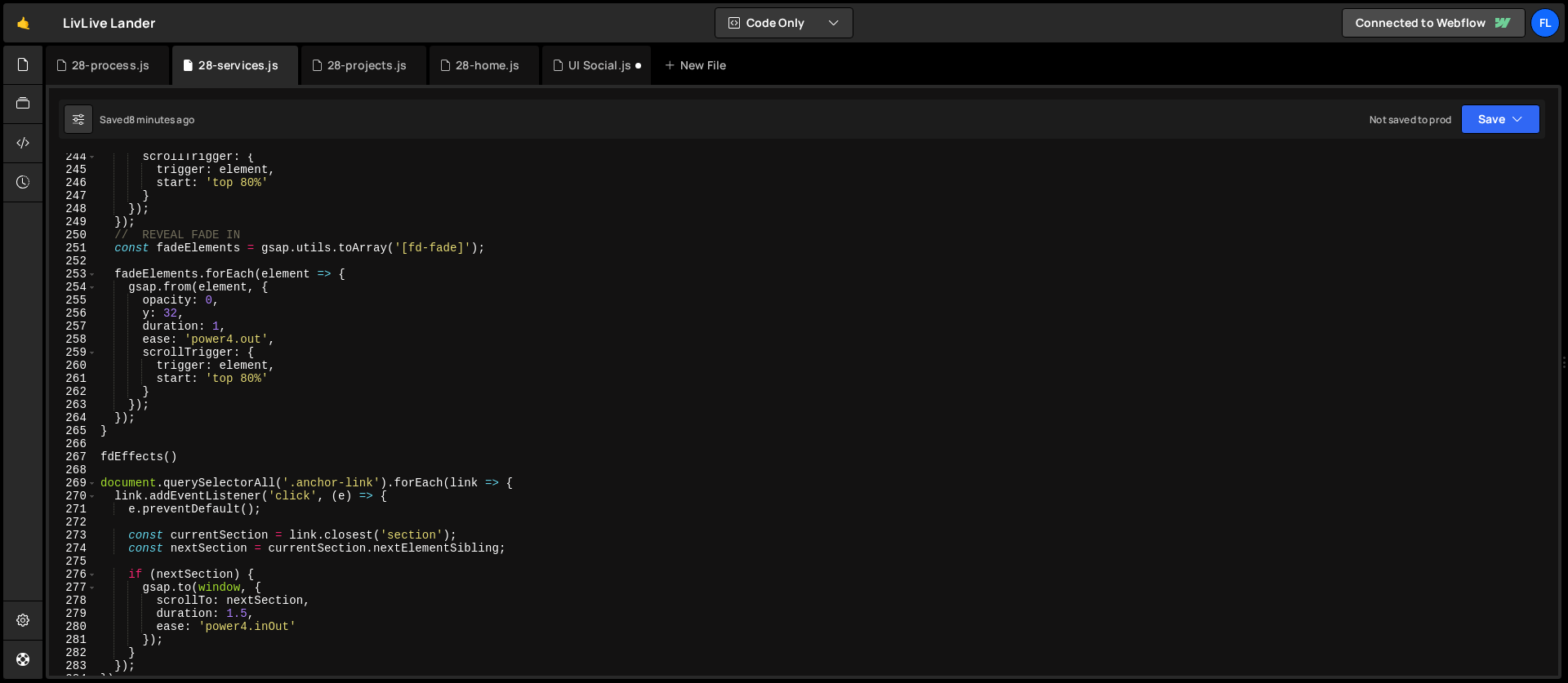
click at [207, 456] on div "scrollTrigger : { trigger : element , start : 'top 80%' } }) ; }) ; // REVEAL F…" at bounding box center [823, 424] width 1454 height 548
type textarea "fdEffects()"
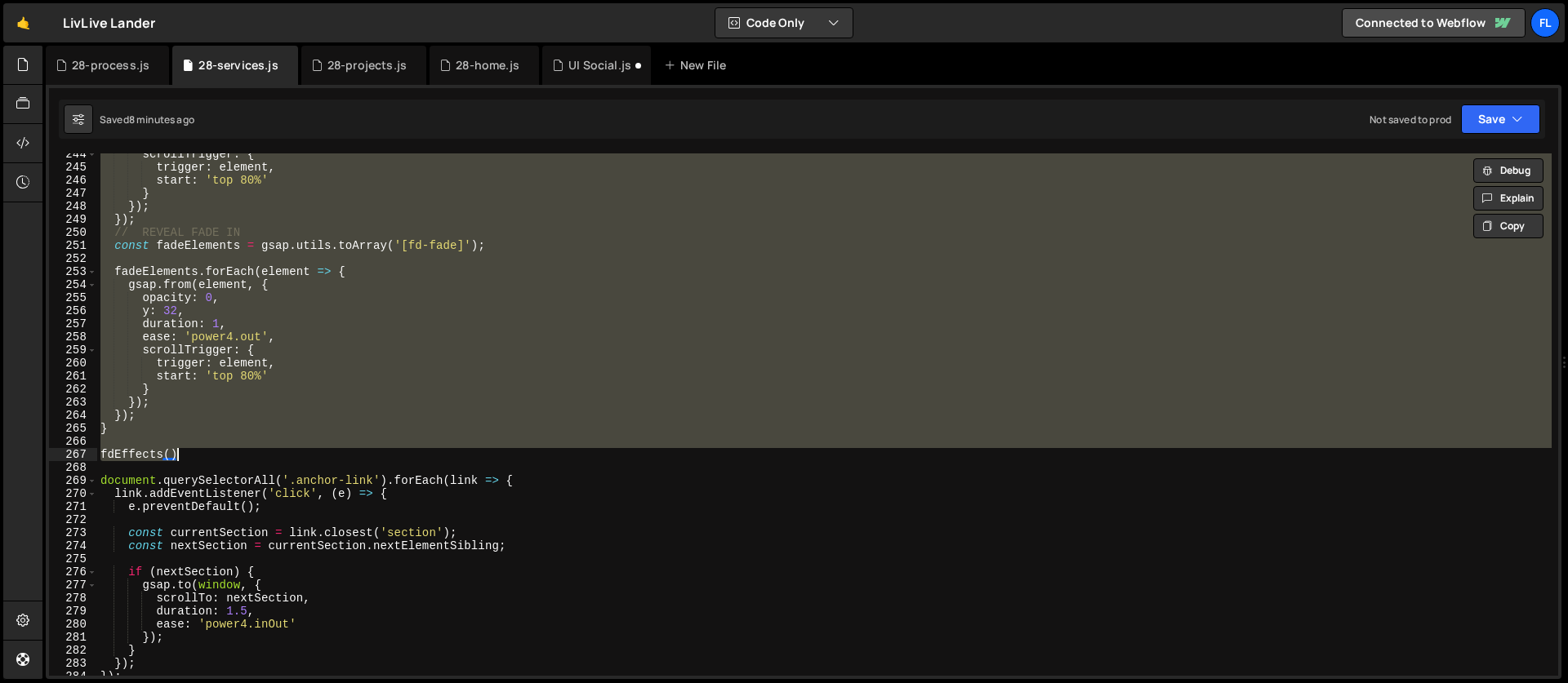
scroll to position [3421, 0]
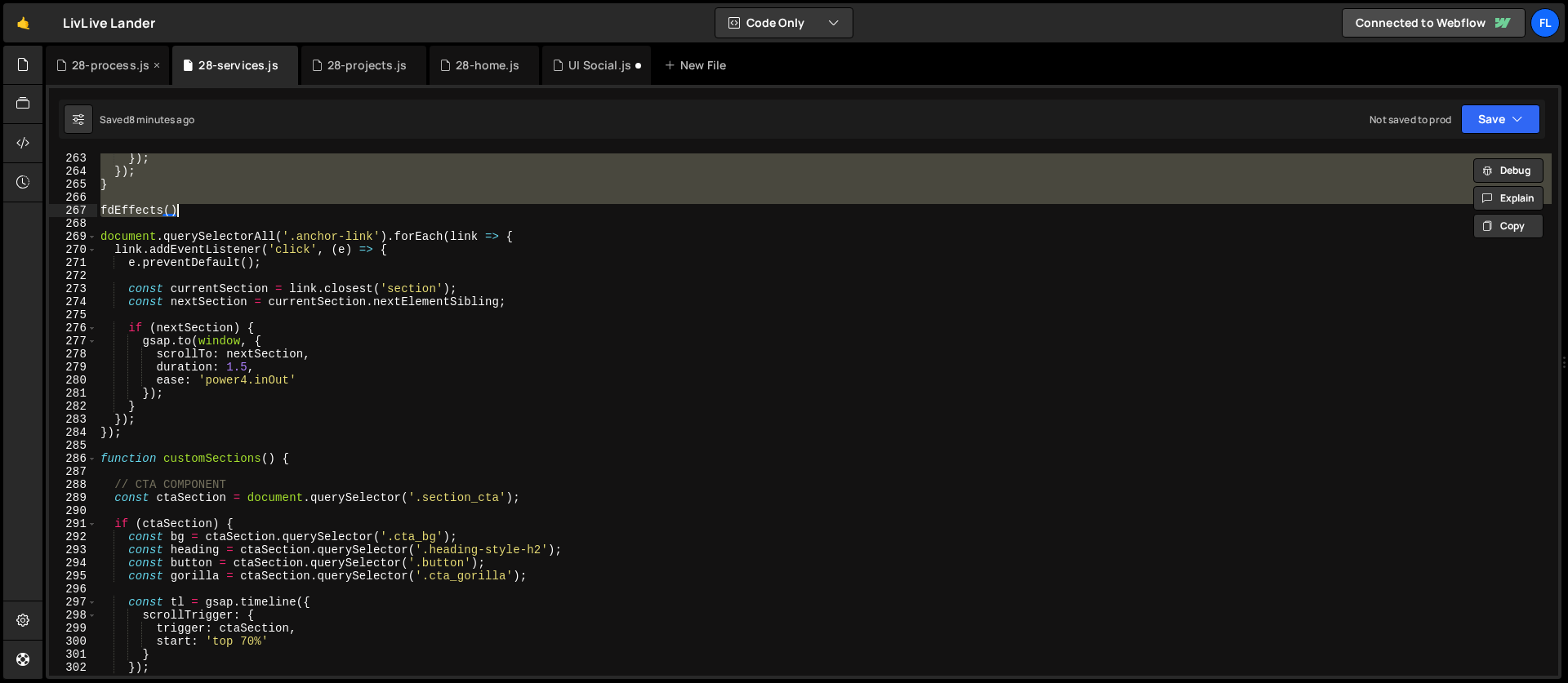
click at [94, 63] on div "28-process.js" at bounding box center [111, 66] width 78 height 16
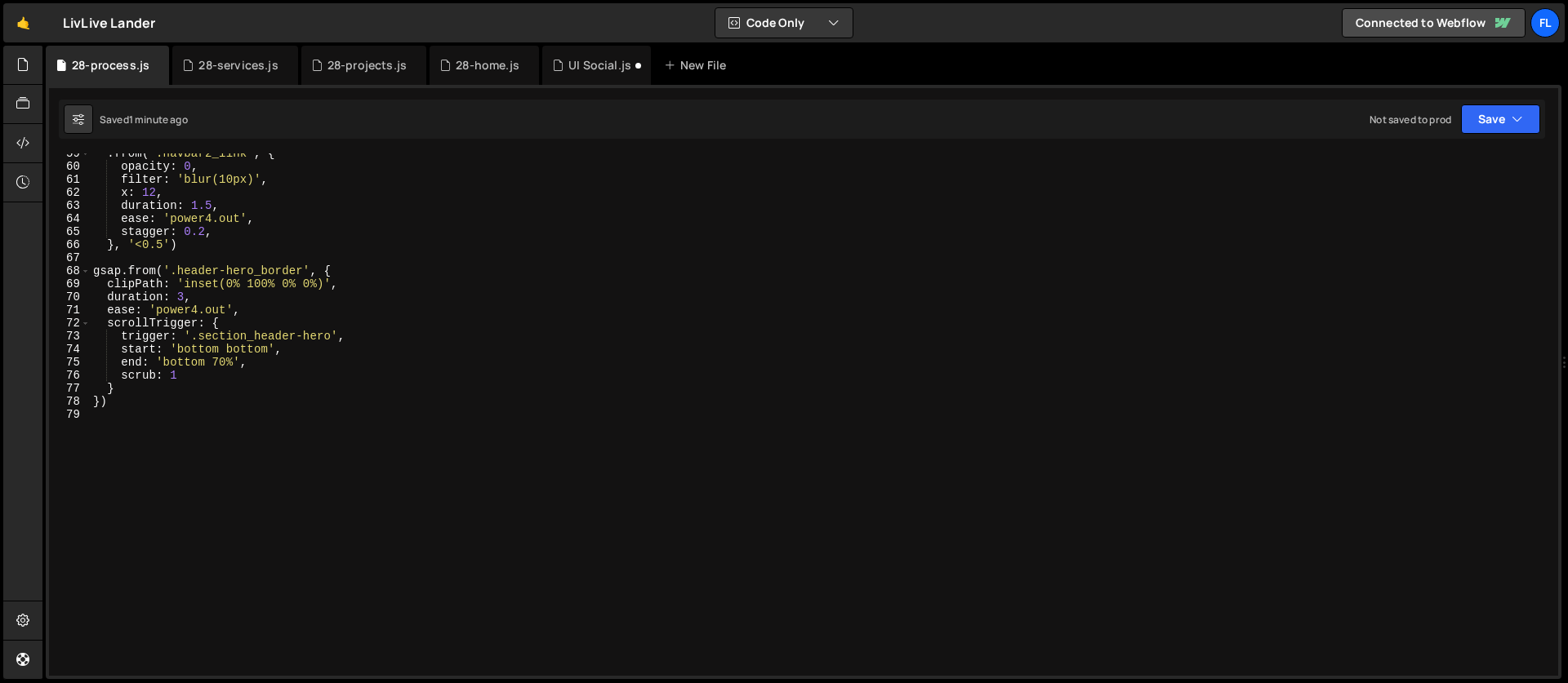
scroll to position [763, 0]
click at [253, 408] on div ". from ( '.navbar2_link' , { opacity : 0 , filter : 'blur(10px)' , x : 12 , dur…" at bounding box center [820, 421] width 1461 height 548
paste textarea "fdEffects()"
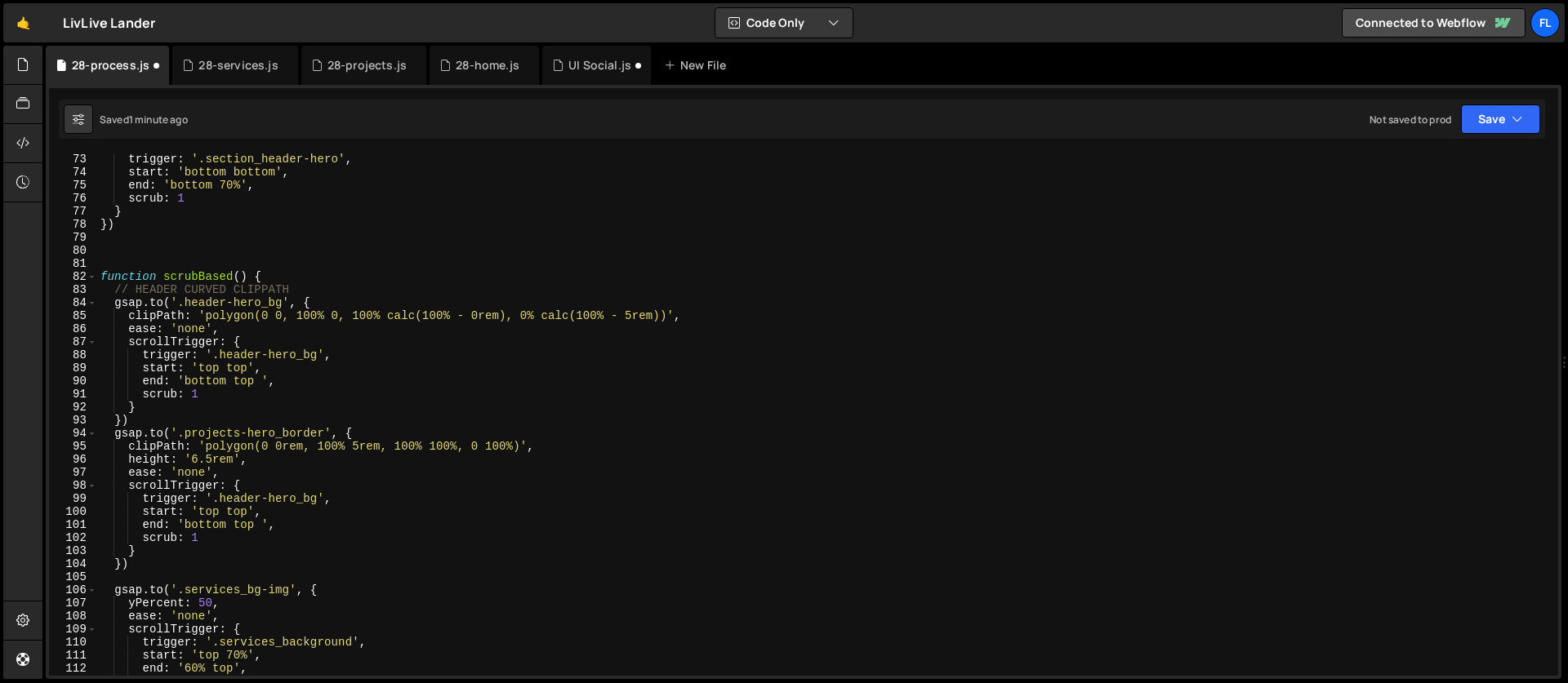
scroll to position [625, 0]
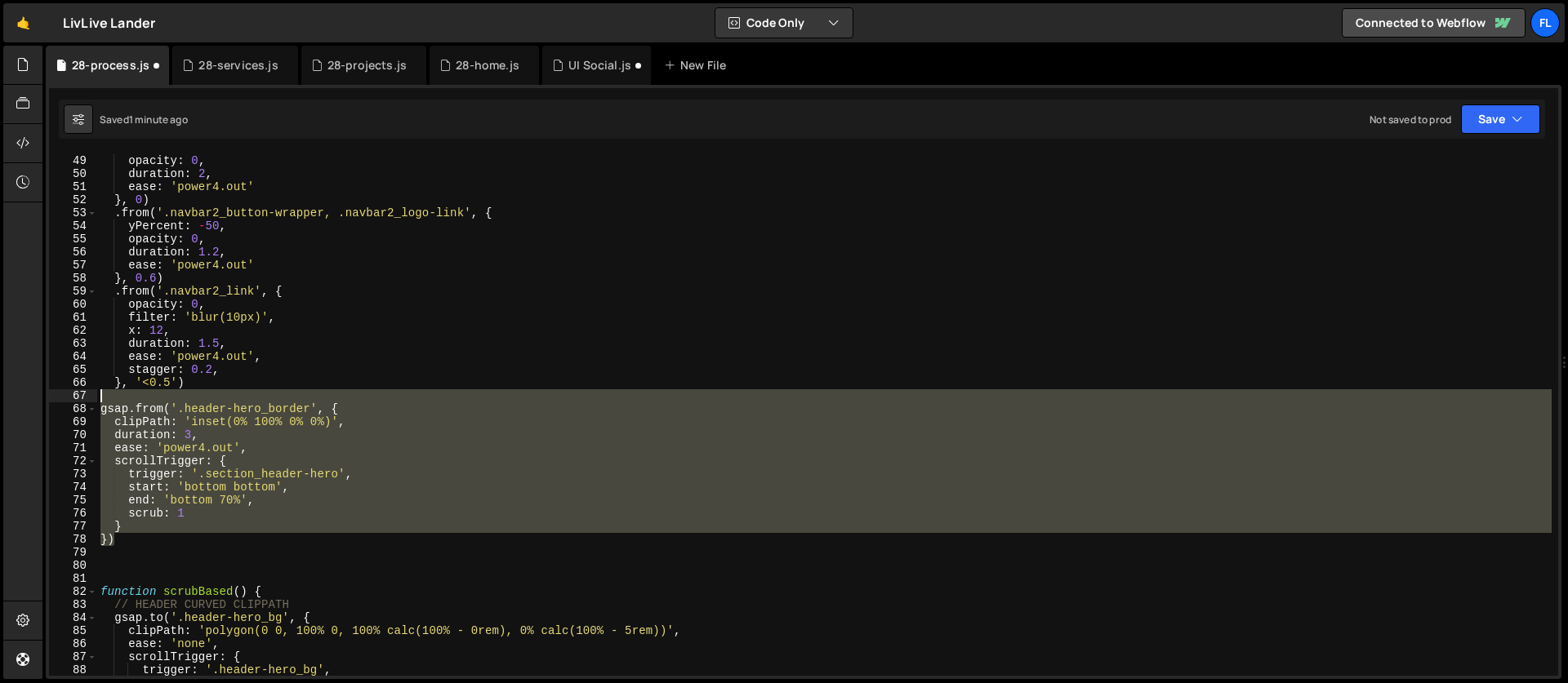
drag, startPoint x: 123, startPoint y: 543, endPoint x: 47, endPoint y: 402, distance: 160.2
click at [47, 402] on div "const [PERSON_NAME] = new [PERSON_NAME](); [PERSON_NAME].on('scroll', ScrollTri…" at bounding box center [803, 382] width 1515 height 594
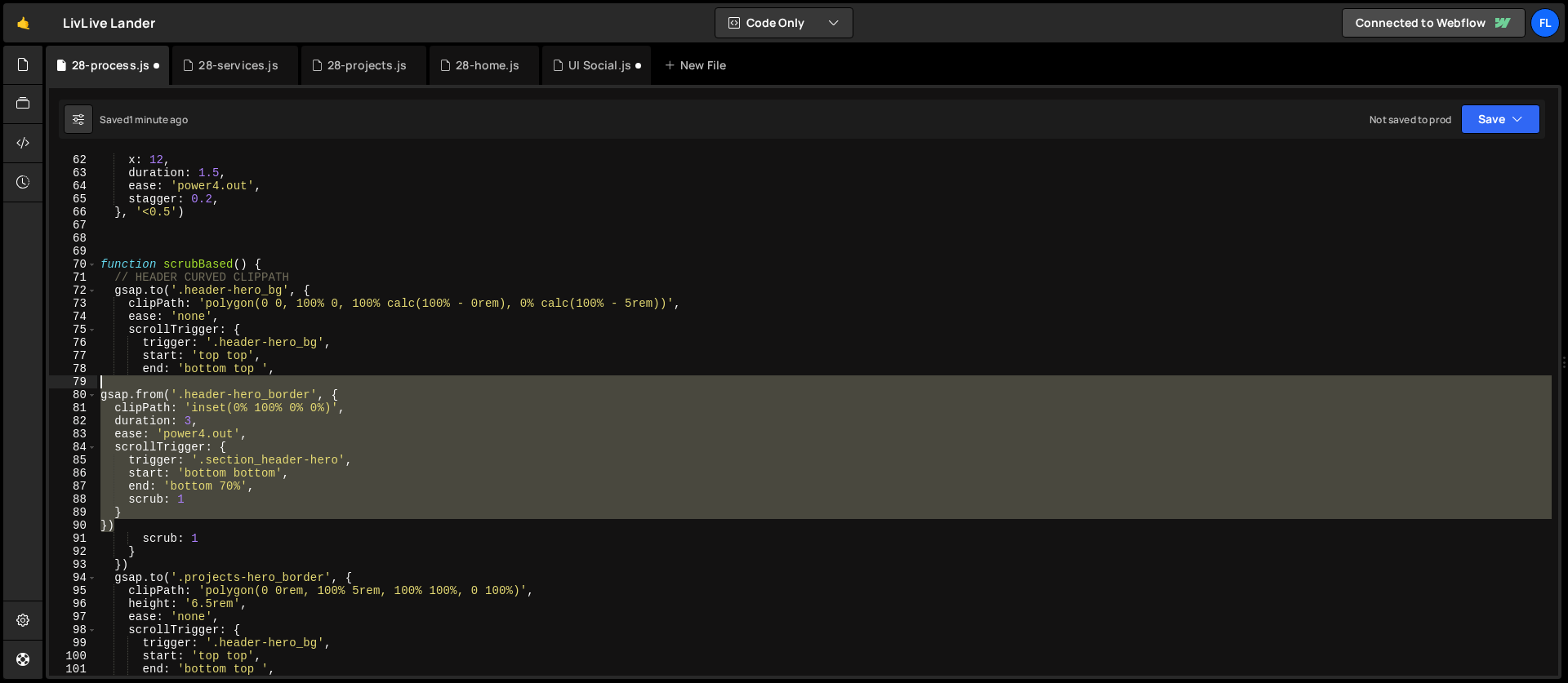
scroll to position [796, 0]
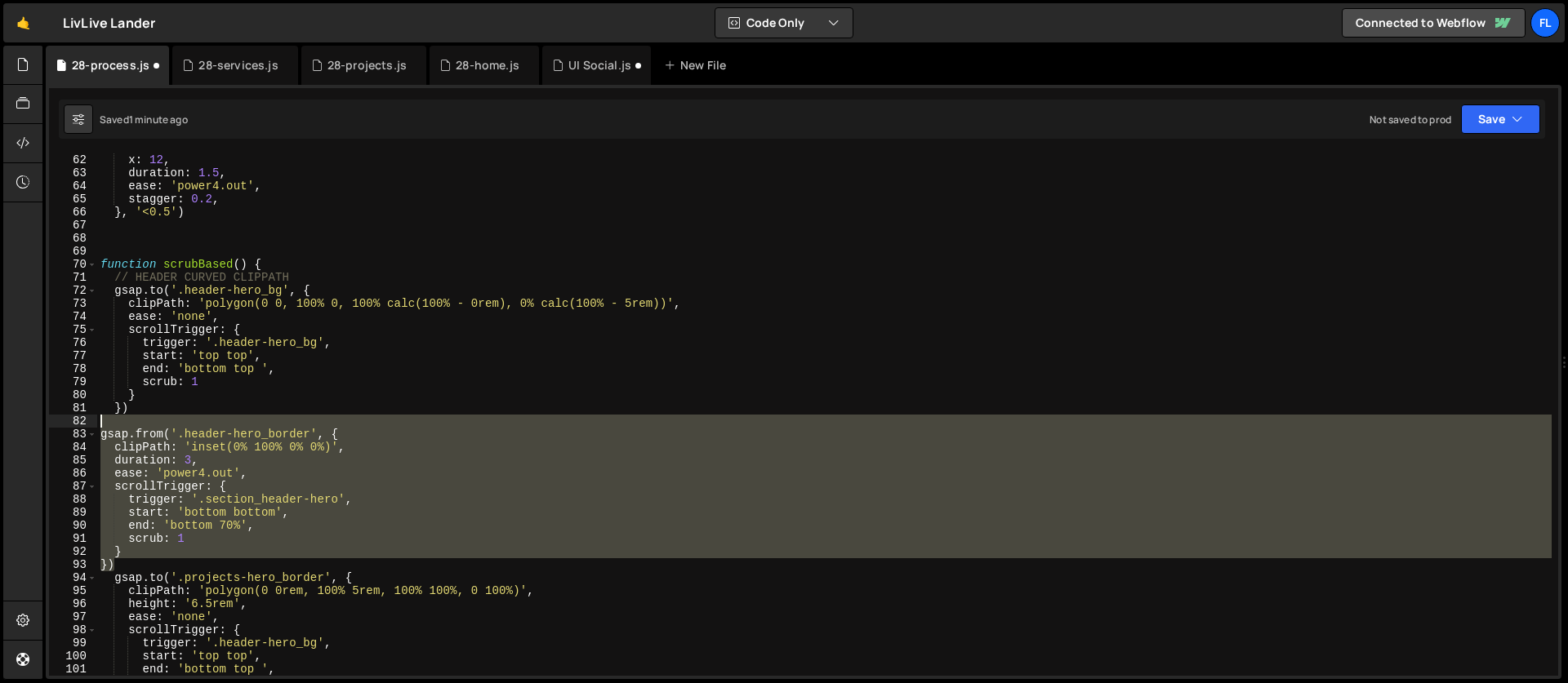
click at [289, 397] on div "filter : 'blur(10px)' , x : 12 , duration : 1.5 , ease : 'power4.out' , stagger…" at bounding box center [823, 415] width 1454 height 548
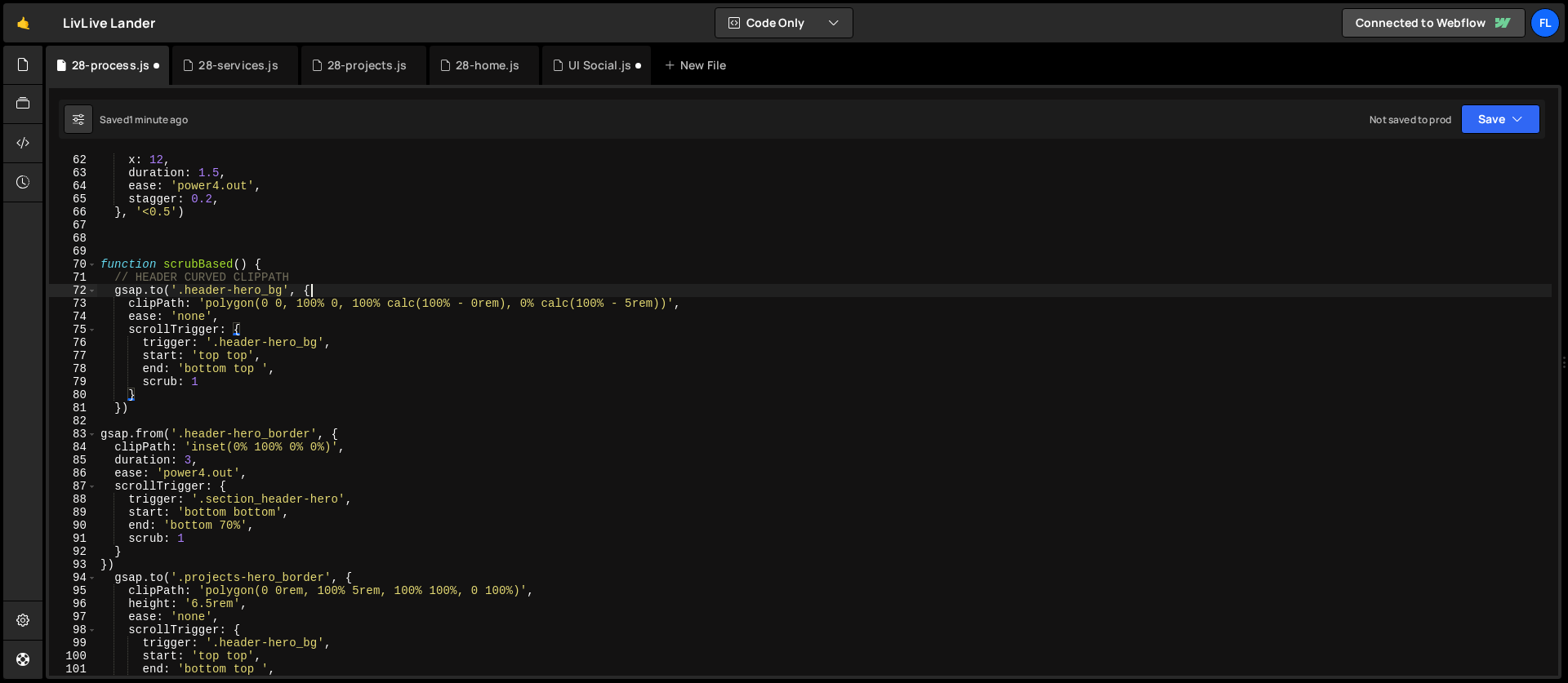
click at [334, 287] on div "filter : 'blur(10px)' , x : 12 , duration : 1.5 , ease : 'power4.out' , stagger…" at bounding box center [823, 415] width 1454 height 548
click at [253, 414] on div "filter : 'blur(10px)' , x : 12 , duration : 1.5 , ease : 'power4.out' , stagger…" at bounding box center [823, 415] width 1454 height 548
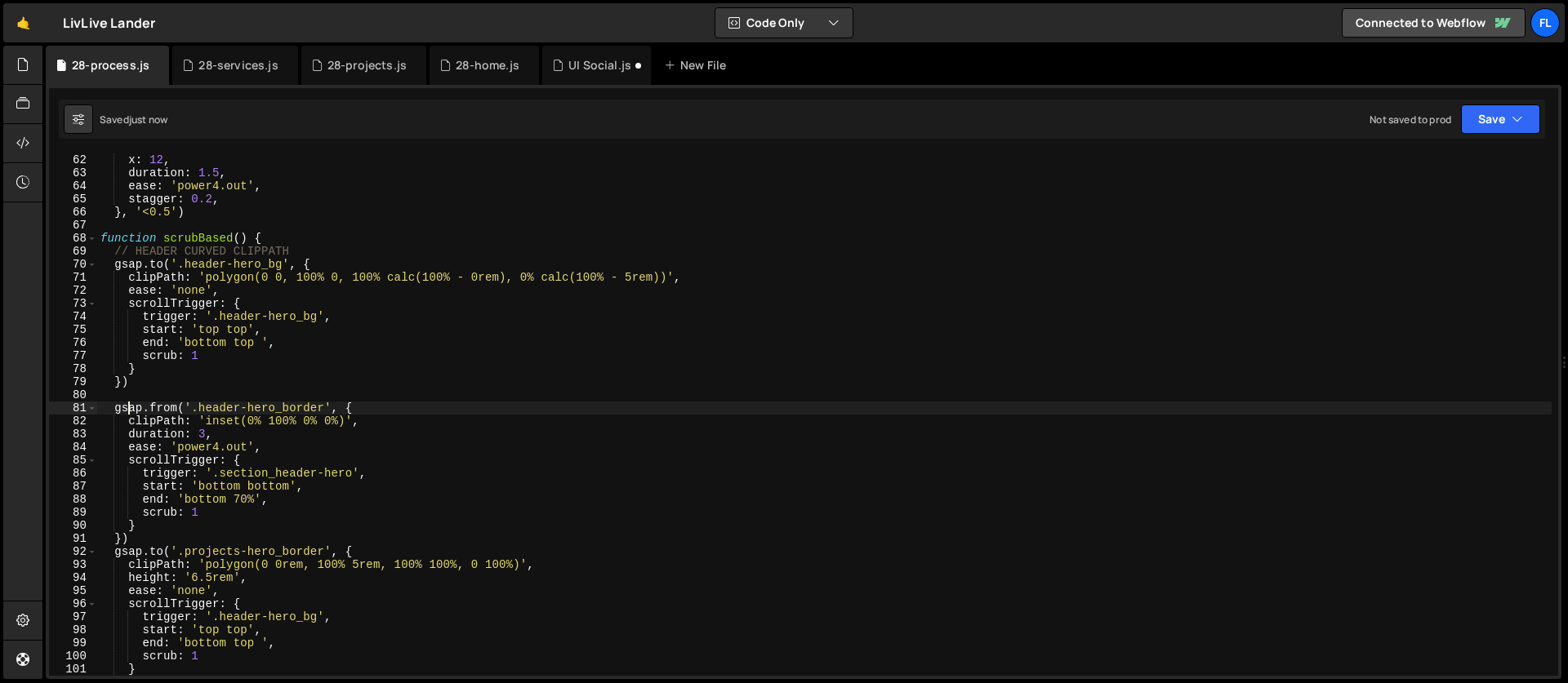
type textarea "gsap.from('.header-hero_border', {"
click at [249, 400] on div "filter : 'blur(10px)' , x : 12 , duration : 1.5 , ease : 'power4.out' , stagger…" at bounding box center [823, 415] width 1454 height 548
click at [218, 436] on div "filter : 'blur(10px)' , x : 12 , duration : 1.5 , ease : 'power4.out' , stagger…" at bounding box center [823, 415] width 1454 height 548
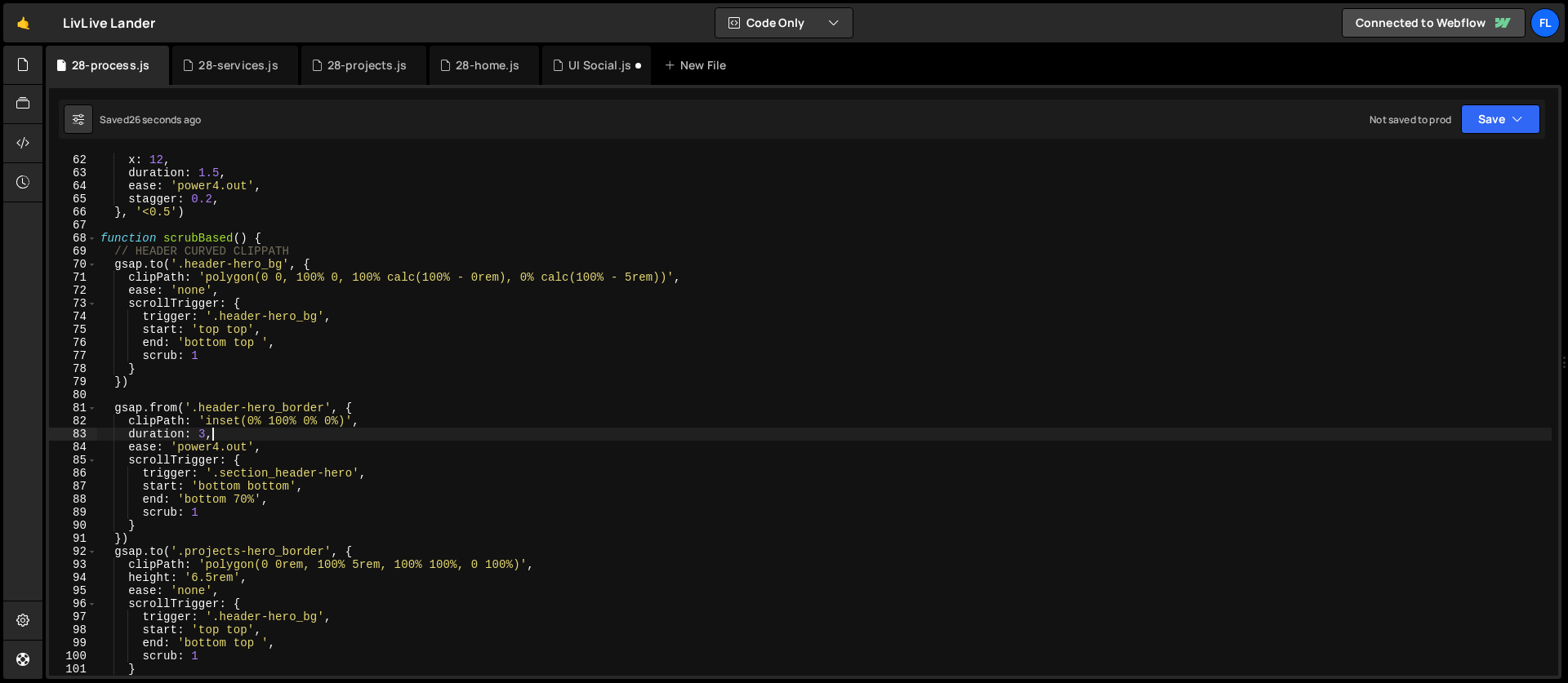
click at [205, 433] on div "filter : 'blur(10px)' , x : 12 , duration : 1.5 , ease : 'power4.out' , stagger…" at bounding box center [823, 415] width 1454 height 548
click at [372, 406] on div "filter : 'blur(10px)' , x : 12 , duration : 1.5 , ease : 'power4.out' , stagger…" at bounding box center [823, 415] width 1454 height 548
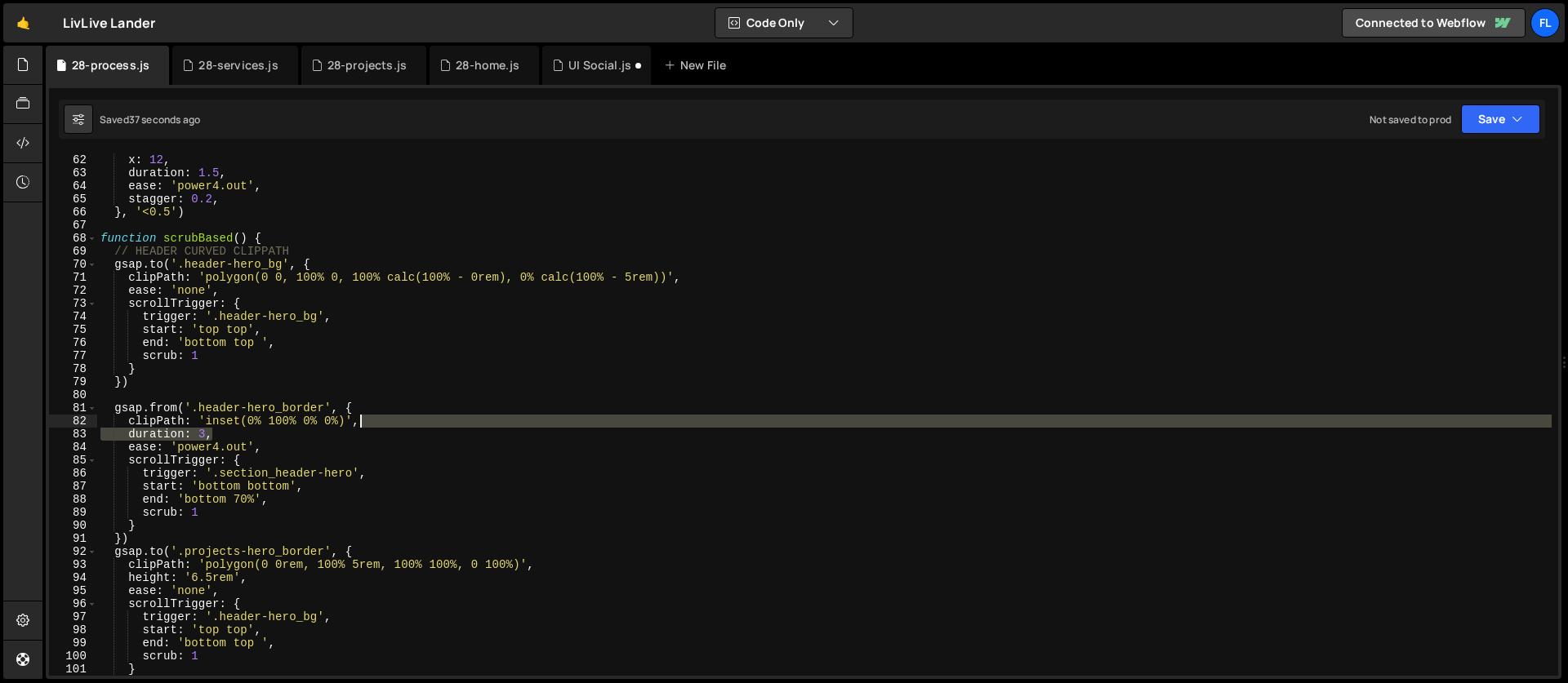
drag, startPoint x: 243, startPoint y: 429, endPoint x: 382, endPoint y: 423, distance: 139.1
click at [382, 423] on div "filter : 'blur(10px)' , x : 12 , duration : 1.5 , ease : 'power4.out' , stagger…" at bounding box center [823, 415] width 1454 height 548
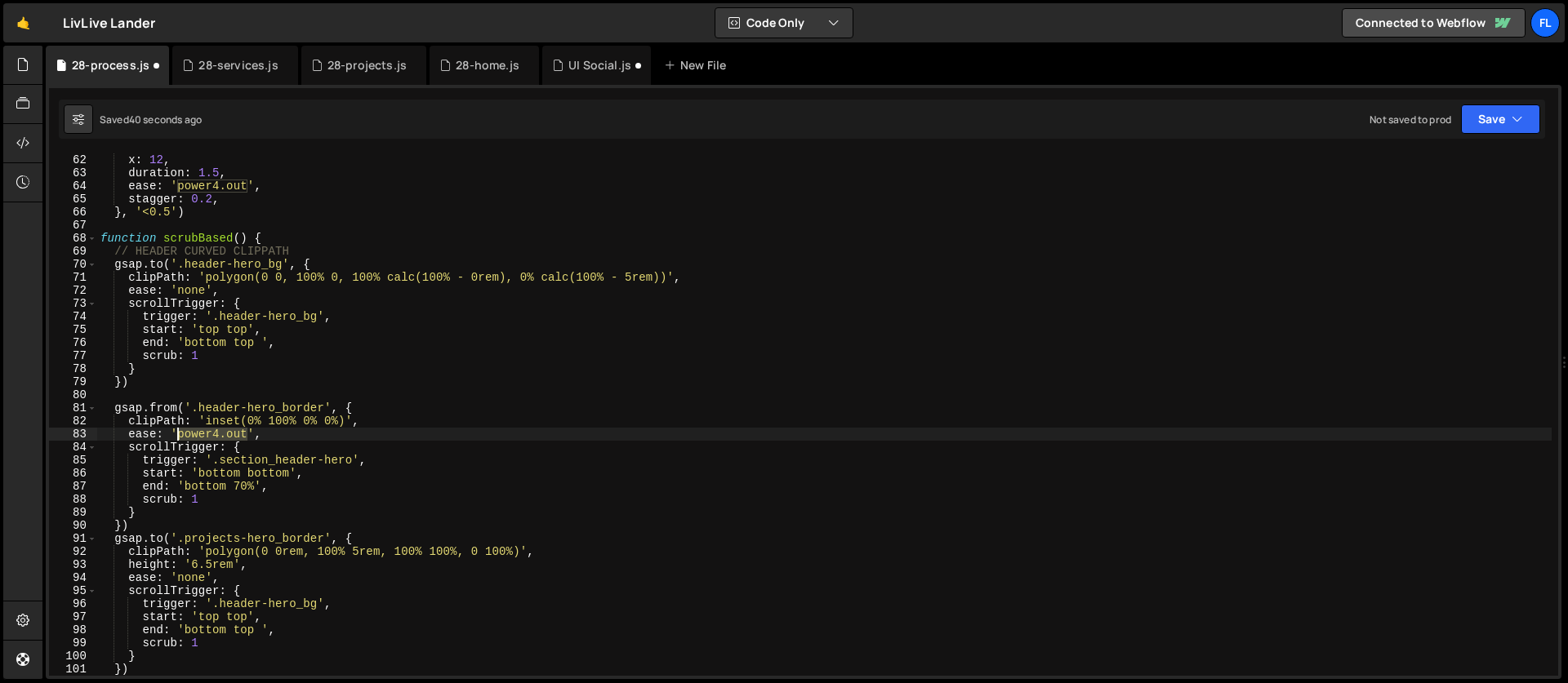
drag, startPoint x: 249, startPoint y: 433, endPoint x: 180, endPoint y: 430, distance: 69.1
click at [180, 430] on div "filter : 'blur(10px)' , x : 12 , duration : 1.5 , ease : 'power4.out' , stagger…" at bounding box center [823, 415] width 1454 height 548
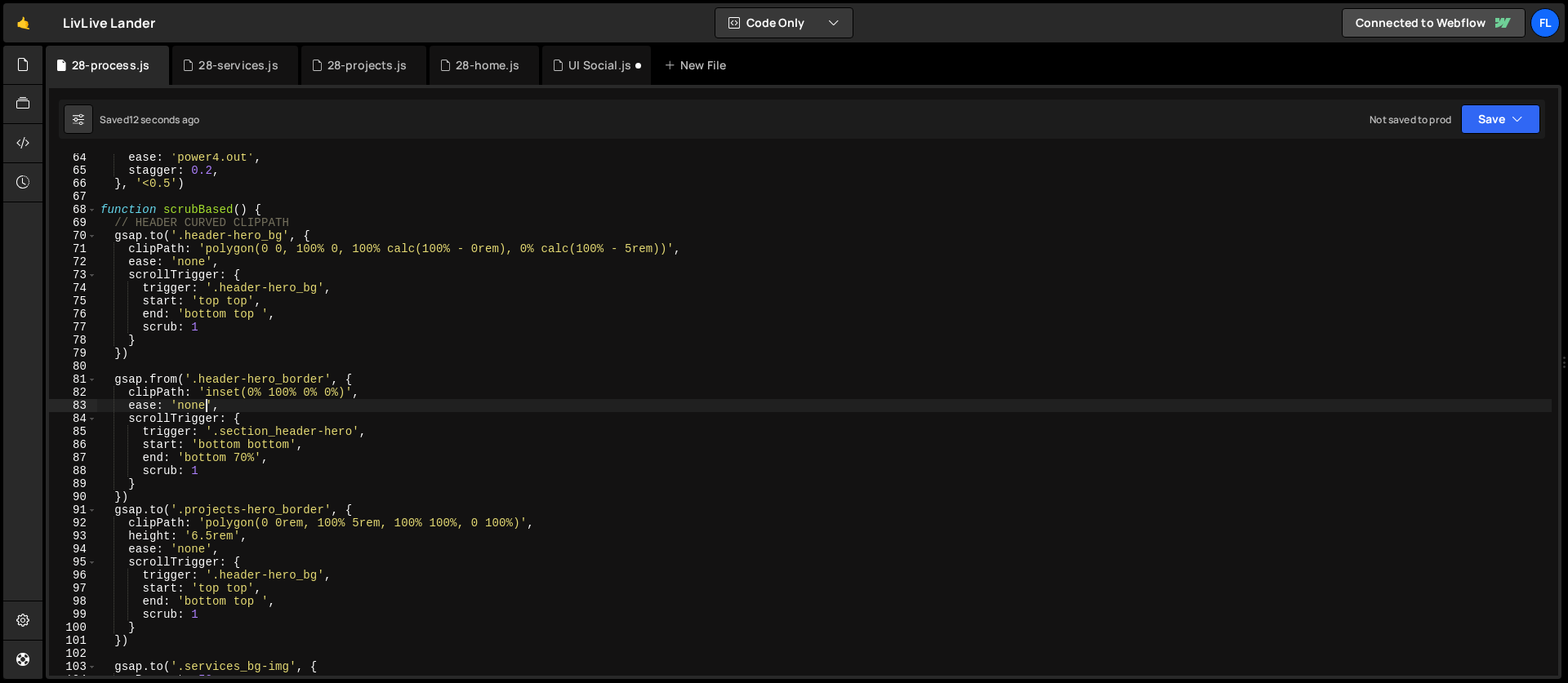
scroll to position [839, 0]
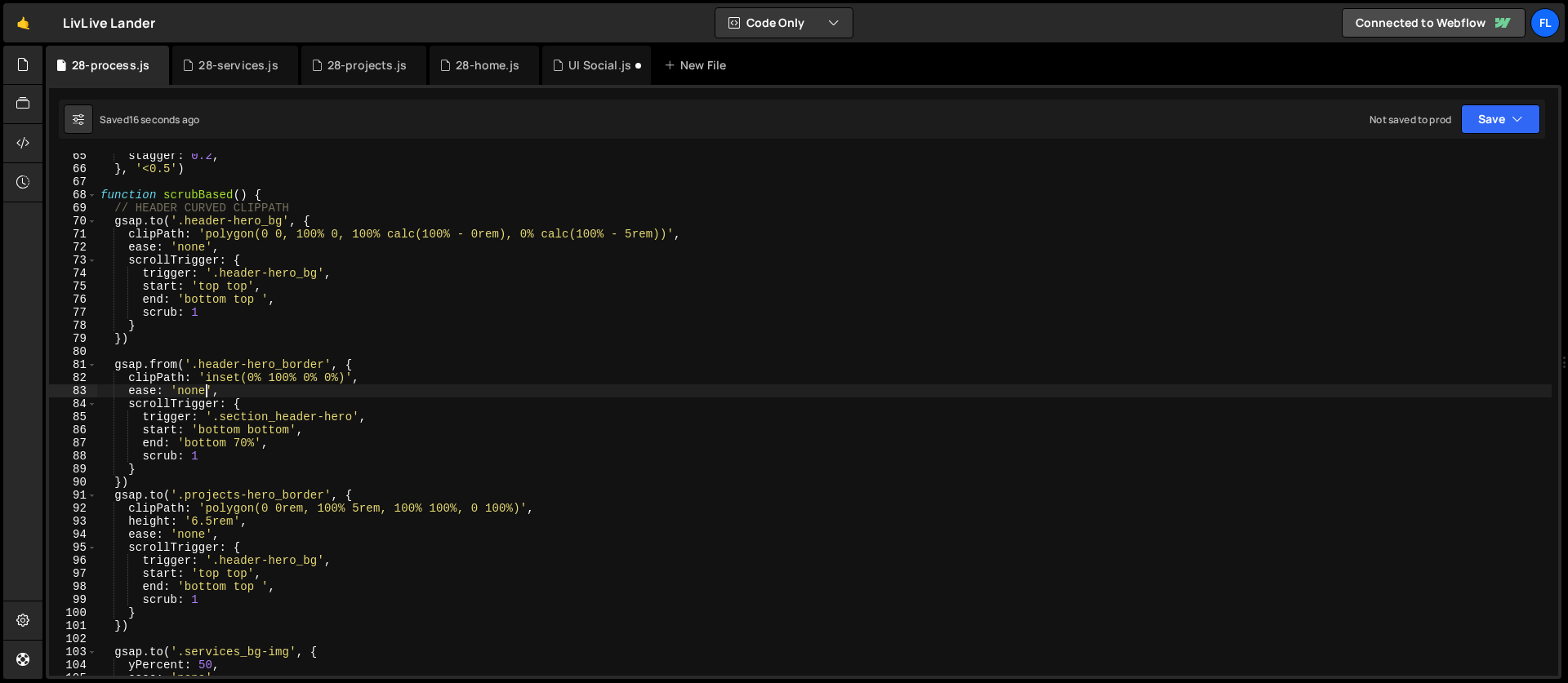
click at [389, 360] on div "stagger : 0.2 , } , '<0.5' ) function scrubBased ( ) { // HEADER CURVED CLIPPAT…" at bounding box center [823, 424] width 1454 height 548
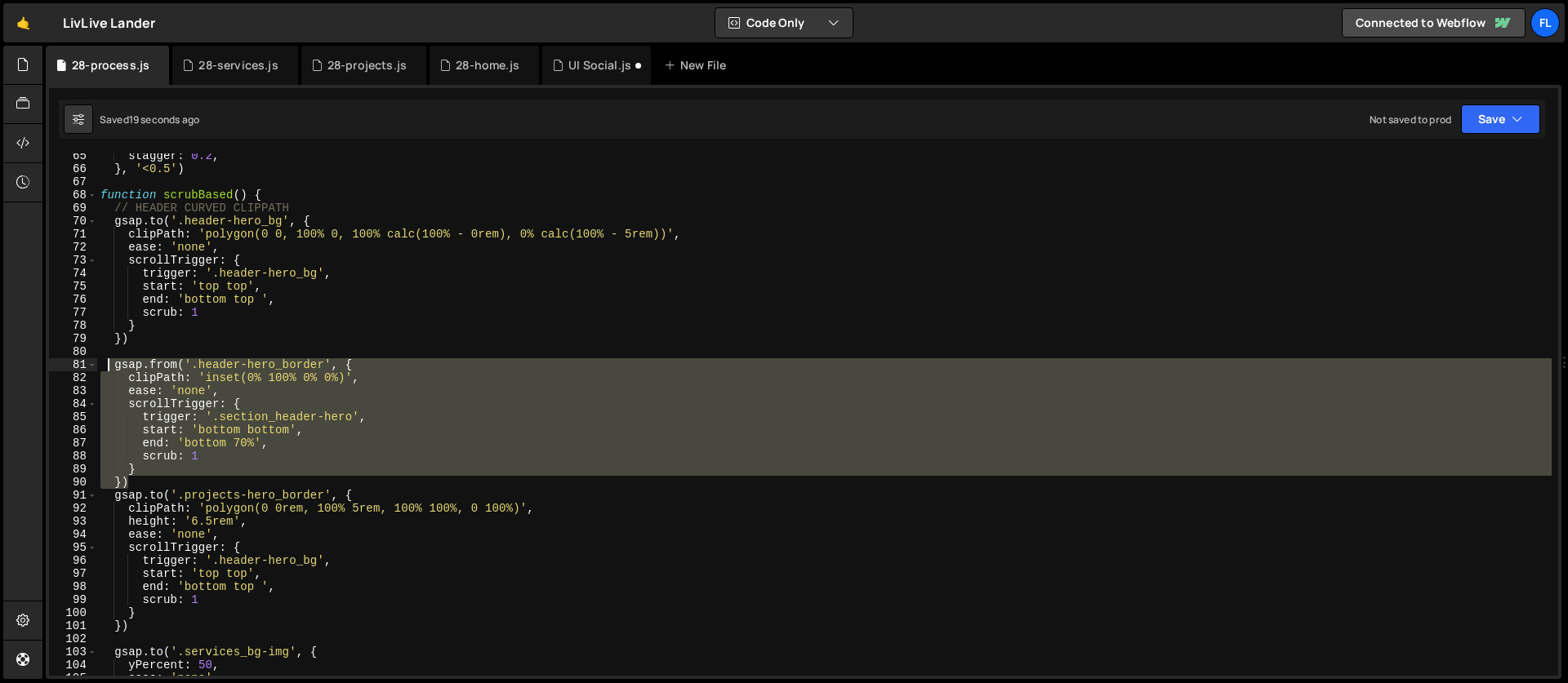
drag, startPoint x: 137, startPoint y: 479, endPoint x: 108, endPoint y: 368, distance: 114.7
click at [108, 368] on div "stagger : 0.2 , } , '<0.5' ) function scrubBased ( ) { // HEADER CURVED CLIPPAT…" at bounding box center [823, 424] width 1454 height 548
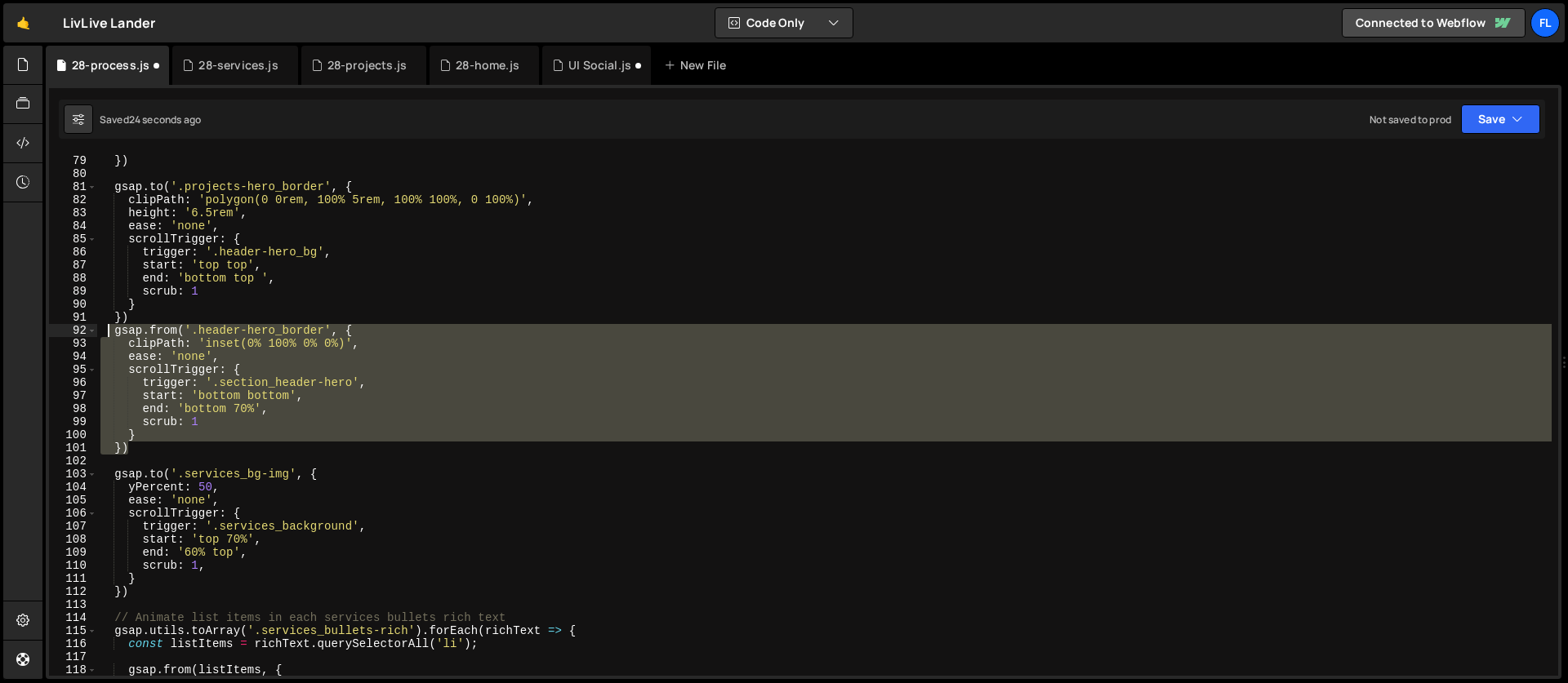
scroll to position [1017, 0]
click at [335, 479] on div "} }) gsap . to ( '.projects-hero_border' , { clipPath : 'polygon(0 0rem, 100% 5…" at bounding box center [823, 415] width 1454 height 548
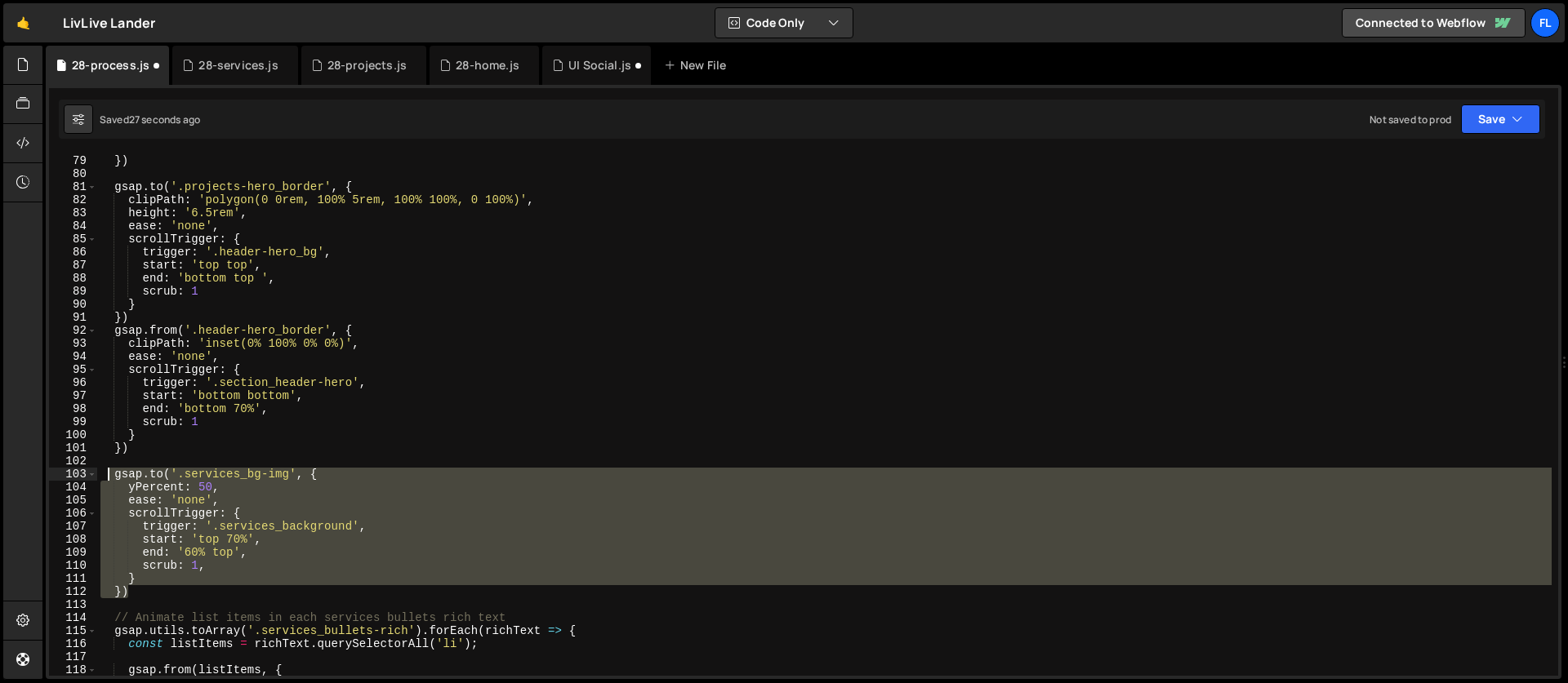
drag, startPoint x: 142, startPoint y: 565, endPoint x: 104, endPoint y: 479, distance: 94.0
click at [104, 479] on div "} }) gsap . to ( '.projects-hero_border' , { clipPath : 'polygon(0 0rem, 100% 5…" at bounding box center [823, 415] width 1454 height 548
type textarea "[DOMAIN_NAME]('.services_bg-img', { yPercent: 50,"
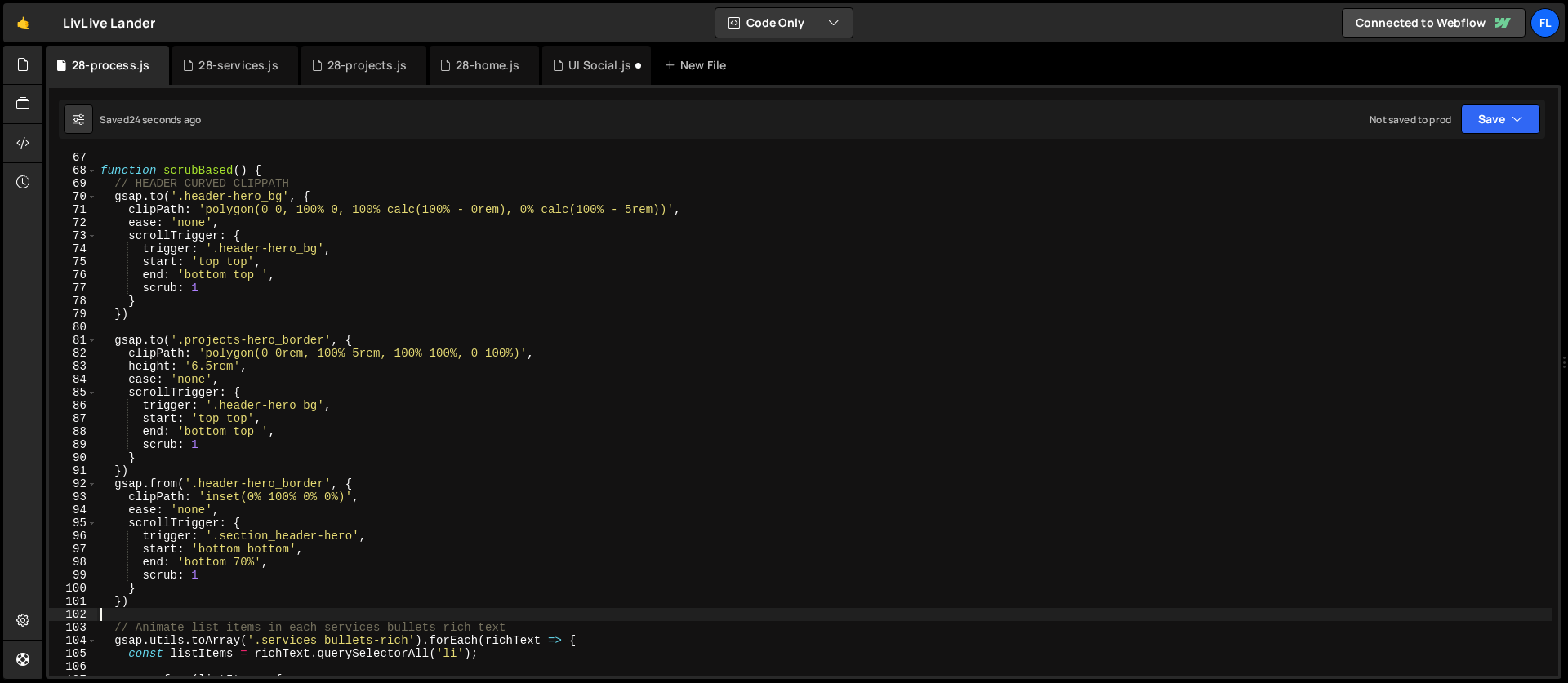
scroll to position [864, 0]
click at [276, 271] on div "function scrubBased ( ) { // HEADER CURVED CLIPPATH gsap . to ( '.header-hero_b…" at bounding box center [823, 425] width 1454 height 548
click at [212, 263] on div "function scrubBased ( ) { // HEADER CURVED CLIPPATH gsap . to ( '.header-hero_b…" at bounding box center [823, 425] width 1454 height 548
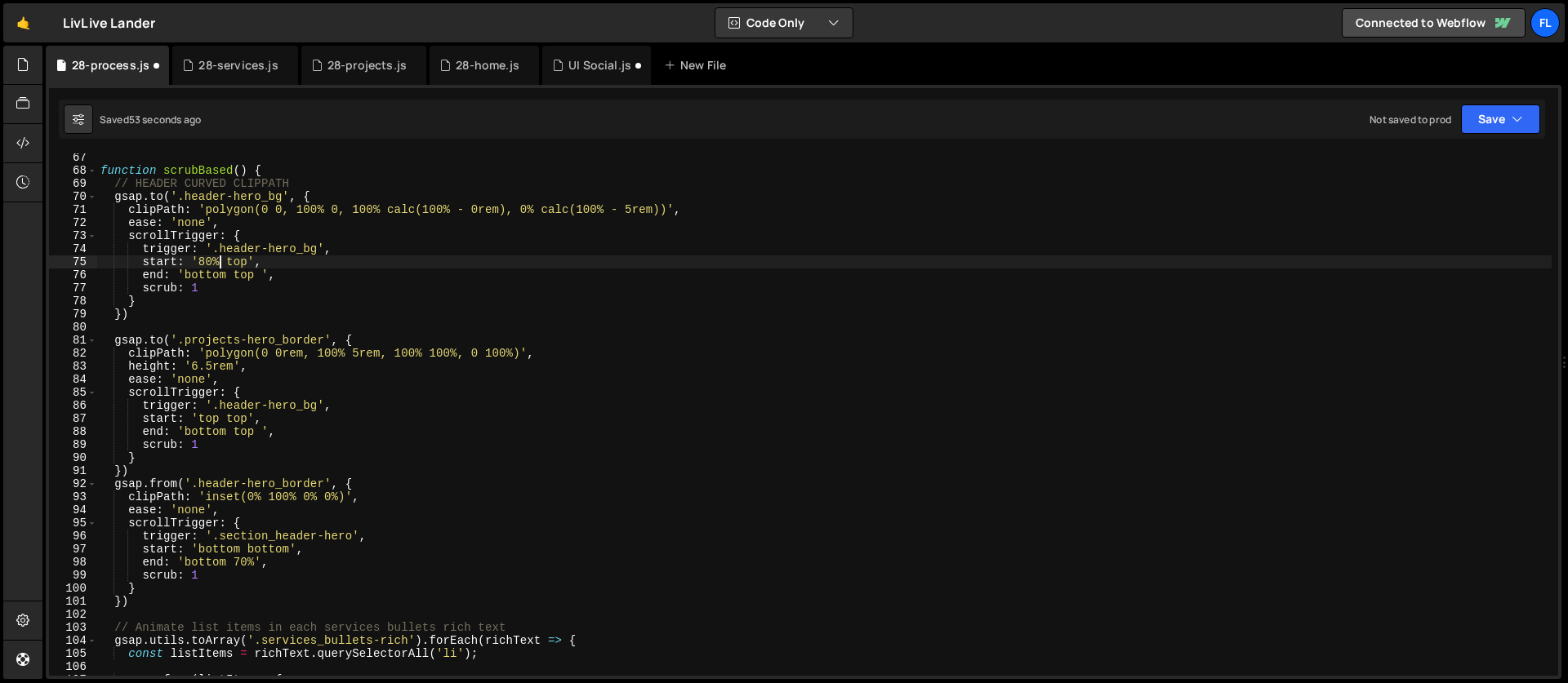
click at [236, 262] on div "function scrubBased ( ) { // HEADER CURVED CLIPPATH gsap . to ( '.header-hero_b…" at bounding box center [823, 425] width 1454 height 548
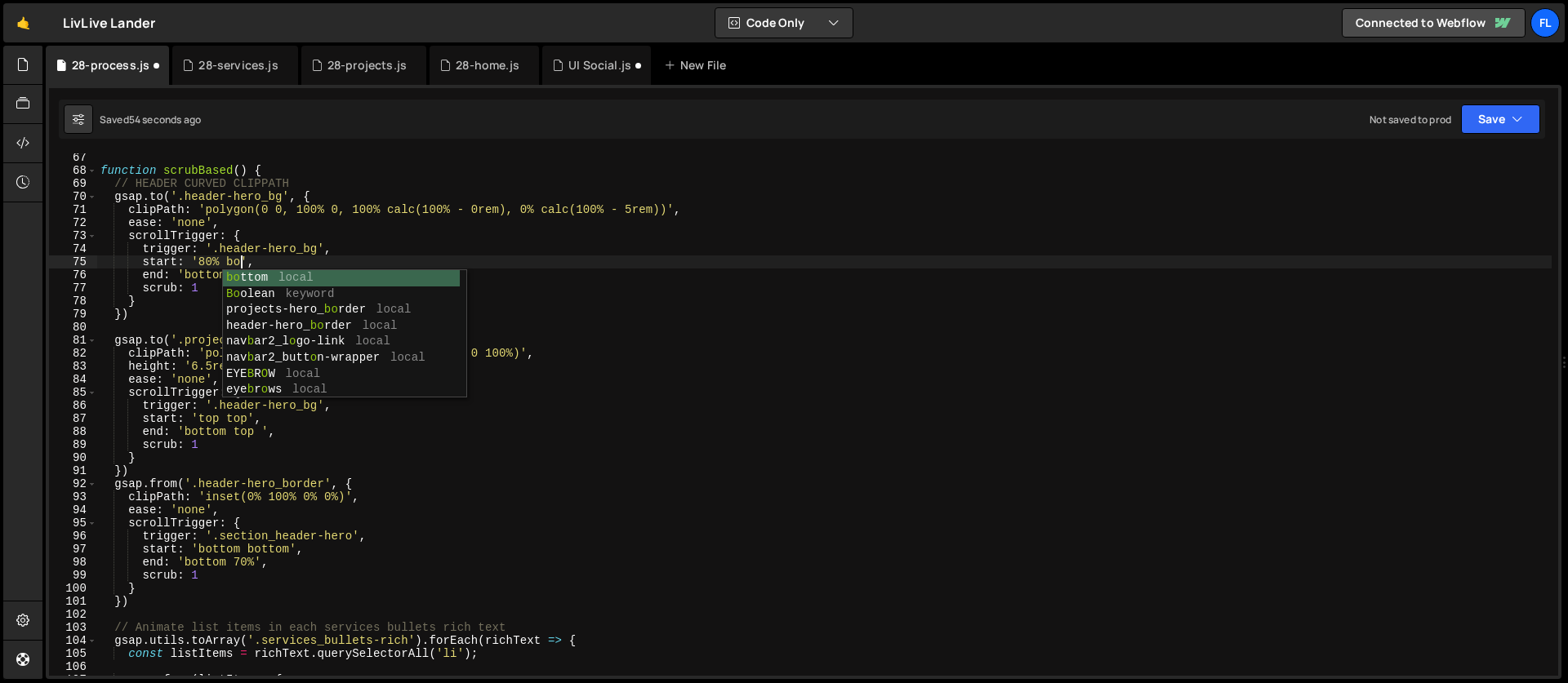
scroll to position [0, 10]
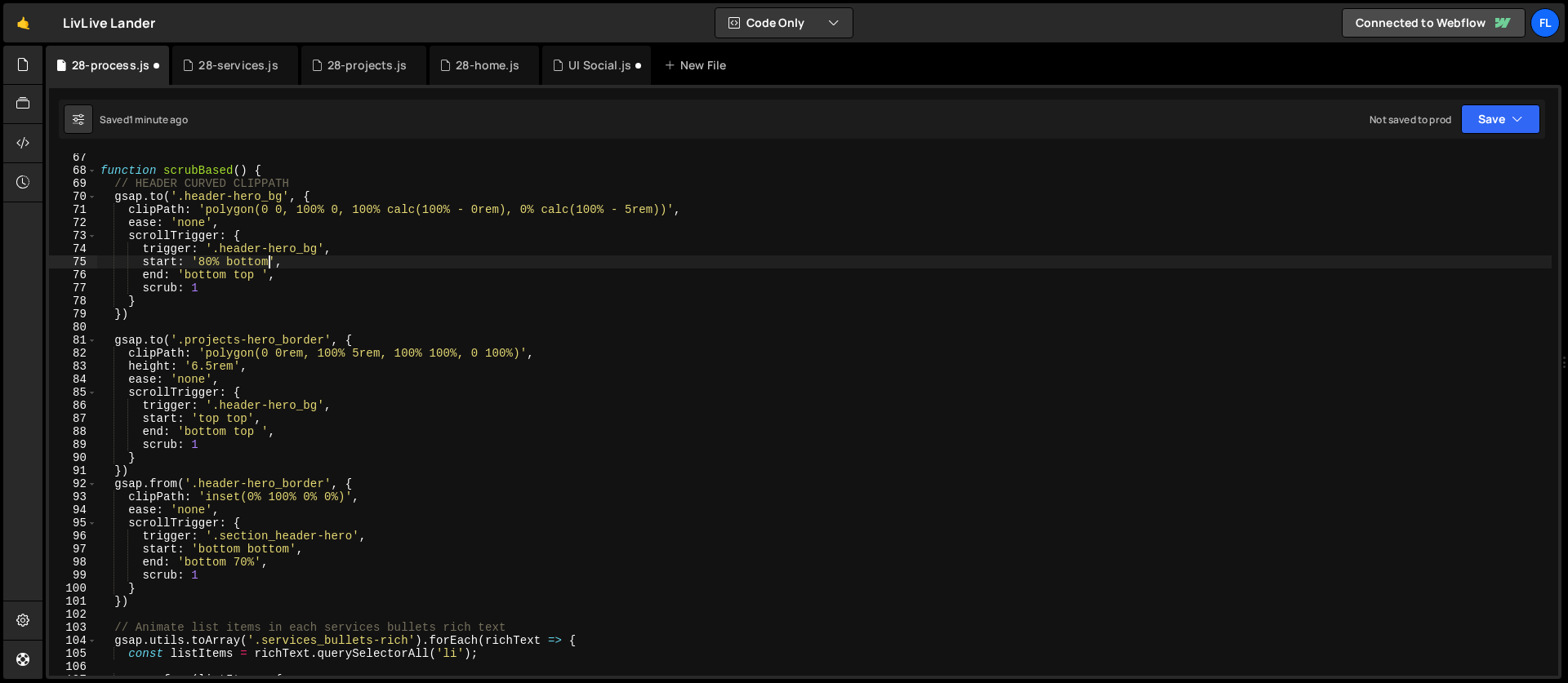
click at [207, 420] on div "function scrubBased ( ) { // HEADER CURVED CLIPPATH gsap . to ( '.header-hero_b…" at bounding box center [823, 425] width 1454 height 548
click at [239, 417] on div "function scrubBased ( ) { // HEADER CURVED CLIPPATH gsap . to ( '.header-hero_b…" at bounding box center [823, 425] width 1454 height 548
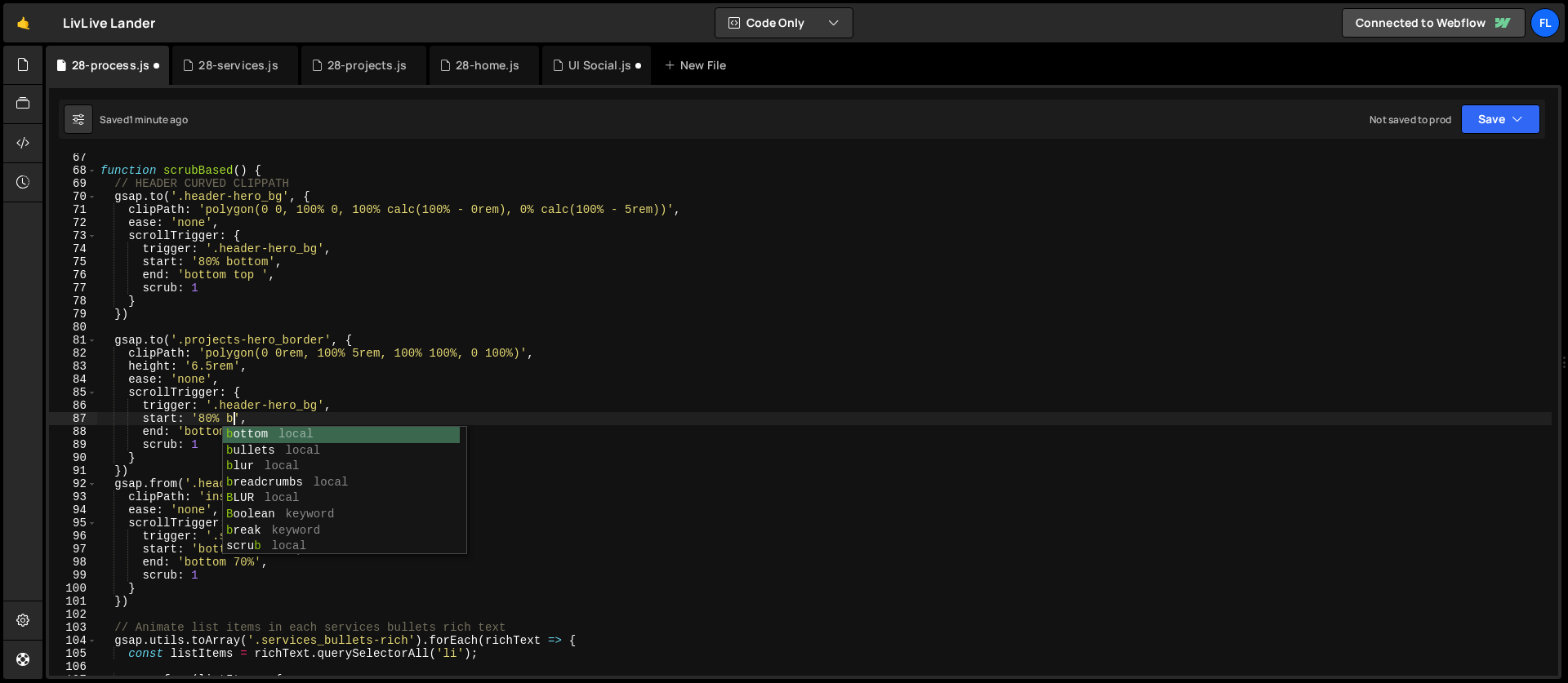
scroll to position [0, 10]
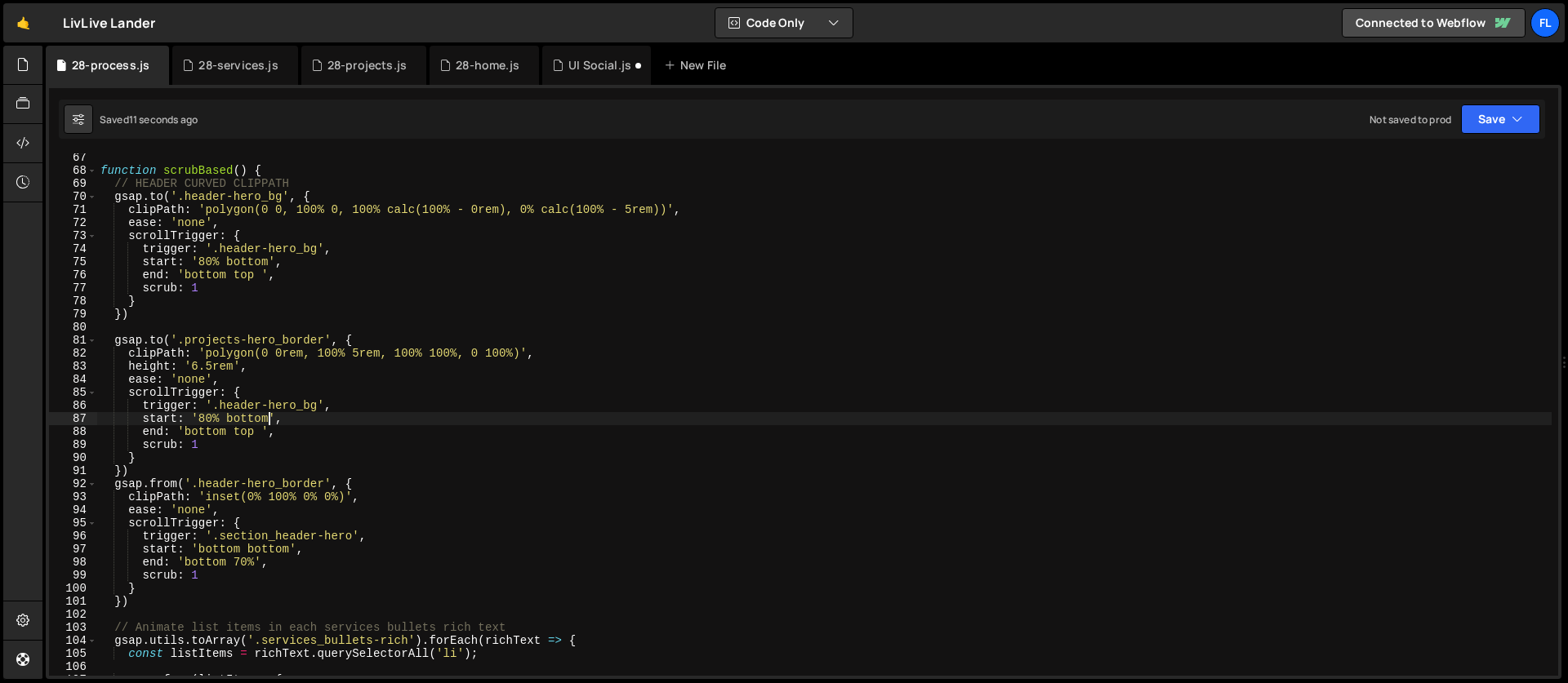
click at [213, 366] on div "function scrubBased ( ) { // HEADER CURVED CLIPPATH gsap . to ( '.header-hero_b…" at bounding box center [823, 425] width 1454 height 548
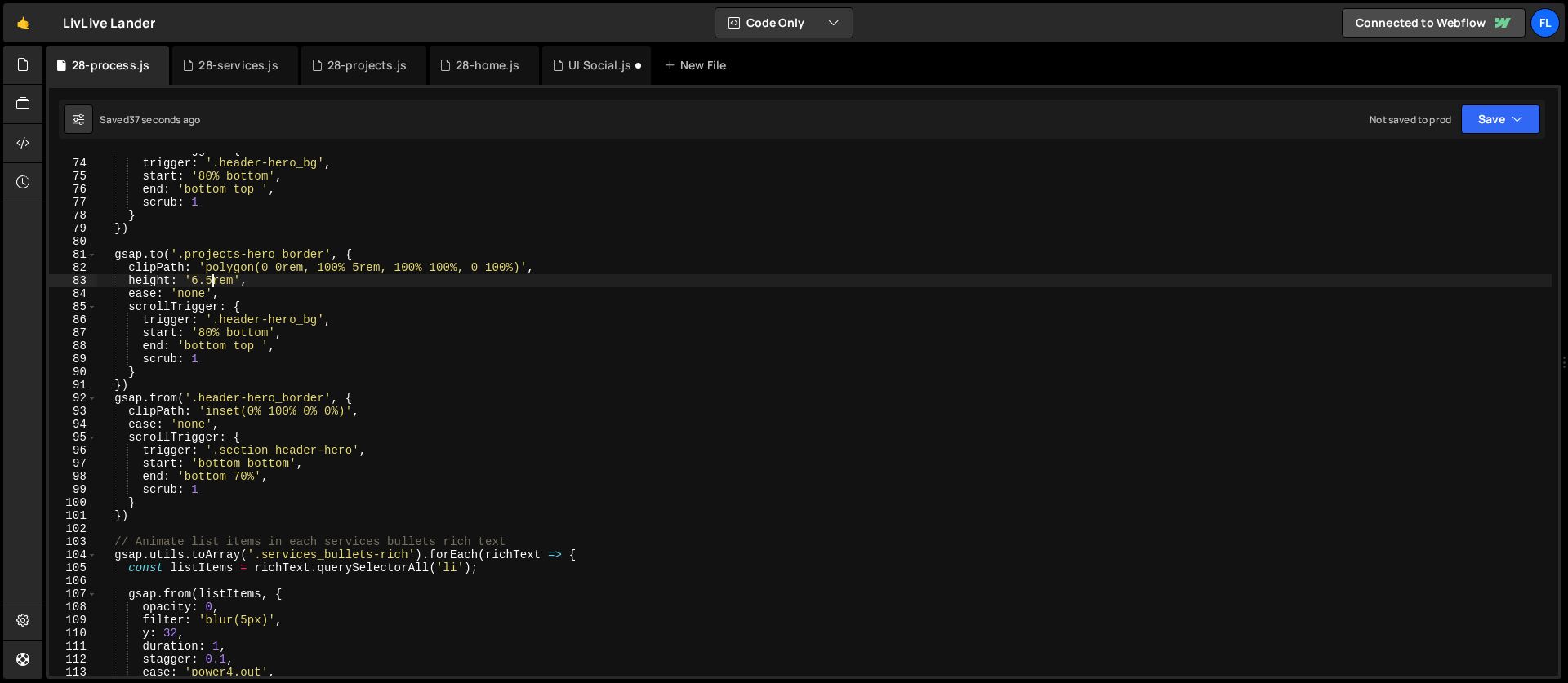
scroll to position [950, 0]
click at [380, 400] on div "scrollTrigger : { trigger : '.header-hero_bg' , start : '80% bottom' , end : 'b…" at bounding box center [823, 417] width 1454 height 548
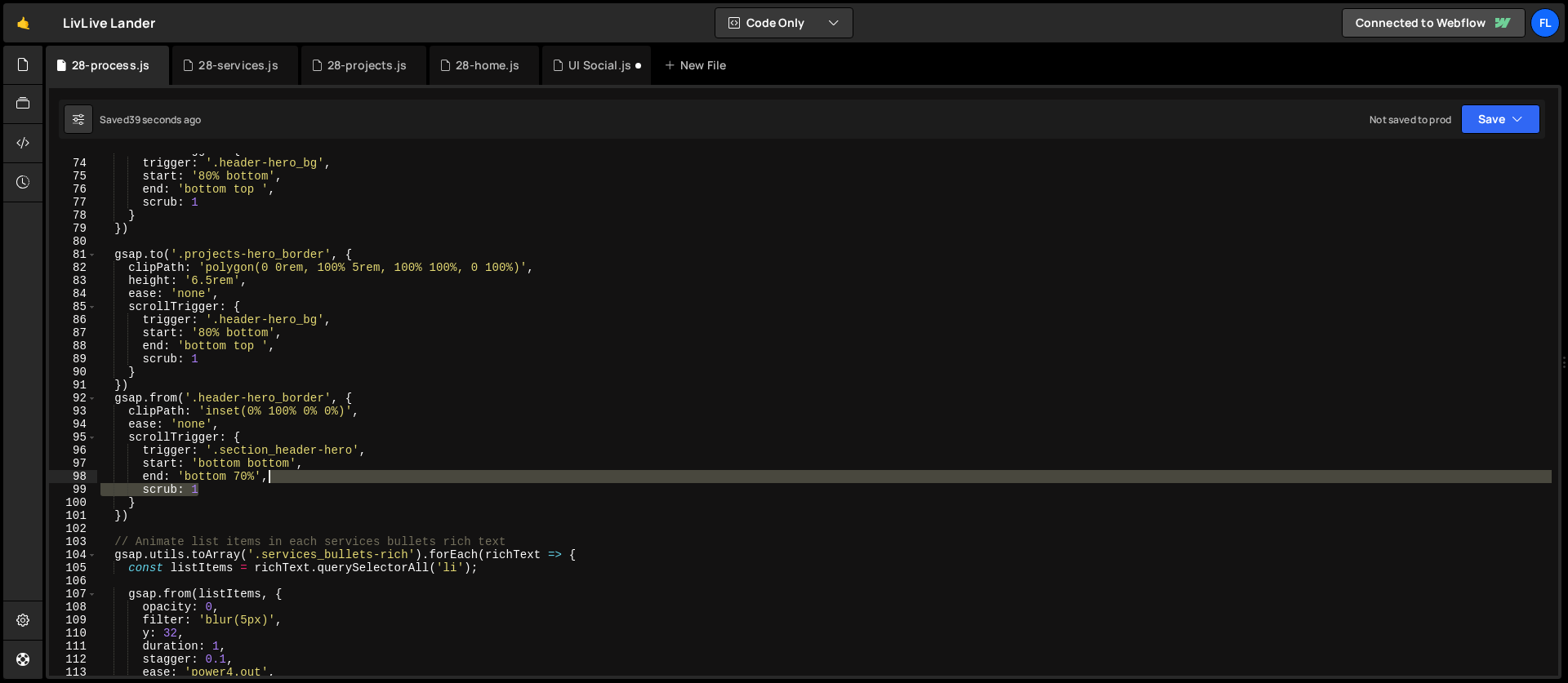
drag, startPoint x: 218, startPoint y: 485, endPoint x: 307, endPoint y: 475, distance: 89.6
click at [307, 475] on div "scrollTrigger : { trigger : '.header-hero_bg' , start : '80% bottom' , end : 'b…" at bounding box center [823, 417] width 1454 height 548
type textarea "end: 'bottom 70%',"
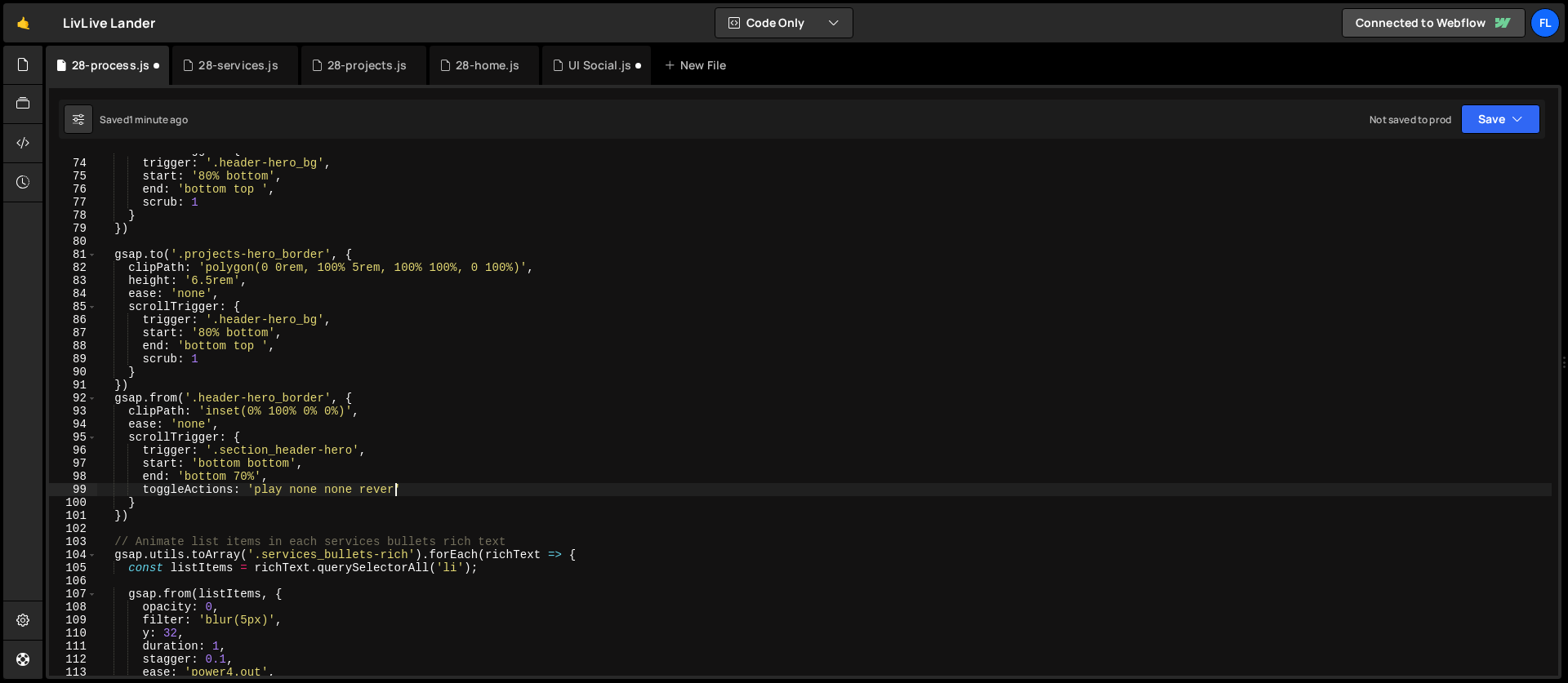
scroll to position [0, 21]
click at [273, 438] on div "scrollTrigger : { trigger : '.header-hero_bg' , start : '80% bottom' , end : 'b…" at bounding box center [823, 417] width 1454 height 548
click at [198, 425] on div "scrollTrigger : { trigger : '.header-hero_bg' , start : '80% bottom' , end : 'b…" at bounding box center [823, 417] width 1454 height 548
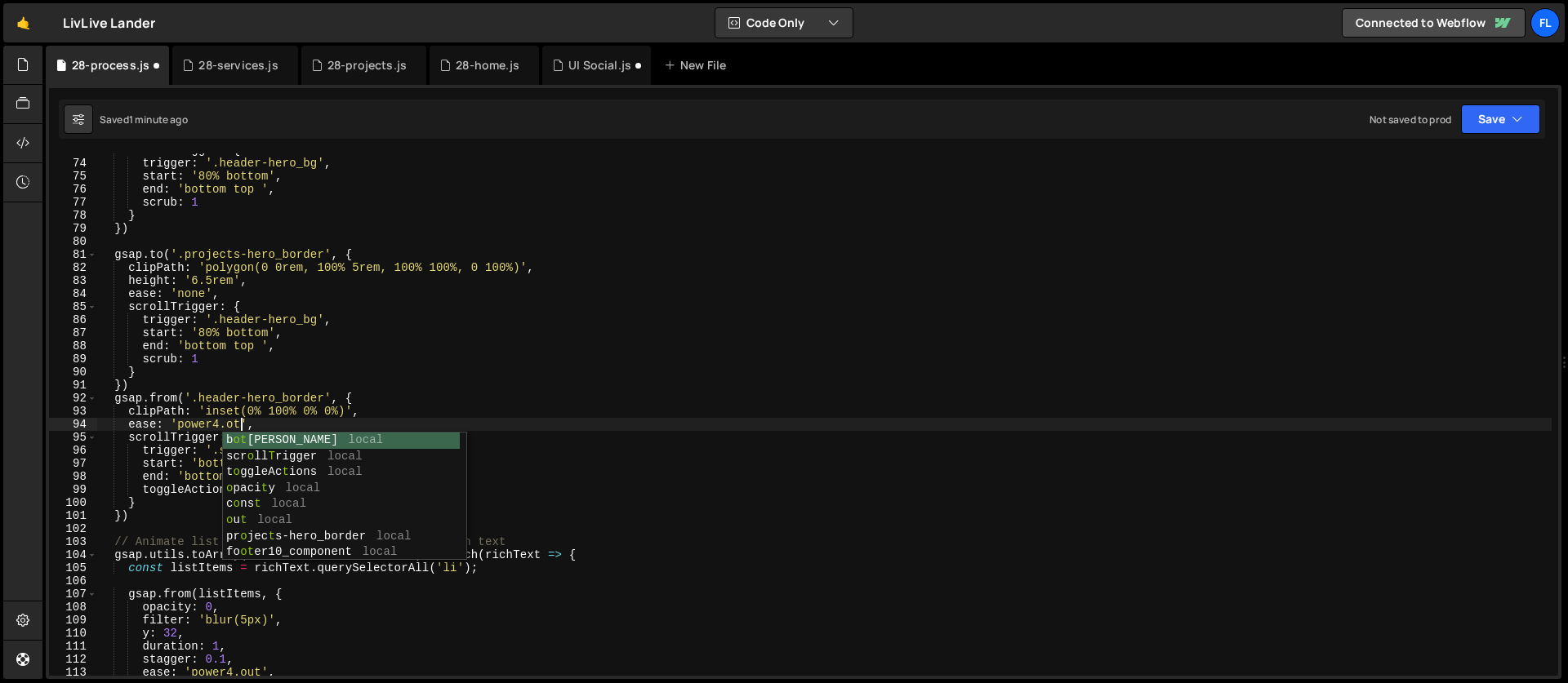
scroll to position [0, 10]
type textarea "ease: 'power4.out',"
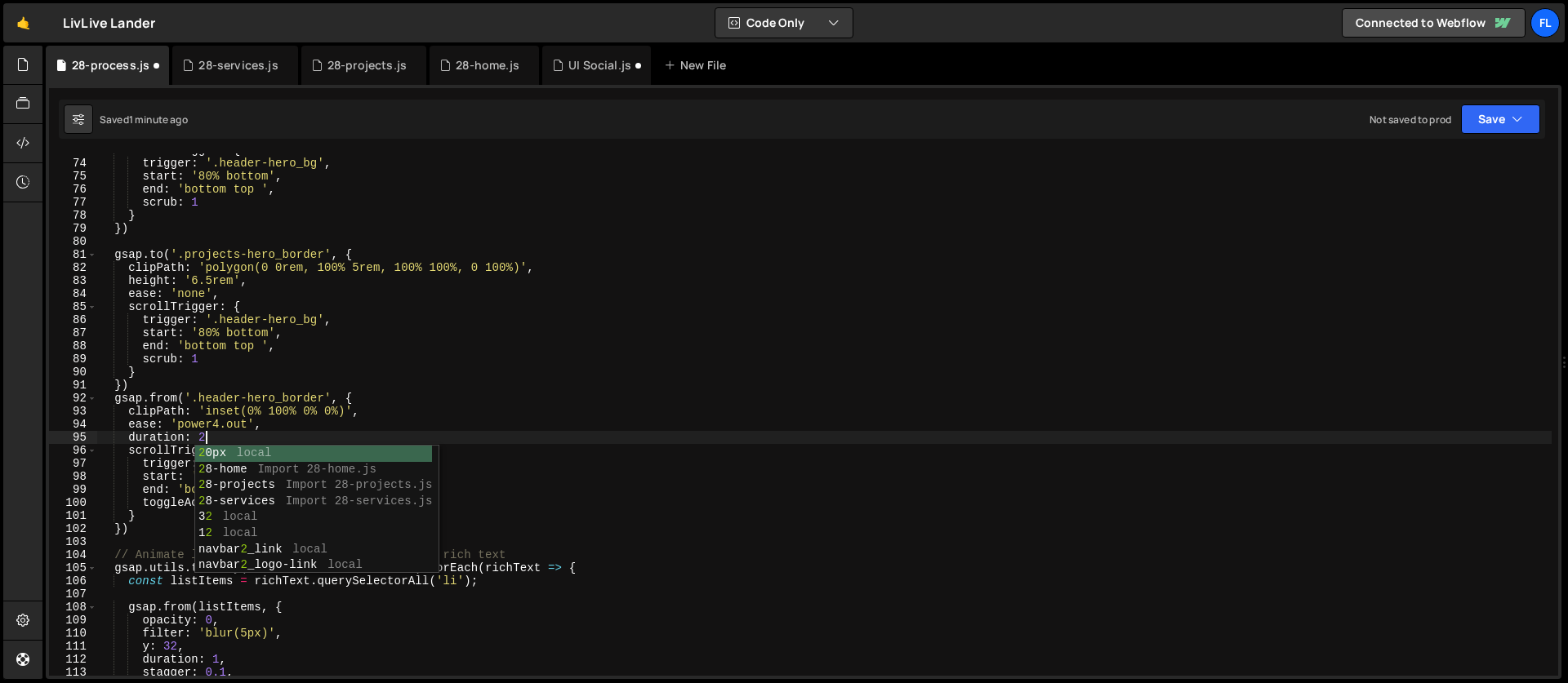
scroll to position [0, 6]
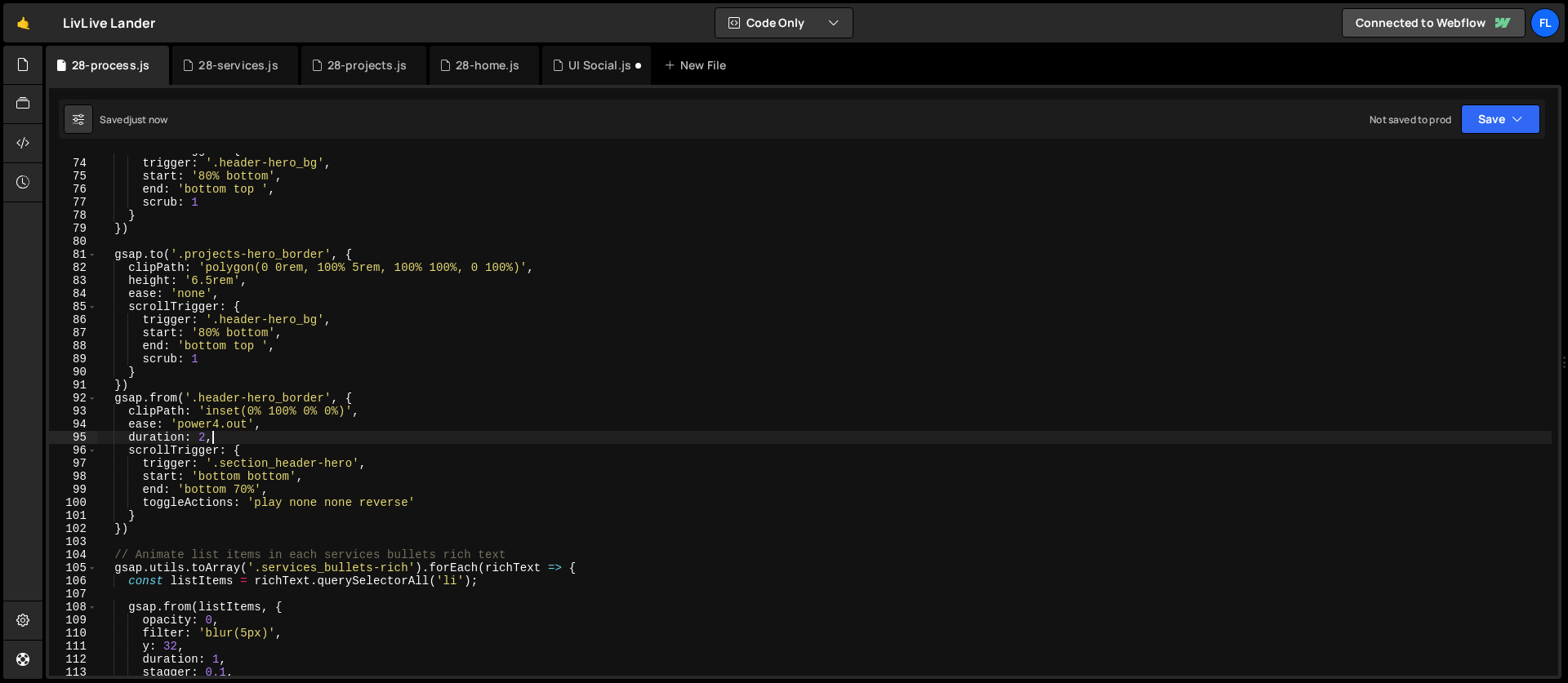
click at [383, 500] on div "scrollTrigger : { trigger : '.header-hero_bg' , start : '80% bottom' , end : 'b…" at bounding box center [823, 417] width 1454 height 548
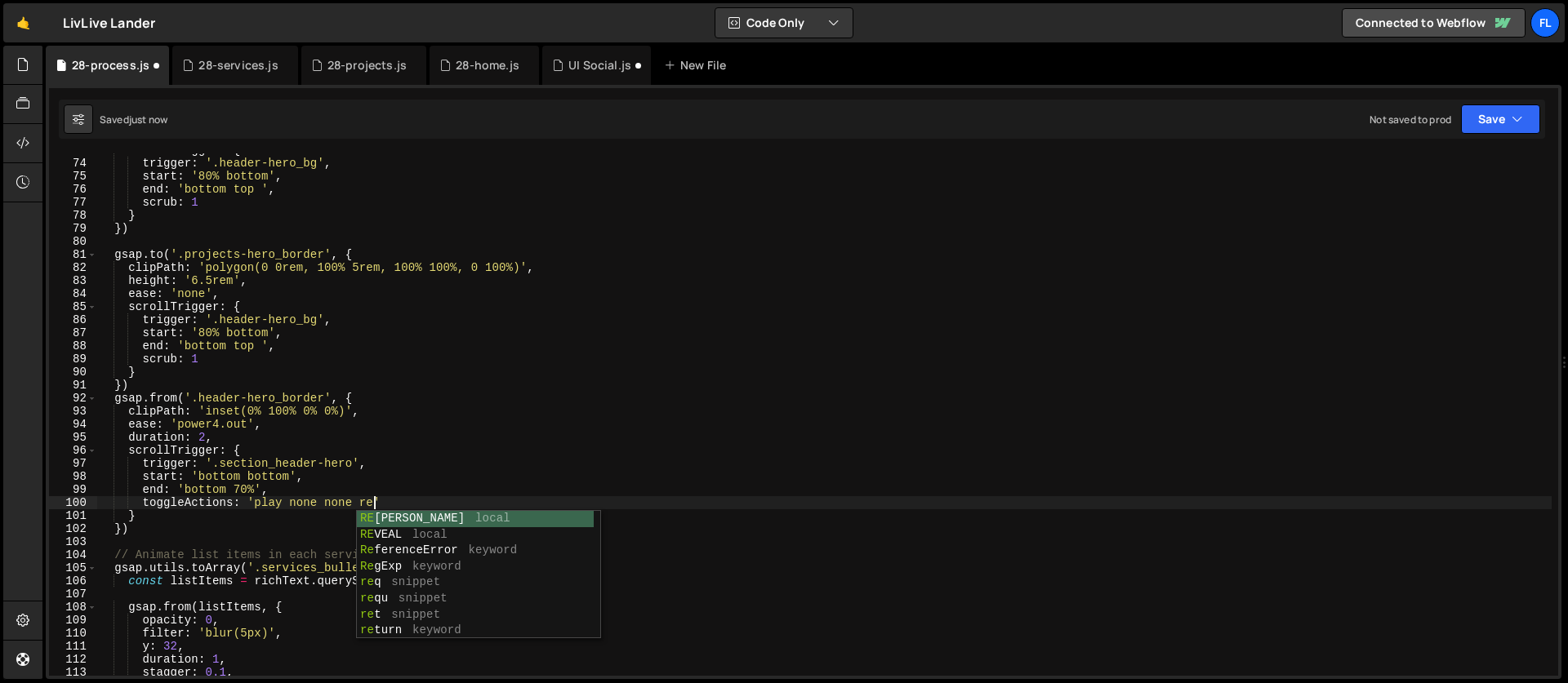
scroll to position [0, 19]
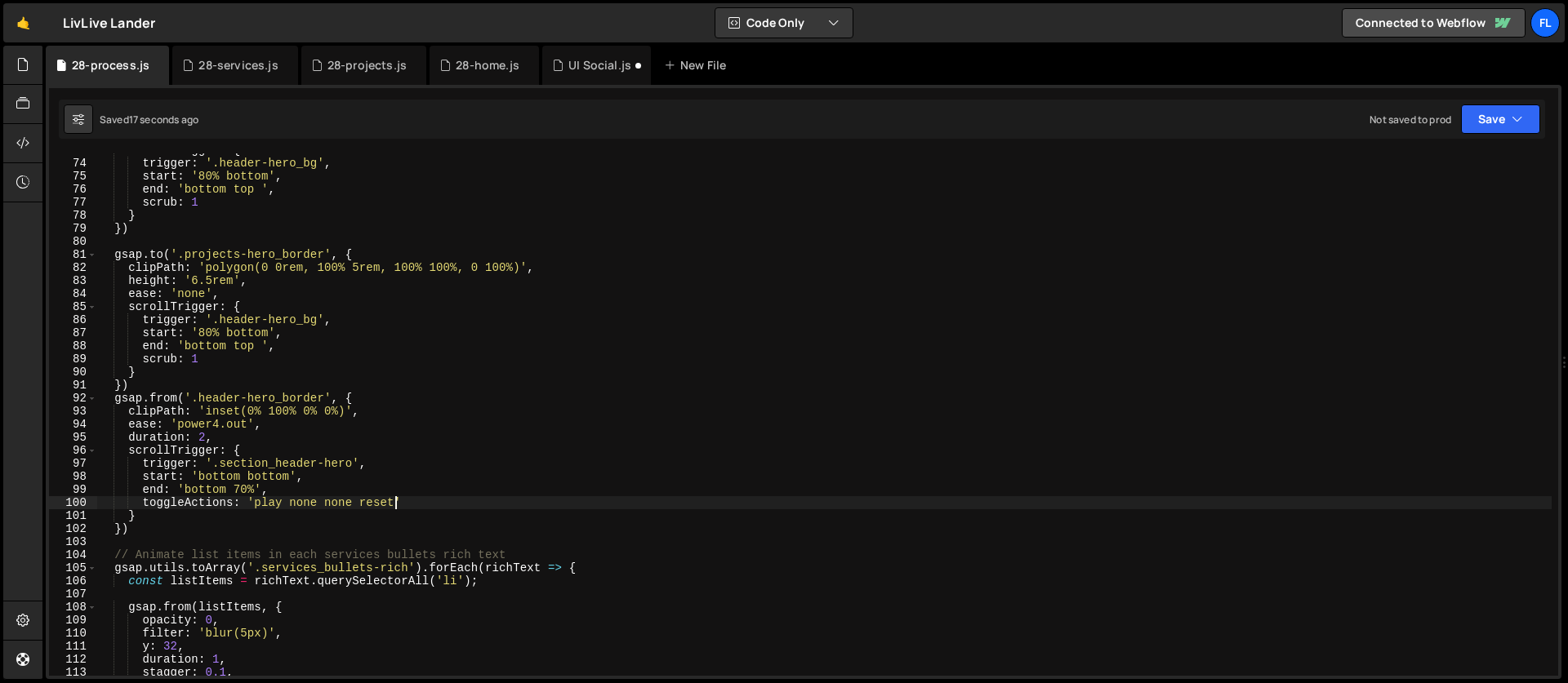
click at [218, 474] on div "scrollTrigger : { trigger : '.header-hero_bg' , start : '80% bottom' , end : 'b…" at bounding box center [823, 417] width 1454 height 548
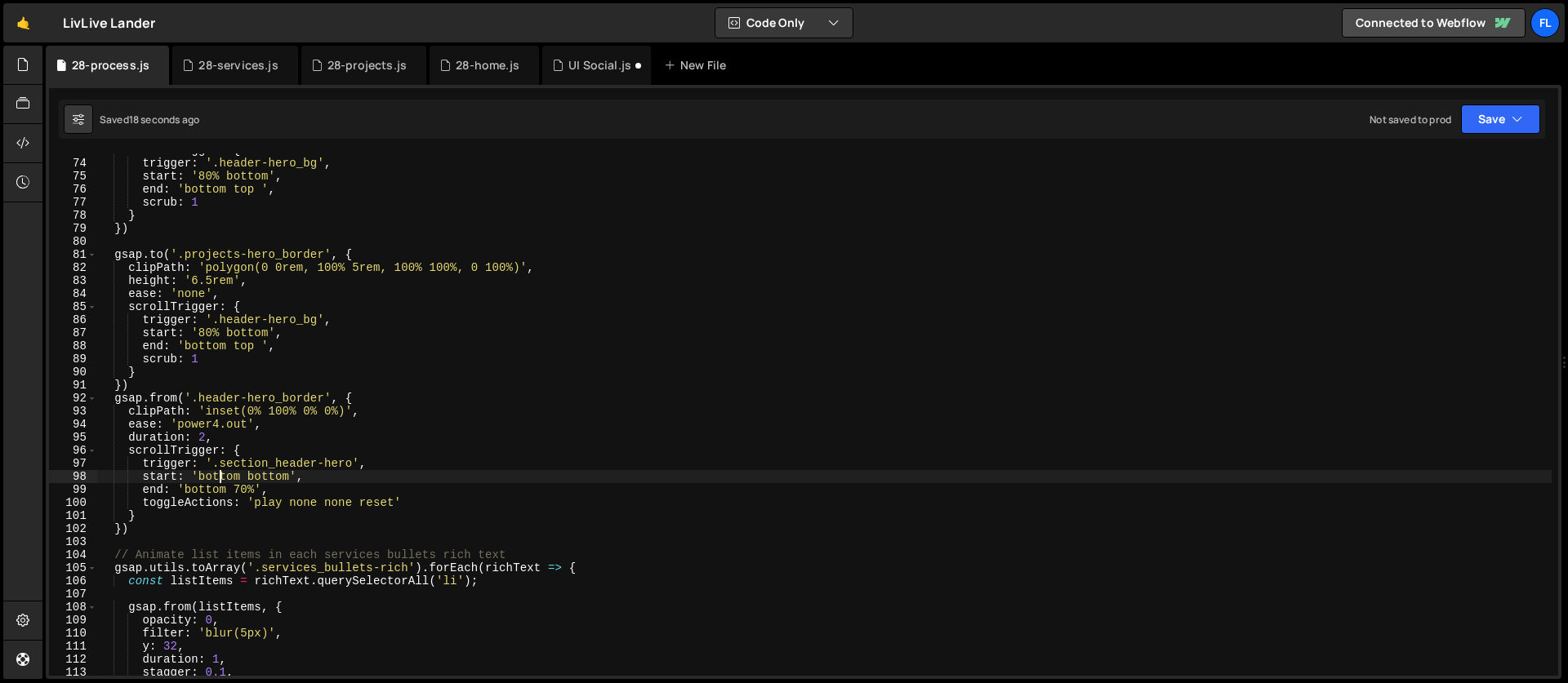
scroll to position [0, 13]
click at [218, 474] on div "scrollTrigger : { trigger : '.header-hero_bg' , start : '80% bottom' , end : 'b…" at bounding box center [823, 417] width 1454 height 548
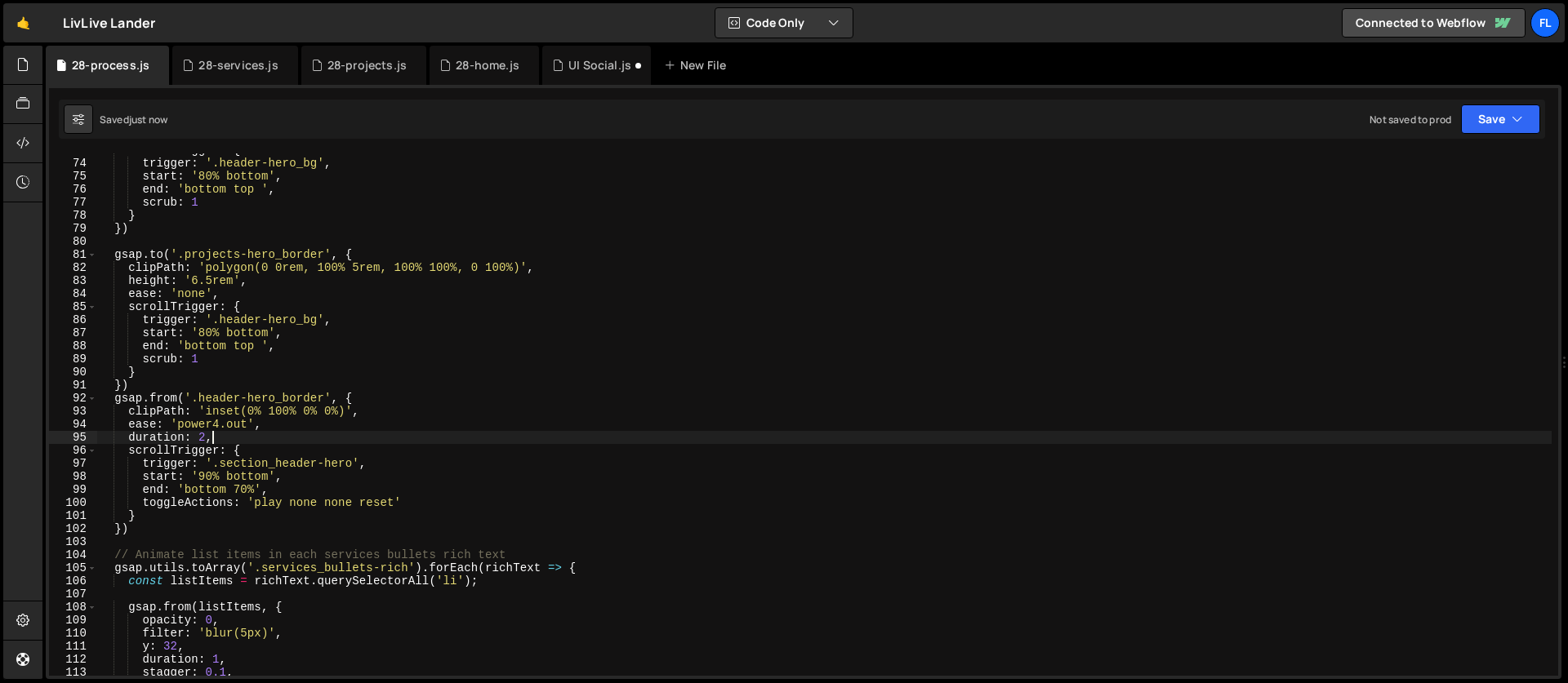
click at [224, 436] on div "scrollTrigger : { trigger : '.header-hero_bg' , start : '80% bottom' , end : 'b…" at bounding box center [823, 417] width 1454 height 548
type textarea "duration: 2,"
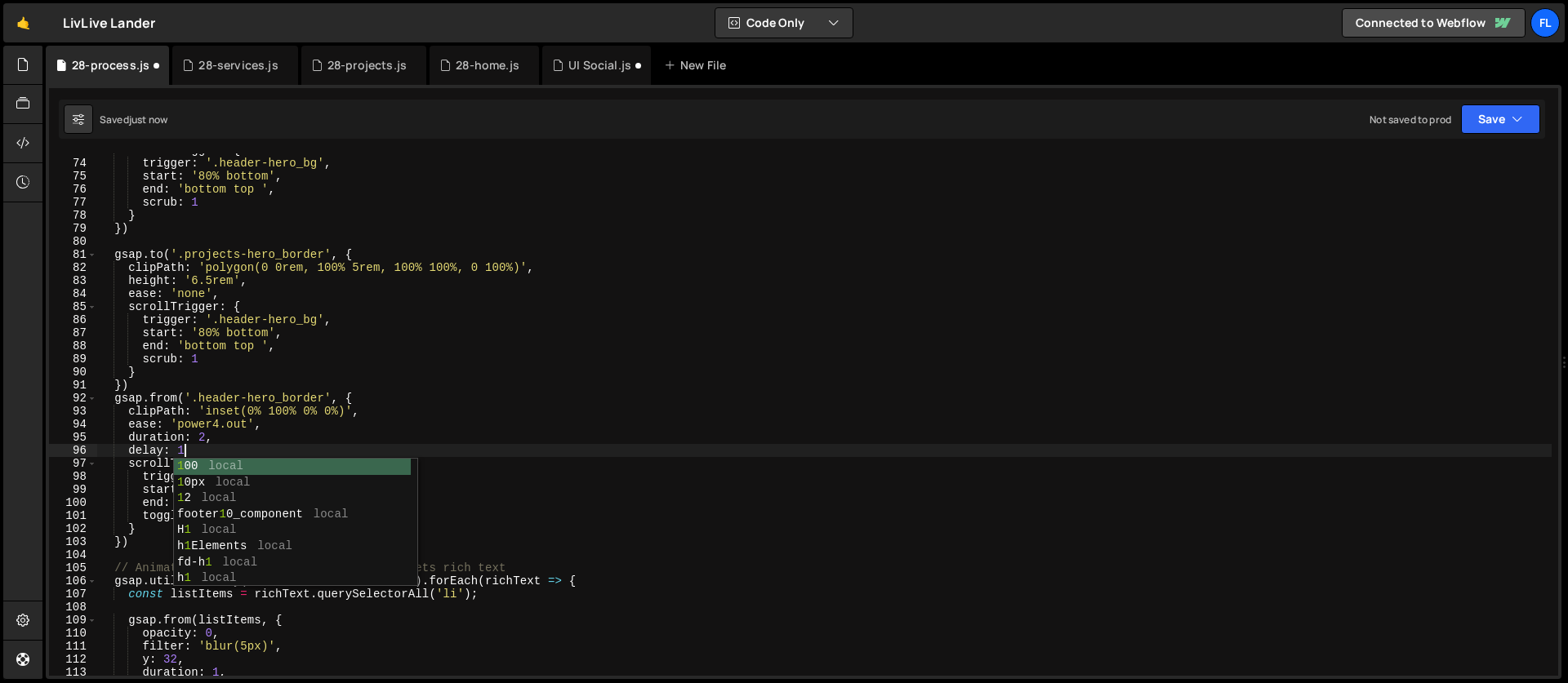
scroll to position [0, 5]
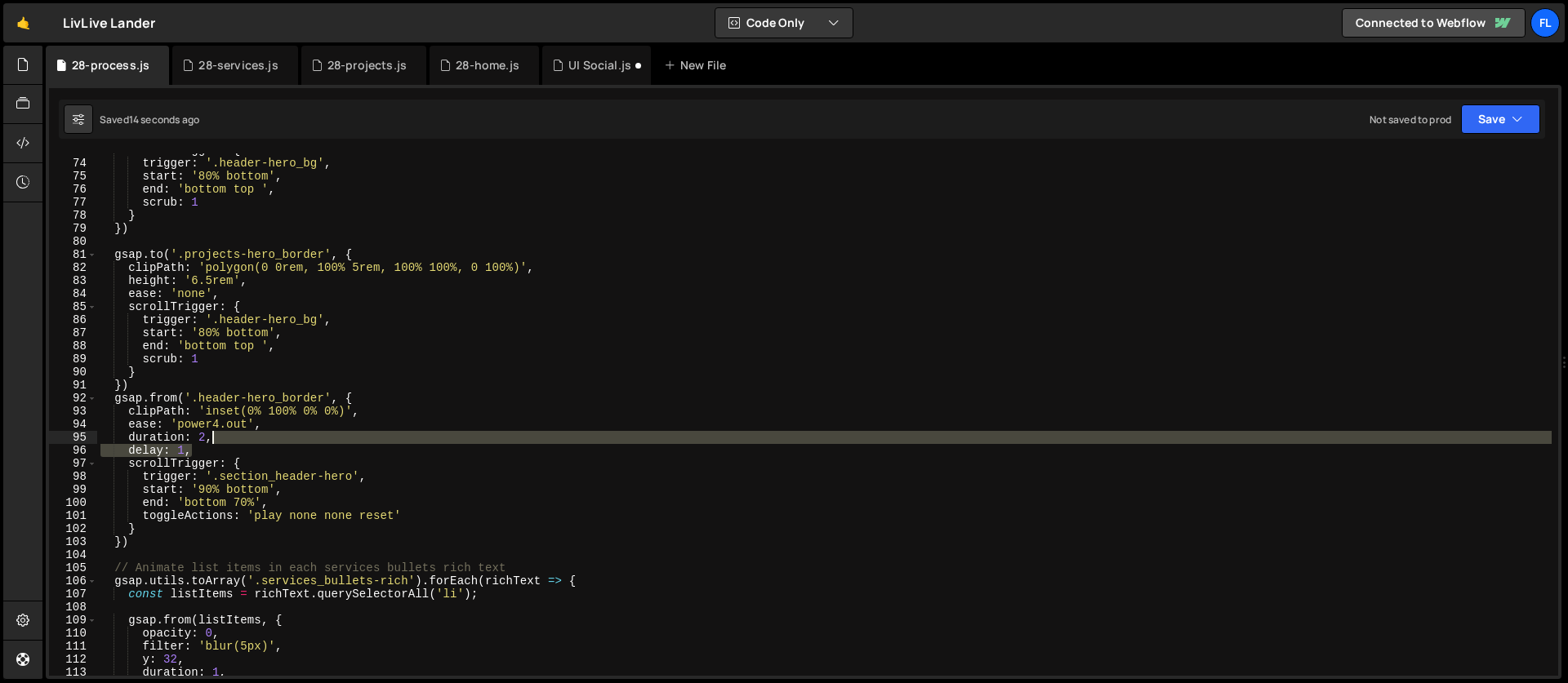
drag, startPoint x: 203, startPoint y: 448, endPoint x: 229, endPoint y: 440, distance: 27.2
click at [229, 440] on div "scrollTrigger : { trigger : '.header-hero_bg' , start : '80% bottom' , end : 'b…" at bounding box center [823, 417] width 1454 height 548
type textarea "duration: 2,"
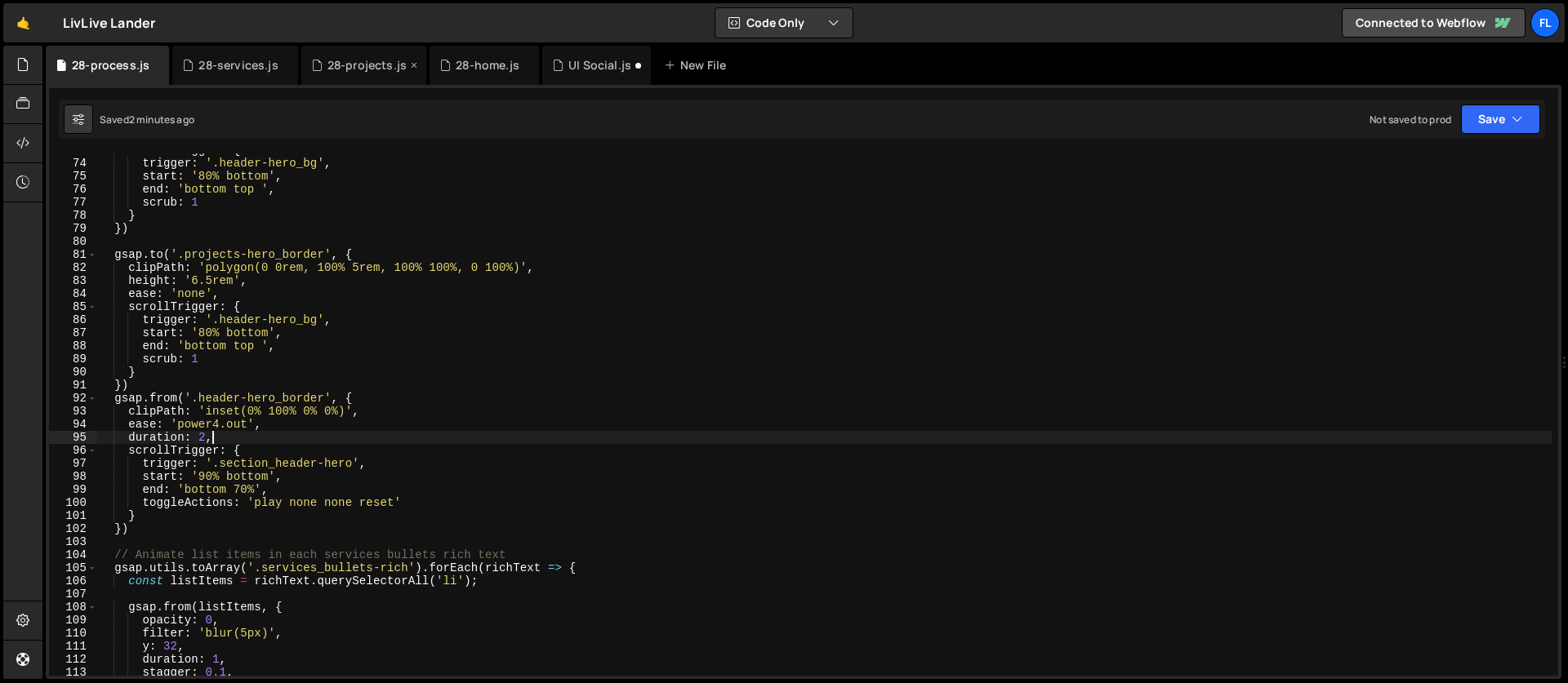
click at [341, 65] on div "28-projects.js" at bounding box center [366, 66] width 79 height 16
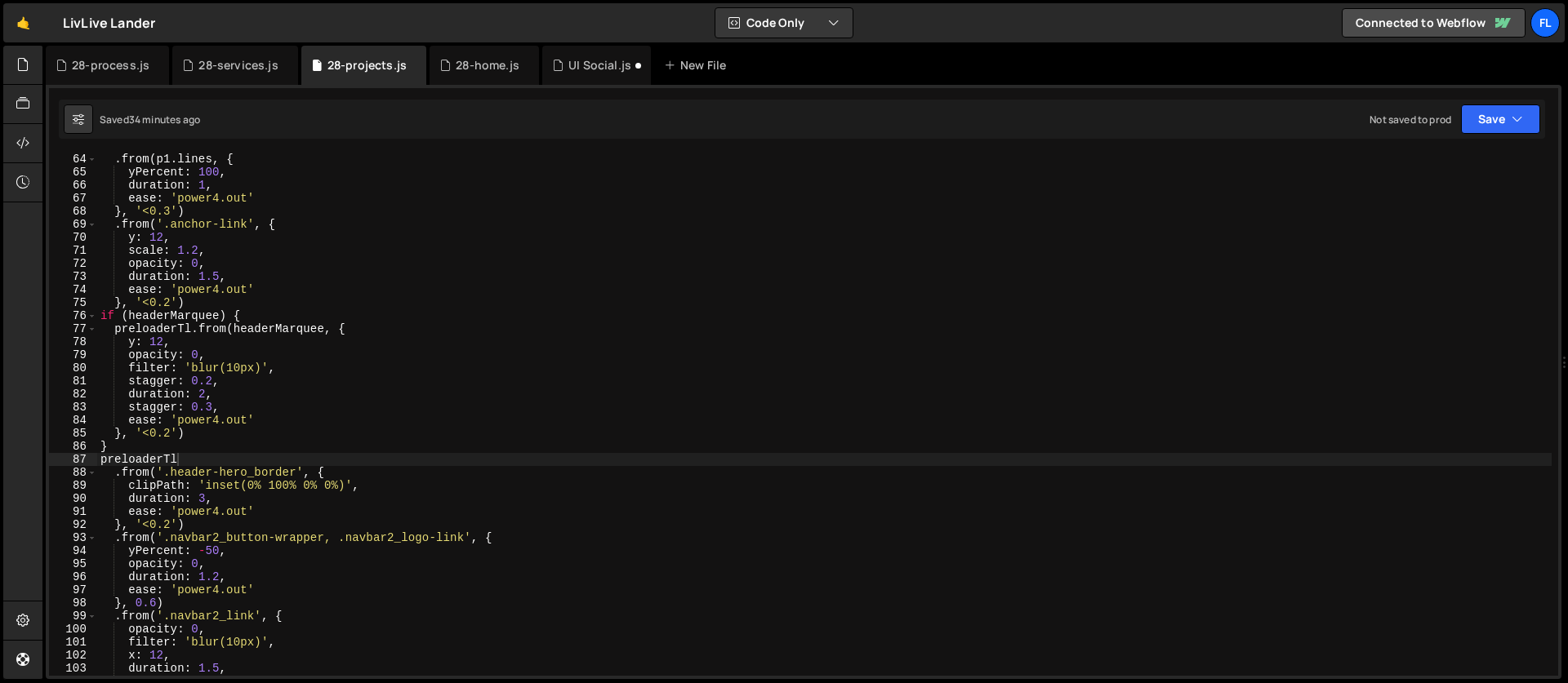
type textarea "y: 12,"
click at [298, 341] on div ". from ( p1 . lines , { yPercent : 100 , duration : 1 , ease : 'power4.out' } ,…" at bounding box center [823, 426] width 1454 height 548
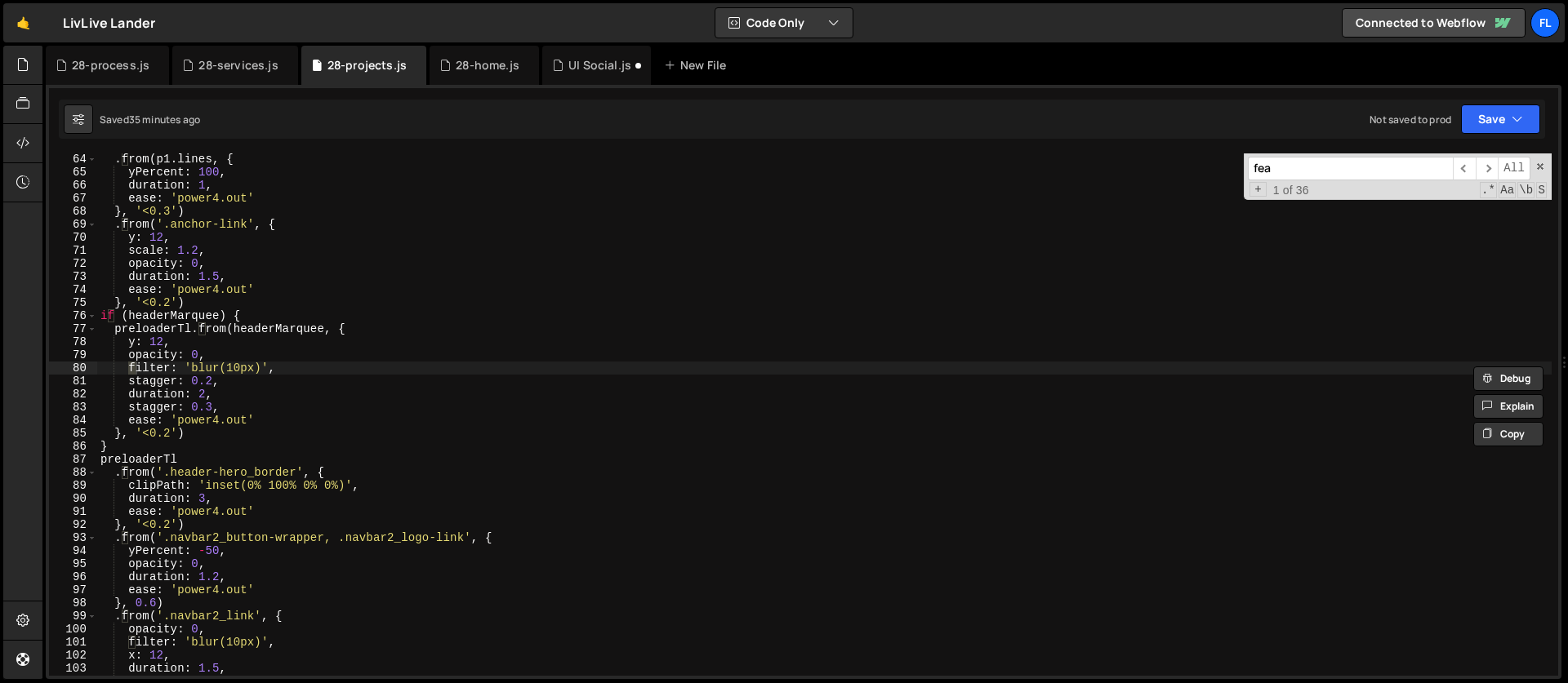
scroll to position [4086, 0]
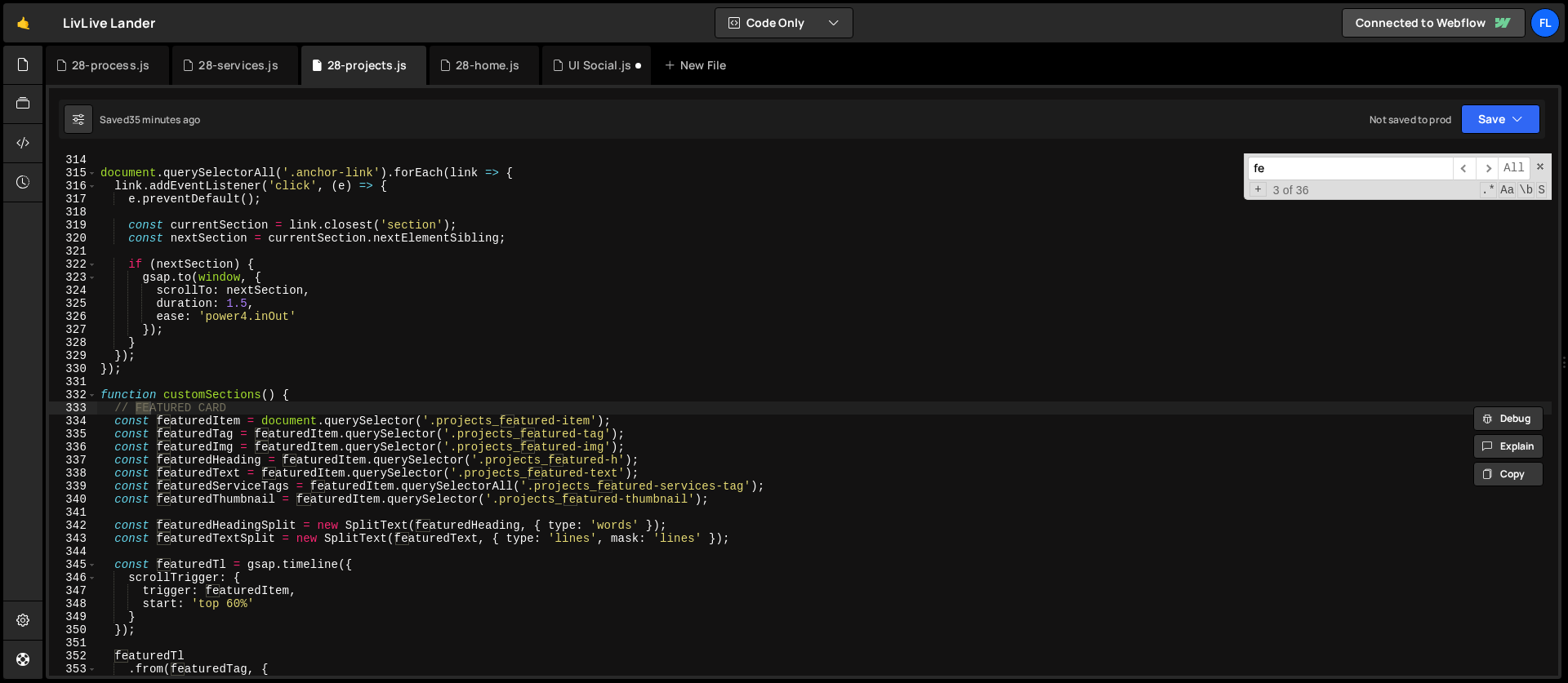
type input "f"
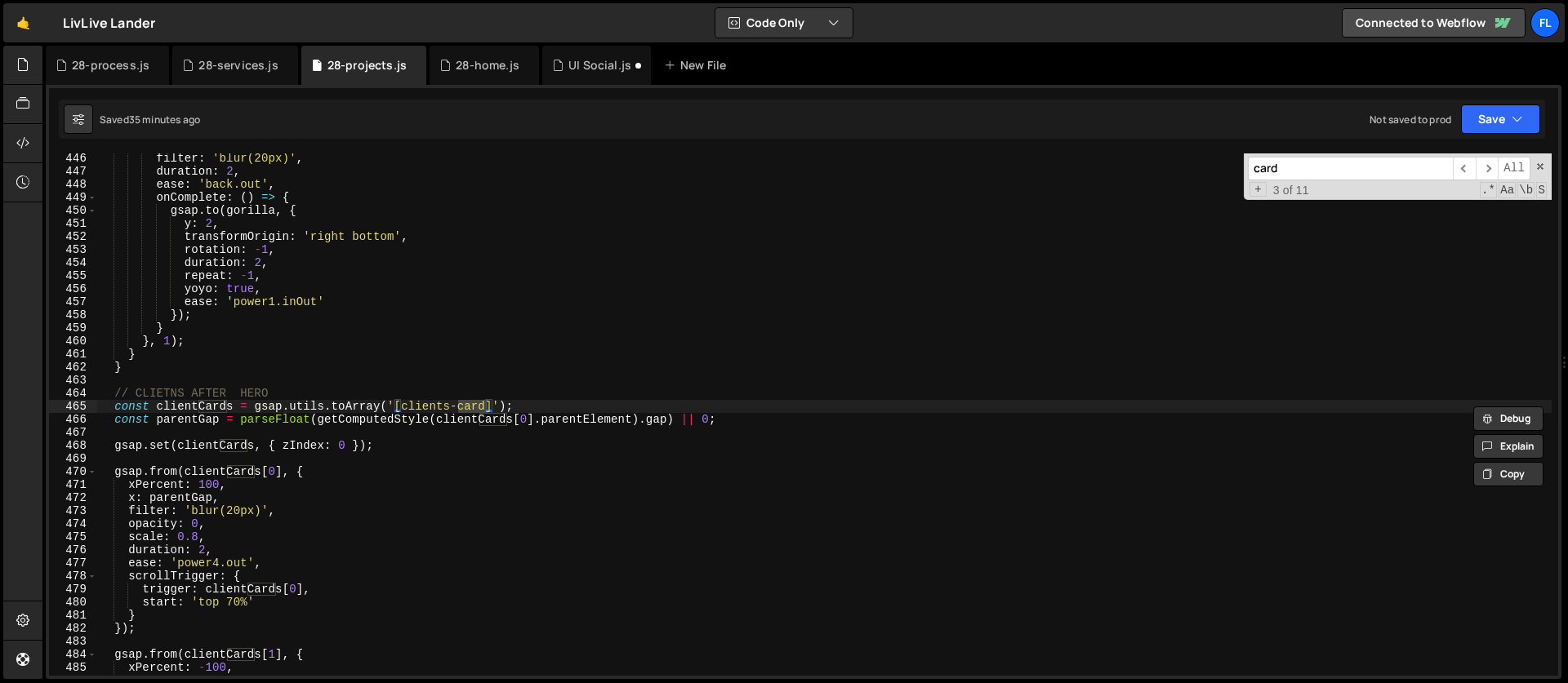
scroll to position [5827, 0]
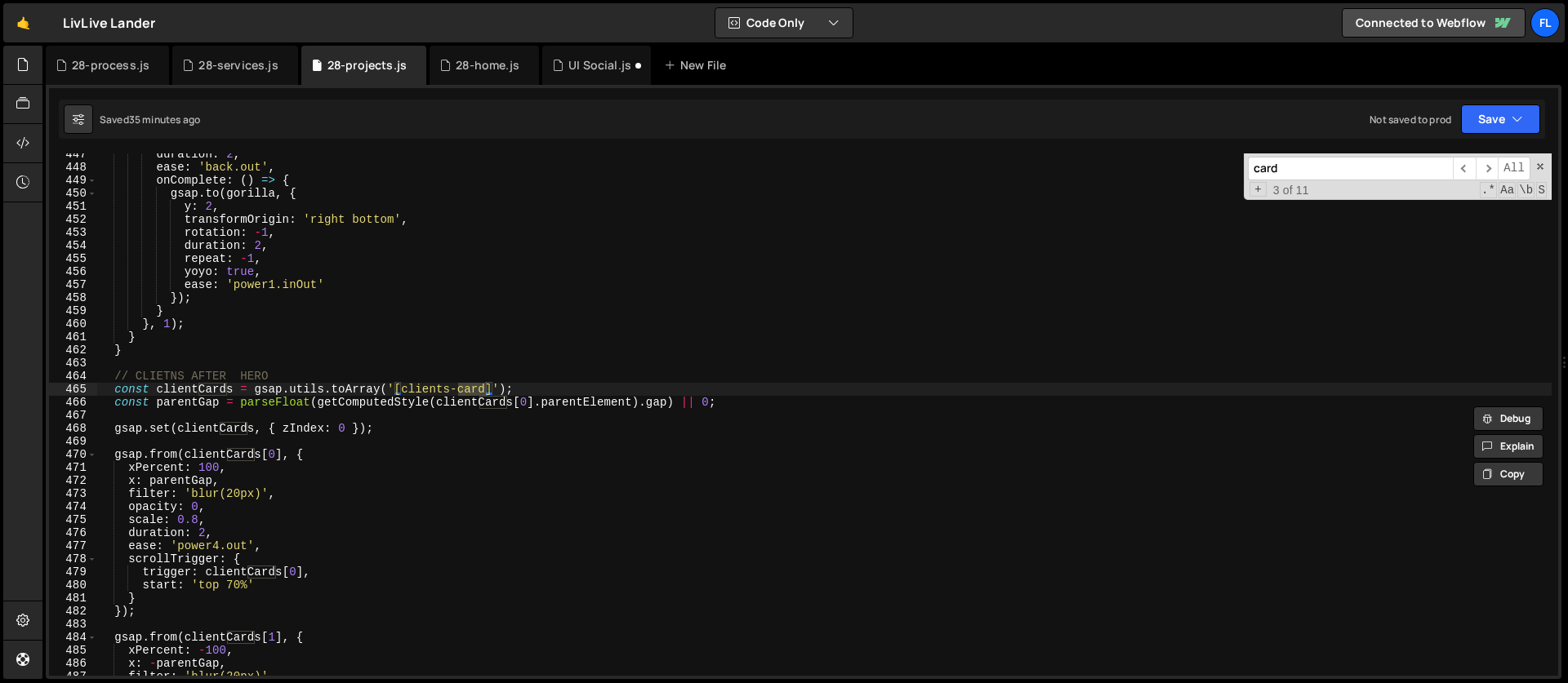
type input "card"
click at [115, 376] on div "duration : 2 , ease : 'back.out' , onComplete : ( ) => { gsap . to ( gorilla , …" at bounding box center [823, 422] width 1454 height 548
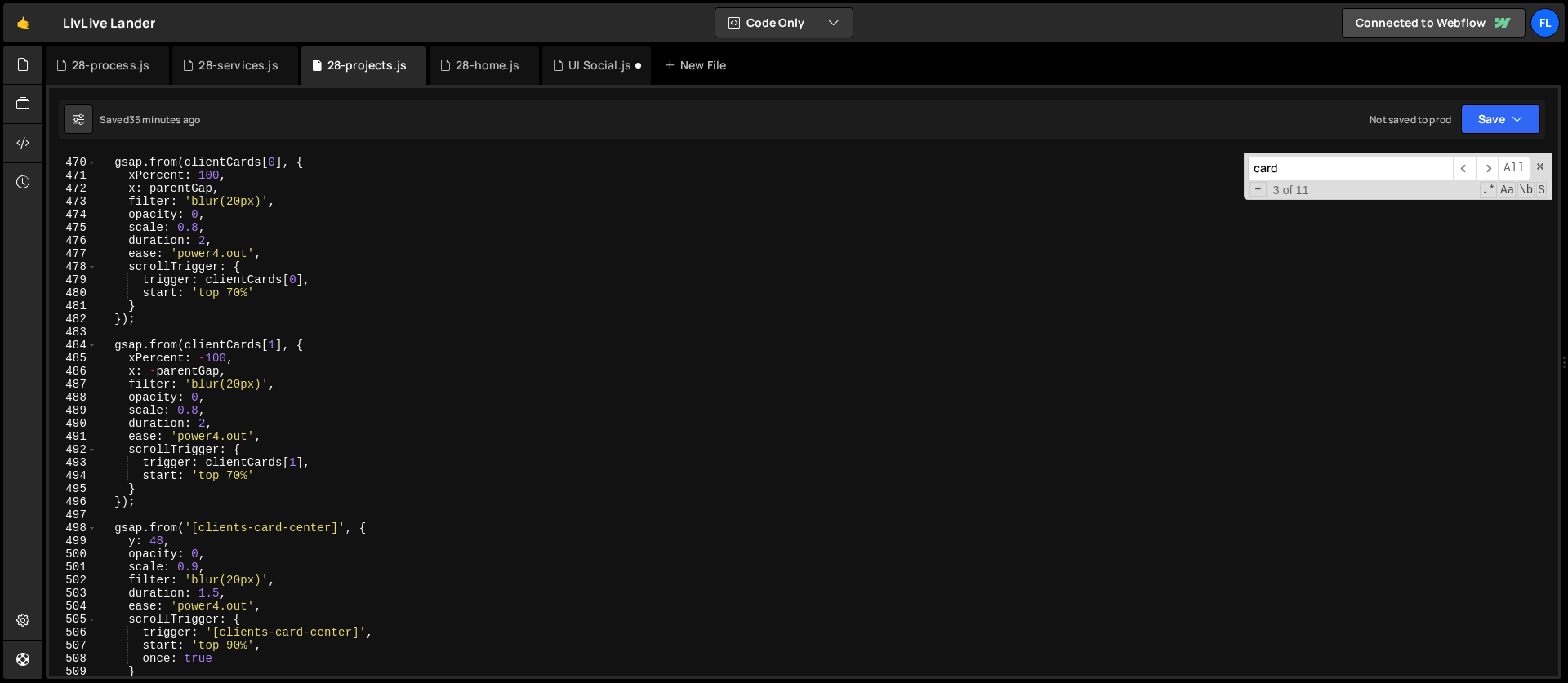
scroll to position [6194, 0]
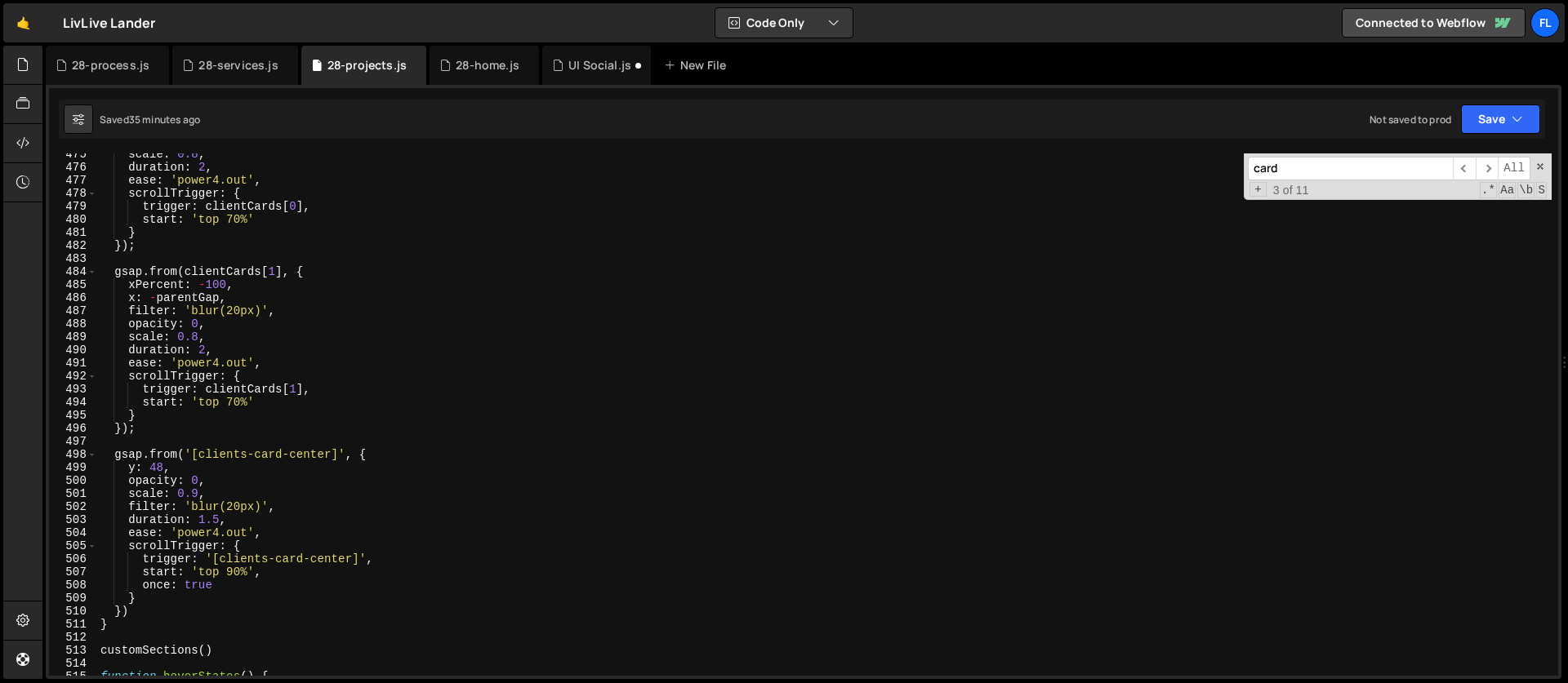
click at [142, 612] on div "scale : 0.8 , duration : 2 , ease : 'power4.out' , scrollTrigger : { trigger : …" at bounding box center [823, 422] width 1454 height 548
type textarea "} })"
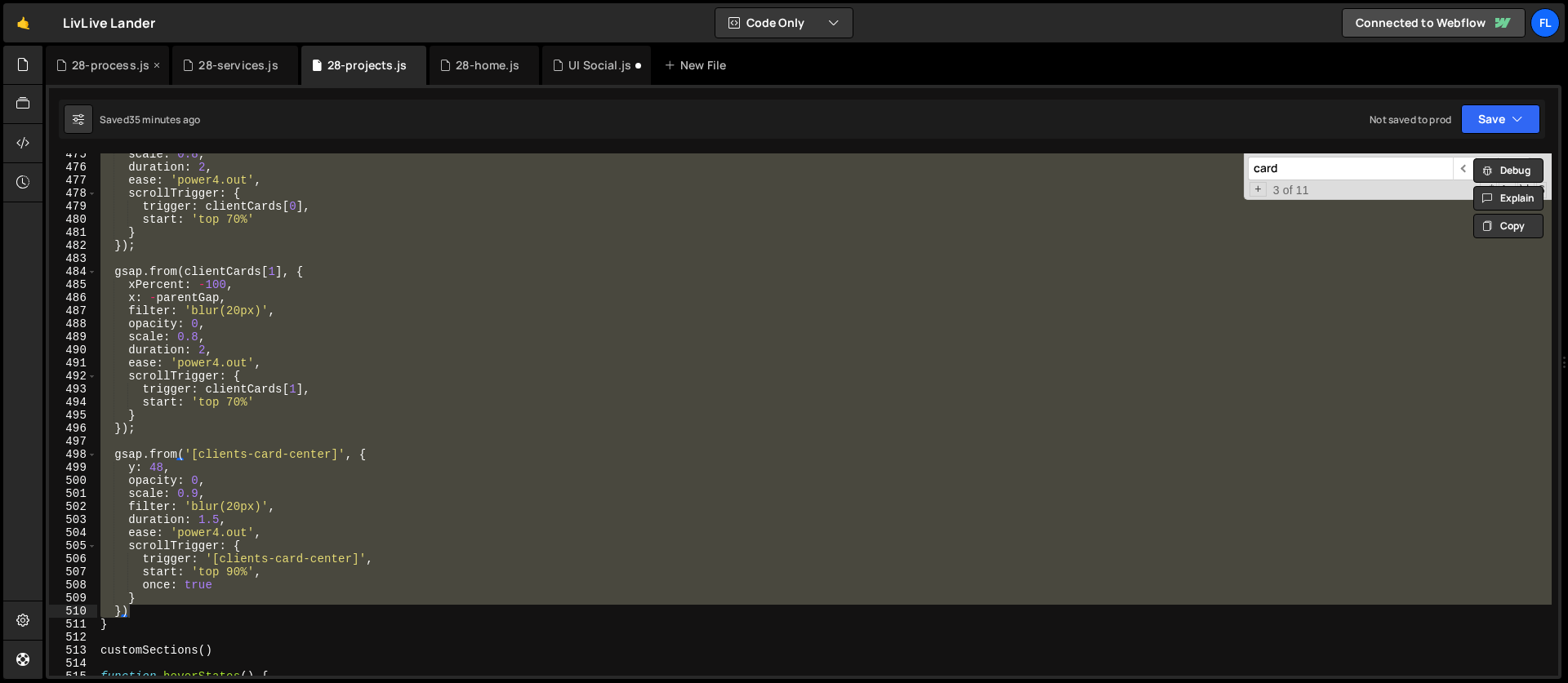
click at [103, 62] on div "28-process.js" at bounding box center [111, 66] width 78 height 16
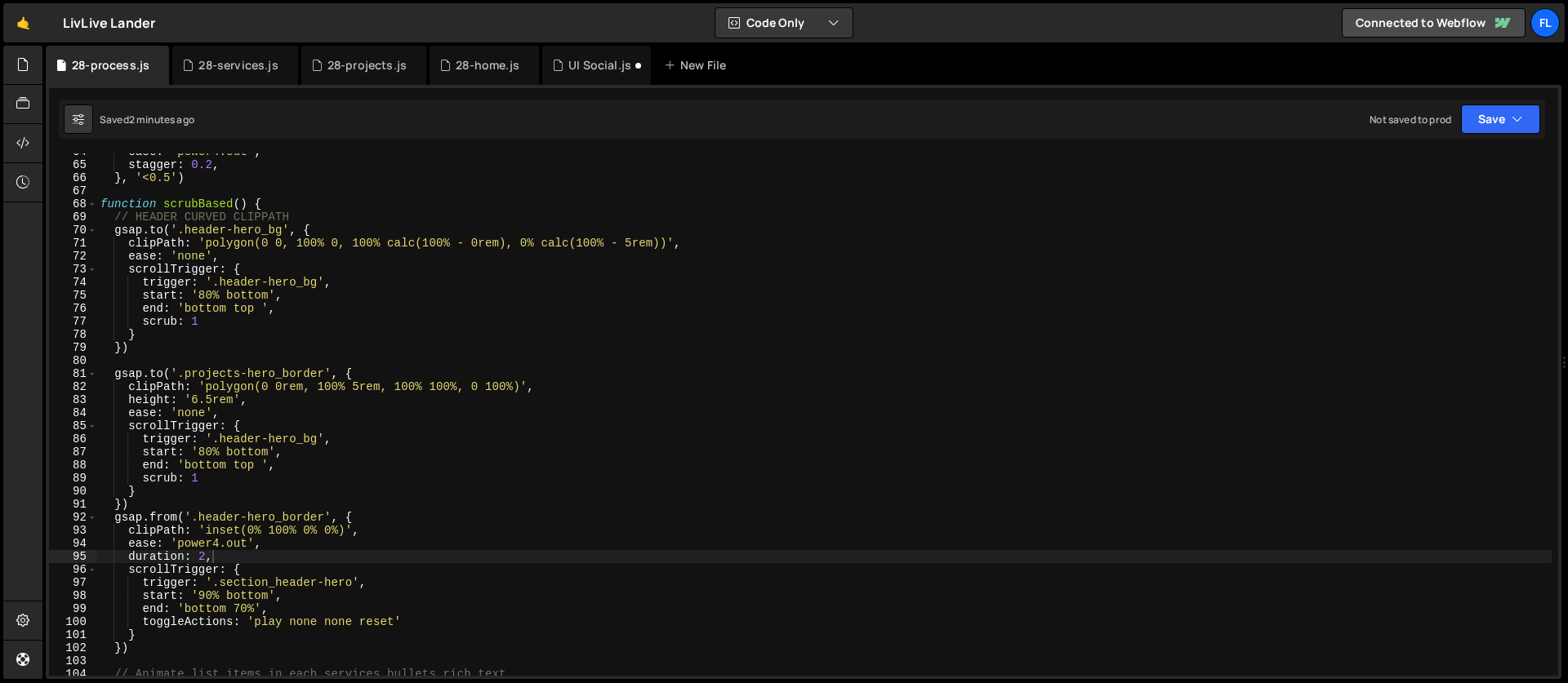
scroll to position [743, 0]
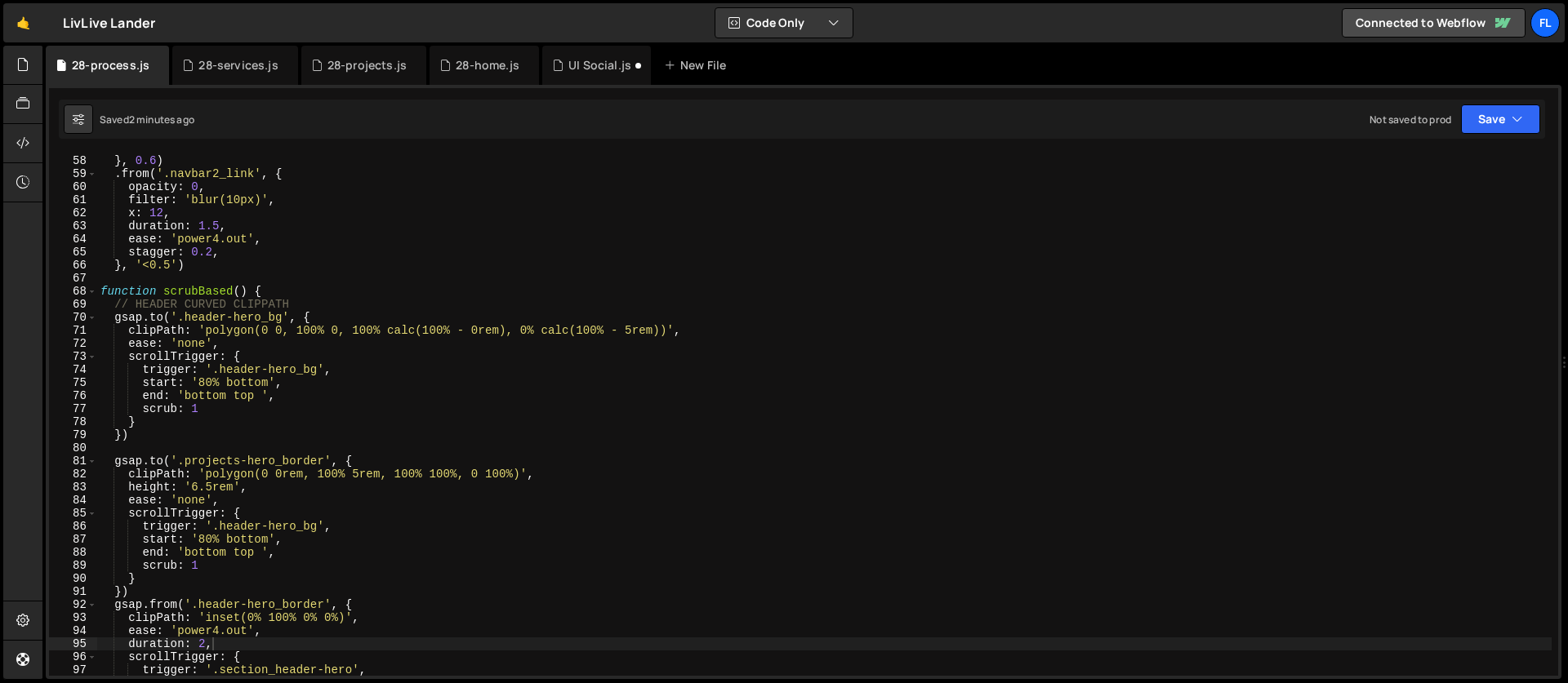
click at [270, 292] on div "ease : 'power4.out' } , 0.6 ) . from ( '.navbar2_link' , { opacity : 0 , filter…" at bounding box center [823, 415] width 1454 height 548
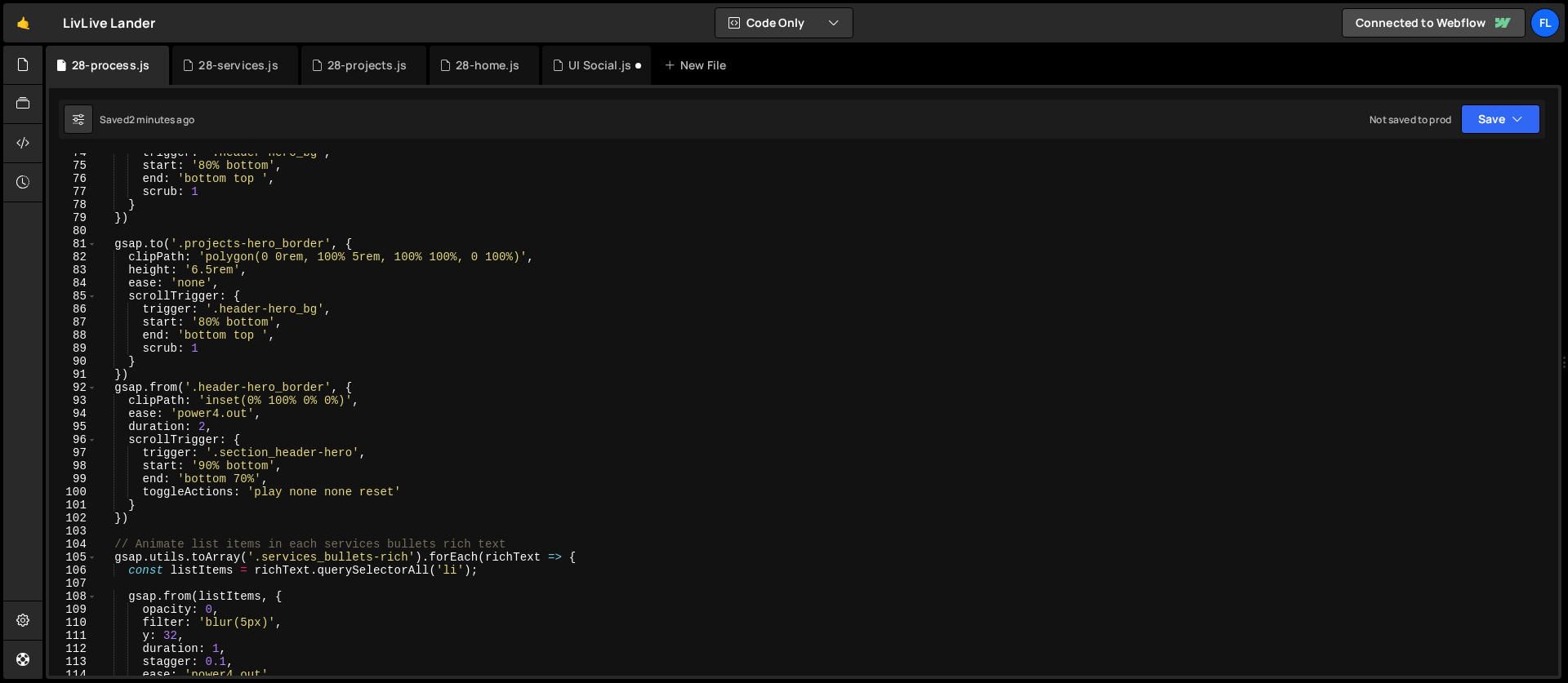
scroll to position [961, 0]
click at [146, 521] on div "trigger : '.header-hero_bg' , start : '80% bottom' , end : 'bottom top ' , scru…" at bounding box center [823, 420] width 1454 height 548
type textarea "})"
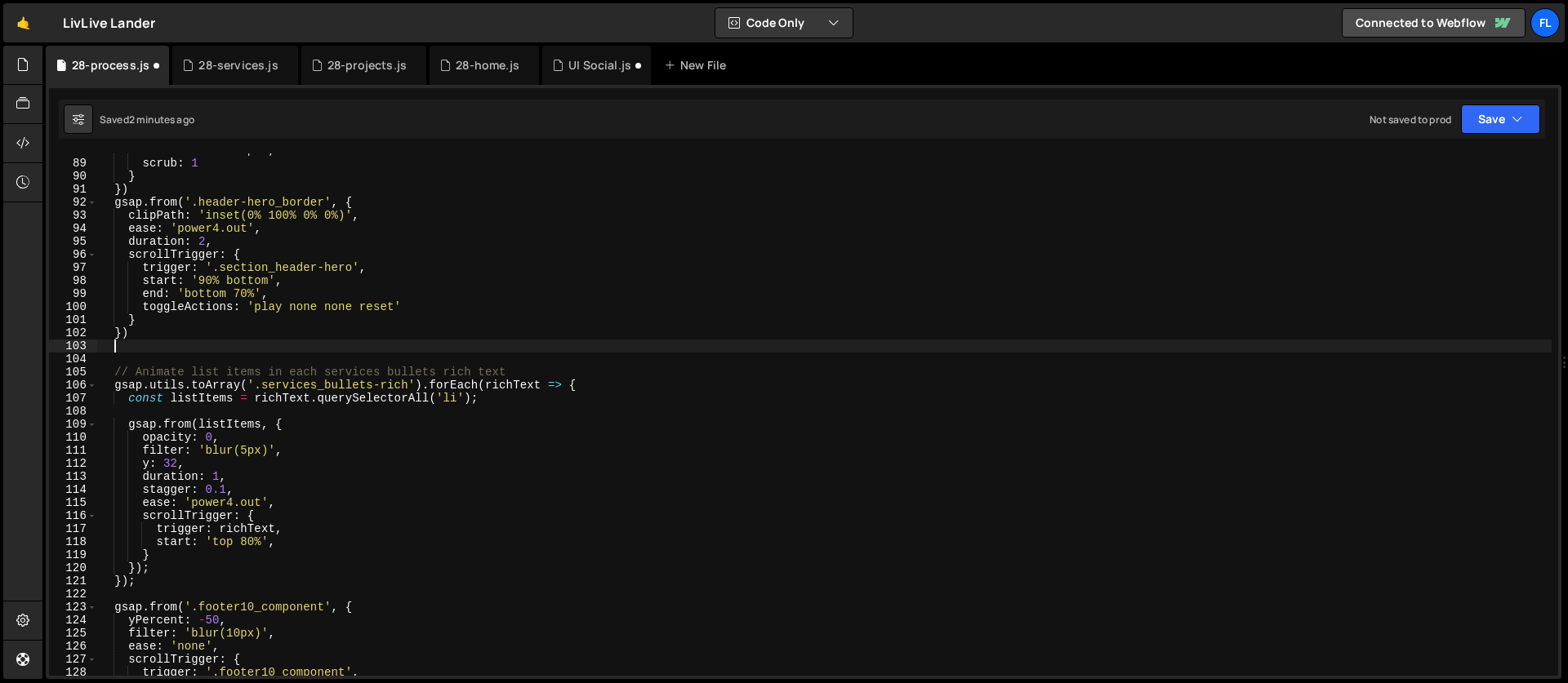
scroll to position [1228, 0]
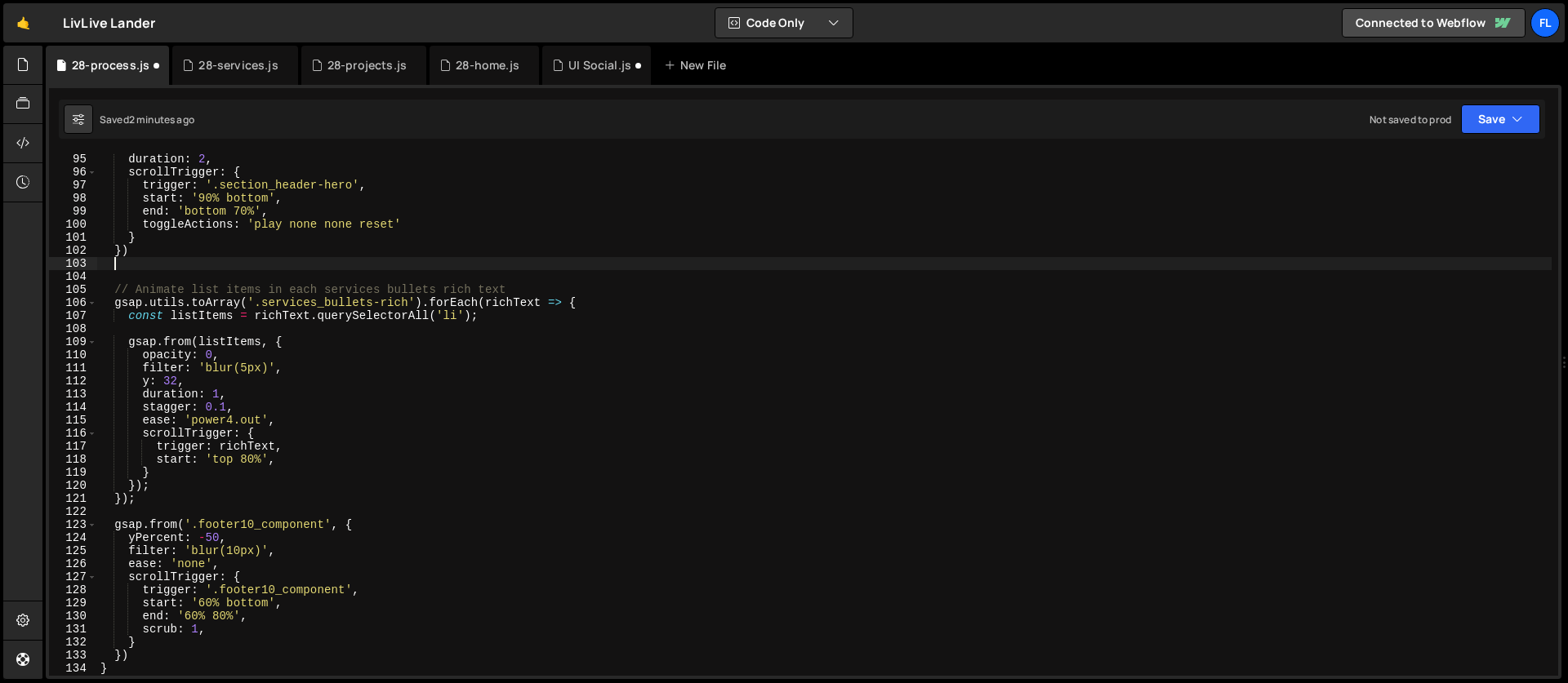
click at [162, 504] on div "duration : 2 , scrollTrigger : { trigger : '.section_header-hero' , start : '90…" at bounding box center [823, 426] width 1454 height 548
type textarea "}); });"
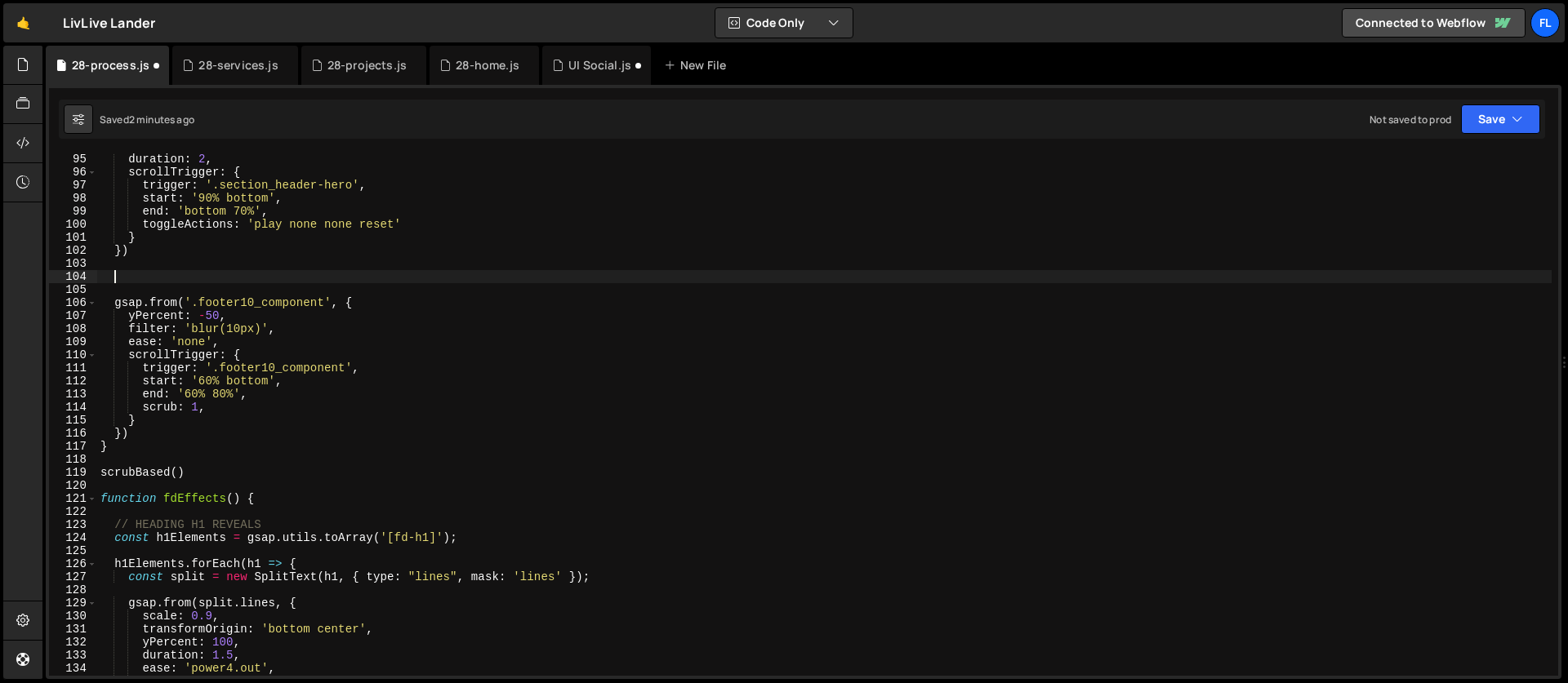
paste textarea "})"
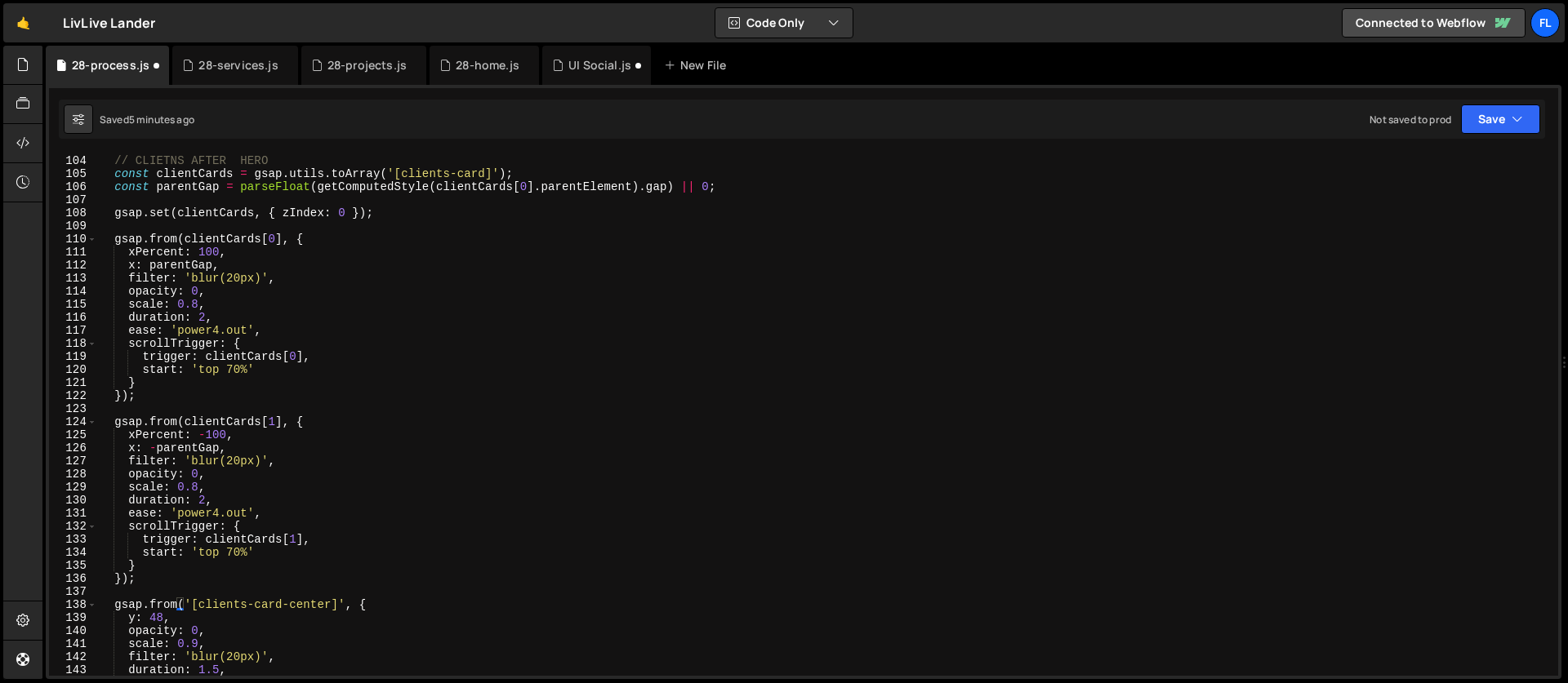
scroll to position [1329, 0]
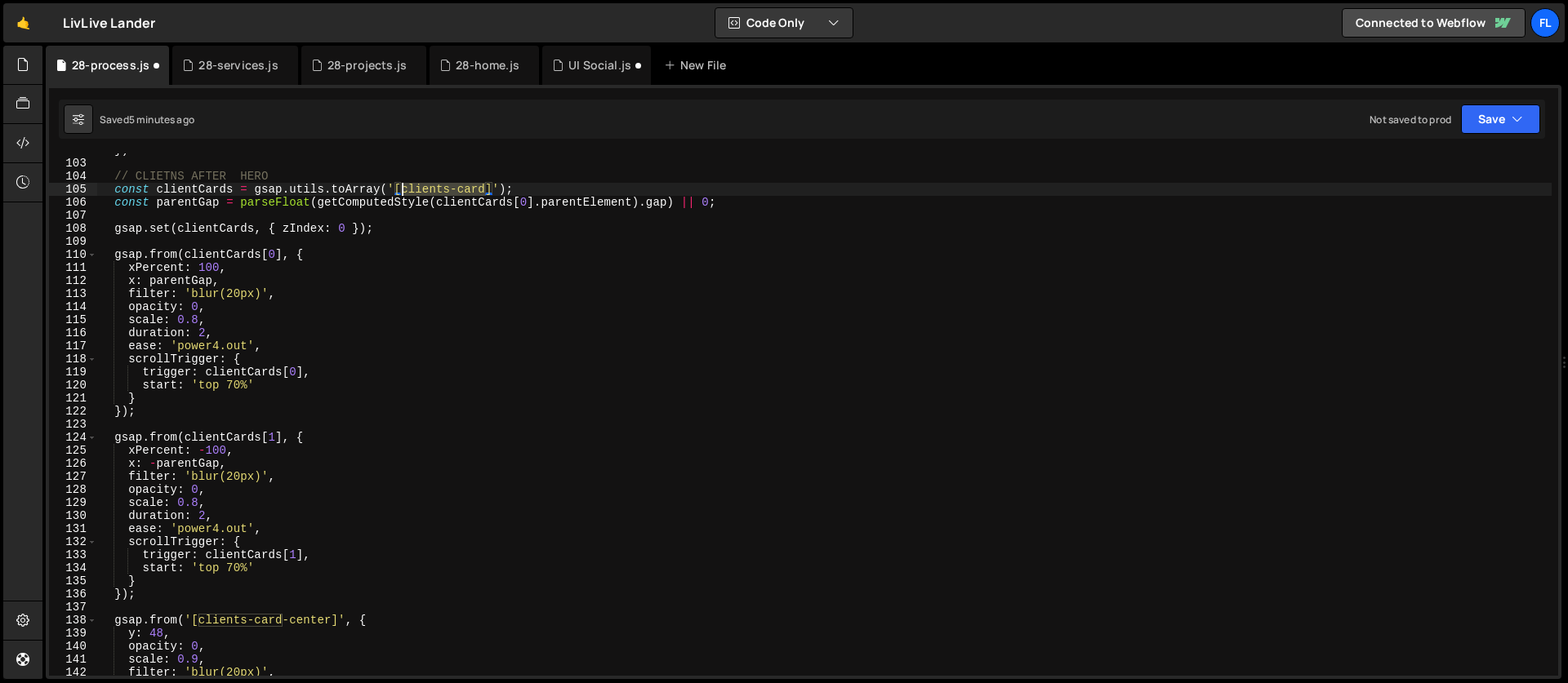
drag, startPoint x: 487, startPoint y: 187, endPoint x: 400, endPoint y: 192, distance: 87.1
click at [400, 192] on div "}) // CLIETNS AFTER HERO const clientCards = gsap . utils . toArray ( '[clients…" at bounding box center [823, 417] width 1454 height 548
type textarea "const clientCards = gsap.utils.toArray('[clients-card]');"
click at [466, 66] on div "28-home.js" at bounding box center [488, 66] width 64 height 16
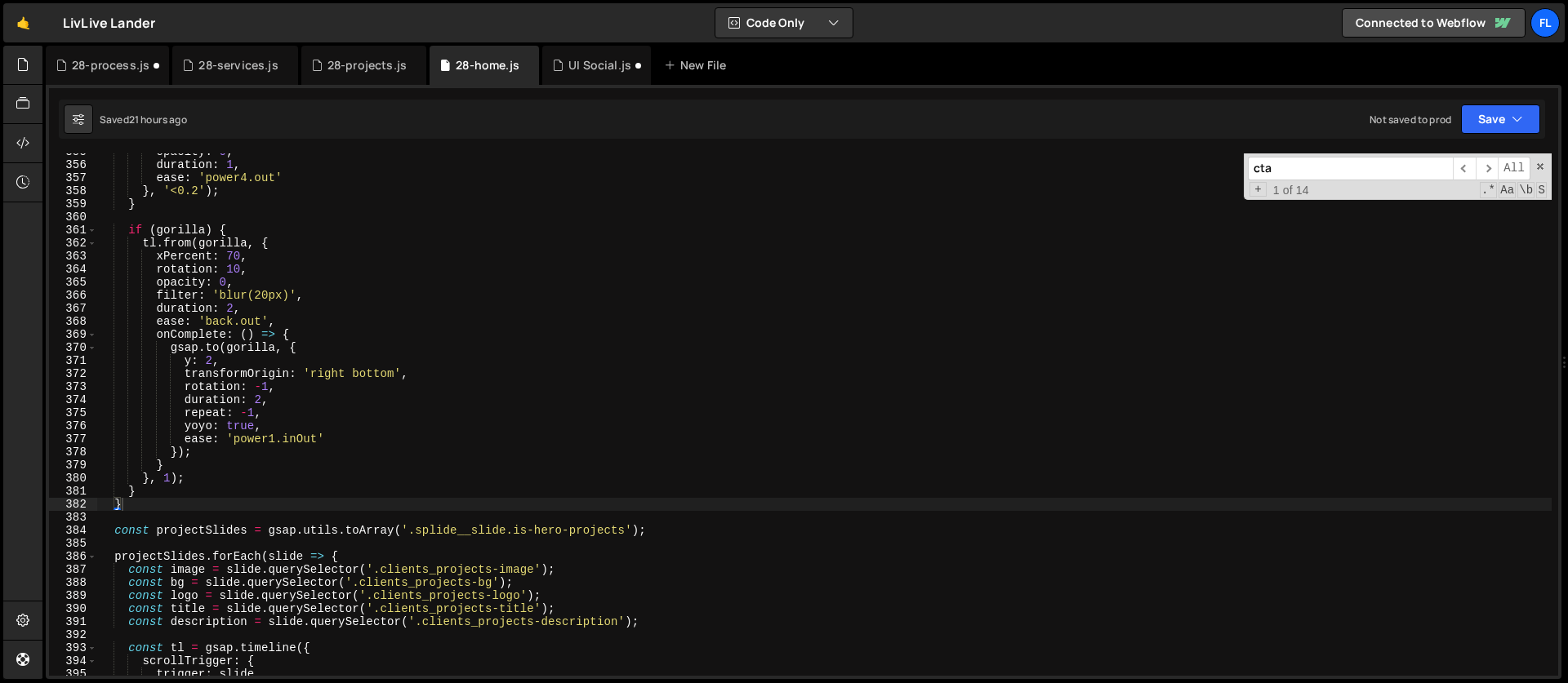
drag, startPoint x: 1276, startPoint y: 167, endPoint x: 1215, endPoint y: 170, distance: 61.1
click at [1215, 170] on div "opacity : 0 , duration : 1 , ease : 'power4.out' } , '<0.2' ) ; } if ( gorilla …" at bounding box center [823, 415] width 1454 height 522
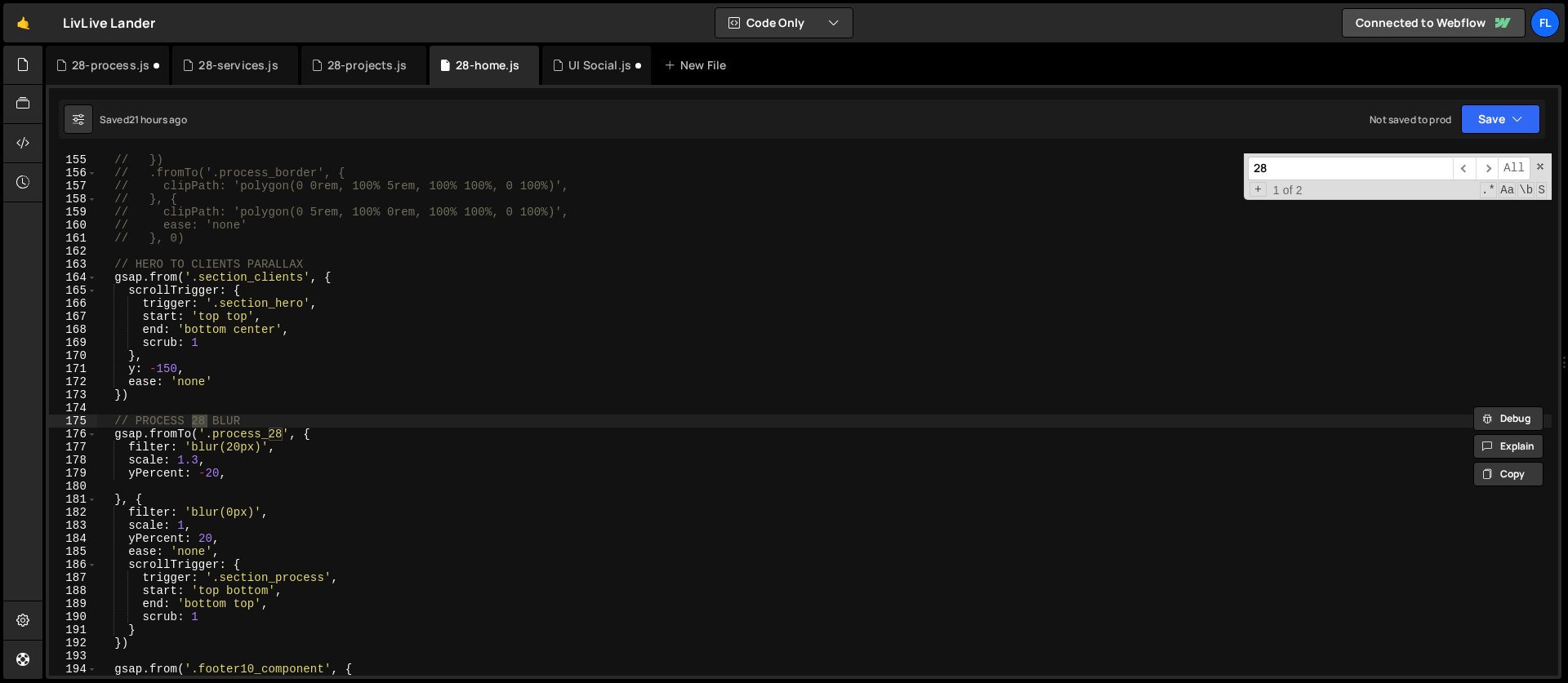
scroll to position [2073, 0]
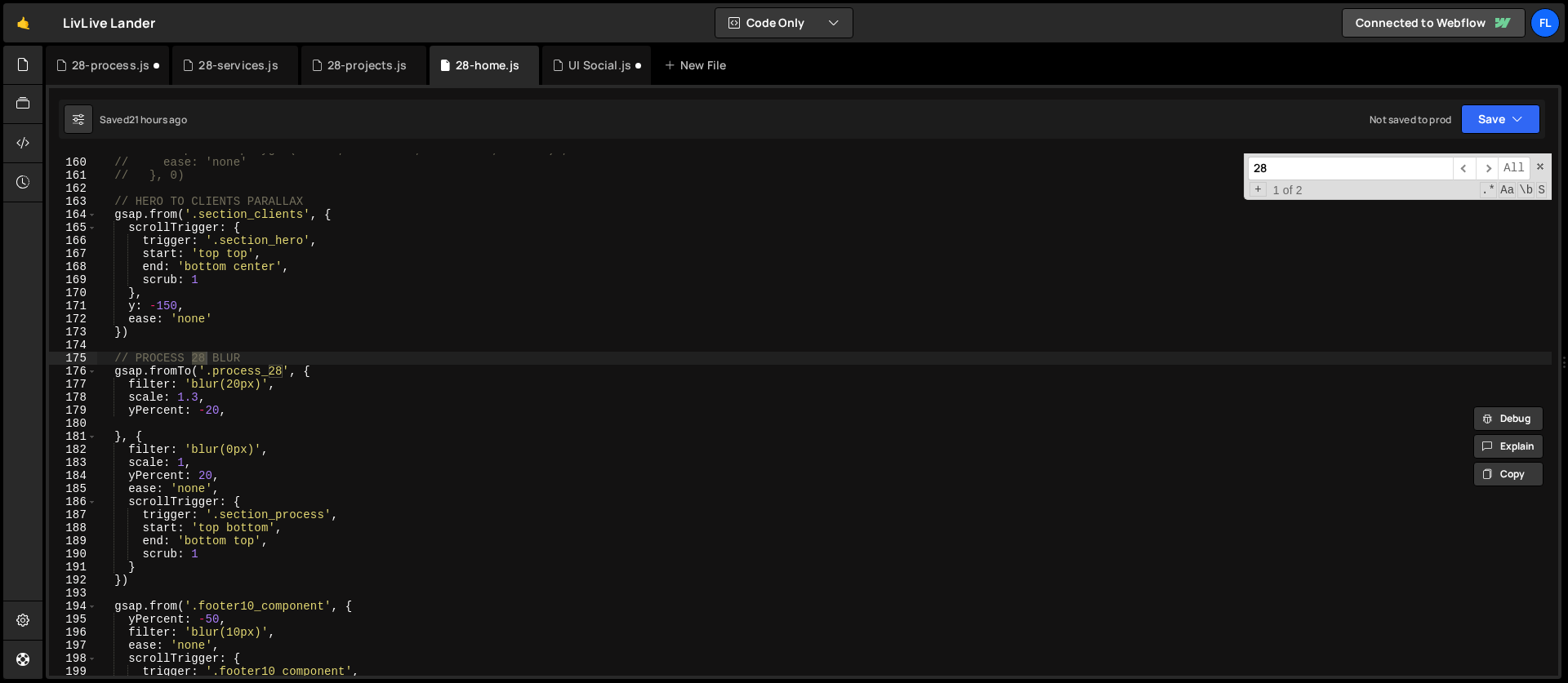
type input "28"
click at [334, 368] on div "// clipPath: 'polygon(0 5rem, 100% 0rem, 100% 100%, 0 100%)', // ease: 'none' /…" at bounding box center [823, 416] width 1454 height 548
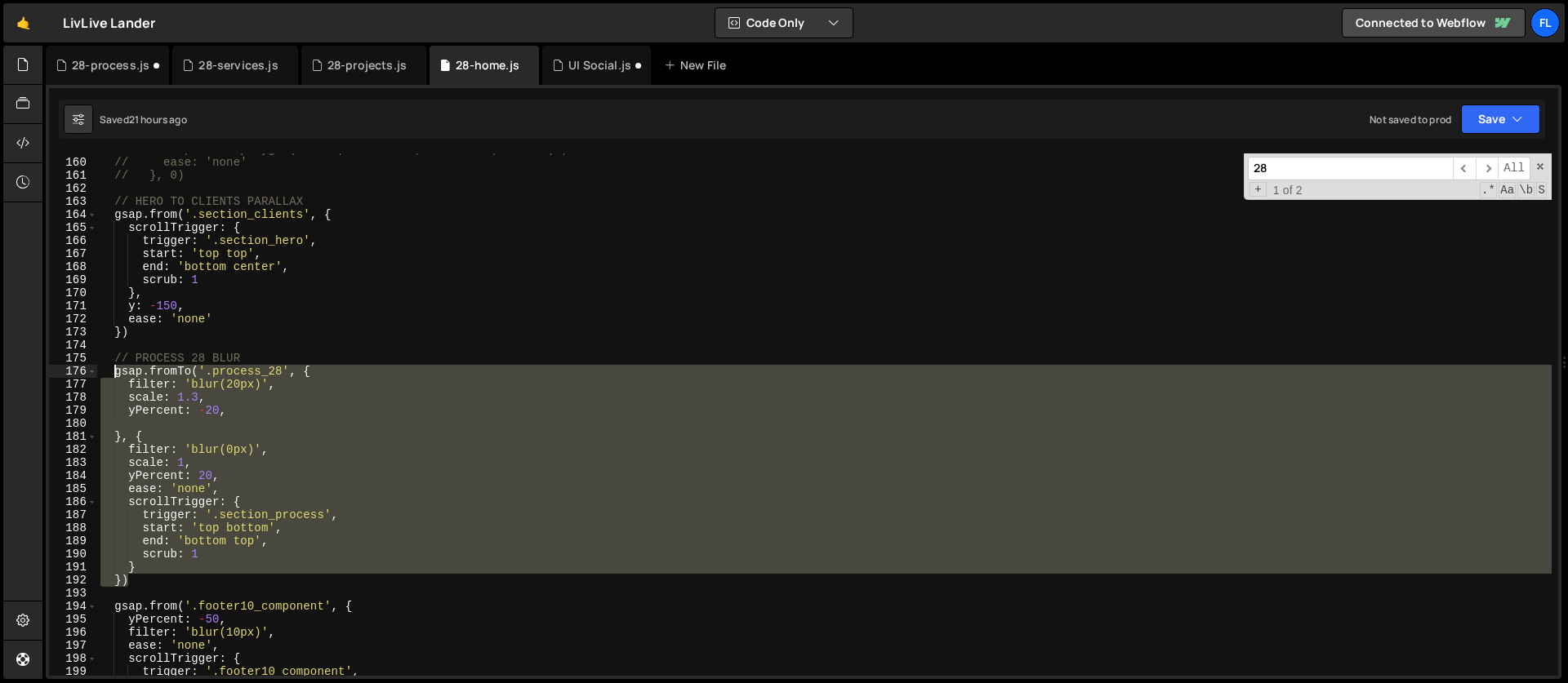
drag, startPoint x: 142, startPoint y: 583, endPoint x: 111, endPoint y: 363, distance: 222.2
click at [111, 363] on div "// clipPath: 'polygon(0 5rem, 100% 0rem, 100% 100%, 0 100%)', // ease: 'none' /…" at bounding box center [823, 416] width 1454 height 548
type textarea "// PROCESS 28 BLUR gsap.fromTo('.process_28', {"
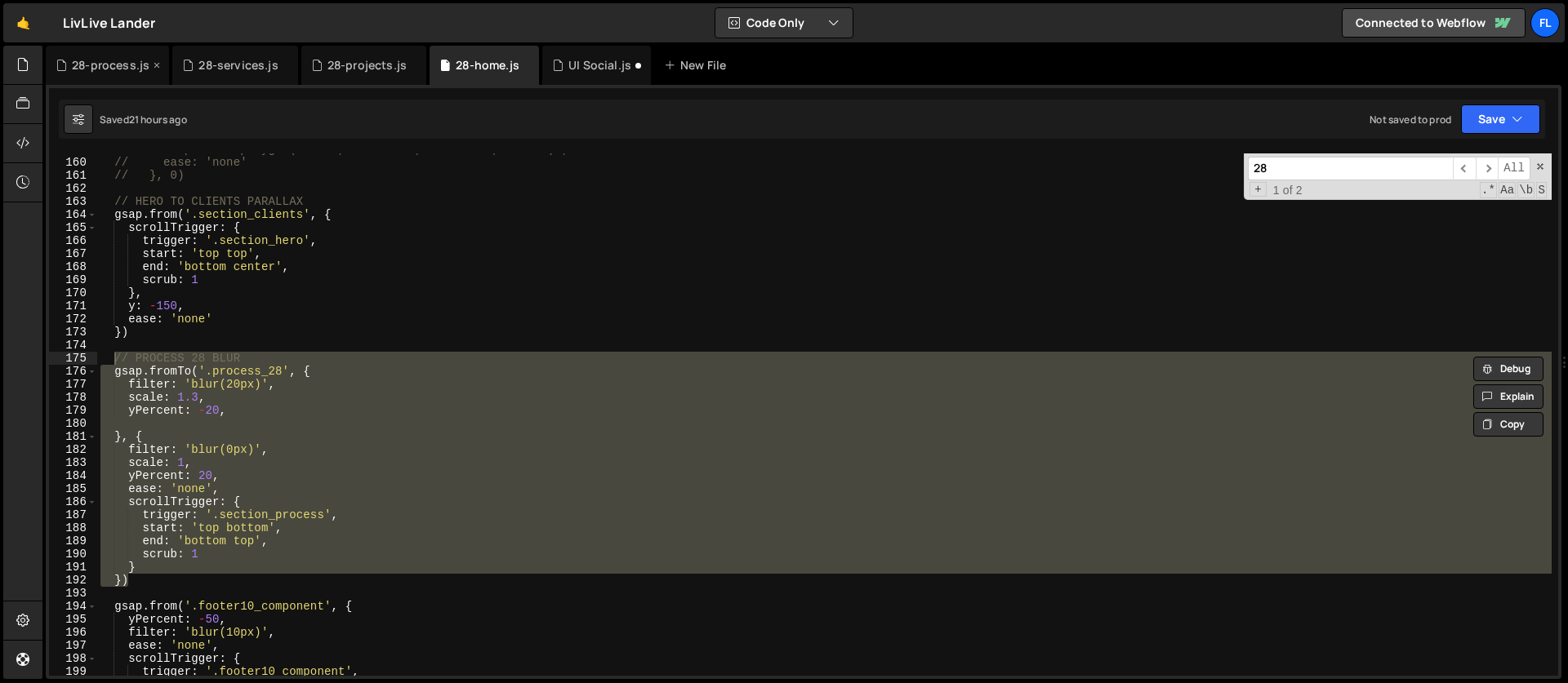
click at [122, 77] on div "28-process.js" at bounding box center [107, 65] width 123 height 39
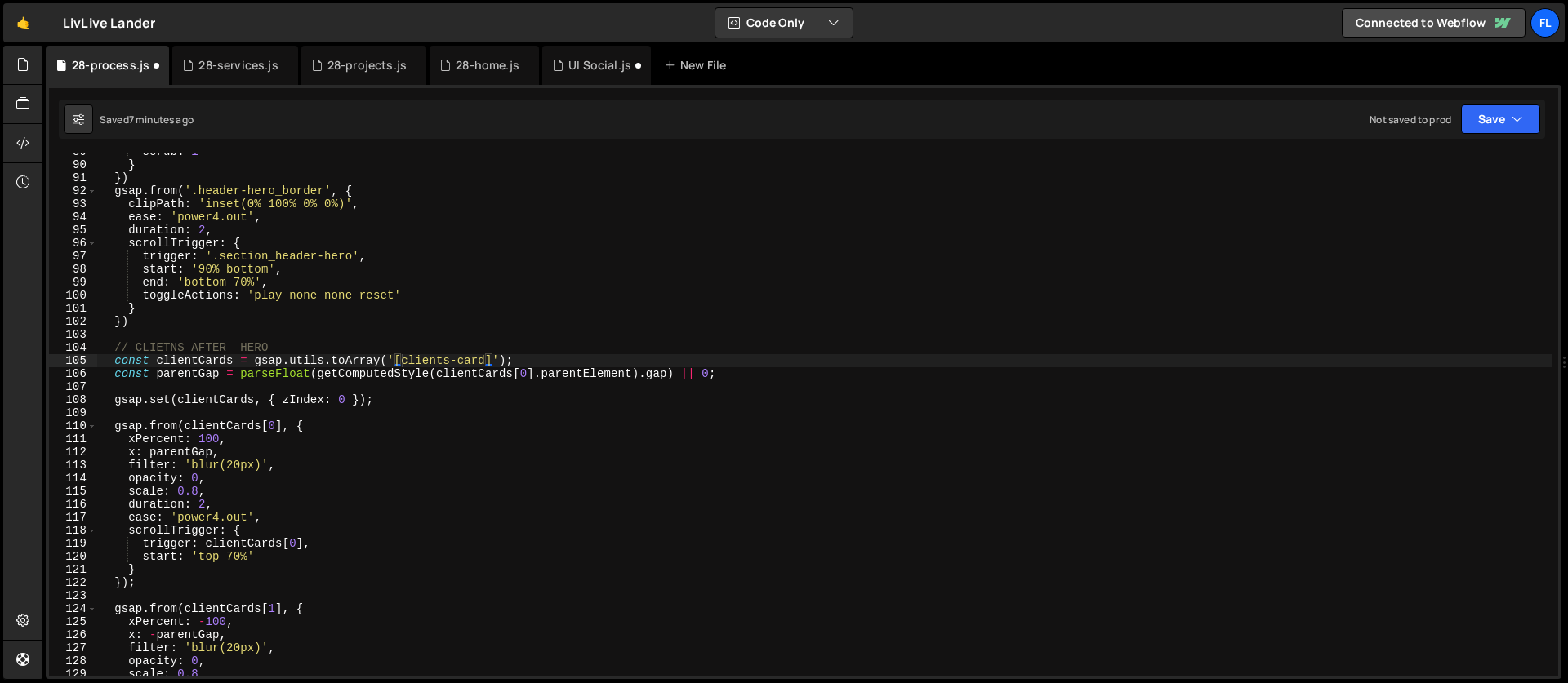
scroll to position [982, 0]
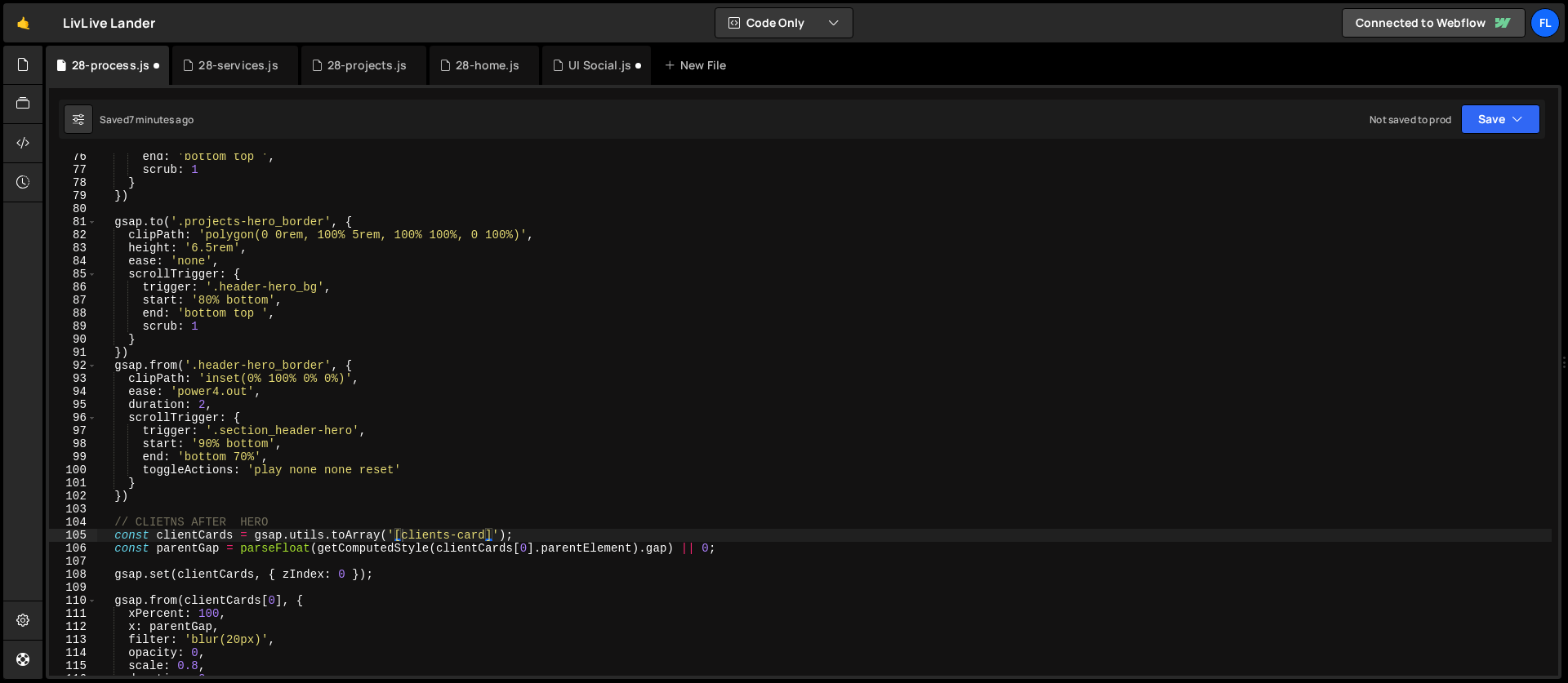
click at [157, 495] on div "end : 'bottom top ' , scrub : 1 } }) gsap . to ( '.projects-hero_border' , { cl…" at bounding box center [823, 424] width 1454 height 548
type textarea "})"
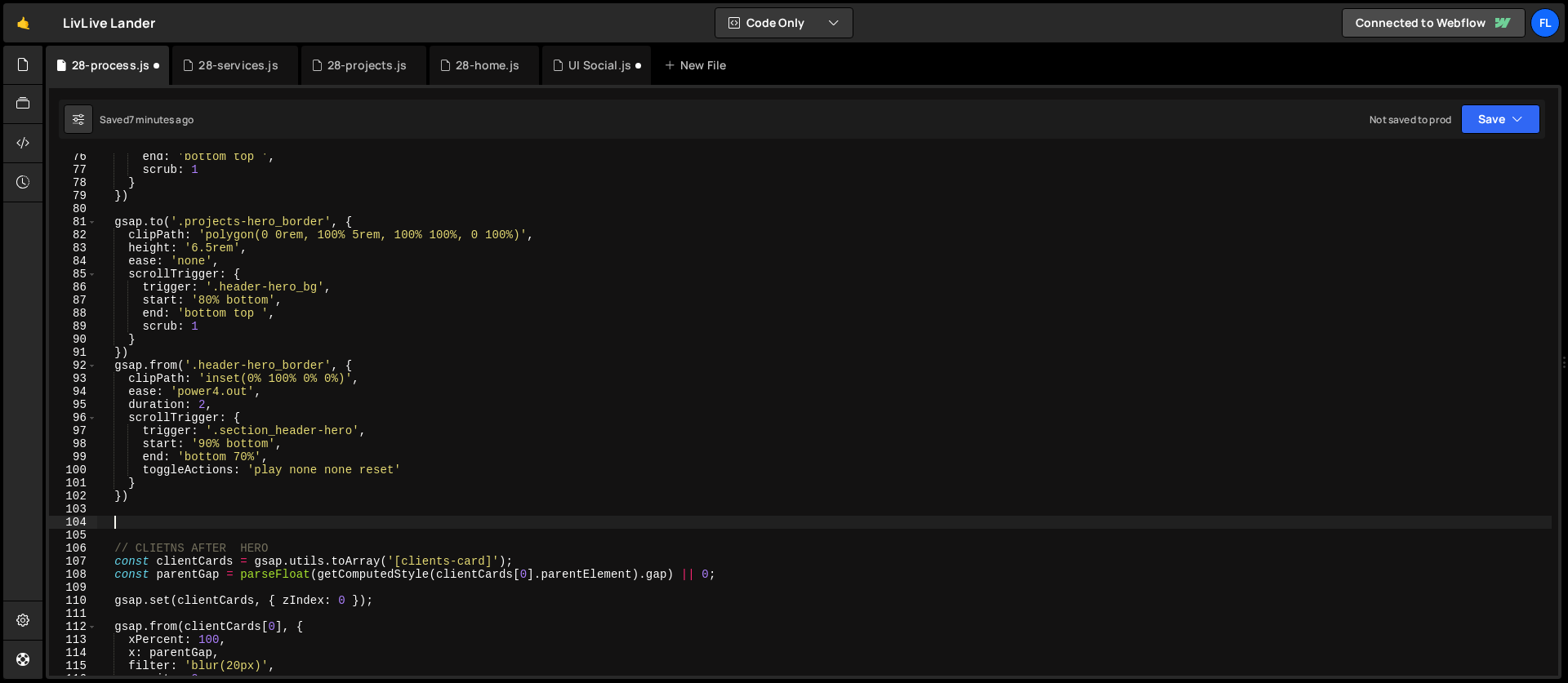
paste textarea "})"
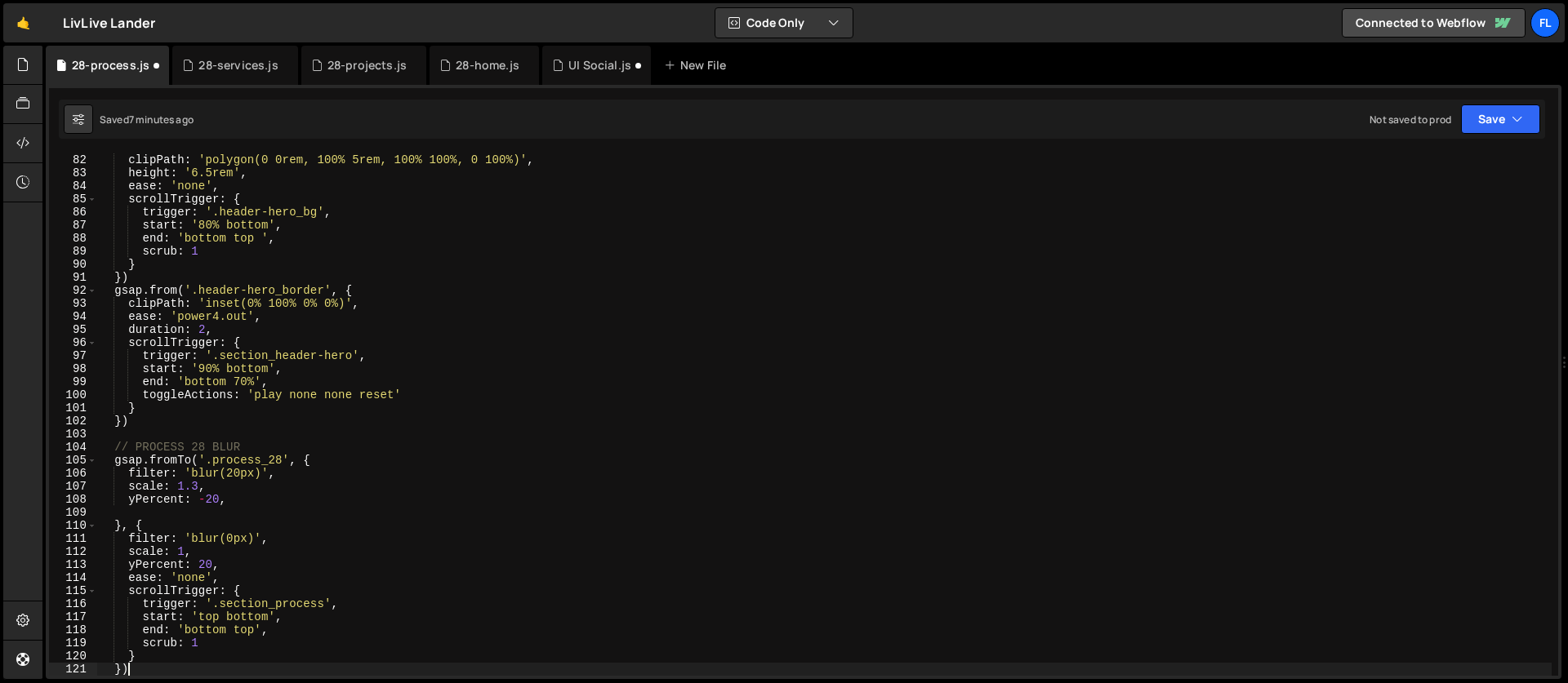
scroll to position [1057, 0]
drag, startPoint x: 284, startPoint y: 462, endPoint x: 215, endPoint y: 464, distance: 69.0
click at [215, 464] on div "clipPath : 'polygon(0 0rem, 100% 5rem, 100% 100%, 0 100%)' , height : '6.5rem' …" at bounding box center [823, 427] width 1454 height 548
paste textarea "header-hero"
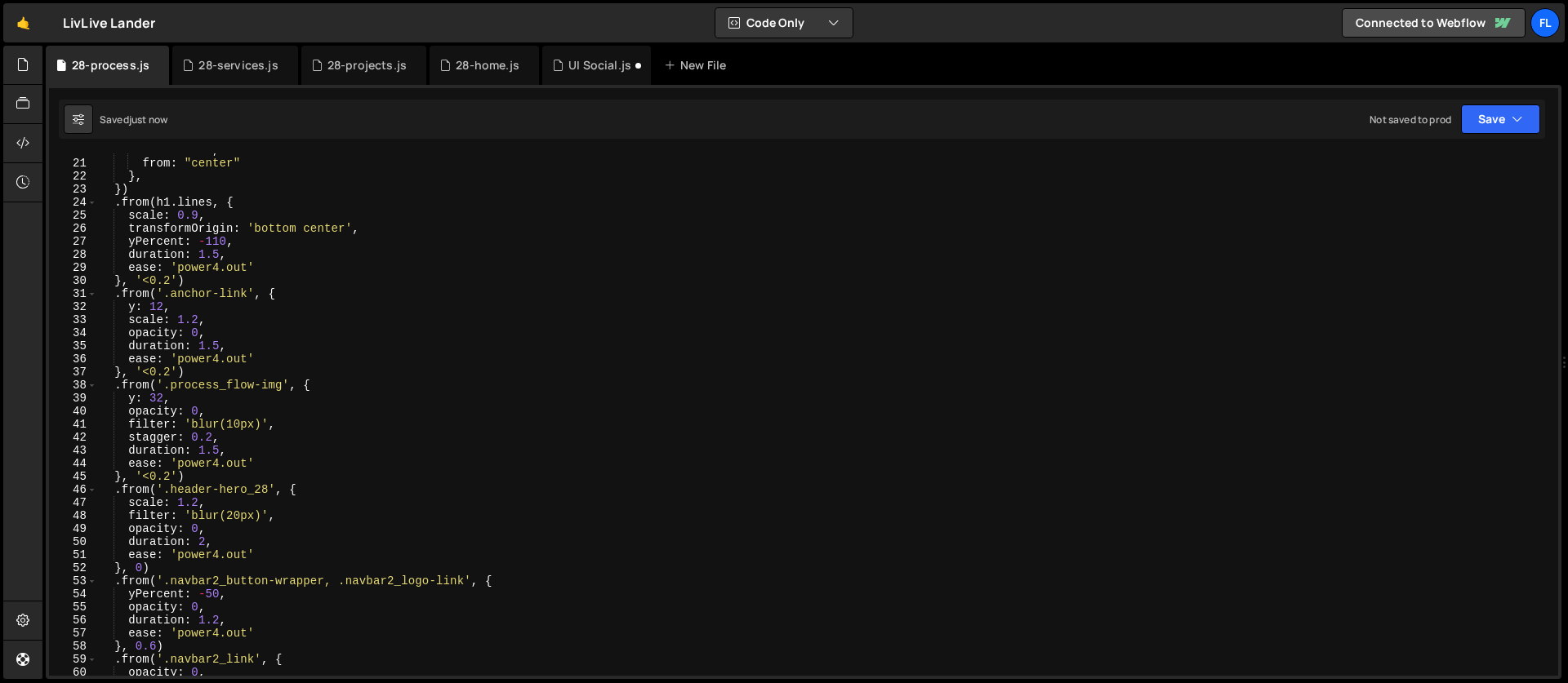
scroll to position [257, 0]
click at [198, 502] on div "each : 0.04 , from : "center" } , }) . from ( h1 . lines , { scale : 0.9 , tran…" at bounding box center [823, 417] width 1454 height 548
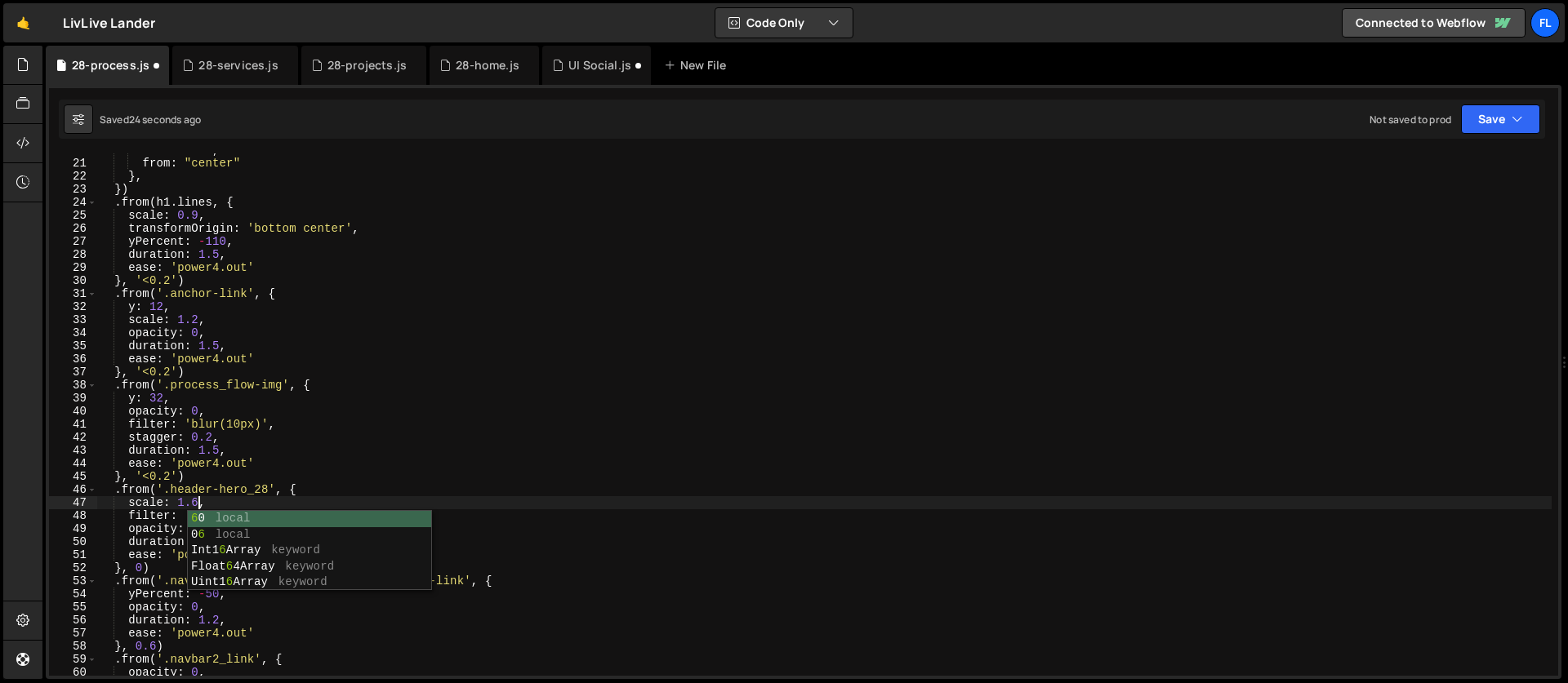
click at [152, 475] on div "each : 0.04 , from : "center" } , }) . from ( h1 . lines , { scale : 0.9 , tran…" at bounding box center [823, 417] width 1454 height 548
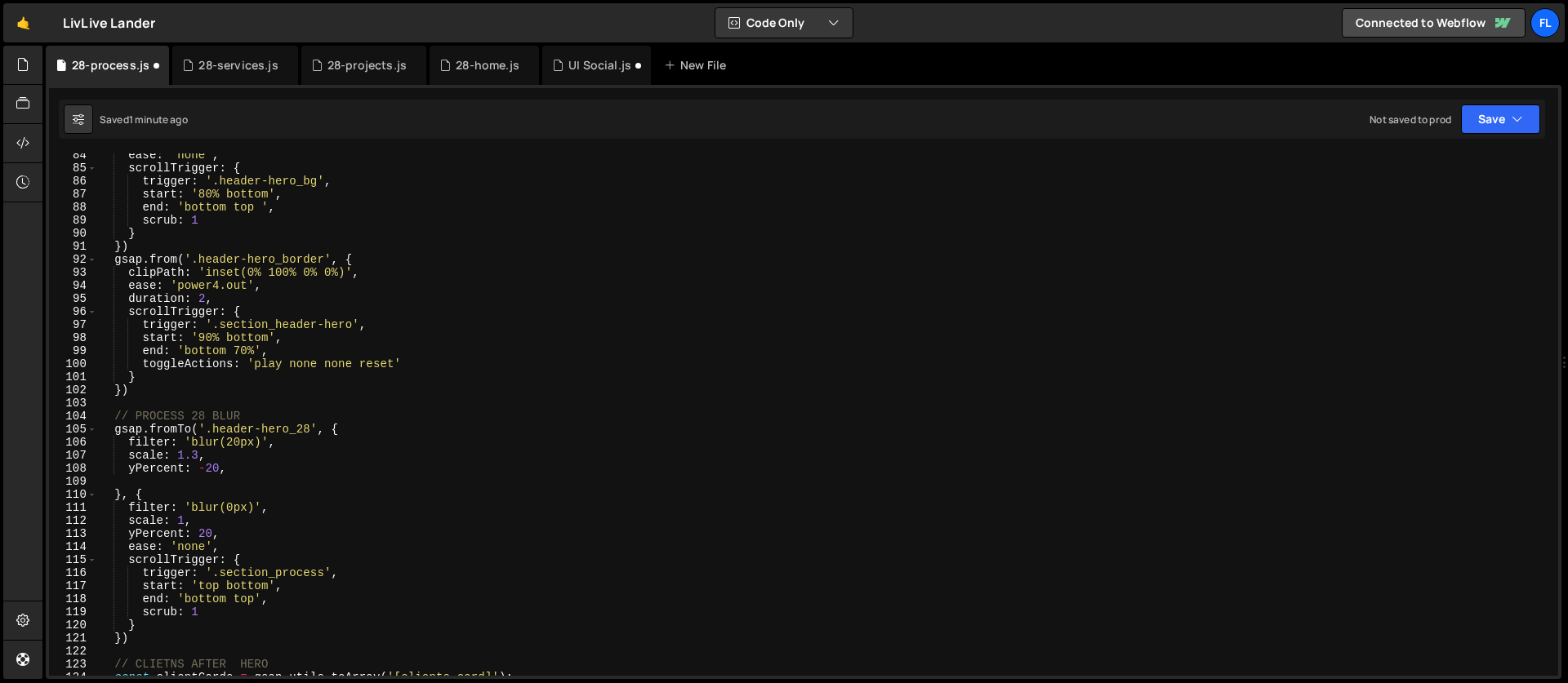
scroll to position [1088, 0]
drag, startPoint x: 325, startPoint y: 572, endPoint x: 220, endPoint y: 573, distance: 105.0
click at [220, 573] on div "ease : 'none' , scrollTrigger : { trigger : '.header-hero_bg' , start : '80% bo…" at bounding box center [823, 423] width 1454 height 548
paste textarea "header-hero_bg"
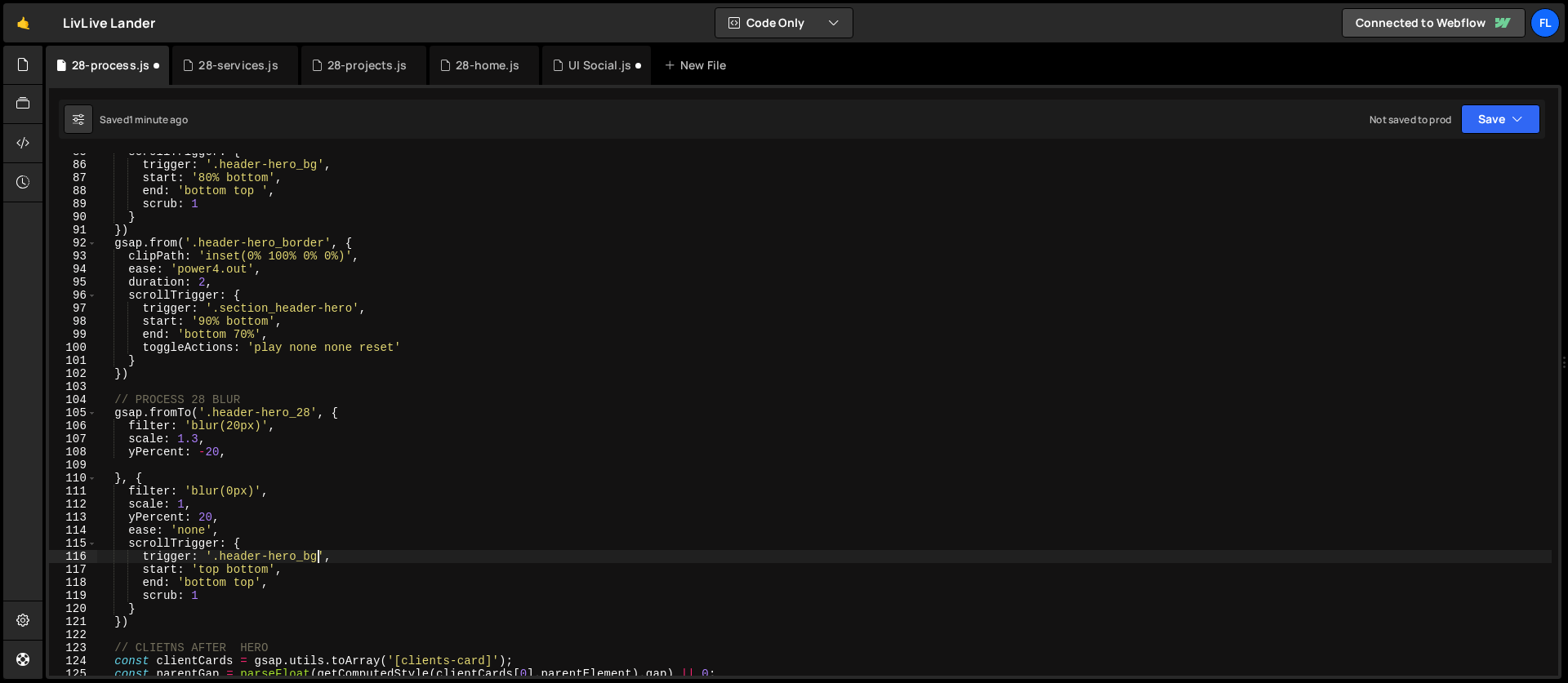
scroll to position [1105, 0]
click at [214, 570] on div "scrollTrigger : { trigger : '.header-hero_bg' , start : '80% bottom' , end : 'b…" at bounding box center [823, 419] width 1454 height 548
click at [249, 569] on div "scrollTrigger : { trigger : '.header-hero_bg' , start : '80% bottom' , end : 'b…" at bounding box center [823, 419] width 1454 height 548
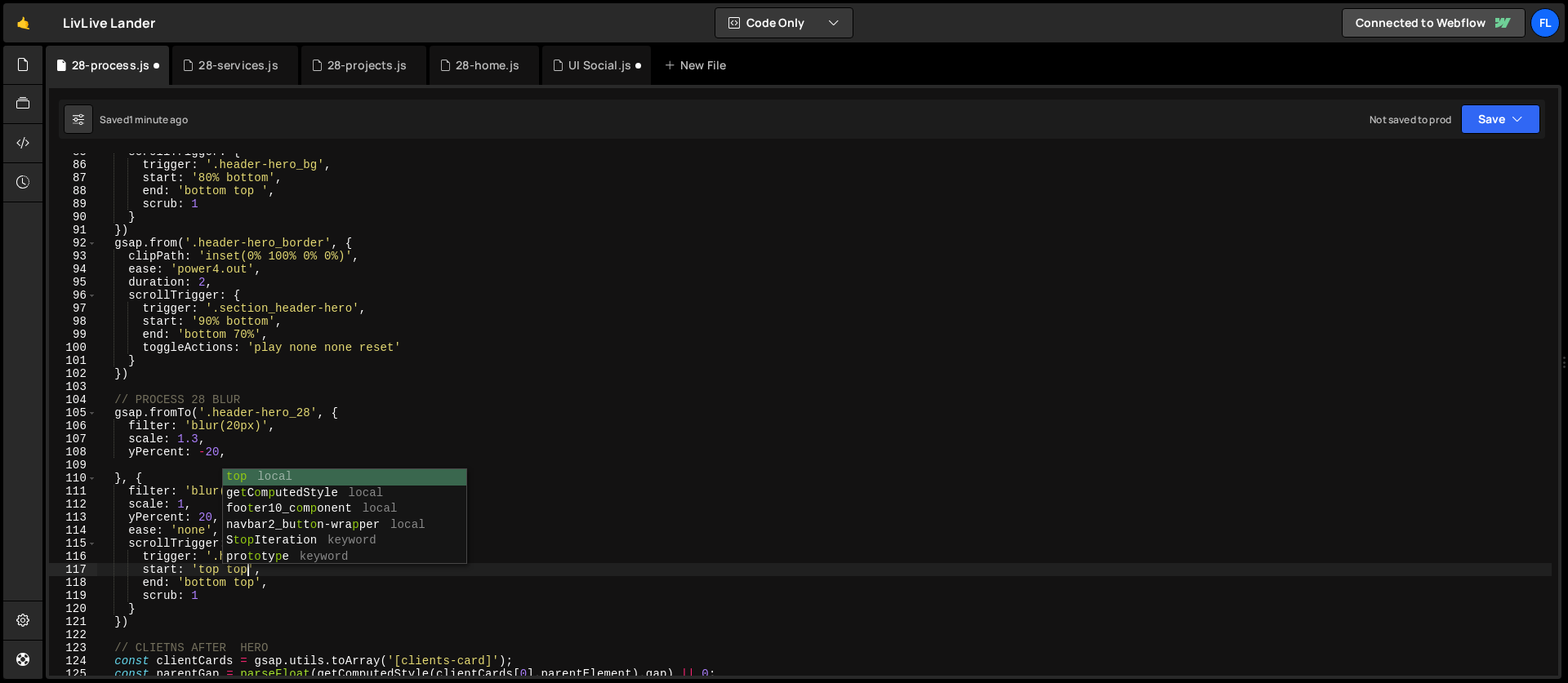
click at [162, 546] on div "scrollTrigger : { trigger : '.header-hero_bg' , start : '80% bottom' , end : 'b…" at bounding box center [823, 419] width 1454 height 548
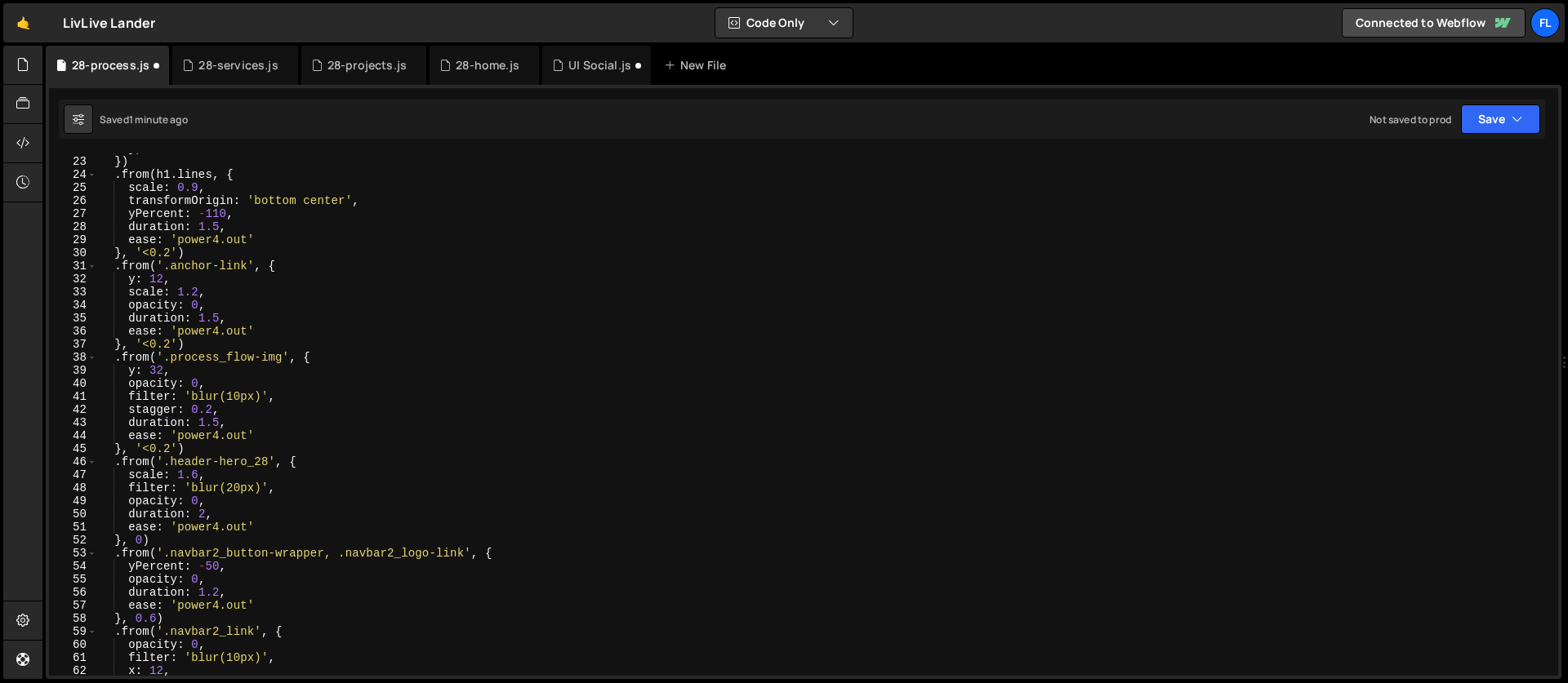
scroll to position [304, 0]
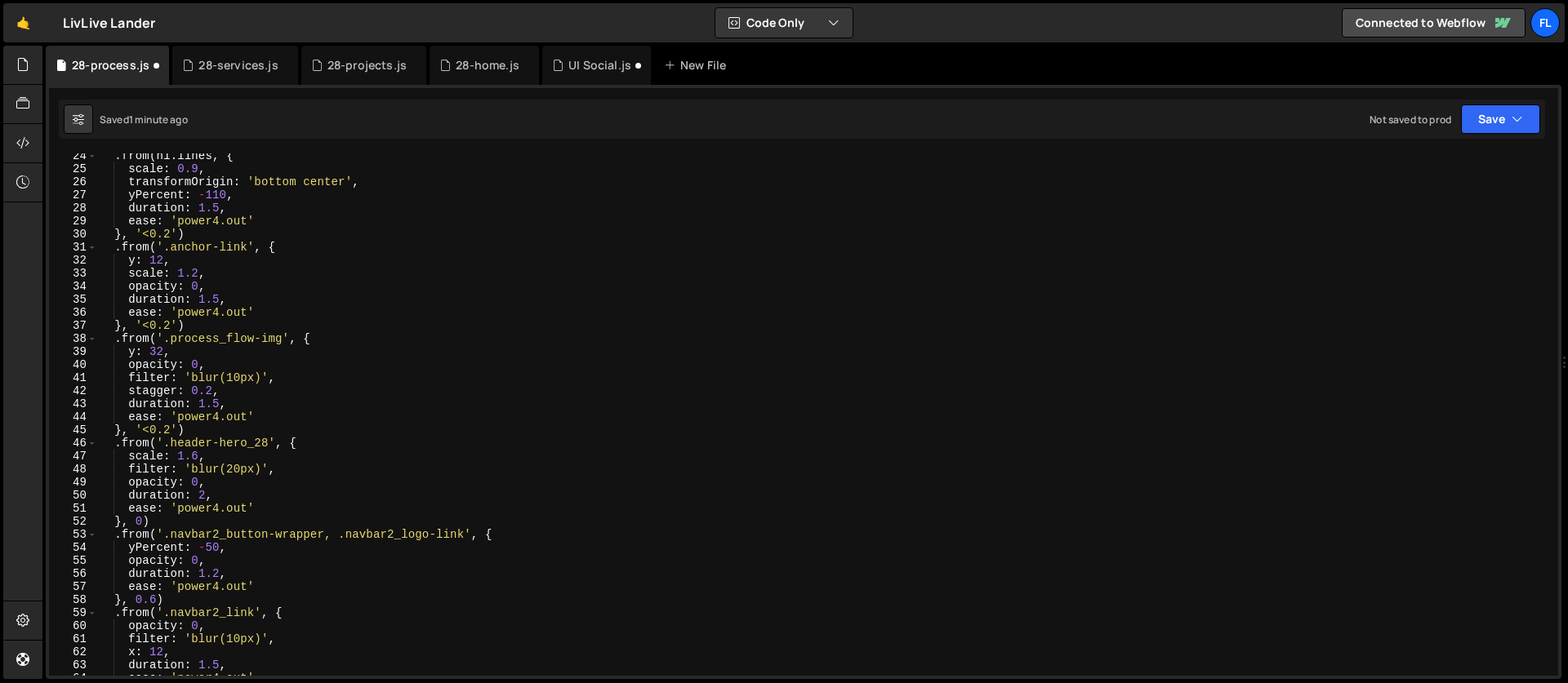
click at [300, 443] on div ". from ( h1 . lines , { scale : 0.9 , transformOrigin : 'bottom center' , yPerc…" at bounding box center [823, 424] width 1454 height 548
click at [197, 452] on div ". from ( h1 . lines , { scale : 0.9 , transformOrigin : 'bottom center' , yPerc…" at bounding box center [823, 424] width 1454 height 548
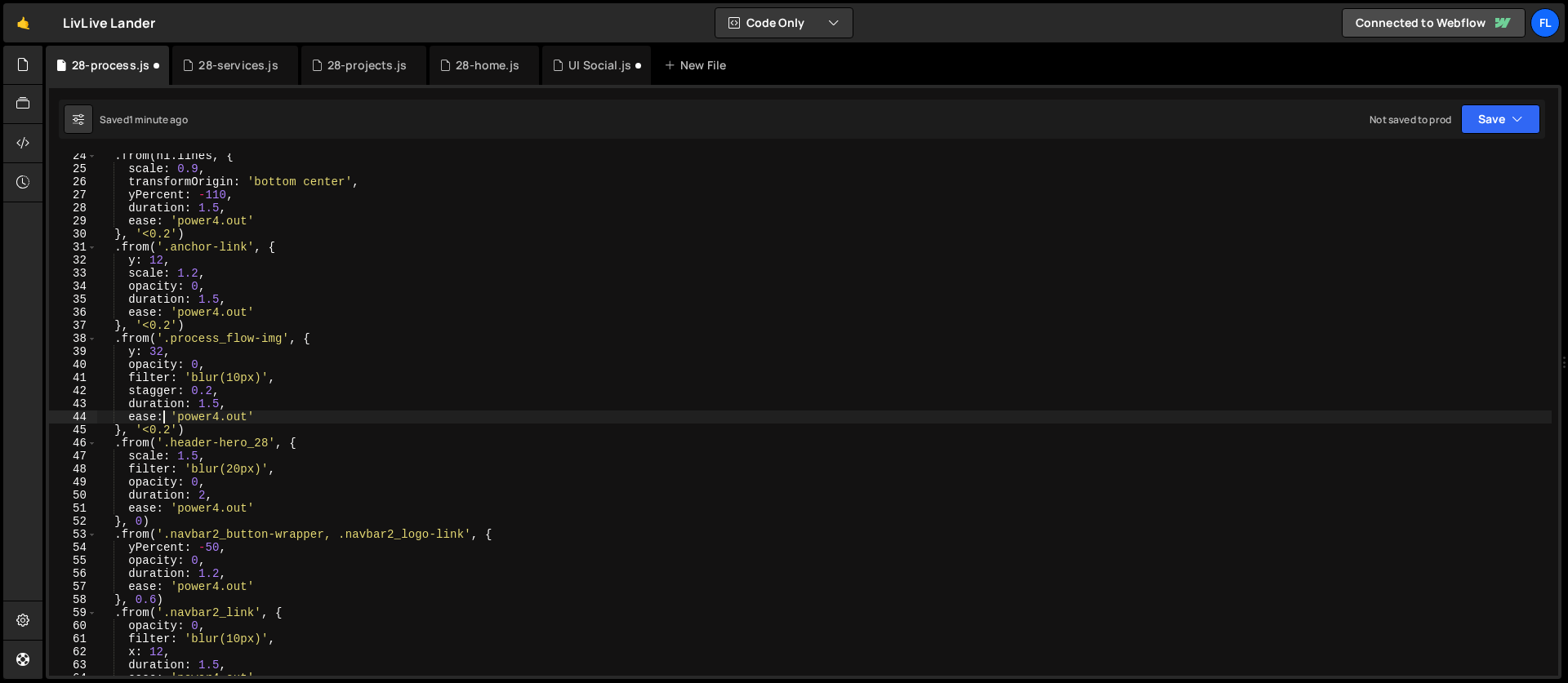
click at [165, 421] on div ". from ( h1 . lines , { scale : 0.9 , transformOrigin : 'bottom center' , yPerc…" at bounding box center [823, 424] width 1454 height 548
click at [153, 442] on div ". from ( h1 . lines , { scale : 0.9 , transformOrigin : 'bottom center' , yPerc…" at bounding box center [823, 424] width 1454 height 548
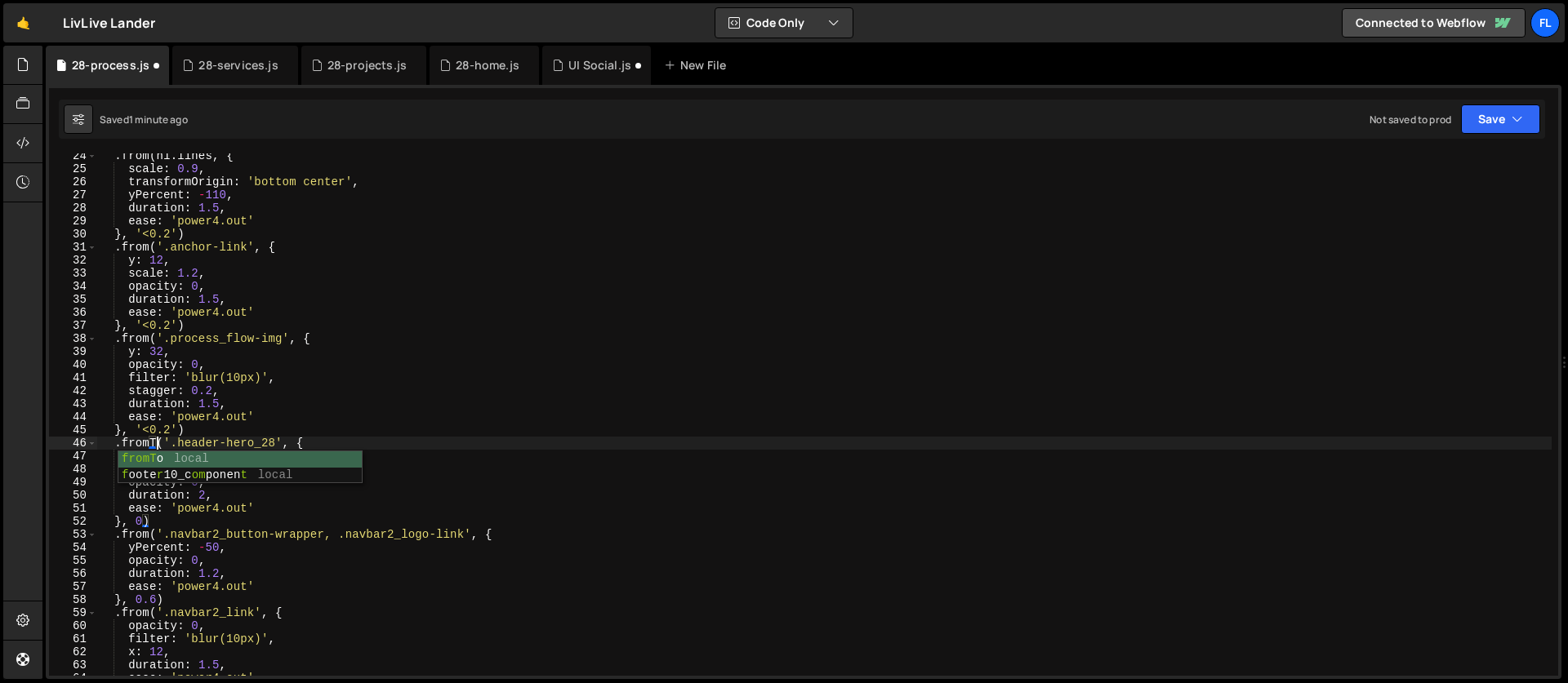
scroll to position [0, 4]
click at [200, 468] on div ". from ( h1 . lines , { scale : 0.9 , transformOrigin : 'bottom center' , yPerc…" at bounding box center [823, 424] width 1454 height 548
click at [298, 442] on div ". from ( h1 . lines , { scale : 0.9 , transformOrigin : 'bottom center' , yPerc…" at bounding box center [823, 424] width 1454 height 548
type textarea ".fromTo('.header-hero_28', {}, {"
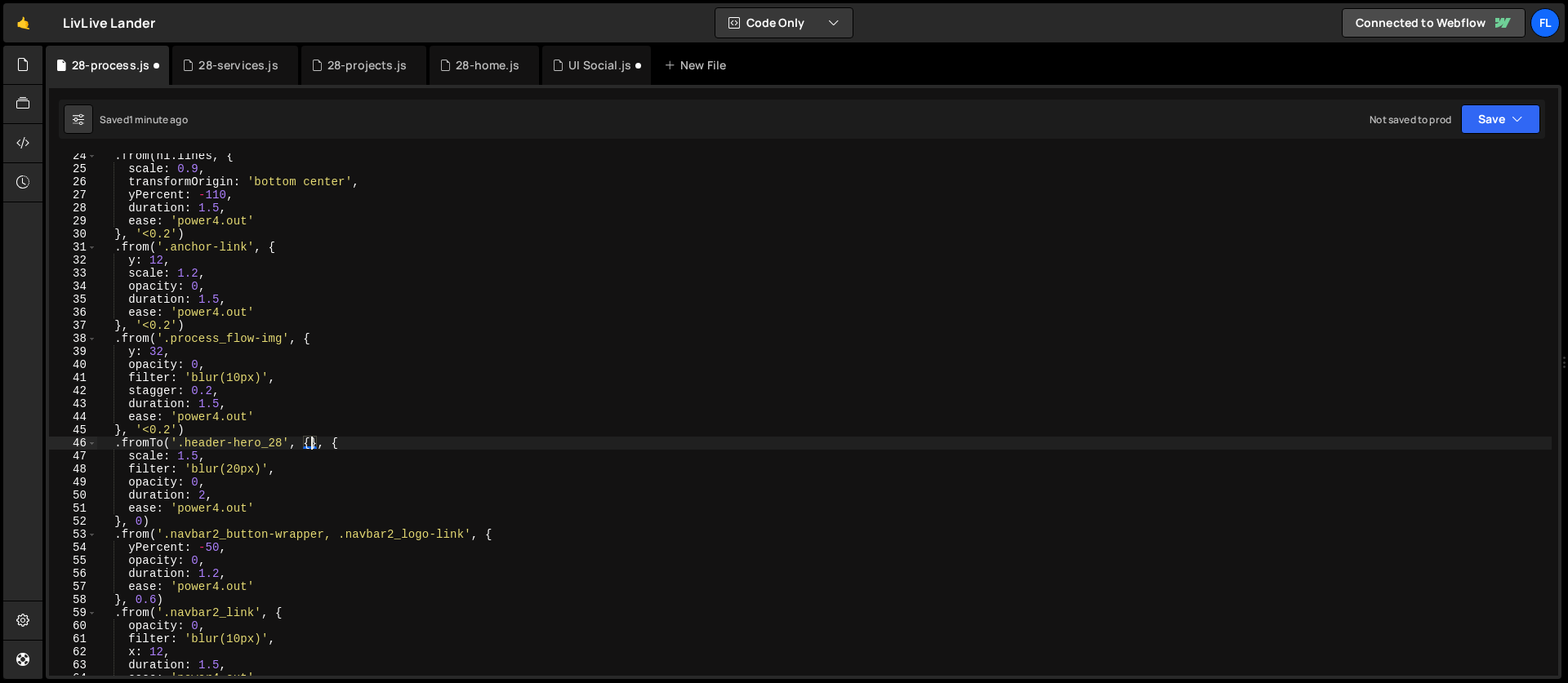
scroll to position [0, 1]
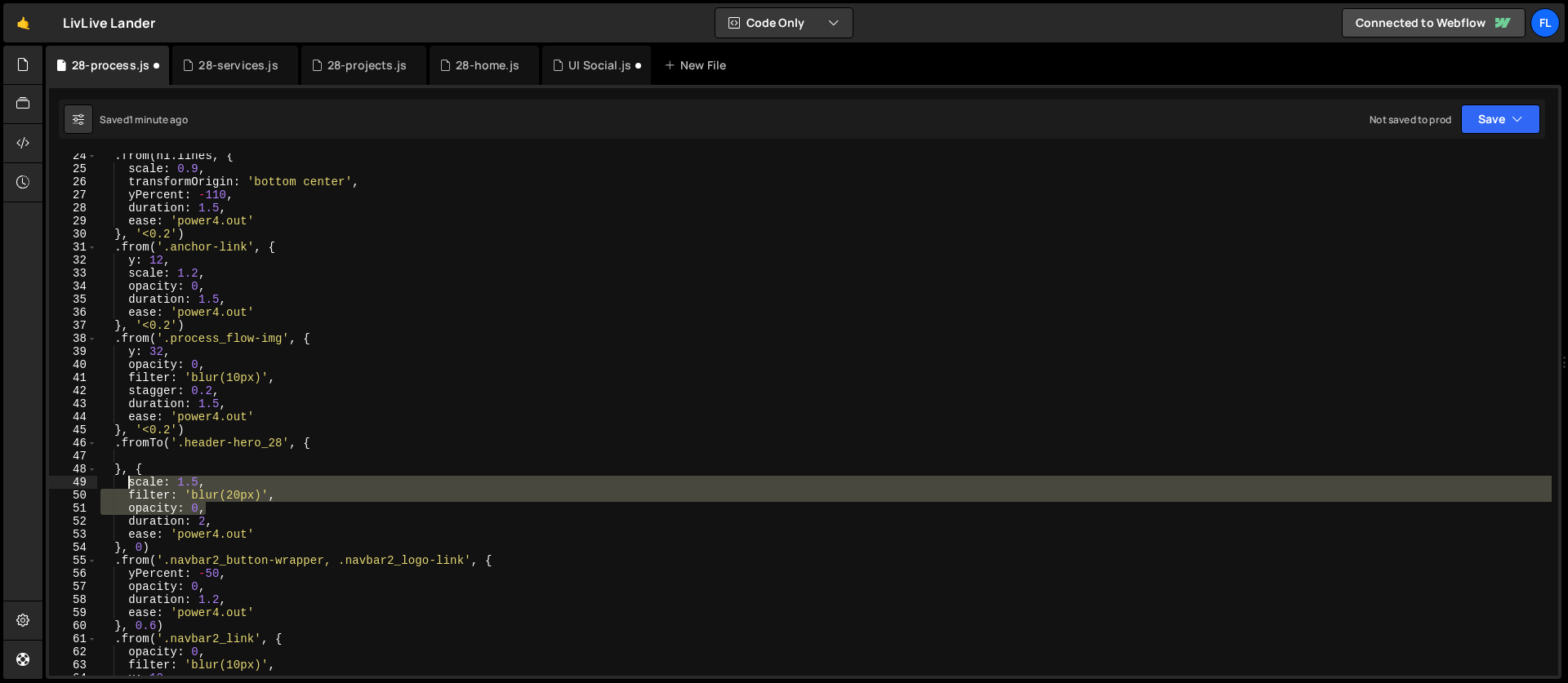
drag, startPoint x: 211, startPoint y: 509, endPoint x: 130, endPoint y: 485, distance: 84.5
click at [130, 485] on div ". from ( h1 . lines , { scale : 0.9 , transformOrigin : 'bottom center' , yPerc…" at bounding box center [823, 424] width 1454 height 548
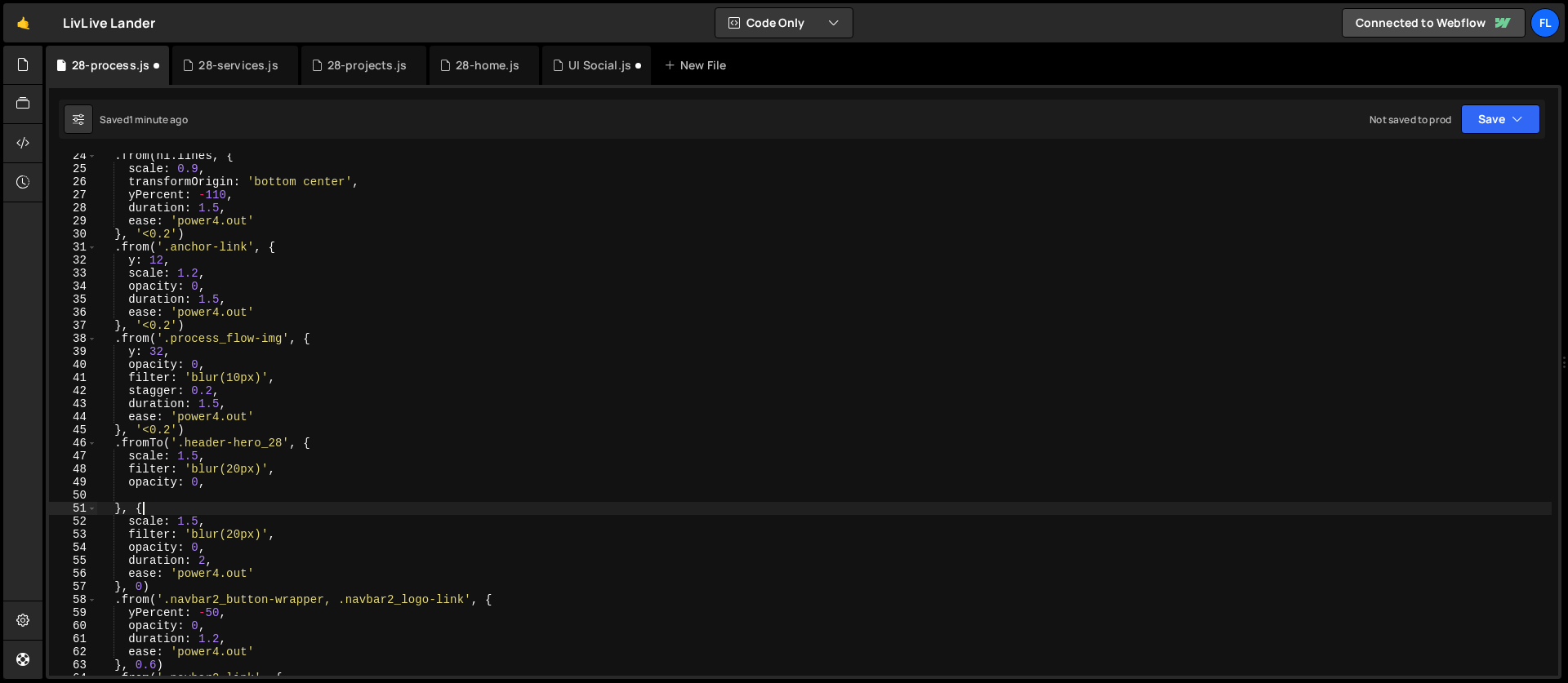
click at [153, 510] on div ". from ( h1 . lines , { scale : 0.9 , transformOrigin : 'bottom center' , yPerc…" at bounding box center [823, 424] width 1454 height 548
click at [198, 520] on div ". from ( h1 . lines , { scale : 0.9 , transformOrigin : 'bottom center' , yPerc…" at bounding box center [823, 424] width 1454 height 548
click at [223, 510] on div ". from ( h1 . lines , { scale : 0.9 , transformOrigin : 'bottom center' , yPerc…" at bounding box center [823, 424] width 1454 height 548
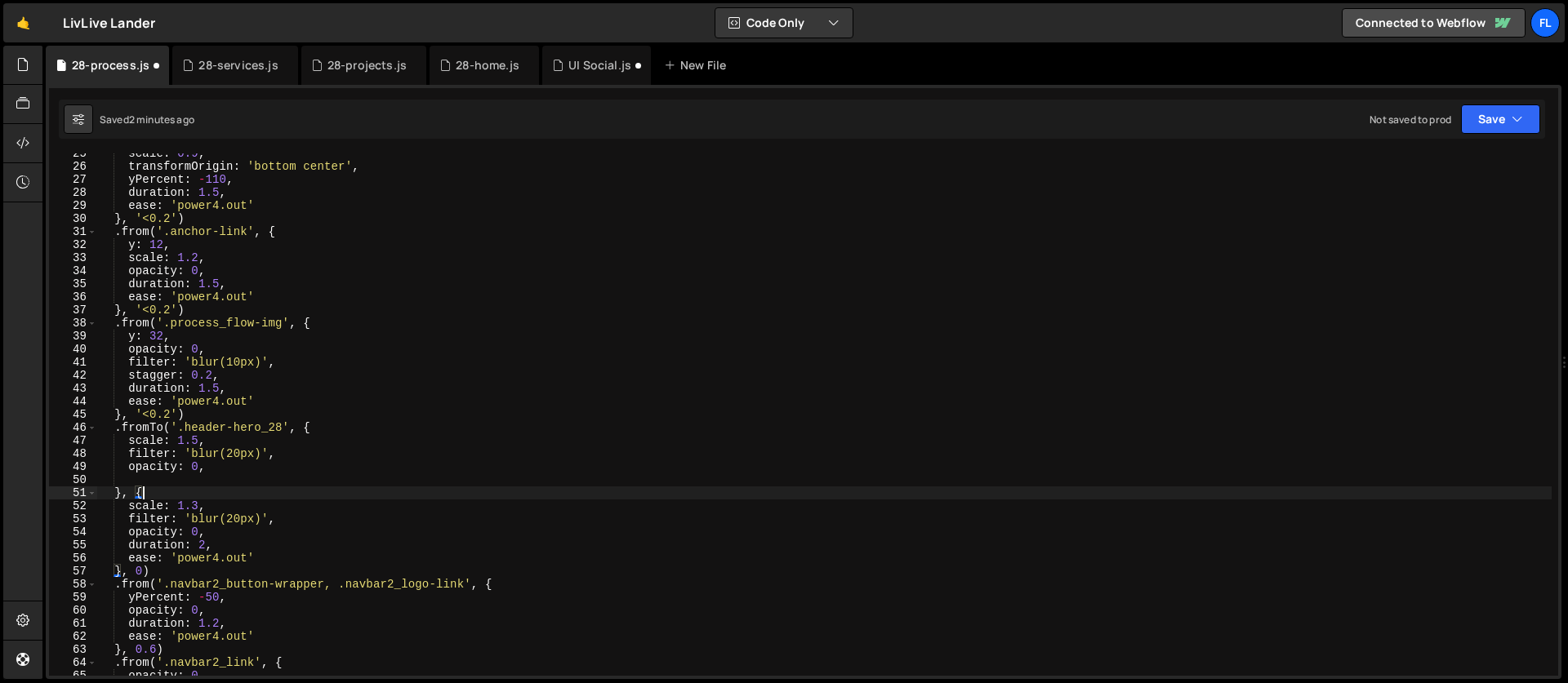
click at [196, 441] on div "scale : 0.9 , transformOrigin : 'bottom center' , yPercent : - 110 , duration :…" at bounding box center [823, 421] width 1454 height 548
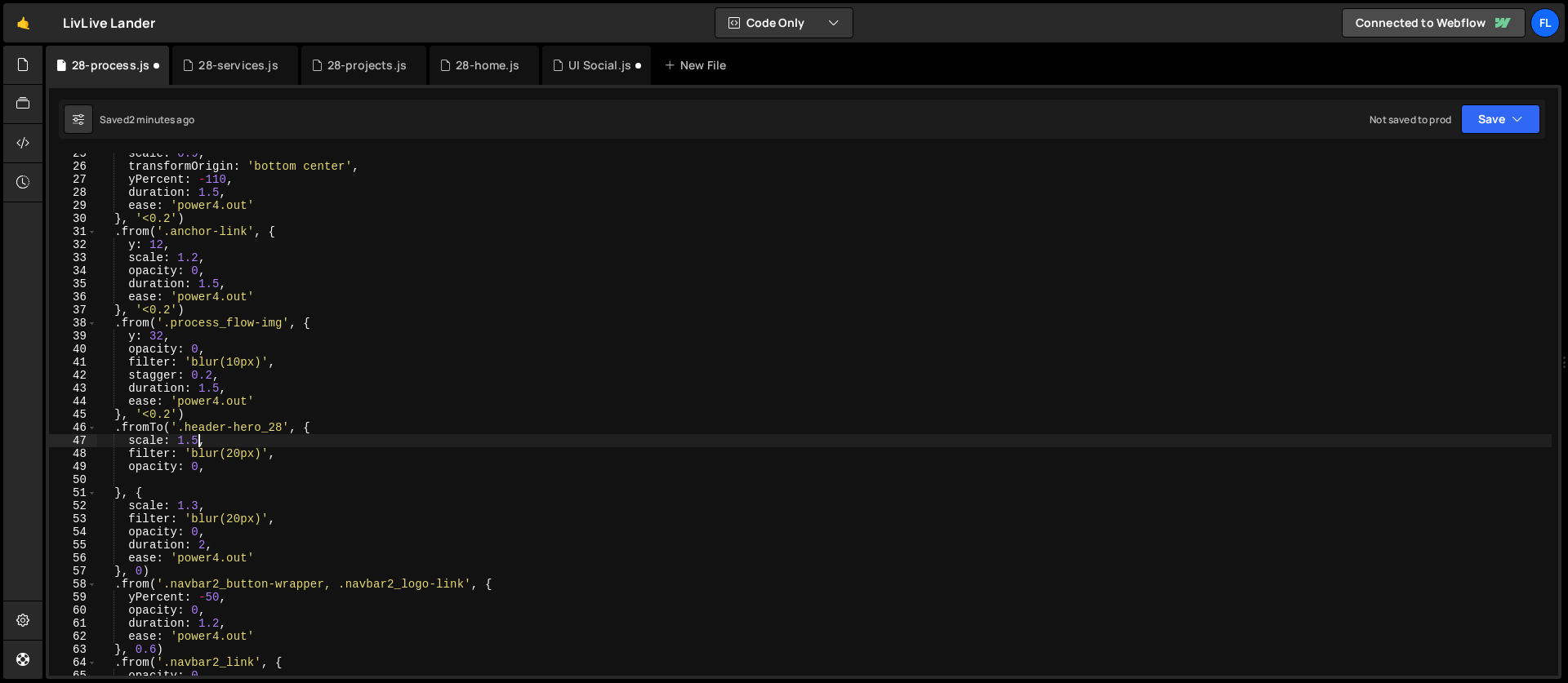
scroll to position [0, 6]
click at [196, 579] on div "scale : 0.9 , transformOrigin : 'bottom center' , yPercent : - 110 , duration :…" at bounding box center [823, 421] width 1454 height 548
click at [196, 510] on div "scale : 0.9 , transformOrigin : 'bottom center' , yPercent : - 110 , duration :…" at bounding box center [823, 421] width 1454 height 548
click at [233, 518] on div "scale : 0.9 , transformOrigin : 'bottom center' , yPercent : - 110 , duration :…" at bounding box center [823, 421] width 1454 height 548
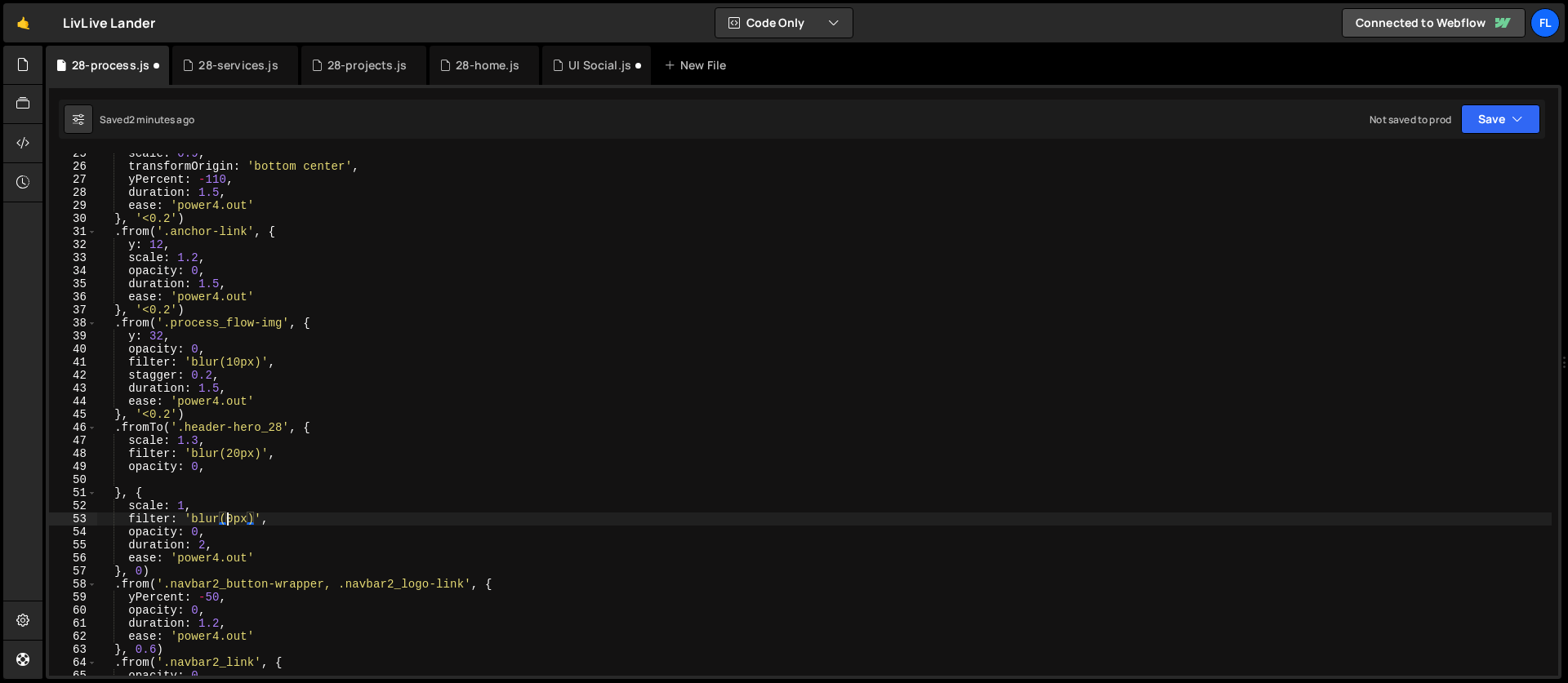
click at [200, 533] on div "scale : 0.9 , transformOrigin : 'bottom center' , yPercent : - 110 , duration :…" at bounding box center [823, 421] width 1454 height 548
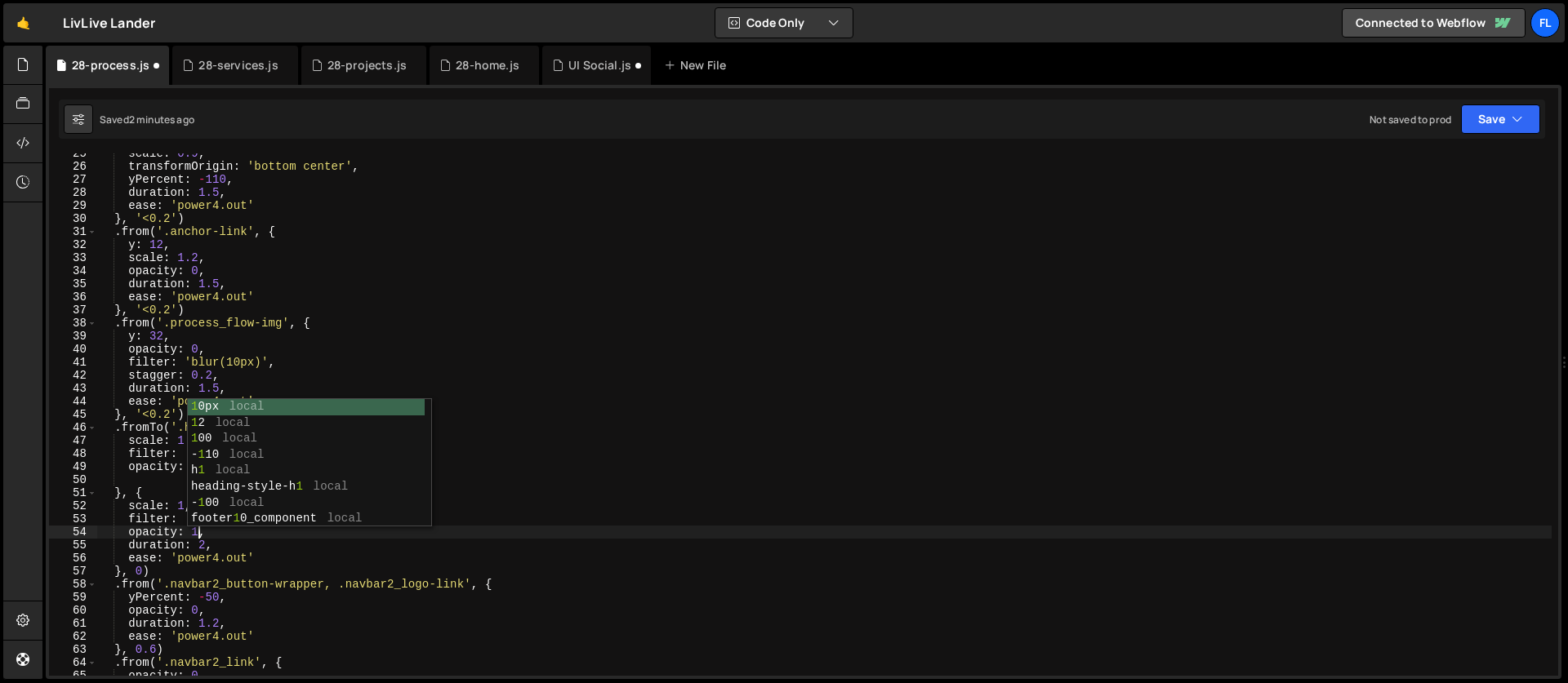
click at [160, 517] on div "scale : 0.9 , transformOrigin : 'bottom center' , yPercent : - 110 , duration :…" at bounding box center [823, 421] width 1454 height 548
type textarea "filter: 'blur(0px)',"
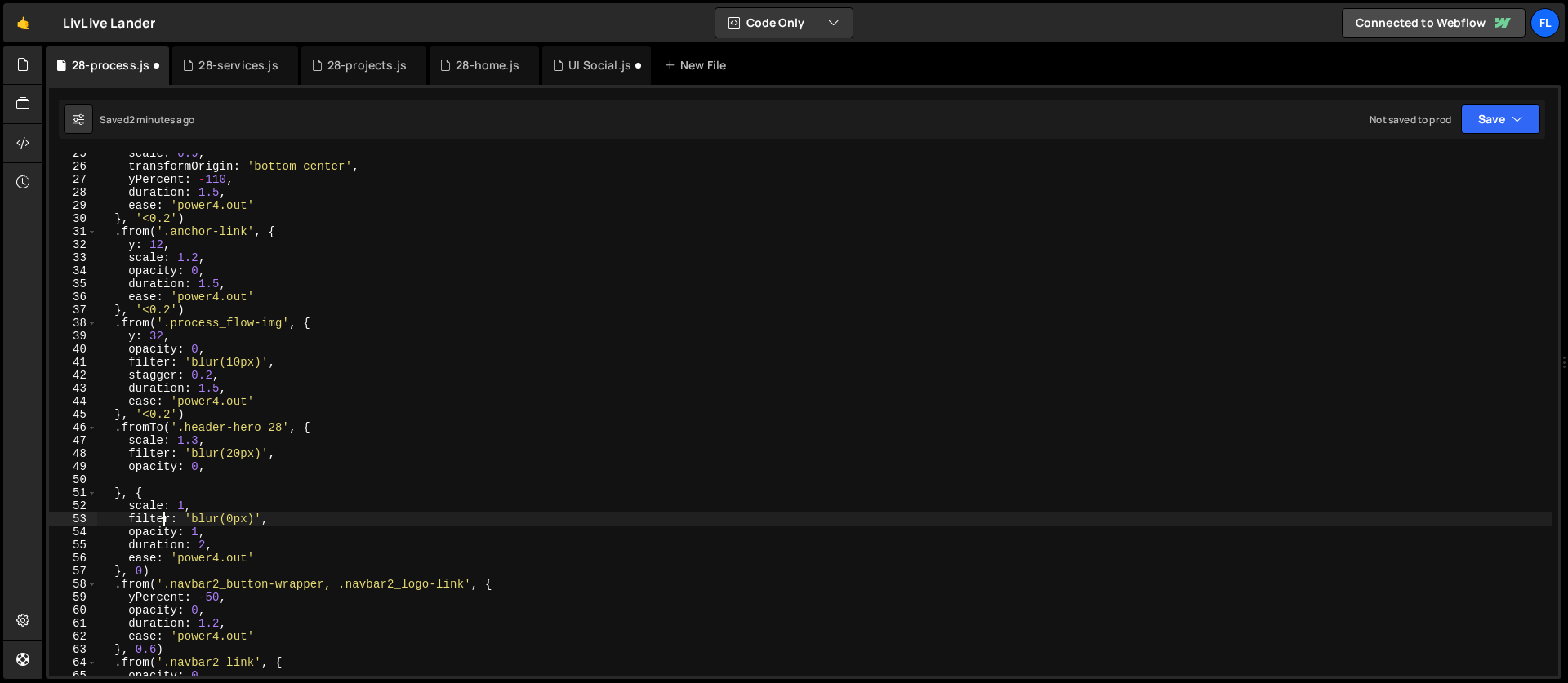
click at [155, 486] on div "scale : 0.9 , transformOrigin : 'bottom center' , yPercent : - 110 , duration :…" at bounding box center [823, 421] width 1454 height 548
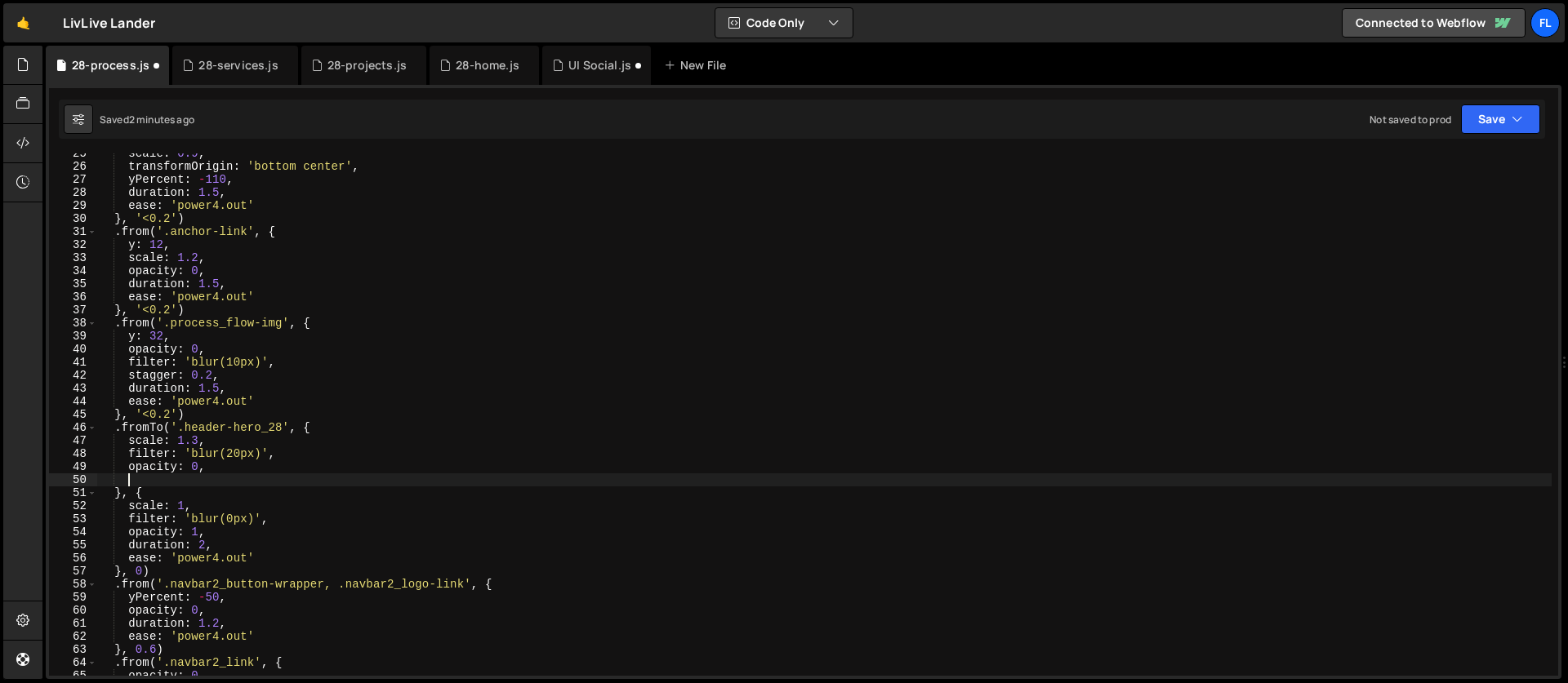
click at [148, 476] on div "scale : 0.9 , transformOrigin : 'bottom center' , yPercent : - 110 , duration :…" at bounding box center [823, 421] width 1454 height 548
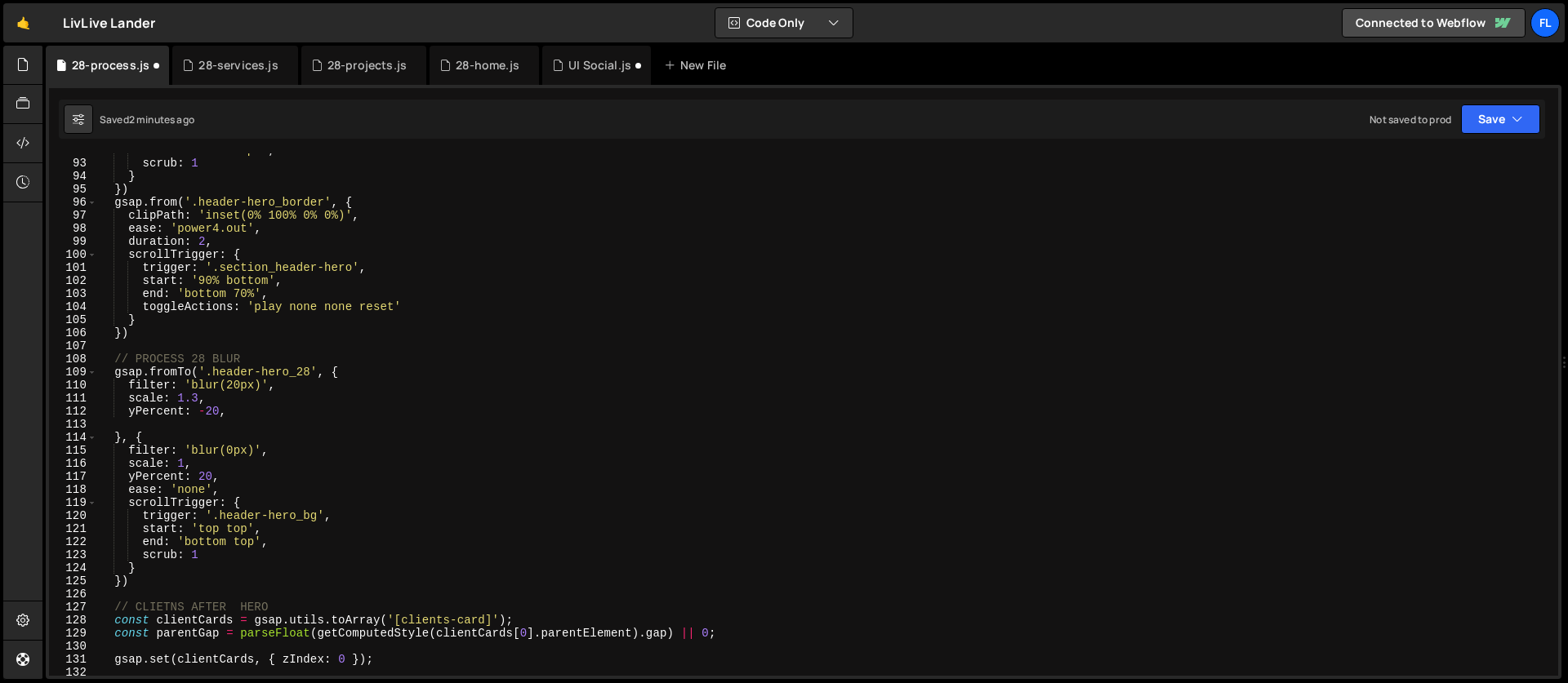
scroll to position [1198, 0]
click at [198, 398] on div "end : 'bottom top ' , scrub : 1 } }) gsap . from ( '.header-hero_border' , { cl…" at bounding box center [823, 417] width 1454 height 548
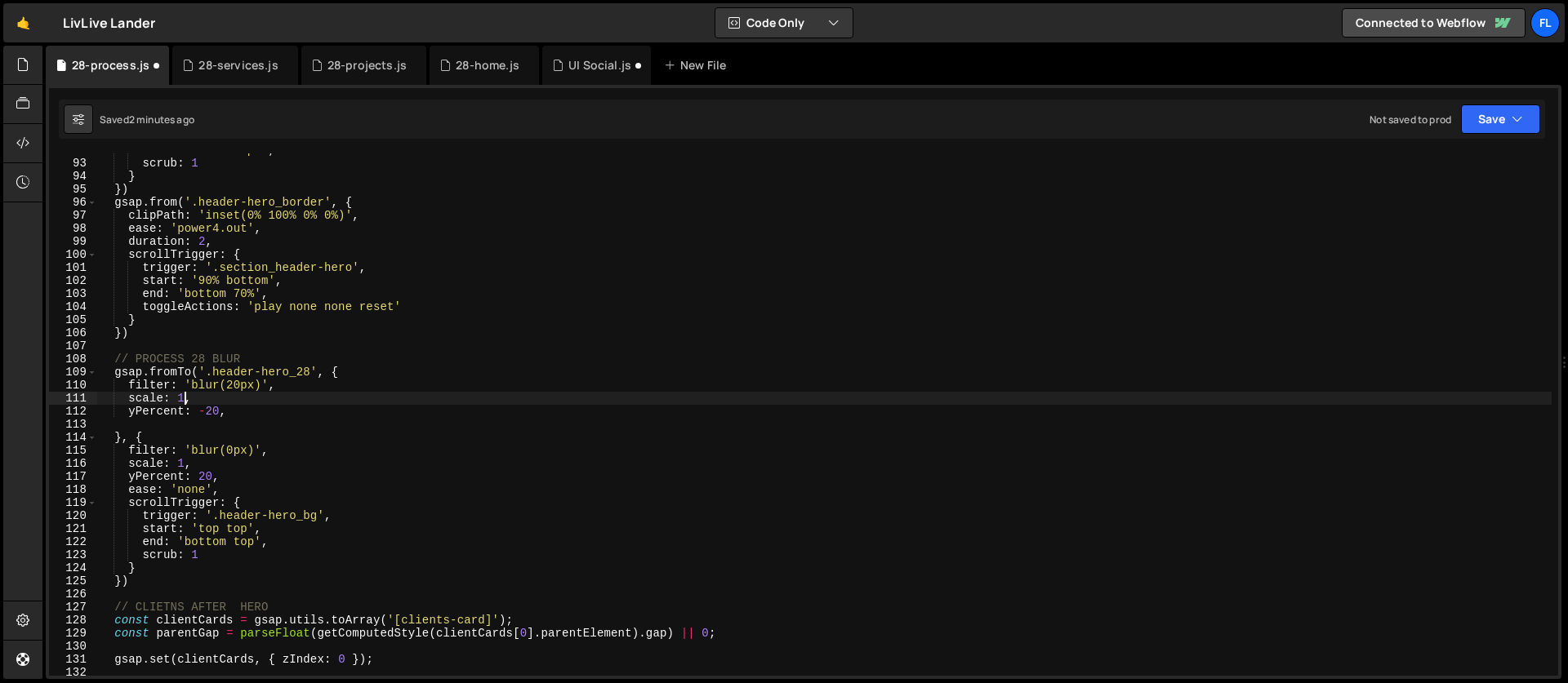
click at [216, 411] on div "end : 'bottom top ' , scrub : 1 } }) gsap . from ( '.header-hero_border' , { cl…" at bounding box center [823, 417] width 1454 height 548
click at [185, 460] on div "end : 'bottom top ' , scrub : 1 } }) gsap . from ( '.header-hero_border' , { cl…" at bounding box center [823, 417] width 1454 height 548
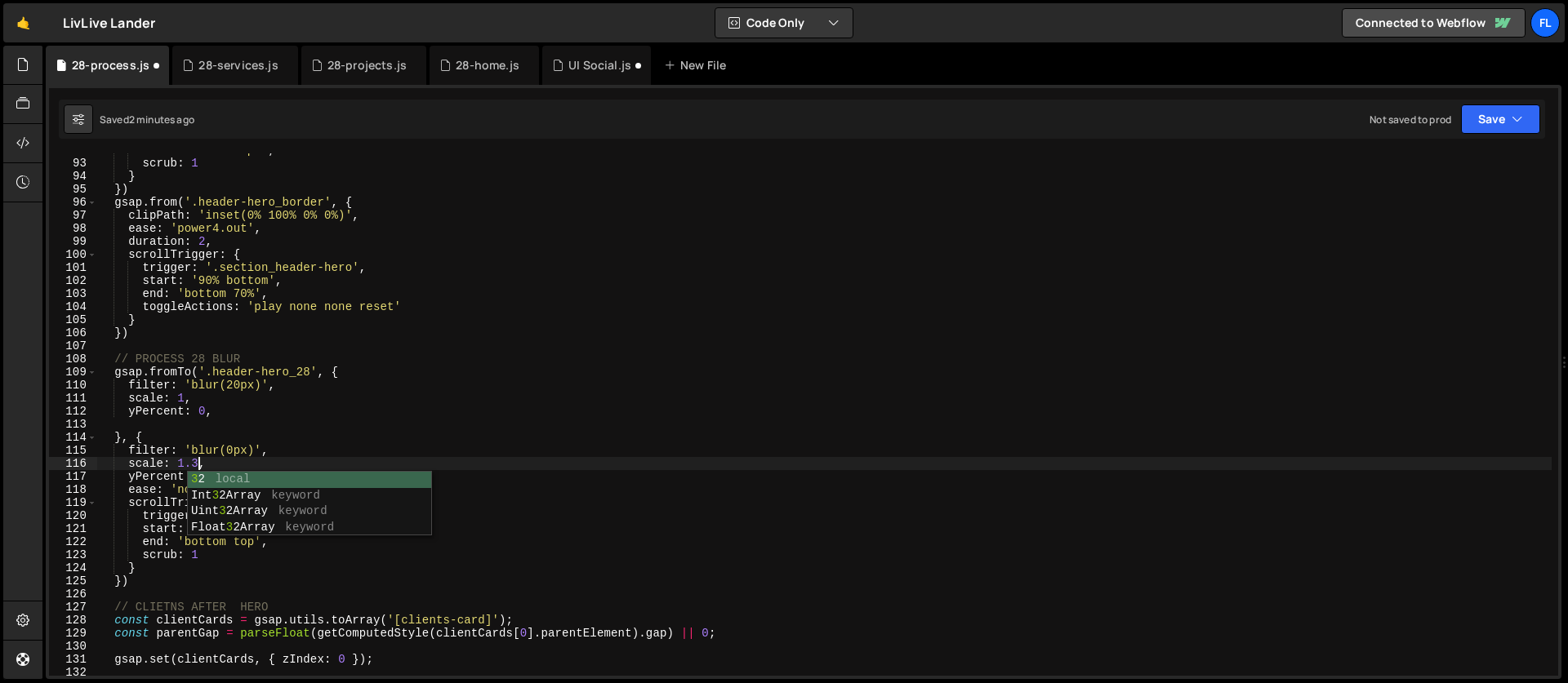
scroll to position [0, 6]
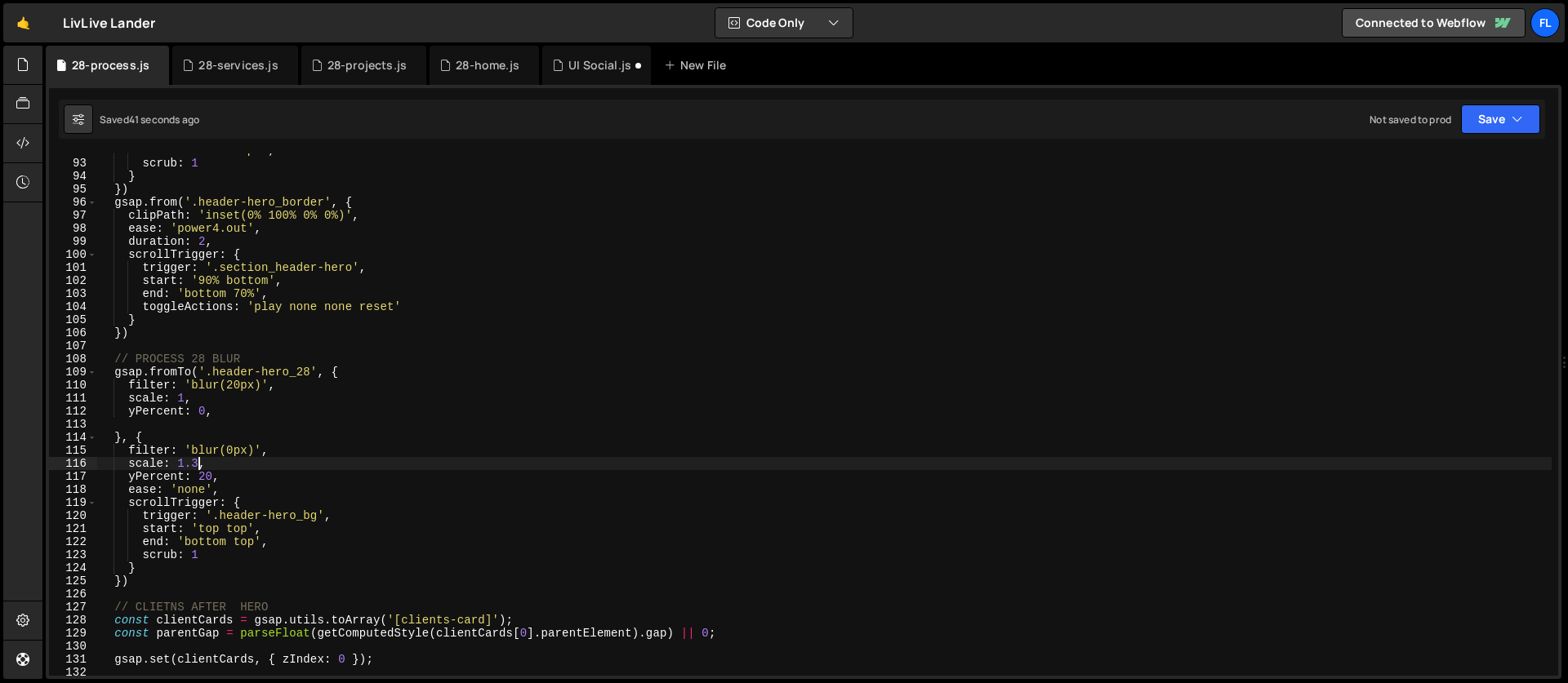
click at [289, 384] on div "end : 'bottom top ' , scrub : 1 } }) gsap . from ( '.header-hero_border' , { cl…" at bounding box center [823, 417] width 1454 height 548
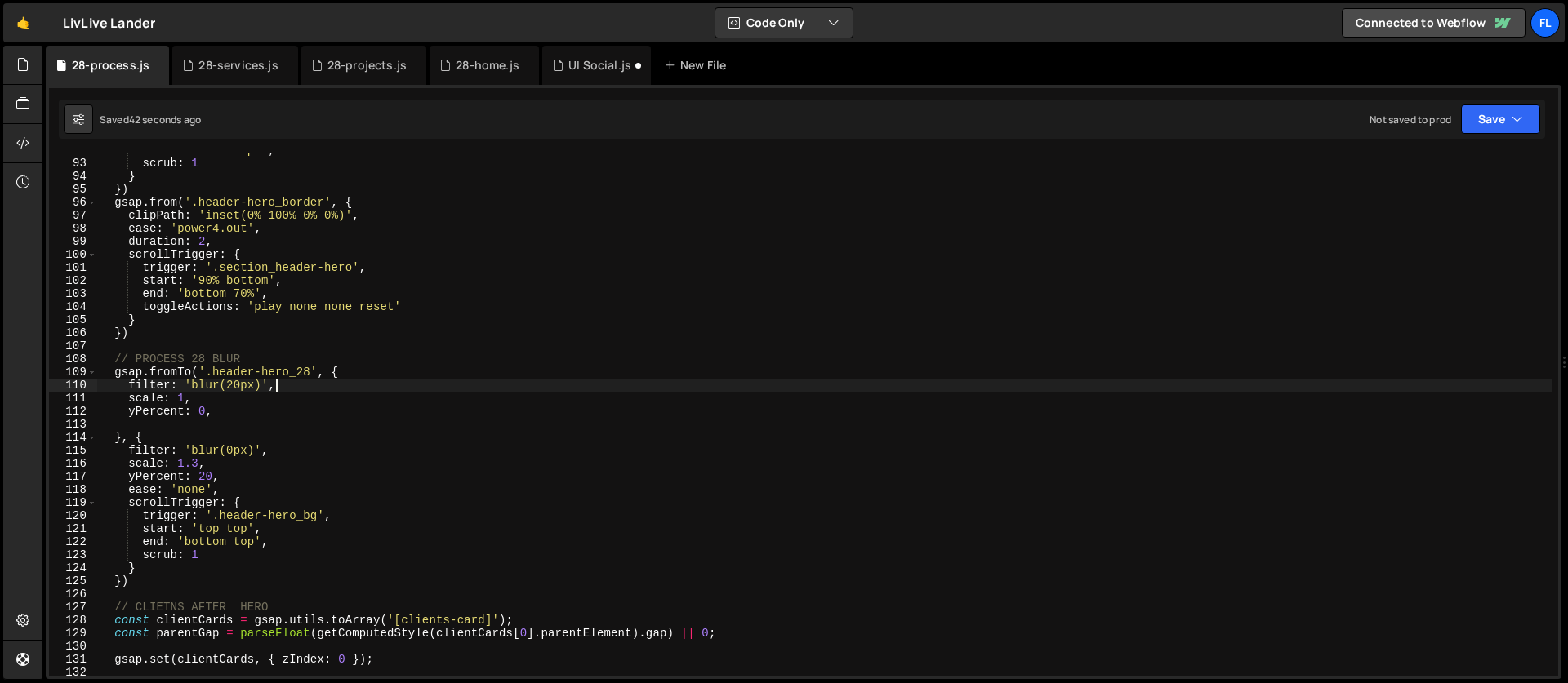
click at [234, 384] on div "end : 'bottom top ' , scrub : 1 } }) gsap . from ( '.header-hero_border' , { cl…" at bounding box center [823, 417] width 1454 height 548
click at [228, 442] on div "end : 'bottom top ' , scrub : 1 } }) gsap . from ( '.header-hero_border' , { cl…" at bounding box center [823, 417] width 1454 height 548
click at [226, 456] on div "end : 'bottom top ' , scrub : 1 } }) gsap . from ( '.header-hero_border' , { cl…" at bounding box center [823, 417] width 1454 height 548
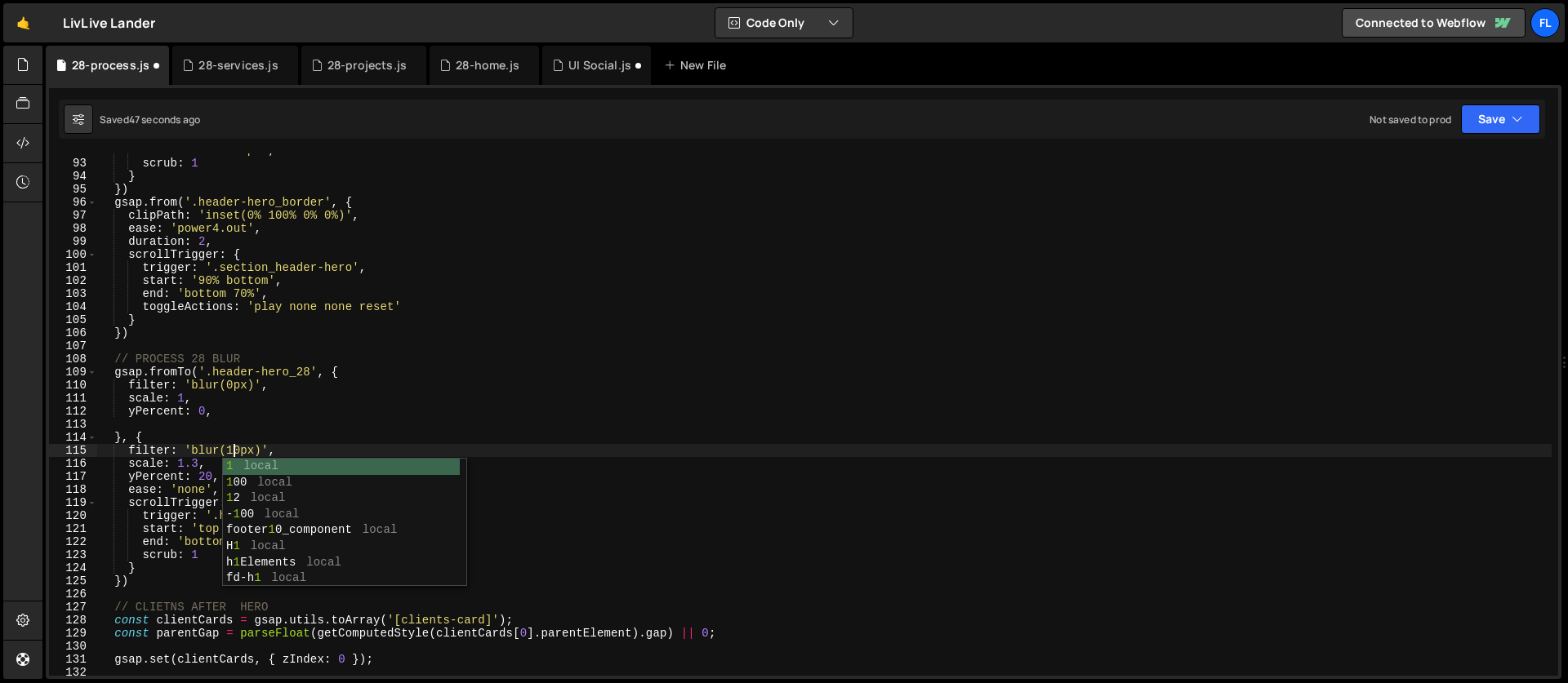
click at [164, 339] on div "end : 'bottom top ' , scrub : 1 } }) gsap . from ( '.header-hero_border' , { cl…" at bounding box center [823, 417] width 1454 height 548
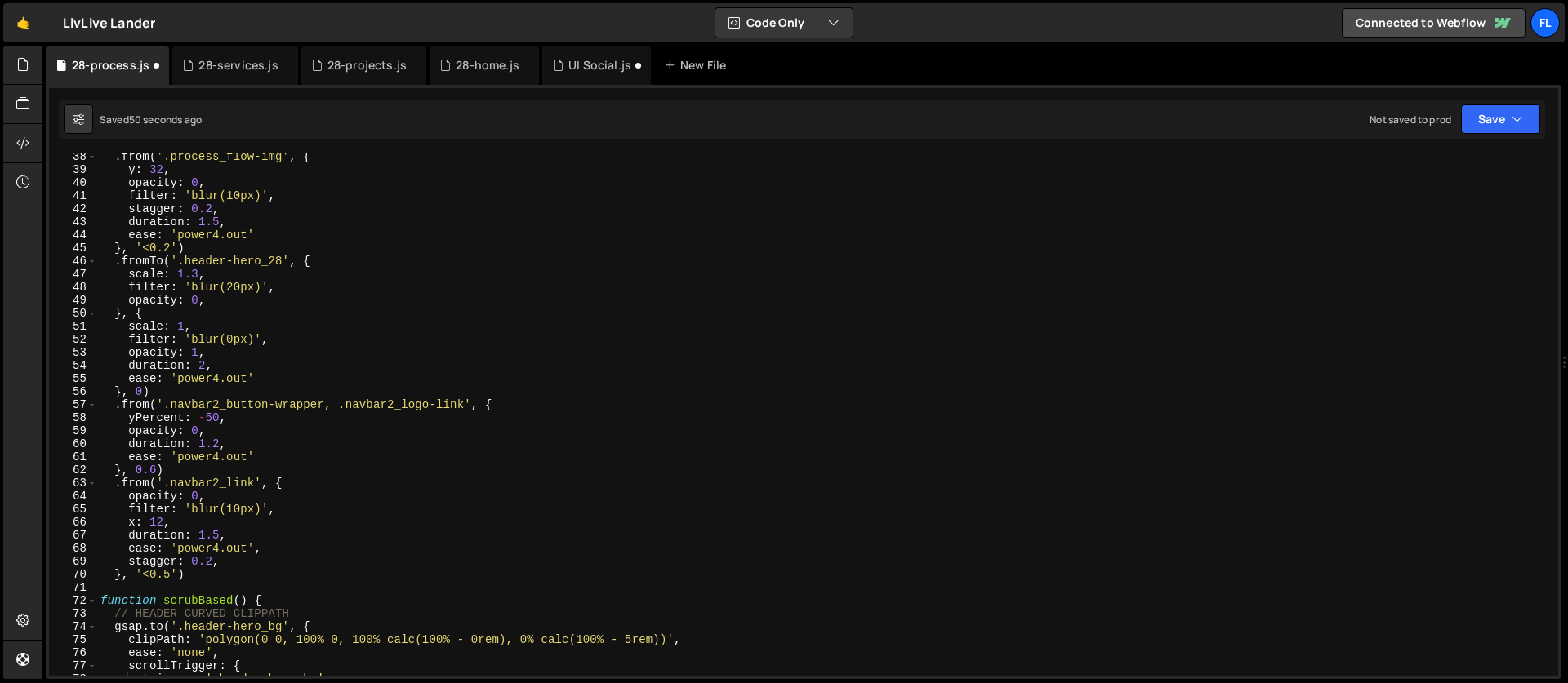
scroll to position [410, 0]
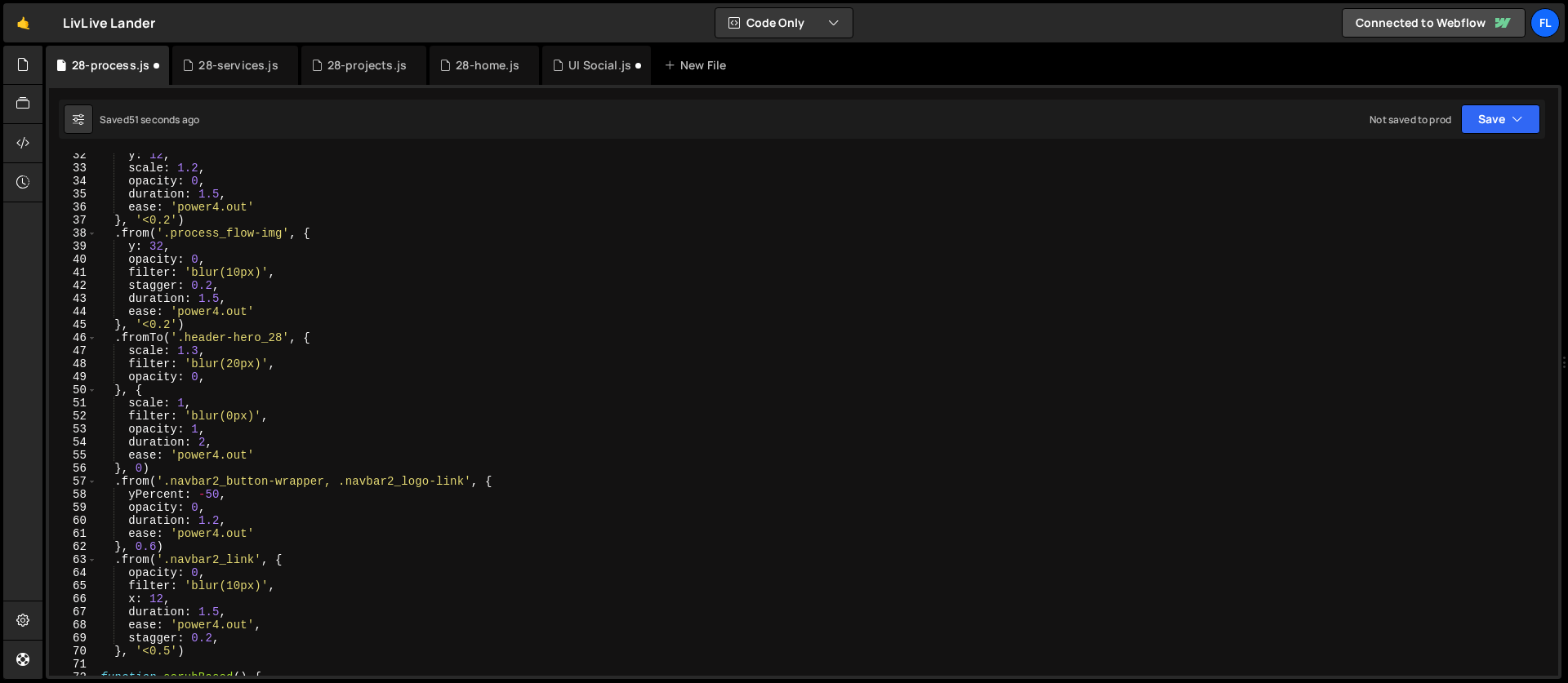
click at [235, 365] on div "y : 12 , scale : 1.2 , opacity : 0 , duration : 1.5 , ease : 'power4.out' } , '…" at bounding box center [823, 423] width 1454 height 548
click at [217, 413] on div "y : 12 , scale : 1.2 , opacity : 0 , duration : 1.5 , ease : 'power4.out' } , '…" at bounding box center [823, 423] width 1454 height 548
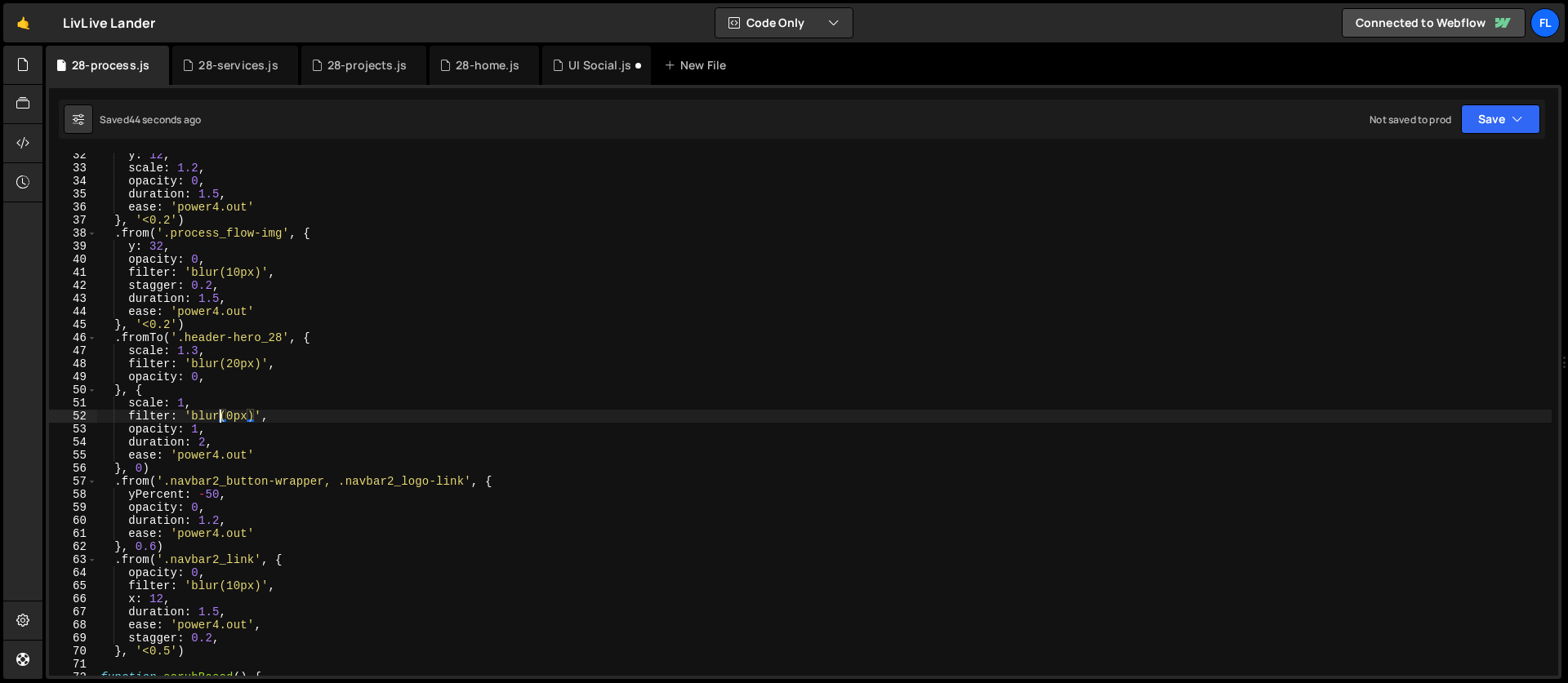
click at [979, 320] on div "y : 12 , scale : 1.2 , opacity : 0 , duration : 1.5 , ease : 'power4.out' } , '…" at bounding box center [823, 423] width 1454 height 548
type textarea "}, '<0.2')"
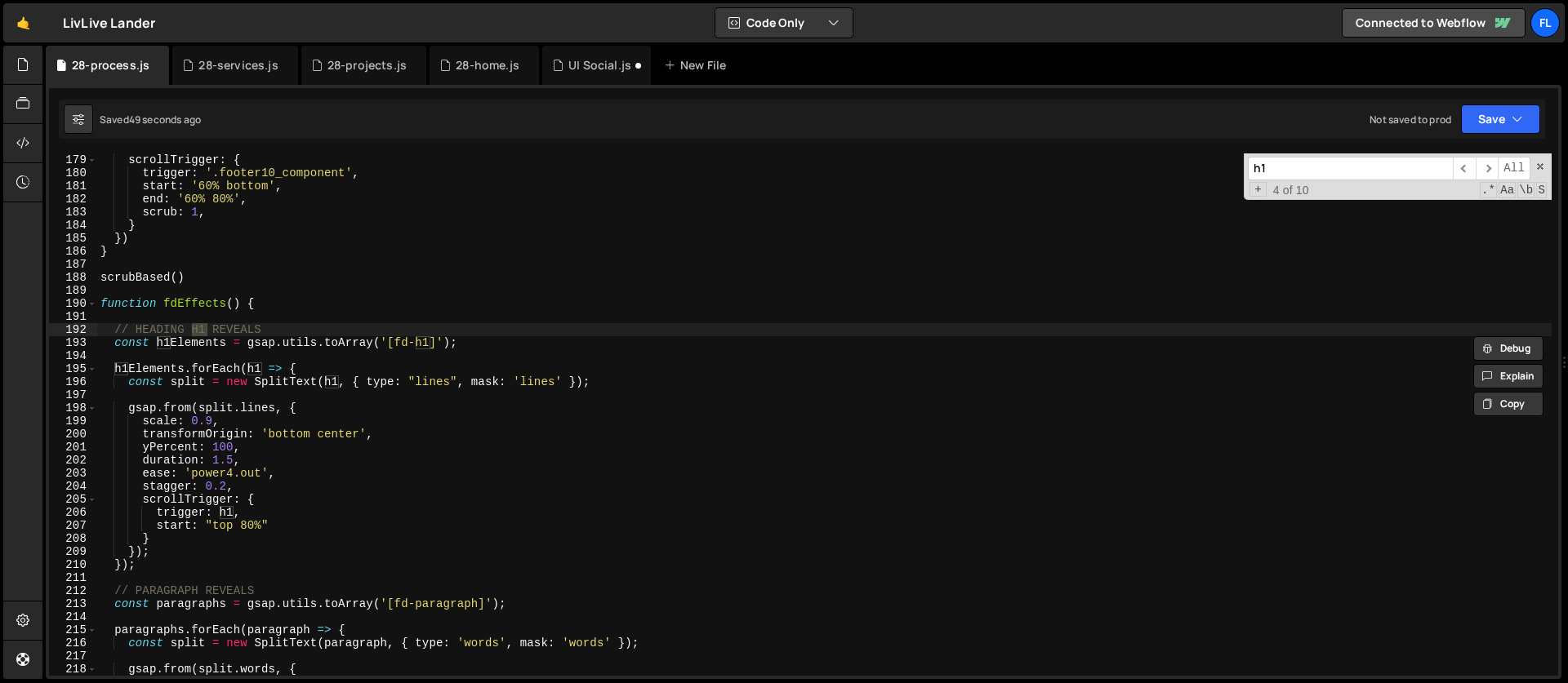
scroll to position [2324, 0]
type input "h1"
click at [320, 373] on div "scrollTrigger : { trigger : '.footer10_component' , start : '60% bottom' , end …" at bounding box center [823, 427] width 1454 height 548
type textarea "h1Elements.forEach(h1 => {"
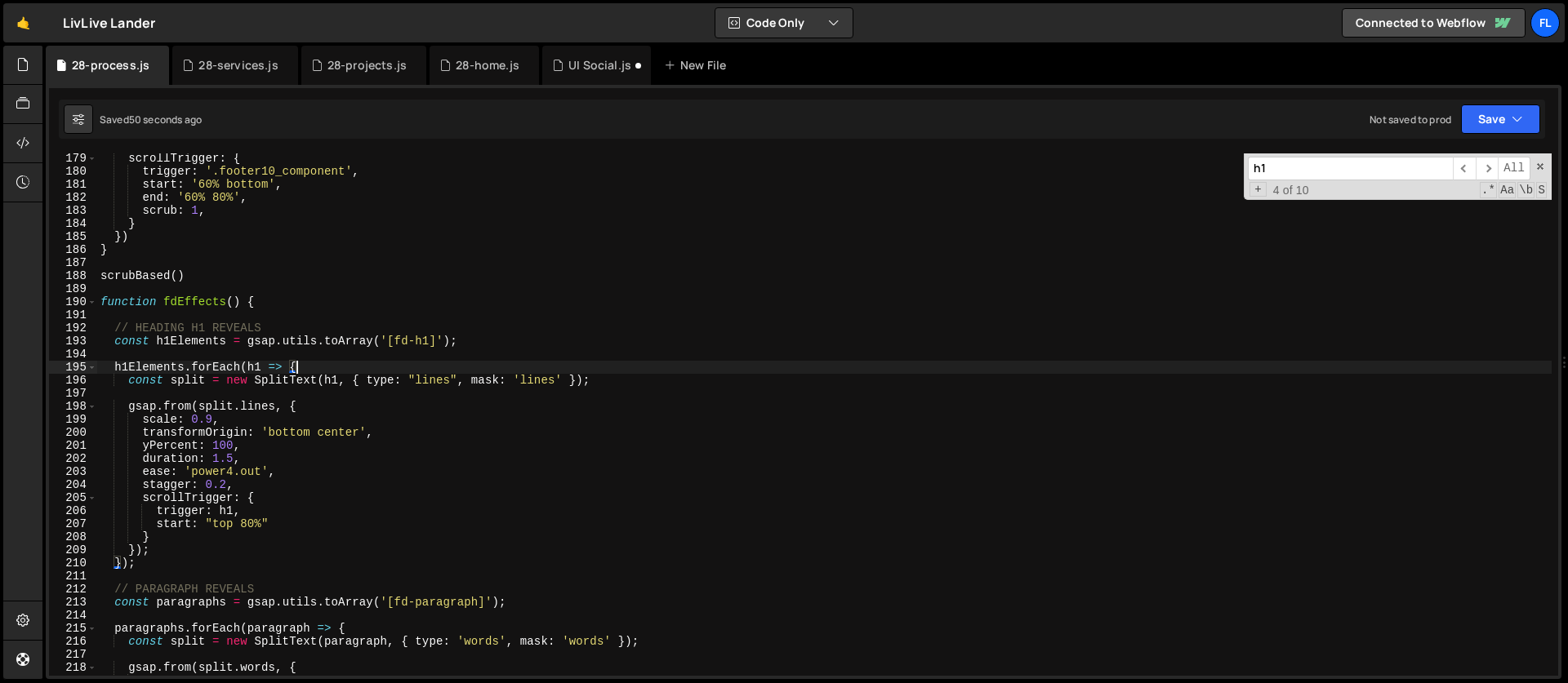
scroll to position [2464, 0]
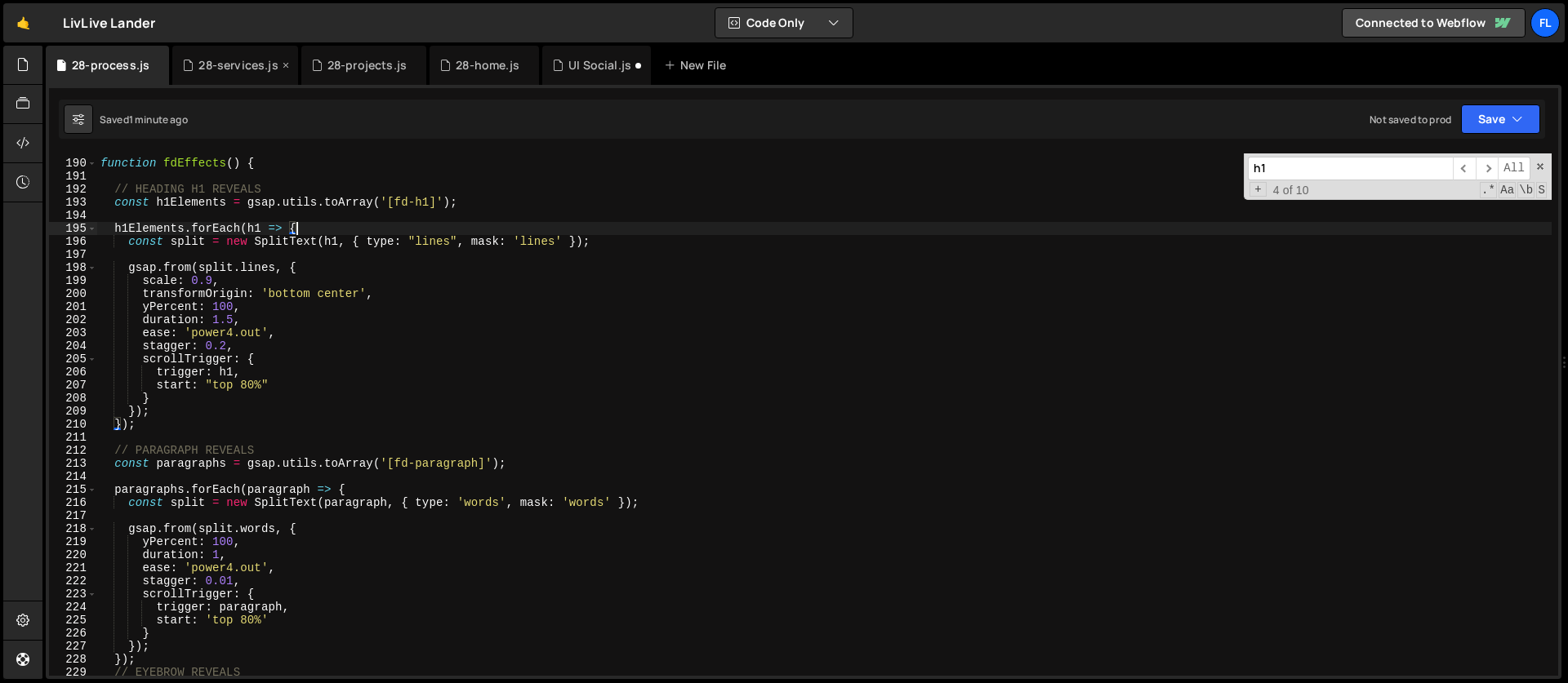
click at [225, 68] on div "28-services.js" at bounding box center [238, 66] width 79 height 16
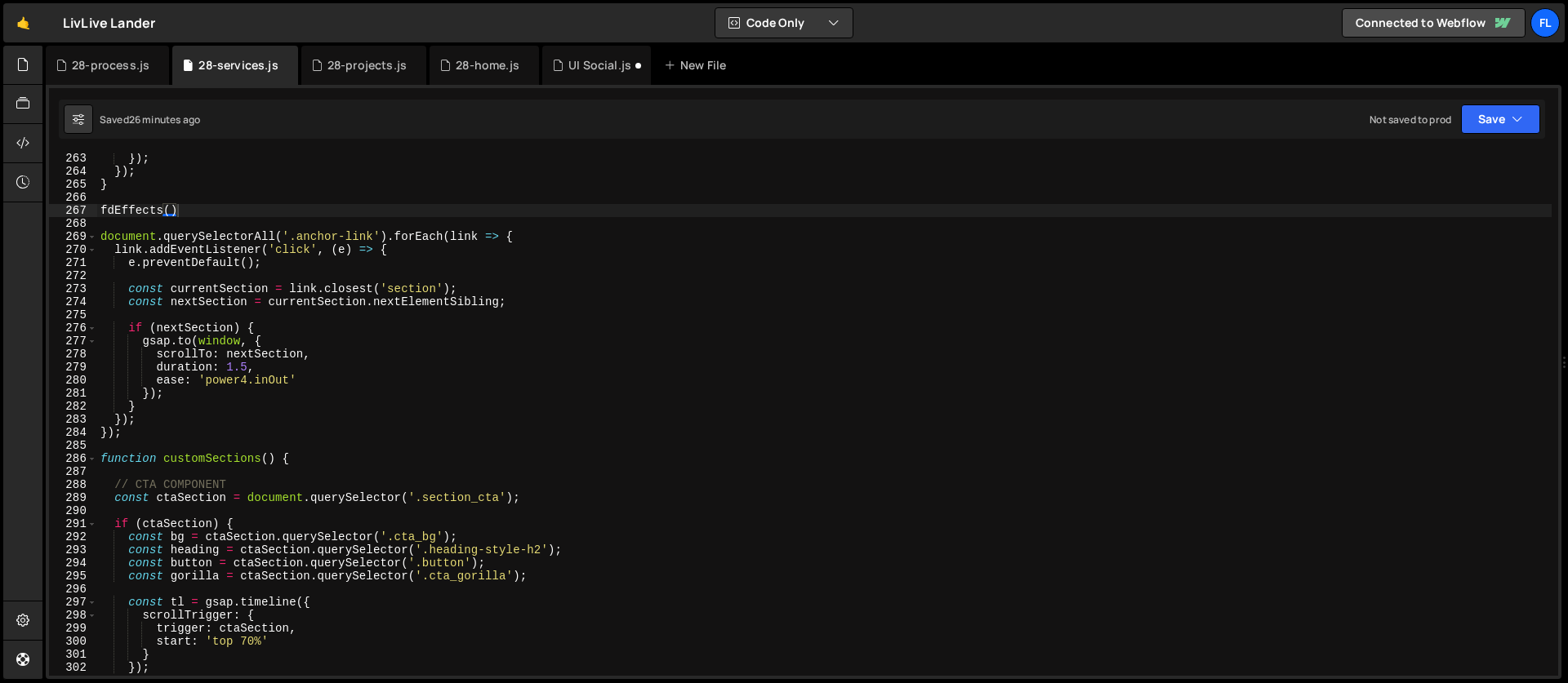
click at [907, 370] on div "}) ; }) ; } fdEffects ( ) document . querySelectorAll ( '.anchor-link' ) . forE…" at bounding box center [823, 426] width 1454 height 548
type textarea "duration: 1.5,"
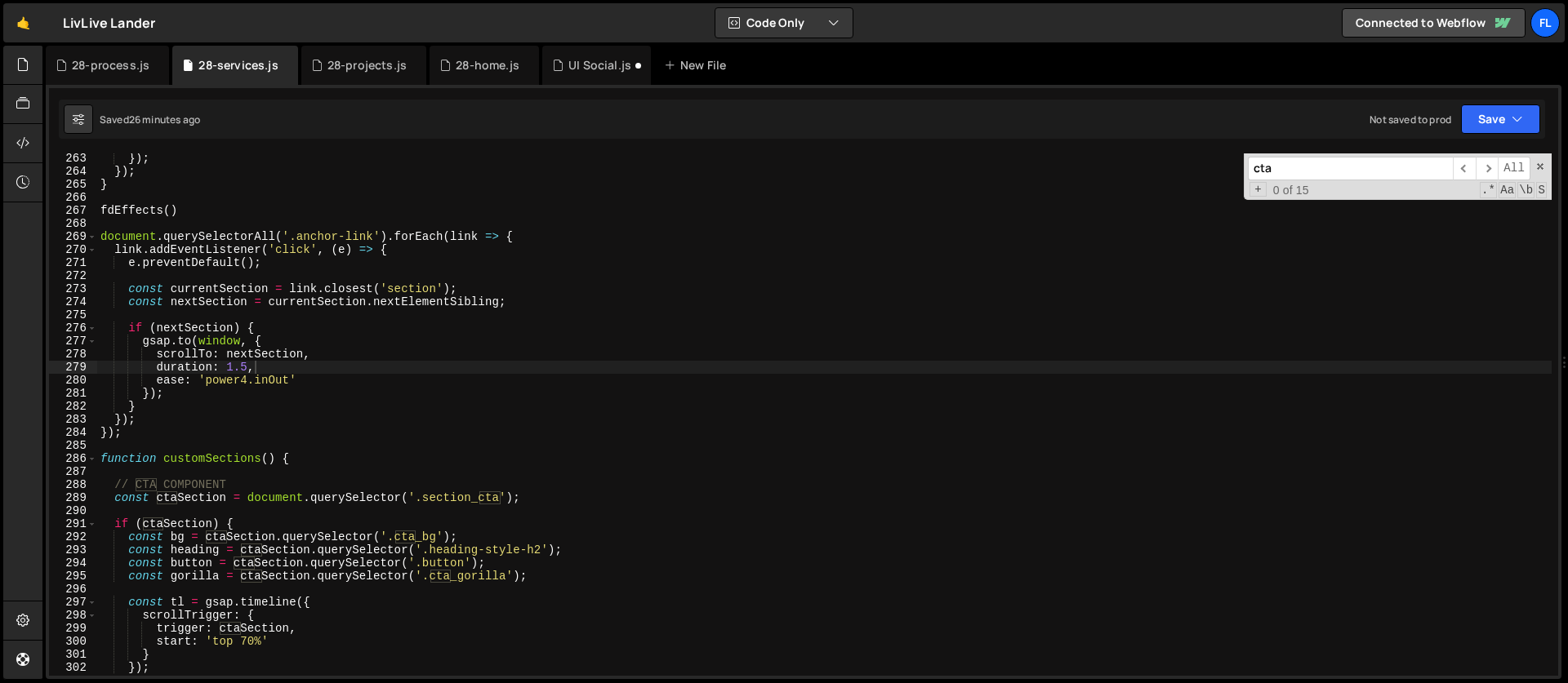
type input "c"
type textarea "function customSections() {"
type input "cta"
type textarea "const ctaSection = document.querySelector('.section_cta');"
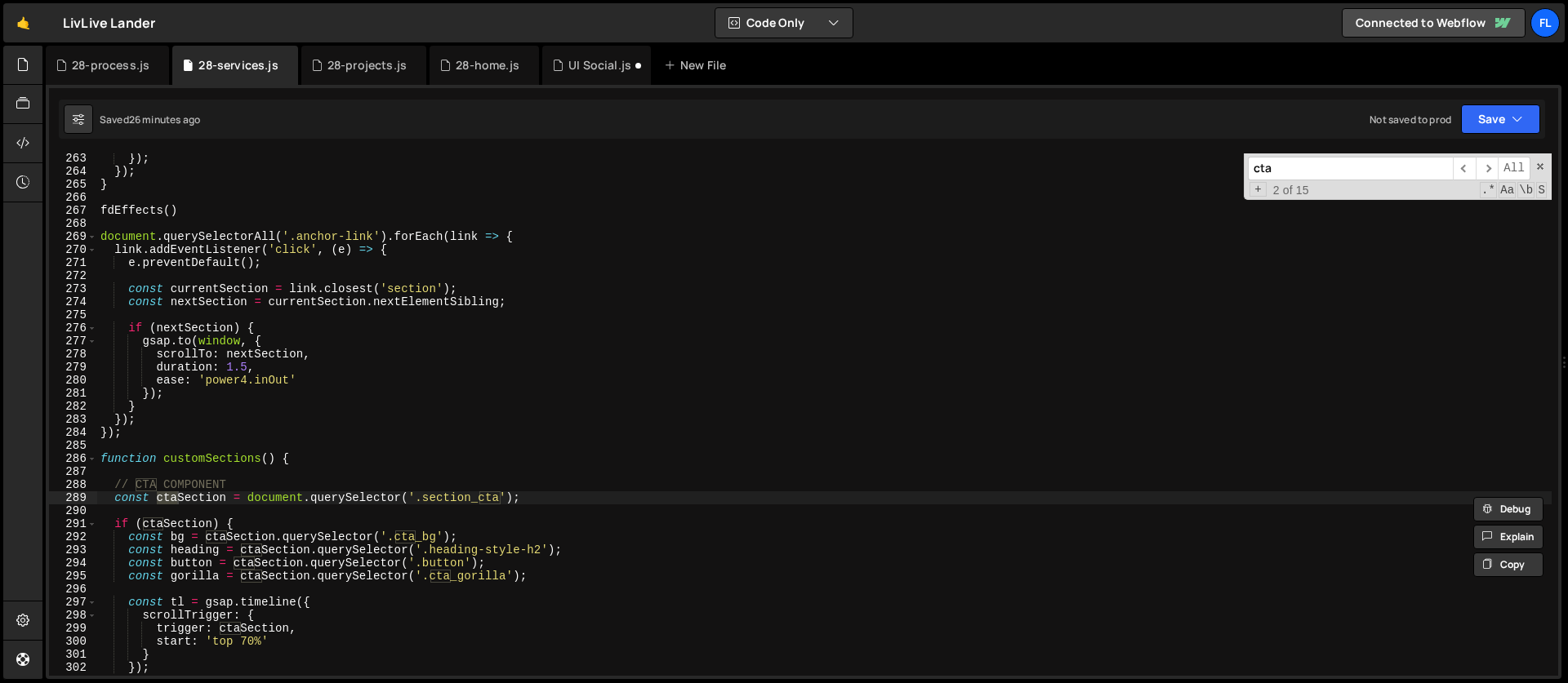
click at [101, 452] on div "}) ; }) ; } fdEffects ( ) document . querySelectorAll ( '.anchor-link' ) . forE…" at bounding box center [823, 426] width 1454 height 548
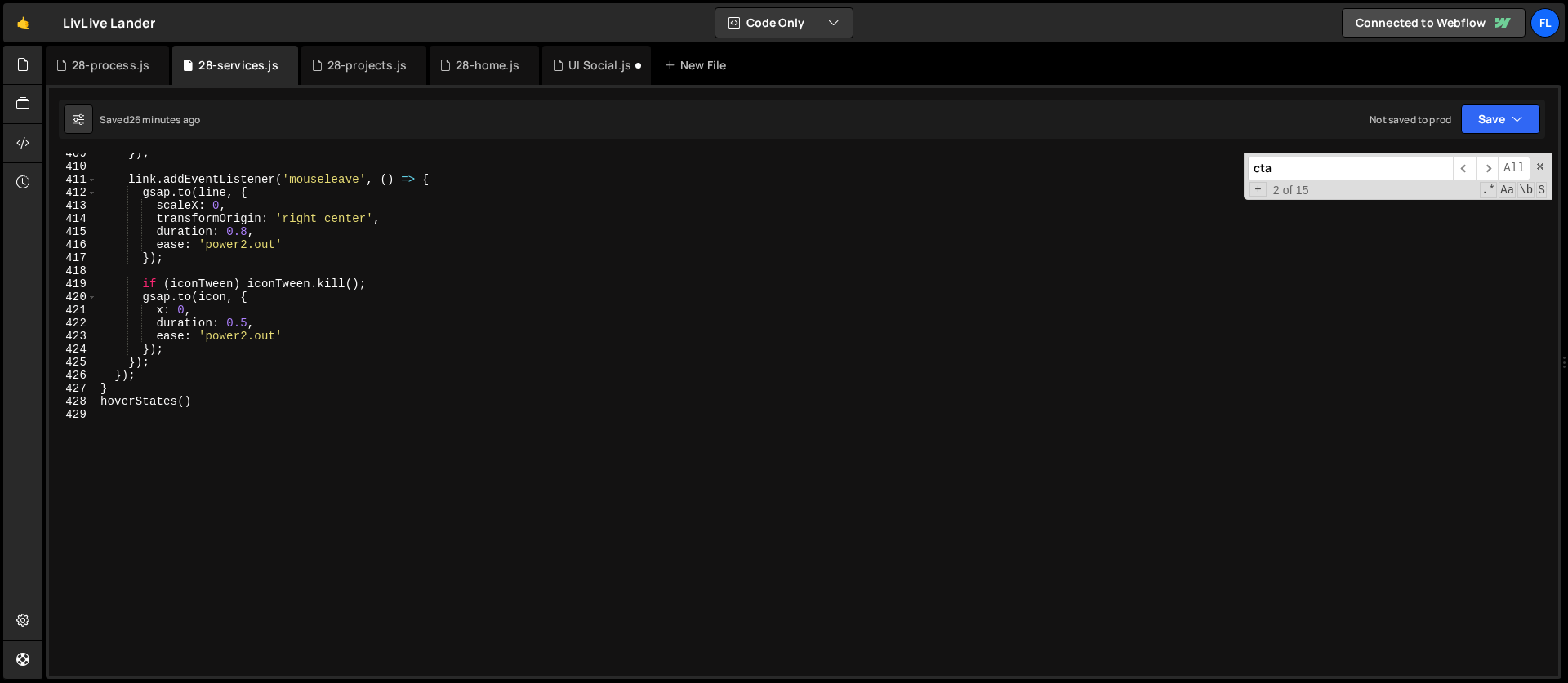
scroll to position [5333, 0]
click at [227, 400] on div "}) ; link . addEventListener ( 'mouseleave' , ( ) => { gsap . to ( line , { sca…" at bounding box center [823, 421] width 1454 height 548
type textarea "} hoverStates()"
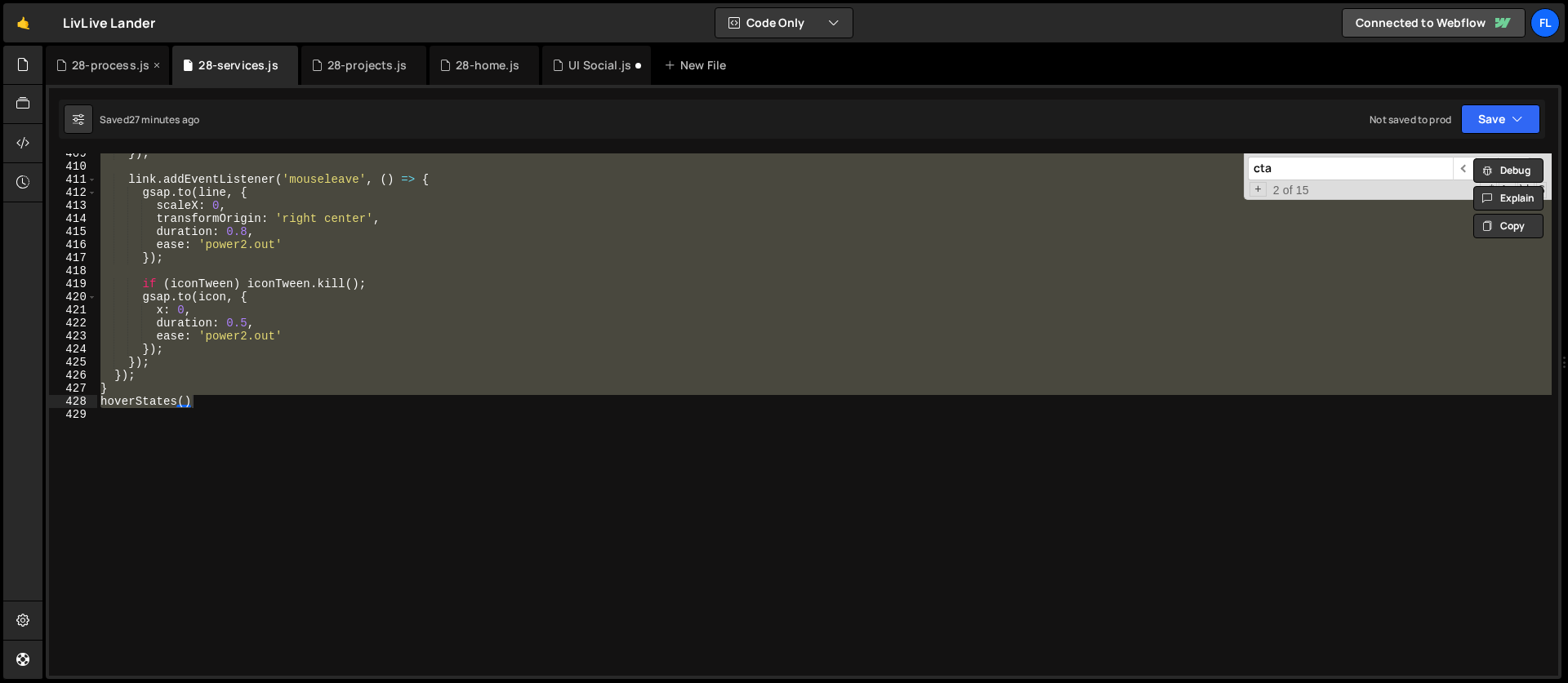
click at [105, 73] on div "28-process.js" at bounding box center [107, 65] width 123 height 39
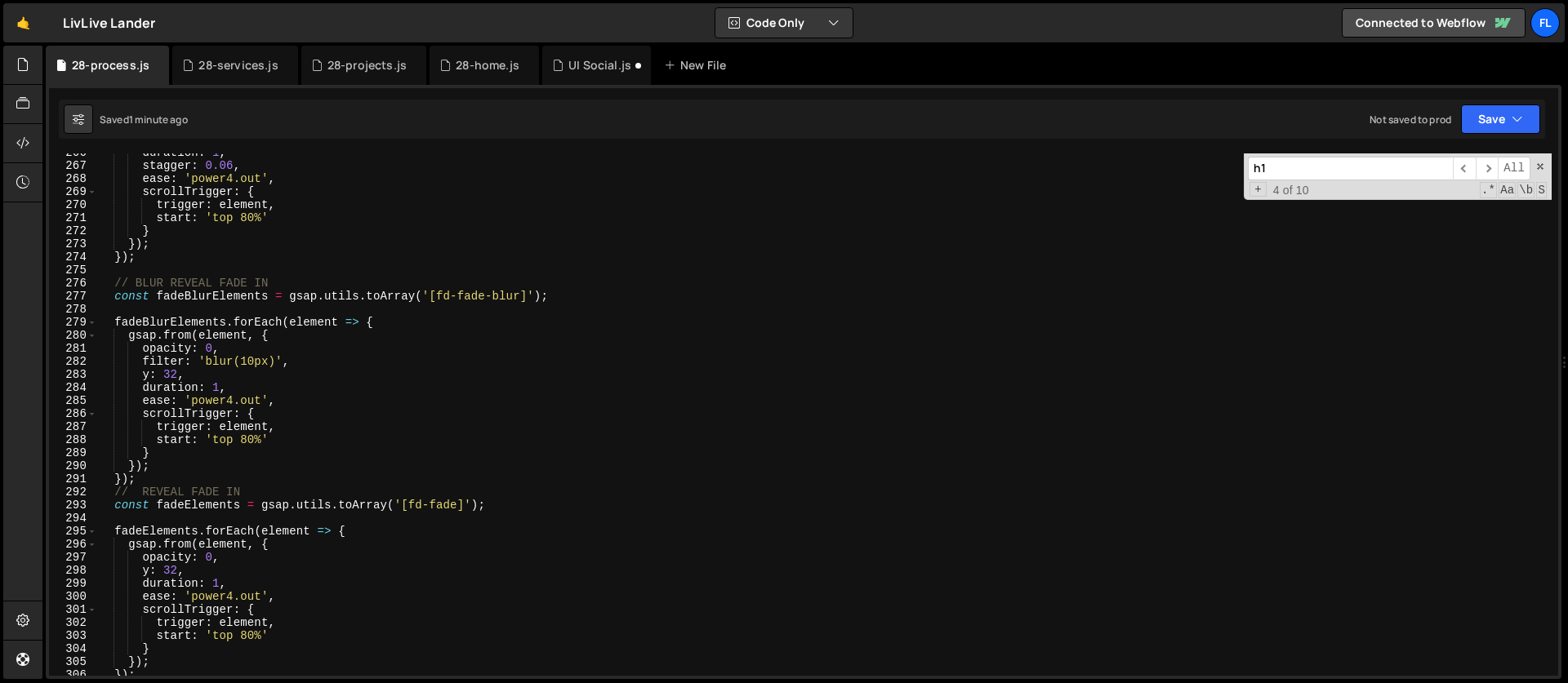
scroll to position [3779, 0]
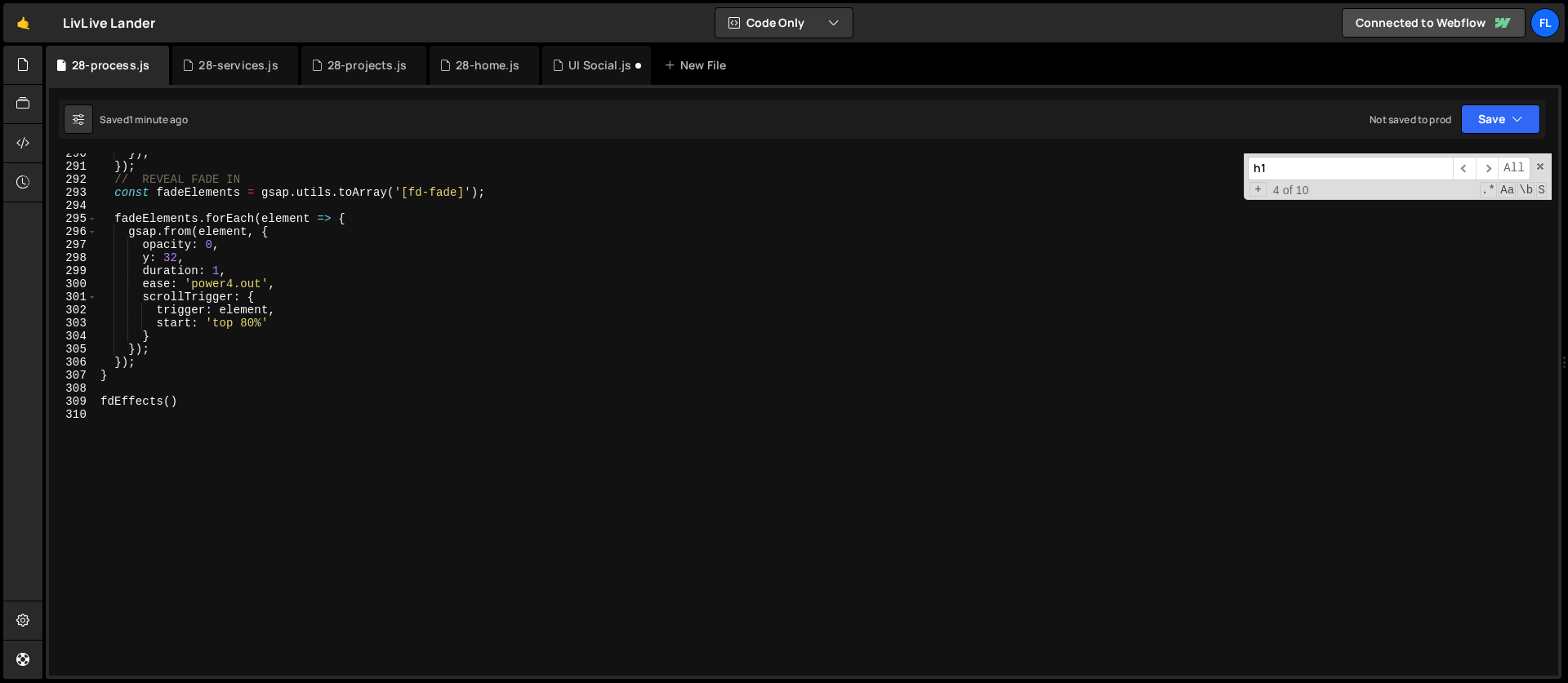
click at [124, 446] on div "}) ; }) ; // REVEAL FADE IN const fadeElements = gsap . utils . toArray ( '[fd-…" at bounding box center [823, 421] width 1454 height 548
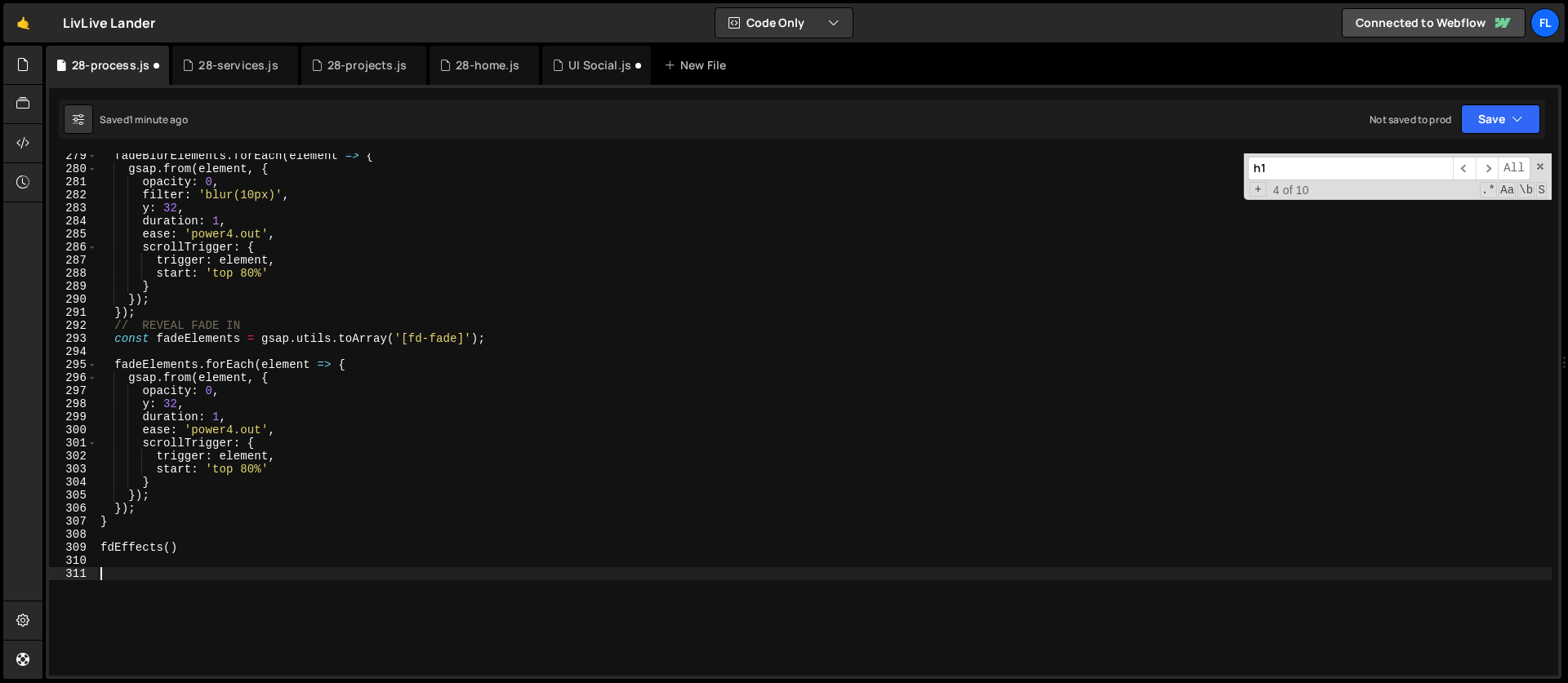
scroll to position [3792, 0]
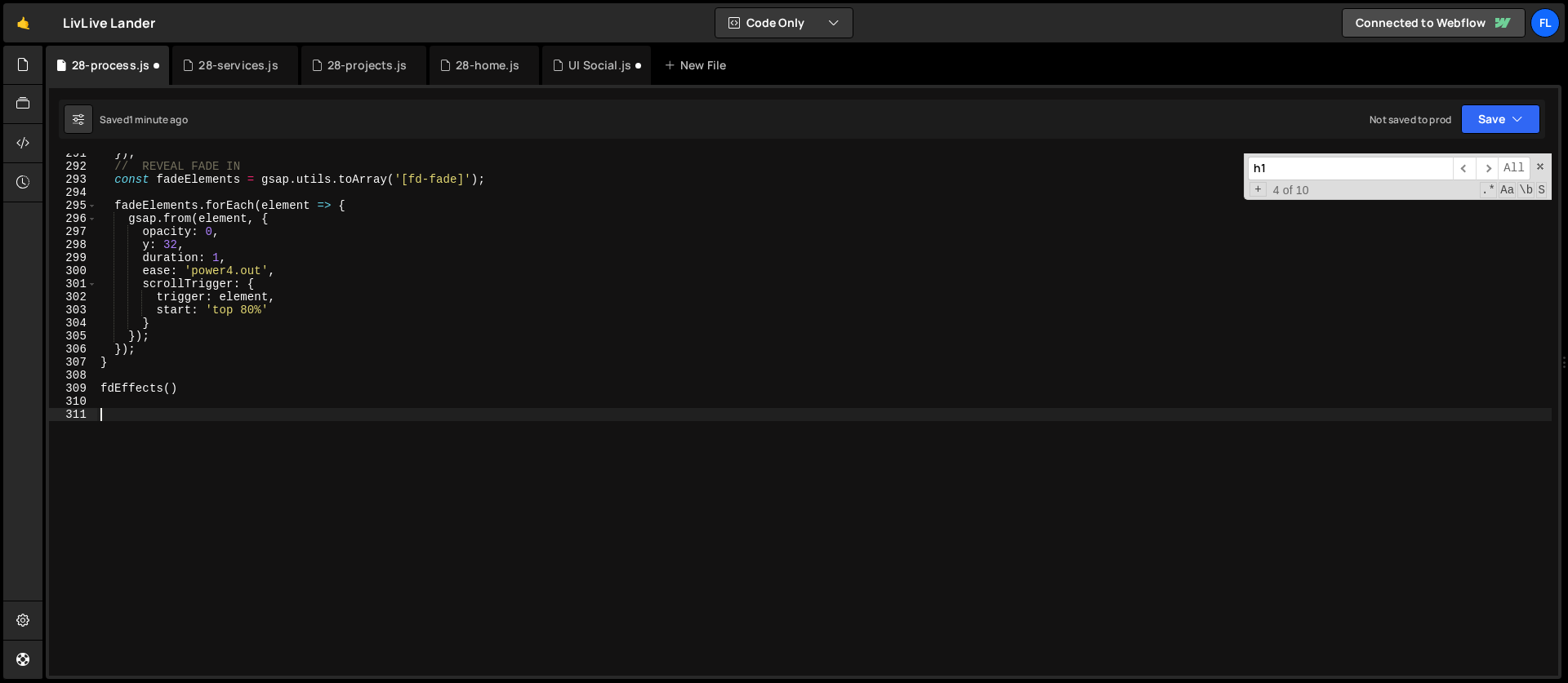
paste textarea "hoverStates()"
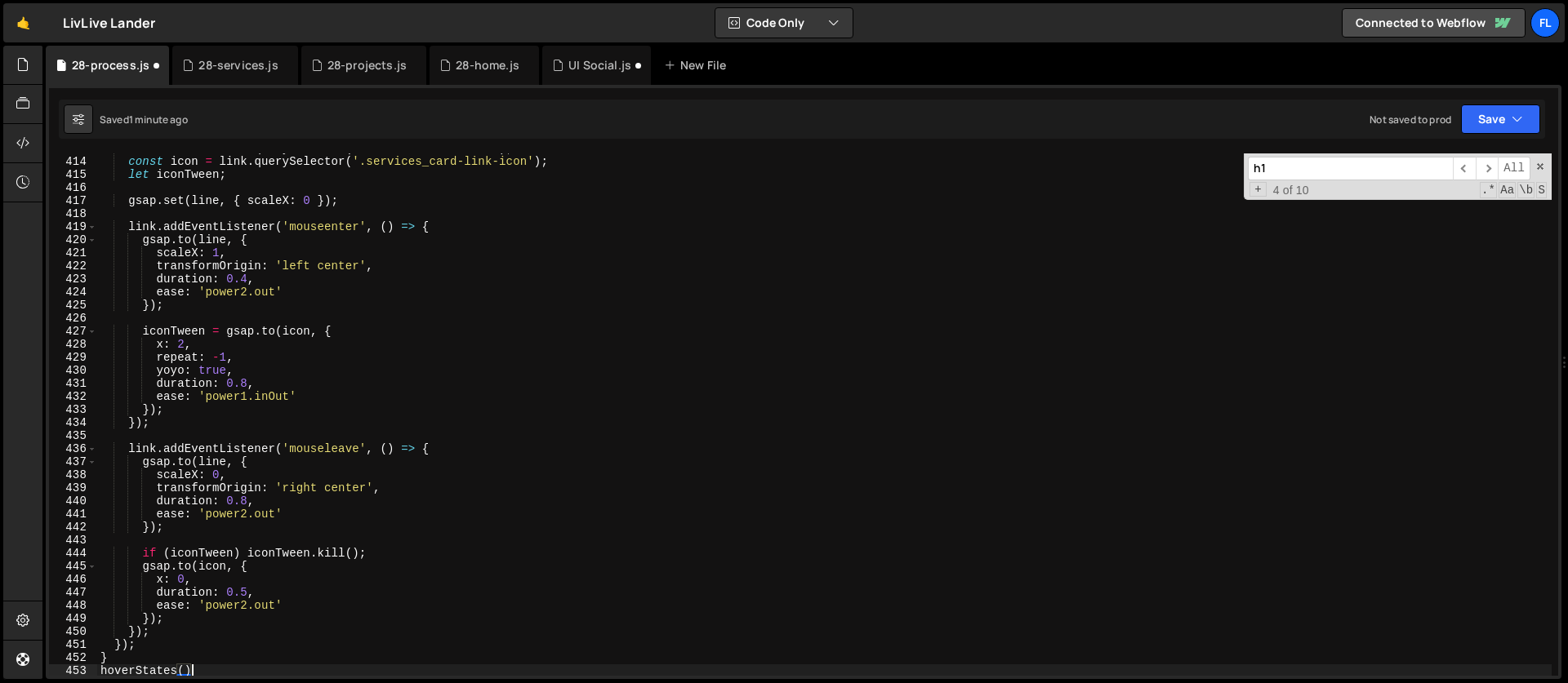
scroll to position [5306, 0]
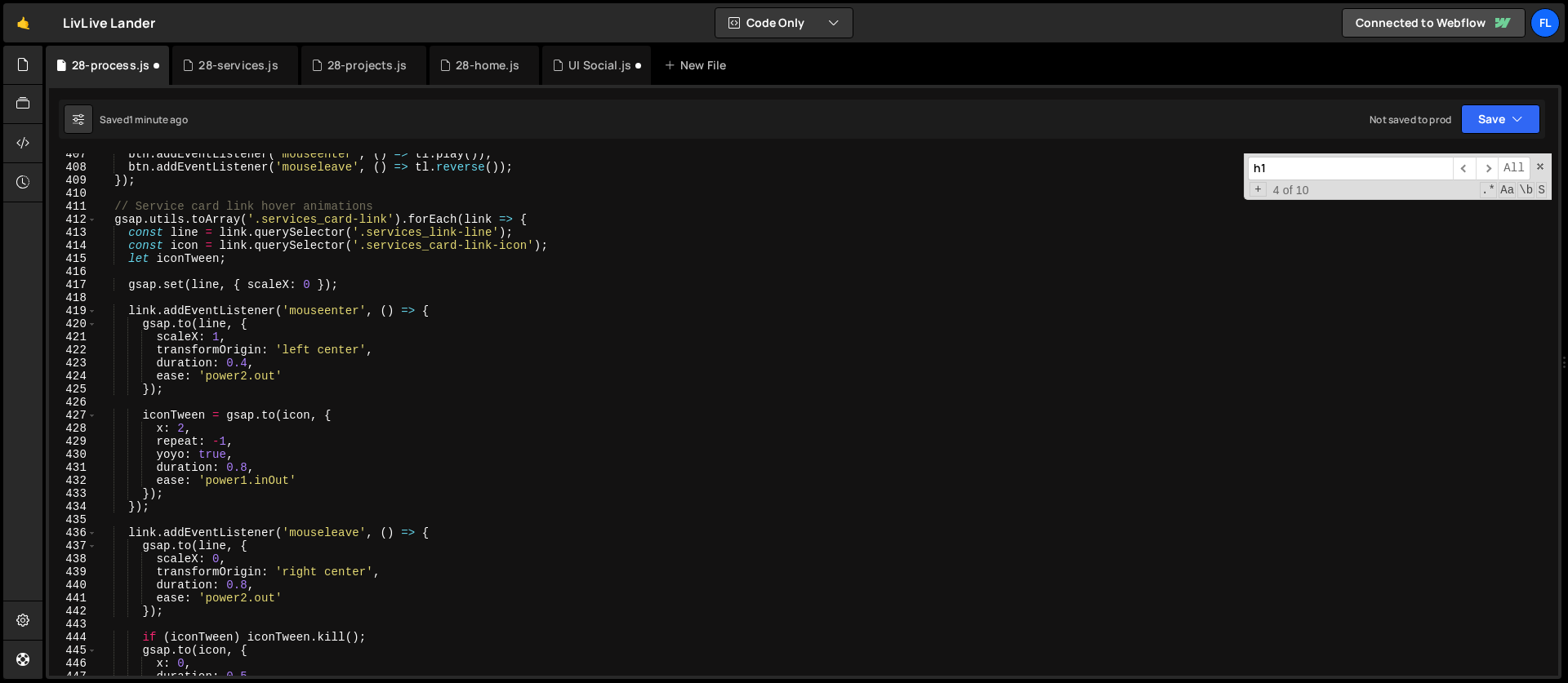
click at [556, 218] on div "btn . addEventListener ( 'mouseenter' , ( ) => tl . play ( )) ; btn . addEventL…" at bounding box center [823, 422] width 1454 height 548
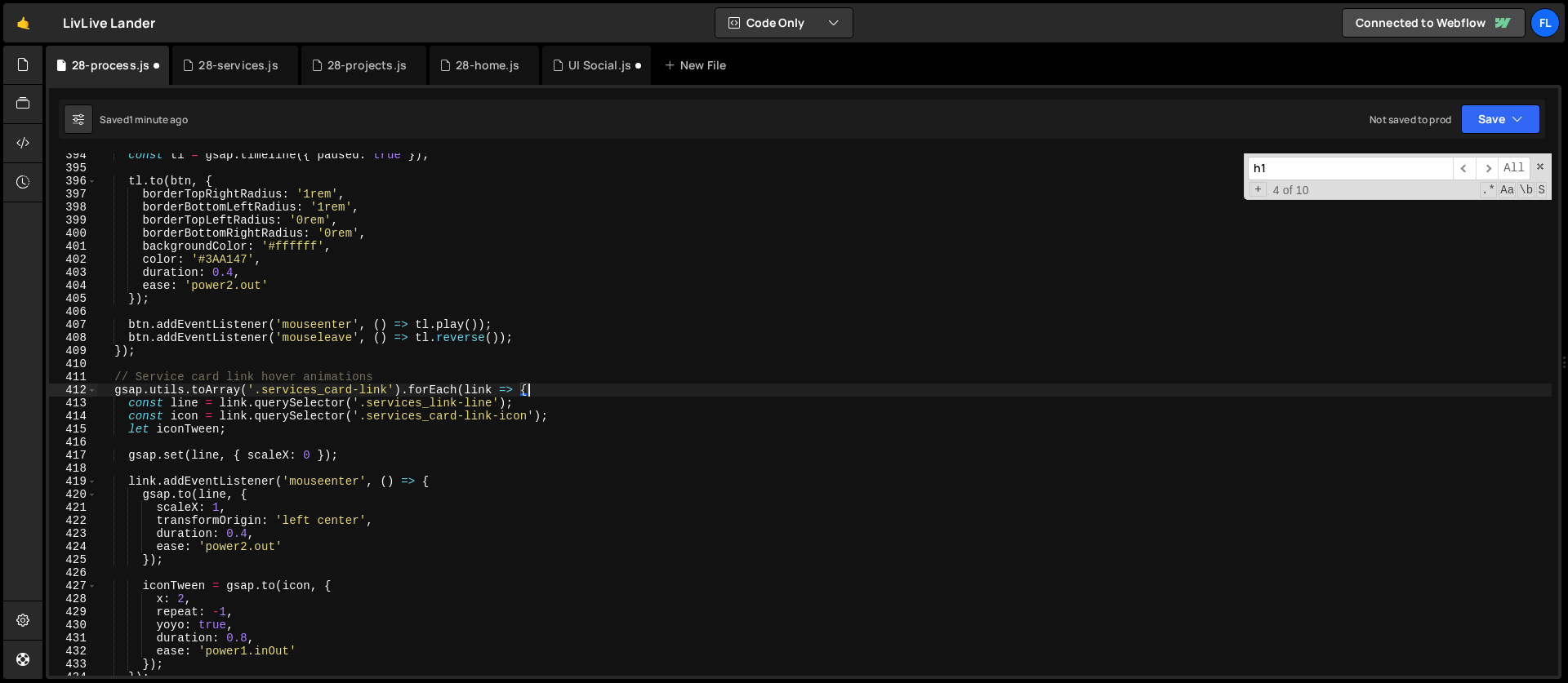
scroll to position [5435, 0]
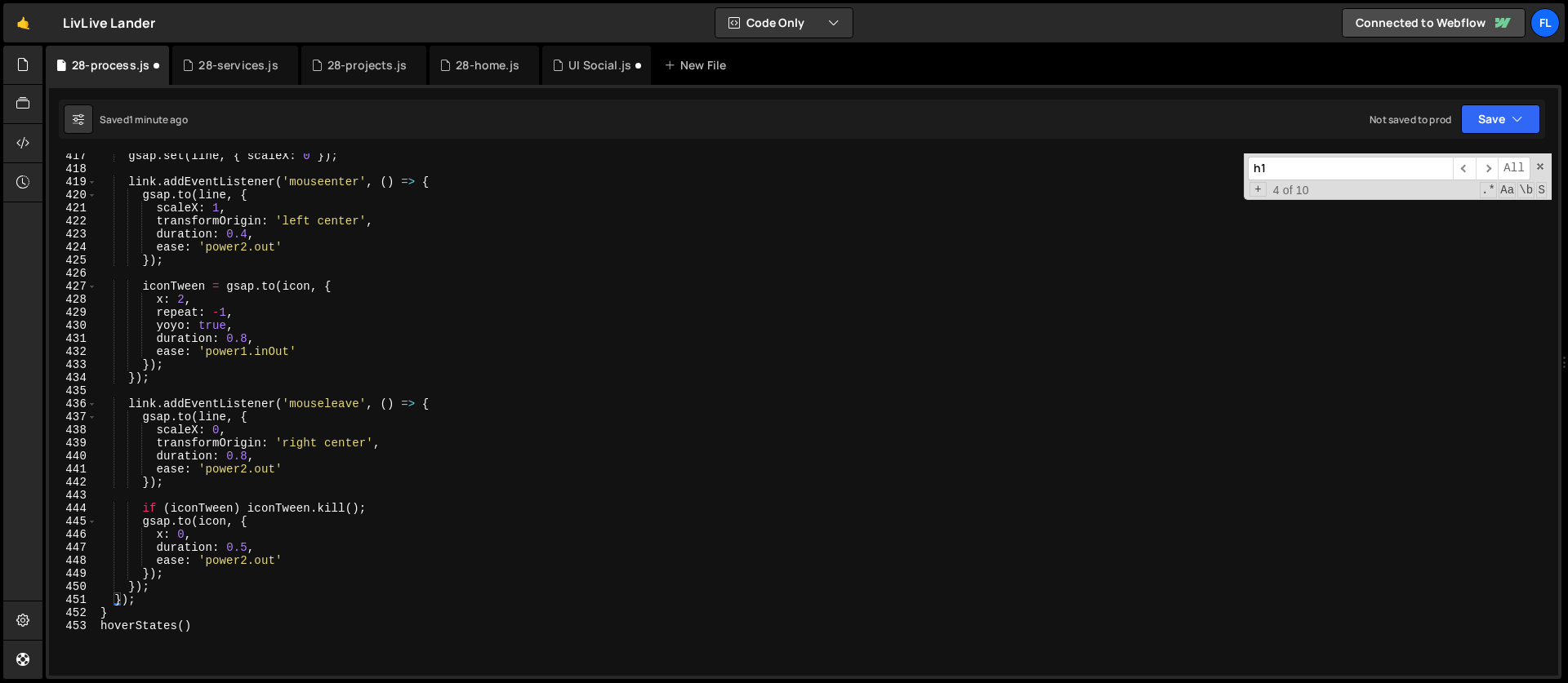
click at [152, 594] on div "gsap . set ( line , { scaleX : 0 }) ; link . addEventListener ( 'mouseenter' , …" at bounding box center [823, 424] width 1454 height 548
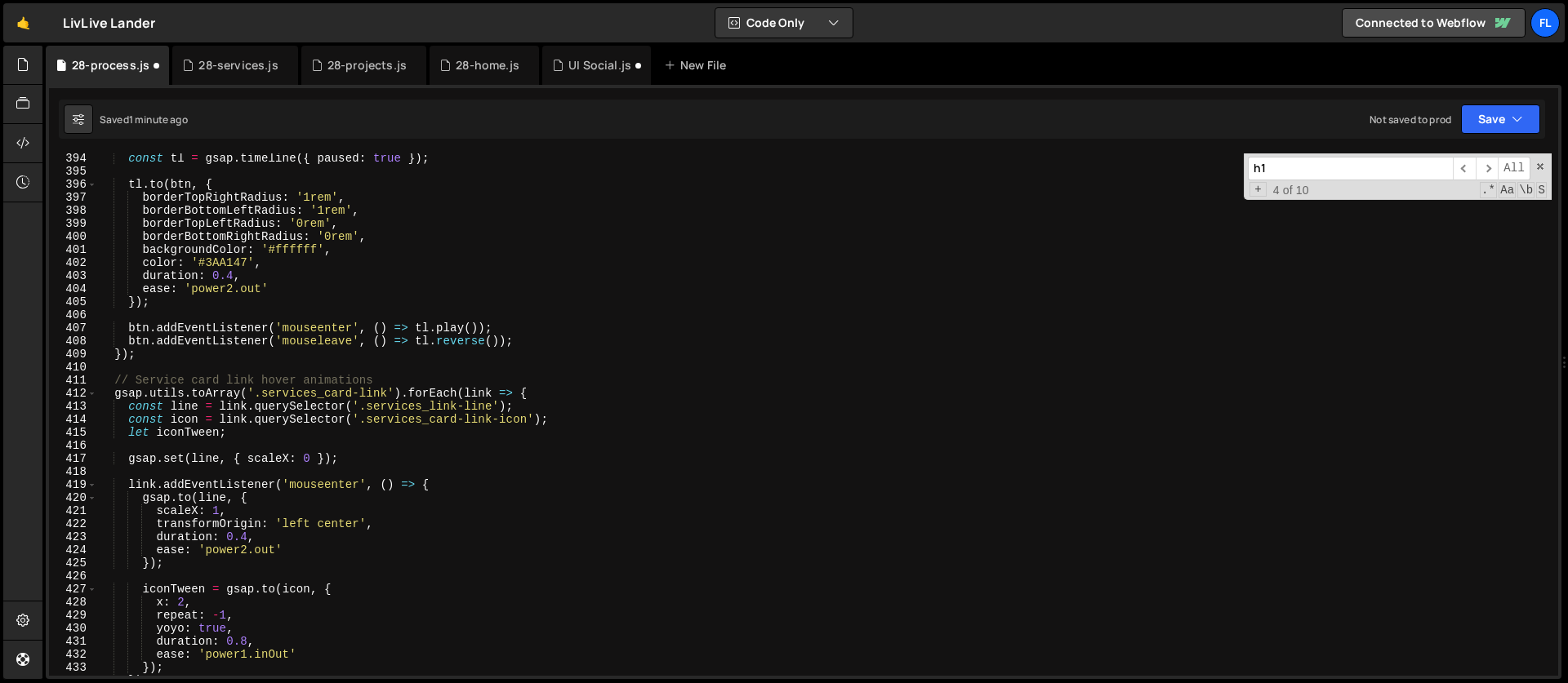
click at [112, 382] on div "const tl = gsap . timeline ({ paused : true }) ; tl . to ( btn , { borderTopRig…" at bounding box center [823, 426] width 1454 height 548
type textarea "// Service card link hover animations gsap.utils.toArray('.services_card-link')…"
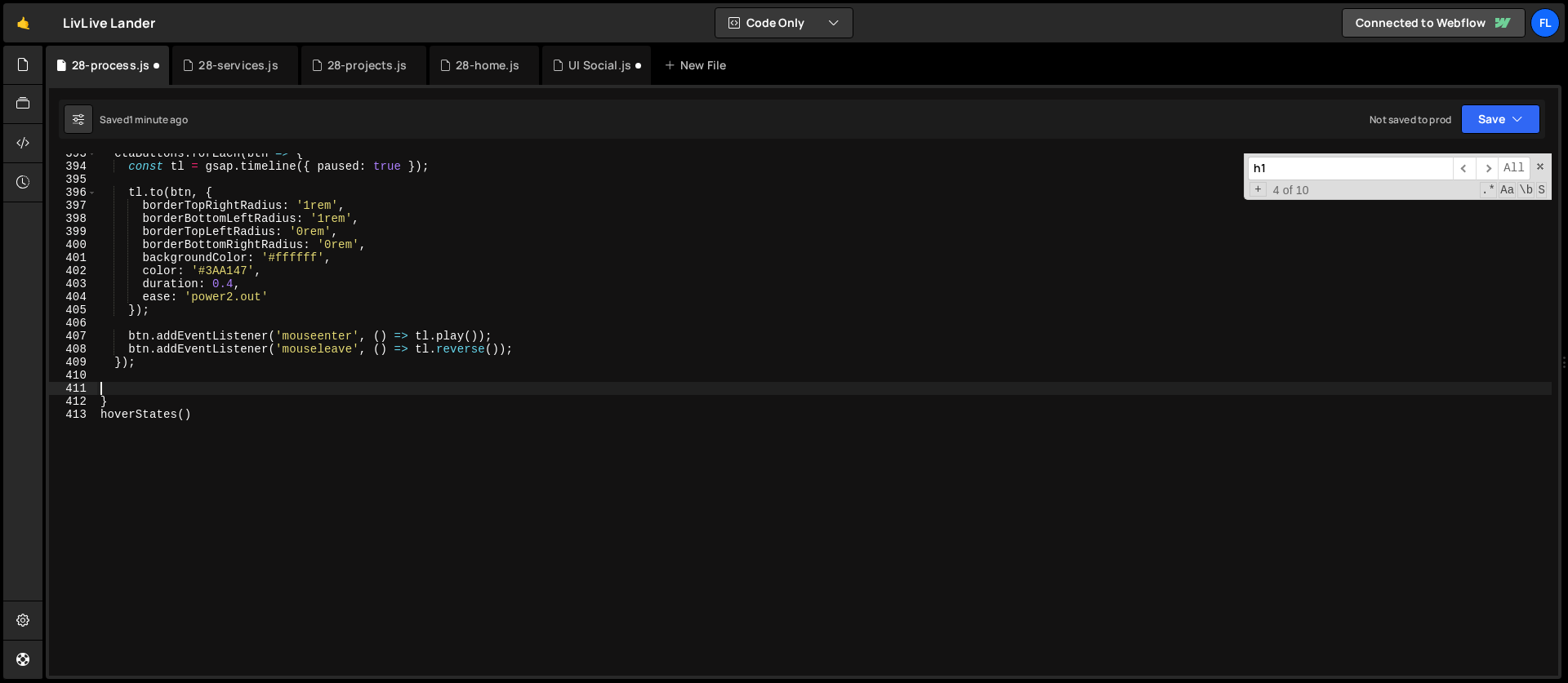
scroll to position [5111, 0]
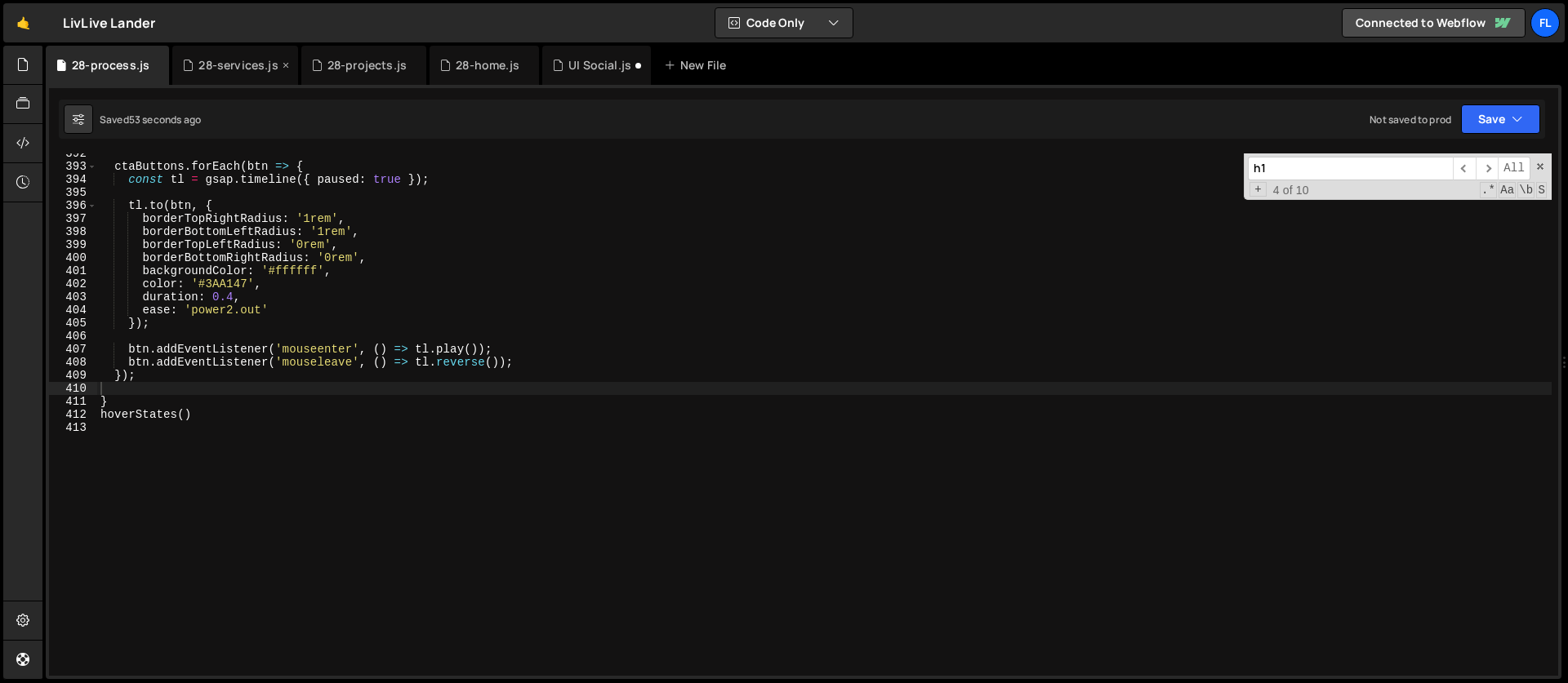
click at [217, 65] on div "28-services.js" at bounding box center [238, 66] width 79 height 16
type textarea "hoverStates()"
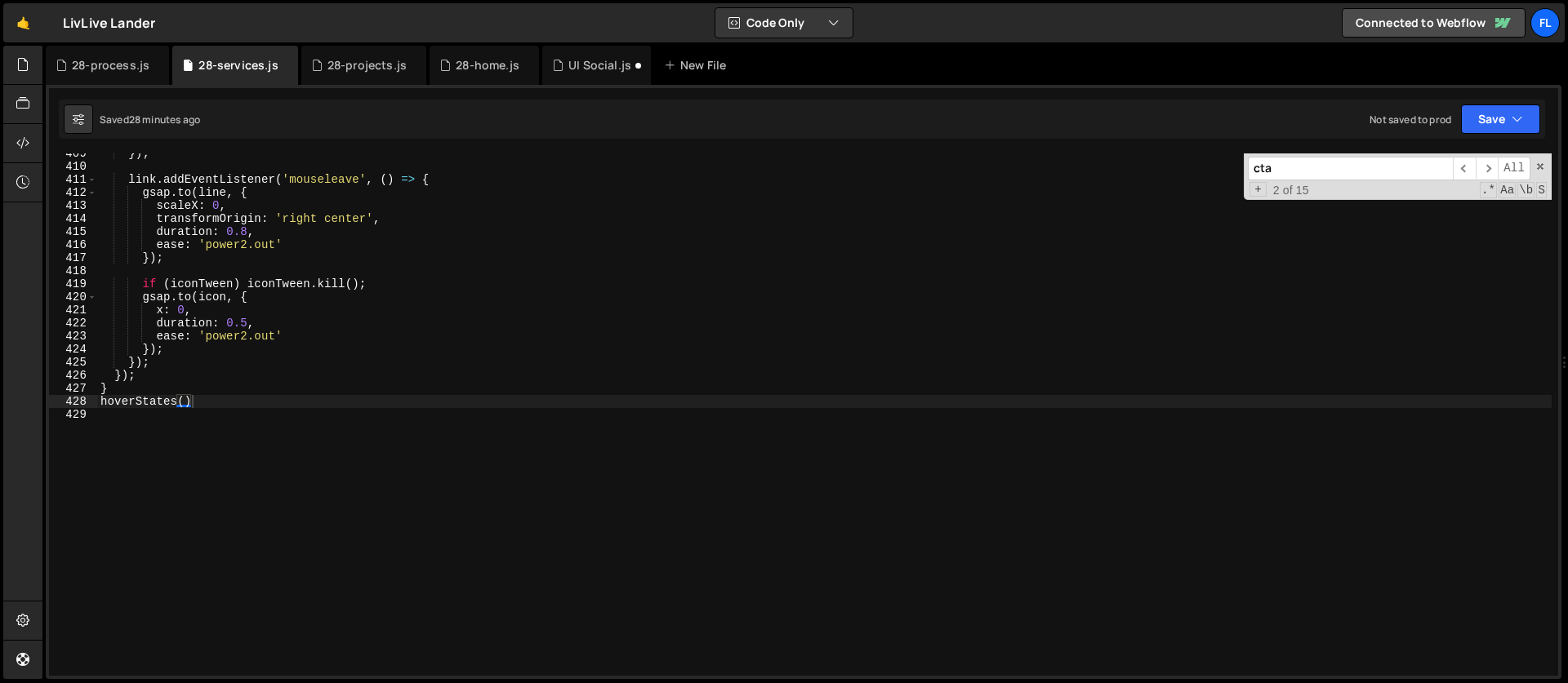
drag, startPoint x: 1312, startPoint y: 165, endPoint x: 1242, endPoint y: 164, distance: 70.0
click at [1242, 164] on div "}) ; link . addEventListener ( 'mouseleave' , ( ) => { gsap . to ( line , { sca…" at bounding box center [823, 415] width 1454 height 522
type input "n"
type textarea "const smoother = ScrollSmoother.create({"
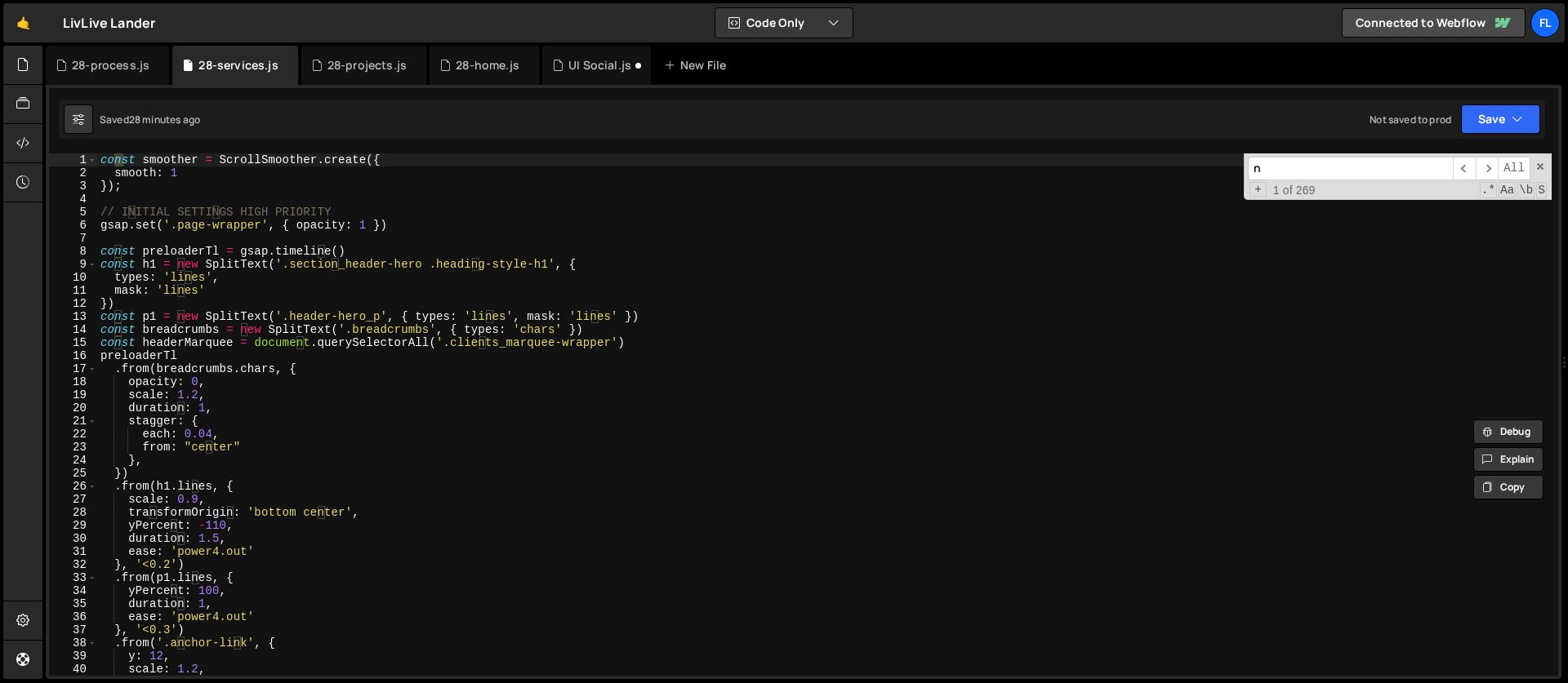
scroll to position [0, 0]
type input "ne"
type textarea "const preloaderTl = gsap.timeline()"
type input "nex"
type textarea "const nextSection = currentSection.nextElementSibling;"
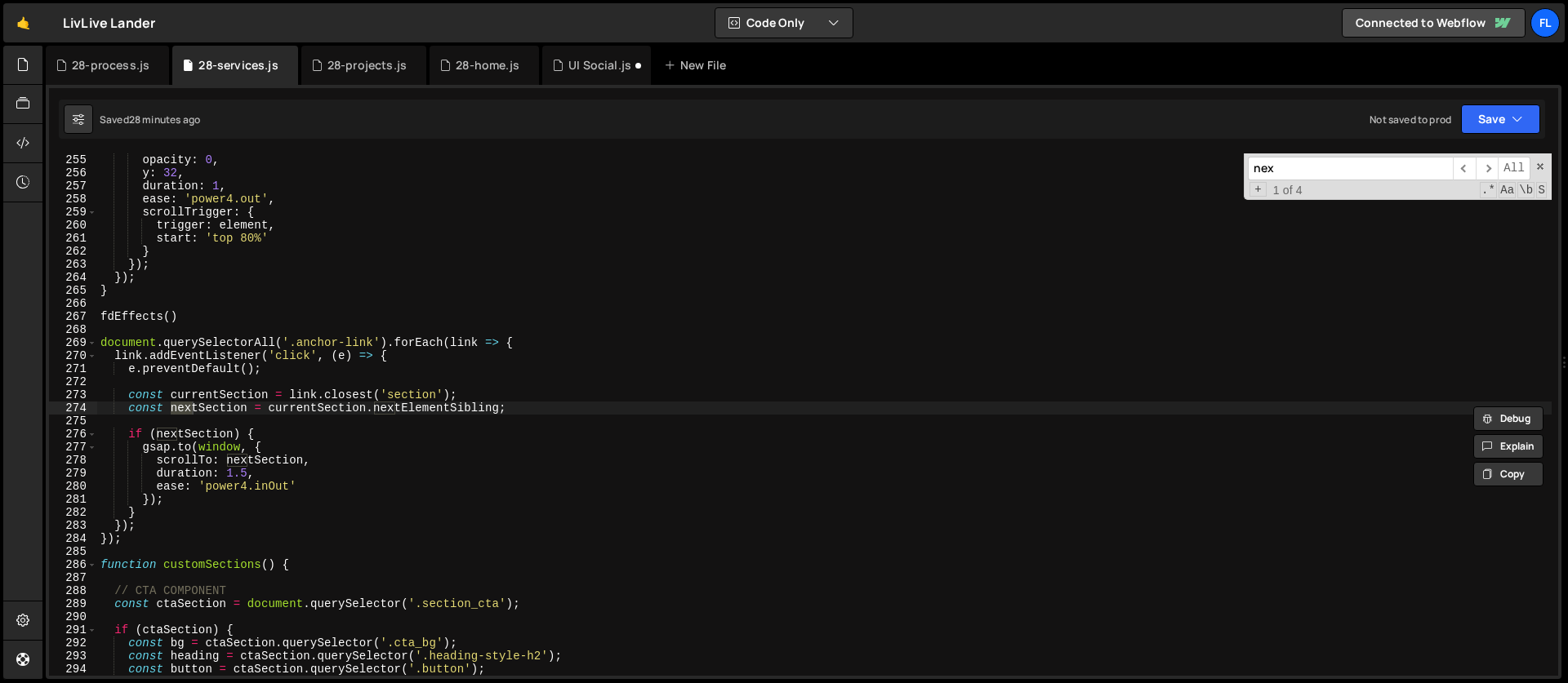
scroll to position [3315, 0]
type input "nextse"
click at [525, 343] on div "opacity : 0 , y : 32 , duration : 1 , ease : 'power4.out' , scrollTrigger : { t…" at bounding box center [823, 427] width 1454 height 548
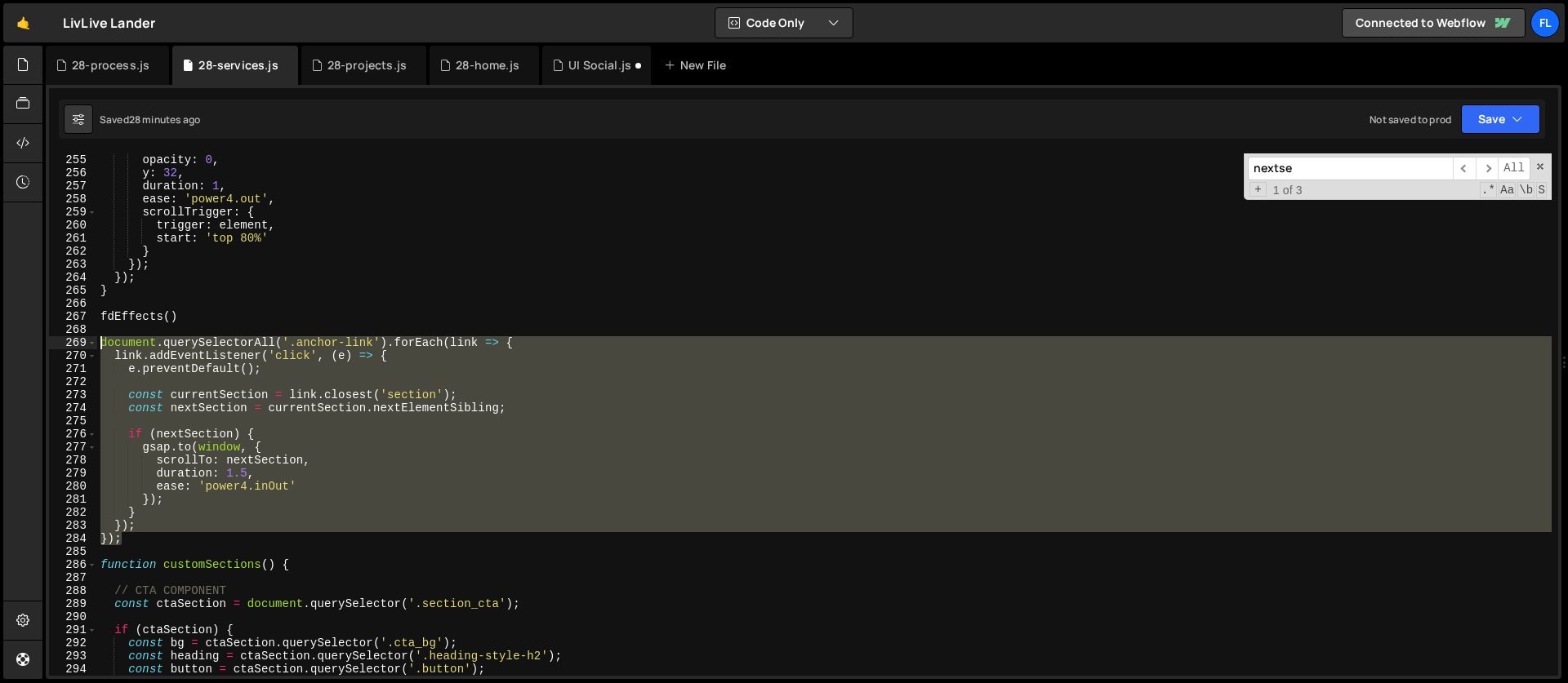
drag, startPoint x: 132, startPoint y: 533, endPoint x: 51, endPoint y: 343, distance: 206.5
click at [51, 343] on div "document.querySelectorAll('.anchor-link').forEach(link => { 255 256 257 258 259…" at bounding box center [803, 415] width 1509 height 522
type textarea "document.querySelectorAll('.anchor-link').forEach(link => { link.addEventListen…"
click at [103, 70] on div "28-process.js" at bounding box center [111, 66] width 78 height 16
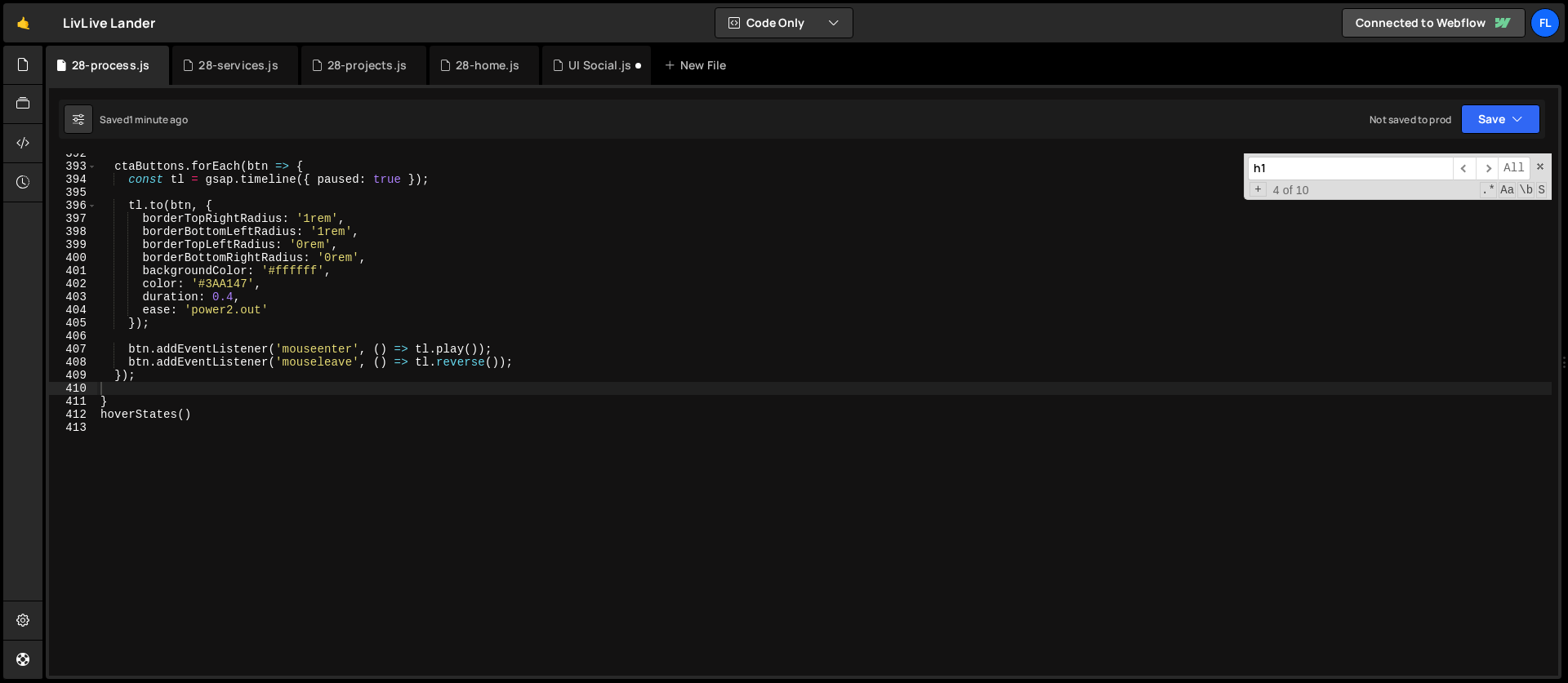
type textarea "}"
click at [164, 403] on div "ctaButtons . forEach ( btn => { const tl = gsap . timeline ({ paused : true }) …" at bounding box center [823, 421] width 1454 height 548
click at [141, 384] on div "ctaButtons . forEach ( btn => { const tl = gsap . timeline ({ paused : true }) …" at bounding box center [823, 421] width 1454 height 548
click at [147, 379] on div "ctaButtons . forEach ( btn => { const tl = gsap . timeline ({ paused : true }) …" at bounding box center [823, 421] width 1454 height 548
type textarea "});"
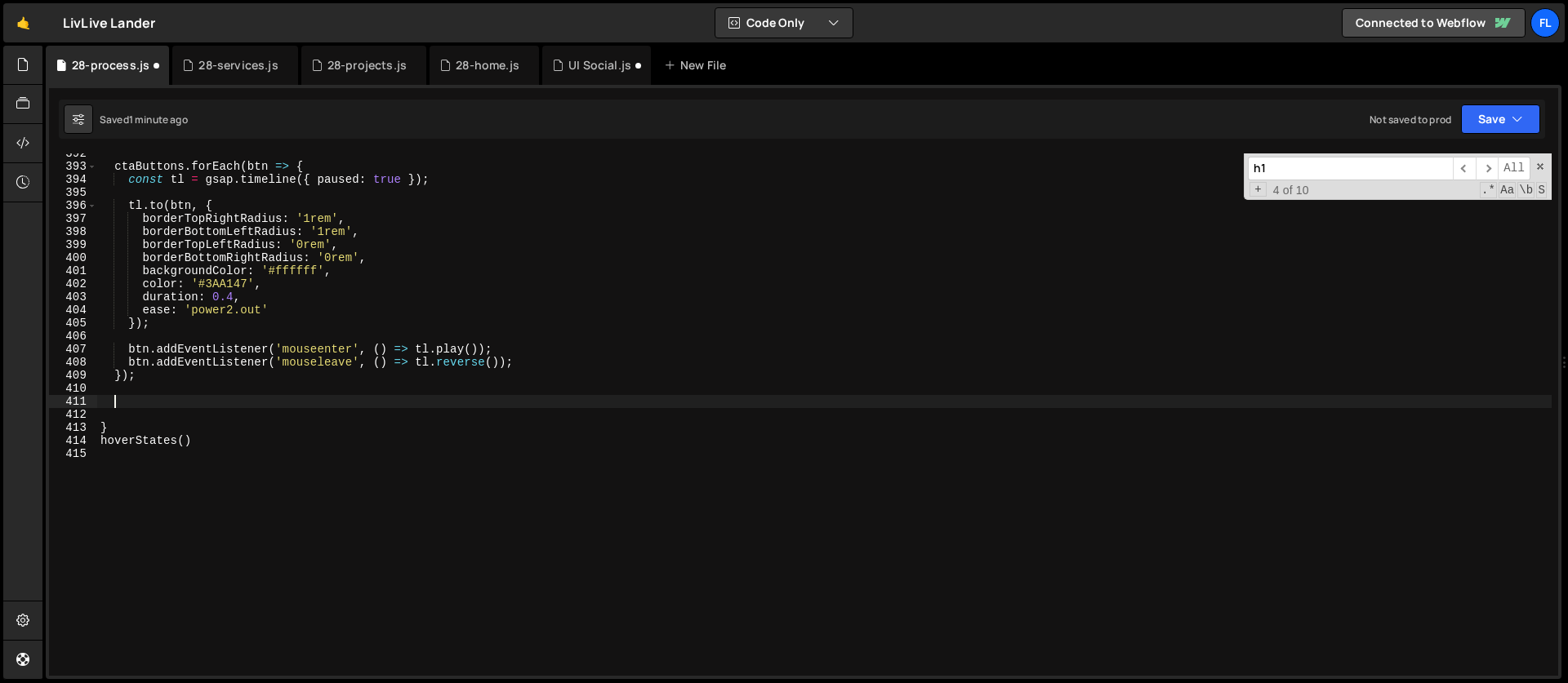
paste textarea "});"
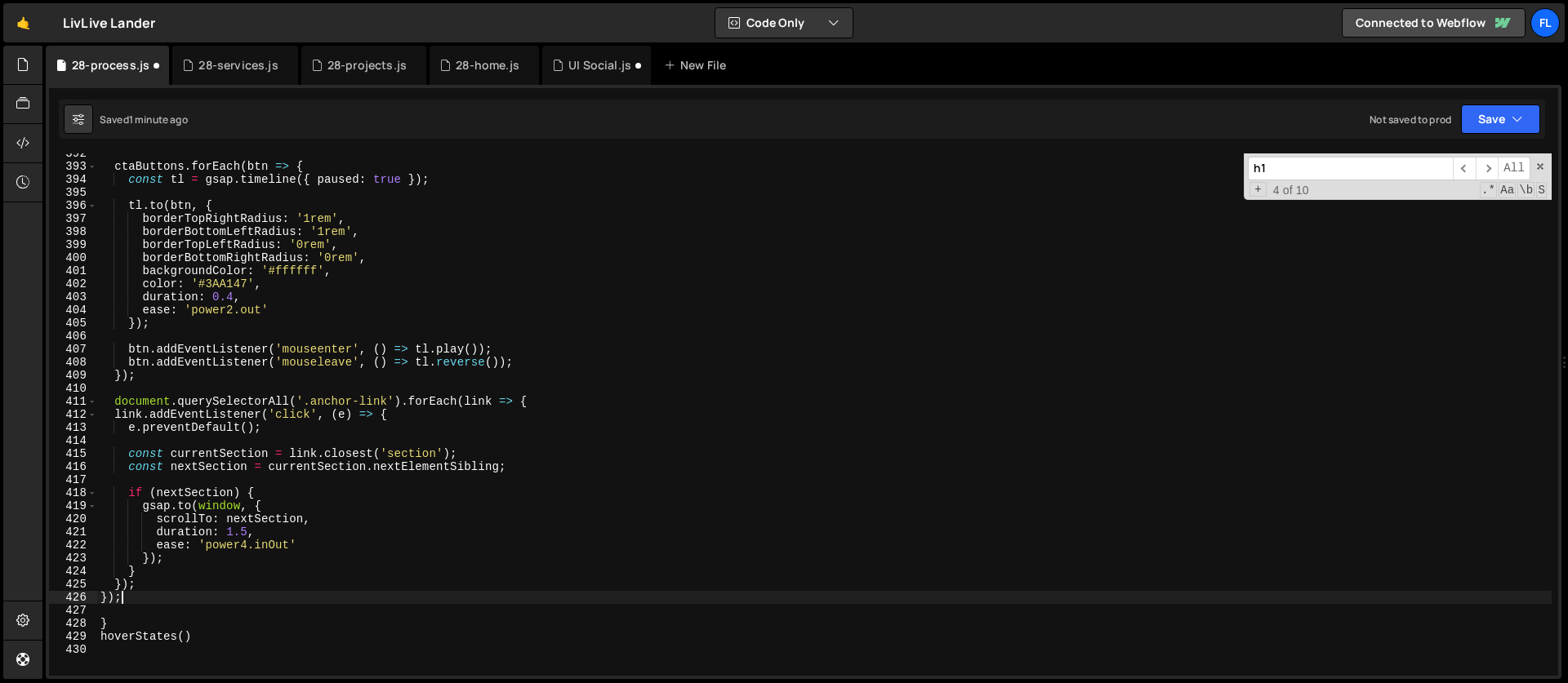
type textarea "});"
click at [344, 66] on div "28-projects.js" at bounding box center [366, 66] width 79 height 16
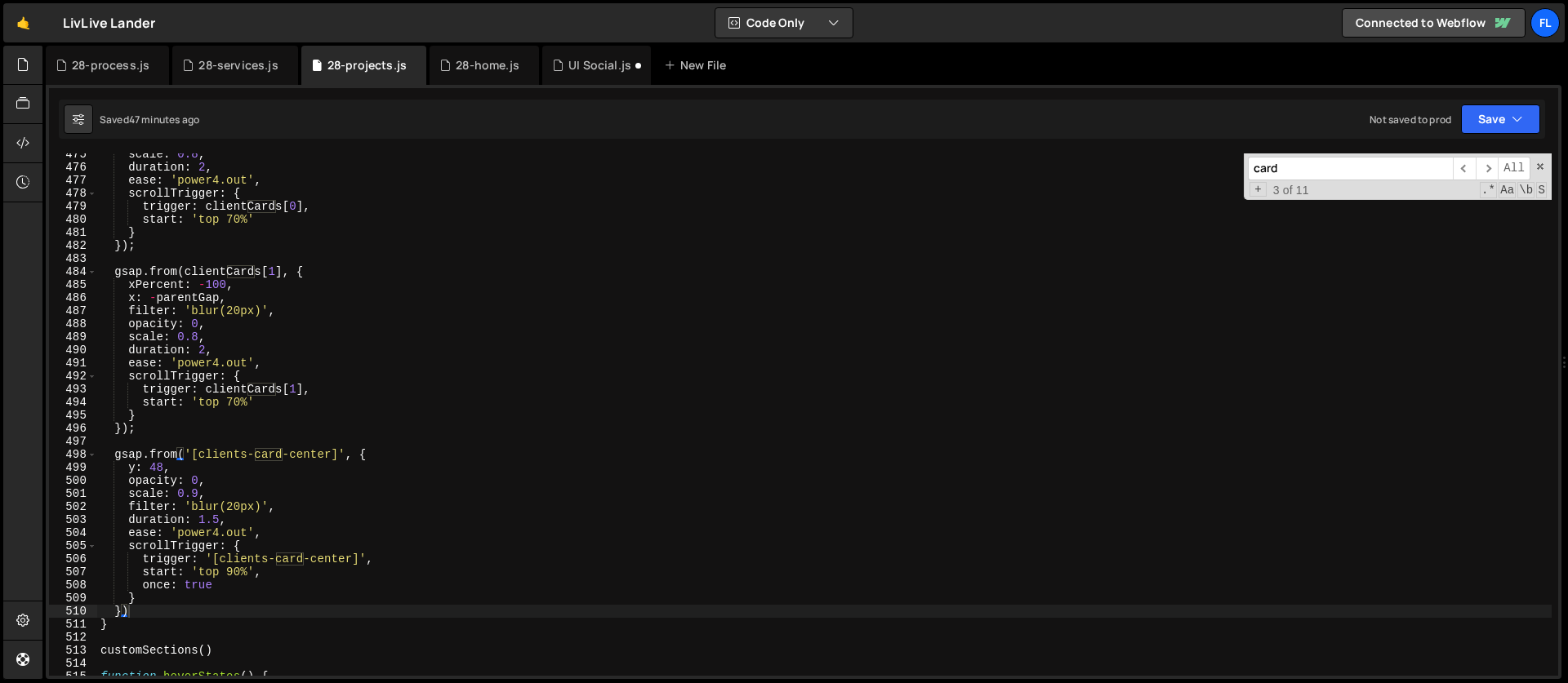
drag, startPoint x: 1298, startPoint y: 173, endPoint x: 1185, endPoint y: 155, distance: 114.4
click at [1185, 155] on div "scale : 0.8 , duration : 2 , ease : 'power4.out' , scrollTrigger : { trigger : …" at bounding box center [823, 415] width 1454 height 522
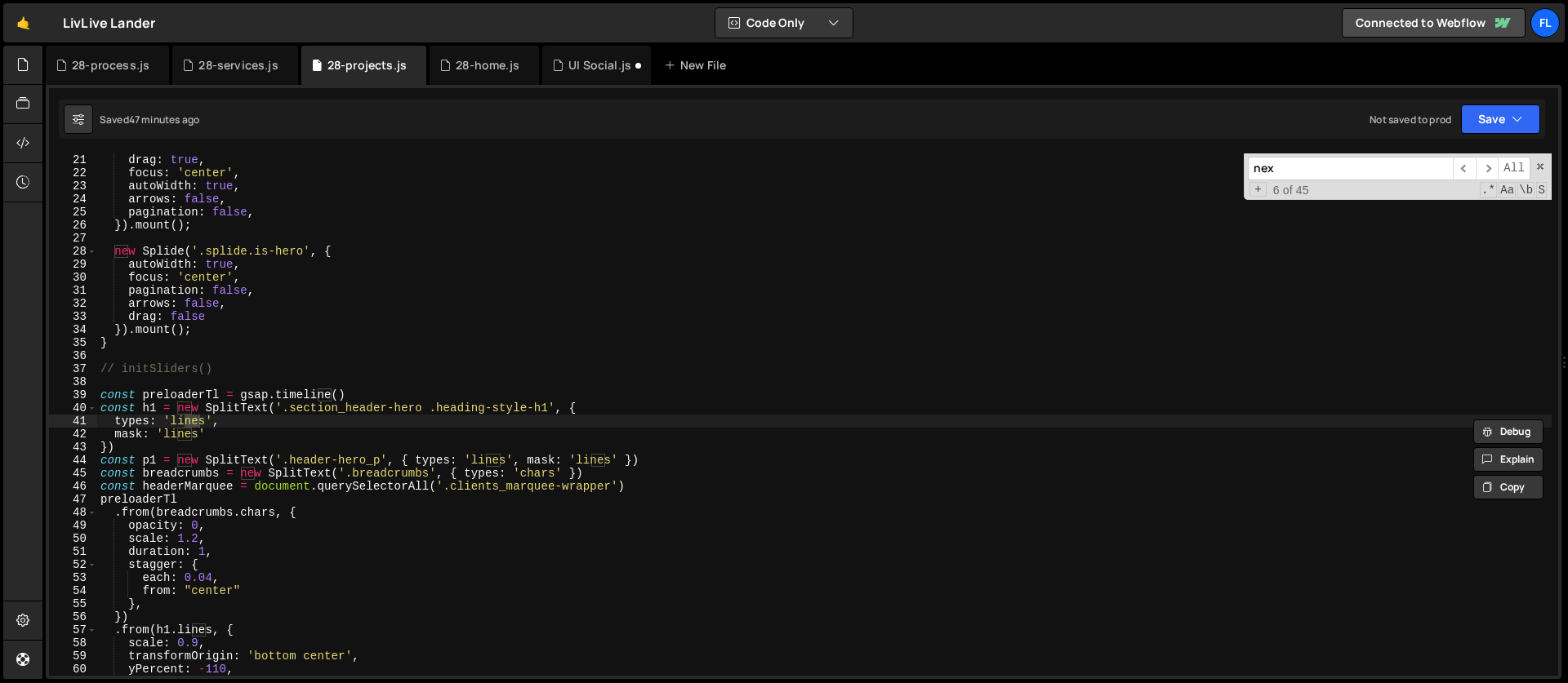
scroll to position [3916, 0]
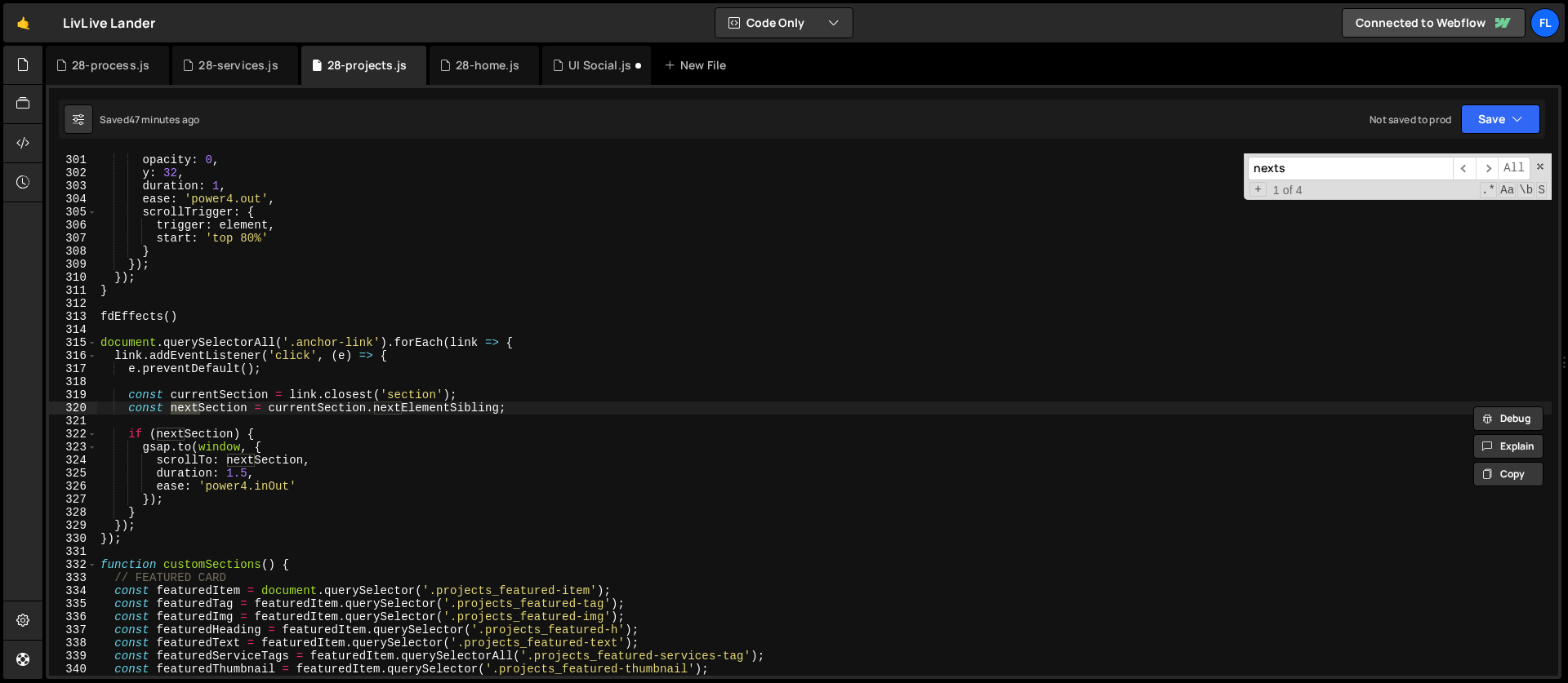
type input "nextse"
click at [466, 73] on div "28-home.js" at bounding box center [488, 66] width 64 height 16
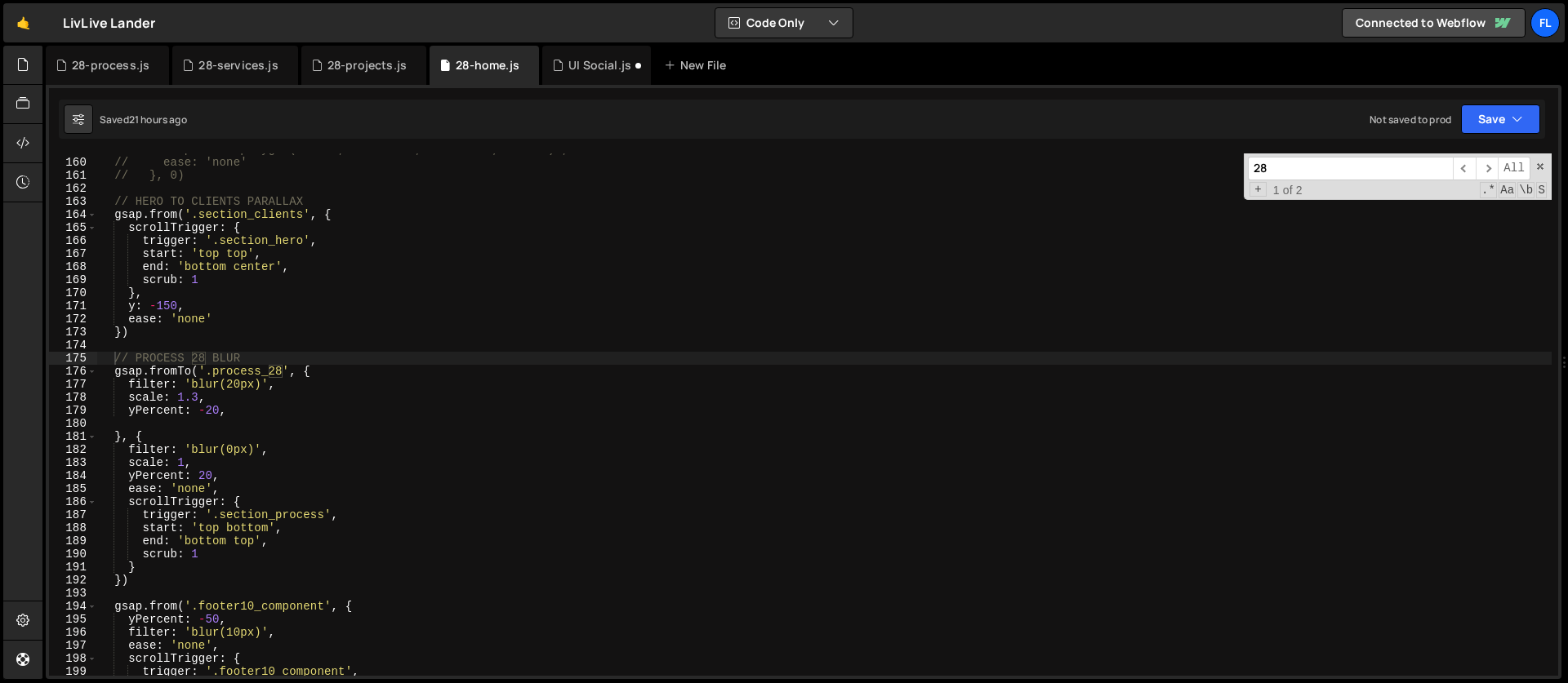
drag, startPoint x: 1273, startPoint y: 172, endPoint x: 1202, endPoint y: 162, distance: 71.7
click at [1202, 162] on div "// clipPath: 'polygon(0 5rem, 100% 0rem, 100% 100%, 0 100%)', // ease: 'none' /…" at bounding box center [823, 415] width 1454 height 522
type input "ne"
click at [1544, 165] on span at bounding box center [1540, 166] width 12 height 12
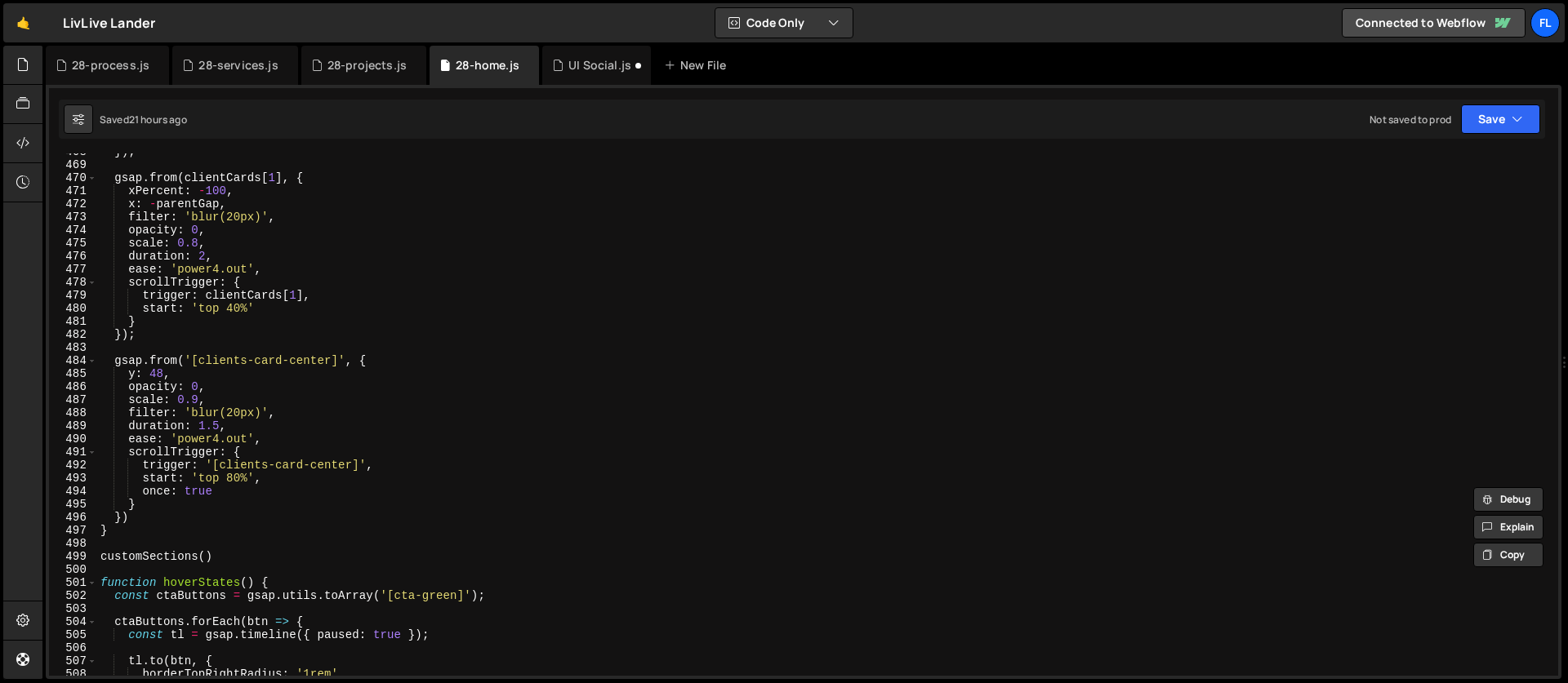
scroll to position [6330, 0]
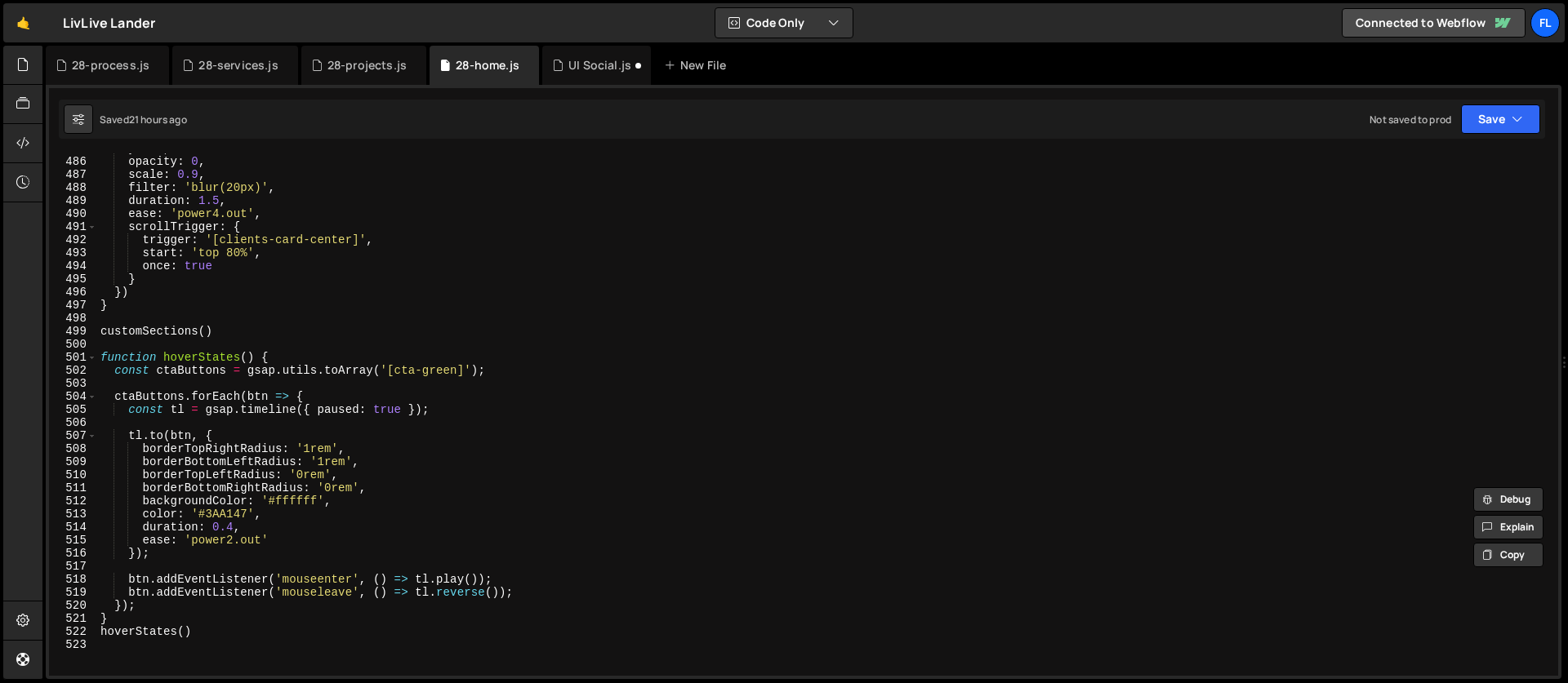
click at [279, 352] on div "y : 48 , opacity : 0 , scale : 0.9 , filter : 'blur(20px)' , duration : 1.5 , e…" at bounding box center [823, 415] width 1454 height 548
type textarea "function hoverStates() {"
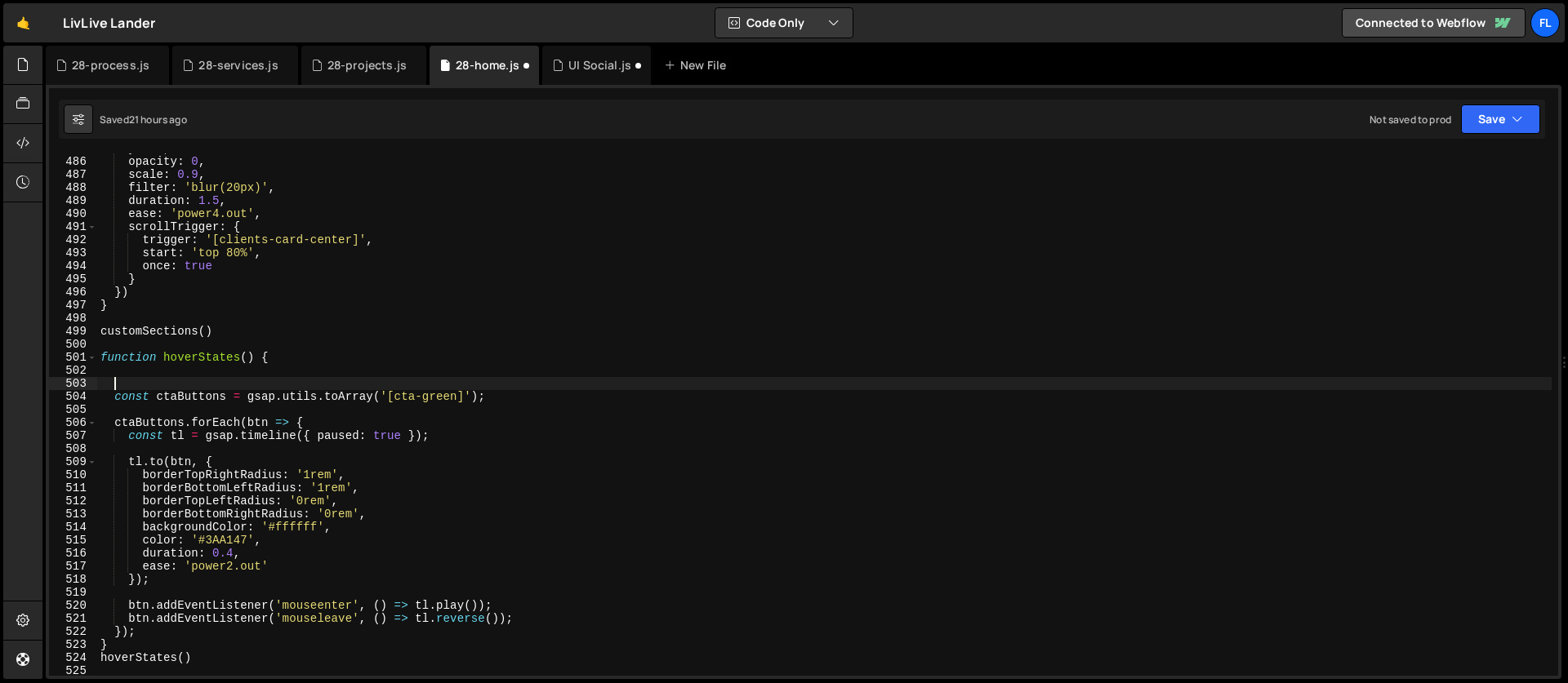
paste textarea "});"
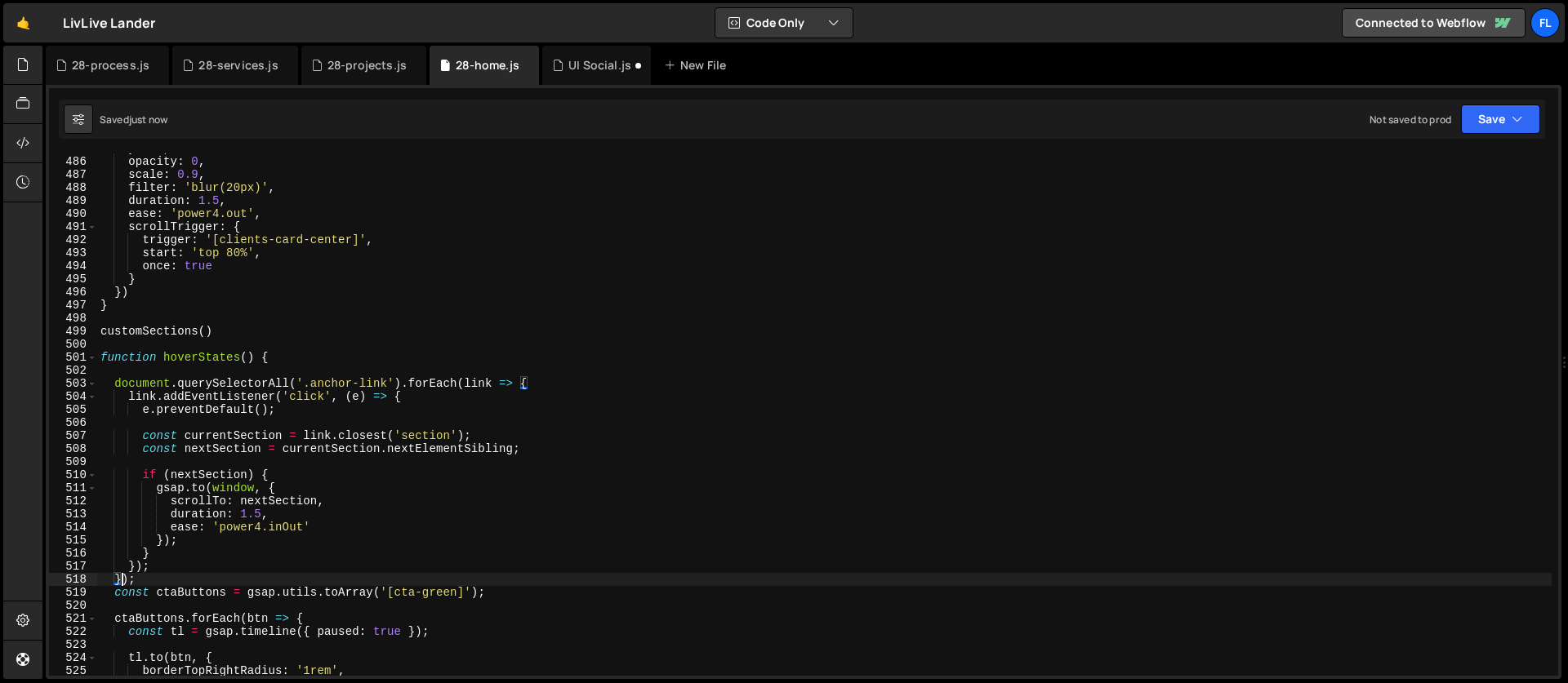
type textarea "});"
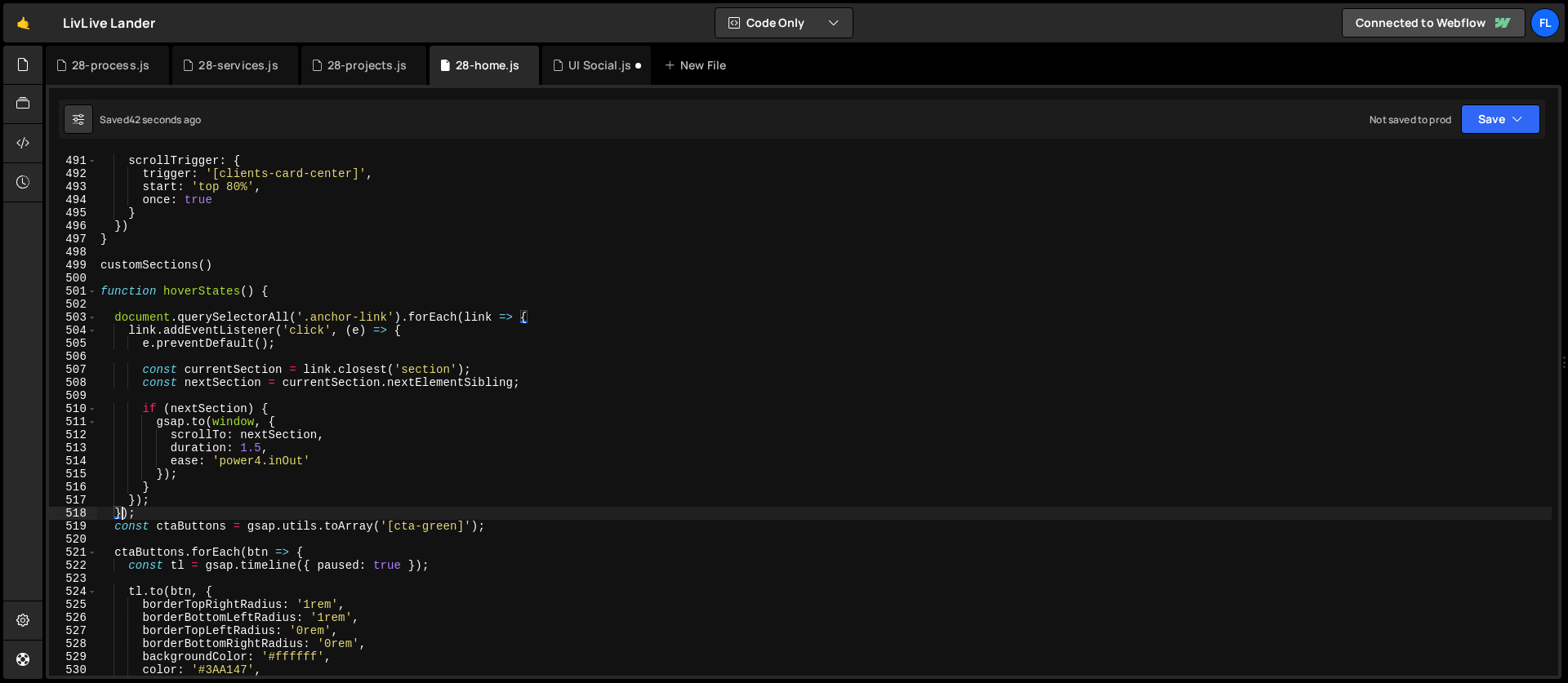
scroll to position [6423, 0]
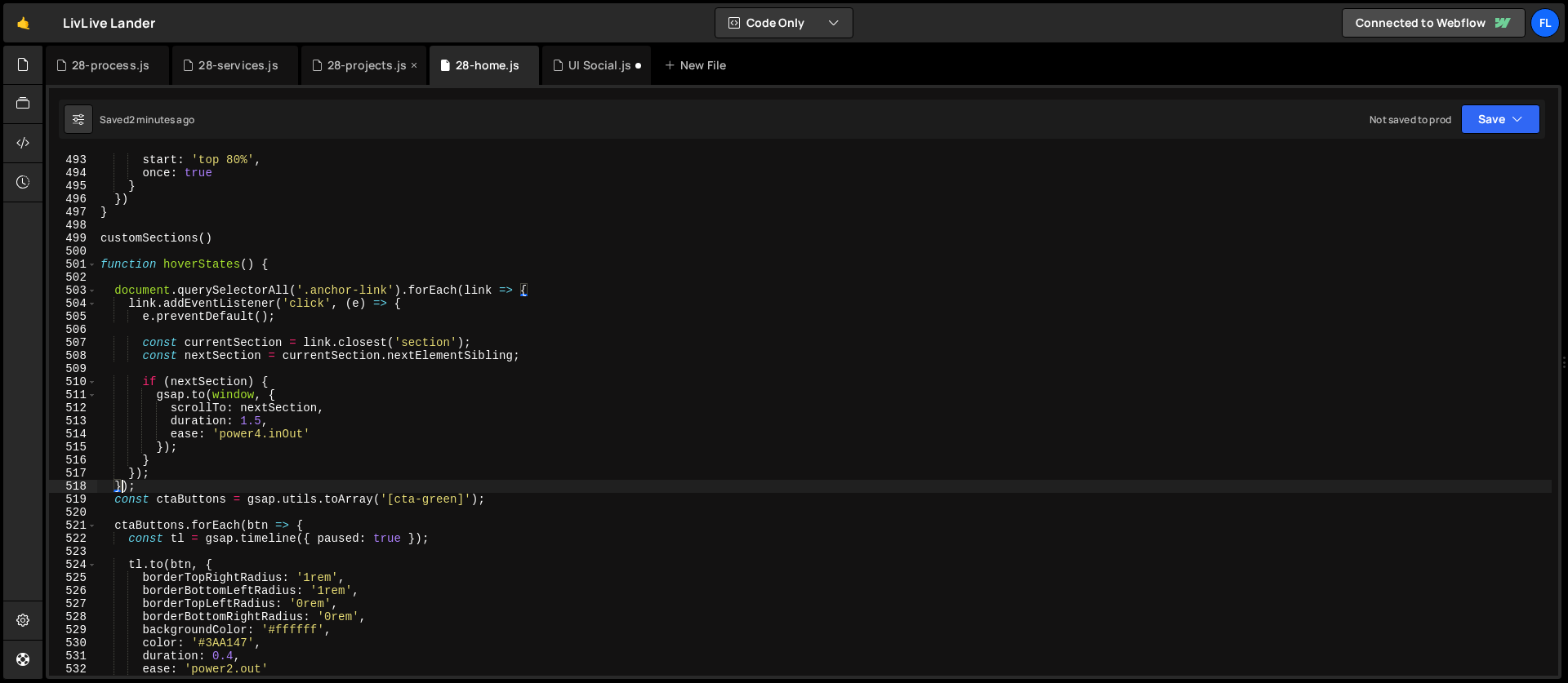
click at [340, 70] on div "28-projects.js" at bounding box center [366, 66] width 79 height 16
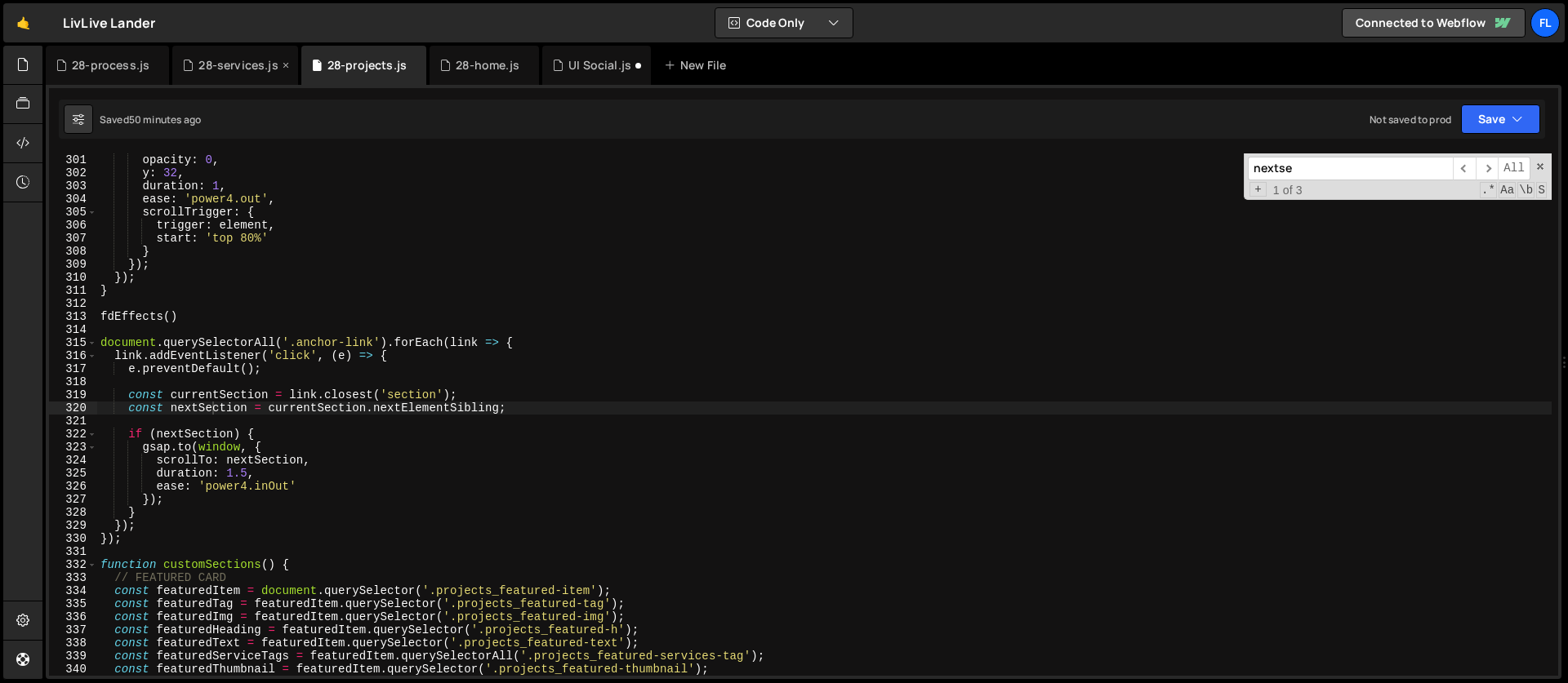
click at [202, 65] on div "28-services.js" at bounding box center [238, 66] width 79 height 16
type textarea "document.querySelectorAll('.anchor-link').forEach(link => {"
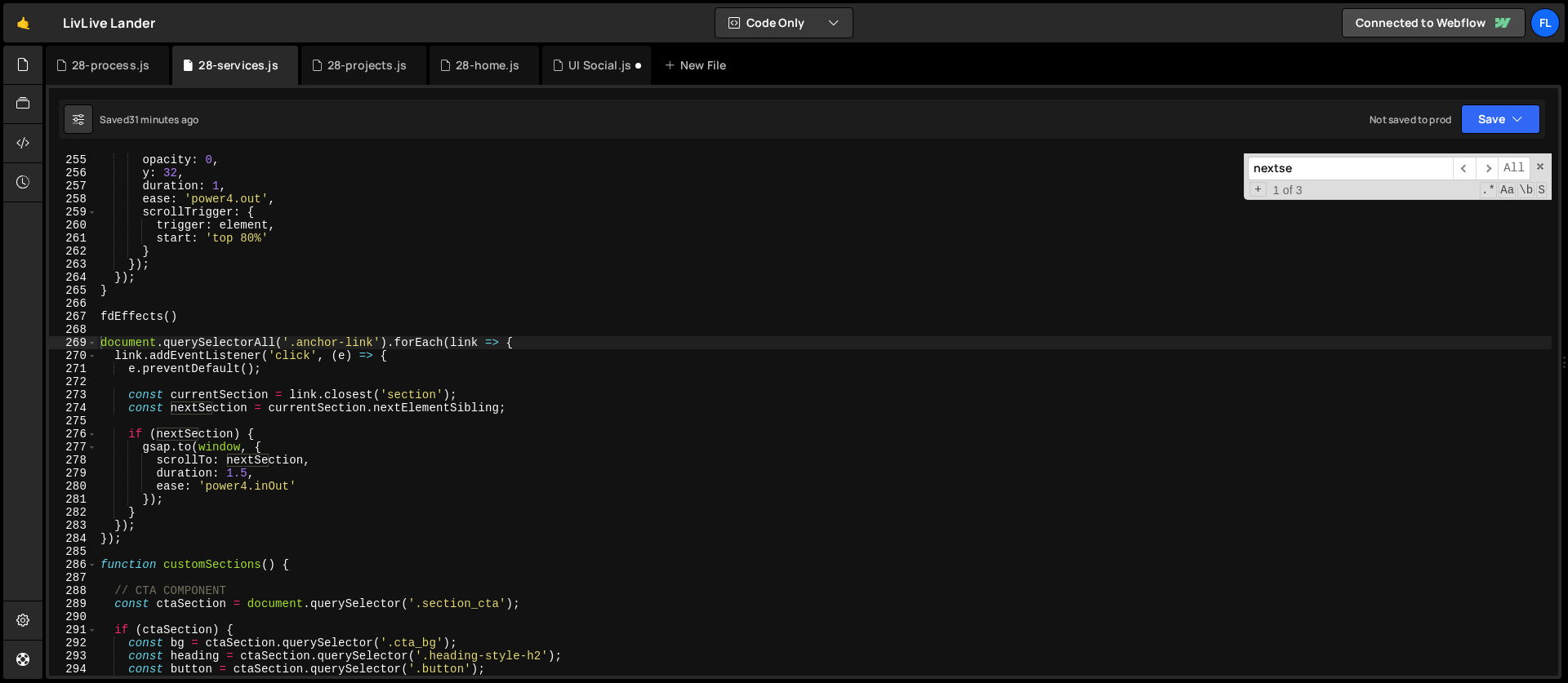
drag, startPoint x: 1328, startPoint y: 175, endPoint x: 1195, endPoint y: 179, distance: 133.1
click at [1195, 179] on div "opacity : 0 , y : 32 , duration : 1 , ease : 'power4.out' , scrollTrigger : { t…" at bounding box center [823, 415] width 1454 height 522
type input "cta"
type textarea "const ctaSection = document.querySelector('.section_cta');"
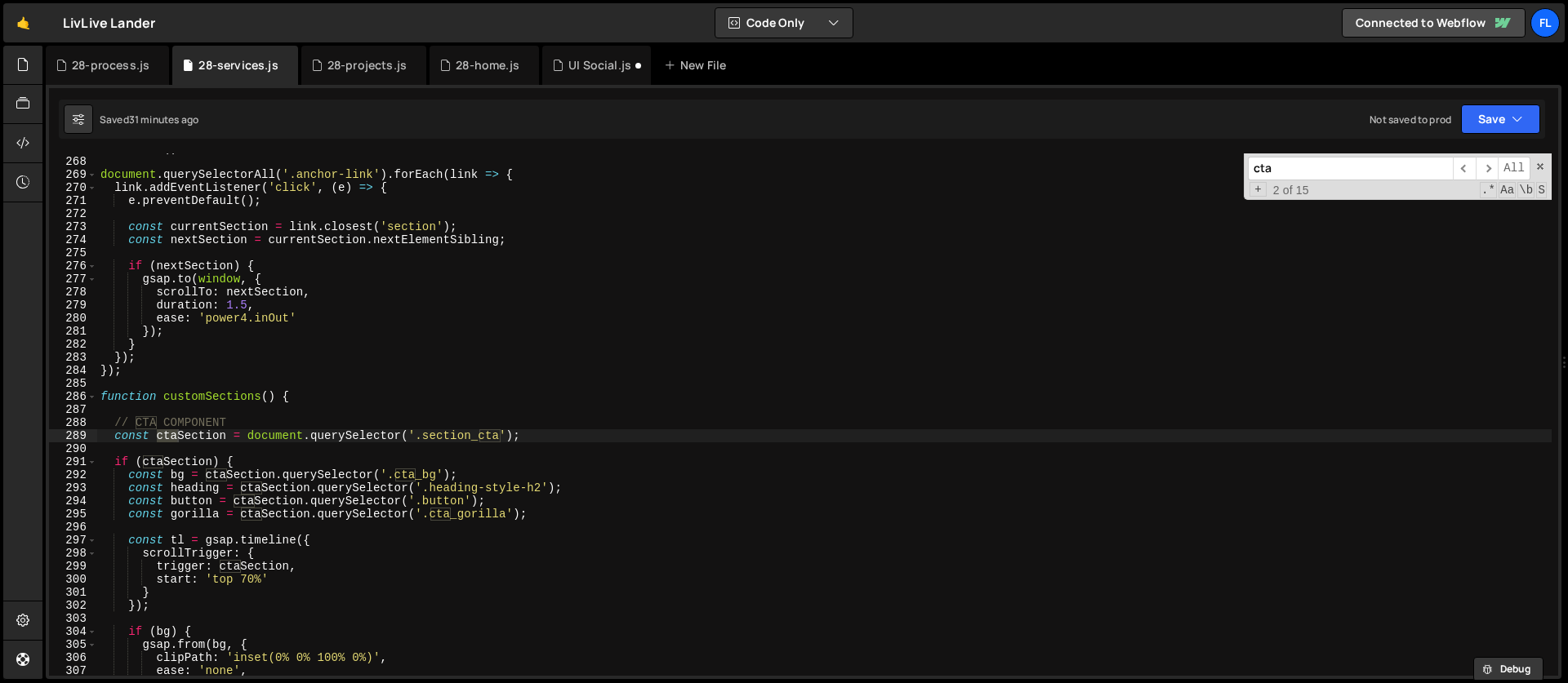
type input "cta"
click at [115, 422] on div "fdEffects ( ) document . querySelectorAll ( '.anchor-link' ) . forEach ( link =…" at bounding box center [823, 415] width 1454 height 548
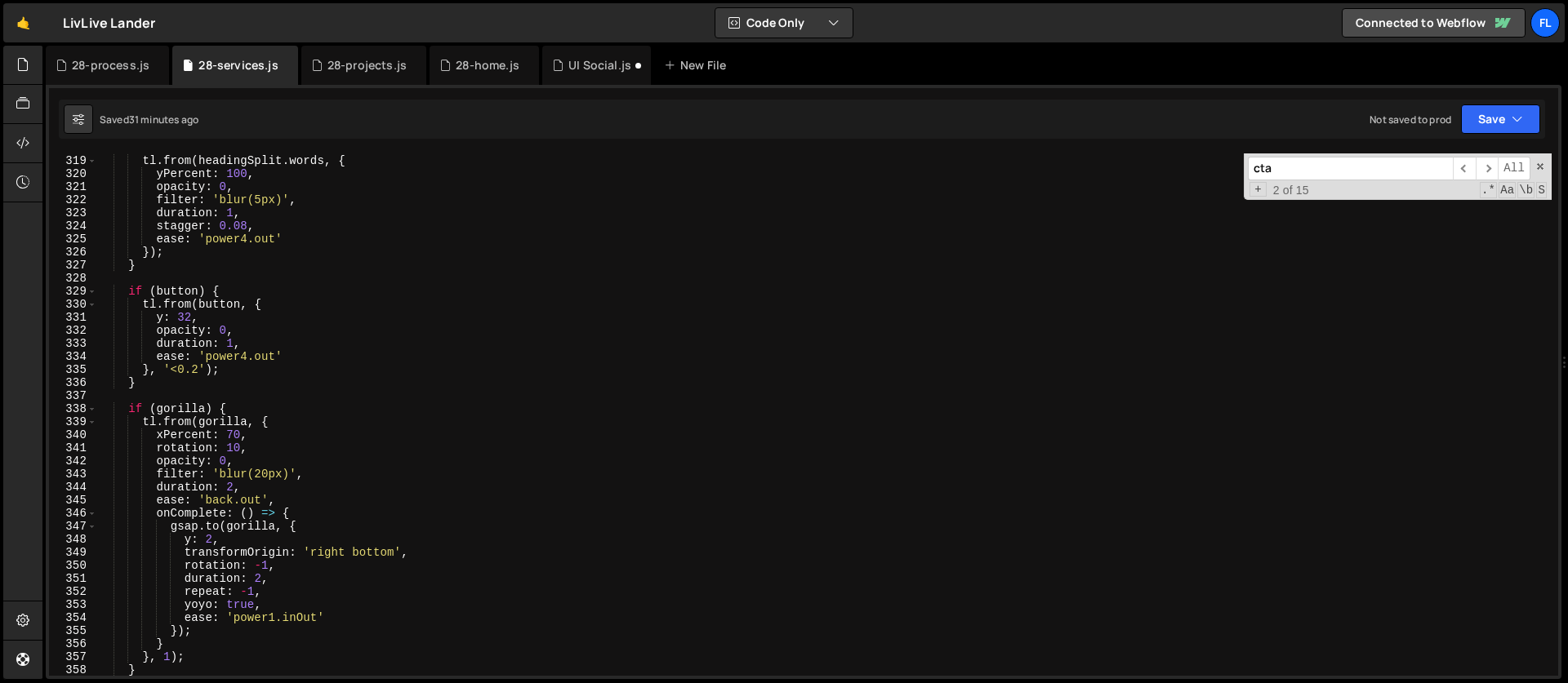
scroll to position [4419, 0]
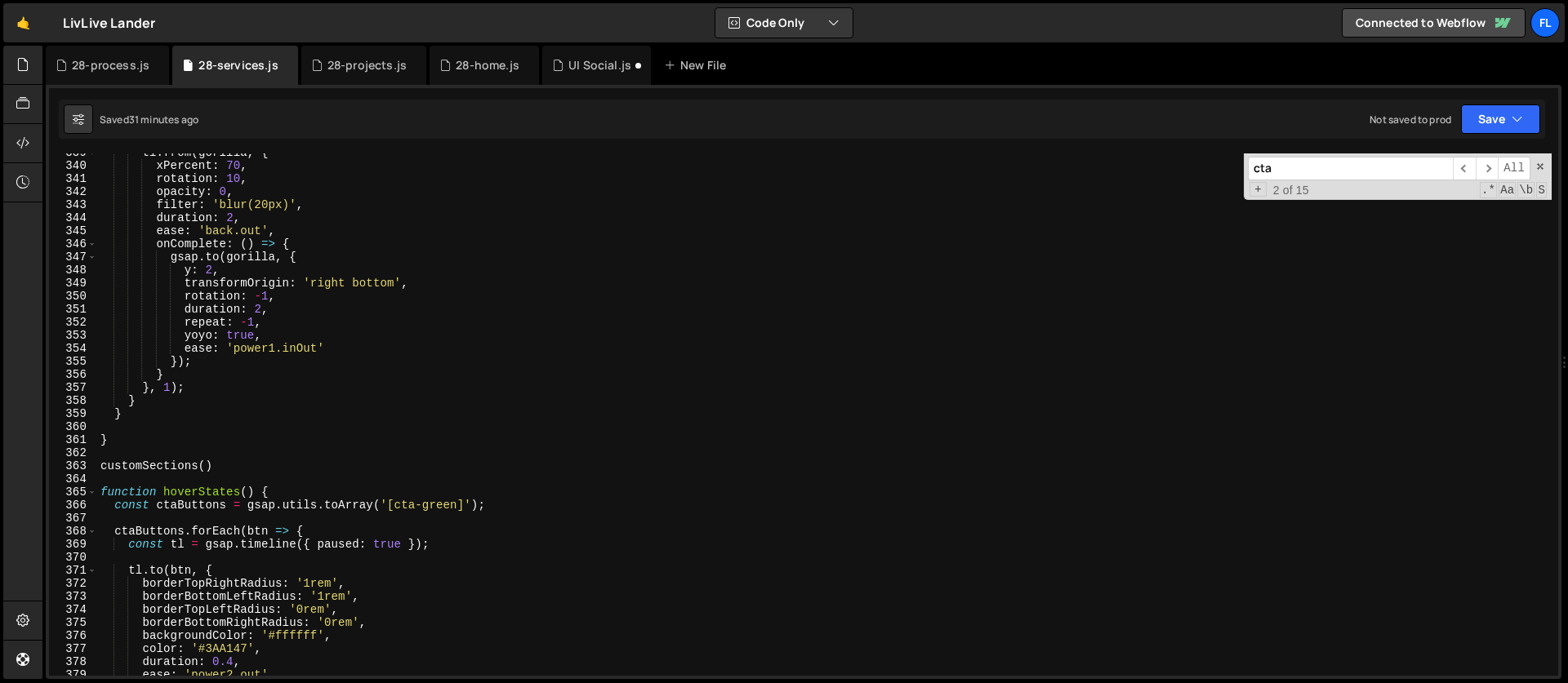
click at [146, 416] on div "tl . from ( gorilla , { xPercent : 70 , rotation : 10 , opacity : 0 , filter : …" at bounding box center [823, 420] width 1454 height 548
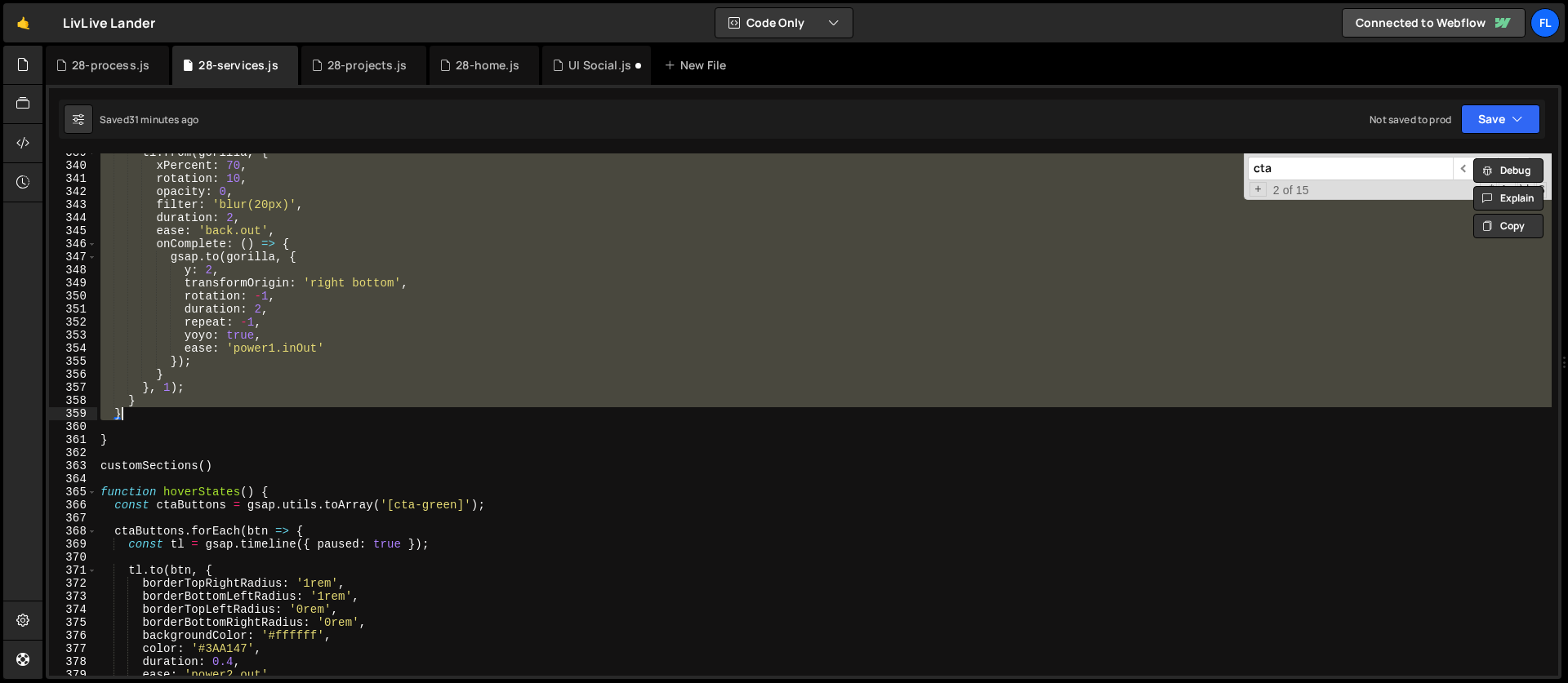
click at [146, 416] on div "tl . from ( gorilla , { xPercent : 70 , rotation : 10 , opacity : 0 , filter : …" at bounding box center [823, 415] width 1454 height 522
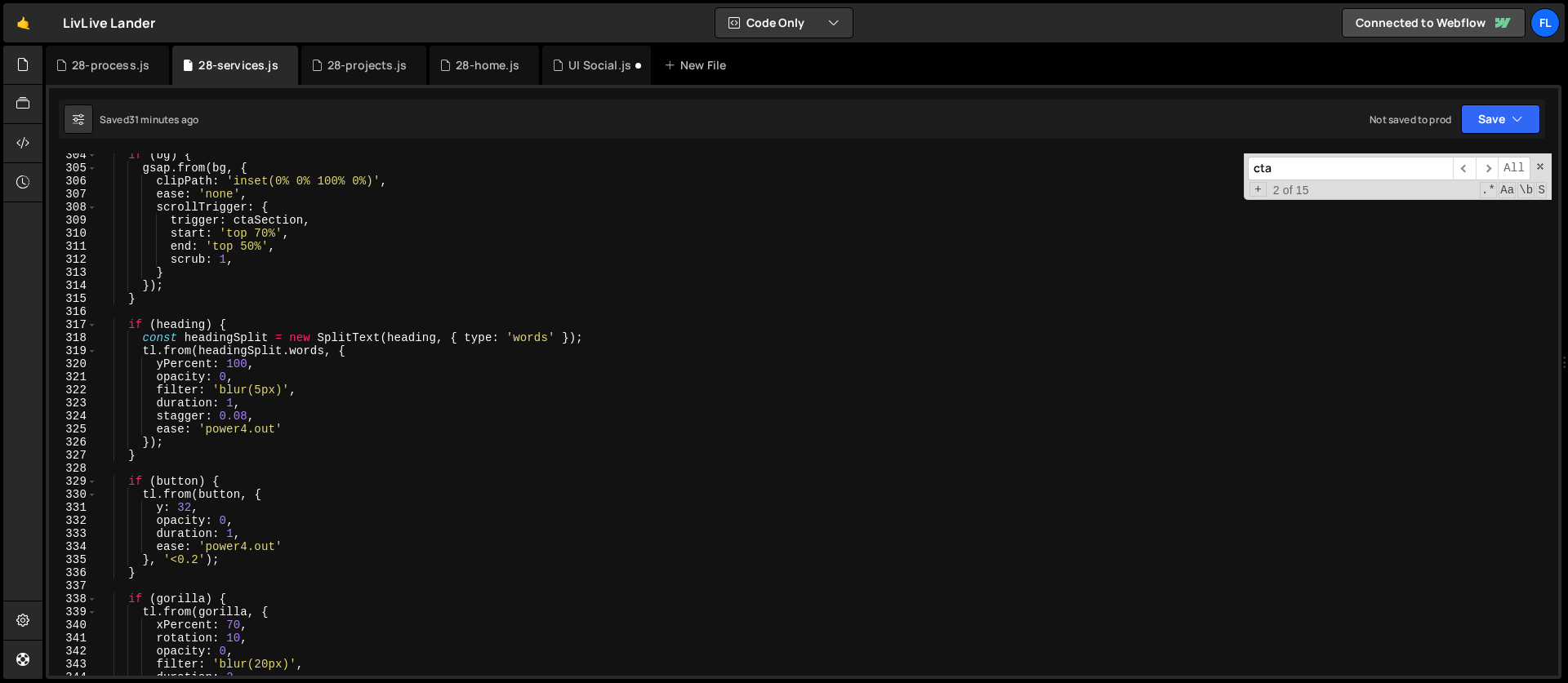
scroll to position [3637, 0]
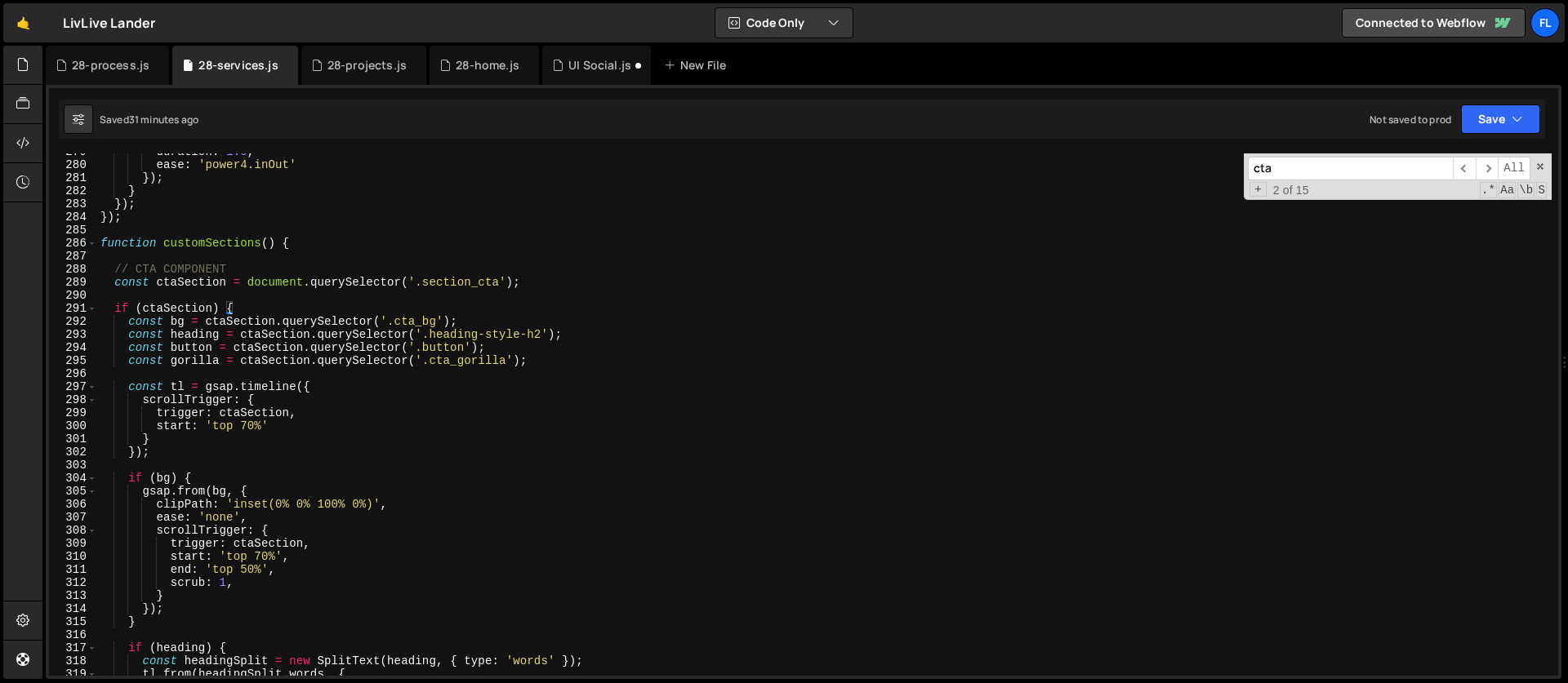
click at [111, 272] on div "duration : 1.5 , ease : 'power4.inOut' }) ; } }) ; }) ; function customSections…" at bounding box center [823, 419] width 1454 height 548
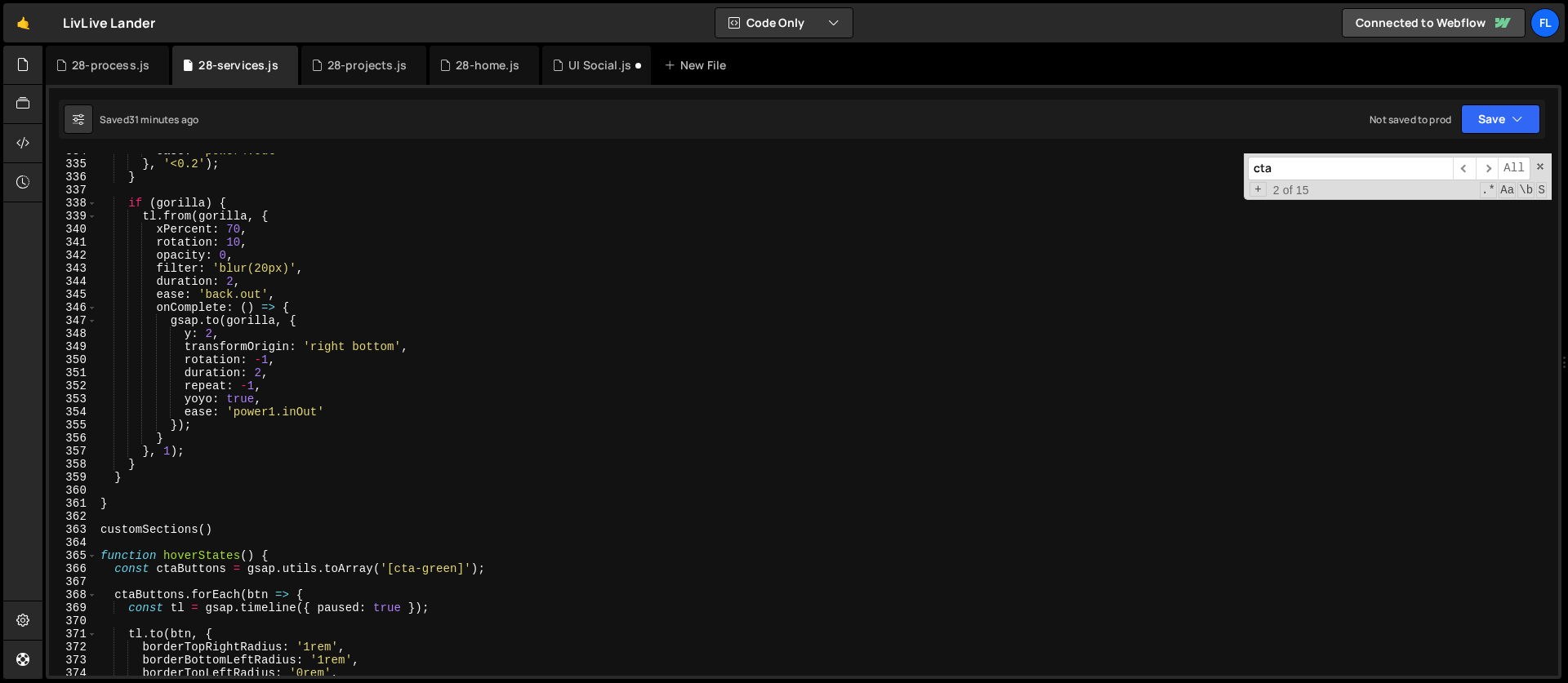
scroll to position [4479, 0]
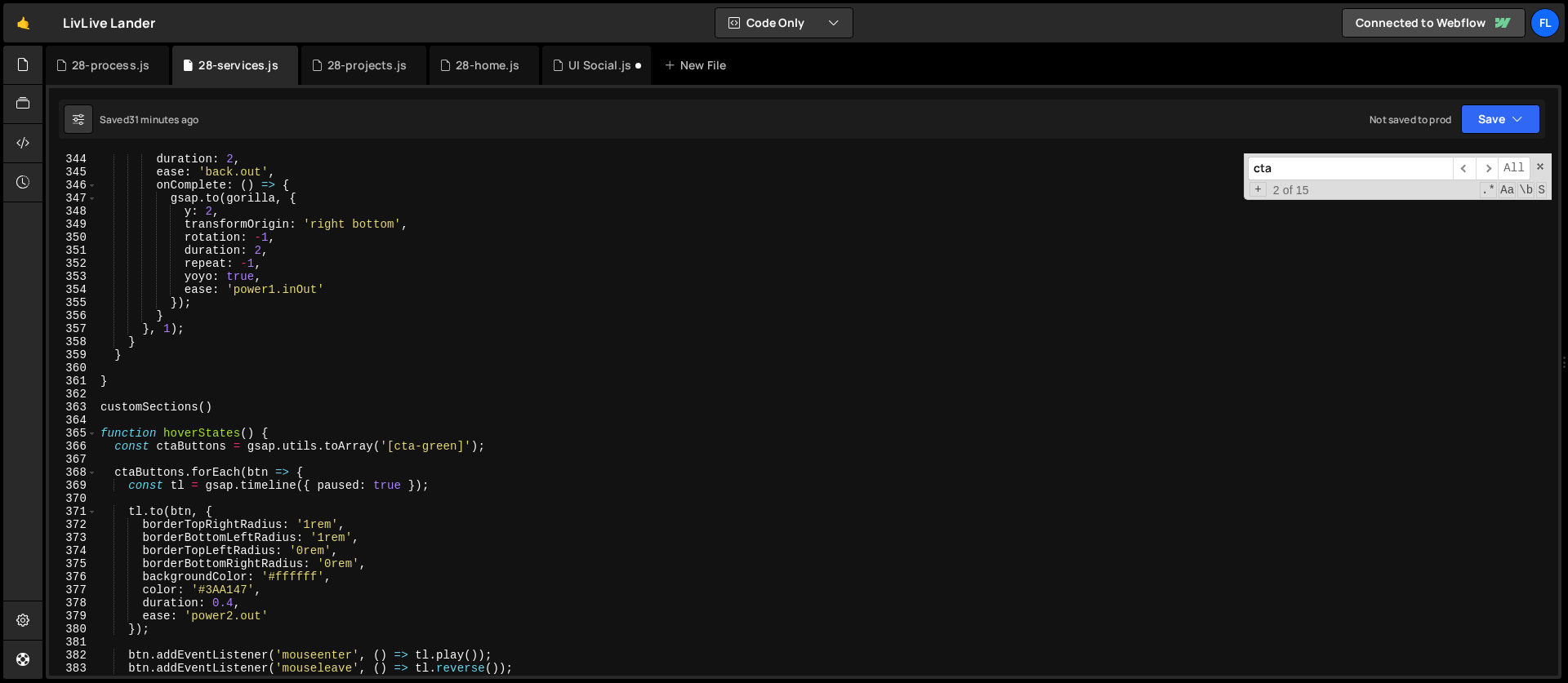
click at [141, 354] on div "duration : 2 , ease : 'back.out' , onComplete : ( ) => { gsap . to ( gorilla , …" at bounding box center [823, 426] width 1454 height 548
type textarea "} }"
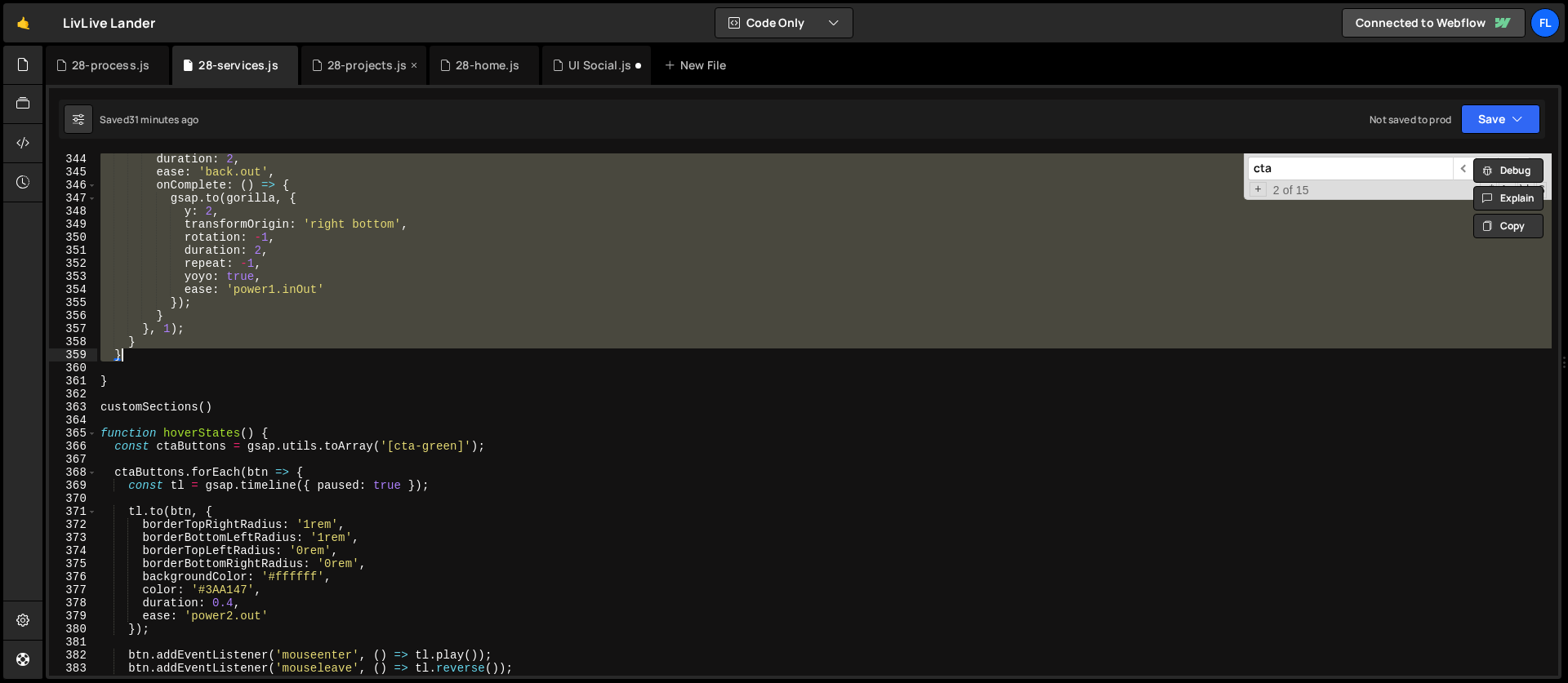
click at [334, 70] on div "28-projects.js" at bounding box center [366, 66] width 79 height 16
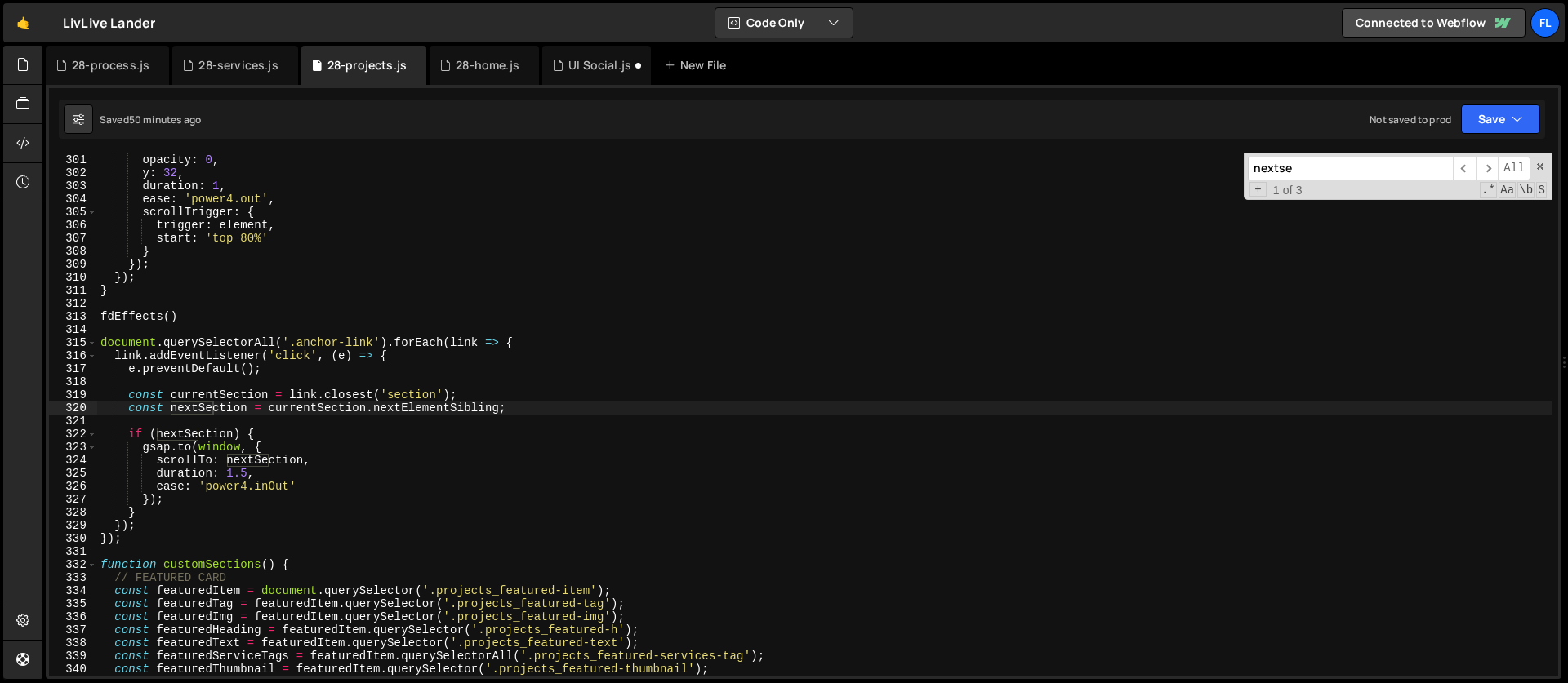
drag, startPoint x: 1333, startPoint y: 171, endPoint x: 1182, endPoint y: 168, distance: 151.0
click at [1182, 168] on div "opacity : 0 , y : 32 , duration : 1 , ease : 'power4.out' , scrollTrigger : { t…" at bounding box center [823, 415] width 1454 height 522
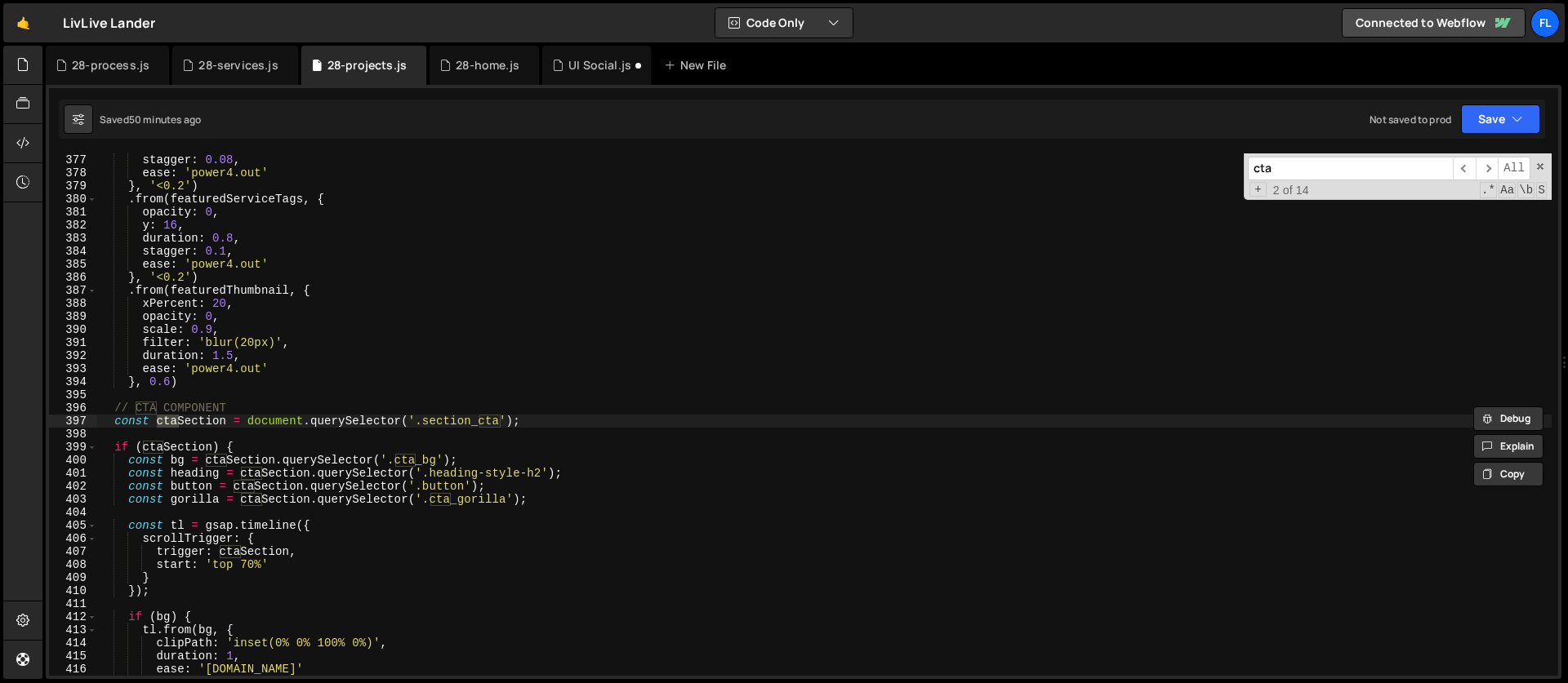
type input "cta"
click at [115, 410] on div "stagger : 0.08 , ease : 'power4.out' } , '<0.2' ) . from ( featuredServiceTags …" at bounding box center [823, 427] width 1454 height 548
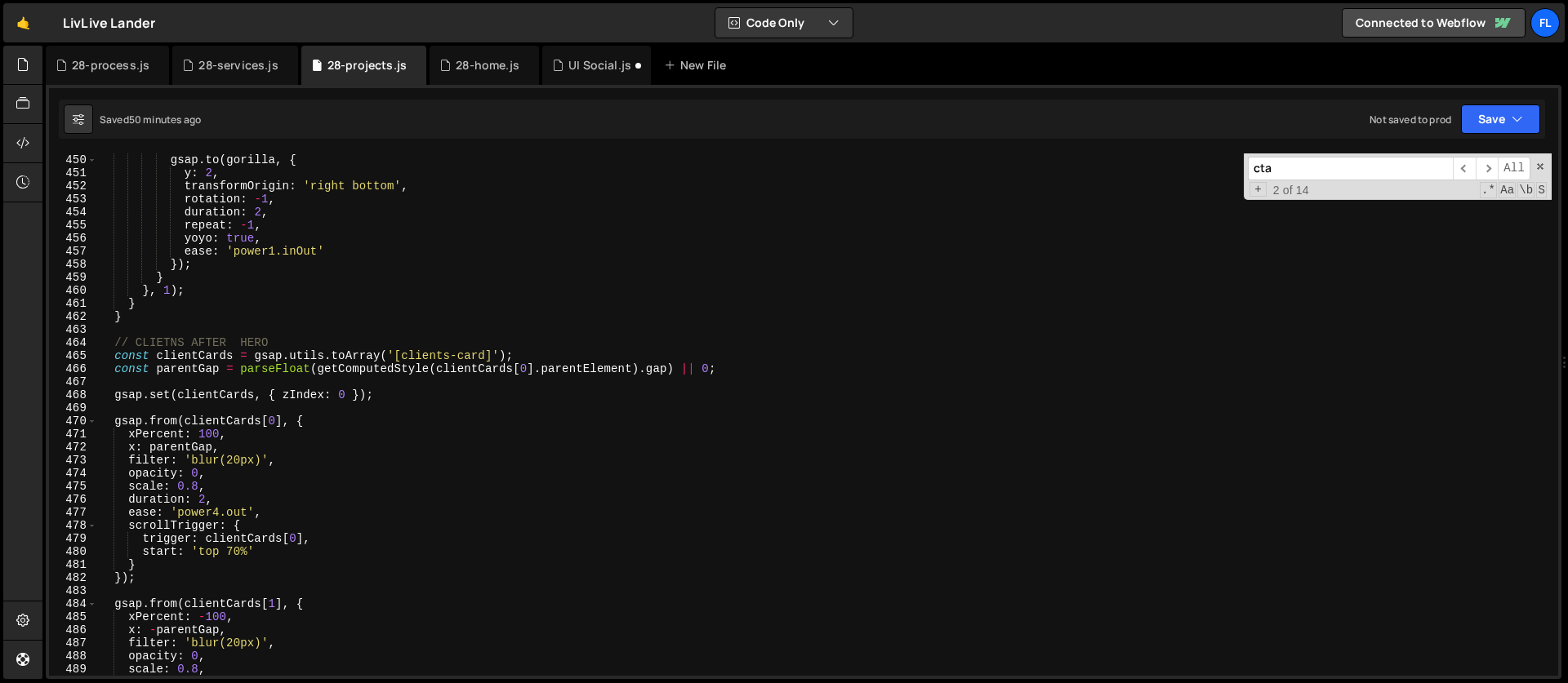
scroll to position [5861, 0]
click at [142, 319] on div "onComplete : ( ) => { gsap . to ( gorilla , { y : 2 , transformOrigin : 'right …" at bounding box center [823, 415] width 1454 height 548
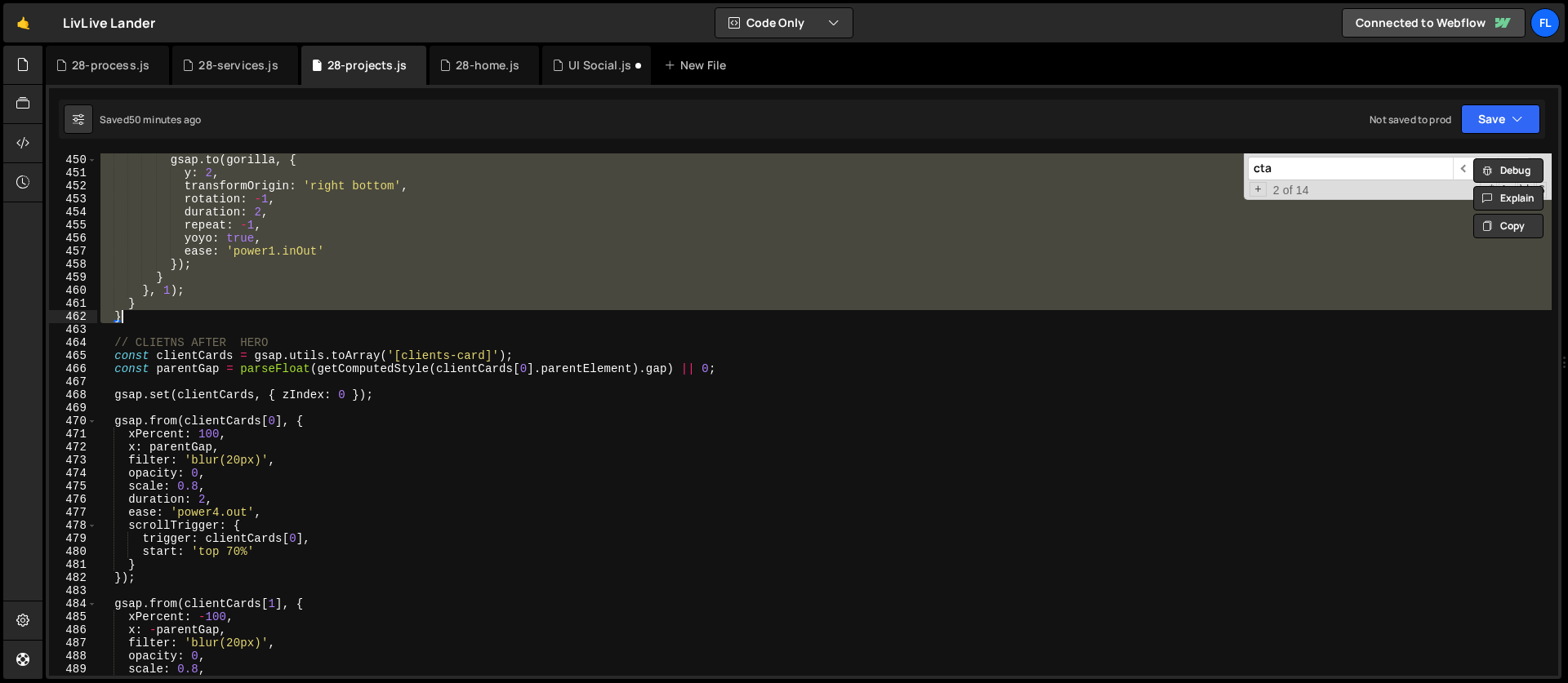
paste textarea
type textarea "}"
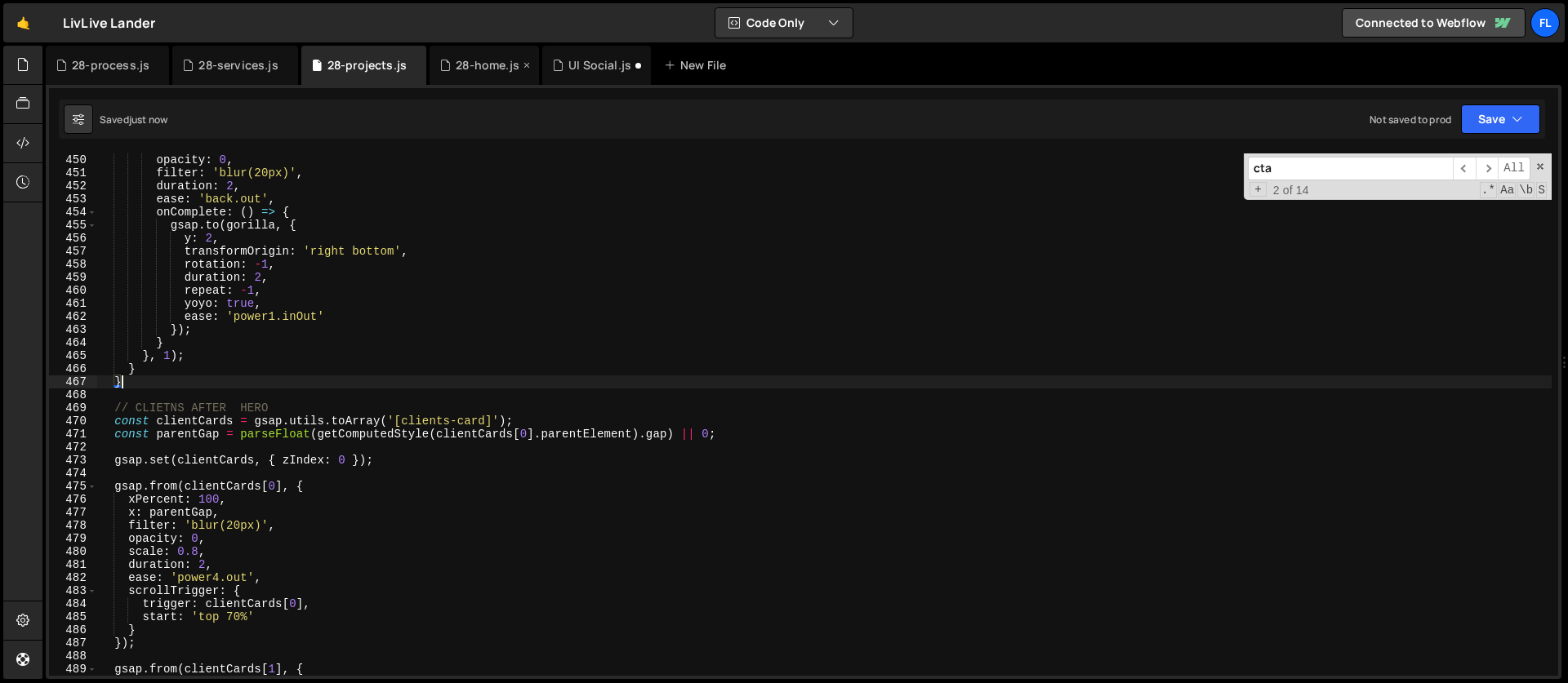
click at [456, 69] on div "28-home.js" at bounding box center [488, 66] width 64 height 16
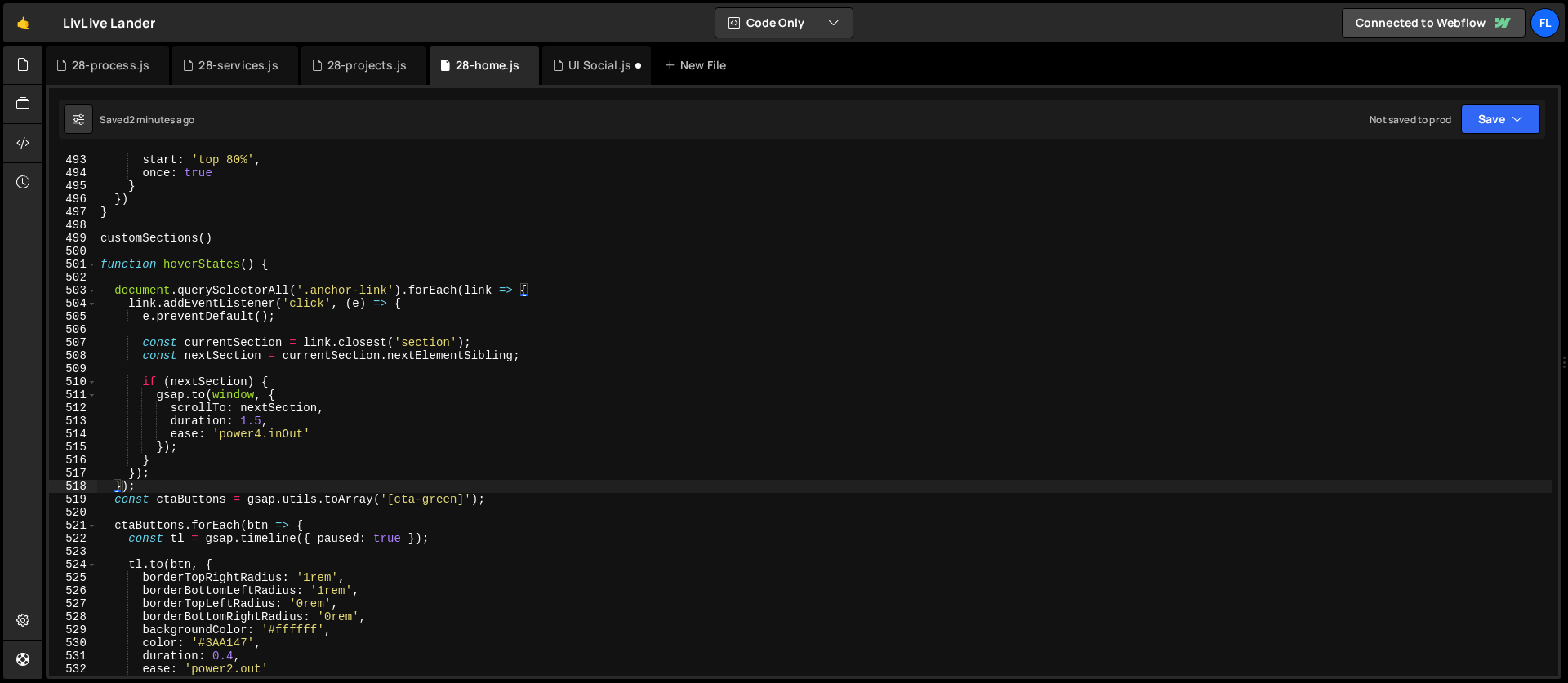
click at [821, 347] on div "start : 'top 80%' , once : true } }) } customSections ( ) function hoverStates …" at bounding box center [823, 427] width 1454 height 548
type textarea "const currentSection = link.closest('section');"
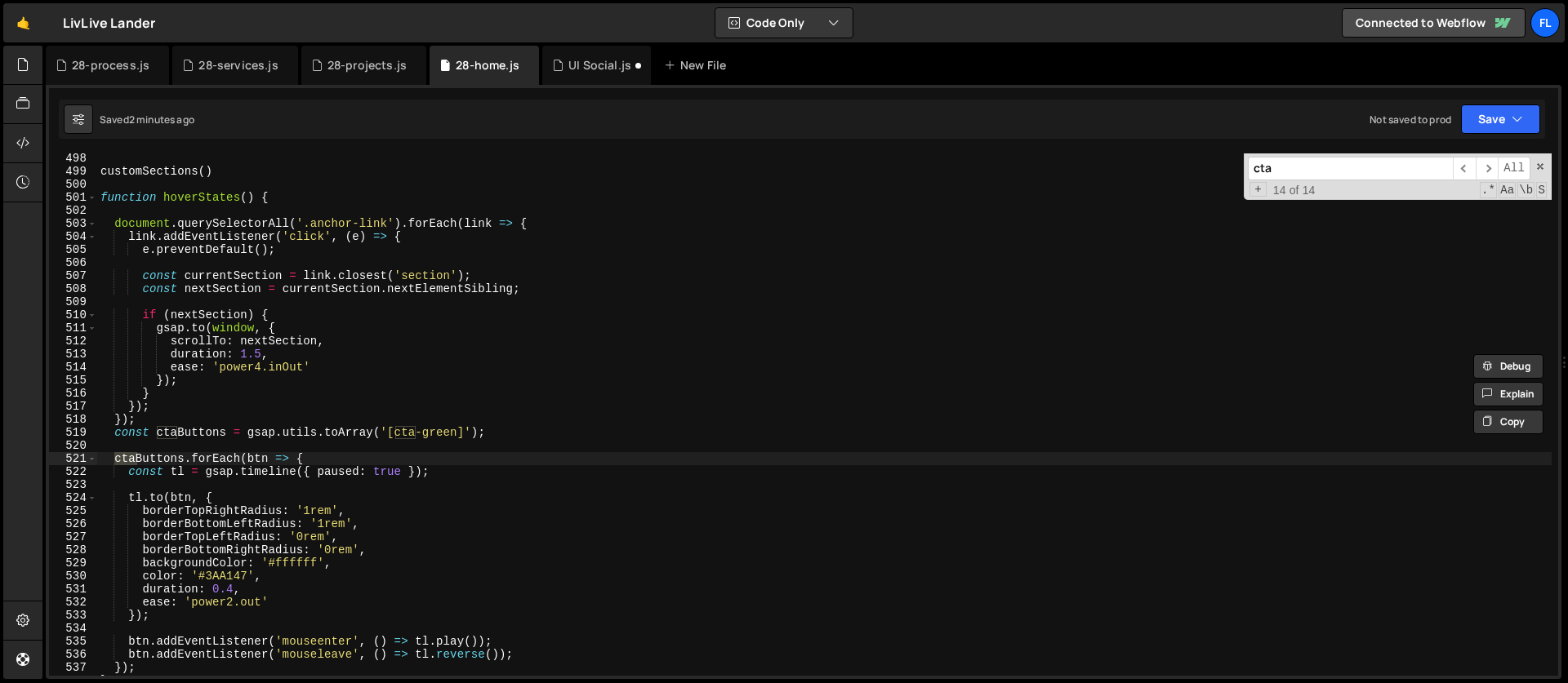
scroll to position [3851, 0]
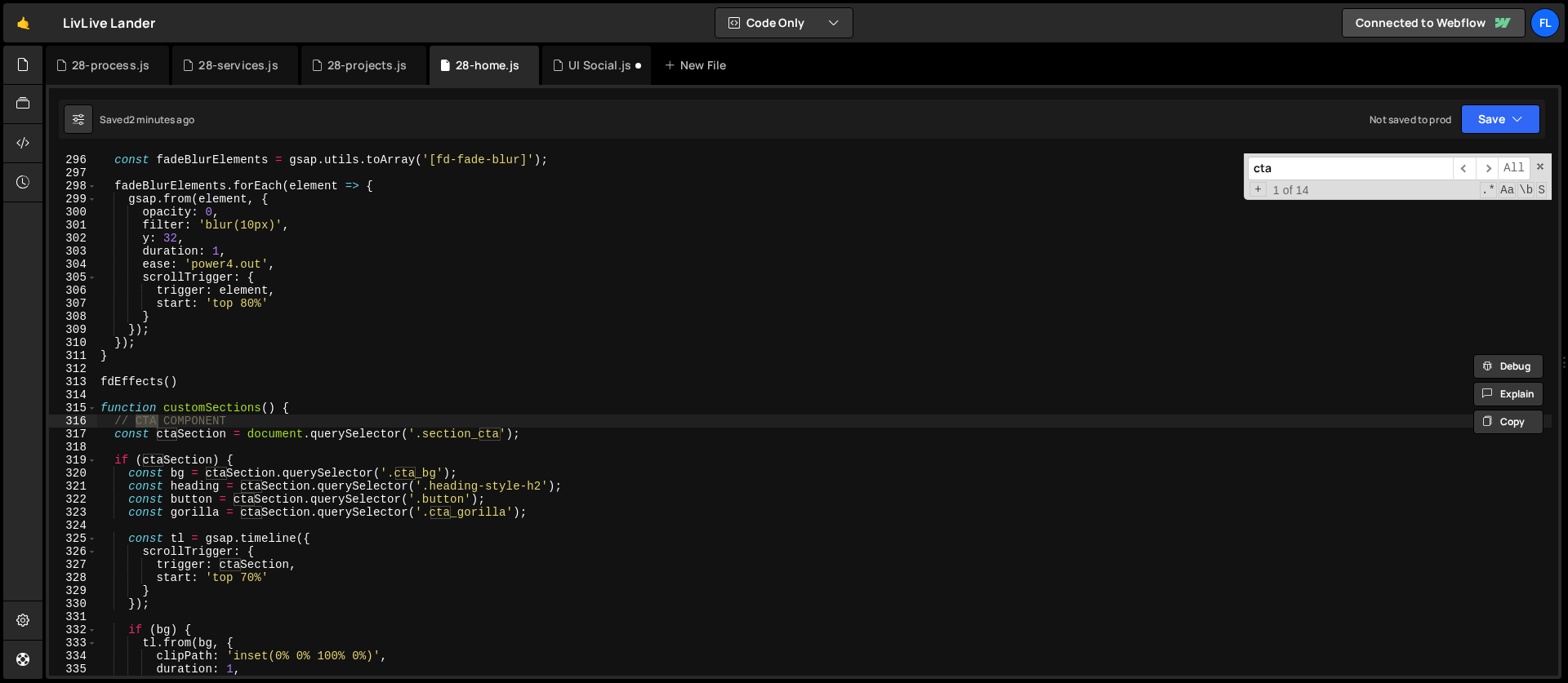
type input "cta"
click at [117, 420] on div "const fadeBlurElements = gsap . utils . toArray ( '[fd-fade-blur]' ) ; fadeBlur…" at bounding box center [823, 427] width 1454 height 548
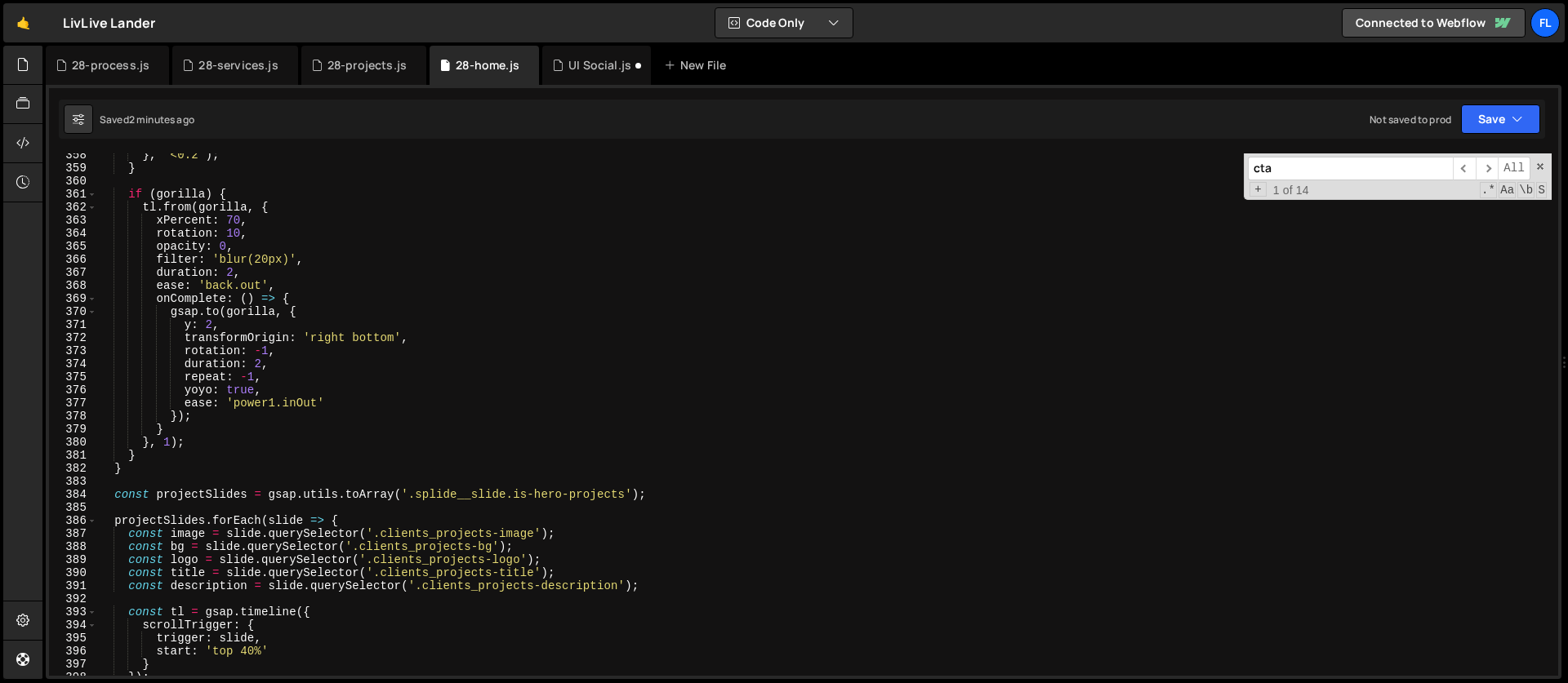
scroll to position [4665, 0]
click at [150, 465] on div "} , '<0.2' ) ; } if ( gorilla ) { tl . from ( gorilla , { xPercent : 70 , rotat…" at bounding box center [823, 423] width 1454 height 548
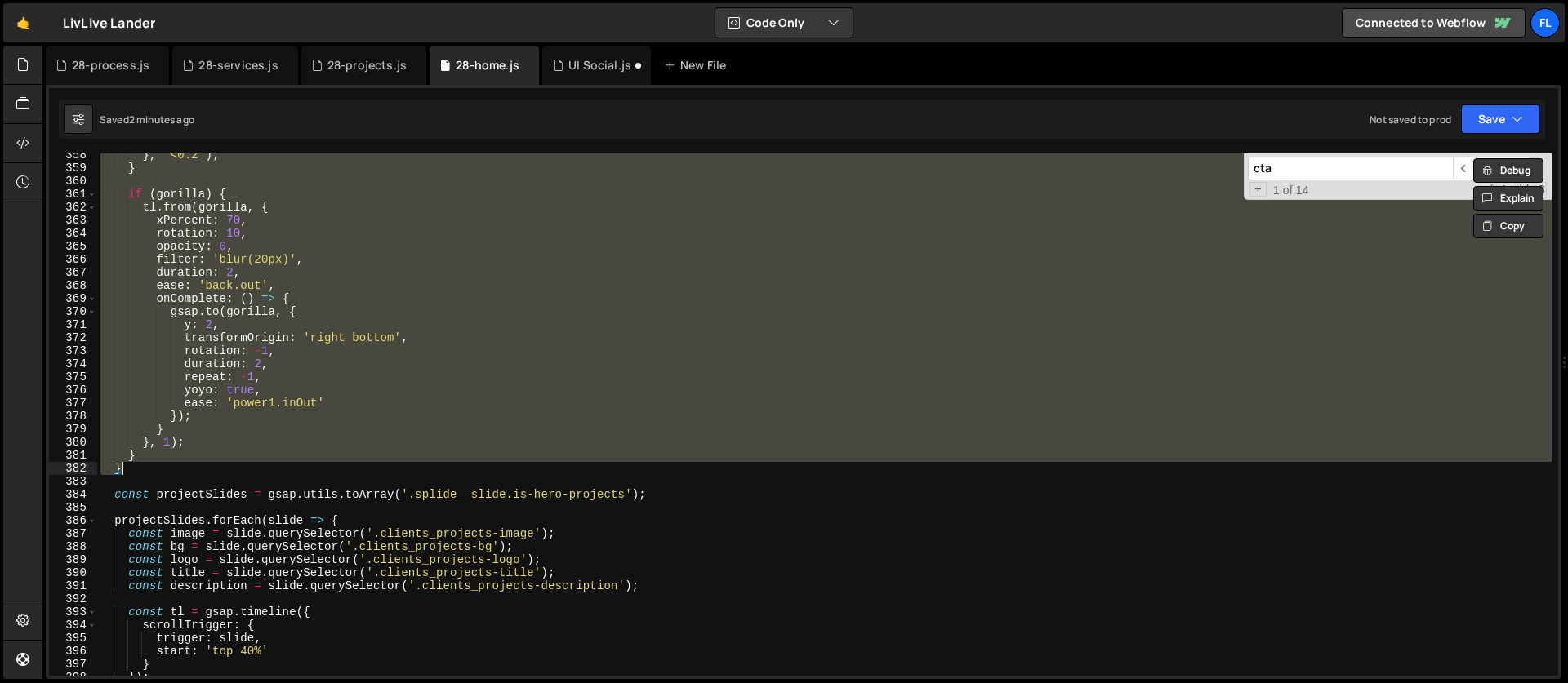
paste textarea
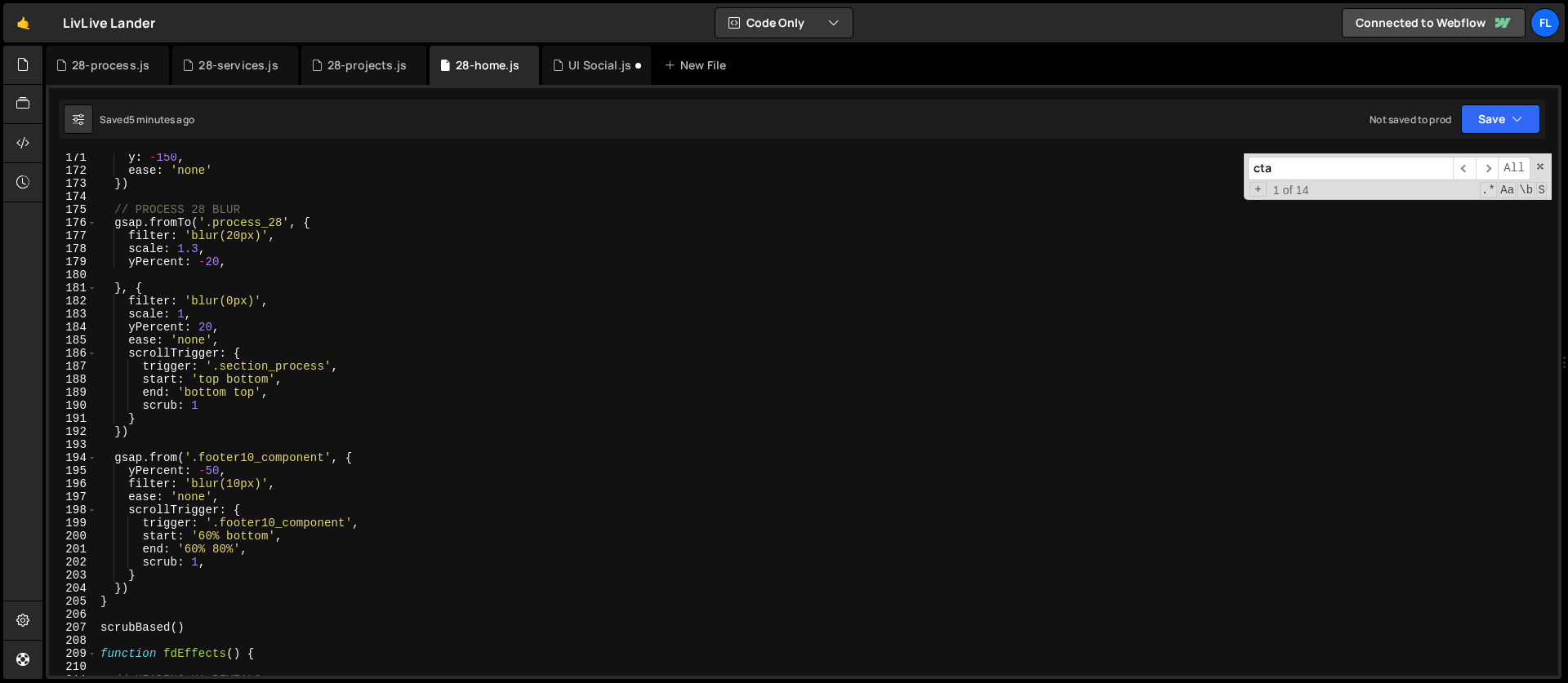
scroll to position [2222, 0]
click at [365, 458] on div "y : - 150 , ease : 'none' }) // PROCESS 28 BLUR gsap . fromTo ( '.process_28' ,…" at bounding box center [823, 425] width 1454 height 548
type textarea "gsap.from('.footer10_component', {"
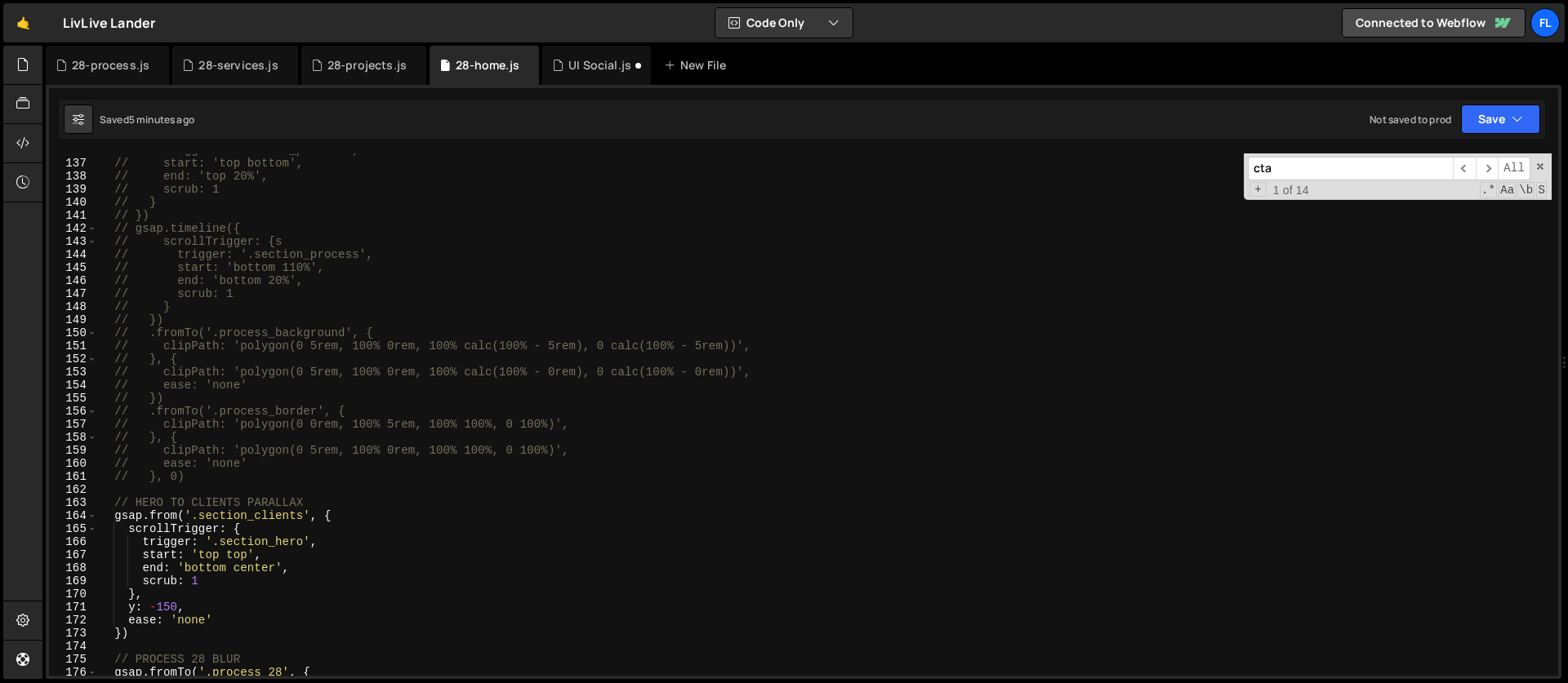
scroll to position [1695, 0]
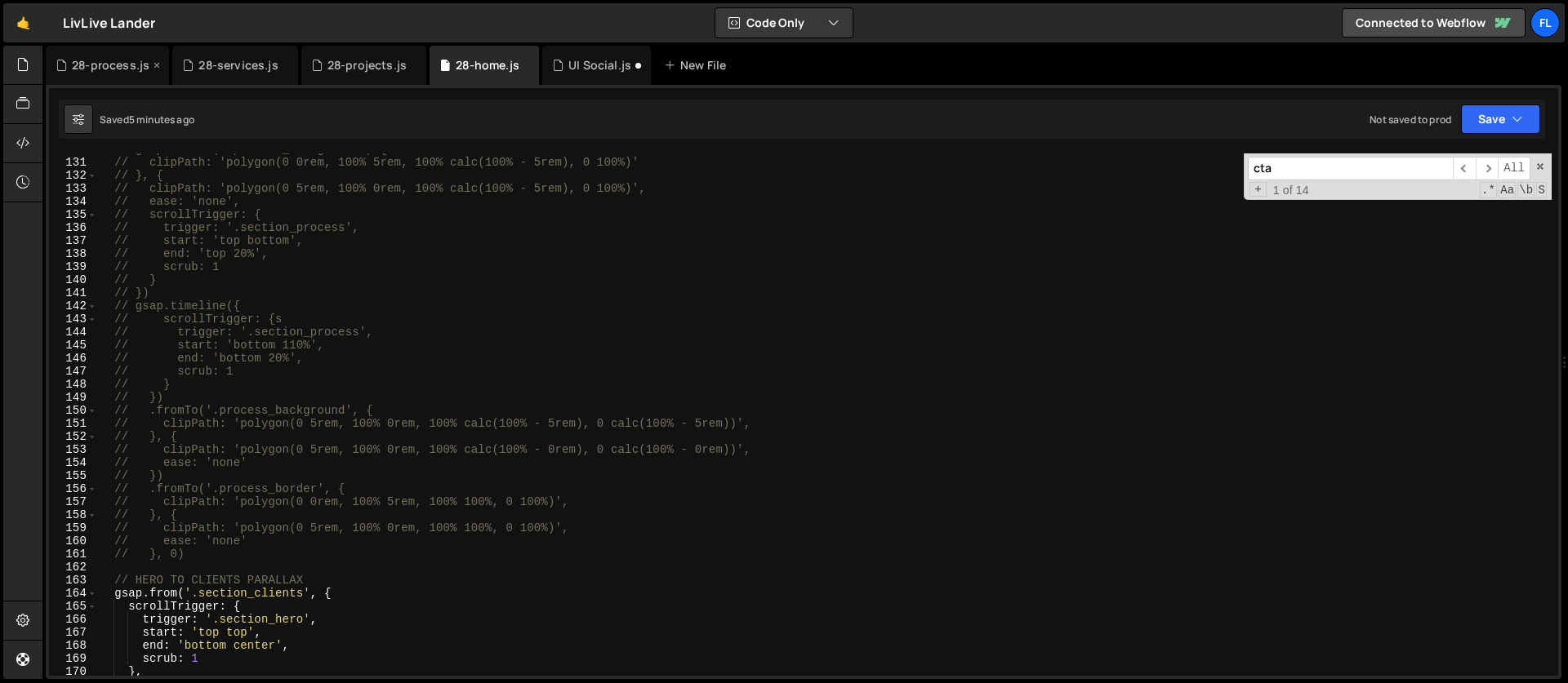
click at [79, 61] on div "28-process.js" at bounding box center [111, 66] width 78 height 16
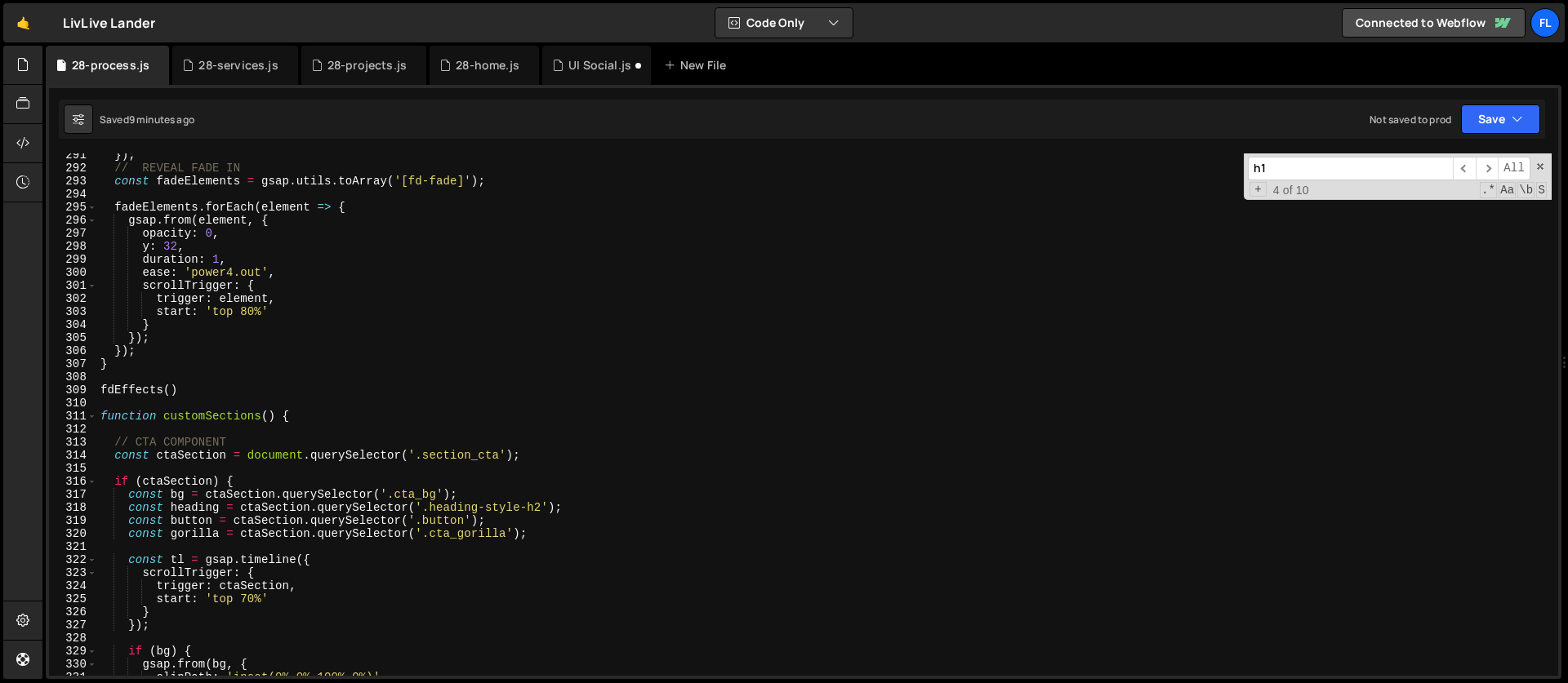
scroll to position [3790, 0]
click at [250, 426] on div "}) ; // REVEAL FADE IN const fadeElements = gsap . utils . toArray ( '[fd-fade]…" at bounding box center [823, 423] width 1454 height 548
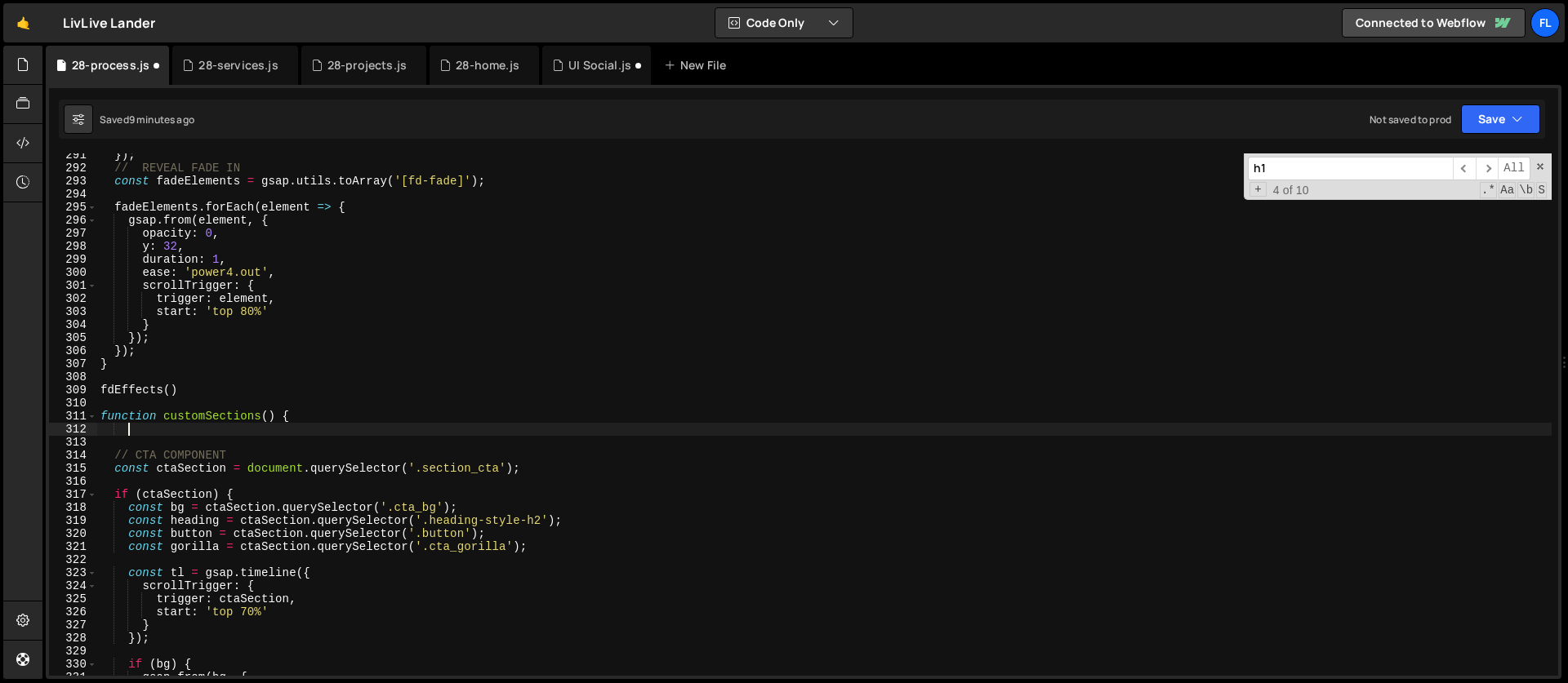
paste textarea "}, '<');"
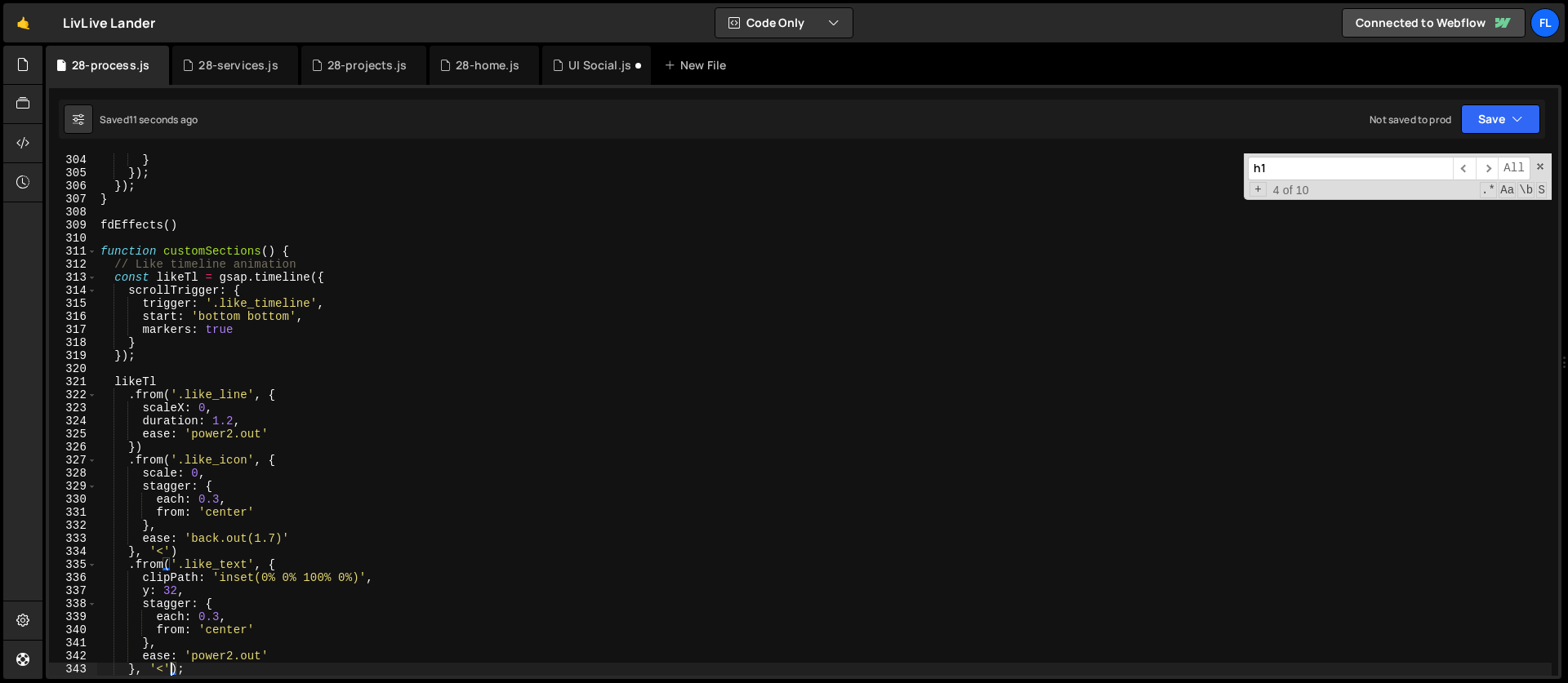
click at [242, 327] on div "} }) ; }) ; } fdEffects ( ) function customSections ( ) { // Like timeline anim…" at bounding box center [823, 427] width 1454 height 548
drag, startPoint x: 249, startPoint y: 327, endPoint x: 344, endPoint y: 318, distance: 95.4
click at [344, 318] on div "} }) ; }) ; } fdEffects ( ) function customSections ( ) { // Like timeline anim…" at bounding box center [823, 427] width 1454 height 548
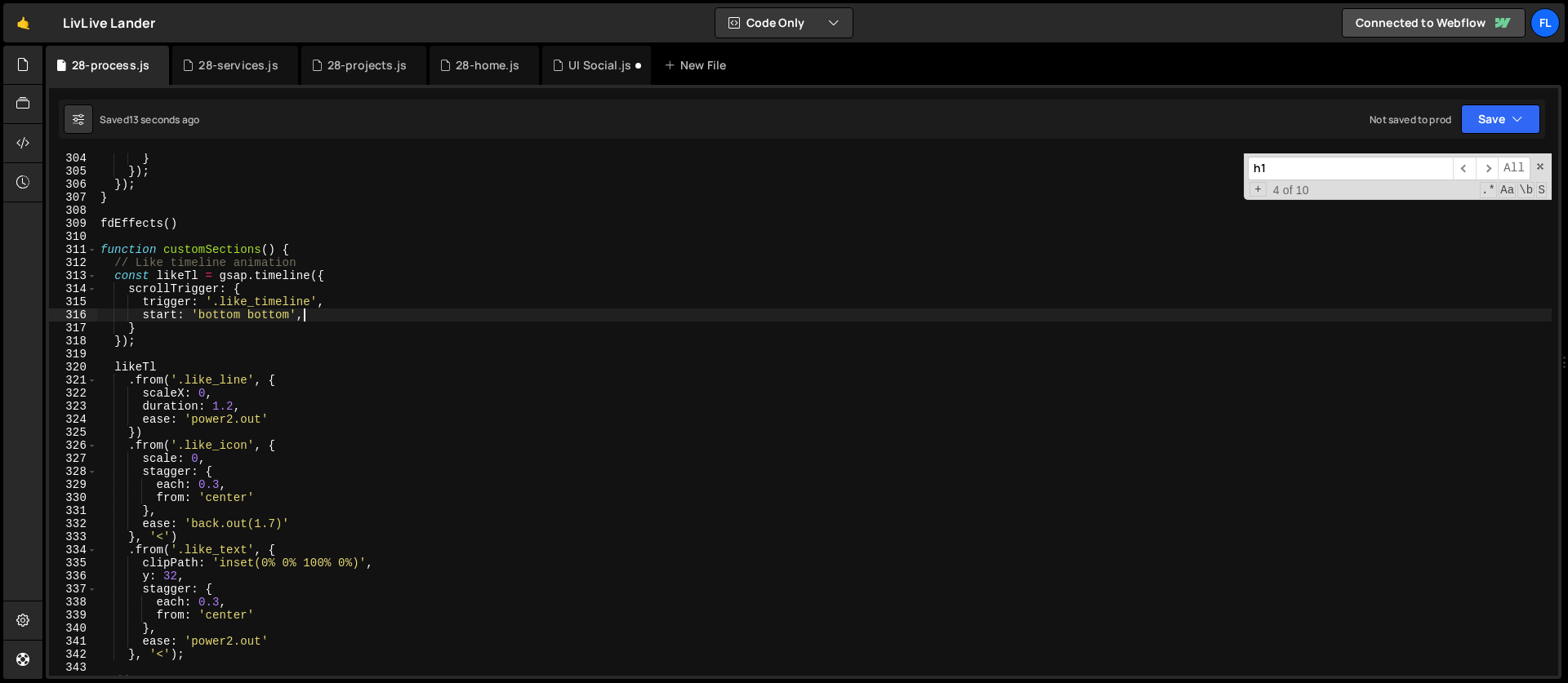
scroll to position [4019, 0]
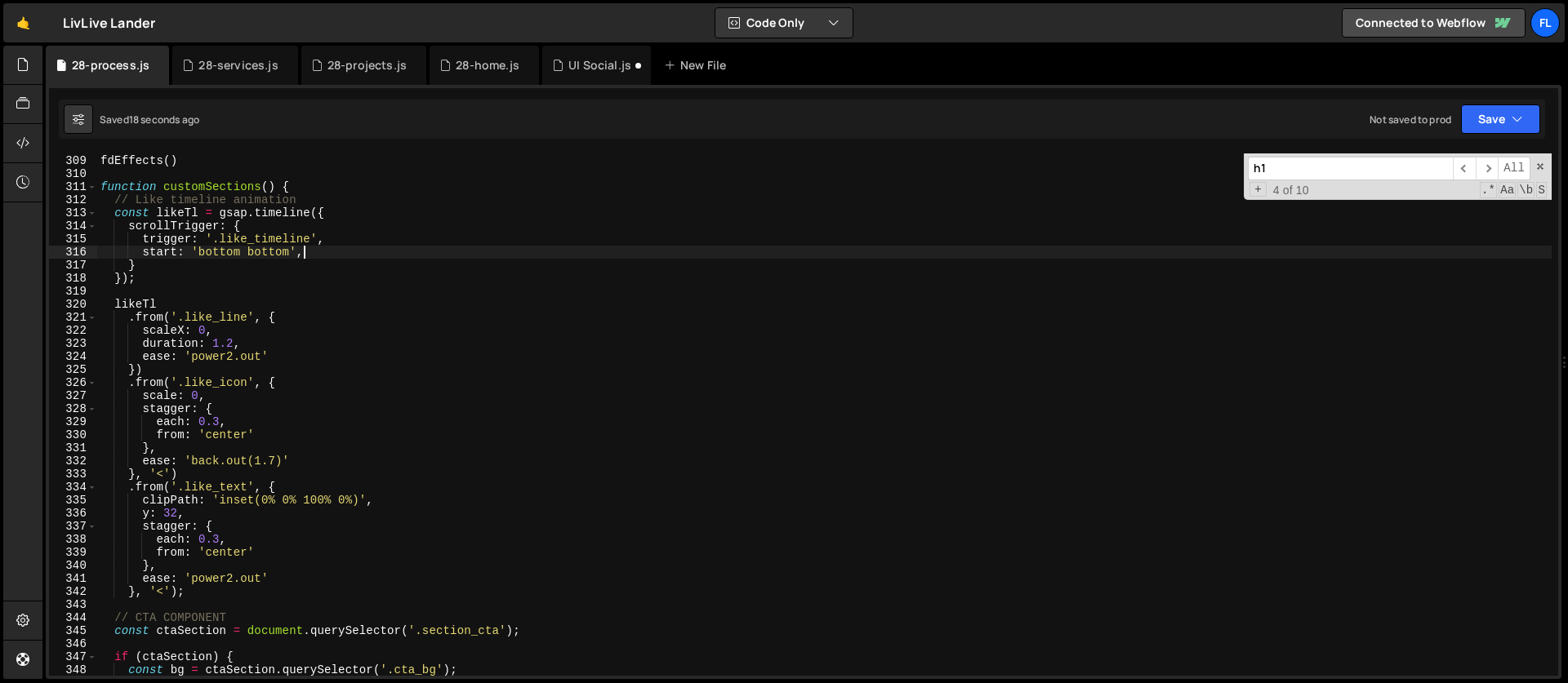
click at [216, 396] on div "fdEffects ( ) function customSections ( ) { // Like timeline animation const li…" at bounding box center [823, 415] width 1454 height 548
type textarea "scale: 0,"
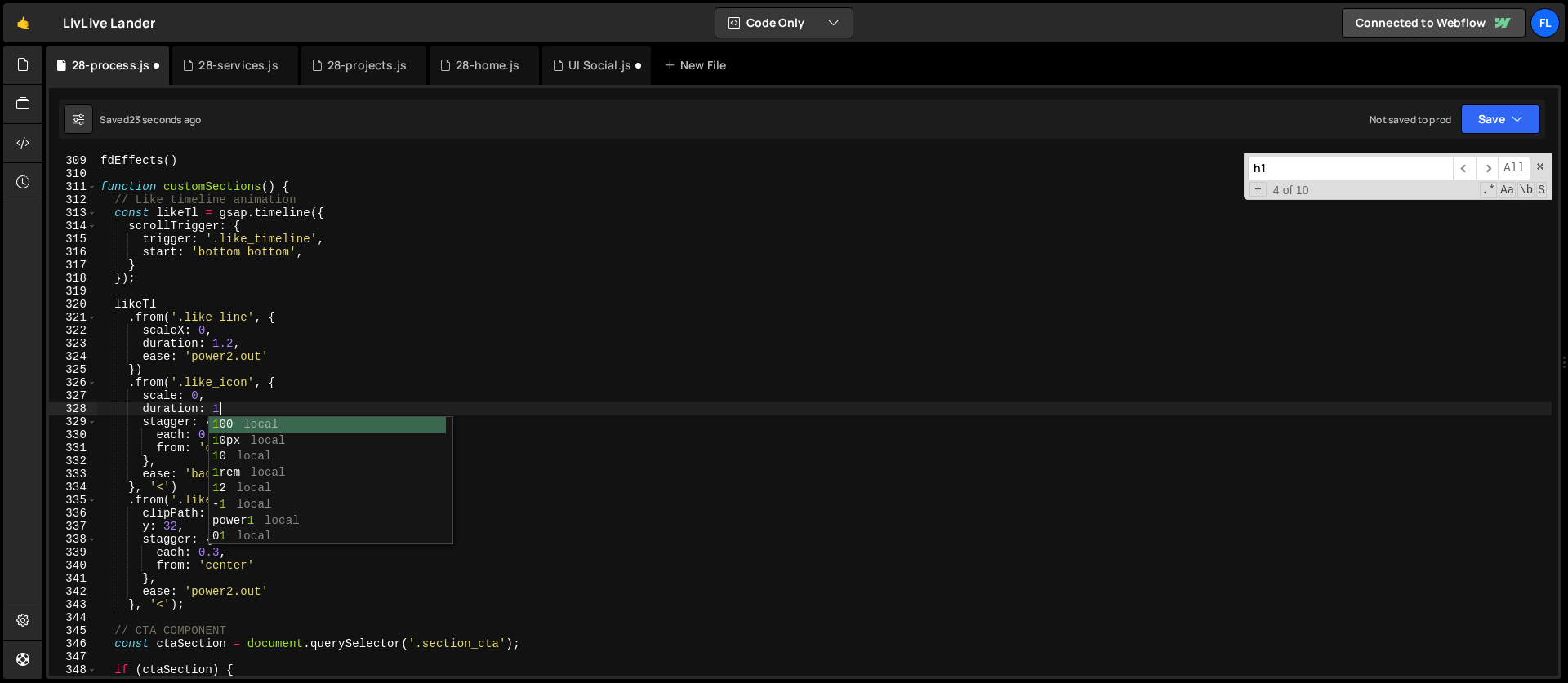
scroll to position [0, 7]
click at [211, 522] on div "fdEffects ( ) function customSections ( ) { // Like timeline animation const li…" at bounding box center [823, 415] width 1454 height 548
type textarea "y: 32,"
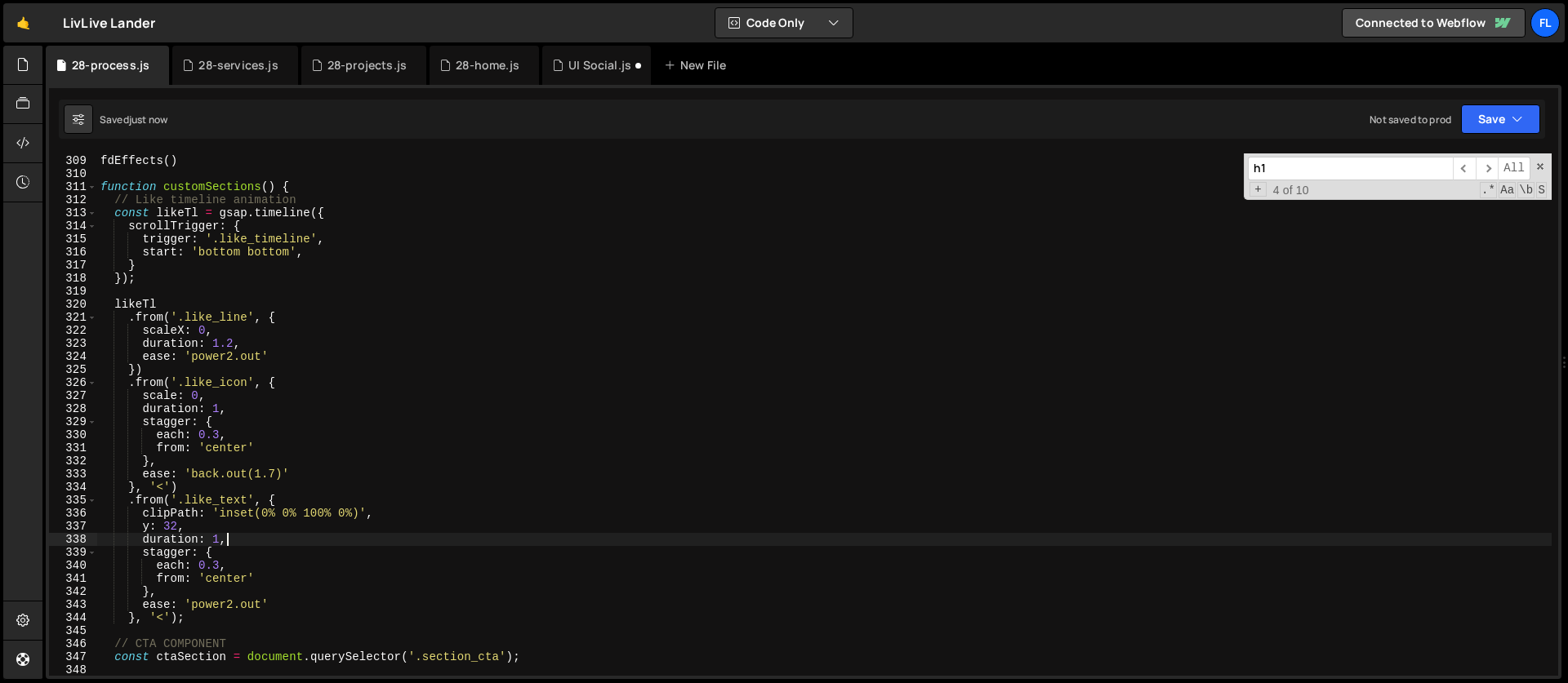
type textarea "duration: 1,"
click at [672, 66] on div "New File" at bounding box center [697, 66] width 69 height 16
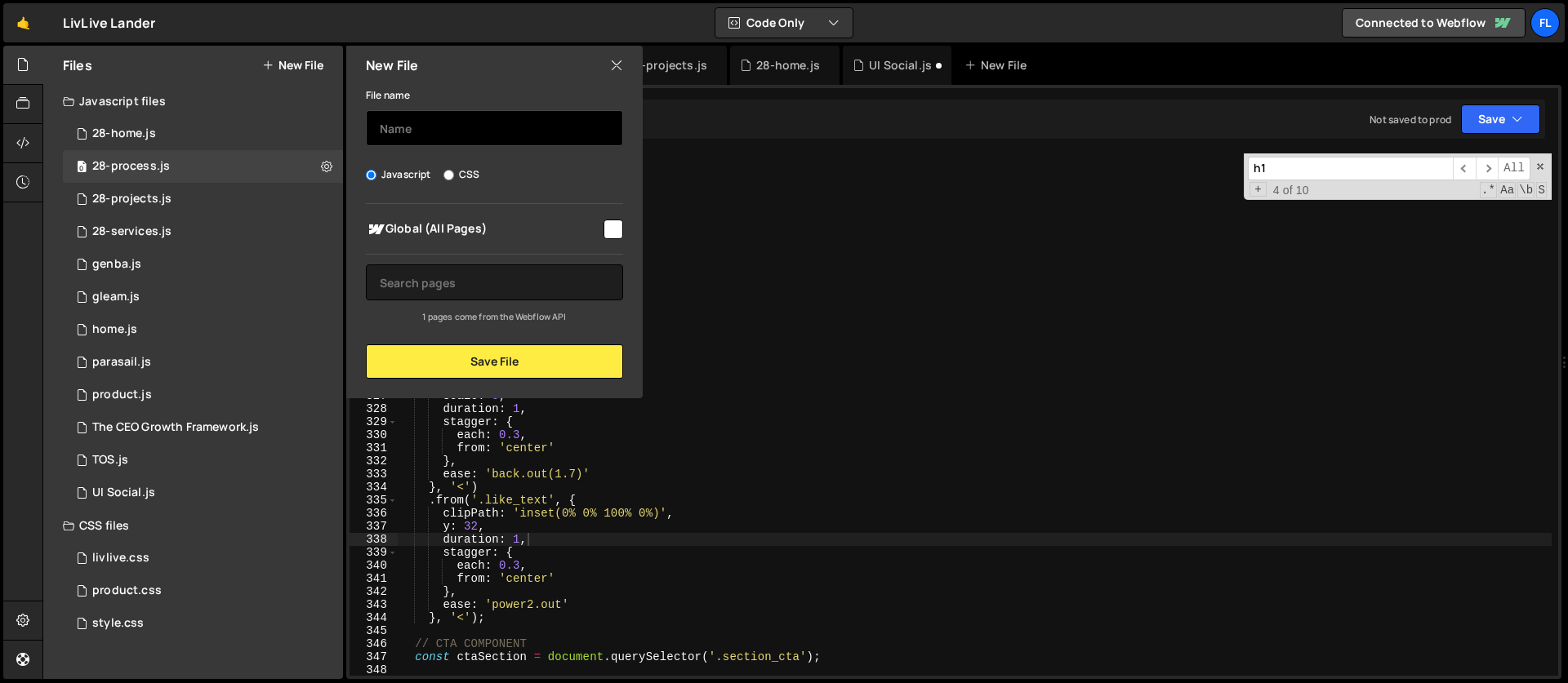
click at [437, 133] on input "text" at bounding box center [493, 128] width 257 height 36
type input "28-team"
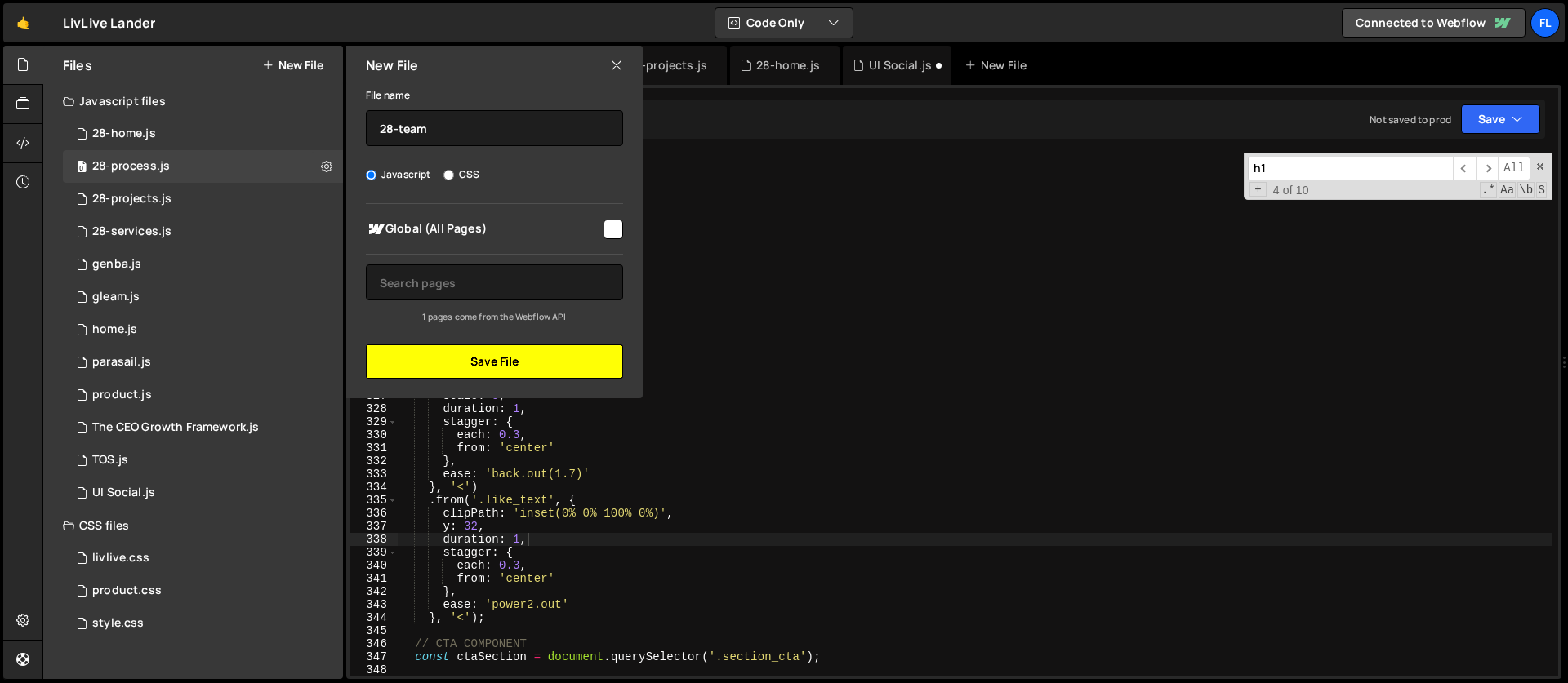
click at [517, 358] on button "Save File" at bounding box center [493, 362] width 257 height 35
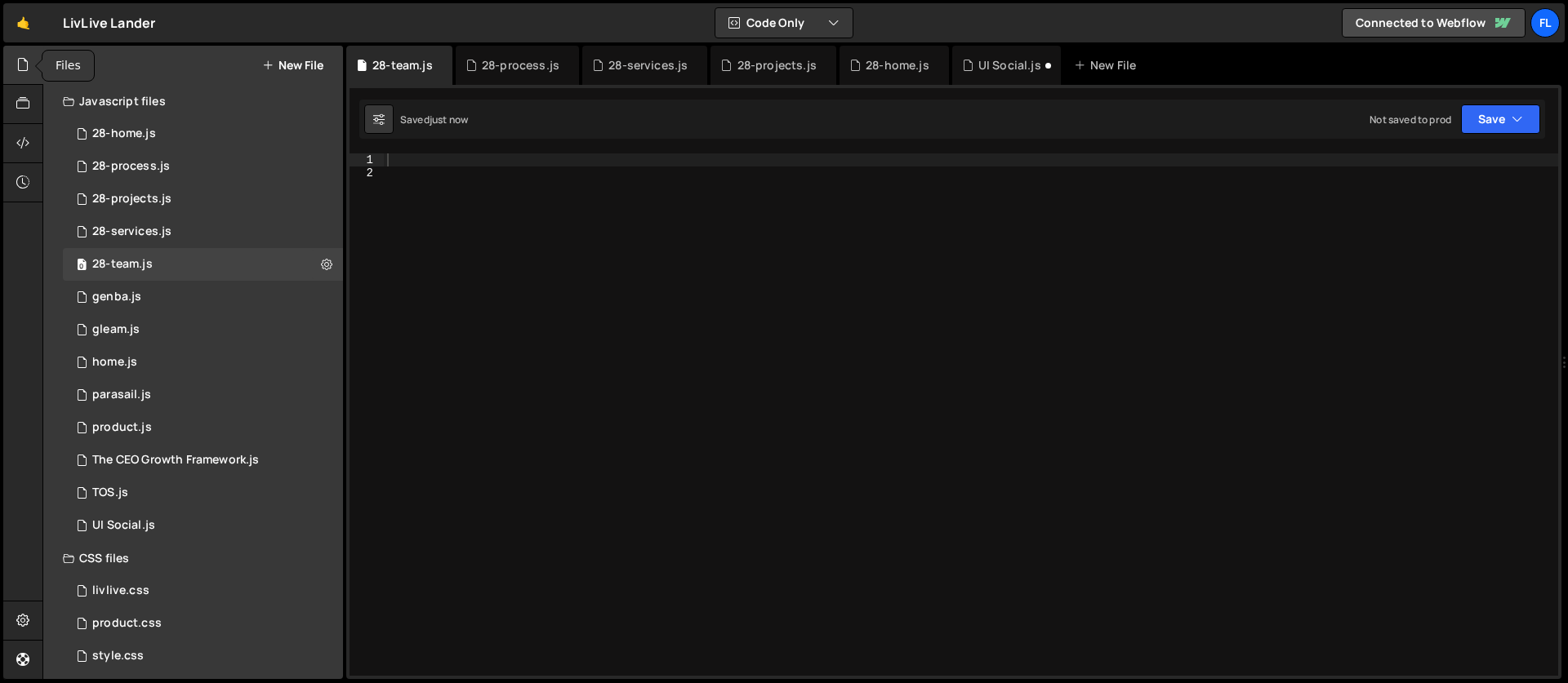
click at [19, 66] on icon at bounding box center [23, 65] width 13 height 18
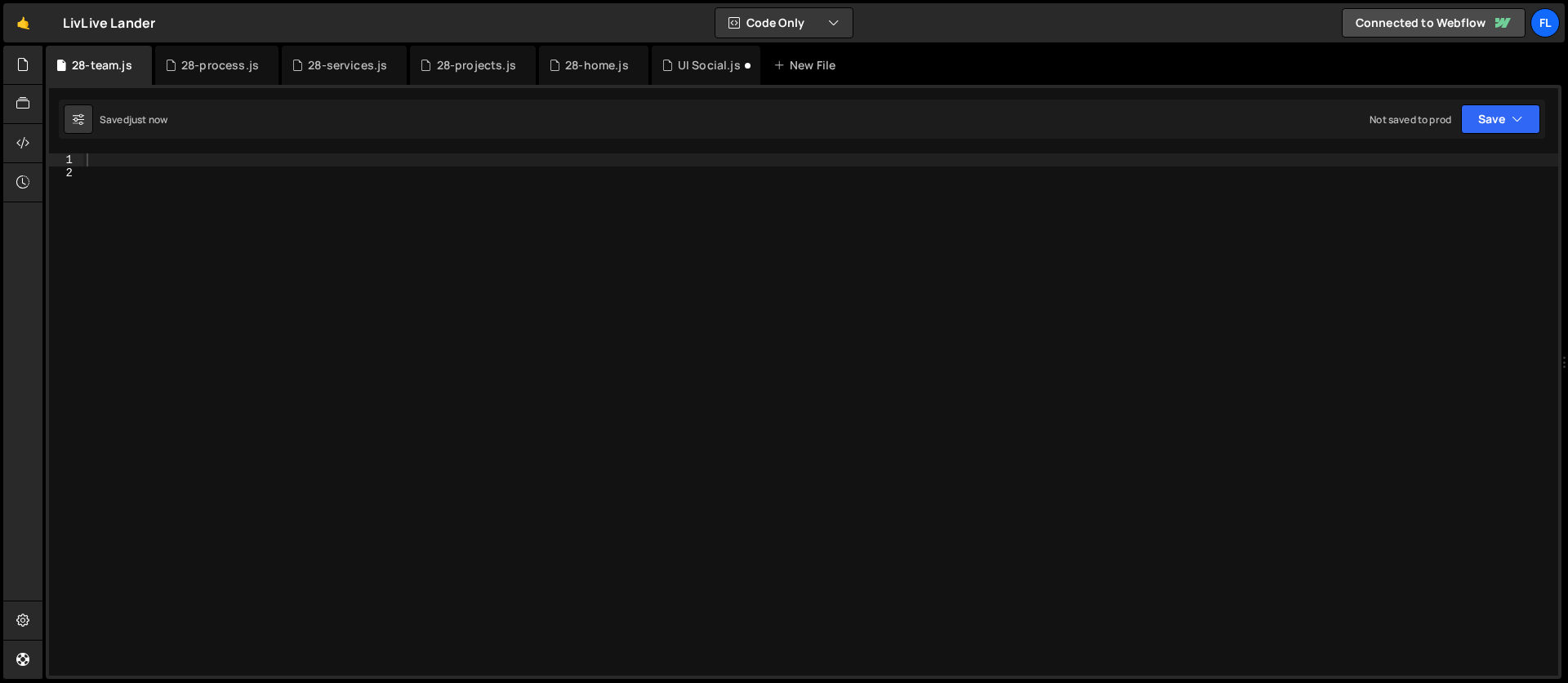
click at [121, 165] on div at bounding box center [821, 427] width 1475 height 548
paste textarea "</script>"
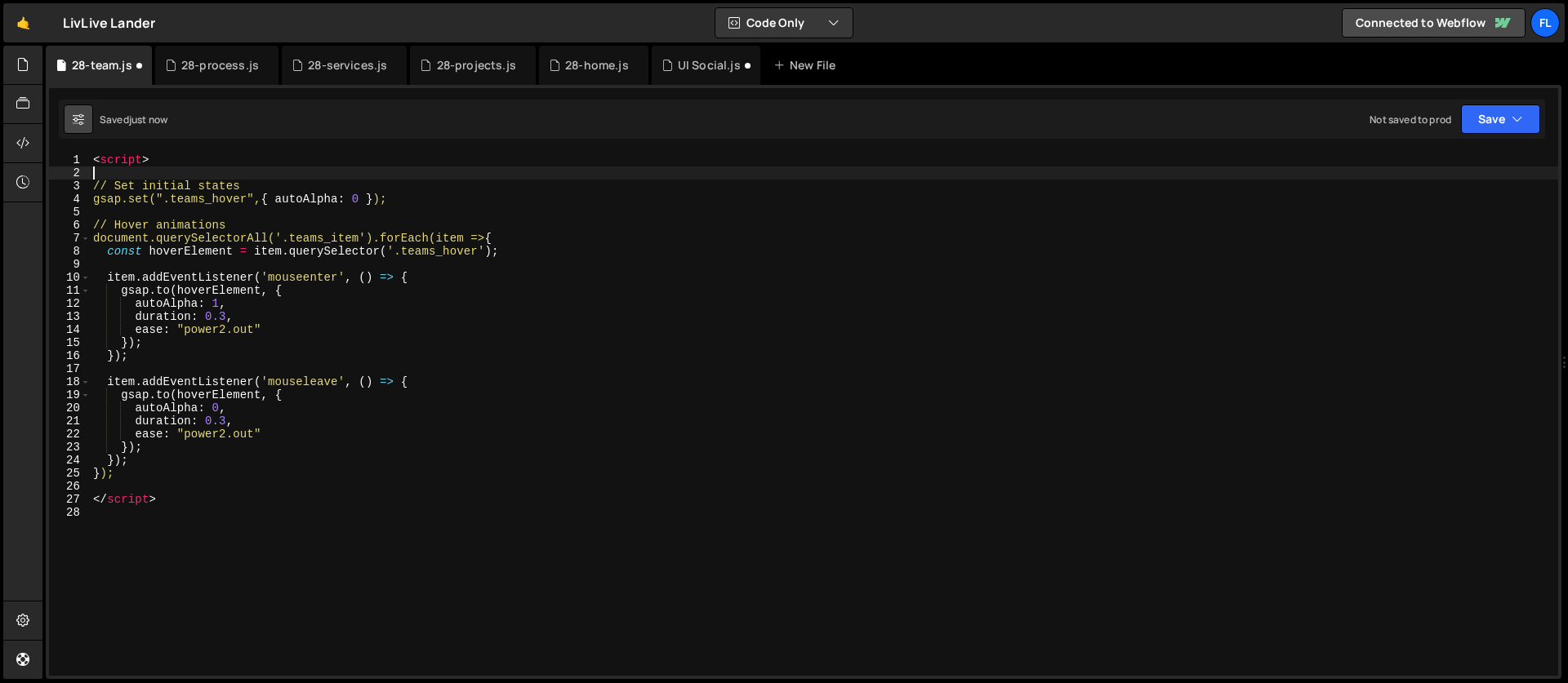
drag, startPoint x: 115, startPoint y: 166, endPoint x: 77, endPoint y: 127, distance: 54.5
click at [77, 127] on div "Debug Explain Copy 28-team.js 28-process.js 28-services.js 28-projects.js 28-ho…" at bounding box center [803, 363] width 1515 height 634
type textarea "<script>"
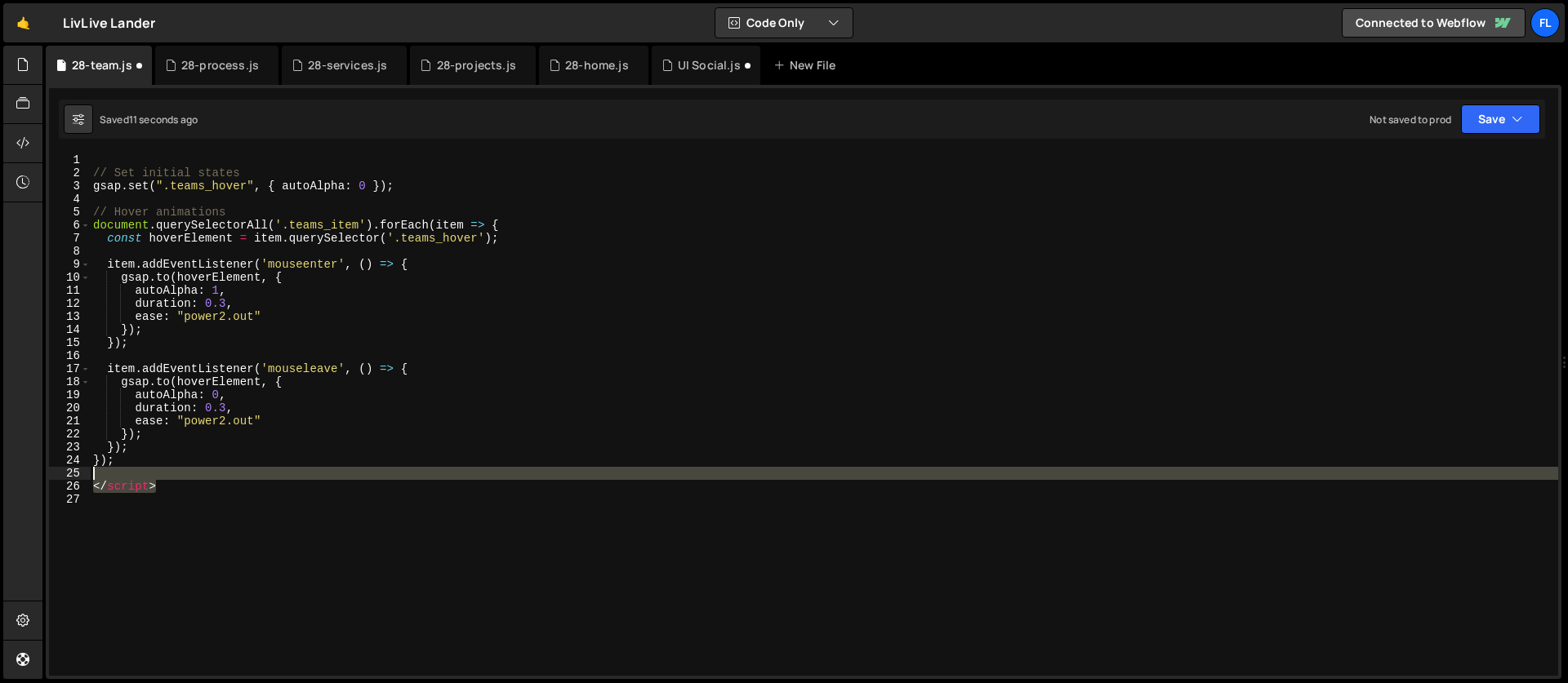
drag, startPoint x: 164, startPoint y: 485, endPoint x: 76, endPoint y: 471, distance: 89.1
click at [76, 471] on div "1 2 3 4 5 6 7 8 9 10 11 12 13 14 15 16 17 18 19 20 21 22 23 24 25 26 27 // Set …" at bounding box center [803, 415] width 1509 height 522
type textarea "</script>"
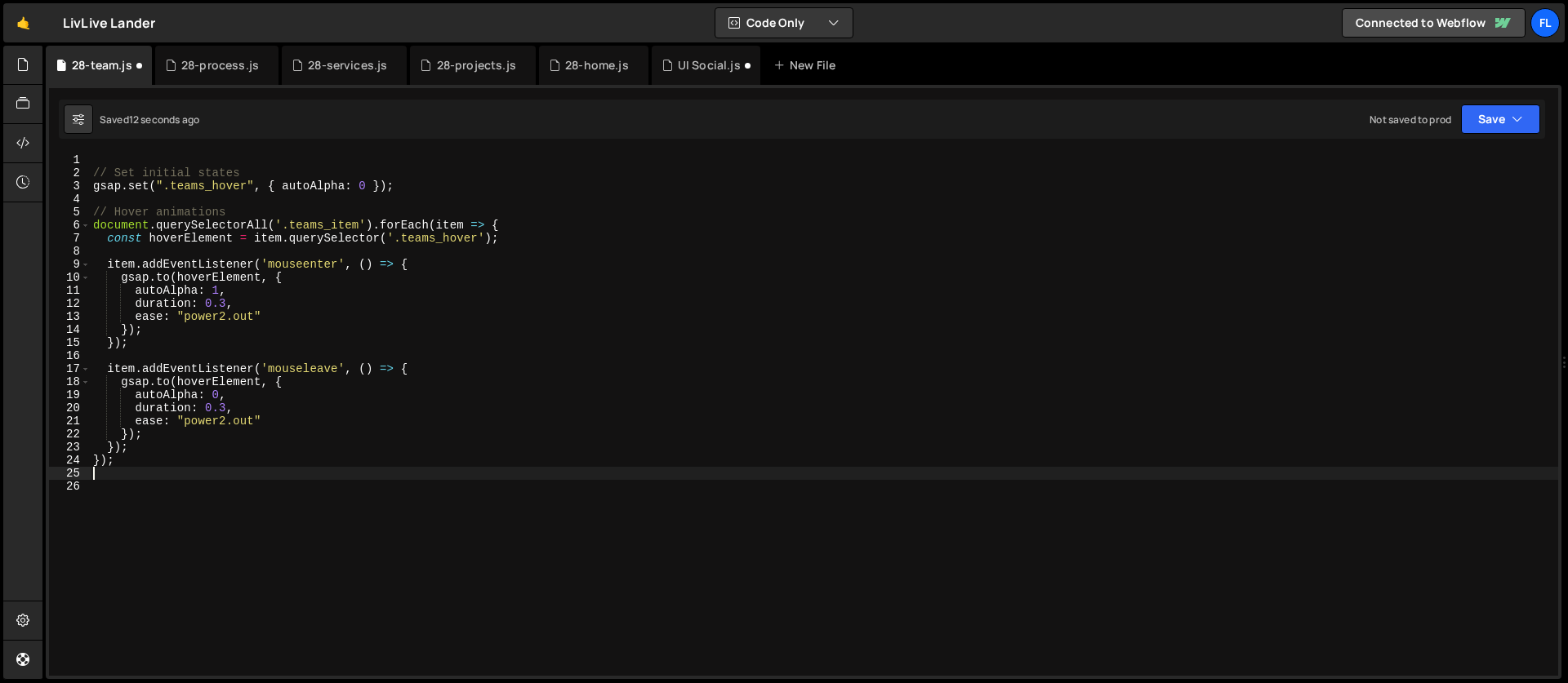
type textarea "});"
click at [241, 356] on div "// Set initial states gsap . set ( ".teams_hover" , { autoAlpha : 0 }) ; // Hov…" at bounding box center [823, 427] width 1468 height 548
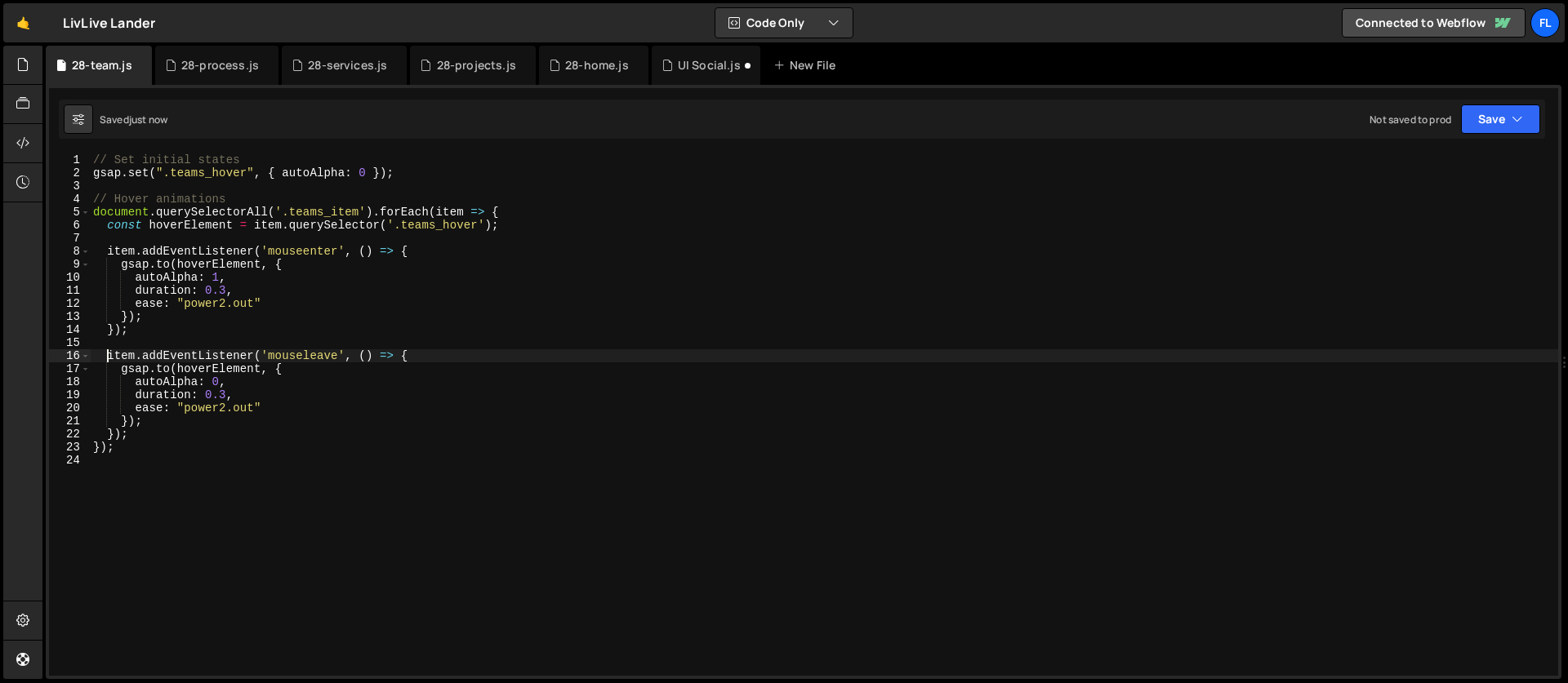
click at [93, 159] on div "// Set initial states gsap . set ( ".teams_hover" , { autoAlpha : 0 }) ; // Hov…" at bounding box center [823, 427] width 1468 height 548
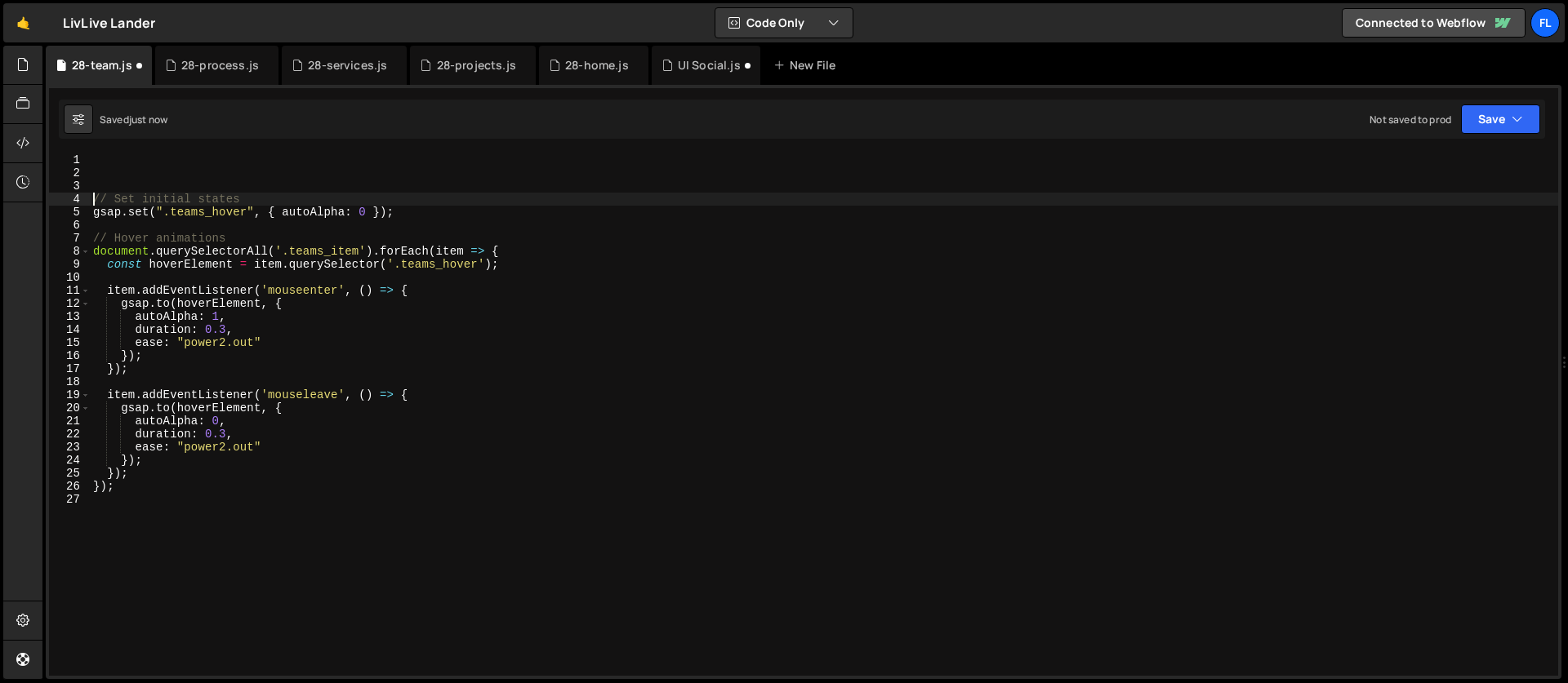
type textarea "// Set initial states"
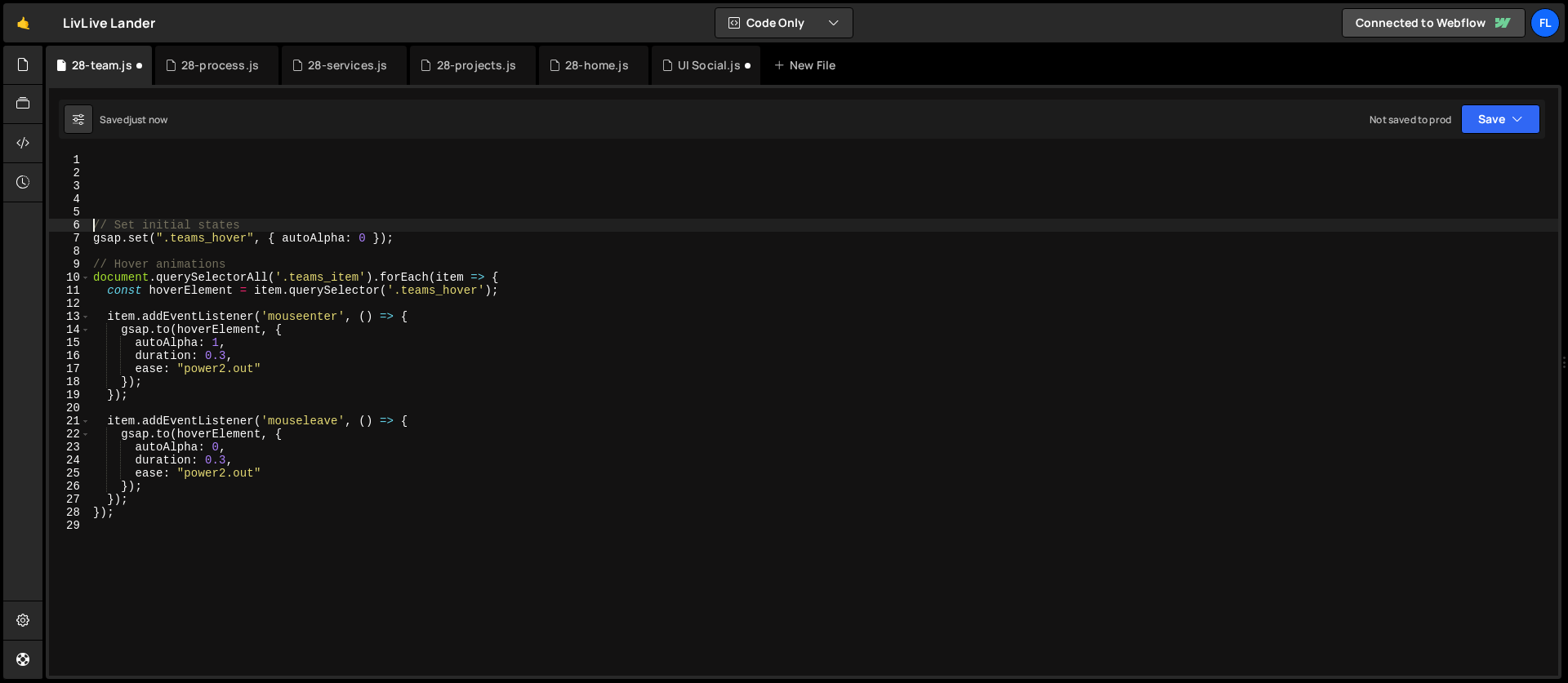
click at [97, 163] on div "// Set initial states gsap . set ( ".teams_hover" , { autoAlpha : 0 }) ; // Hov…" at bounding box center [823, 427] width 1468 height 548
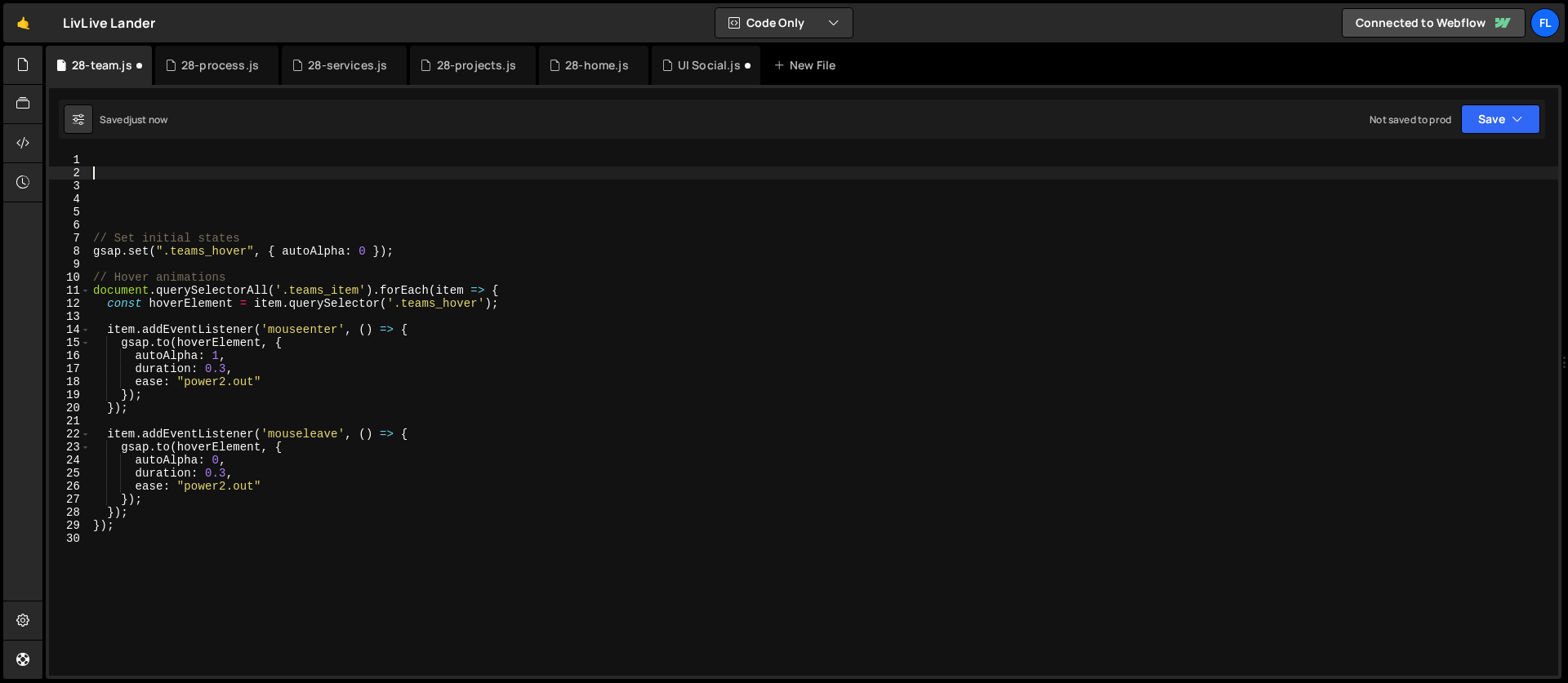
click at [97, 163] on div "// Set initial states gsap . set ( ".teams_hover" , { autoAlpha : 0 }) ; // Hov…" at bounding box center [823, 427] width 1468 height 548
click at [211, 74] on div "28-process.js" at bounding box center [217, 65] width 123 height 39
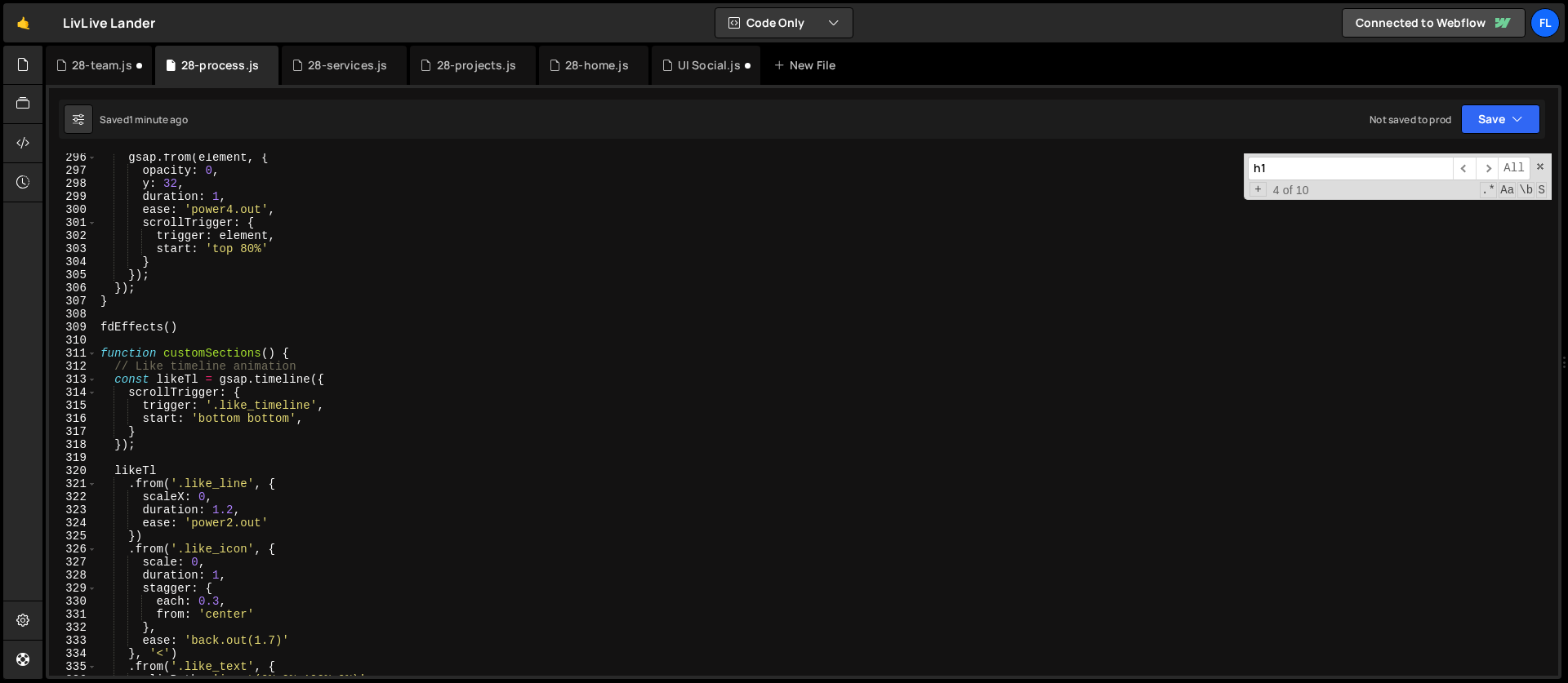
scroll to position [3853, 0]
click at [1542, 167] on span at bounding box center [1540, 166] width 12 height 12
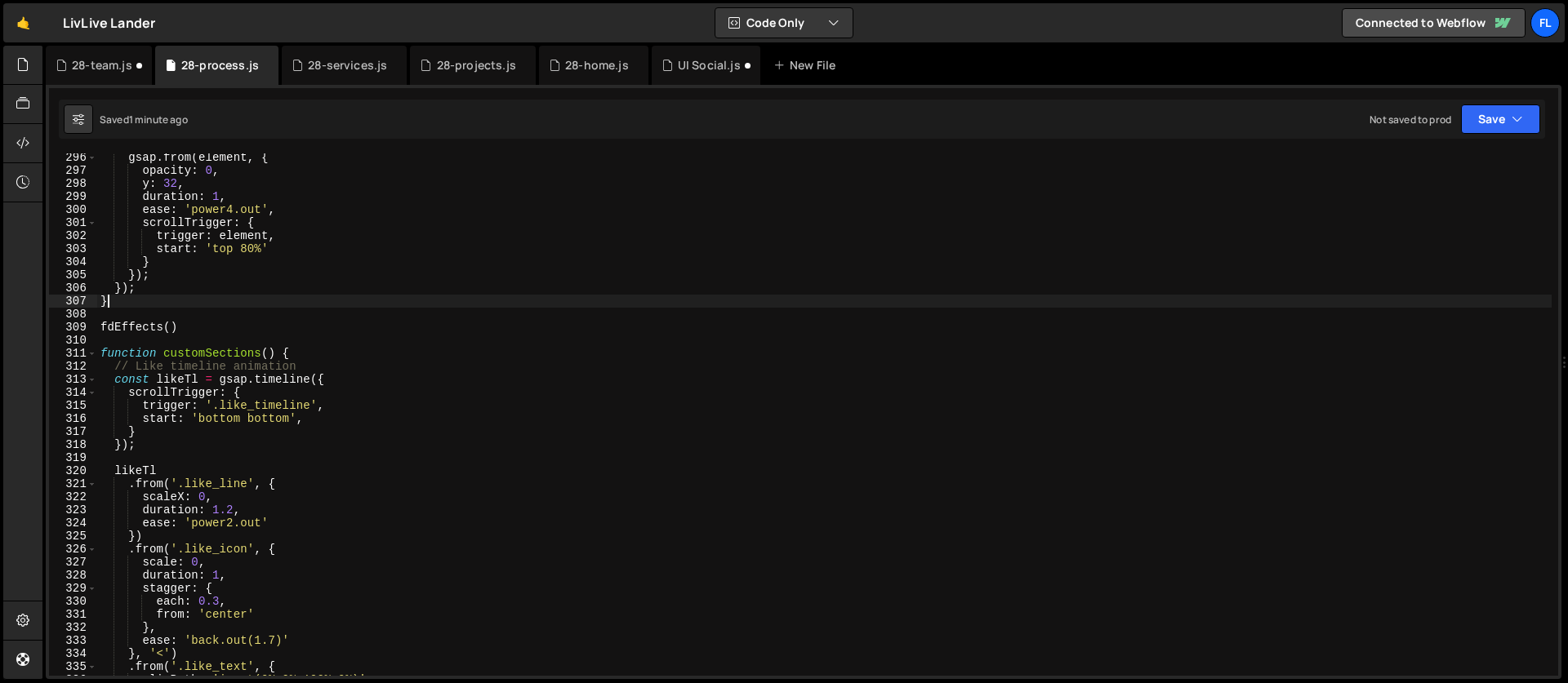
click at [358, 300] on div "gsap . from ( element , { opacity : 0 , y : 32 , duration : 1 , ease : 'power4.…" at bounding box center [823, 425] width 1454 height 548
type textarea "hoverStates()"
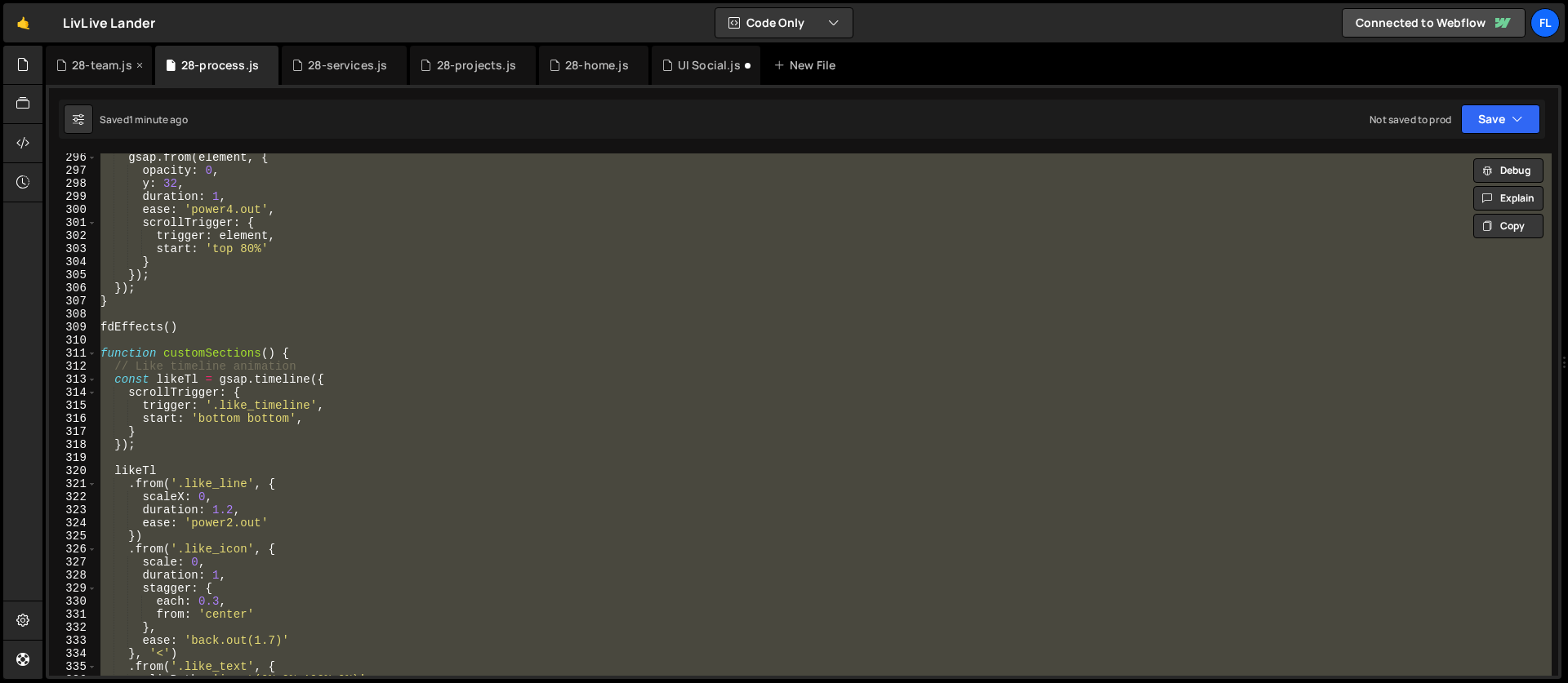
click at [73, 65] on div "28-team.js" at bounding box center [102, 66] width 60 height 16
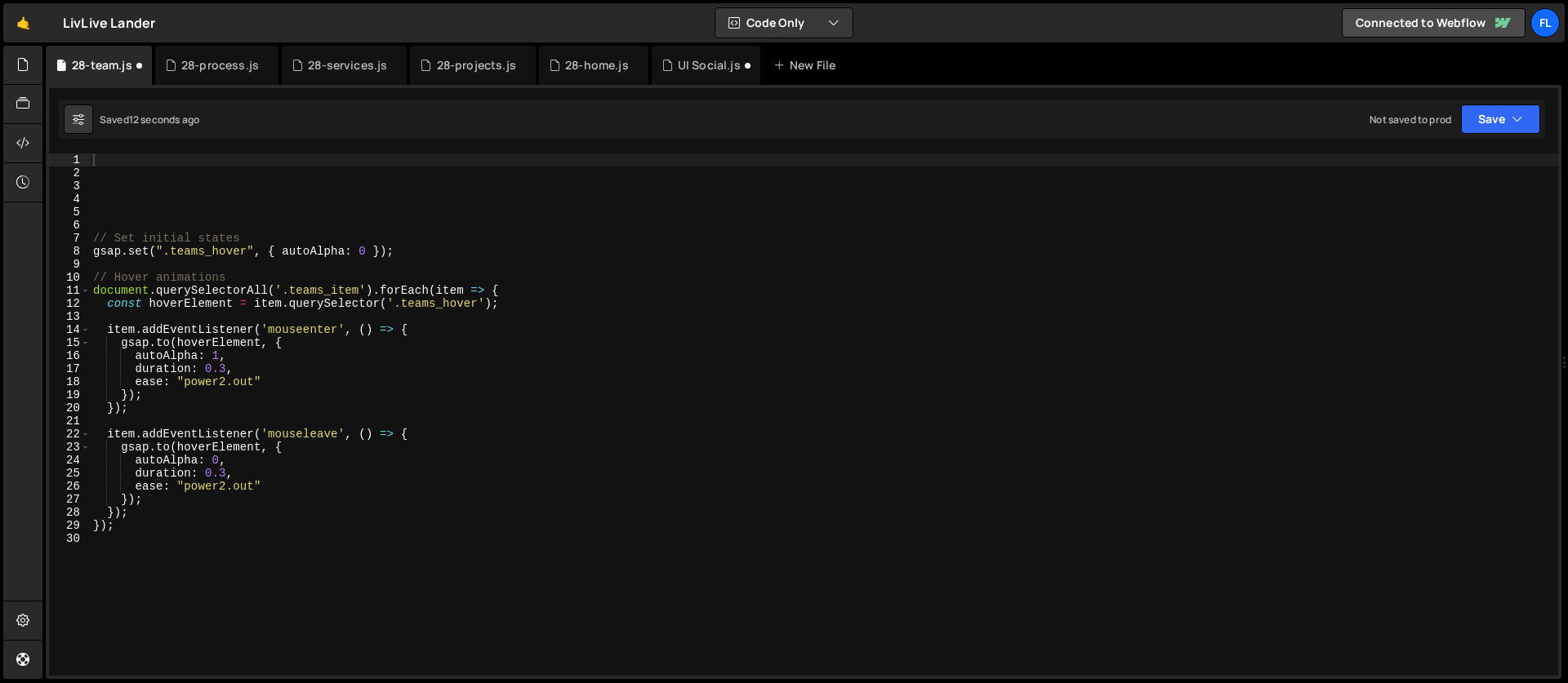
click at [101, 160] on div "// Set initial states gsap . set ( ".teams_hover" , { autoAlpha : 0 }) ; // Hov…" at bounding box center [823, 427] width 1468 height 548
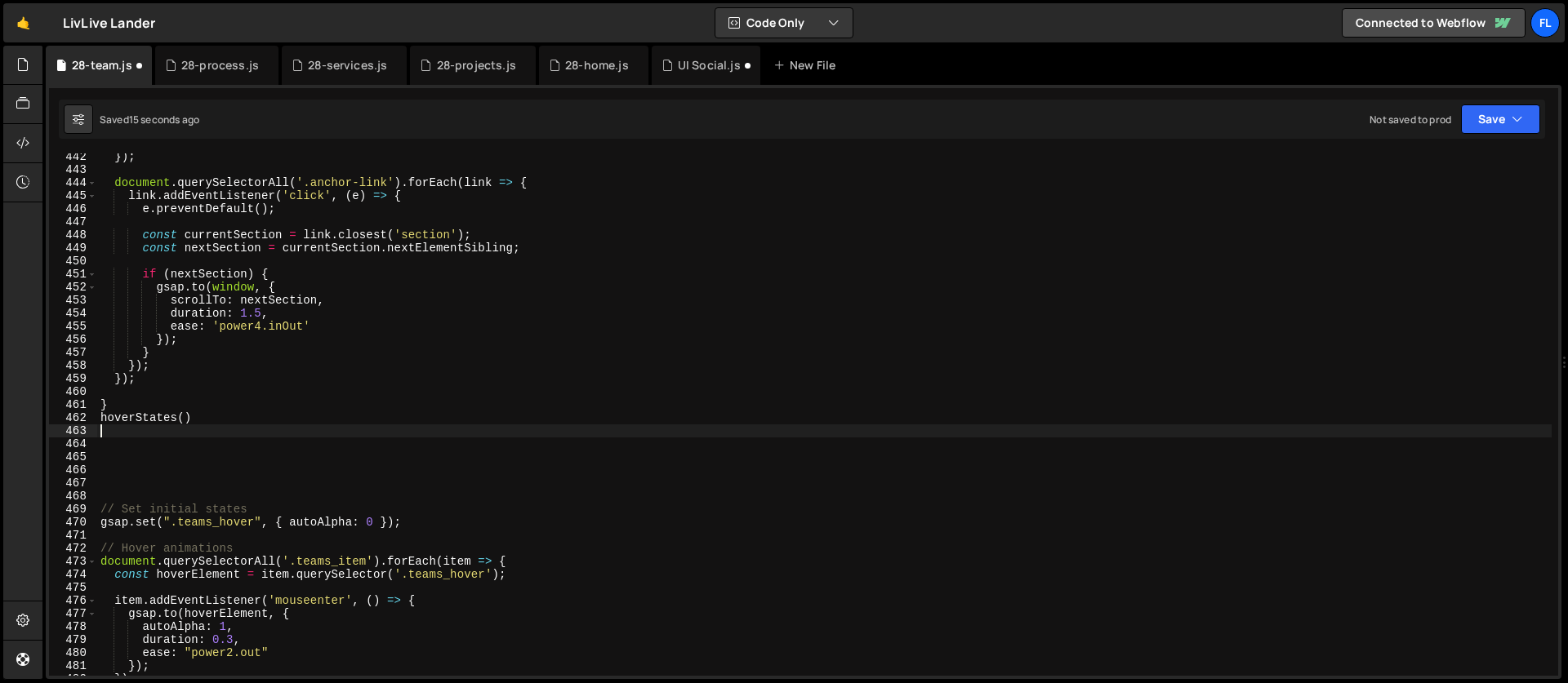
scroll to position [5760, 0]
click at [106, 485] on div "}) ; document . querySelectorAll ( '.anchor-link' ) . forEach ( link => { link …" at bounding box center [823, 424] width 1454 height 548
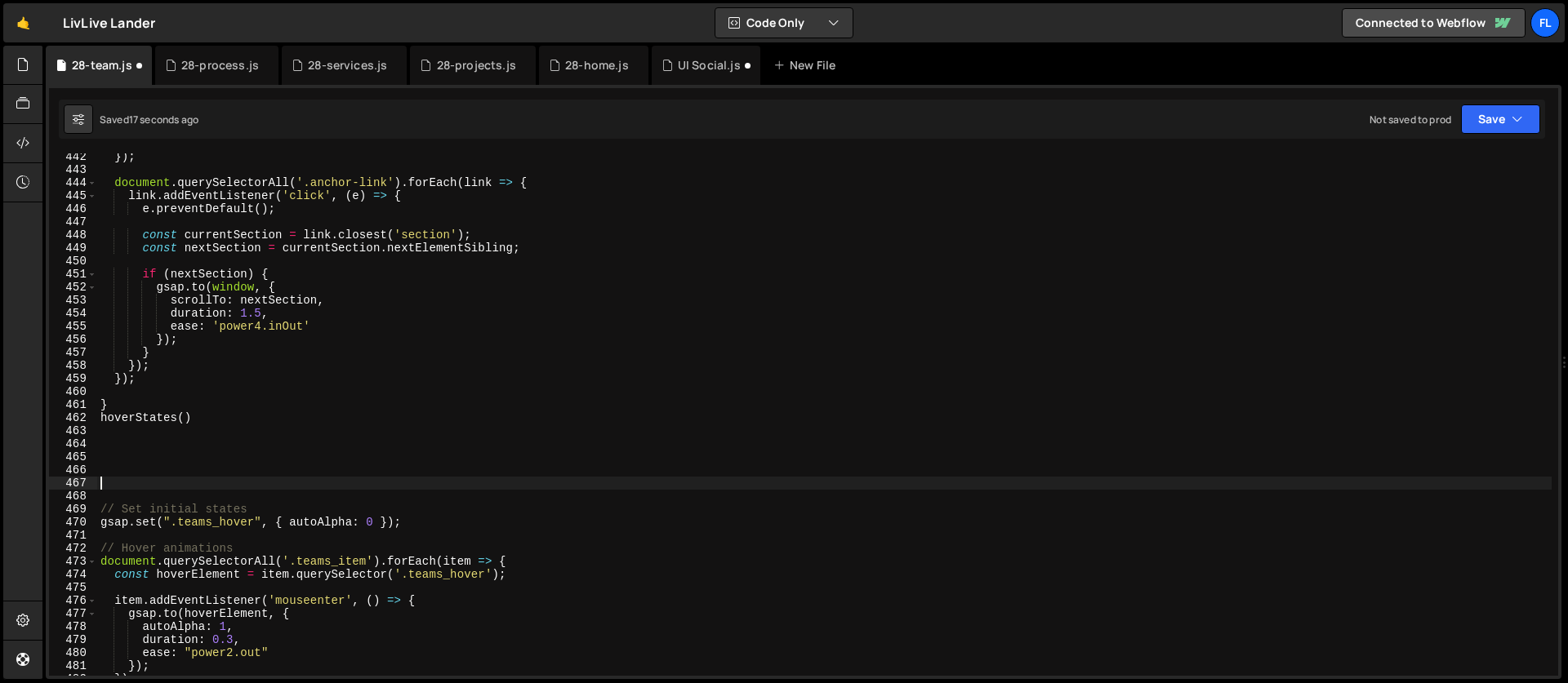
click at [106, 504] on div "}) ; document . querySelectorAll ( '.anchor-link' ) . forEach ( link => { link …" at bounding box center [823, 424] width 1454 height 548
type textarea "// Set initial states"
click at [107, 493] on div "}) ; document . querySelectorAll ( '.anchor-link' ) . forEach ( link => { link …" at bounding box center [823, 424] width 1454 height 548
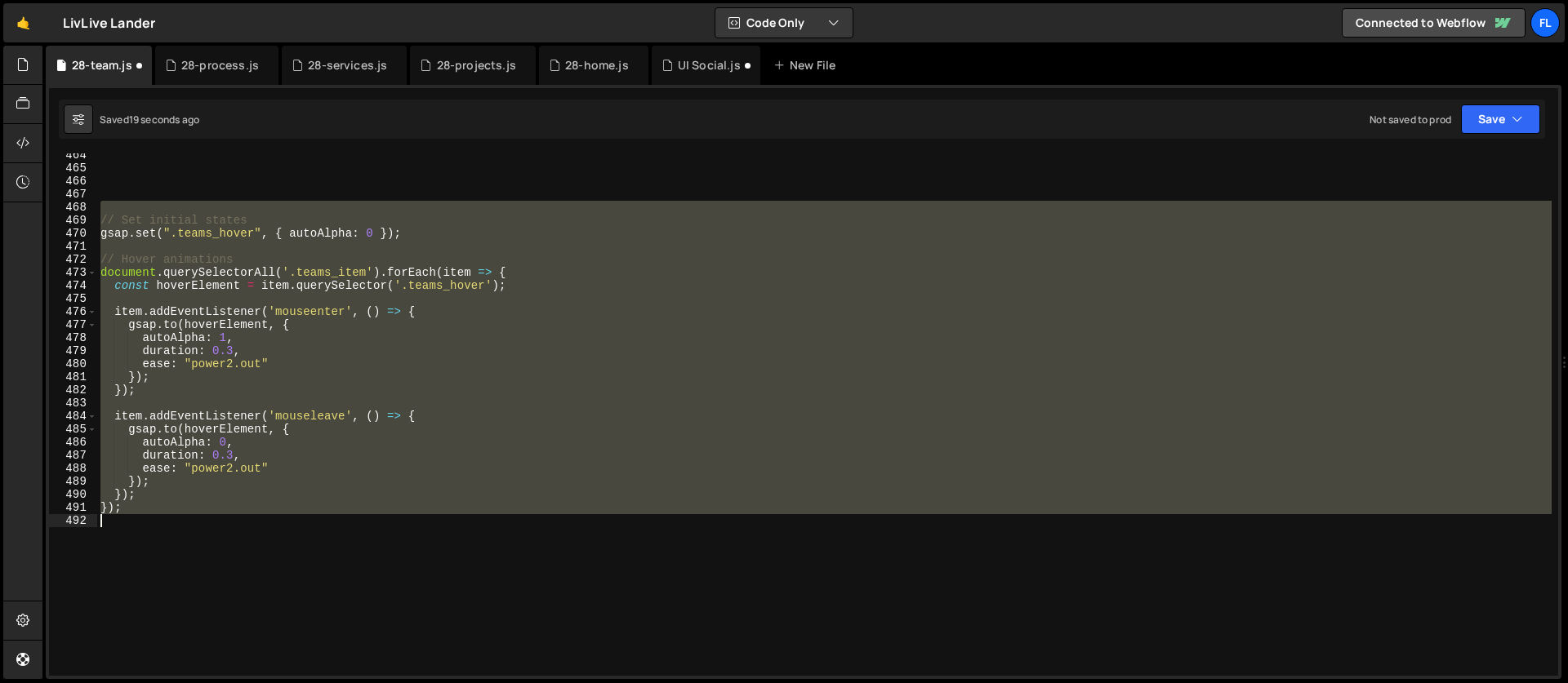
click at [119, 529] on div "// Set initial states gsap . set ( ".teams_hover" , { autoAlpha : 0 }) ; // Hov…" at bounding box center [823, 423] width 1454 height 548
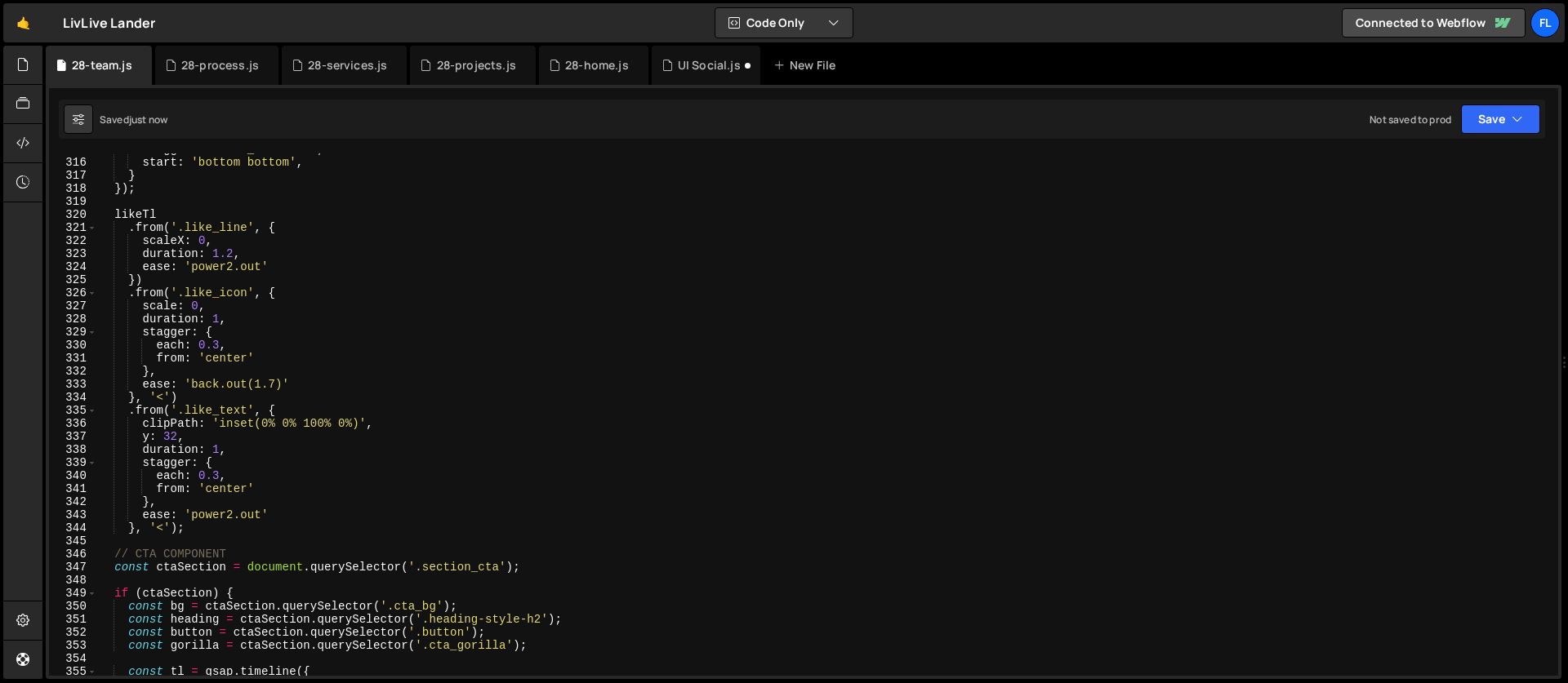
scroll to position [4110, 0]
click at [190, 520] on div "trigger : '.like_timeline' , start : 'bottom bottom' , } }) ; likeTl . from ( '…" at bounding box center [823, 416] width 1454 height 548
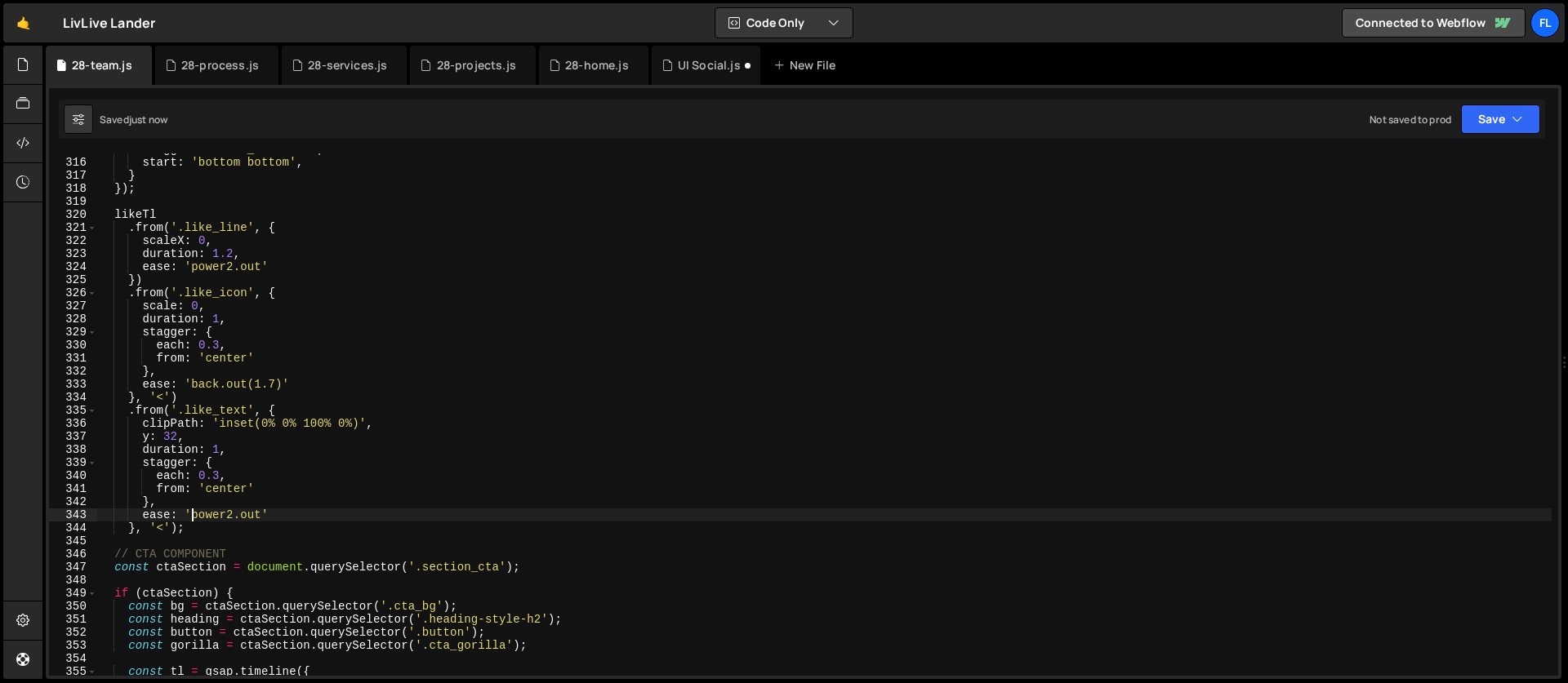
click at [197, 530] on div "trigger : '.like_timeline' , start : 'bottom bottom' , } }) ; likeTl . from ( '…" at bounding box center [823, 416] width 1454 height 548
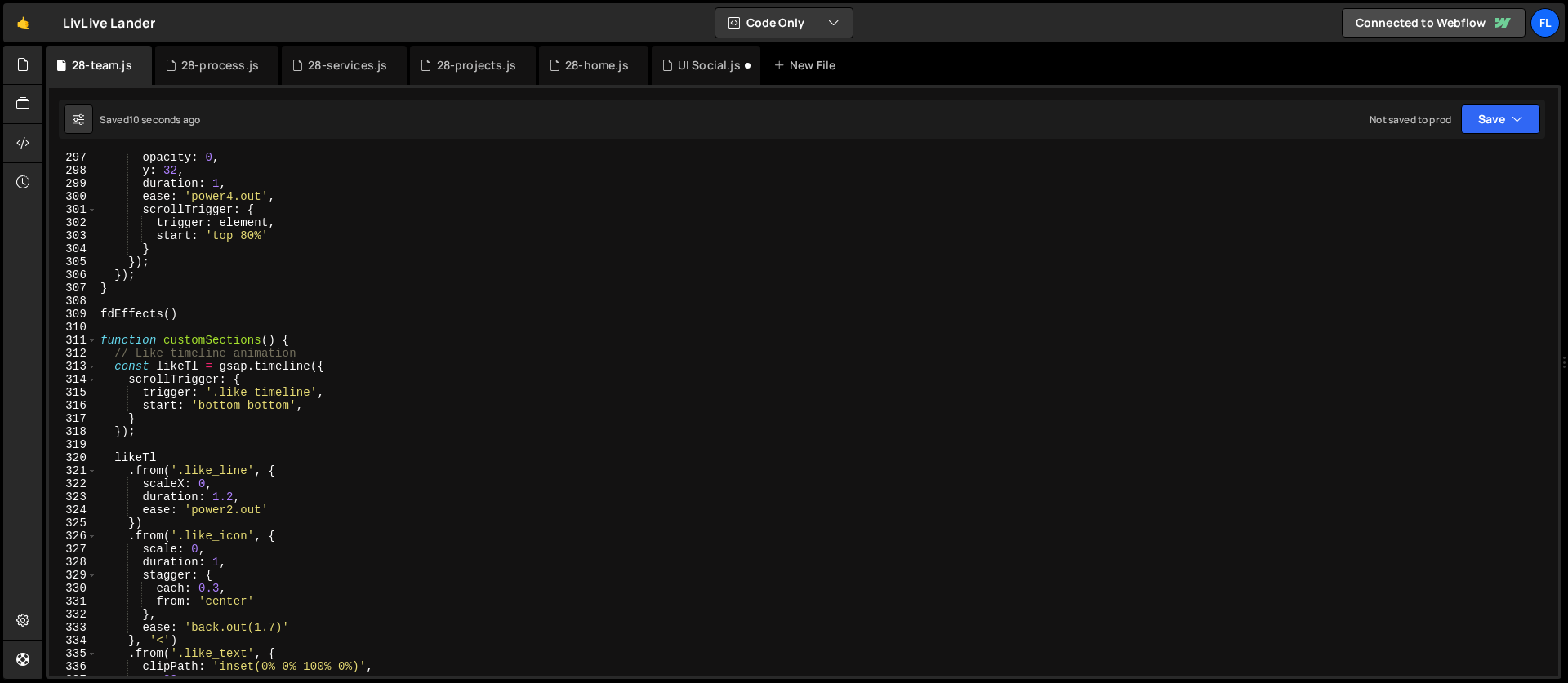
scroll to position [3866, 0]
click at [117, 355] on div "opacity : 0 , y : 32 , duration : 1 , ease : 'power4.out' , scrollTrigger : { t…" at bounding box center [823, 425] width 1454 height 548
type textarea "// Like timeline animation const likeTl = gsap.timeline({"
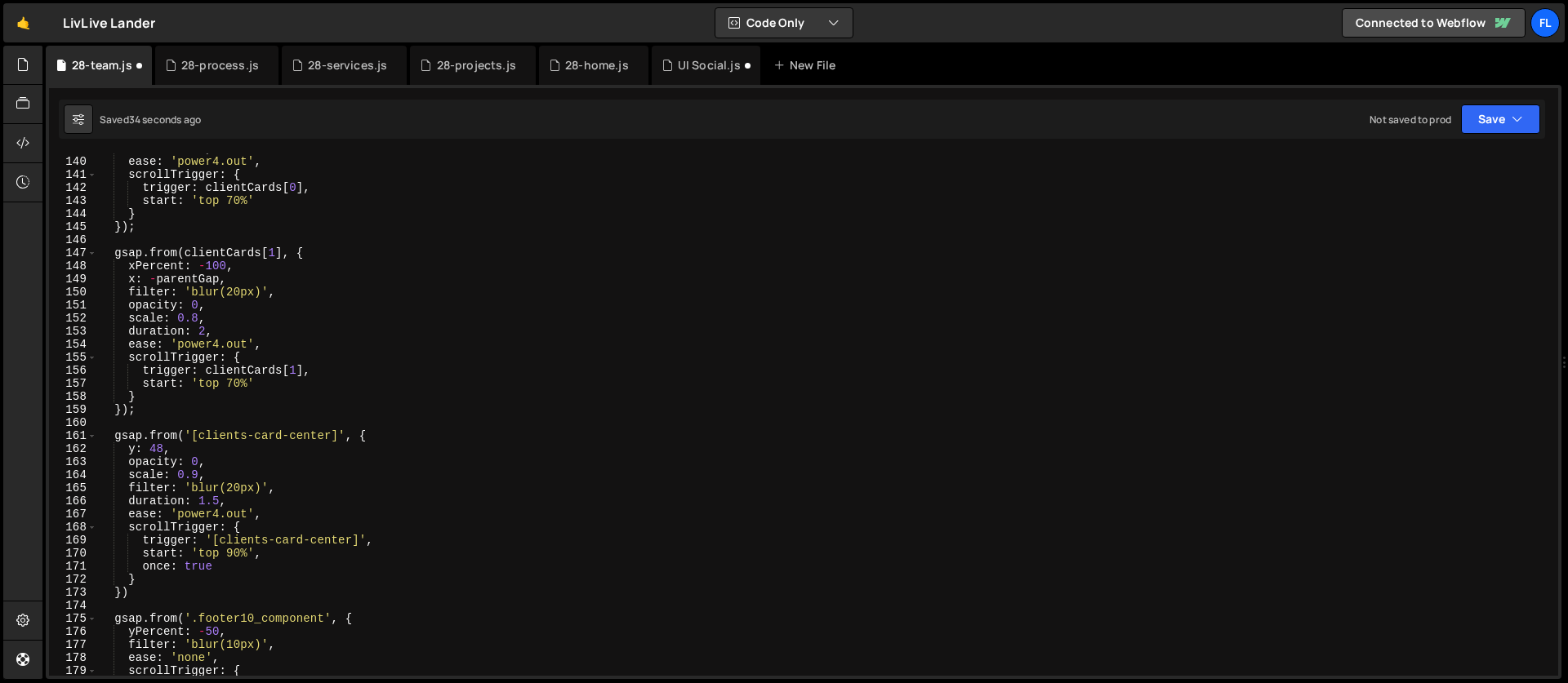
scroll to position [1813, 0]
click at [144, 590] on div "duration : 2 , ease : 'power4.out' , scrollTrigger : { trigger : clientCards [ …" at bounding box center [823, 415] width 1454 height 548
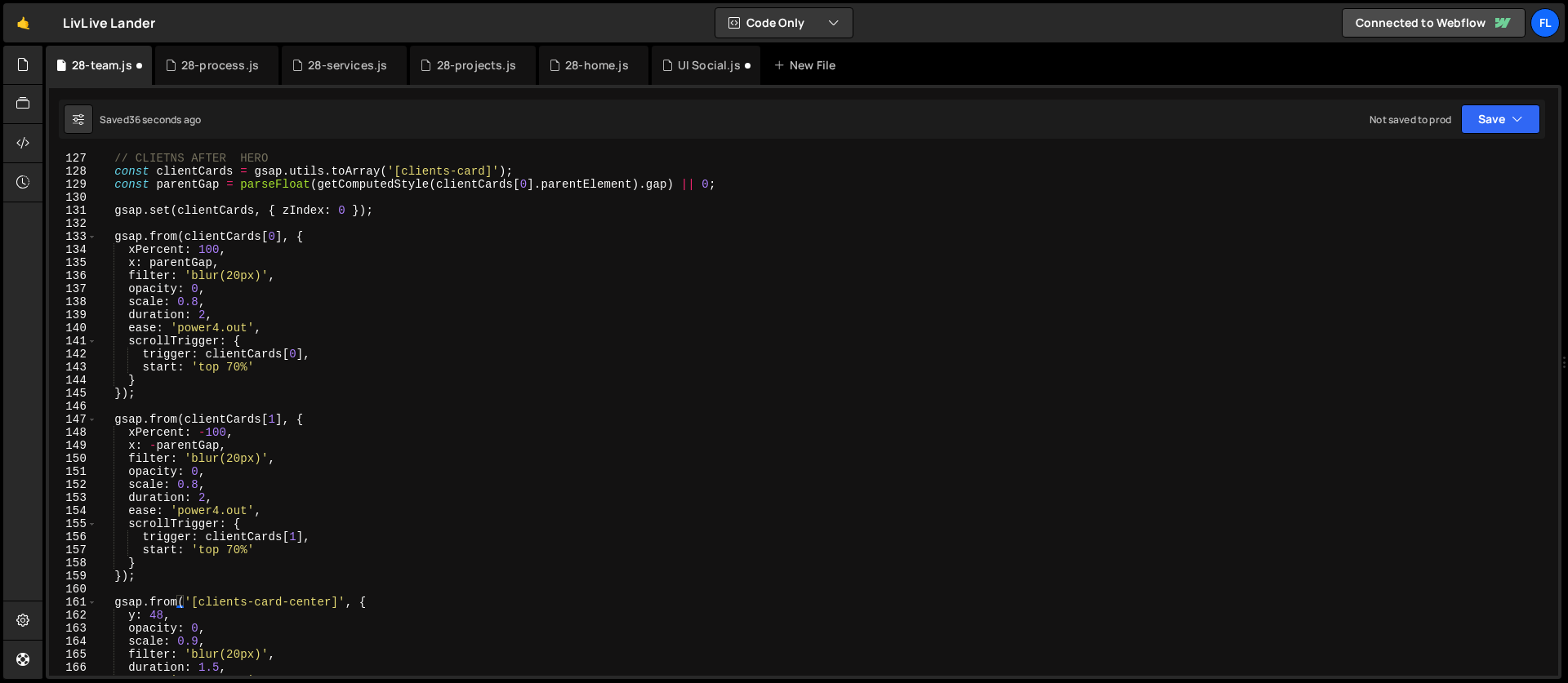
scroll to position [1529, 0]
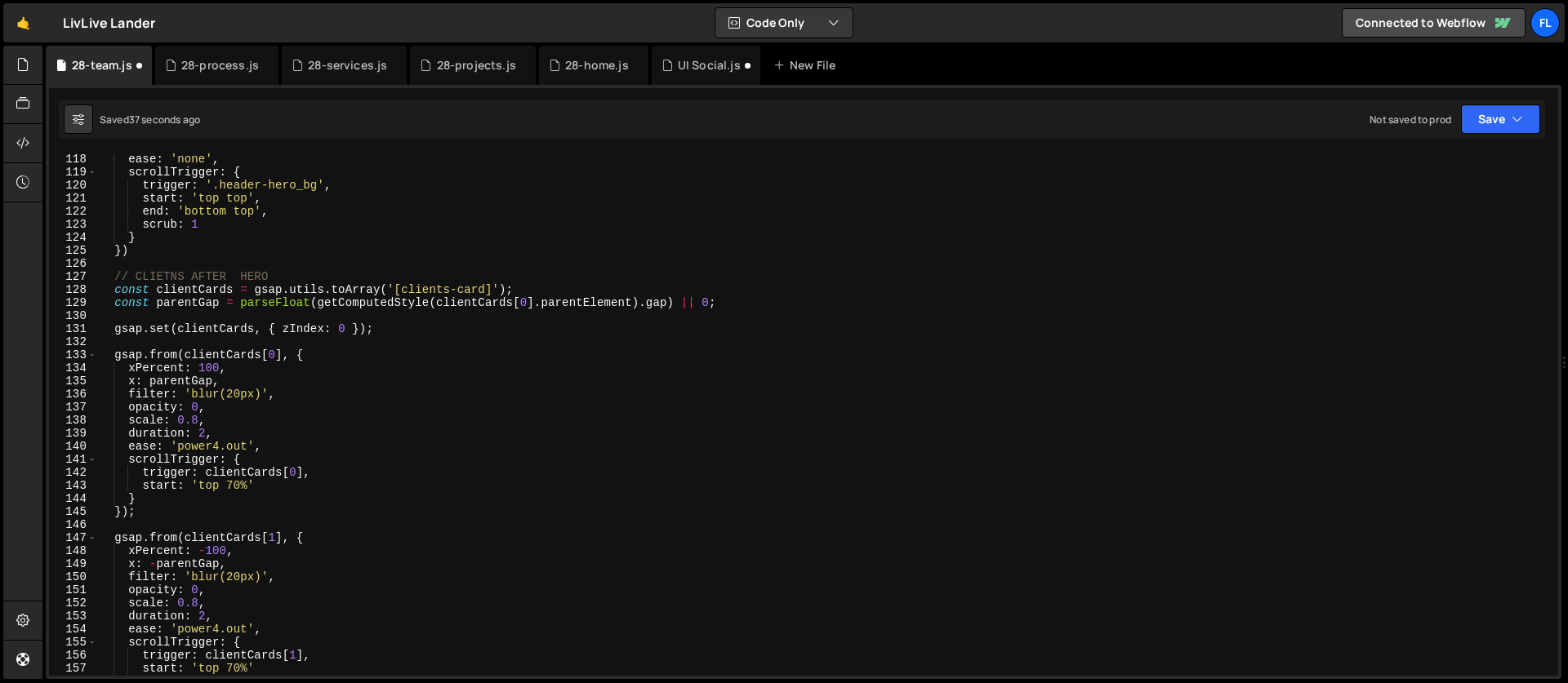
click at [116, 276] on div "ease : 'none' , scrollTrigger : { trigger : '.header-hero_bg' , start : 'top to…" at bounding box center [823, 426] width 1454 height 548
type textarea "// CLIETNS AFTER HERO const clientCards = gsap.utils.toArray('[clients-card]');"
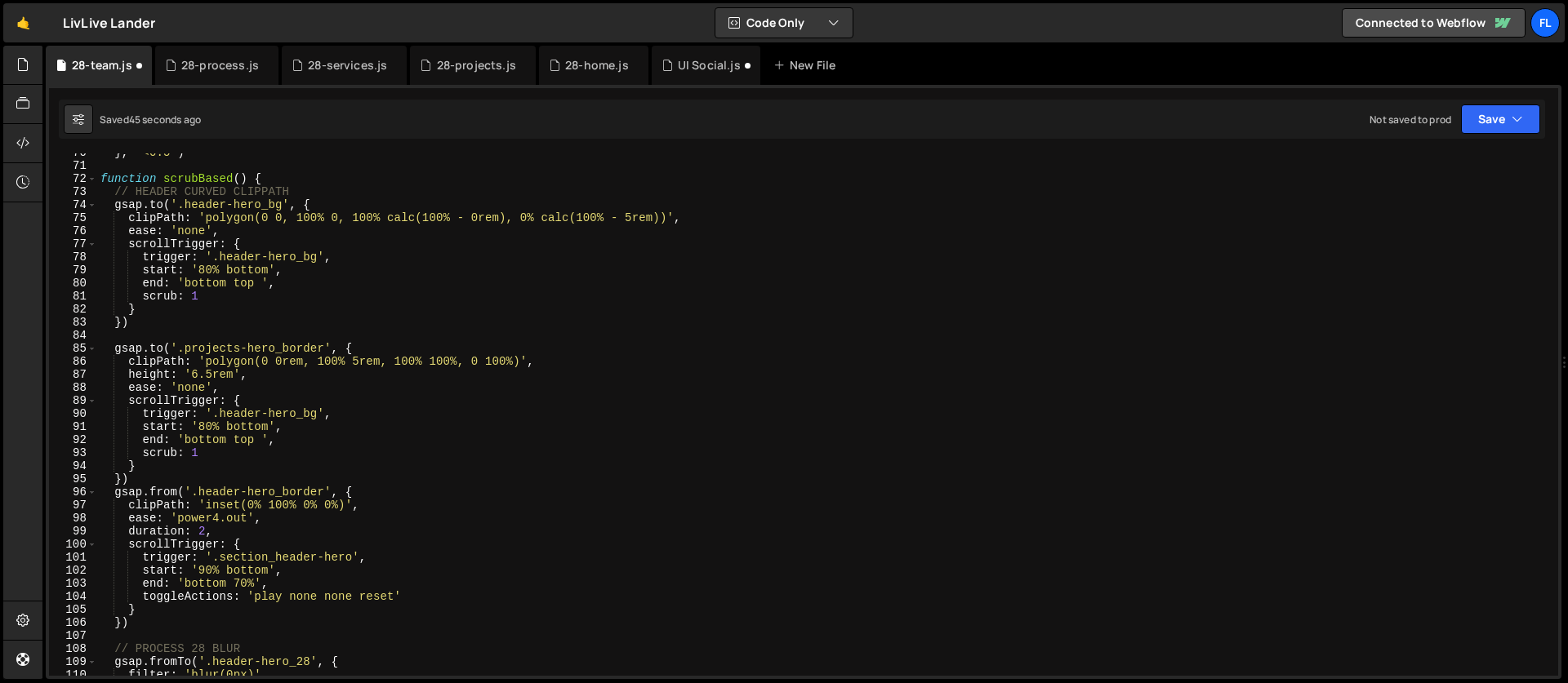
scroll to position [919, 0]
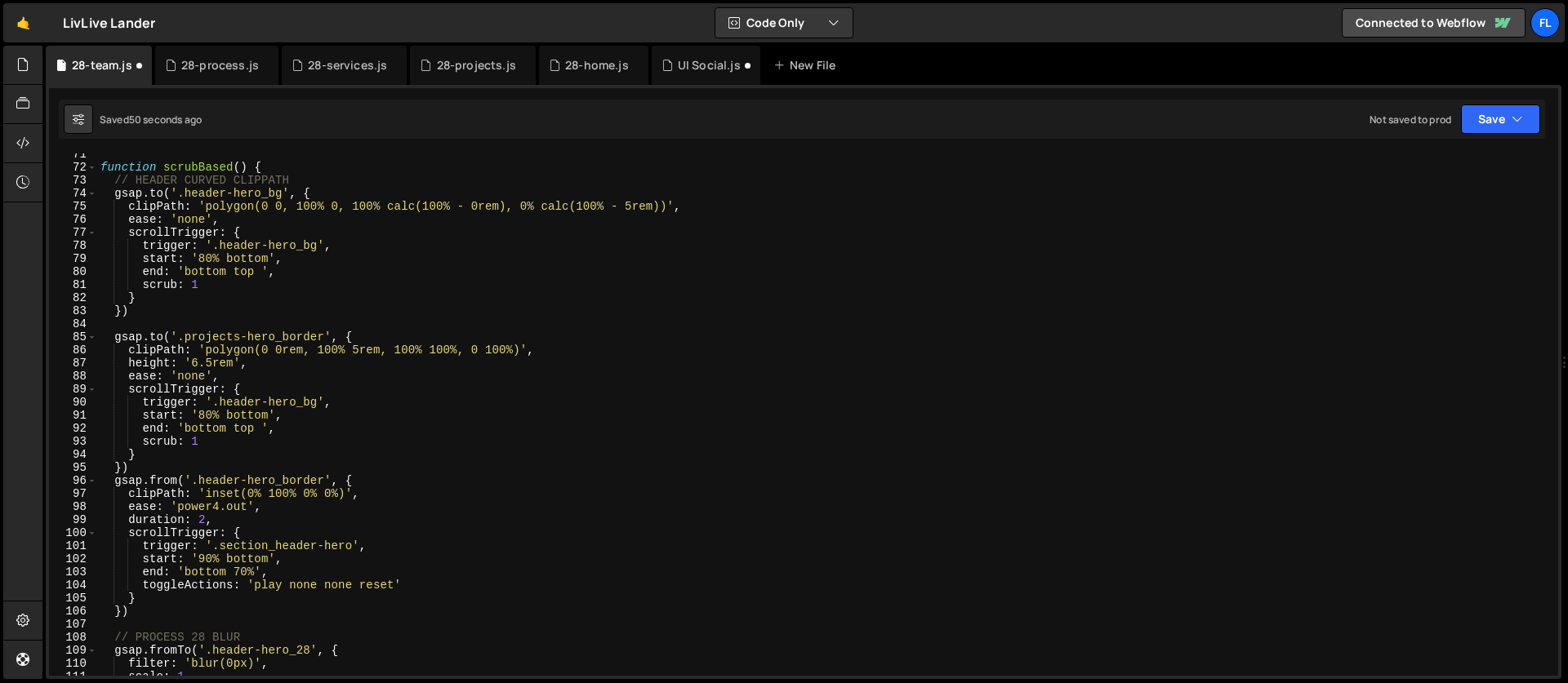
click at [368, 483] on div "function scrubBased ( ) { // HEADER CURVED CLIPPATH gsap . to ( '.header-hero_b…" at bounding box center [823, 422] width 1454 height 548
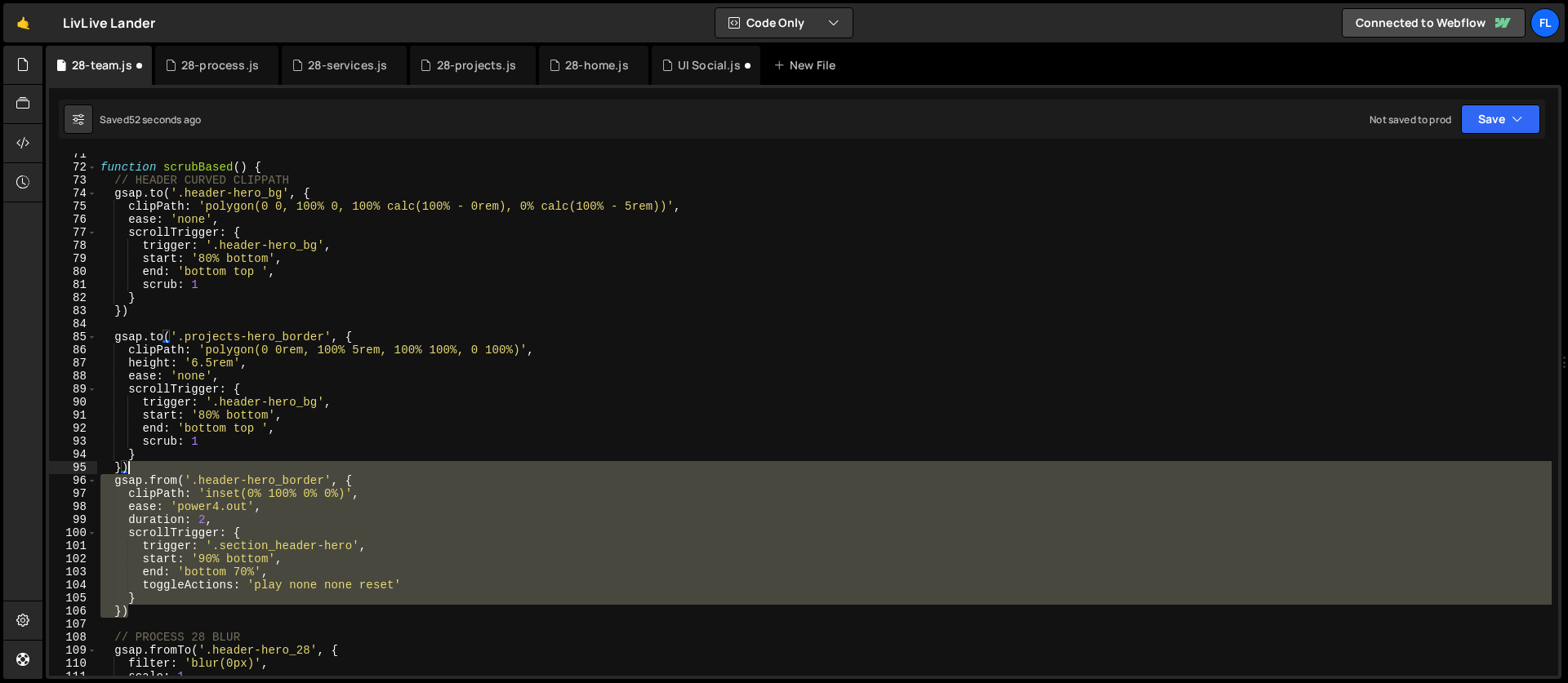
drag, startPoint x: 143, startPoint y: 615, endPoint x: 157, endPoint y: 464, distance: 151.6
click at [157, 464] on div "function scrubBased ( ) { // HEADER CURVED CLIPPATH gsap . to ( '.header-hero_b…" at bounding box center [823, 422] width 1454 height 548
type textarea "})"
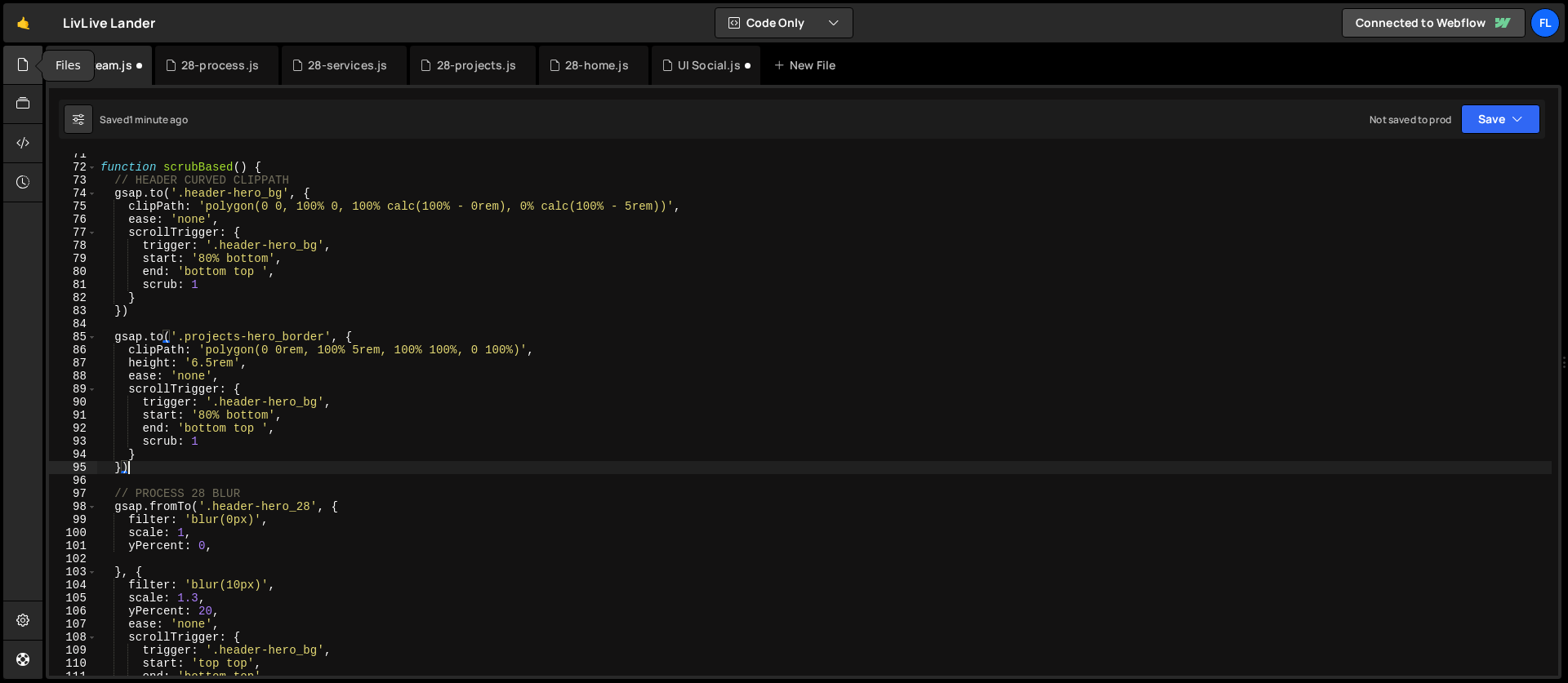
click at [16, 57] on div at bounding box center [24, 65] width 40 height 39
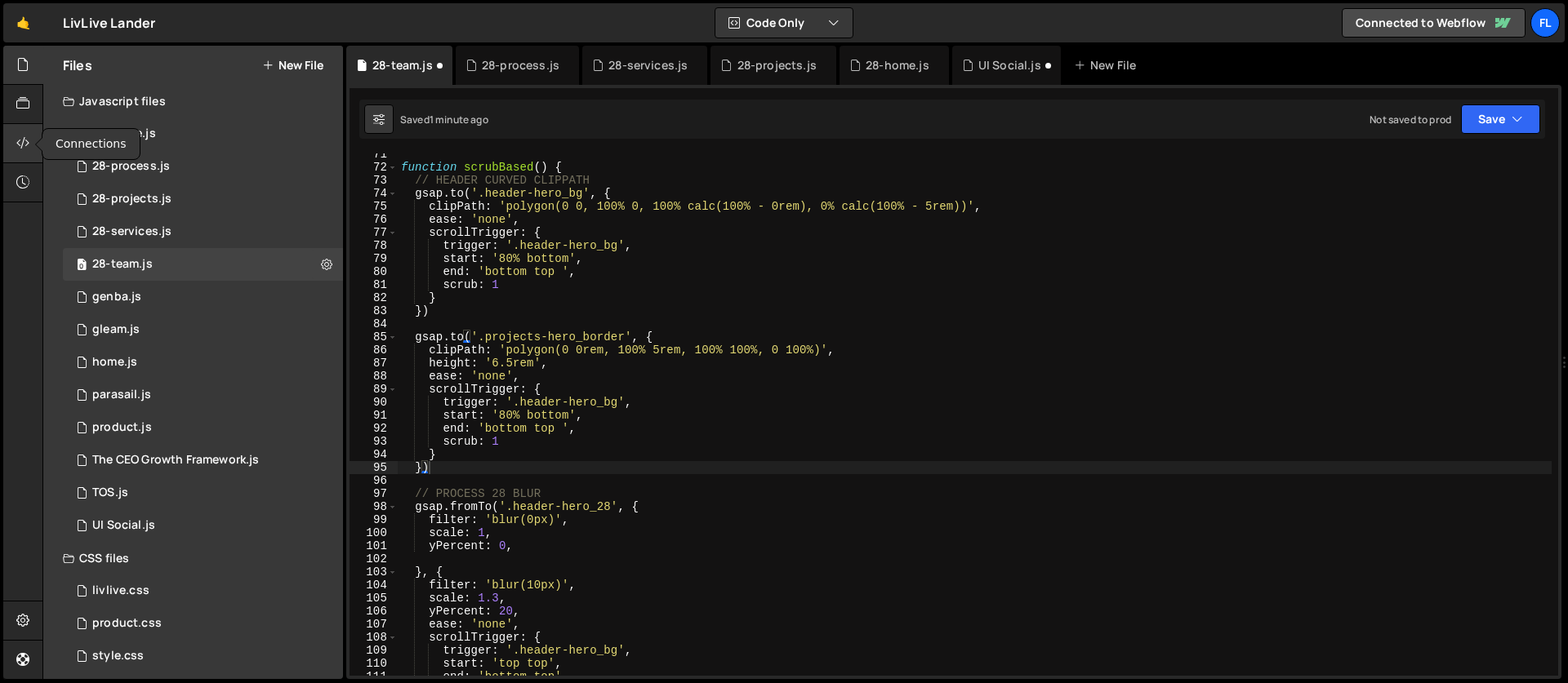
click at [23, 149] on icon at bounding box center [23, 143] width 13 height 18
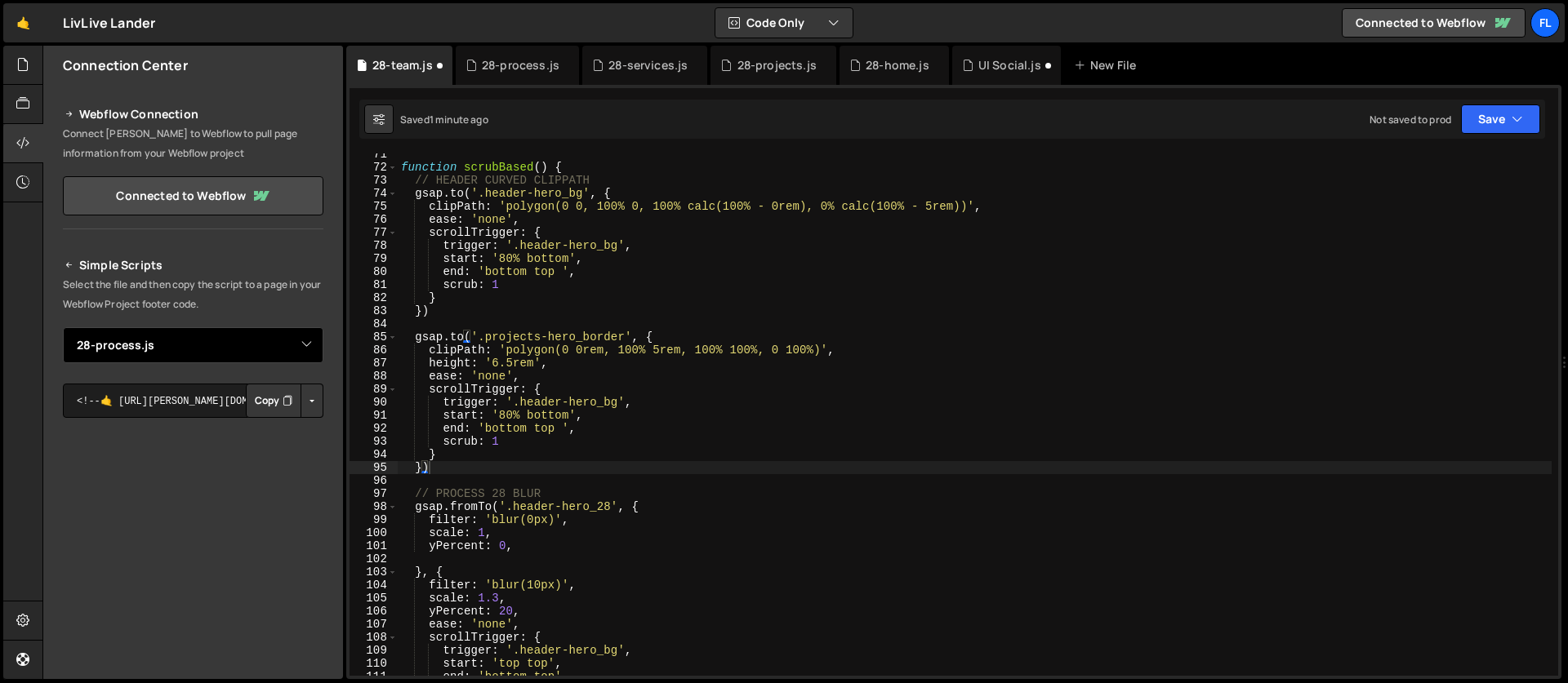
click at [130, 350] on select "Select File 28-home.js genba.js gleam.js home.js product.js The CEO Growth Fram…" at bounding box center [193, 344] width 260 height 36
select select "47752"
click at [63, 327] on select "Select File 28-home.js genba.js gleam.js home.js product.js The CEO Growth Fram…" at bounding box center [193, 344] width 260 height 36
click at [257, 400] on button "Copy" at bounding box center [273, 401] width 56 height 35
click at [30, 142] on div at bounding box center [24, 143] width 40 height 39
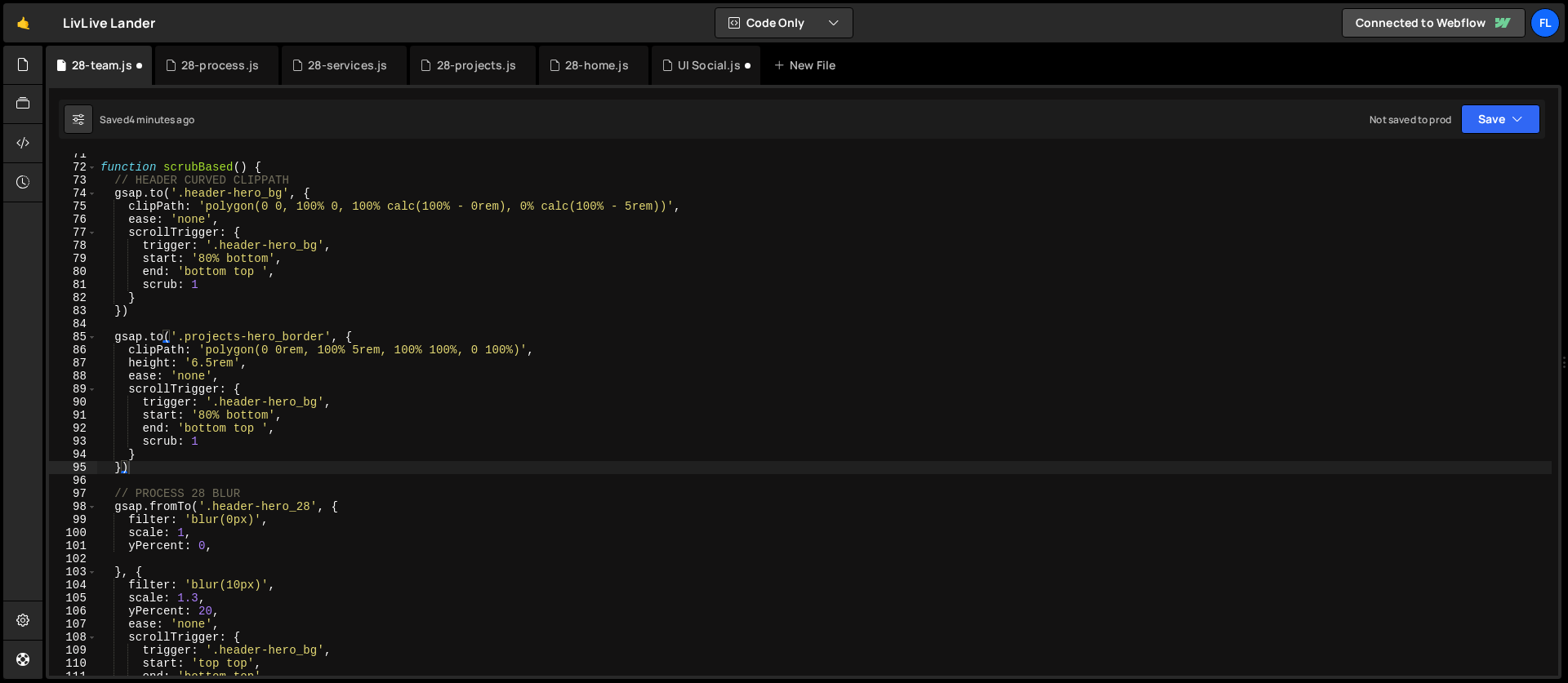
click at [263, 313] on div "function scrubBased ( ) { // HEADER CURVED CLIPPATH gsap . to ( '.header-hero_b…" at bounding box center [823, 422] width 1454 height 548
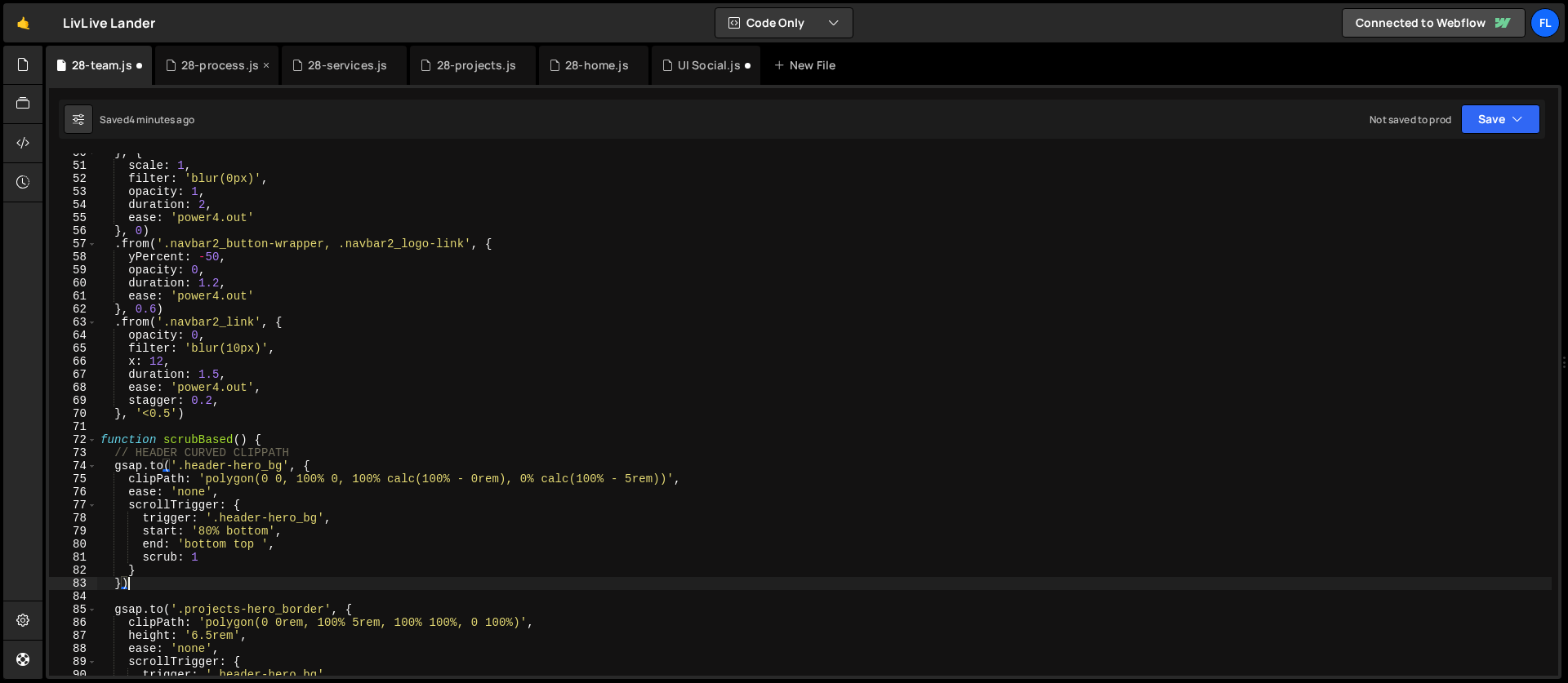
click at [204, 67] on div "28-process.js" at bounding box center [219, 66] width 78 height 16
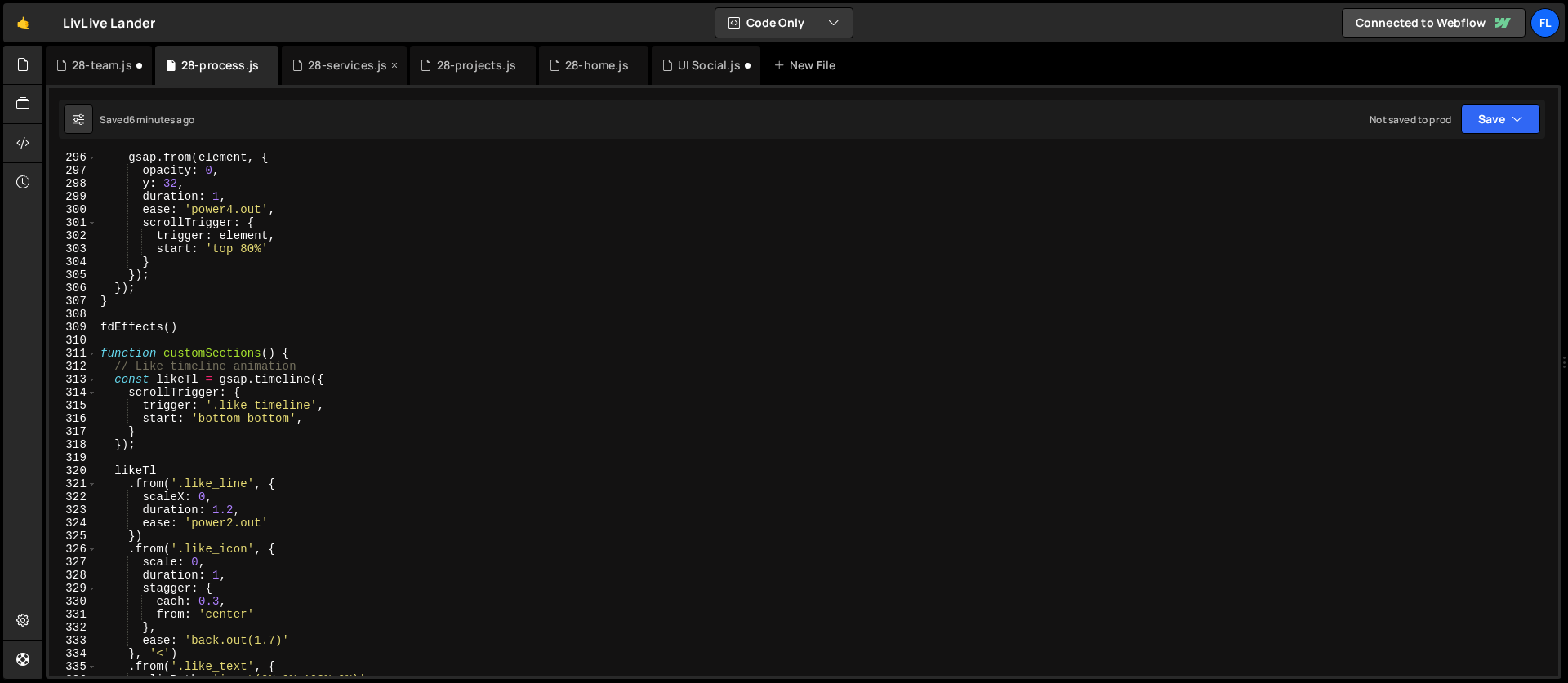
click at [324, 67] on div "28-services.js" at bounding box center [347, 66] width 79 height 16
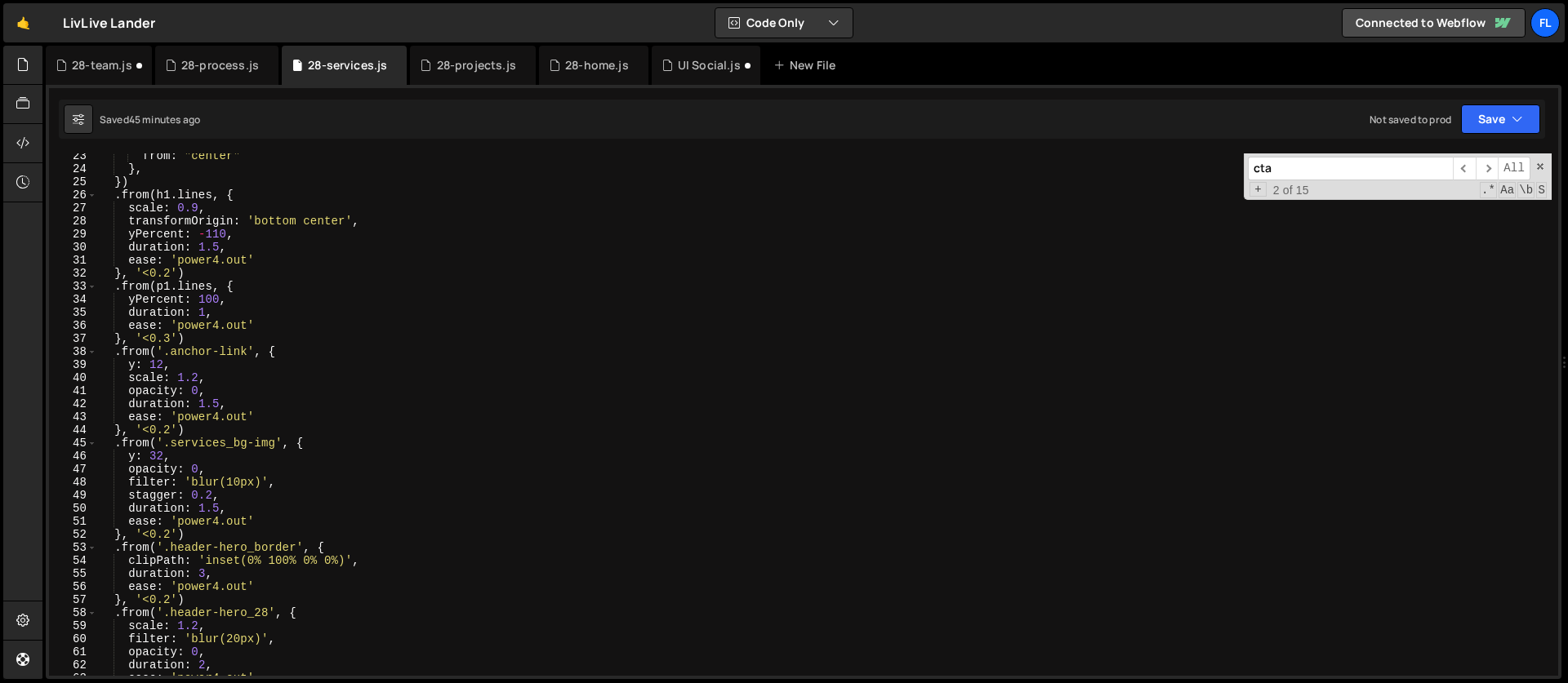
scroll to position [355, 0]
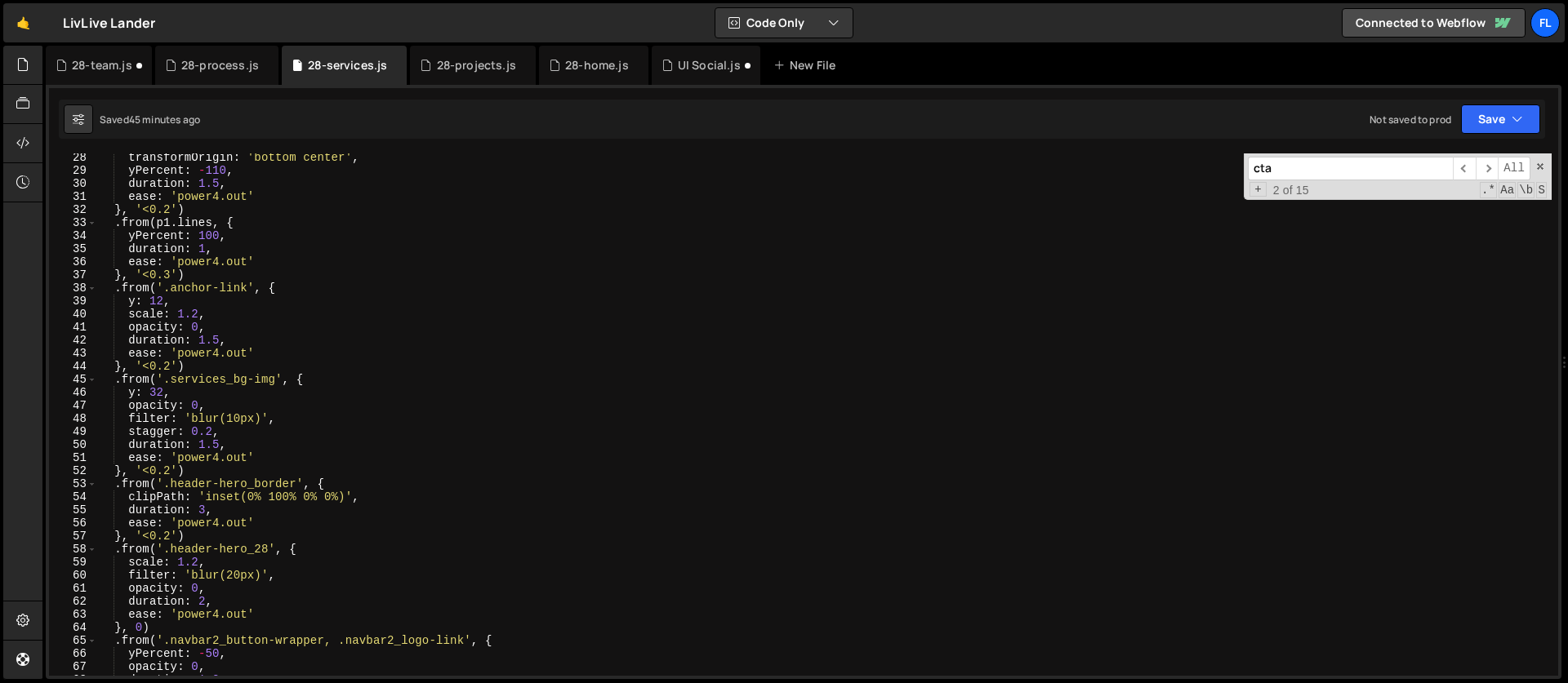
click at [327, 479] on div "transformOrigin : 'bottom center' , yPercent : - 110 , duration : 1.5 , ease : …" at bounding box center [823, 425] width 1454 height 548
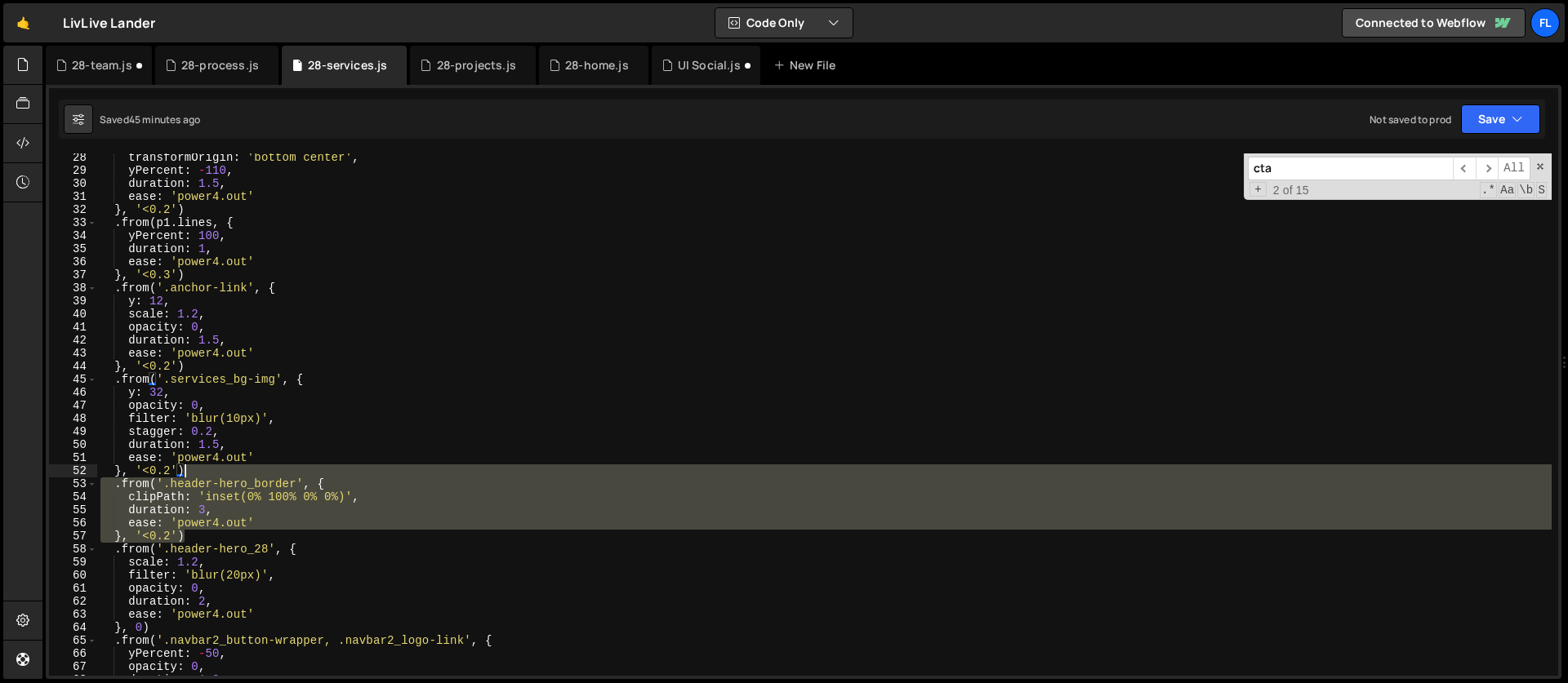
drag, startPoint x: 193, startPoint y: 534, endPoint x: 185, endPoint y: 471, distance: 63.5
click at [185, 471] on div "transformOrigin : 'bottom center' , yPercent : - 110 , duration : 1.5 , ease : …" at bounding box center [823, 425] width 1454 height 548
type textarea "}, '<0.2') .from('.header-hero_border', {"
click at [98, 73] on div "28-team.js" at bounding box center [102, 66] width 60 height 16
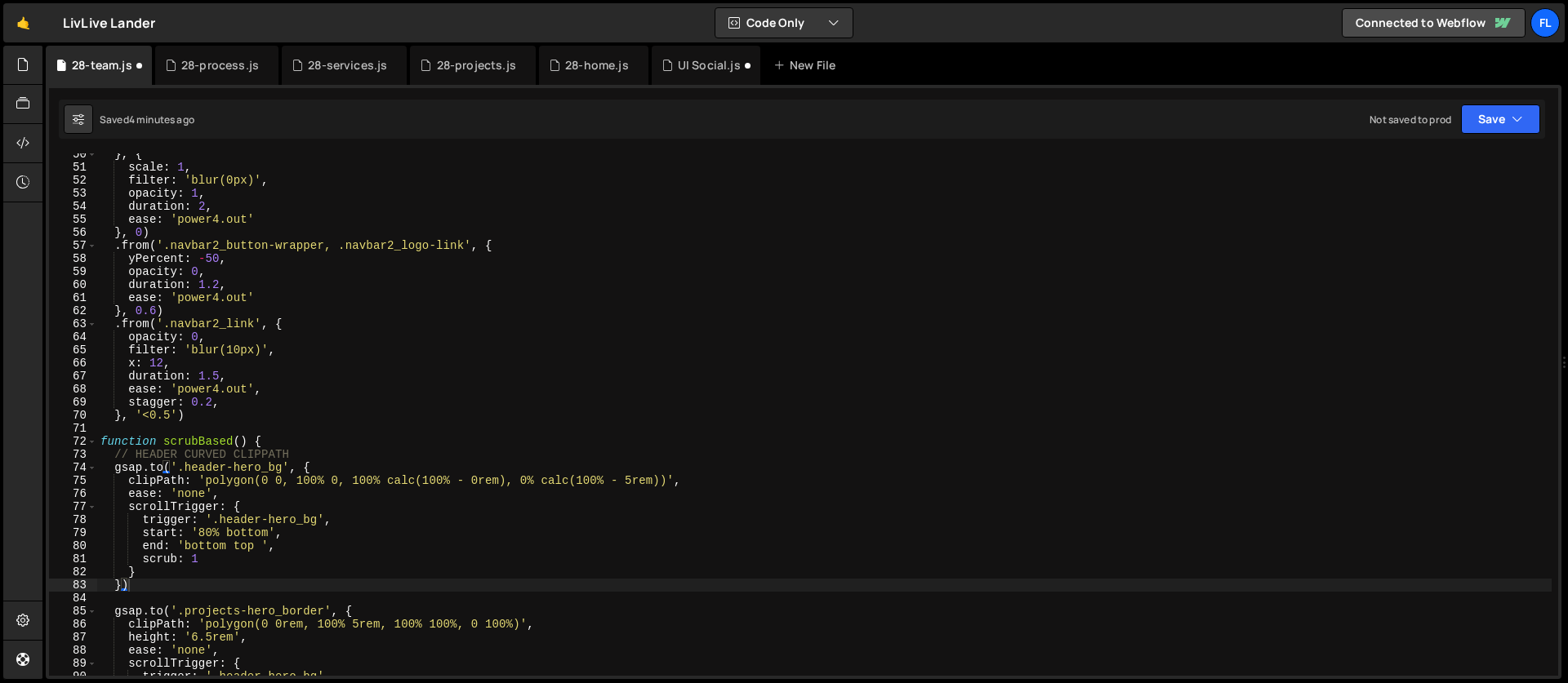
scroll to position [342, 0]
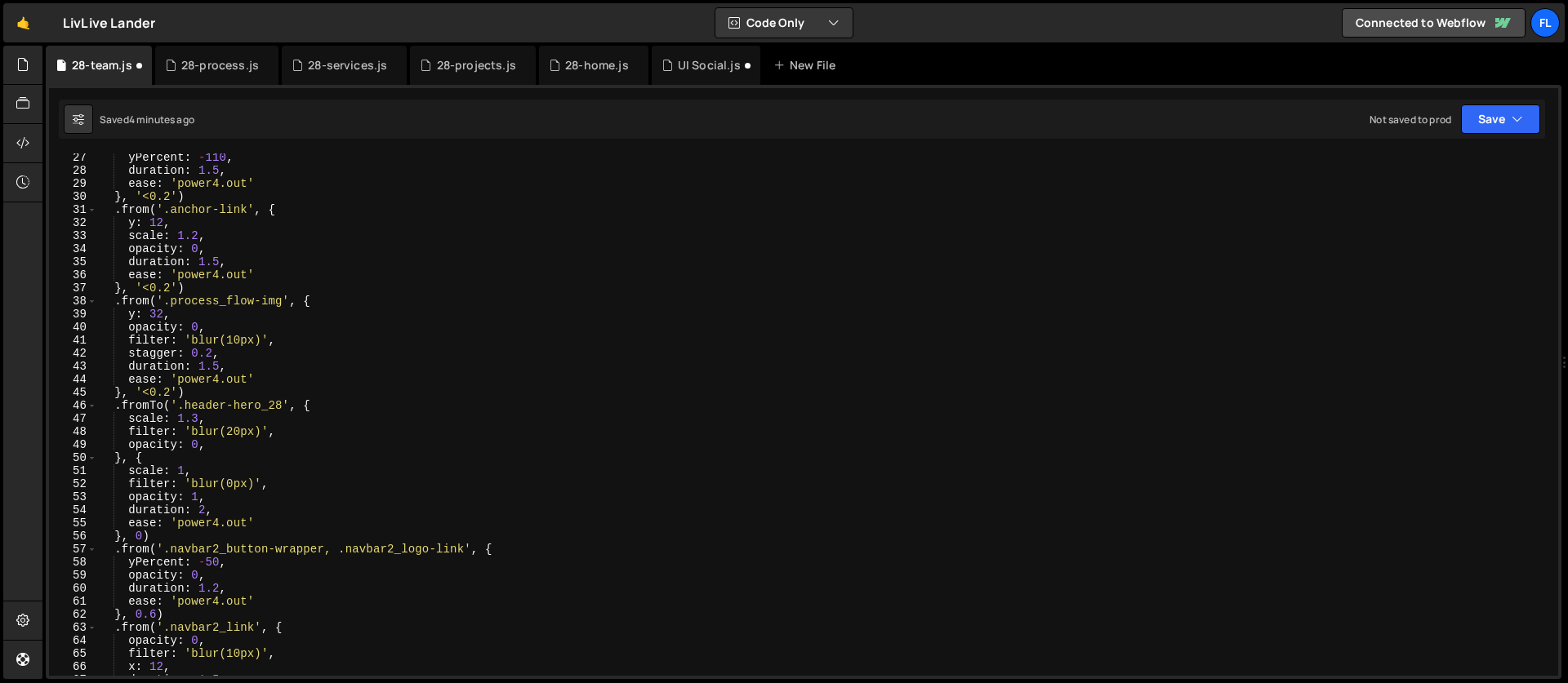
click at [218, 390] on div "yPercent : - 110 , duration : 1.5 , ease : 'power4.out' } , '<0.2' ) . from ( '…" at bounding box center [823, 425] width 1454 height 548
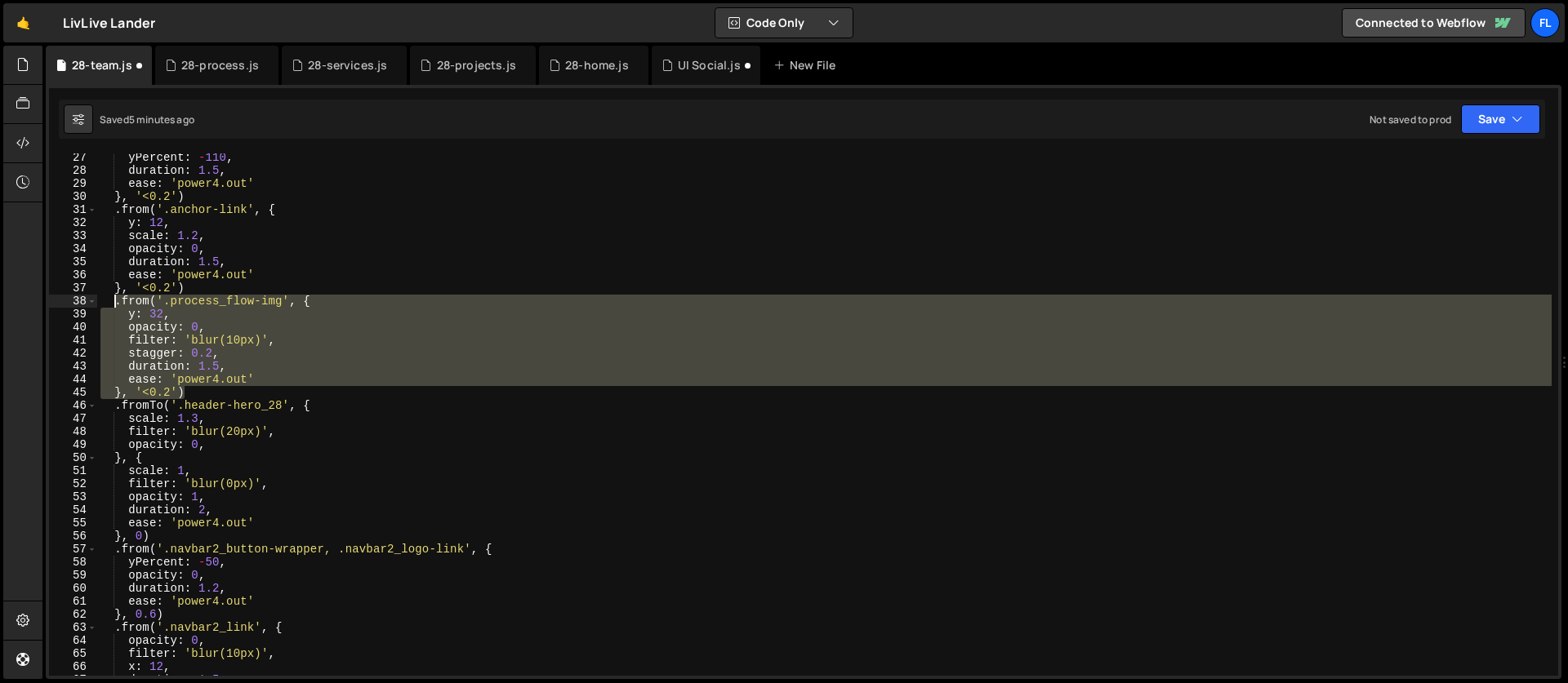
drag, startPoint x: 195, startPoint y: 392, endPoint x: 118, endPoint y: 301, distance: 119.2
click at [118, 301] on div "yPercent : - 110 , duration : 1.5 , ease : 'power4.out' } , '<0.2' ) . from ( '…" at bounding box center [823, 425] width 1454 height 548
paste textarea "}, '<0.2')"
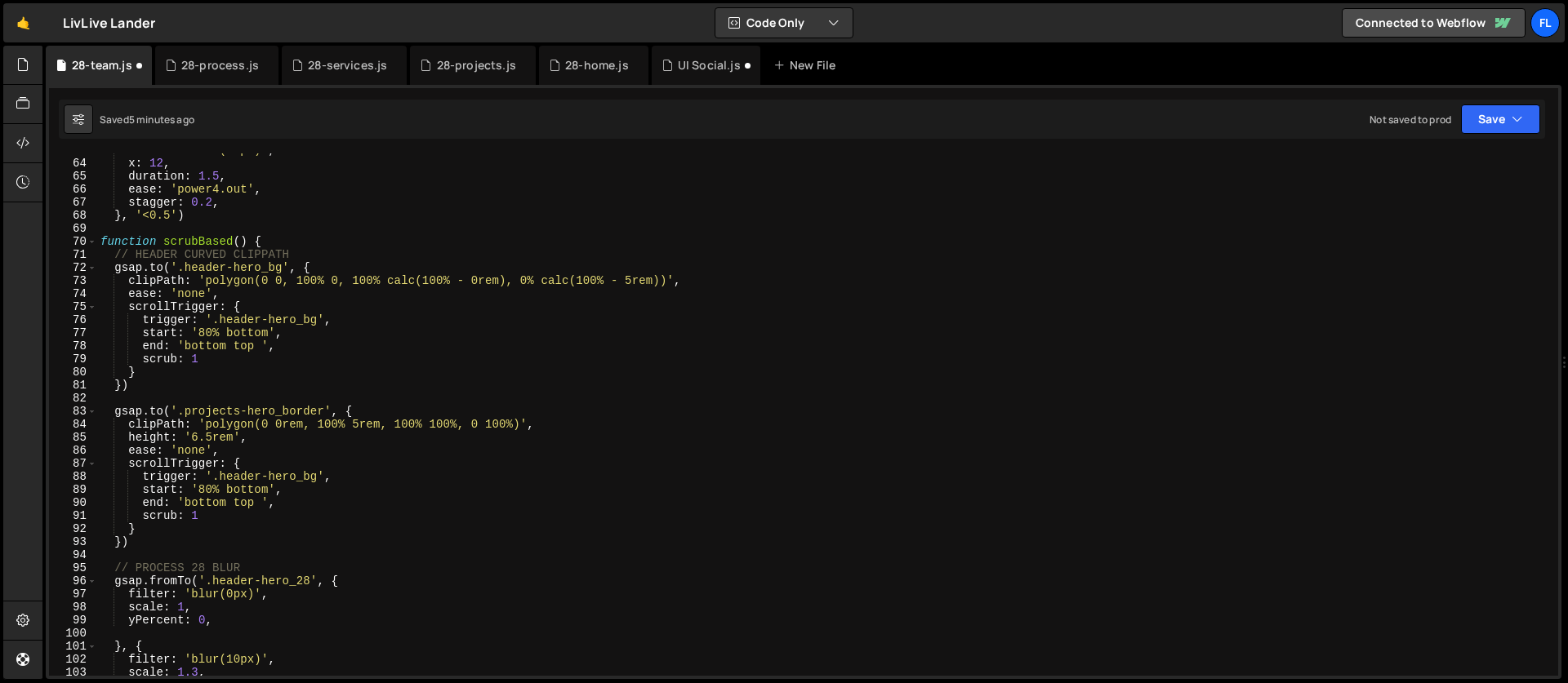
scroll to position [888, 0]
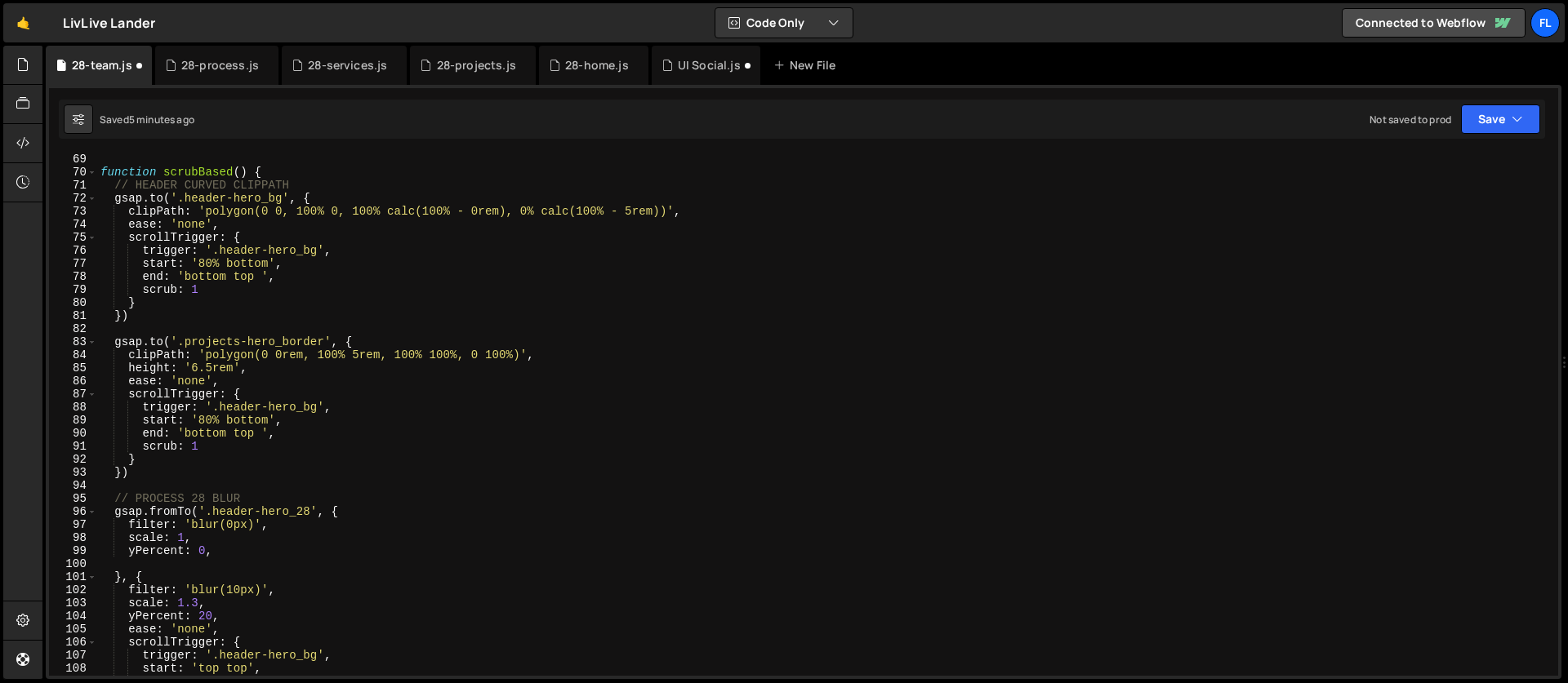
click at [257, 446] on div "function scrubBased ( ) { // HEADER CURVED CLIPPATH gsap . to ( '.header-hero_b…" at bounding box center [823, 426] width 1454 height 548
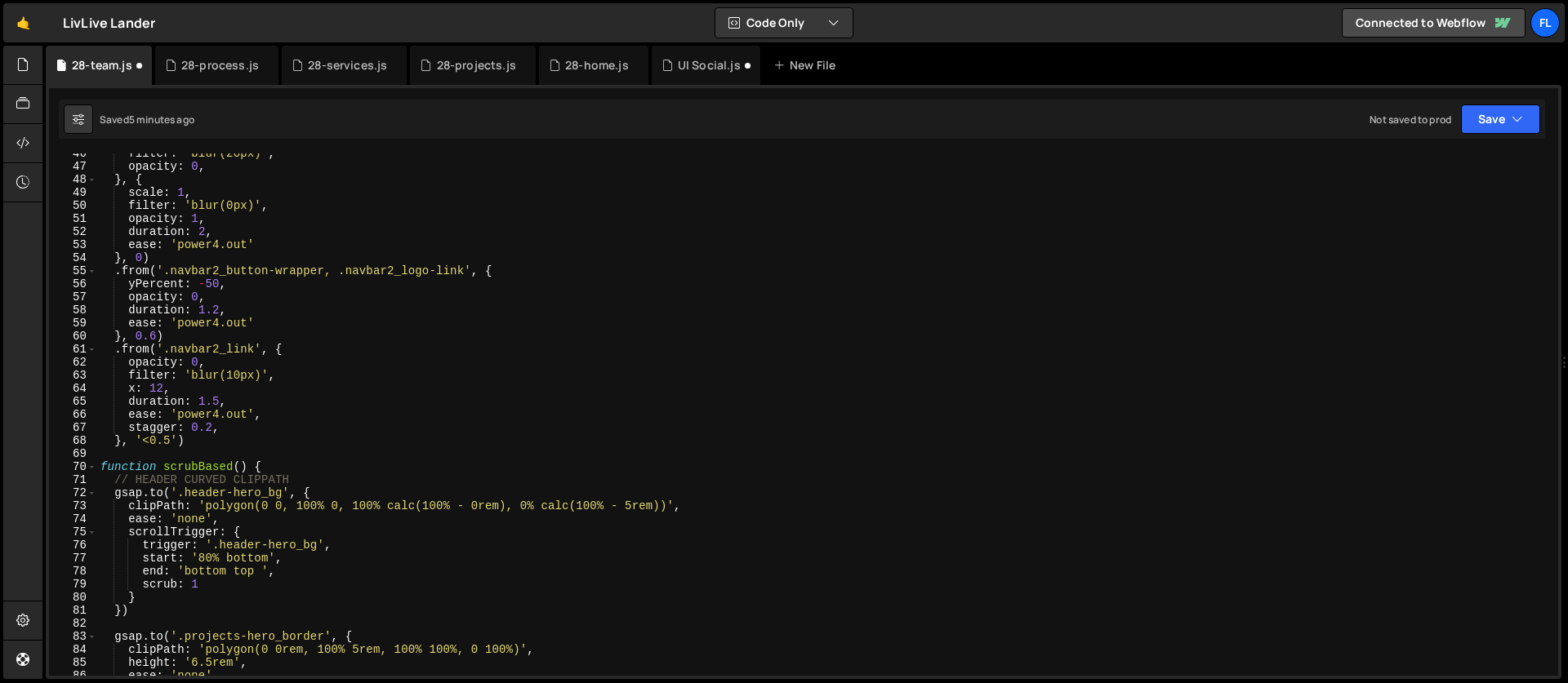
scroll to position [288, 0]
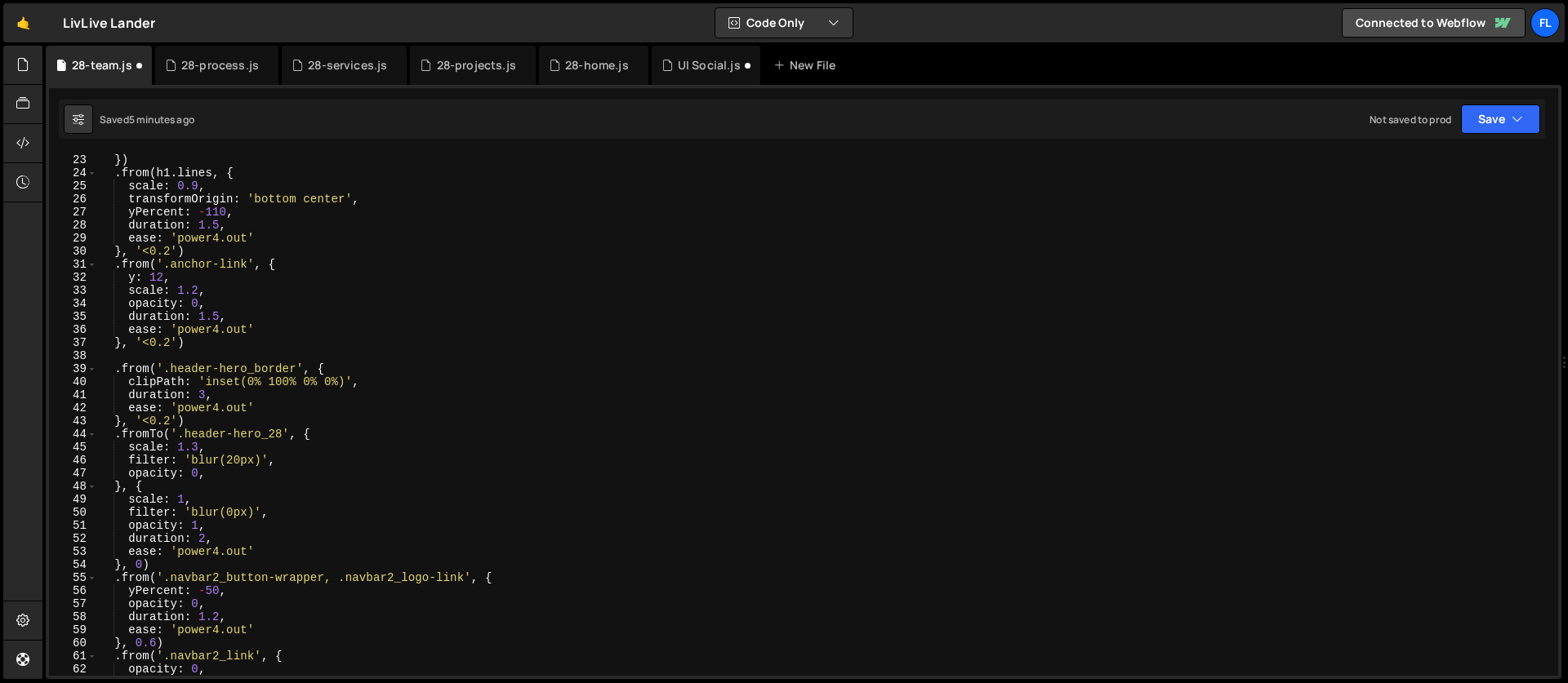
click at [270, 309] on div "}) . from ( h1 . lines , { scale : 0.9 , transformOrigin : 'bottom center' , yP…" at bounding box center [823, 427] width 1454 height 548
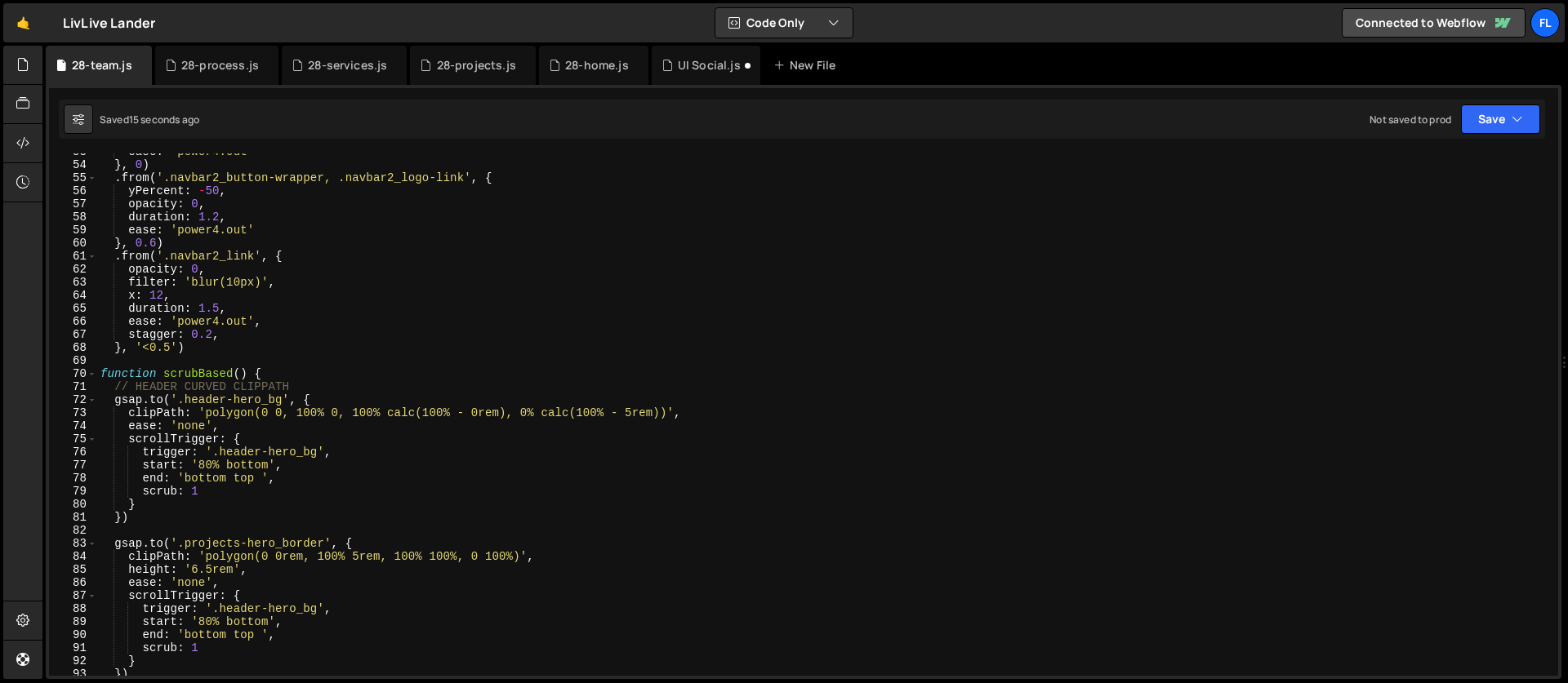
scroll to position [687, 0]
click at [334, 403] on div "ease : 'power4.out' } , 0 ) . from ( '.navbar2_button-wrapper, .navbar2_logo-li…" at bounding box center [823, 419] width 1454 height 548
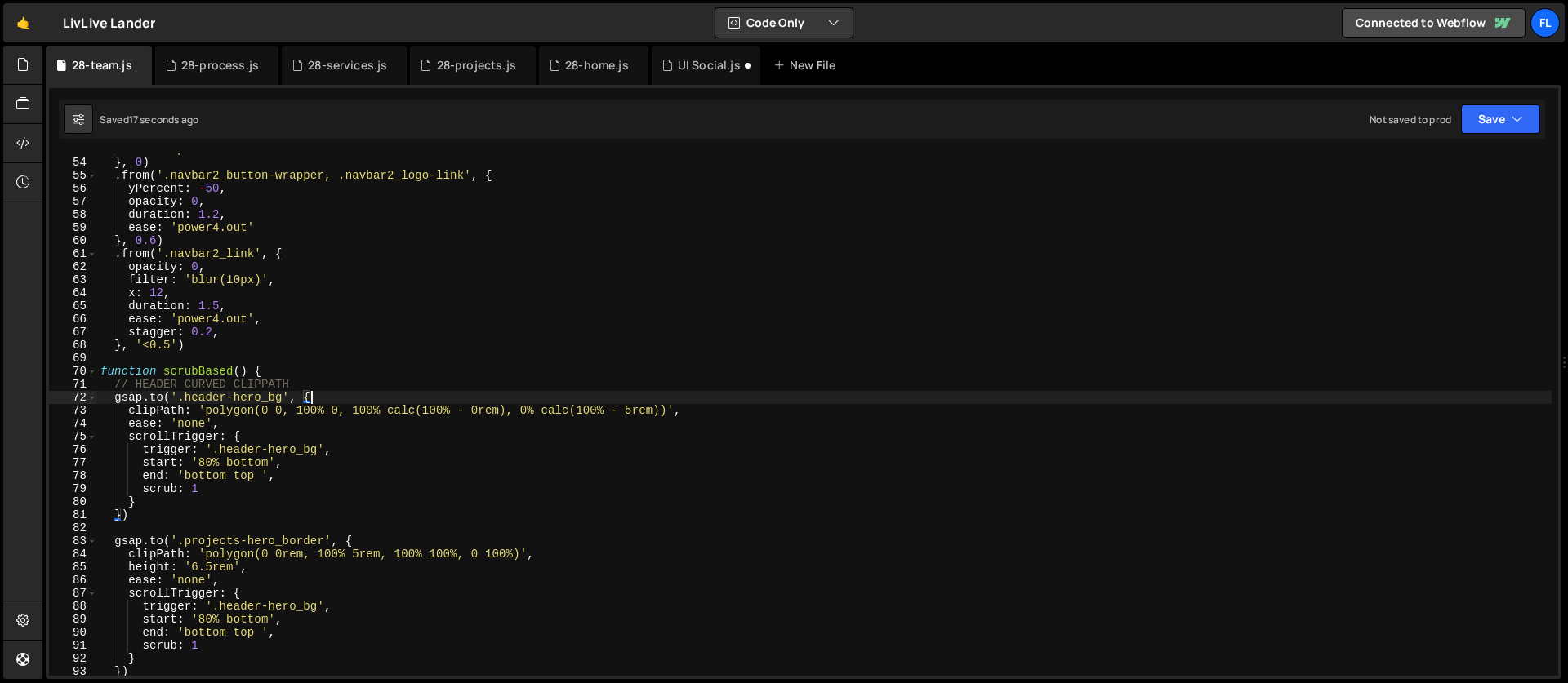
scroll to position [762, 0]
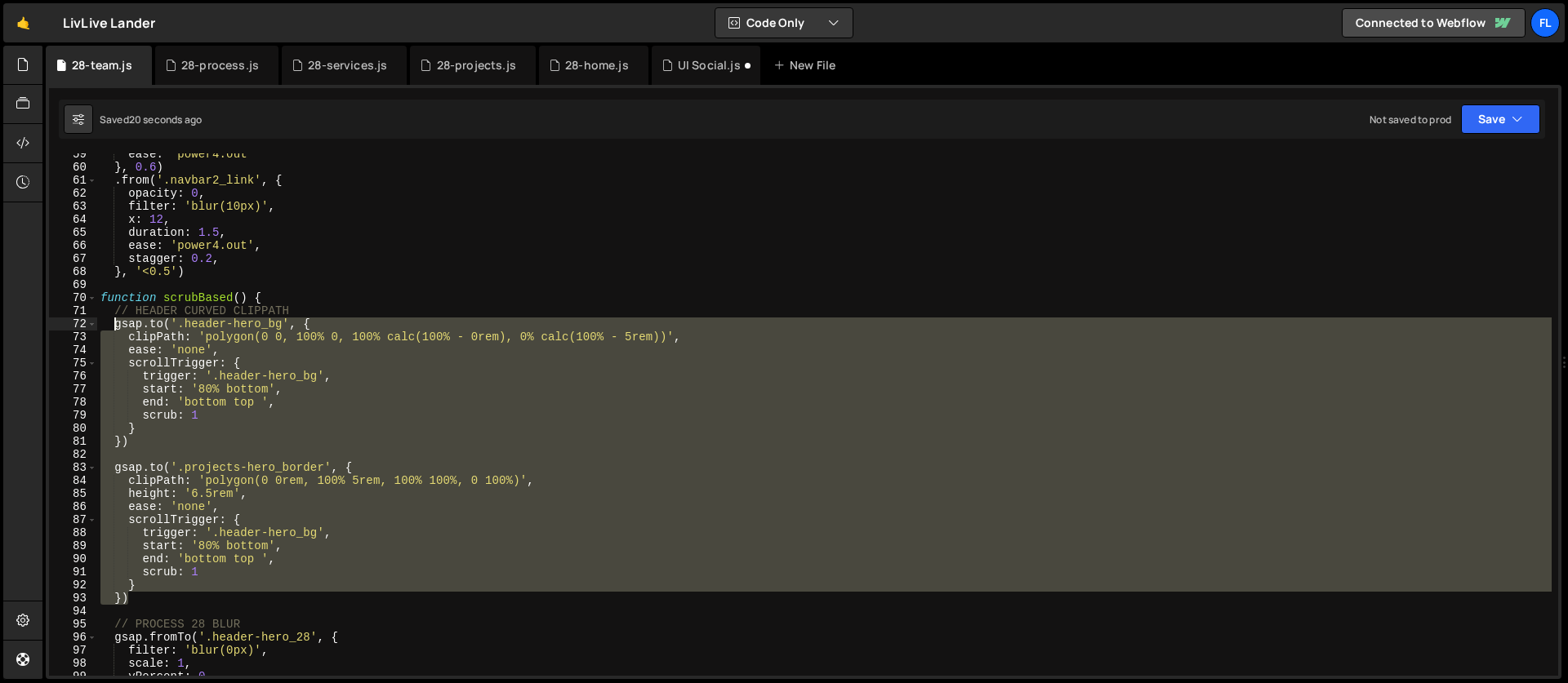
drag, startPoint x: 145, startPoint y: 597, endPoint x: 114, endPoint y: 325, distance: 273.8
click at [114, 325] on div "ease : 'power4.out' } , 0.6 ) . from ( '.navbar2_link' , { opacity : 0 , filter…" at bounding box center [823, 422] width 1454 height 548
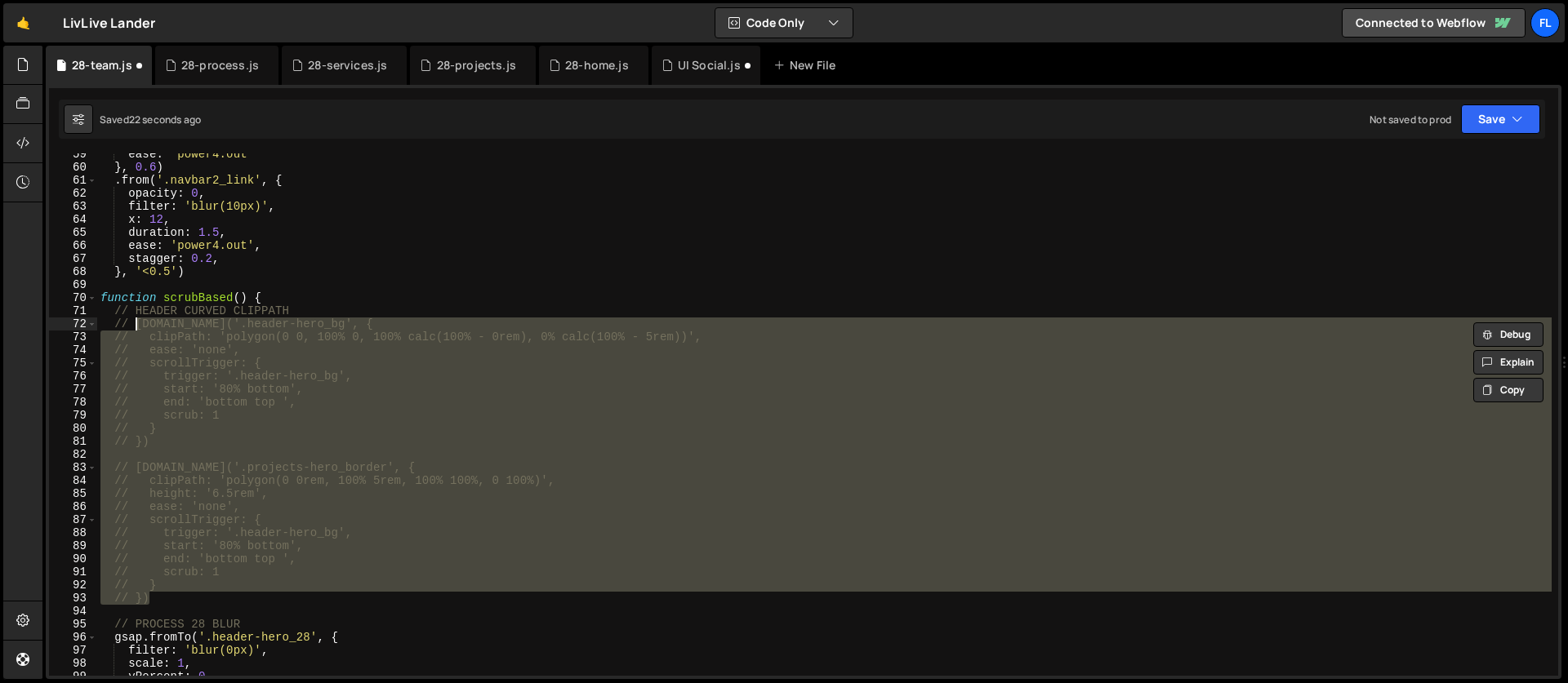
type textarea "// [DOMAIN_NAME]('.header-hero_bg', {"
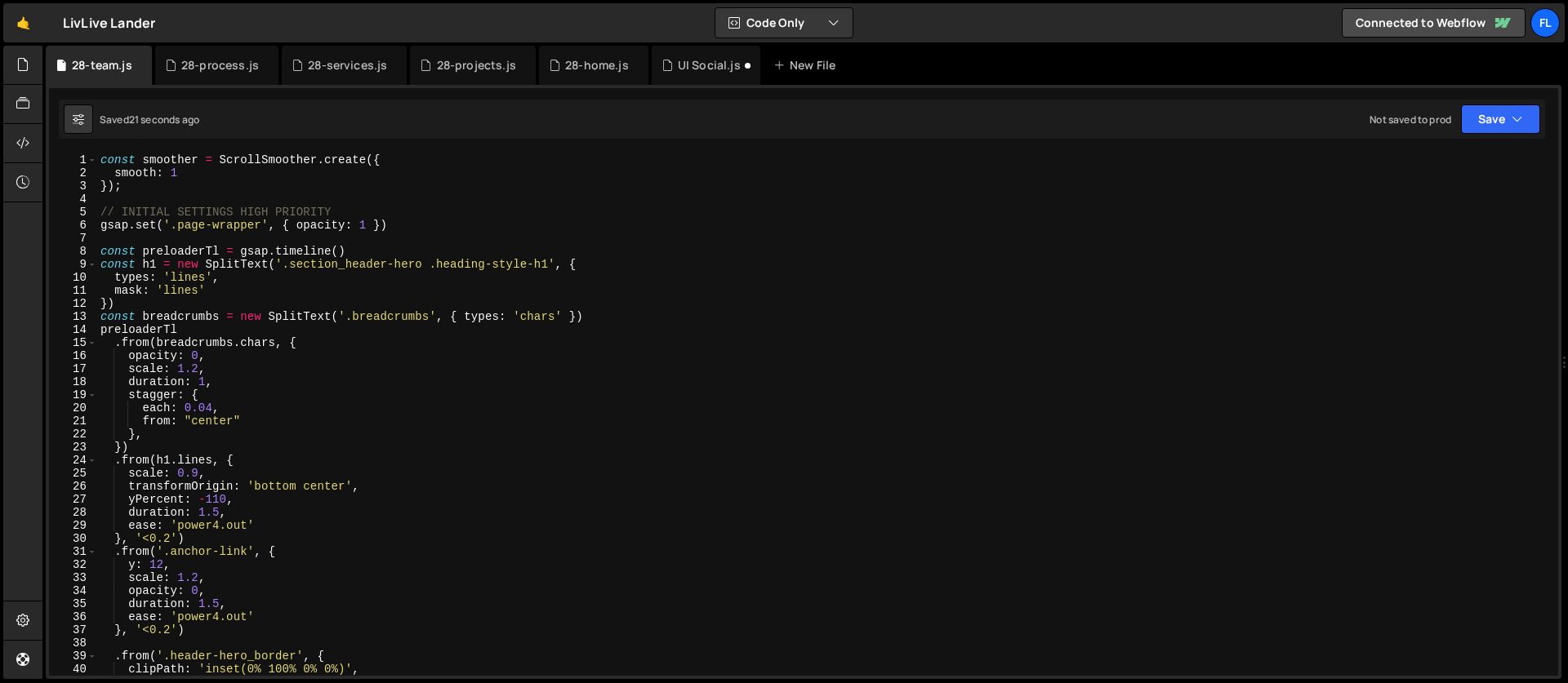
scroll to position [0, 0]
click at [333, 67] on div "28-services.js" at bounding box center [347, 66] width 79 height 16
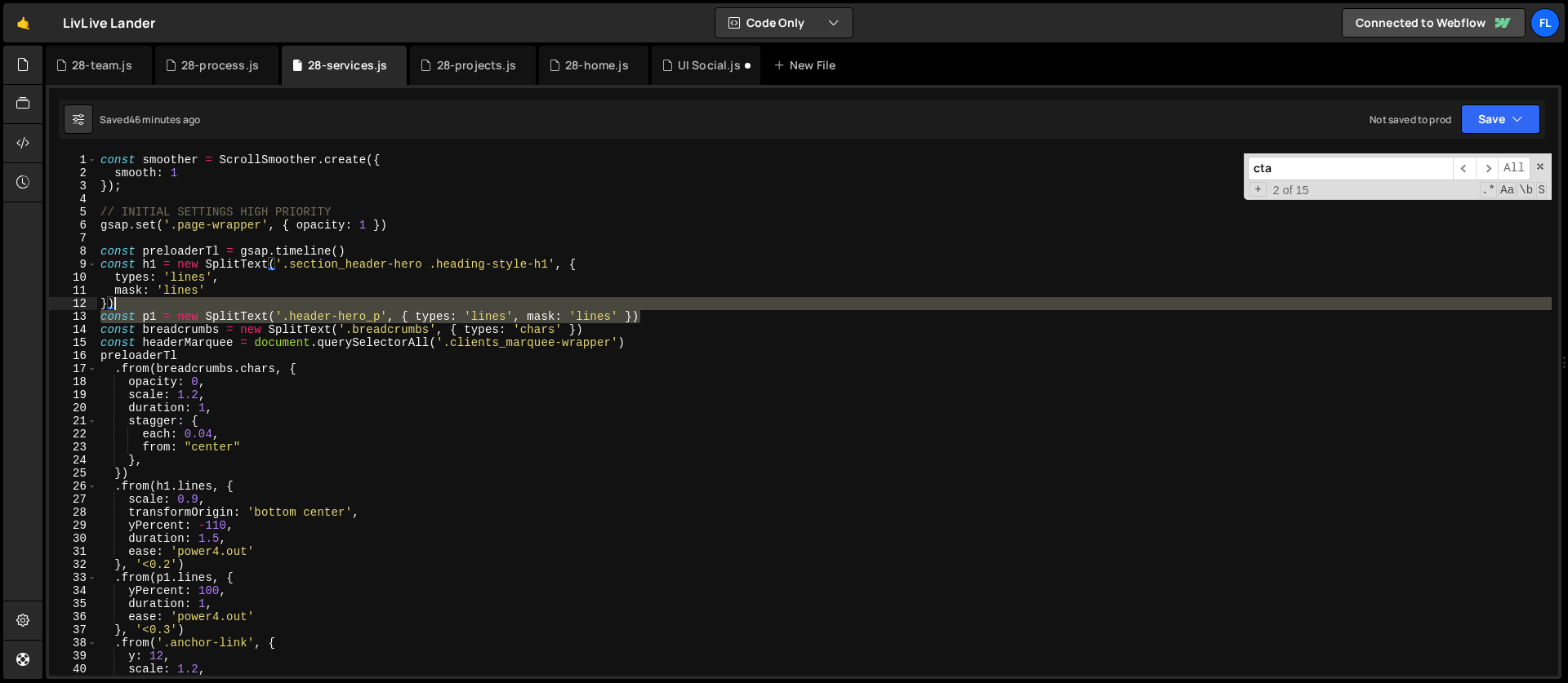
drag, startPoint x: 652, startPoint y: 316, endPoint x: 642, endPoint y: 309, distance: 12.2
click at [642, 309] on div "const smoother = ScrollSmoother . create ({ smooth : 1 }) ; // INITIAL SETTINGS…" at bounding box center [823, 427] width 1454 height 548
type textarea "}) const p1 = new SplitText('.header-hero_p', { types: 'lines', mask: 'lines' })"
click at [96, 69] on div "28-team.js" at bounding box center [102, 66] width 60 height 16
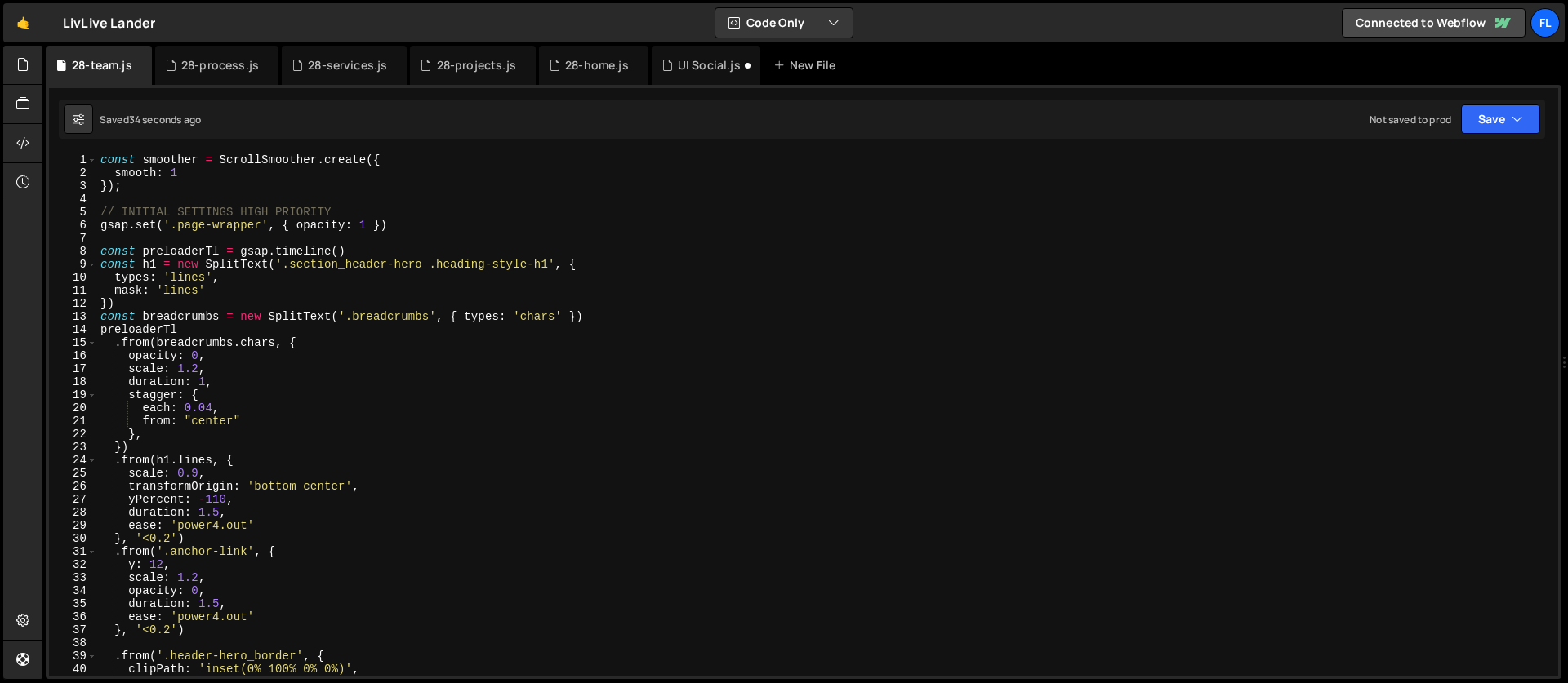
click at [228, 284] on div "const smoother = ScrollSmoother . create ({ smooth : 1 }) ; // INITIAL SETTINGS…" at bounding box center [823, 427] width 1454 height 548
click at [142, 302] on div "const smoother = ScrollSmoother . create ({ smooth : 1 }) ; // INITIAL SETTINGS…" at bounding box center [823, 427] width 1454 height 548
click at [609, 319] on div "const smoother = ScrollSmoother . create ({ smooth : 1 }) ; // INITIAL SETTINGS…" at bounding box center [823, 427] width 1454 height 548
type textarea "const breadcrumbs = new SplitText('.breadcrumbs', { types: 'chars' })"
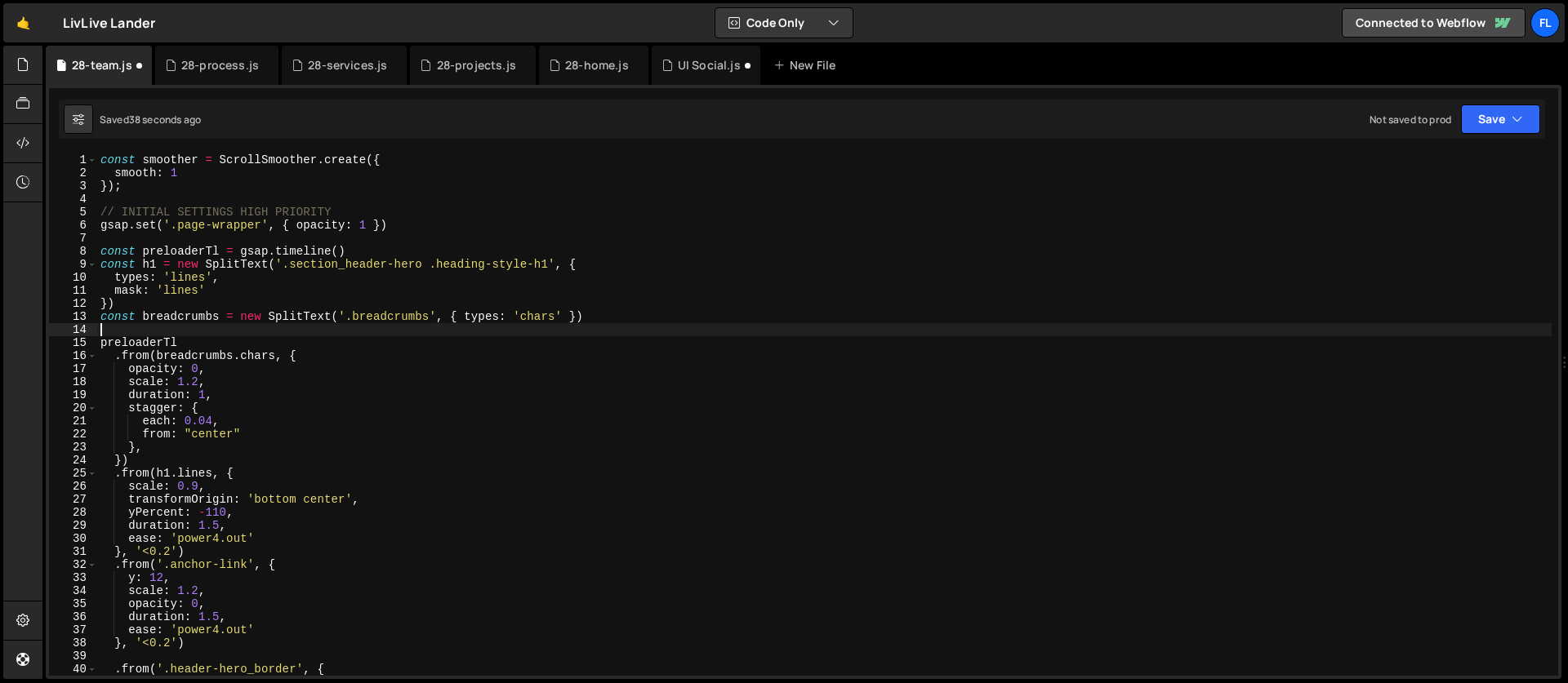
paste textarea "const p1 = new SplitText('.header-hero_p', { types: 'lines', mask: 'lines' })"
type textarea "const p1 = new SplitText('.header-hero_p', { types: 'lines', mask: 'lines' })"
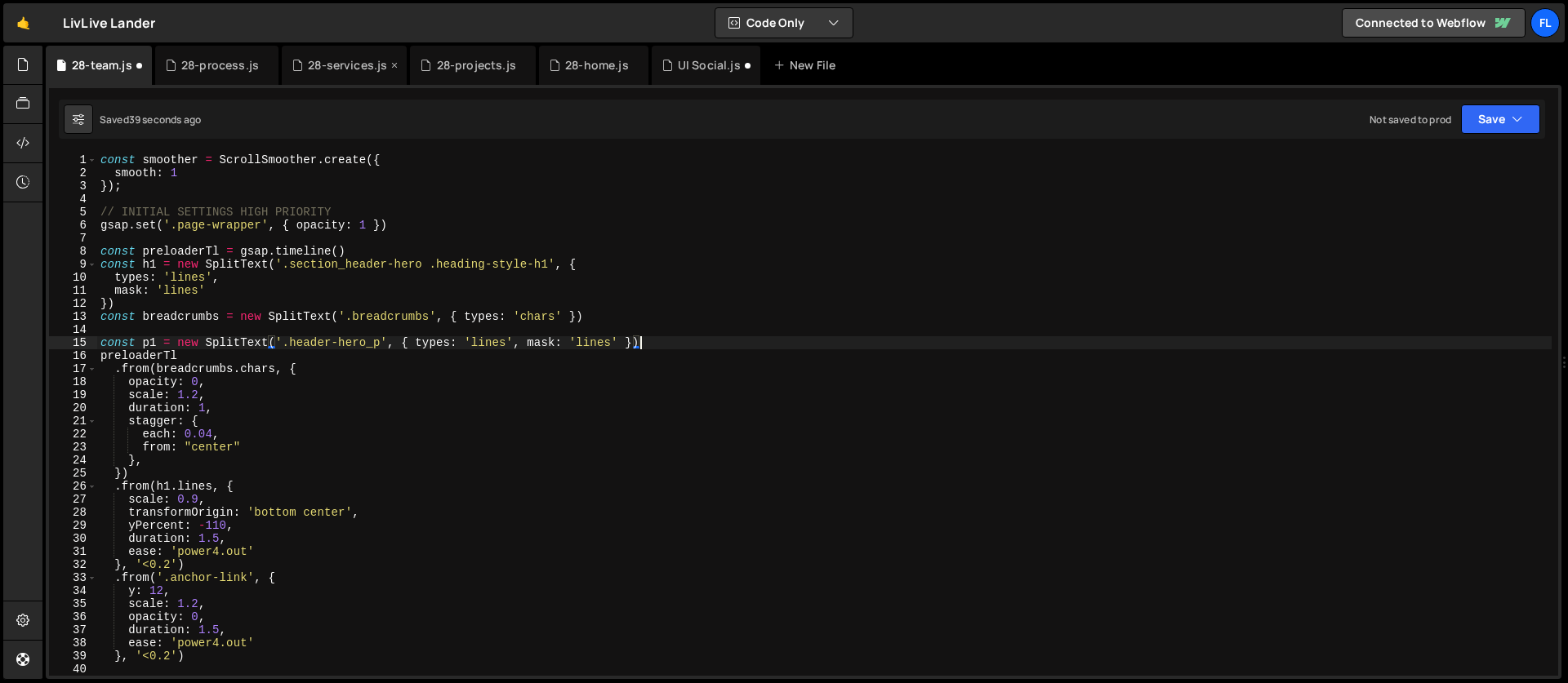
click at [325, 68] on div "28-services.js" at bounding box center [347, 66] width 79 height 16
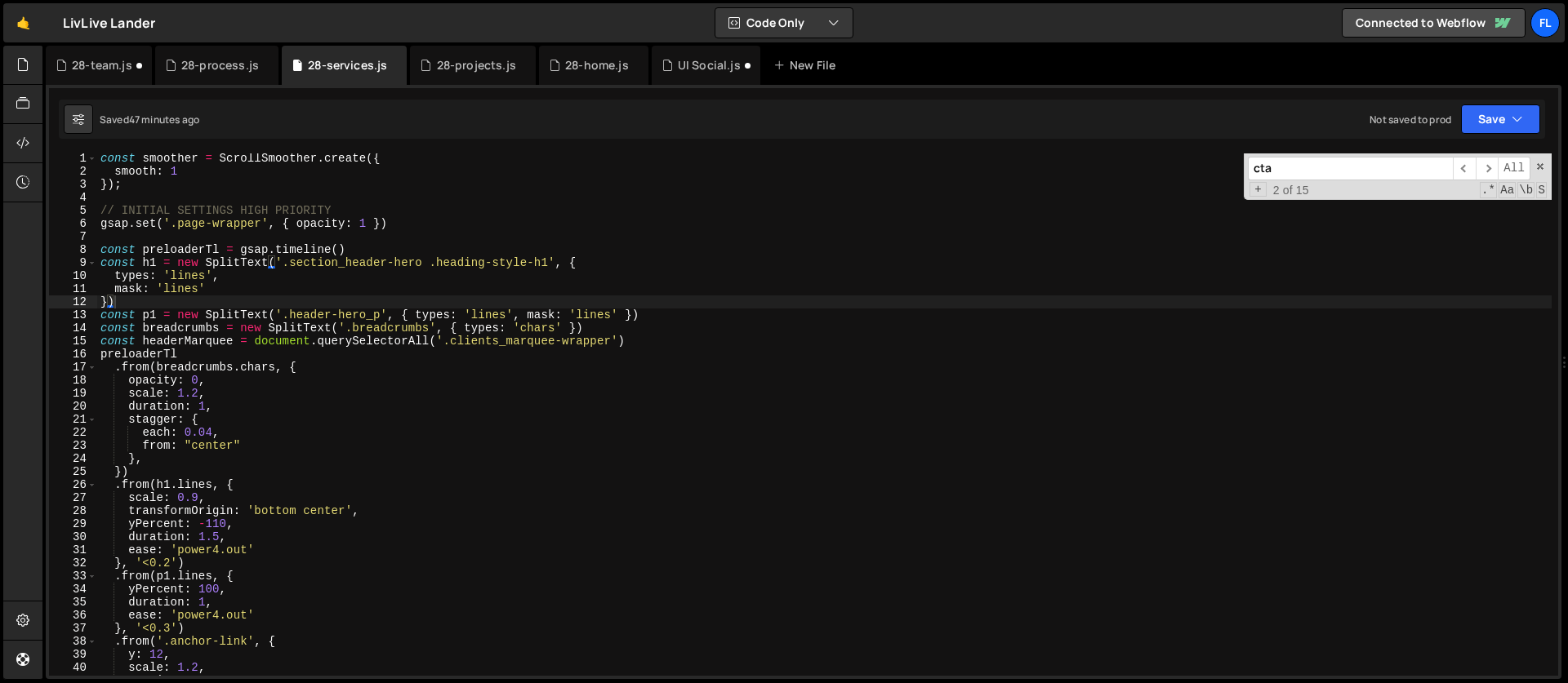
scroll to position [131, 0]
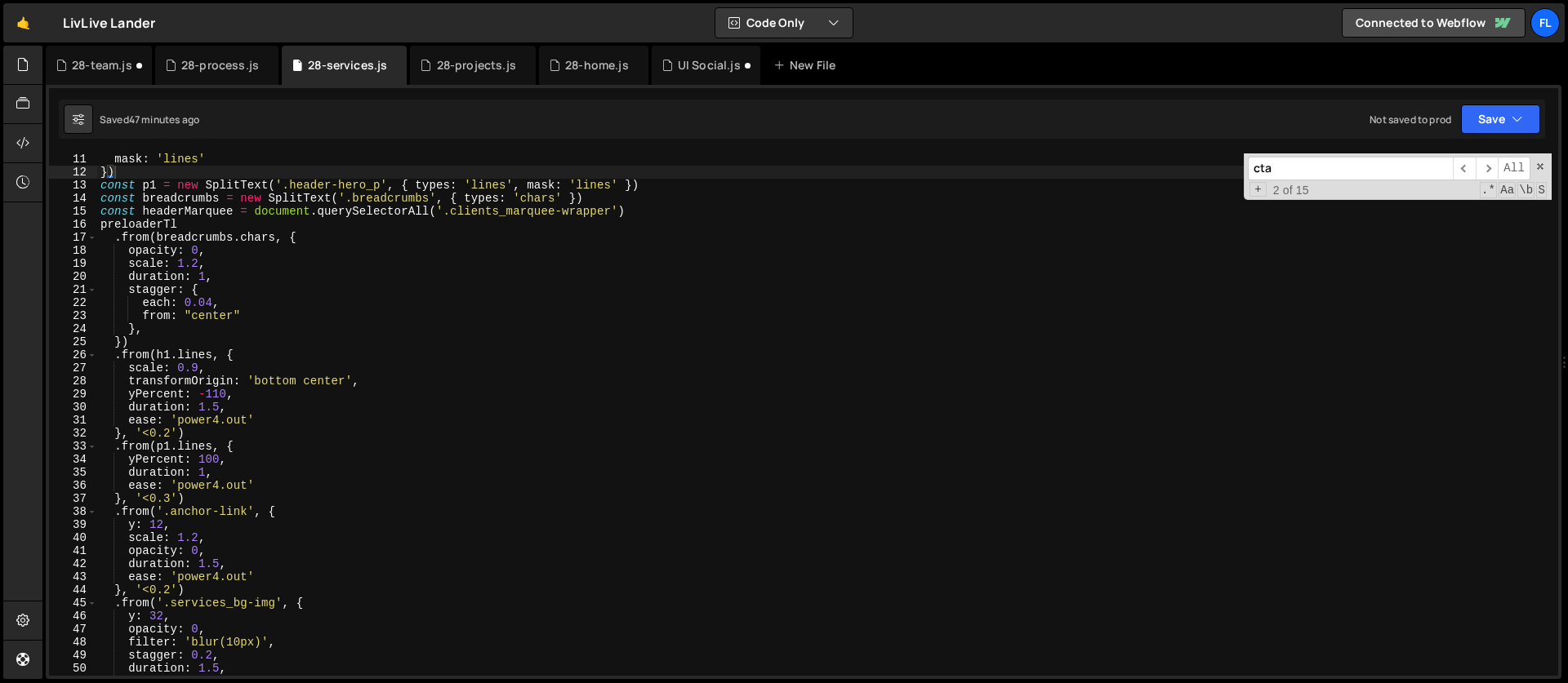
click at [256, 443] on div "mask : 'lines' }) const p1 = new SplitText ( '.header-hero_p' , { types : 'line…" at bounding box center [823, 426] width 1454 height 548
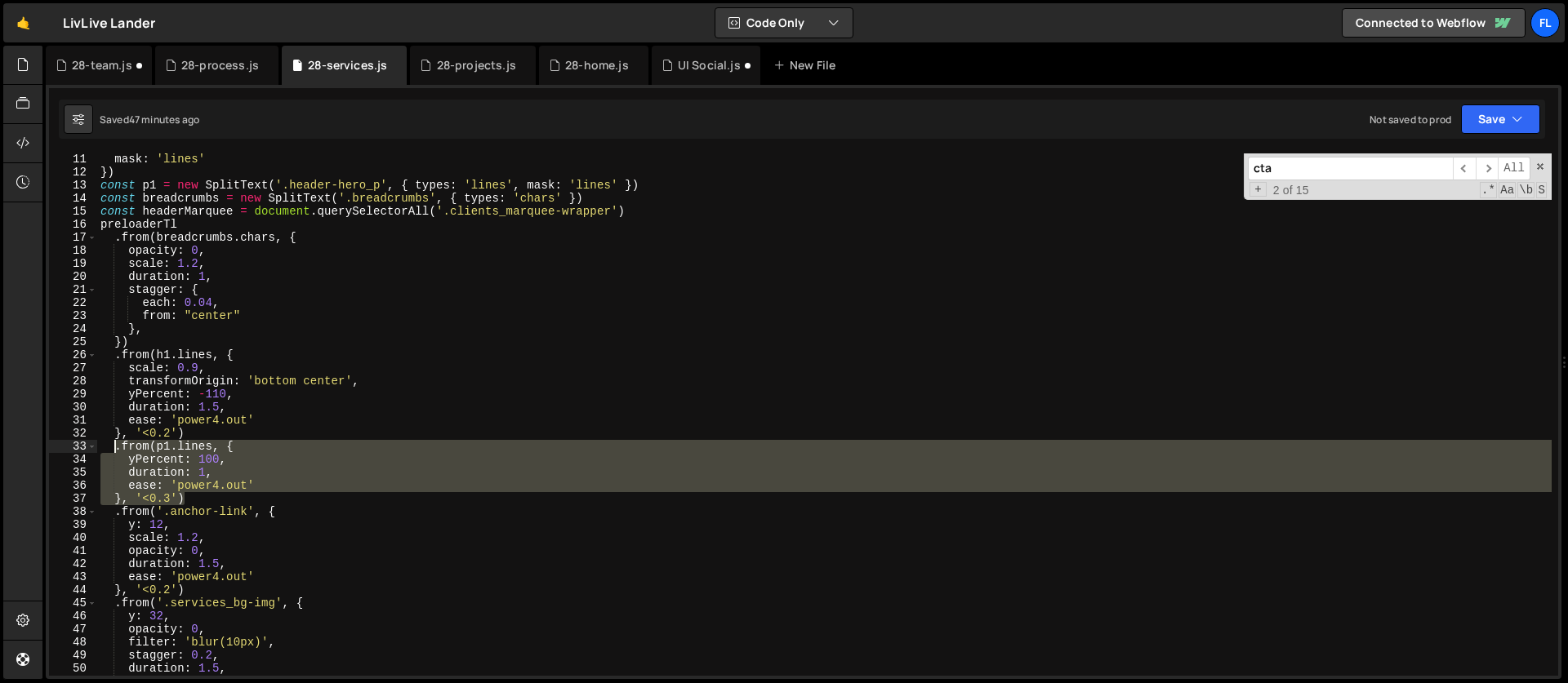
drag, startPoint x: 198, startPoint y: 499, endPoint x: 113, endPoint y: 448, distance: 99.1
click at [113, 448] on div "mask : 'lines' }) const p1 = new SplitText ( '.header-hero_p' , { types : 'line…" at bounding box center [823, 426] width 1454 height 548
type textarea ".from(p1.lines, { yPercent: 100,"
click at [100, 72] on div "28-team.js" at bounding box center [102, 66] width 60 height 16
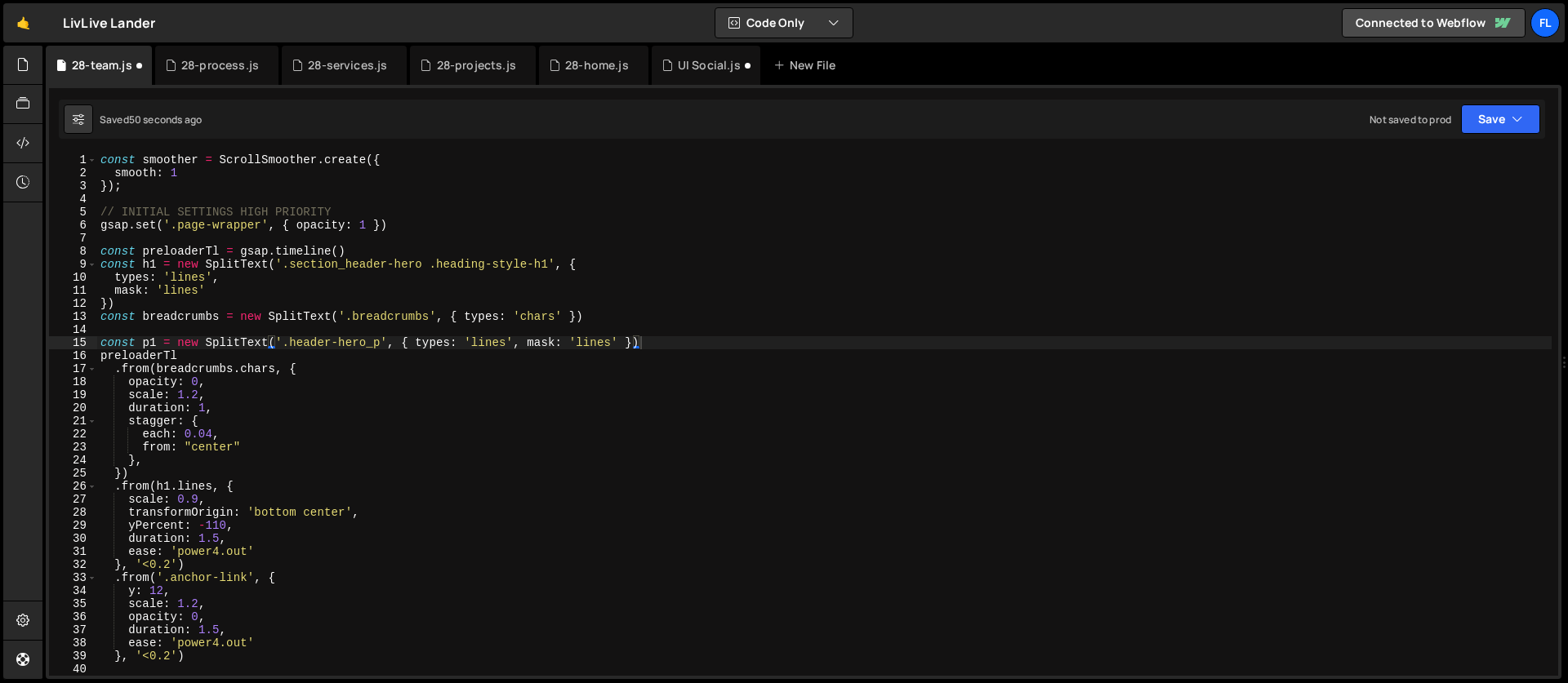
click at [247, 489] on div "const smoother = ScrollSmoother . create ({ smooth : 1 }) ; // INITIAL SETTINGS…" at bounding box center [823, 427] width 1454 height 548
click at [187, 563] on div "const smoother = ScrollSmoother . create ({ smooth : 1 }) ; // INITIAL SETTINGS…" at bounding box center [823, 427] width 1454 height 548
type textarea "}, '<0.2')"
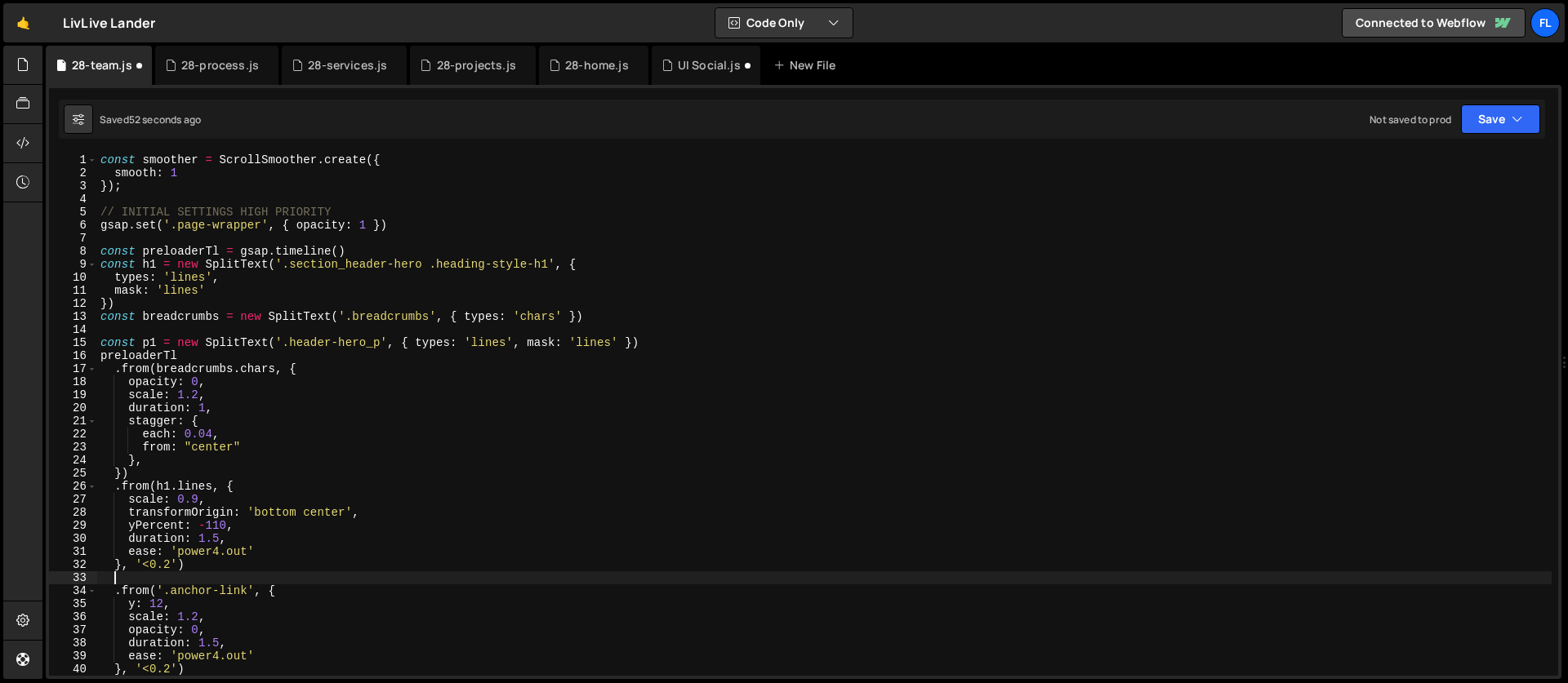
paste textarea "}, '<0.3')"
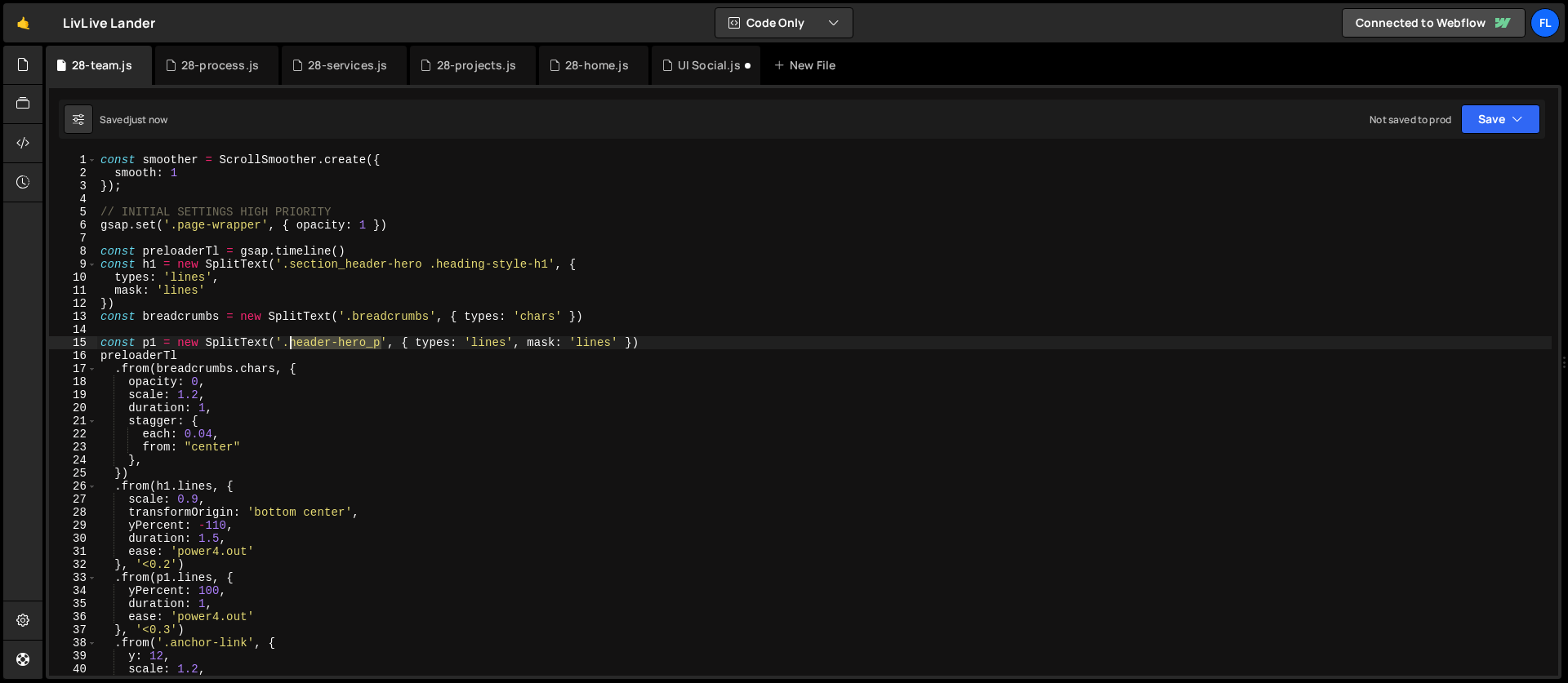
drag, startPoint x: 382, startPoint y: 340, endPoint x: 291, endPoint y: 340, distance: 91.0
click at [291, 340] on div "const smoother = ScrollSmoother . create ({ smooth : 1 }) ; // INITIAL SETTINGS…" at bounding box center [823, 427] width 1454 height 548
type textarea "const p1 = new SplitText('.header-hero_p', { types: 'lines', mask: 'lines' })"
